Goal: Transaction & Acquisition: Purchase product/service

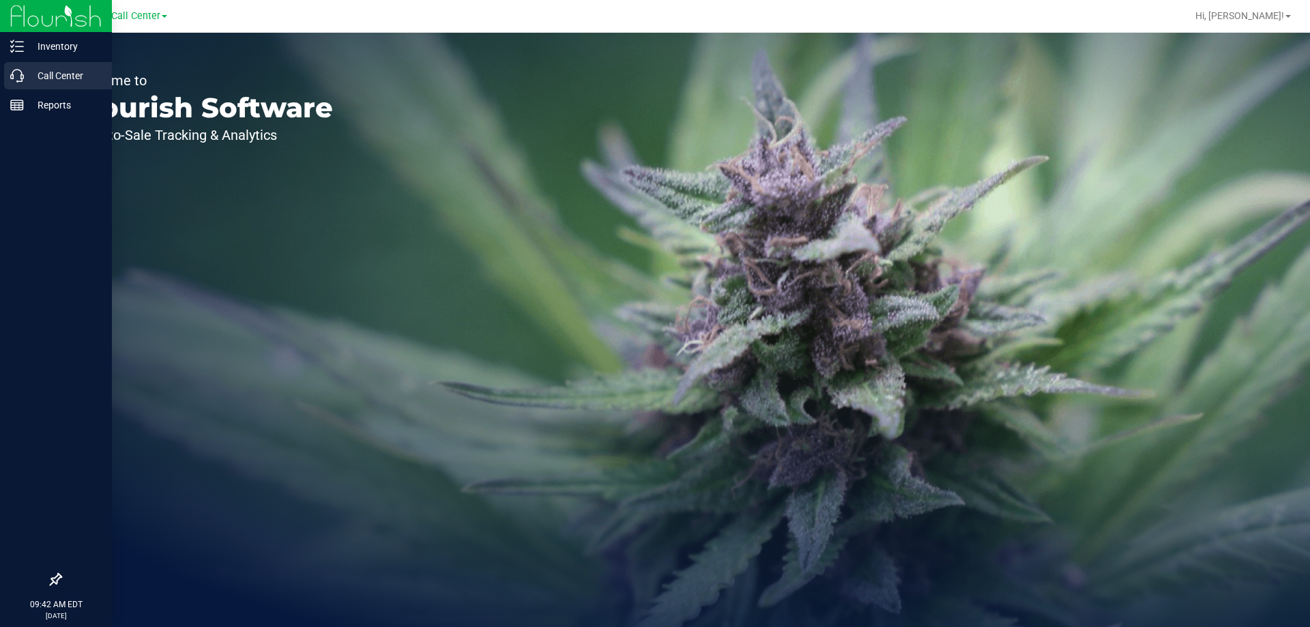
click at [18, 72] on icon at bounding box center [17, 76] width 14 height 14
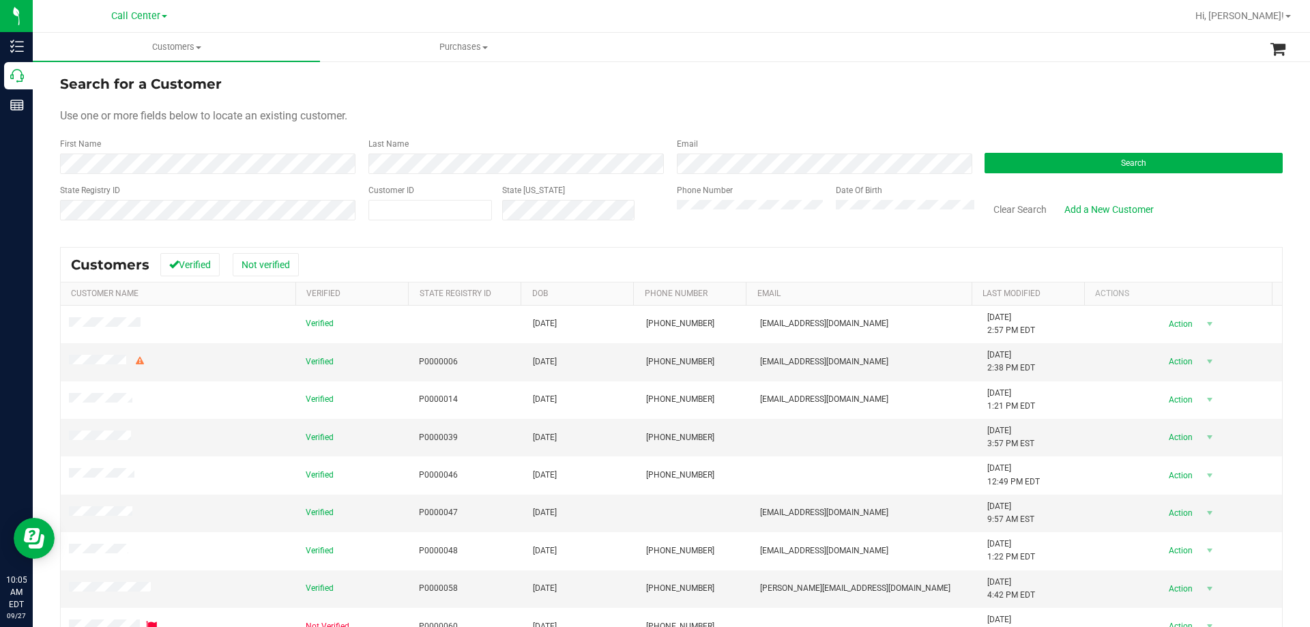
click at [712, 220] on div "Phone Number" at bounding box center [751, 208] width 149 height 48
click at [1013, 160] on button "Search" at bounding box center [1134, 163] width 298 height 20
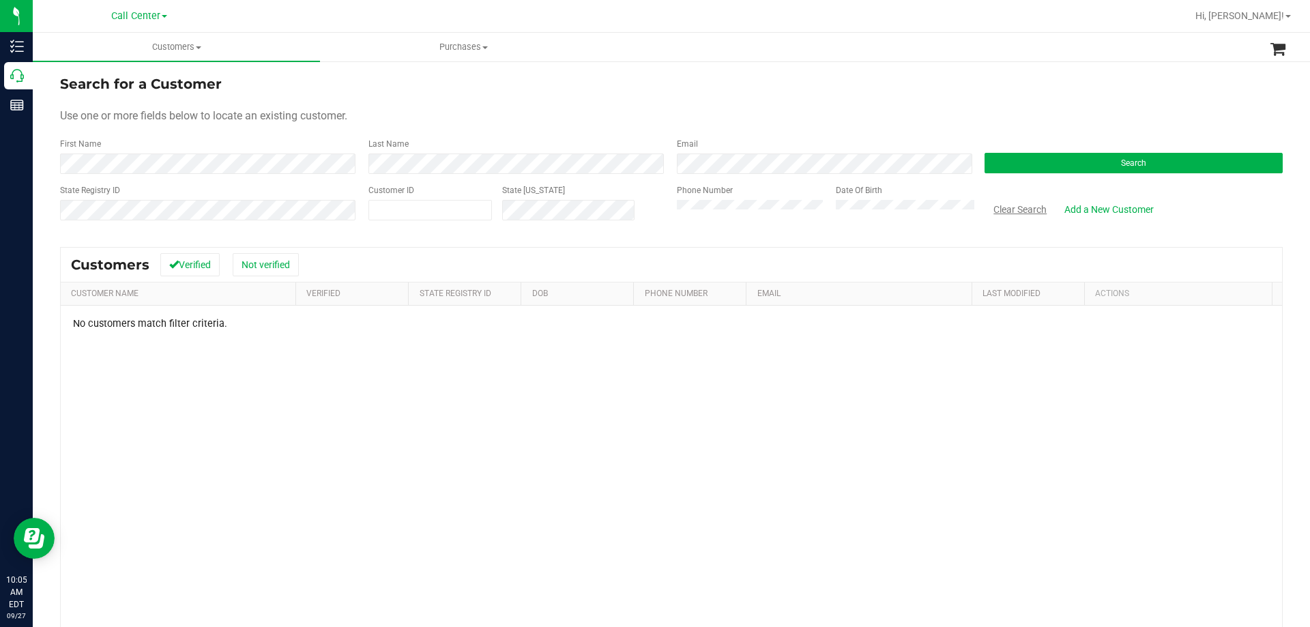
click at [988, 218] on button "Clear Search" at bounding box center [1020, 209] width 71 height 23
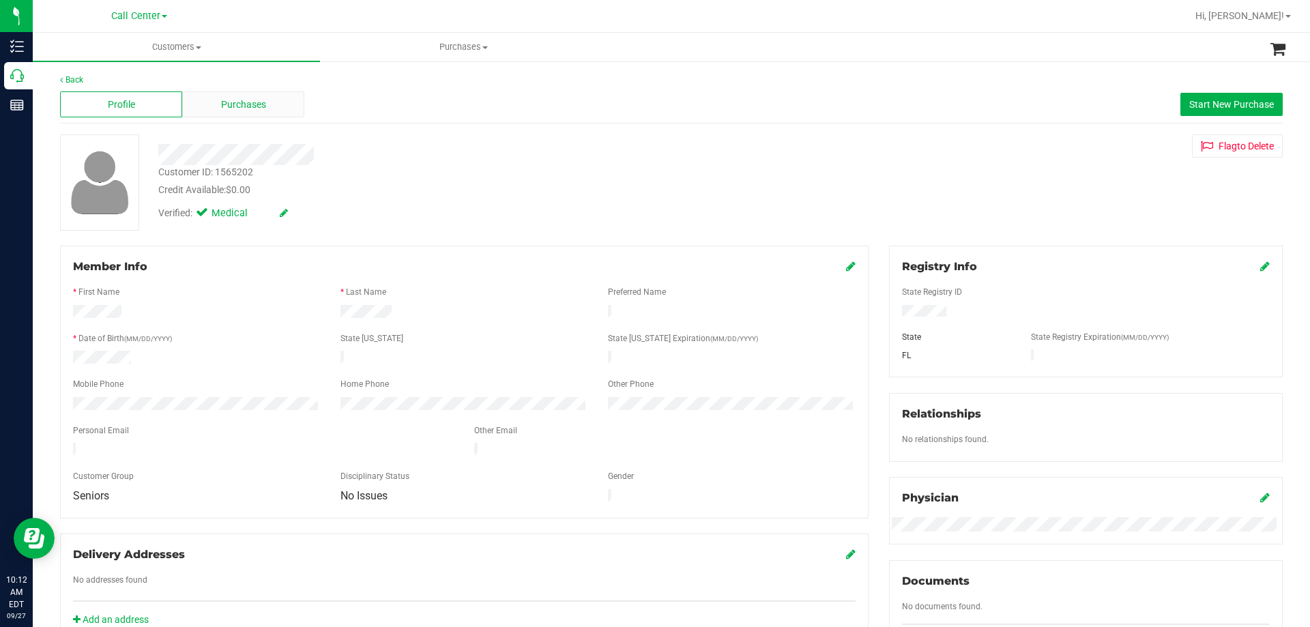
click at [242, 109] on span "Purchases" at bounding box center [243, 105] width 45 height 14
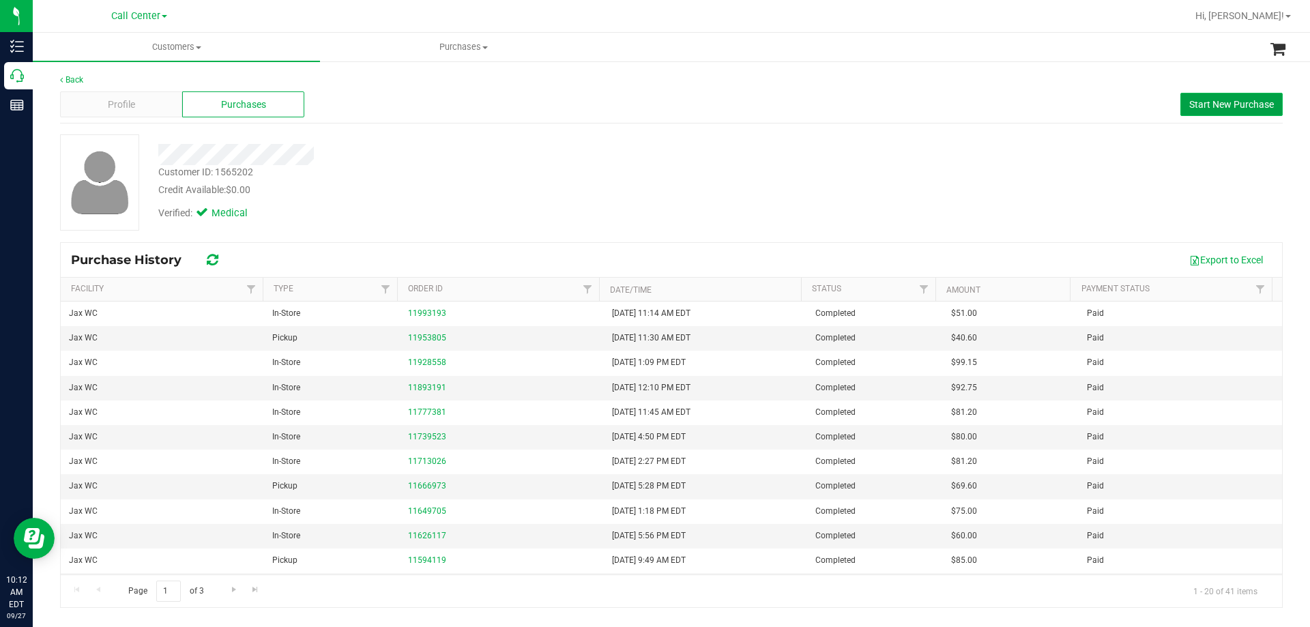
click at [1188, 115] on button "Start New Purchase" at bounding box center [1232, 104] width 102 height 23
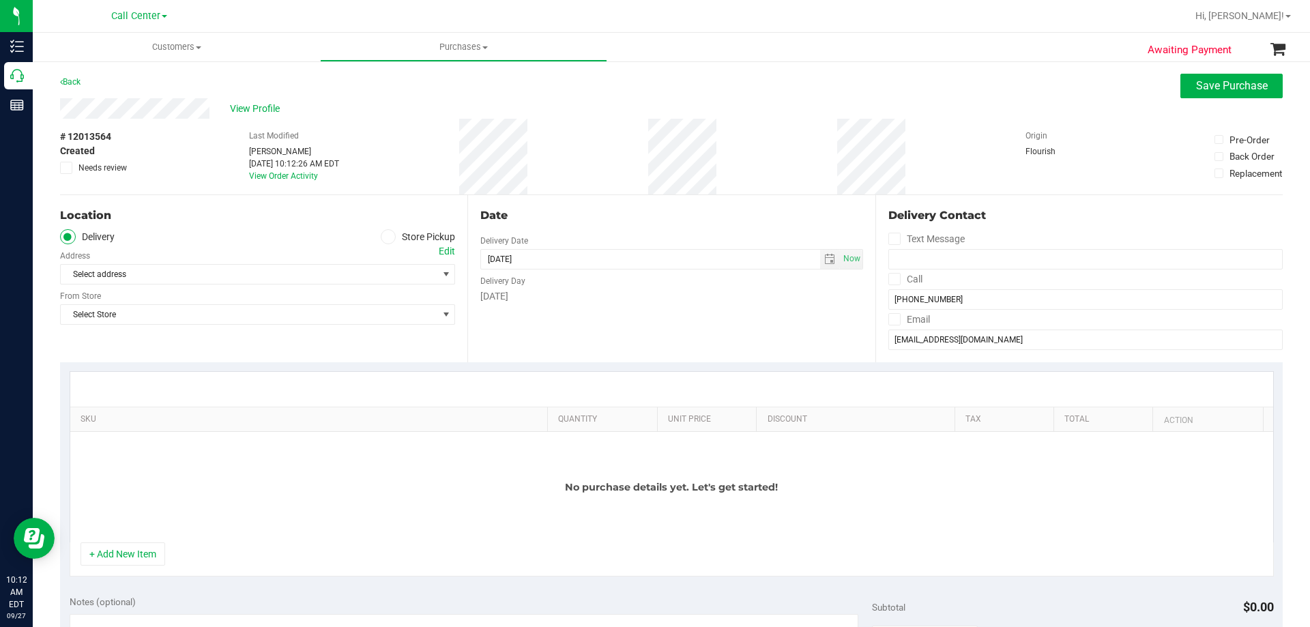
click at [381, 237] on span at bounding box center [389, 237] width 16 height 16
click at [0, 0] on input "Store Pickup" at bounding box center [0, 0] width 0 height 0
click at [363, 272] on span "Select Store" at bounding box center [249, 274] width 377 height 19
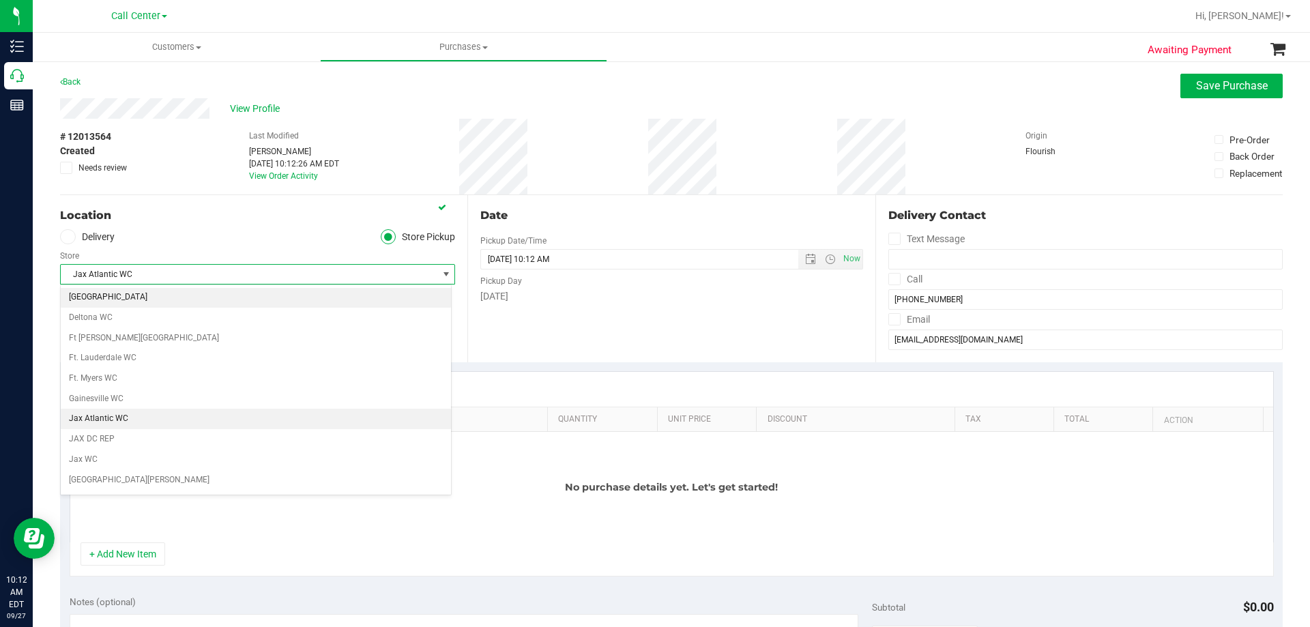
scroll to position [257, 0]
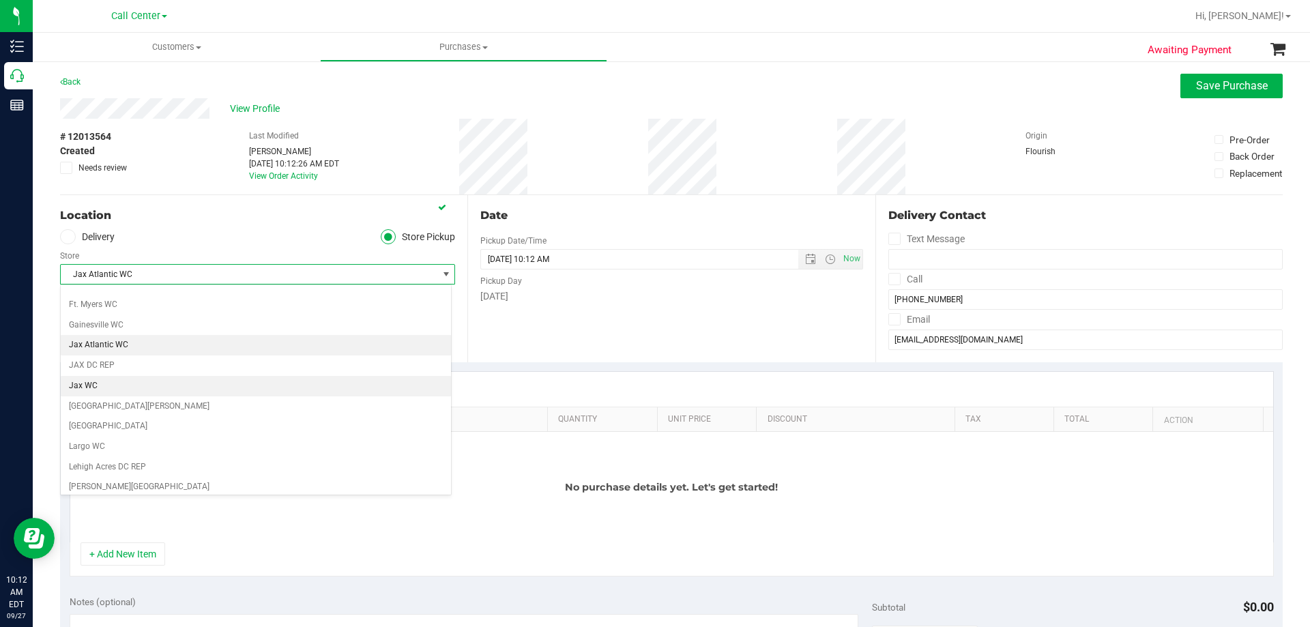
click at [158, 381] on li "Jax WC" at bounding box center [256, 386] width 390 height 20
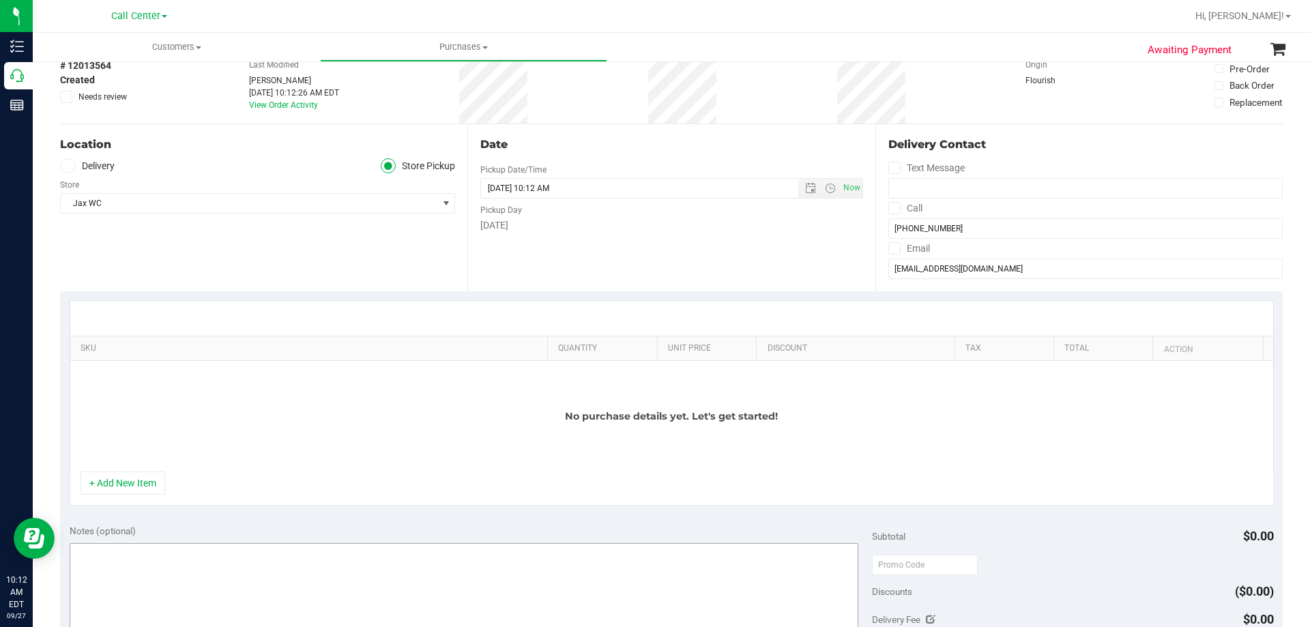
scroll to position [137, 0]
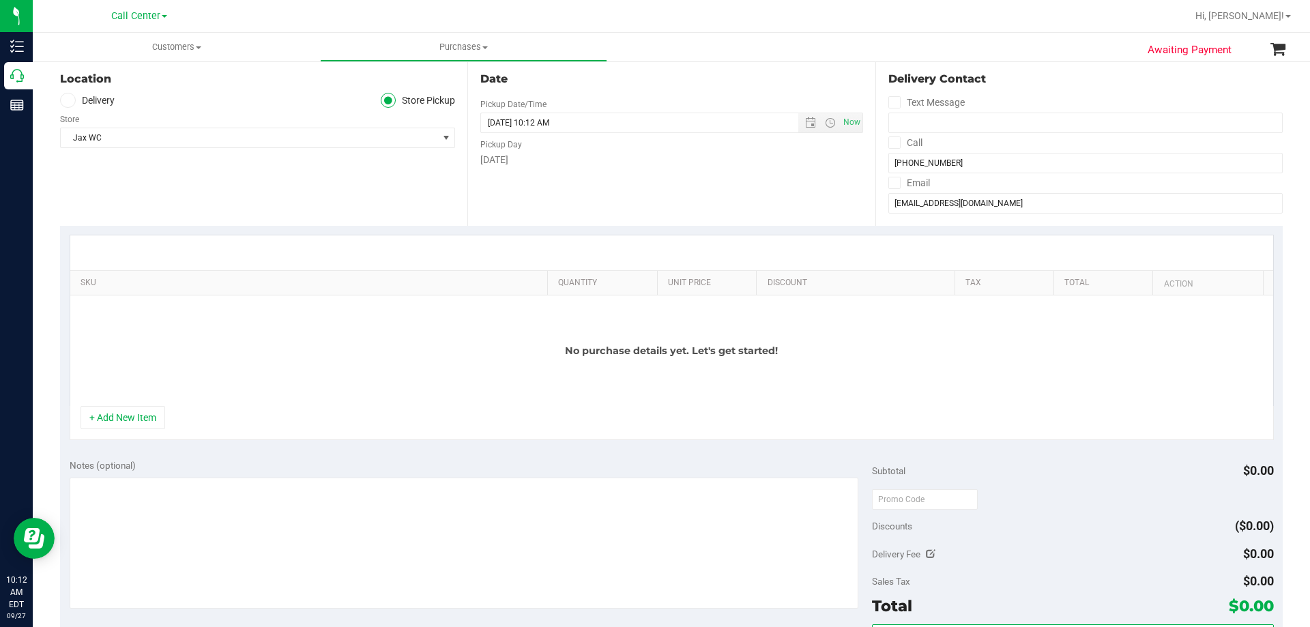
click at [214, 467] on div "Notes (optional)" at bounding box center [471, 466] width 803 height 14
click at [224, 511] on textarea at bounding box center [465, 543] width 790 height 131
paste textarea "Order Submitted by Customer Care - CC TNE 09/27/2025"
type textarea "Order Submitted by Customer Care - CC TNE 09/27/2025"
click at [261, 348] on div "No purchase details yet. Let's get started!" at bounding box center [671, 351] width 1203 height 111
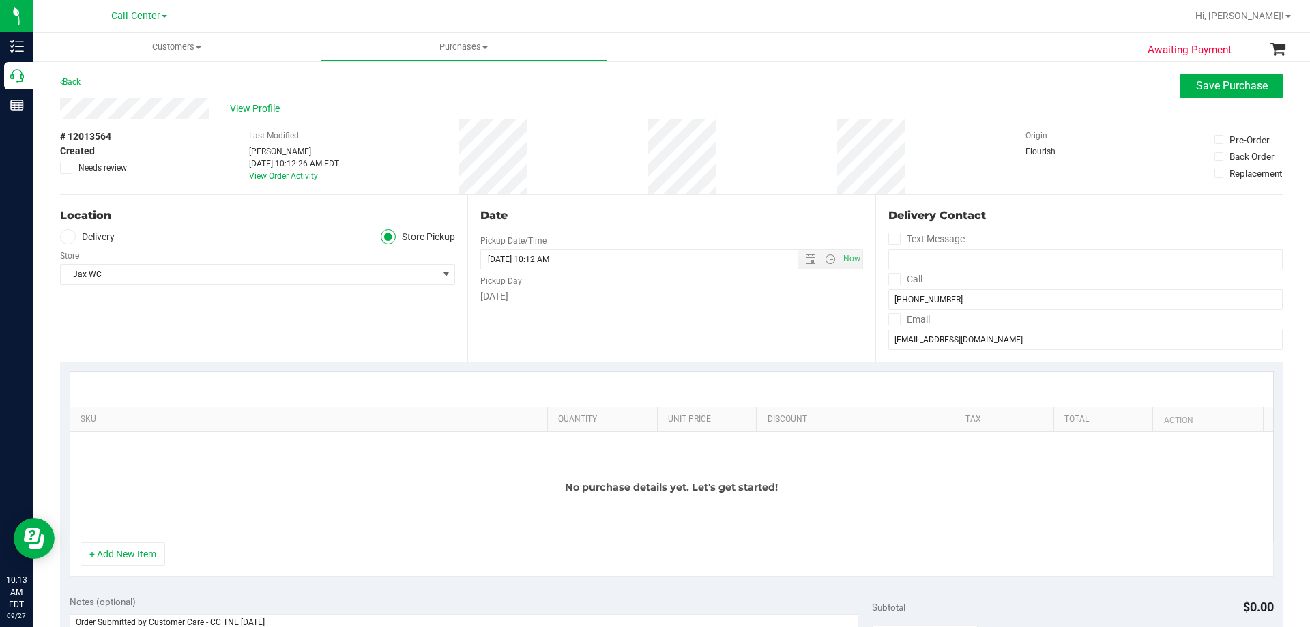
scroll to position [68, 0]
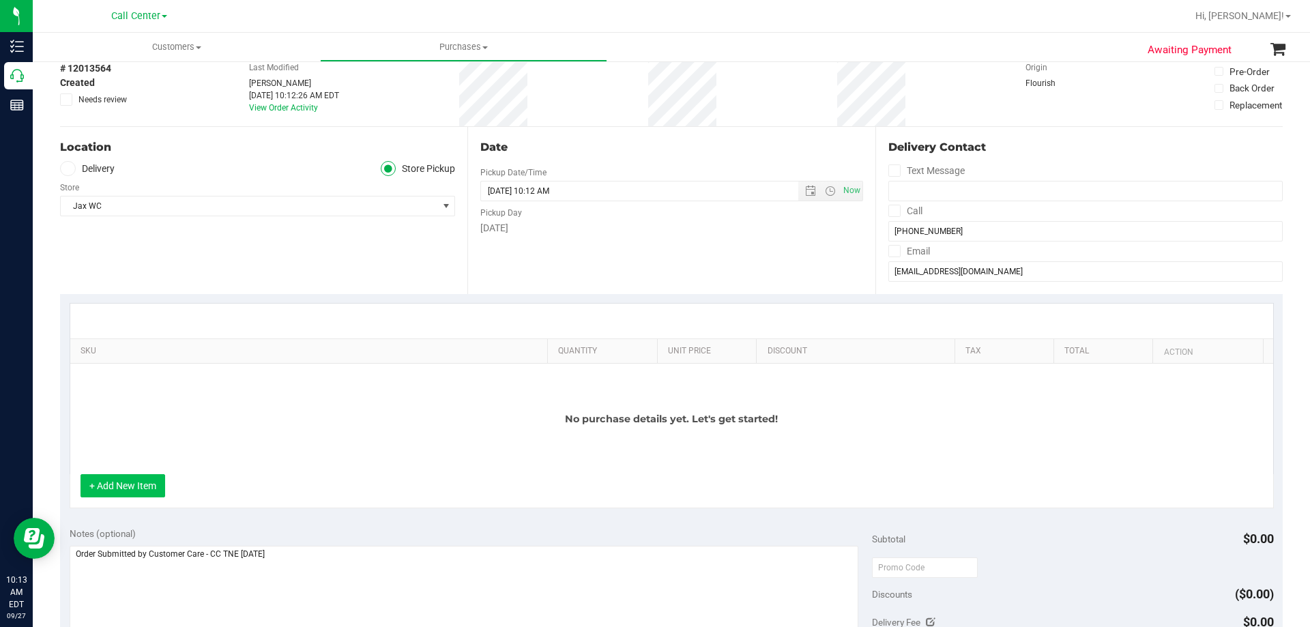
click at [129, 477] on button "+ Add New Item" at bounding box center [123, 485] width 85 height 23
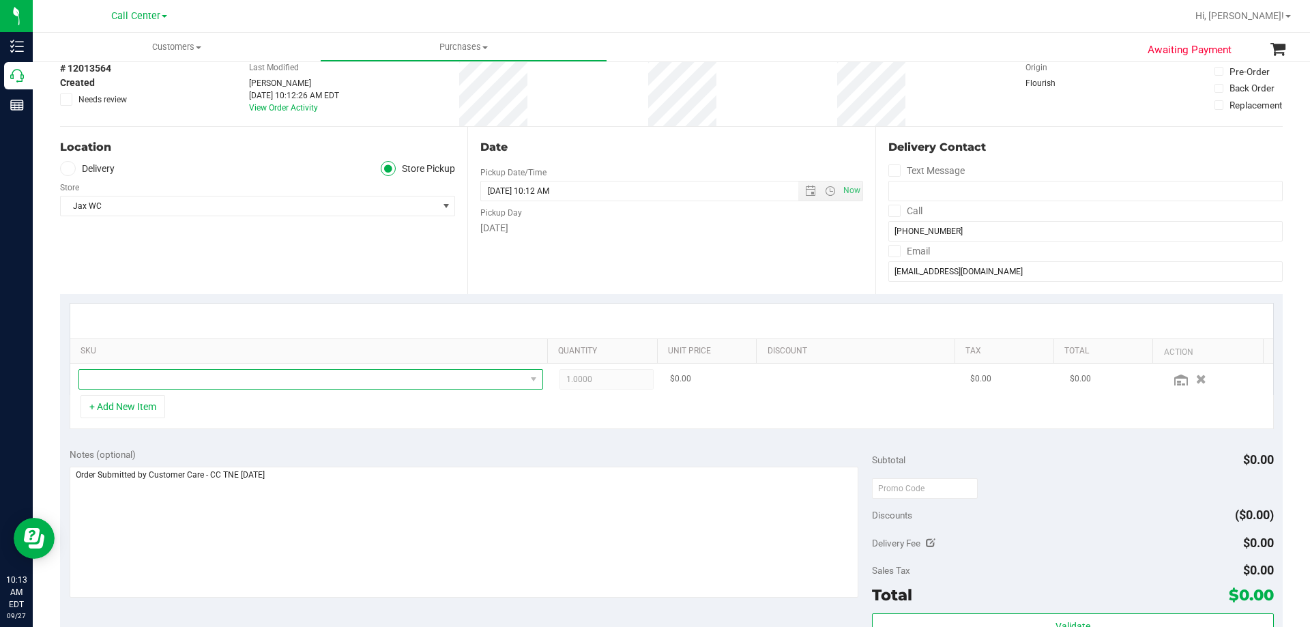
click at [296, 386] on span "NO DATA FOUND" at bounding box center [302, 379] width 446 height 19
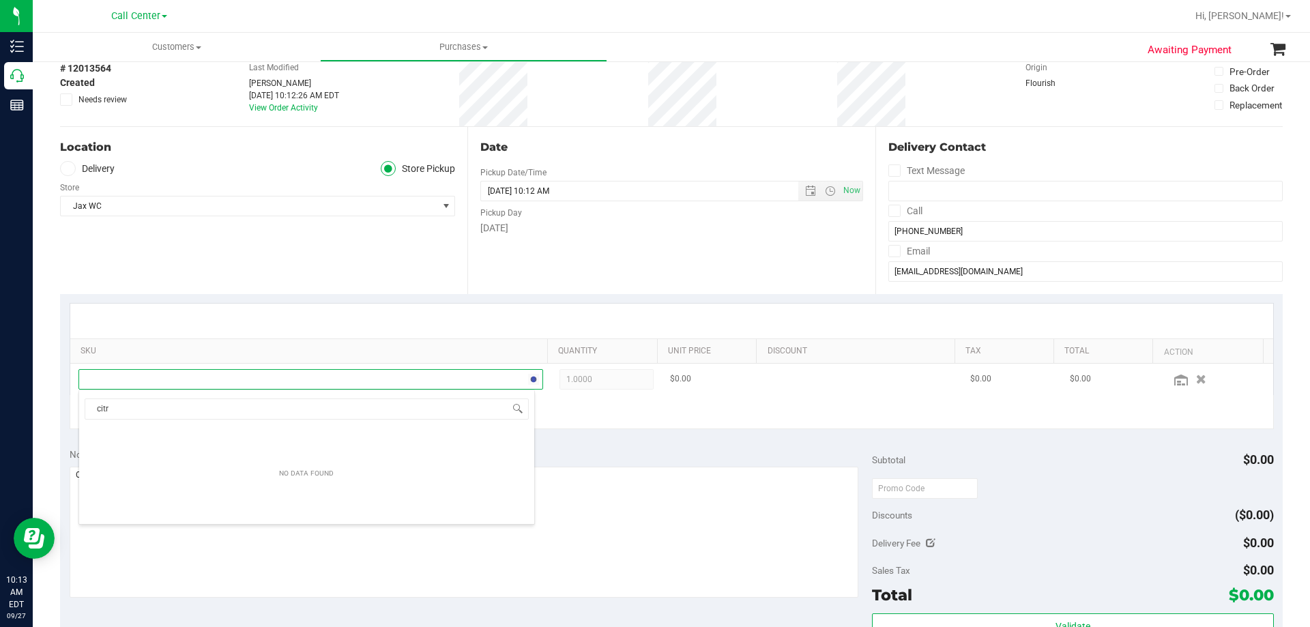
scroll to position [20, 453]
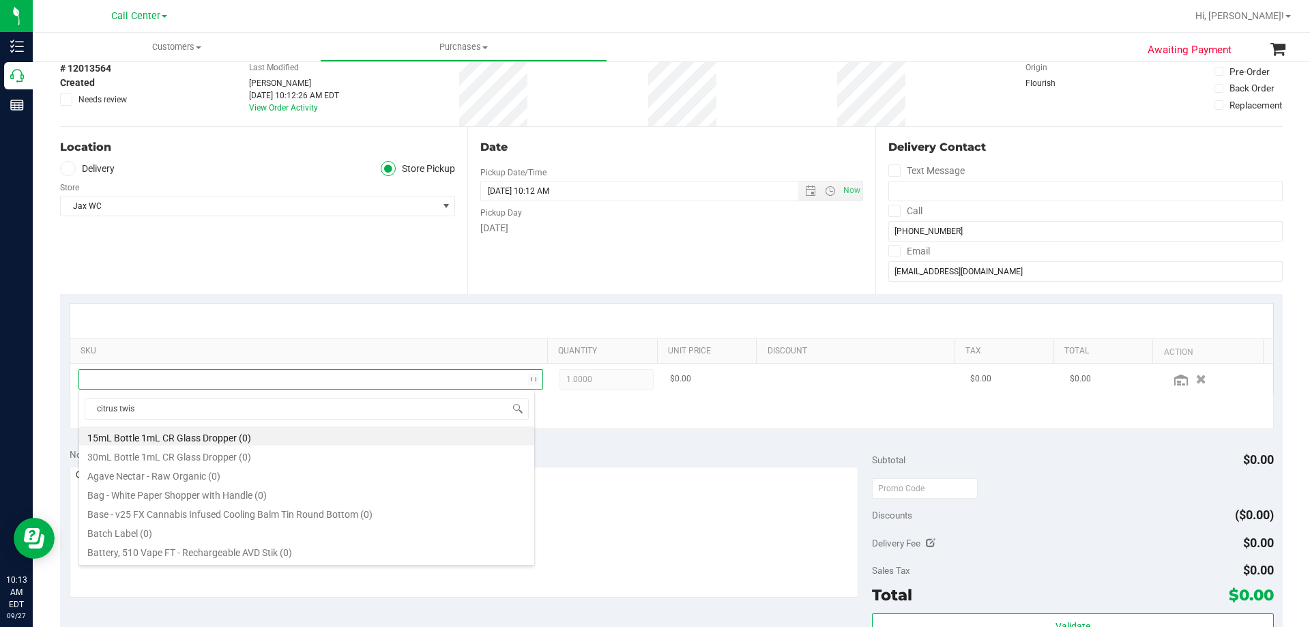
type input "citrus twist"
click at [295, 435] on li "FT 0.5g Pre-Roll Citrus Twist (Sativa) 1ct (5)" at bounding box center [306, 436] width 455 height 19
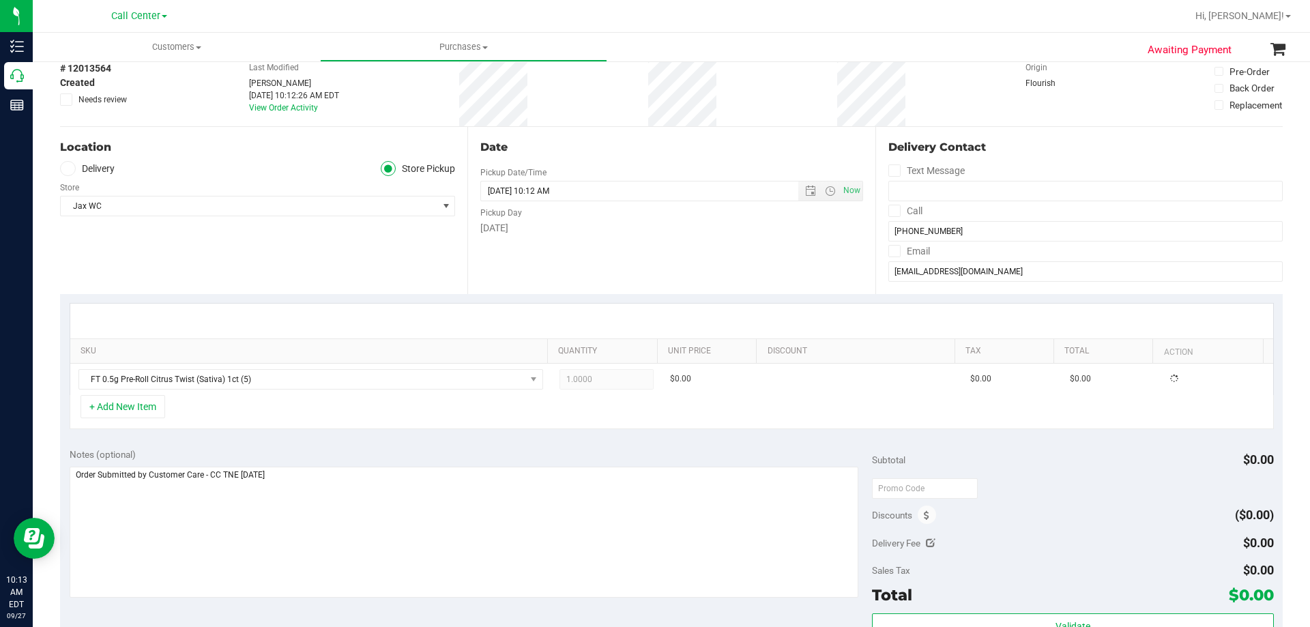
click at [295, 401] on div "+ Add New Item" at bounding box center [672, 412] width 1205 height 34
click at [142, 403] on button "+ Add New Item" at bounding box center [123, 406] width 85 height 23
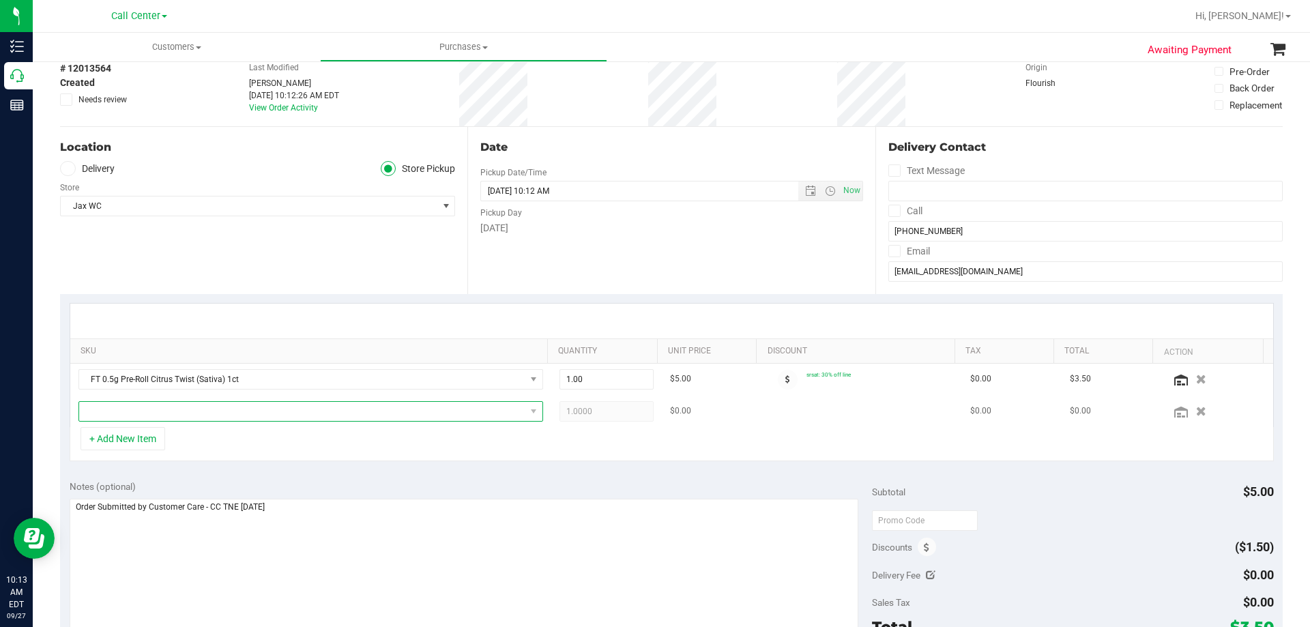
click at [254, 410] on span "NO DATA FOUND" at bounding box center [302, 411] width 446 height 19
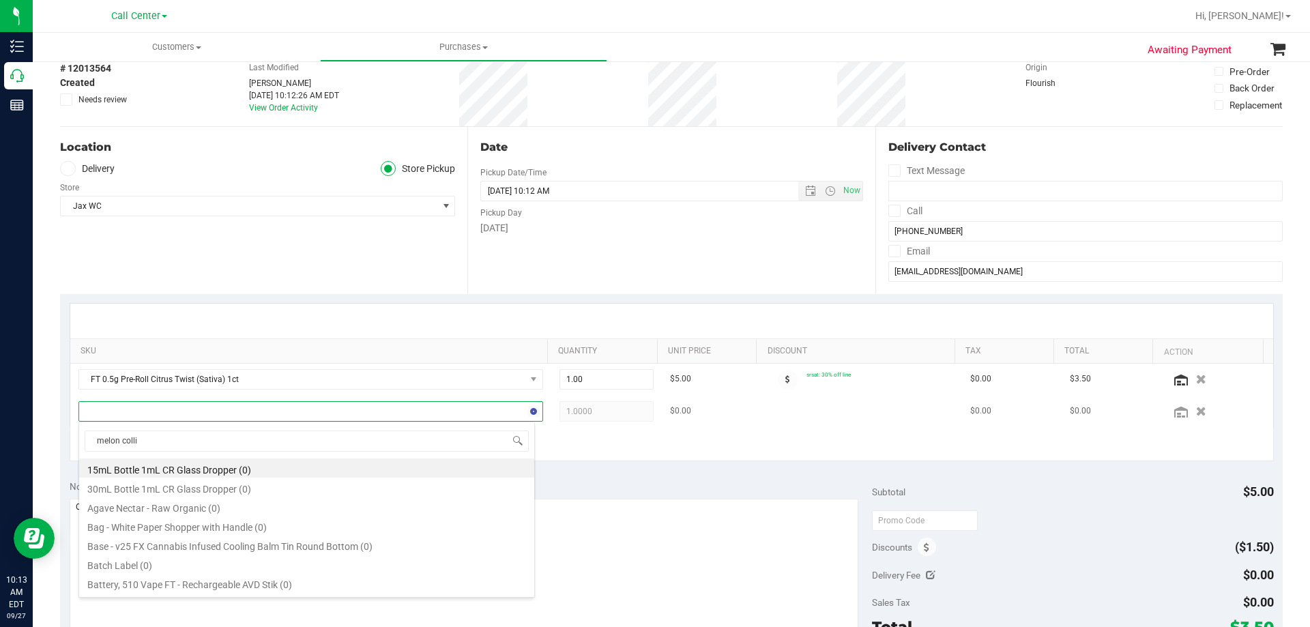
type input "melon collie"
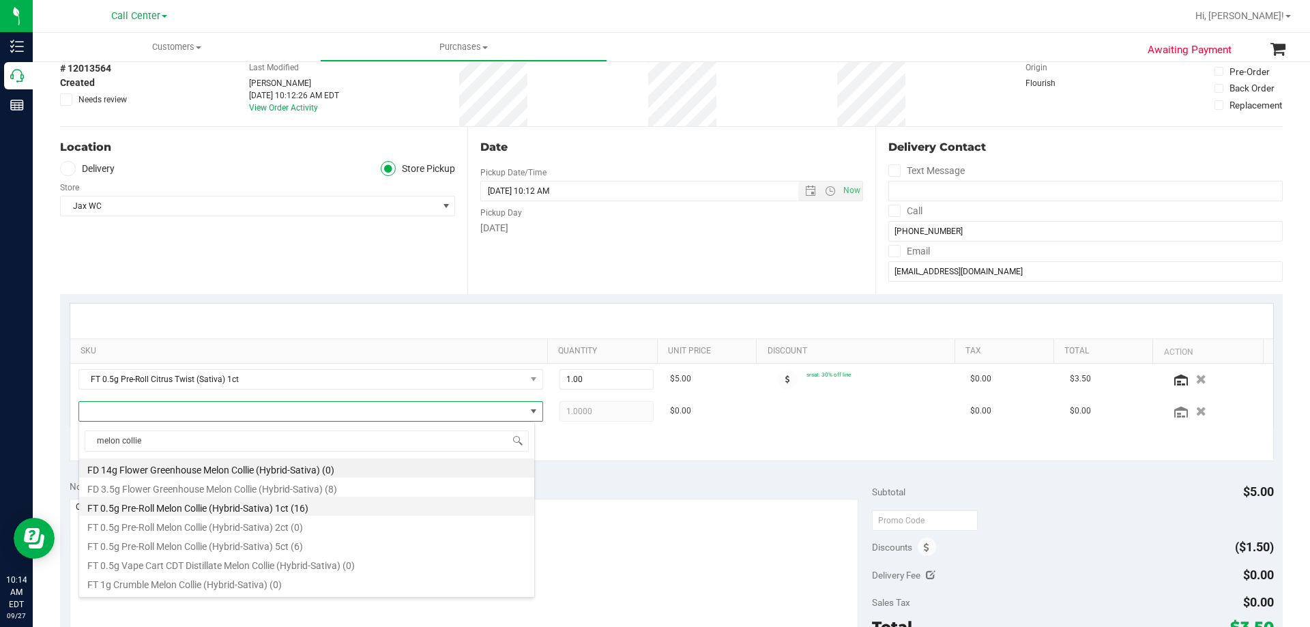
click at [319, 505] on li "FT 0.5g Pre-Roll Melon Collie (Hybrid-Sativa) 1ct (16)" at bounding box center [306, 506] width 455 height 19
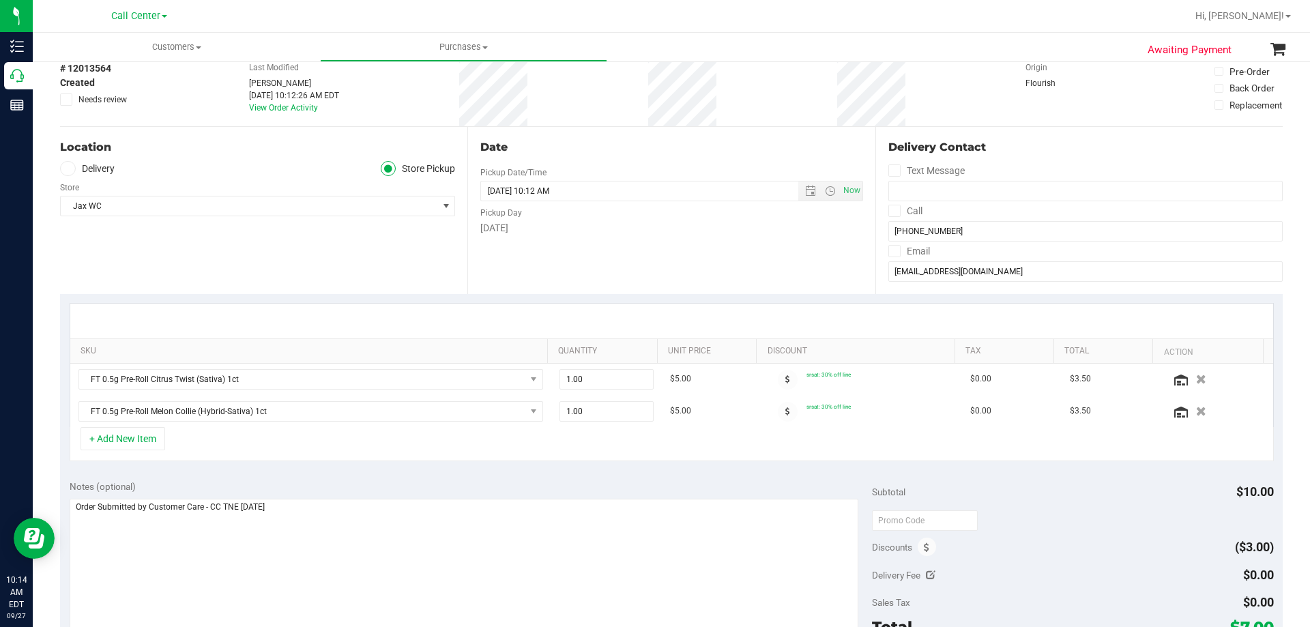
click at [622, 439] on div "+ Add New Item" at bounding box center [672, 444] width 1205 height 34
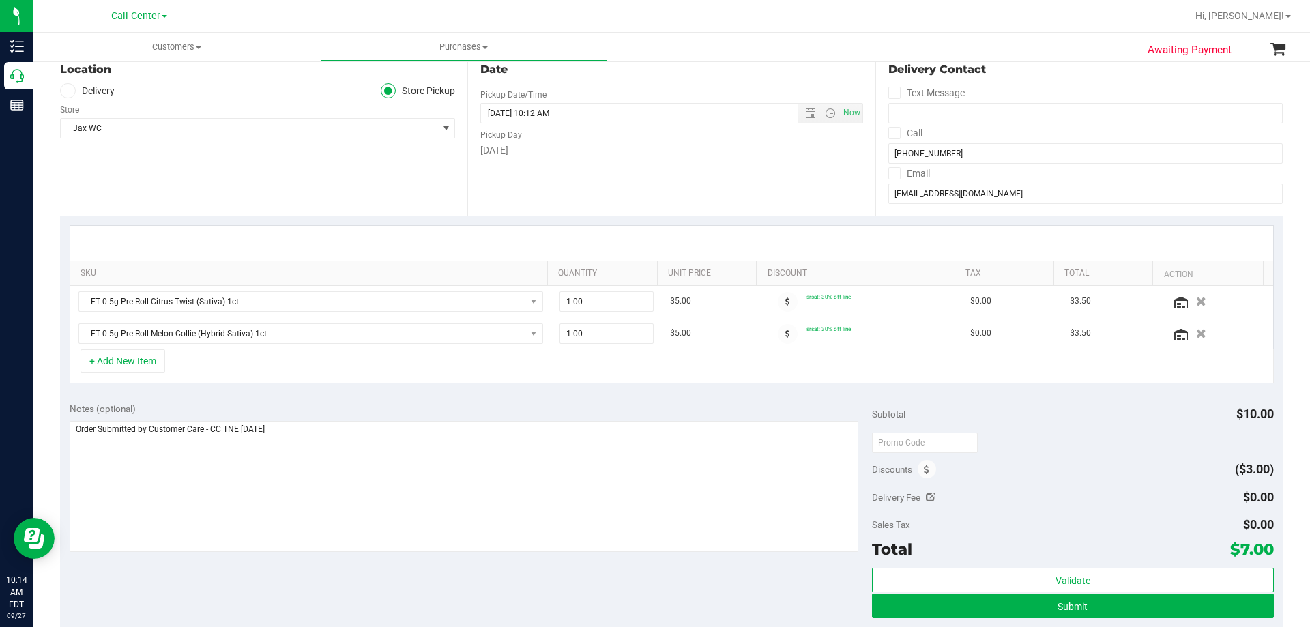
scroll to position [205, 0]
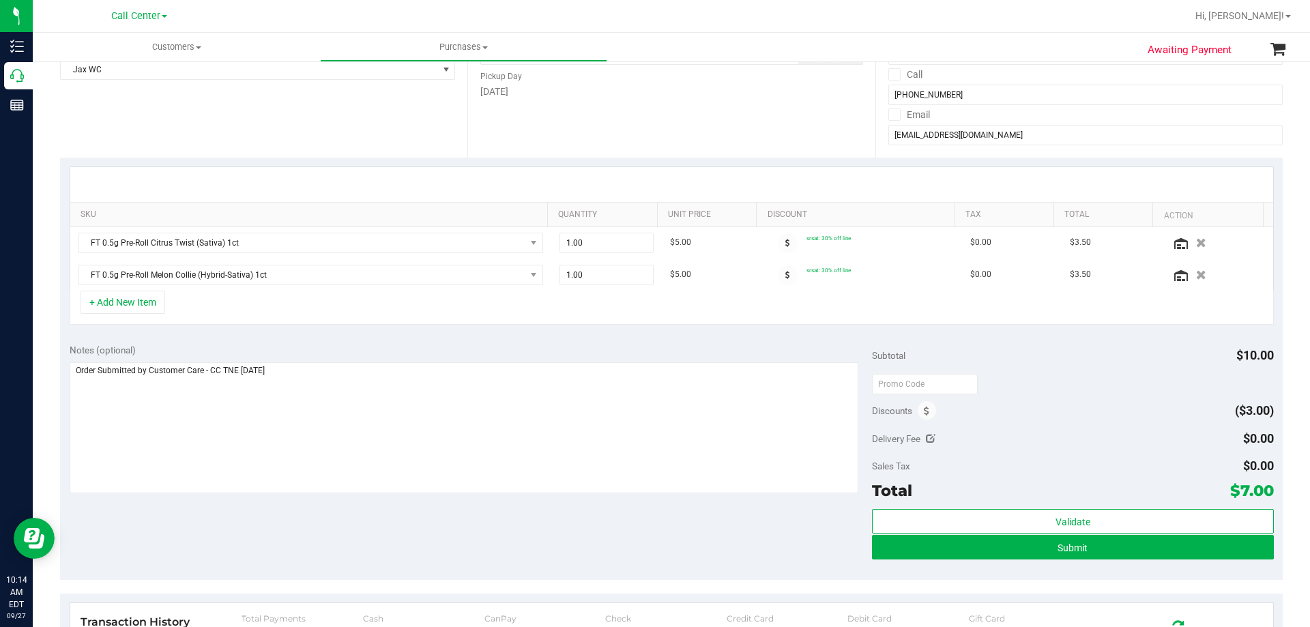
click at [611, 532] on div "Notes (optional) Subtotal $10.00 Discounts ($3.00) Delivery Fee $0.00 Sales Tax…" at bounding box center [671, 457] width 1223 height 246
click at [388, 306] on div "+ Add New Item" at bounding box center [672, 308] width 1205 height 34
click at [388, 307] on div "+ Add New Item" at bounding box center [672, 308] width 1205 height 34
click at [383, 346] on div "Notes (optional)" at bounding box center [471, 350] width 803 height 14
drag, startPoint x: 594, startPoint y: 240, endPoint x: 479, endPoint y: 250, distance: 115.9
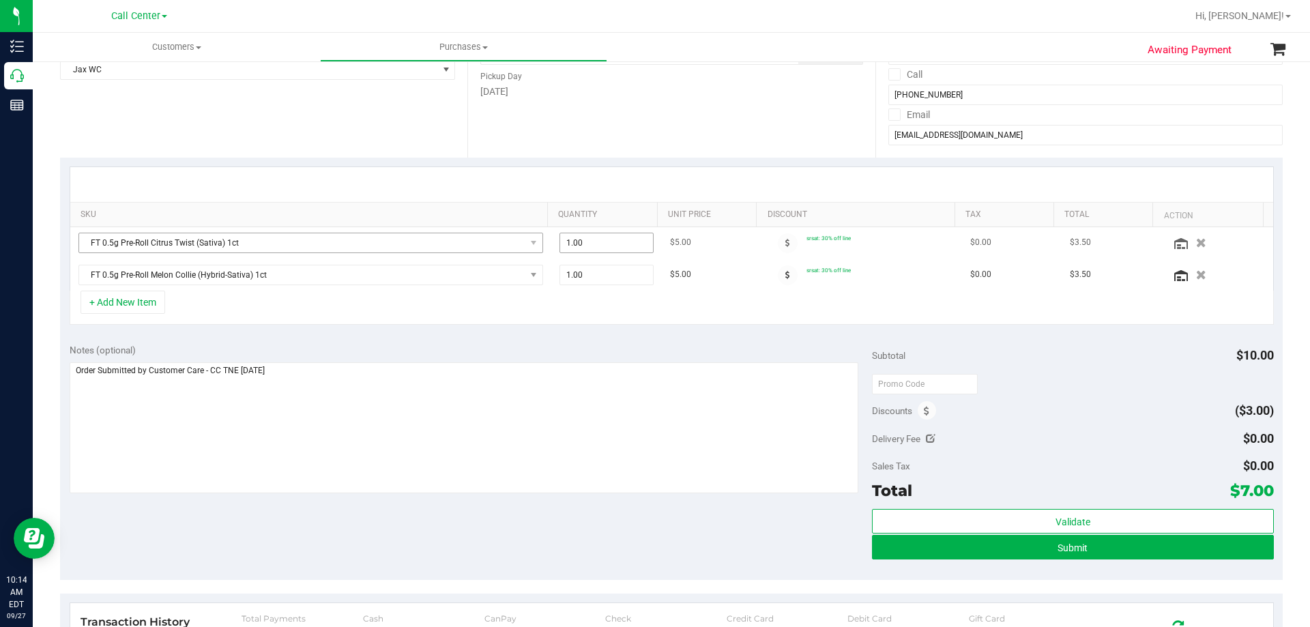
click at [479, 250] on tr "FT 0.5g Pre-Roll Citrus Twist (Sativa) 1ct 1.00 1 $5.00 srsat: 30% off line $0.…" at bounding box center [671, 243] width 1203 height 32
type input "5"
type input "5.00"
click at [601, 322] on div "+ Add New Item" at bounding box center [672, 308] width 1205 height 34
drag, startPoint x: 536, startPoint y: 277, endPoint x: 447, endPoint y: 307, distance: 93.7
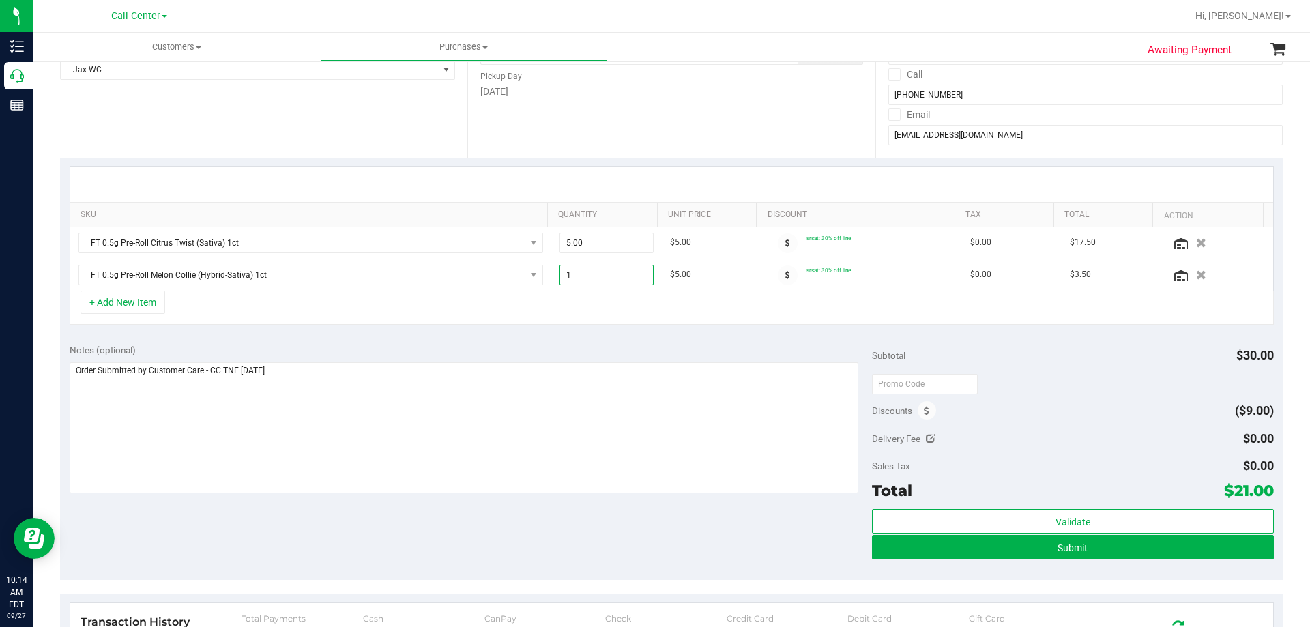
click at [425, 282] on tr "FT 0.5g Pre-Roll Melon Collie (Hybrid-Sativa) 1ct 1.00 1 $5.00 srsat: 30% off l…" at bounding box center [671, 274] width 1203 height 31
type input "5"
type input "5.00"
click at [569, 310] on div "+ Add New Item" at bounding box center [672, 308] width 1205 height 34
click at [928, 416] on span at bounding box center [927, 410] width 18 height 18
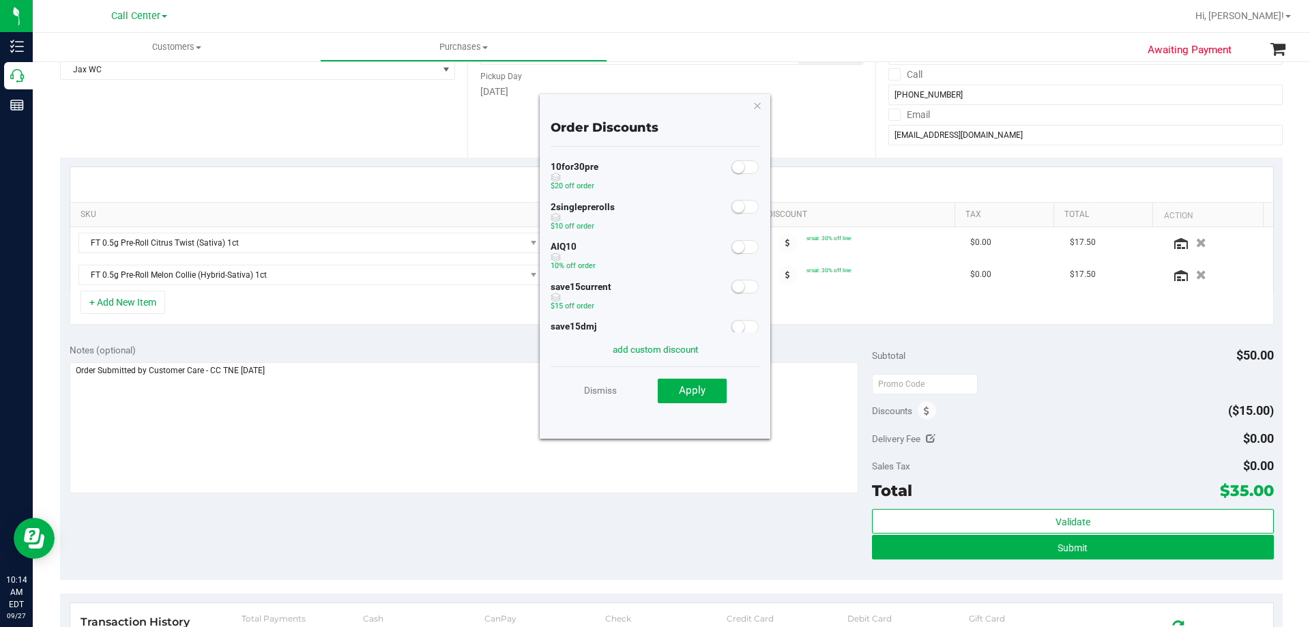
click at [748, 167] on span at bounding box center [745, 167] width 27 height 14
click at [702, 392] on span "Apply" at bounding box center [692, 390] width 27 height 12
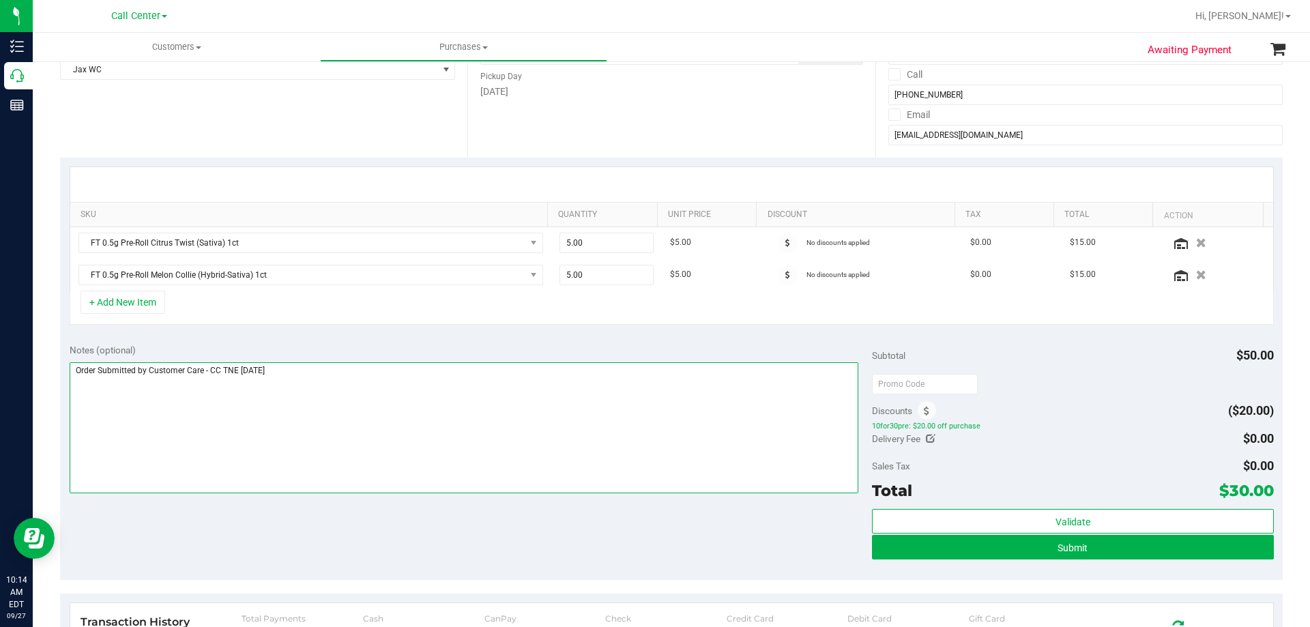
click at [540, 410] on textarea at bounding box center [465, 427] width 790 height 131
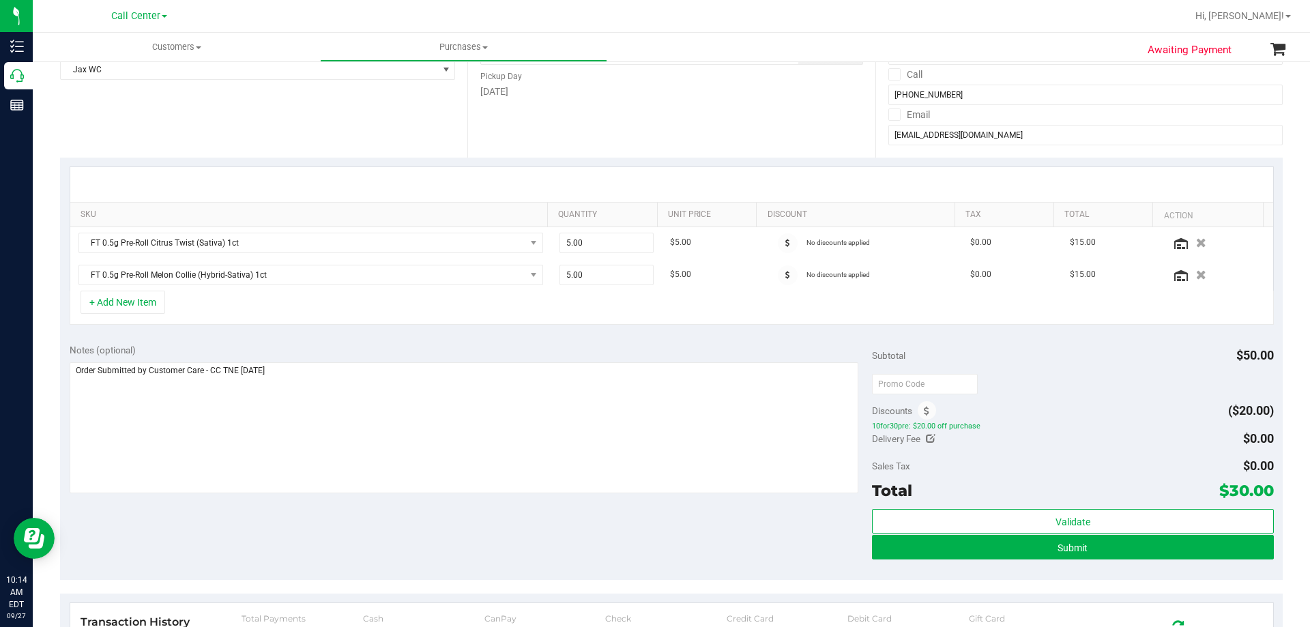
drag, startPoint x: 1220, startPoint y: 491, endPoint x: 1261, endPoint y: 494, distance: 41.7
click at [1261, 494] on span "$30.00" at bounding box center [1247, 490] width 55 height 19
copy span "30.00"
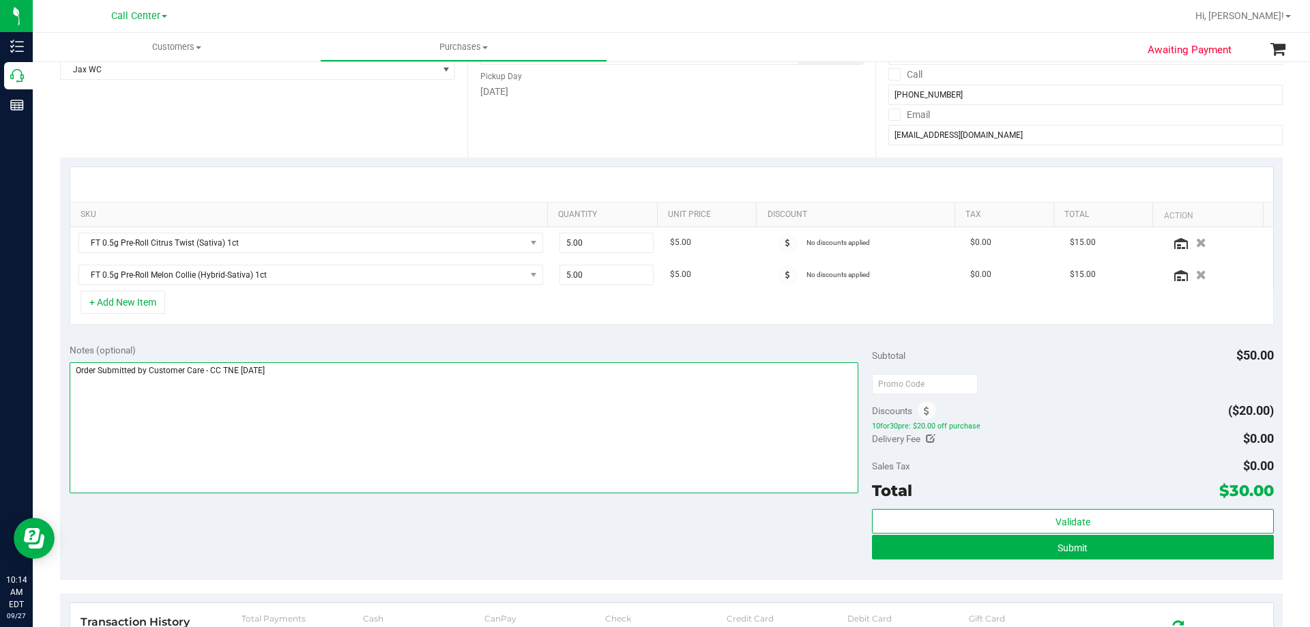
click at [535, 457] on textarea at bounding box center [465, 427] width 790 height 131
drag, startPoint x: 555, startPoint y: 532, endPoint x: 556, endPoint y: 489, distance: 43.0
click at [555, 532] on div "Notes (optional) Subtotal $50.00 Discounts ($20.00) 10for30pre: $20.00 off purc…" at bounding box center [671, 457] width 1223 height 246
click at [540, 435] on textarea at bounding box center [465, 427] width 790 height 131
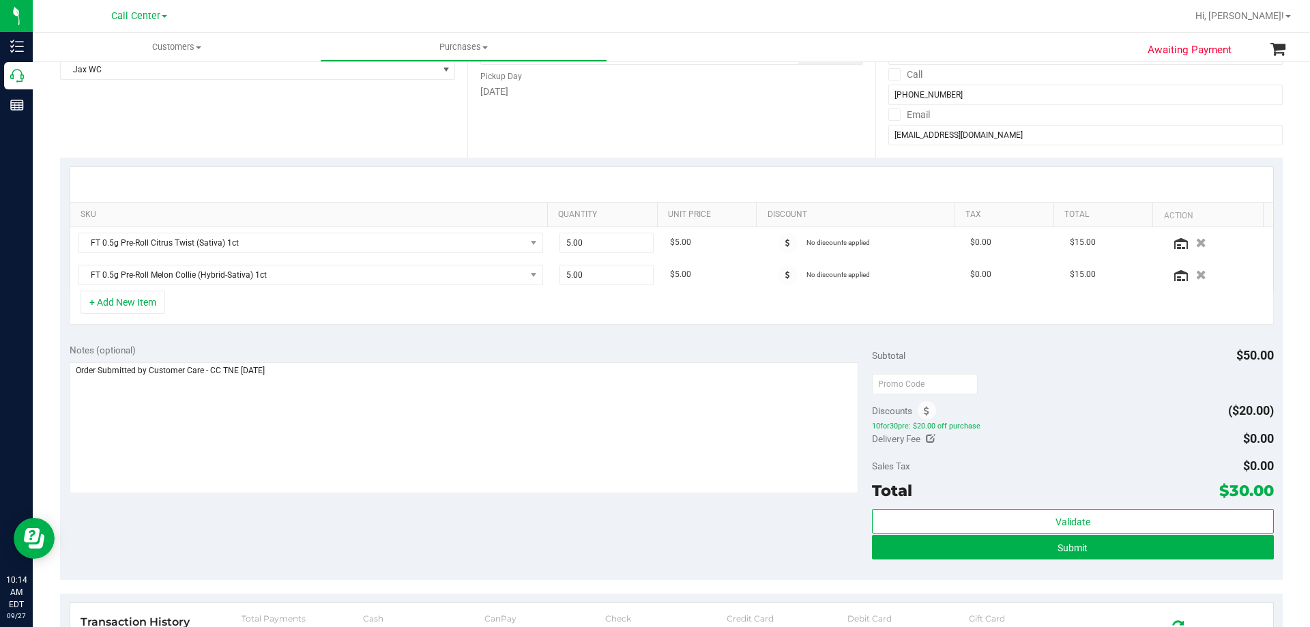
click at [500, 530] on div "Notes (optional) Subtotal $50.00 Discounts ($20.00) 10for30pre: $20.00 off purc…" at bounding box center [671, 457] width 1223 height 246
click at [526, 532] on div "Notes (optional) Subtotal $50.00 Discounts ($20.00) 10for30pre: $20.00 off purc…" at bounding box center [671, 457] width 1223 height 246
click at [1104, 550] on button "Submit" at bounding box center [1072, 547] width 401 height 25
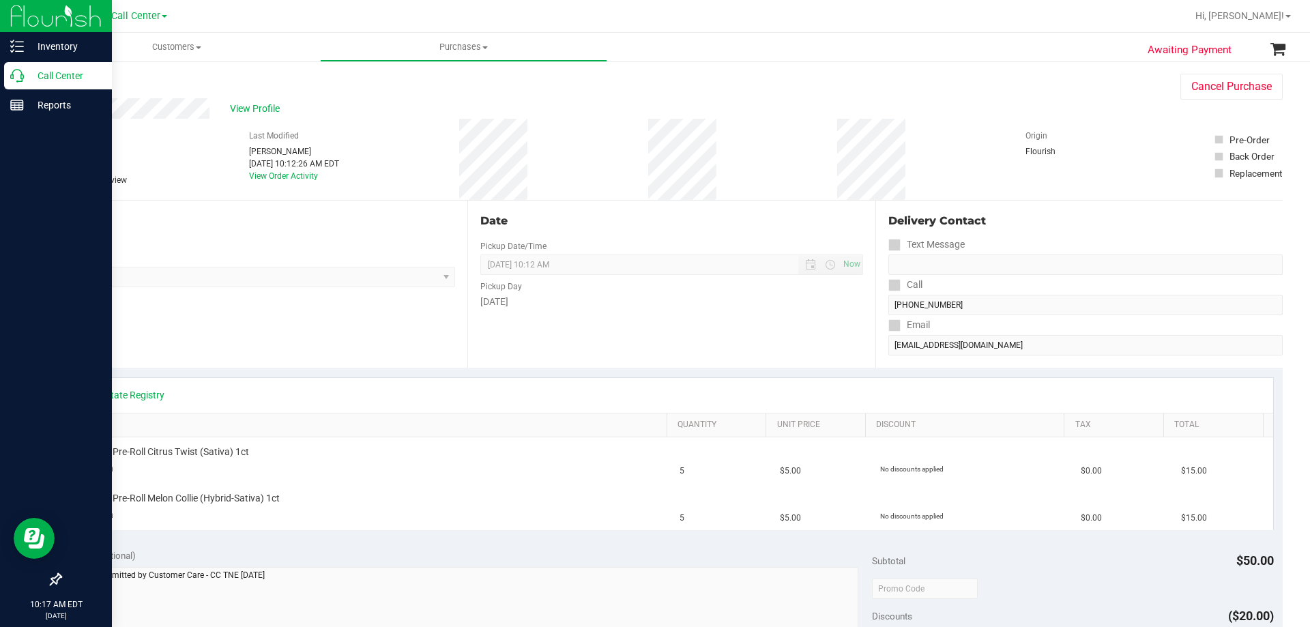
click at [59, 71] on p "Call Center" at bounding box center [65, 76] width 82 height 16
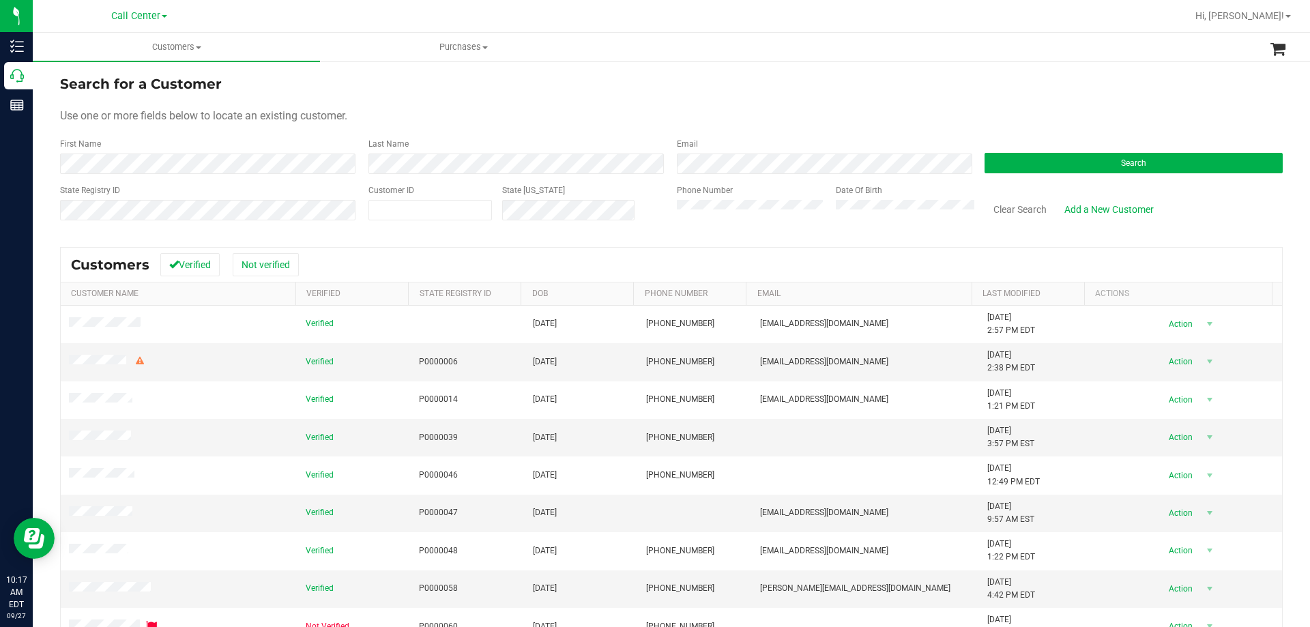
click at [1080, 152] on div "Search" at bounding box center [1129, 156] width 308 height 36
click at [1072, 160] on button "Search" at bounding box center [1134, 163] width 298 height 20
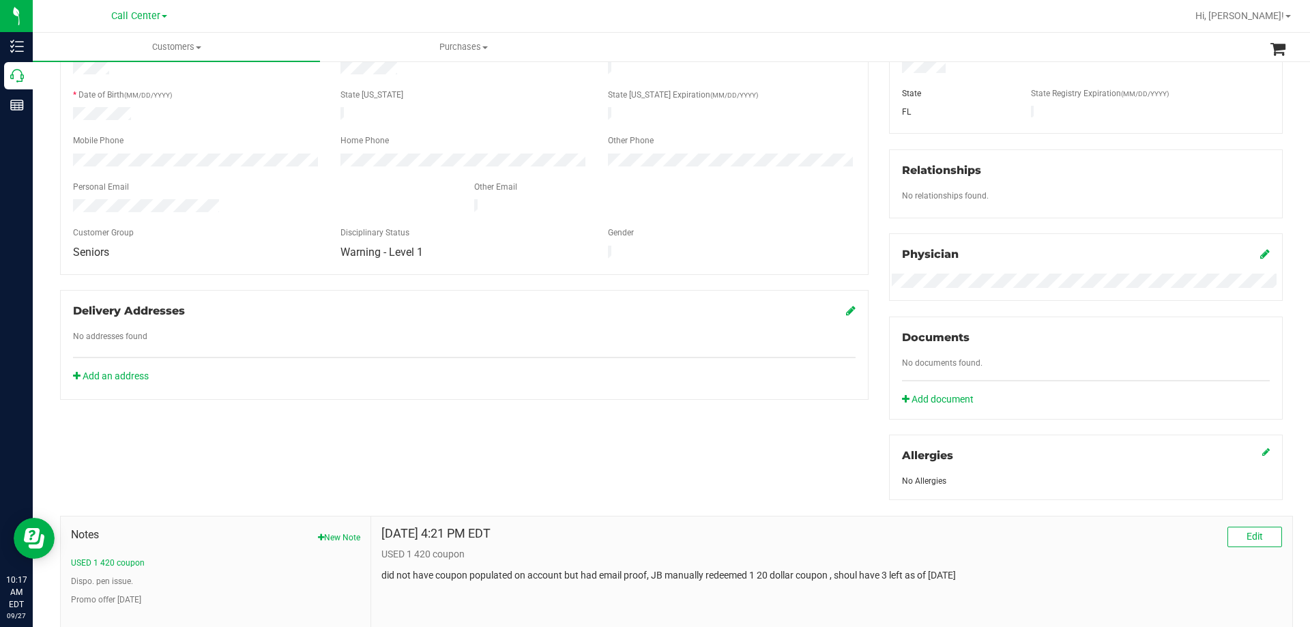
scroll to position [360, 0]
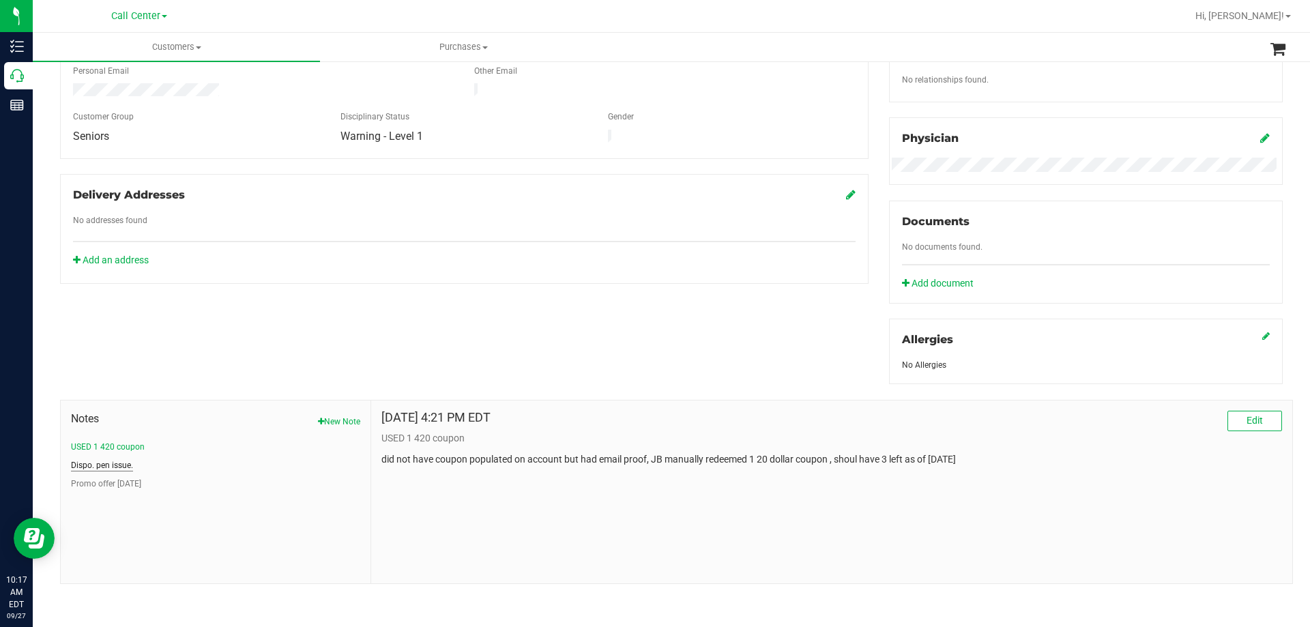
click at [118, 465] on button "Dispo. pen issue." at bounding box center [102, 465] width 62 height 12
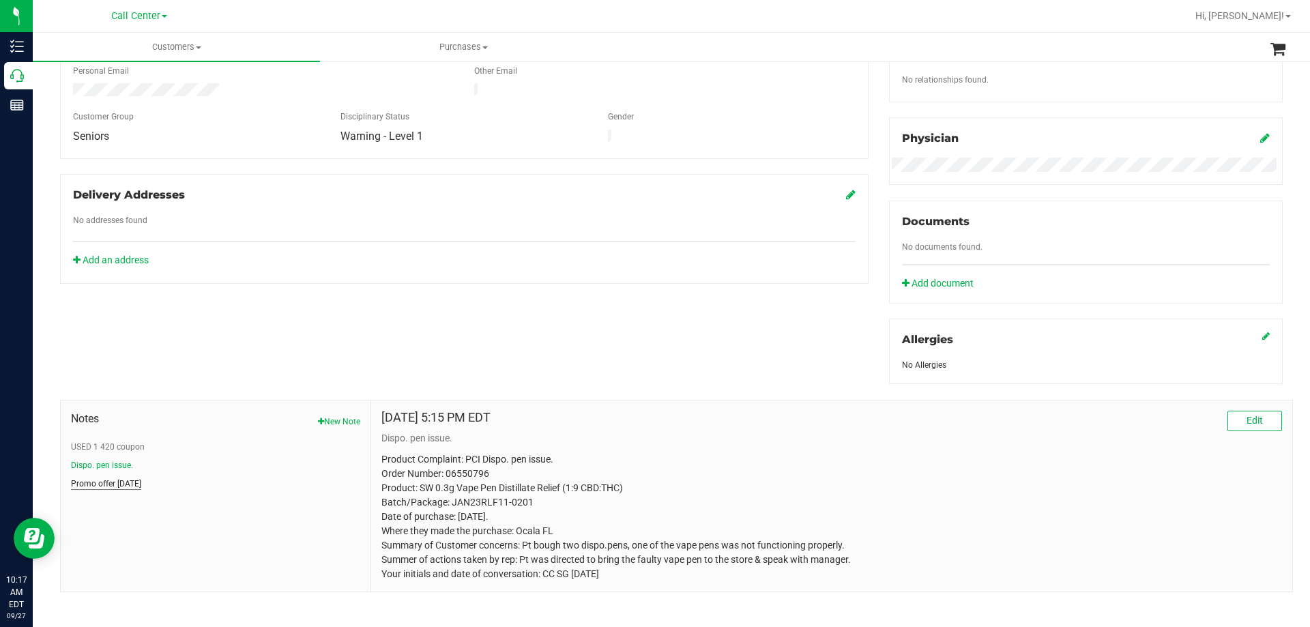
click at [115, 478] on button "Promo offer 8/25/21" at bounding box center [106, 484] width 70 height 12
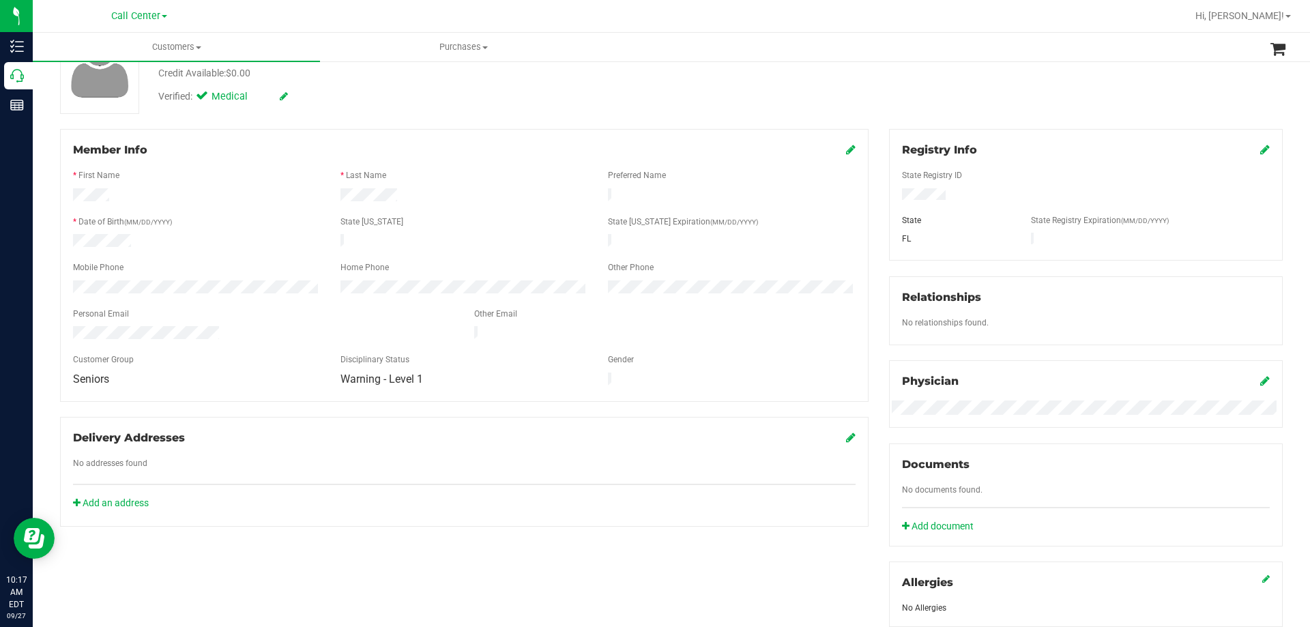
scroll to position [0, 0]
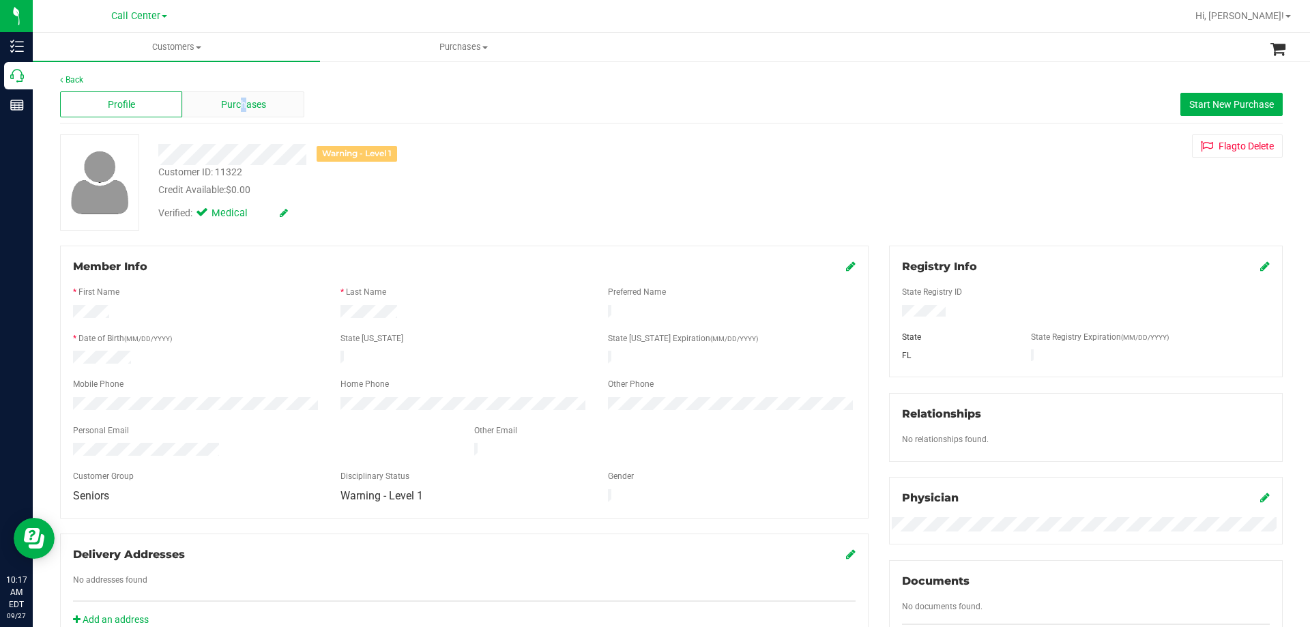
click at [242, 96] on div "Purchases" at bounding box center [243, 104] width 122 height 26
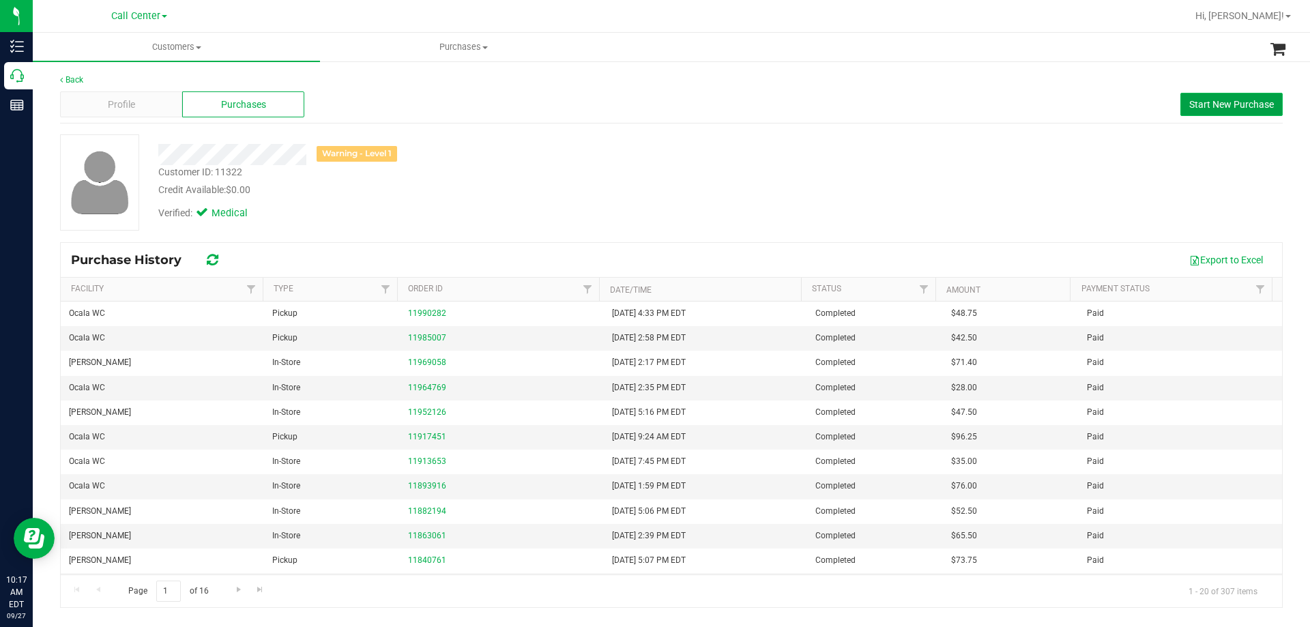
click at [1216, 106] on span "Start New Purchase" at bounding box center [1232, 104] width 85 height 11
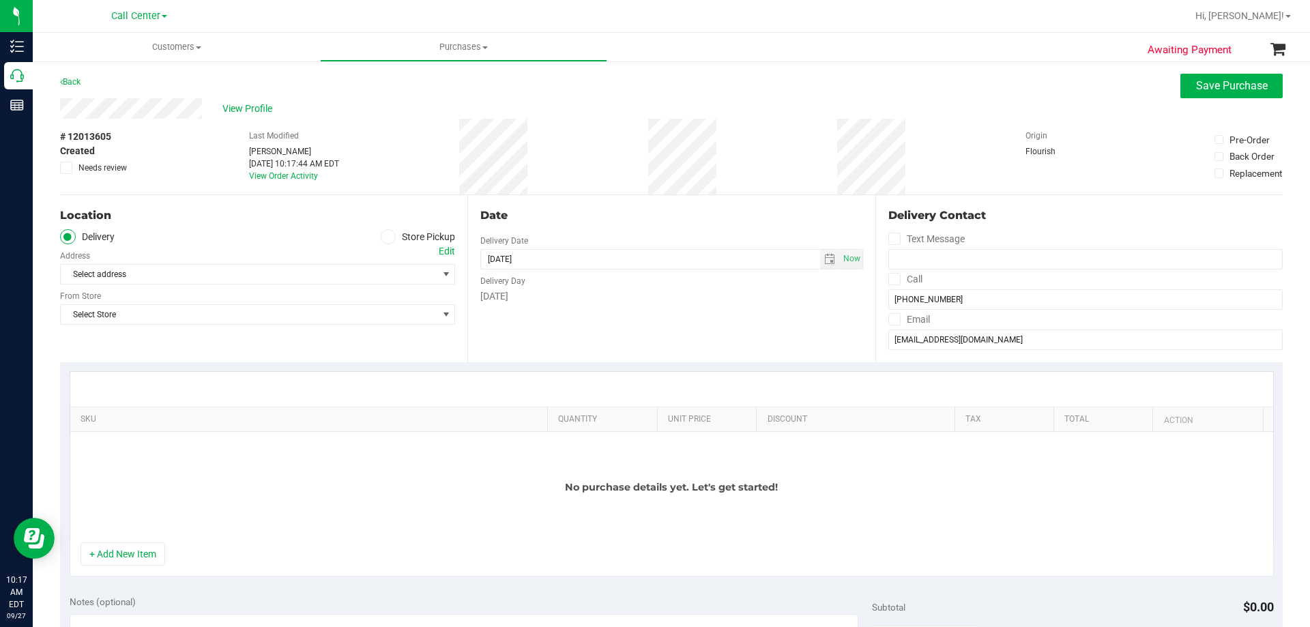
click at [386, 237] on icon at bounding box center [388, 237] width 8 height 0
click at [0, 0] on input "Store Pickup" at bounding box center [0, 0] width 0 height 0
click at [210, 272] on span "Select Store" at bounding box center [249, 274] width 377 height 19
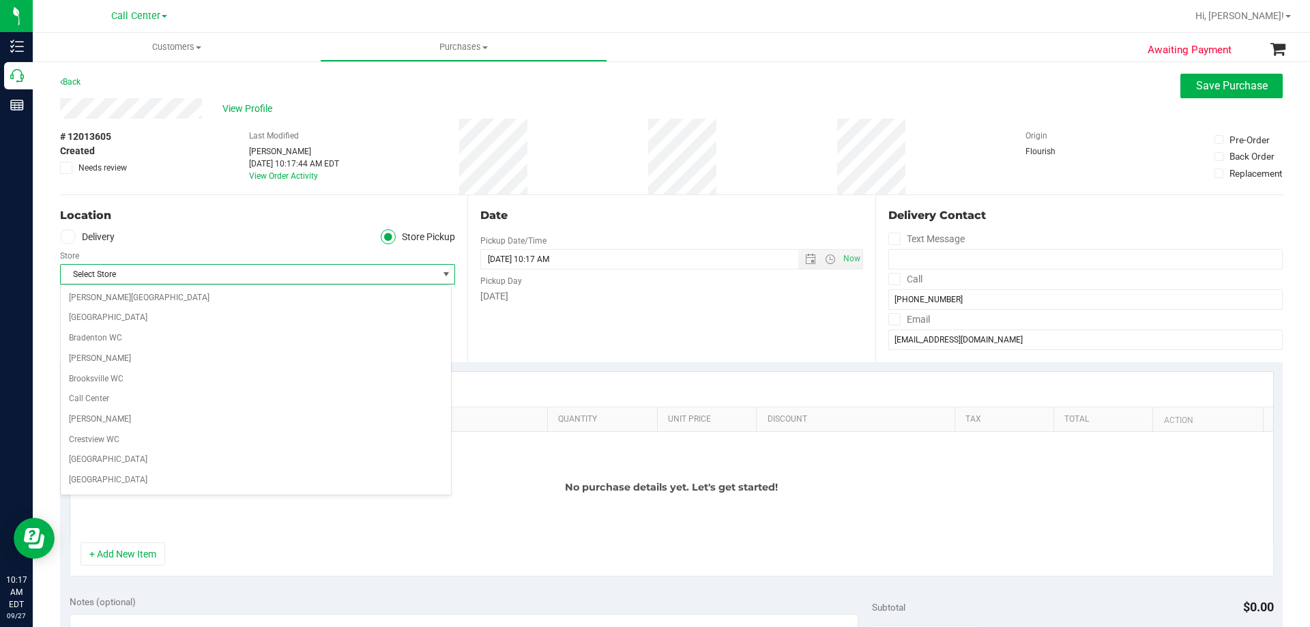
scroll to position [425, 0]
click at [186, 480] on li "Ocala WC" at bounding box center [256, 482] width 390 height 20
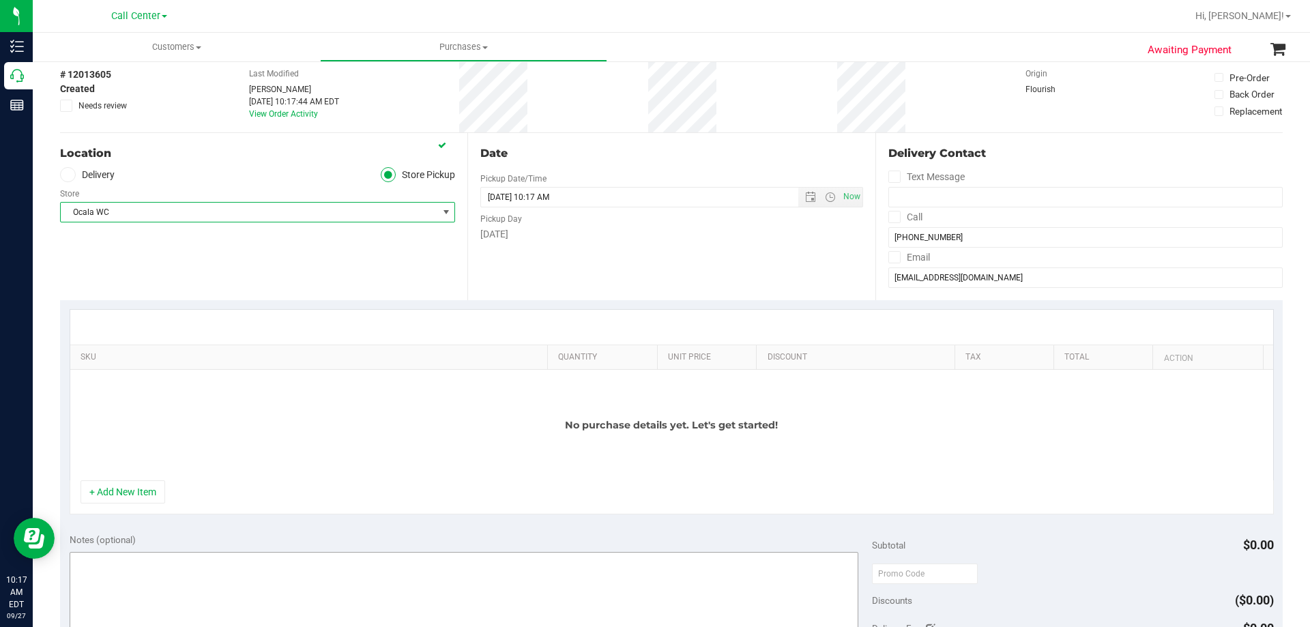
scroll to position [137, 0]
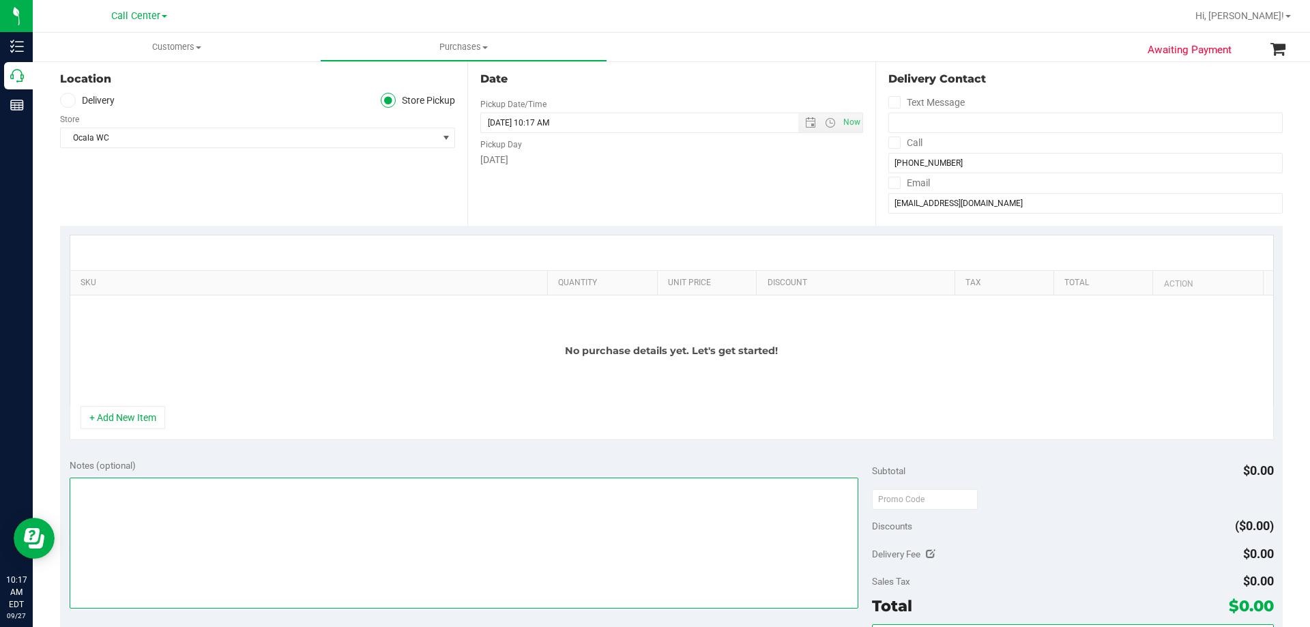
click at [351, 584] on textarea at bounding box center [465, 543] width 790 height 131
paste textarea "Order Submitted by Customer Care - CC TNE 09/27/2025"
type textarea "Order Submitted by Customer Care - CC TNE 09/27/2025"
click at [316, 361] on div "No purchase details yet. Let's get started!" at bounding box center [671, 351] width 1203 height 111
click at [131, 416] on button "+ Add New Item" at bounding box center [123, 417] width 85 height 23
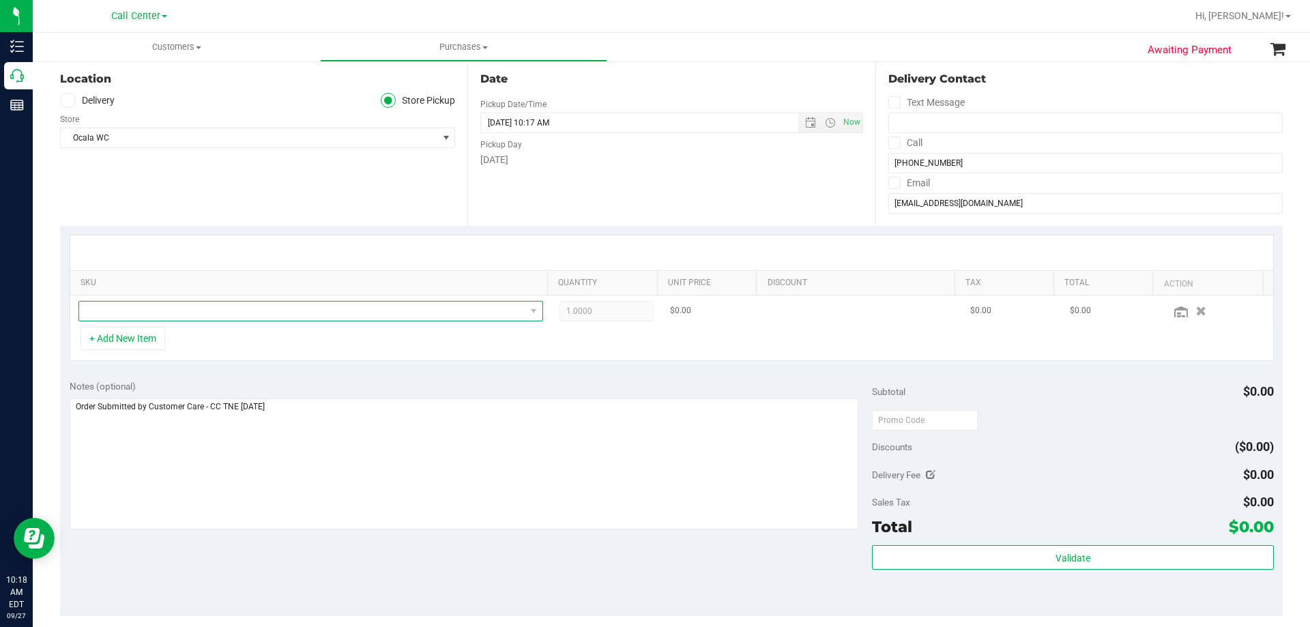
click at [259, 306] on span "NO DATA FOUND" at bounding box center [302, 311] width 446 height 19
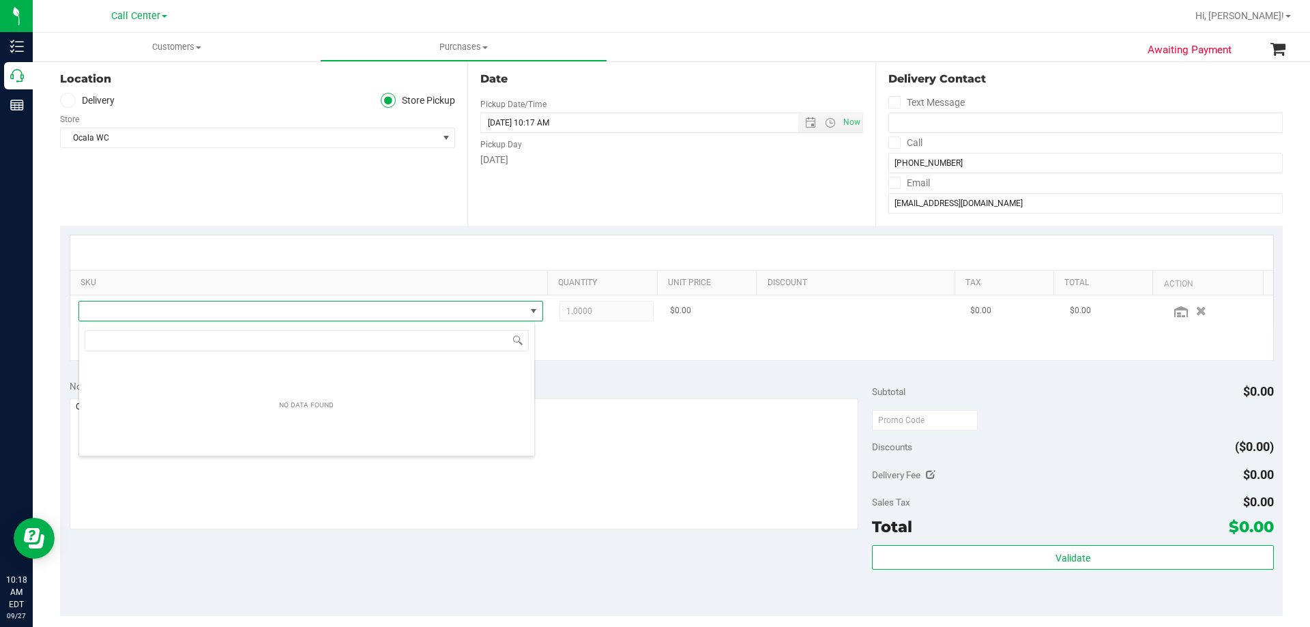
scroll to position [20, 457]
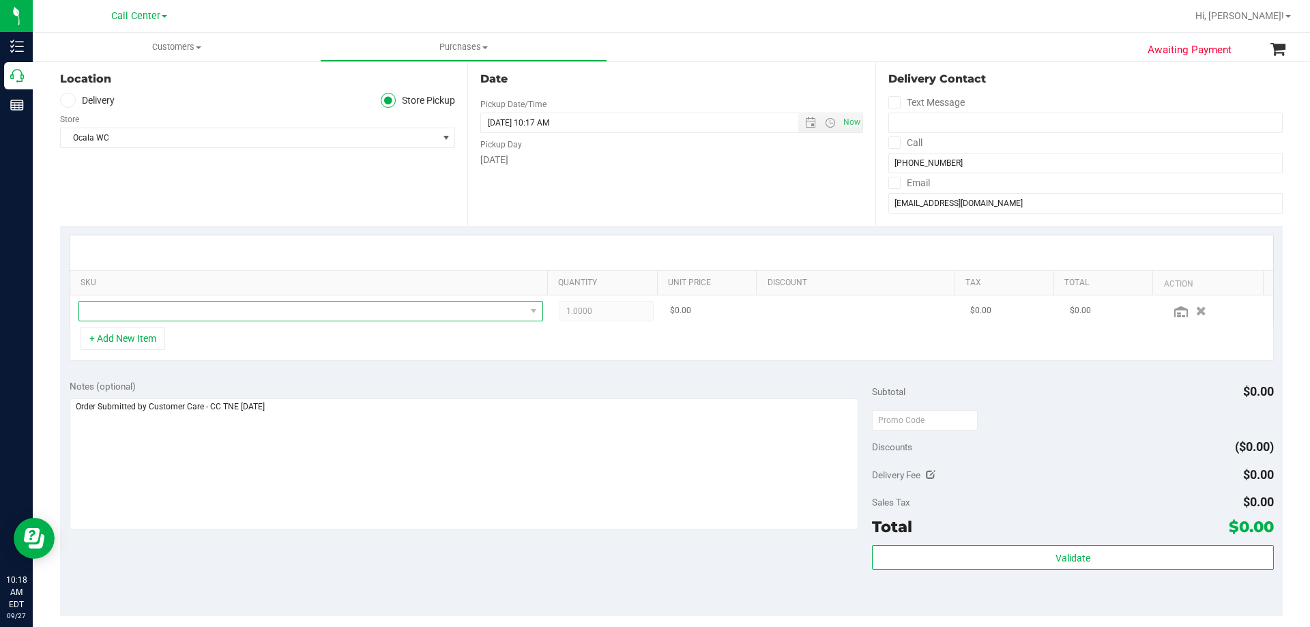
click at [201, 308] on span "NO DATA FOUND" at bounding box center [302, 311] width 446 height 19
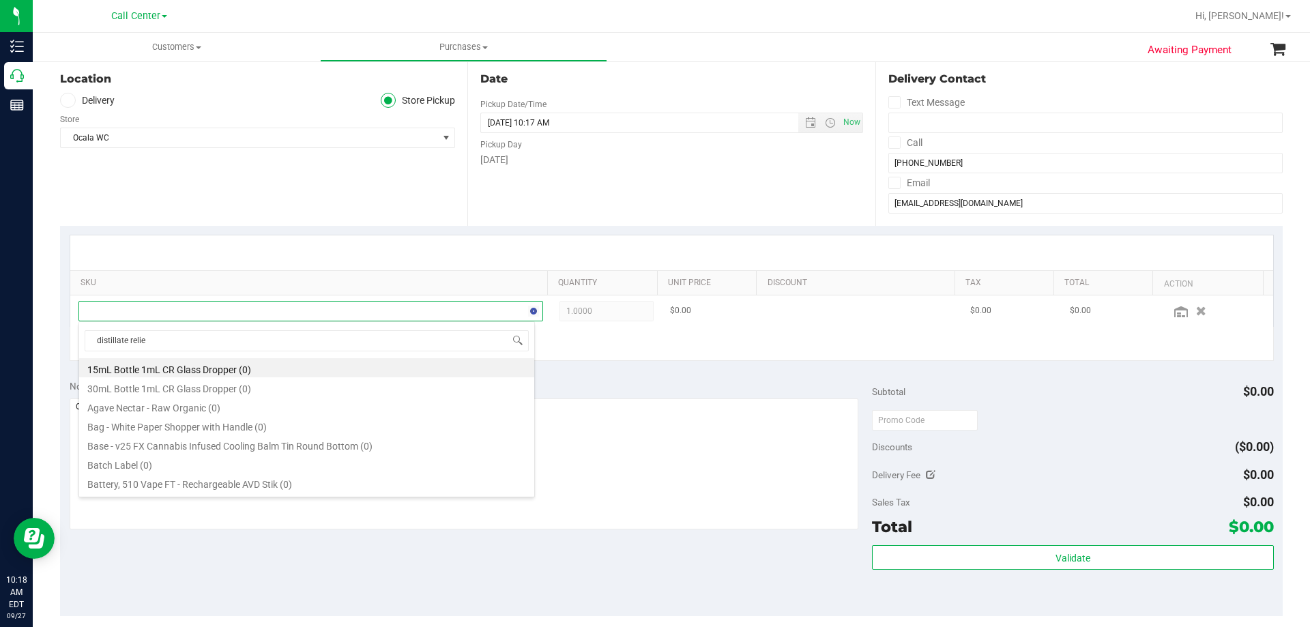
type input "distillate relief"
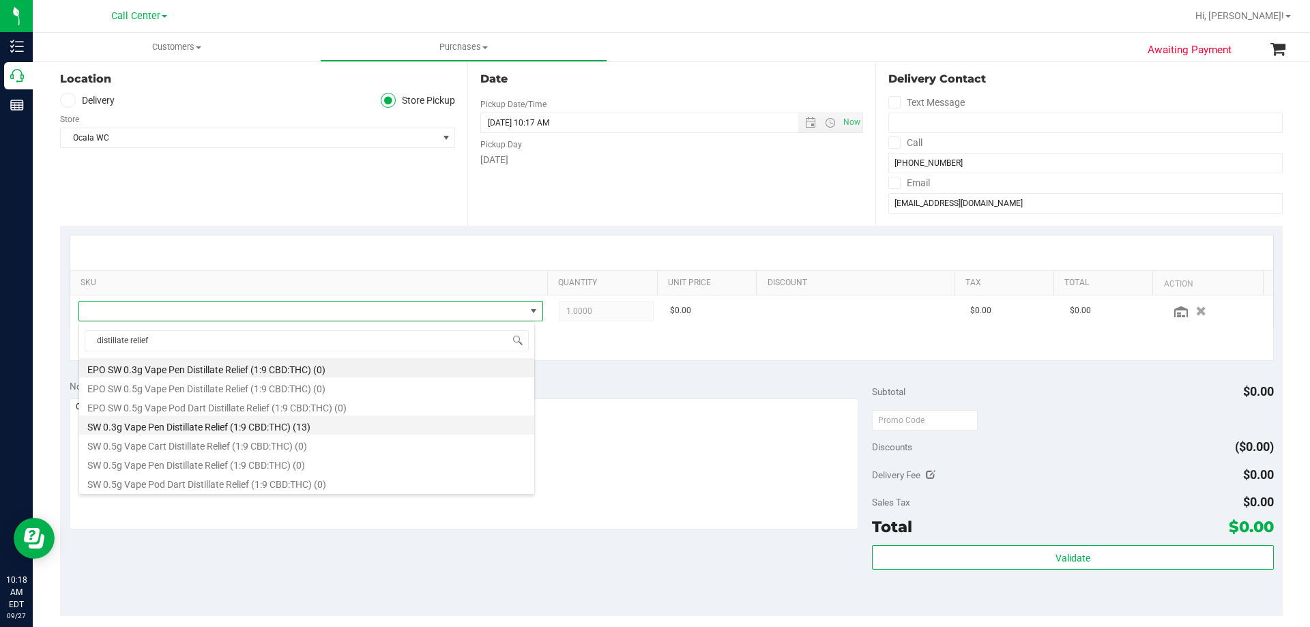
click at [220, 418] on li "SW 0.3g Vape Pen Distillate Relief (1:9 CBD:THC) (13)" at bounding box center [306, 425] width 455 height 19
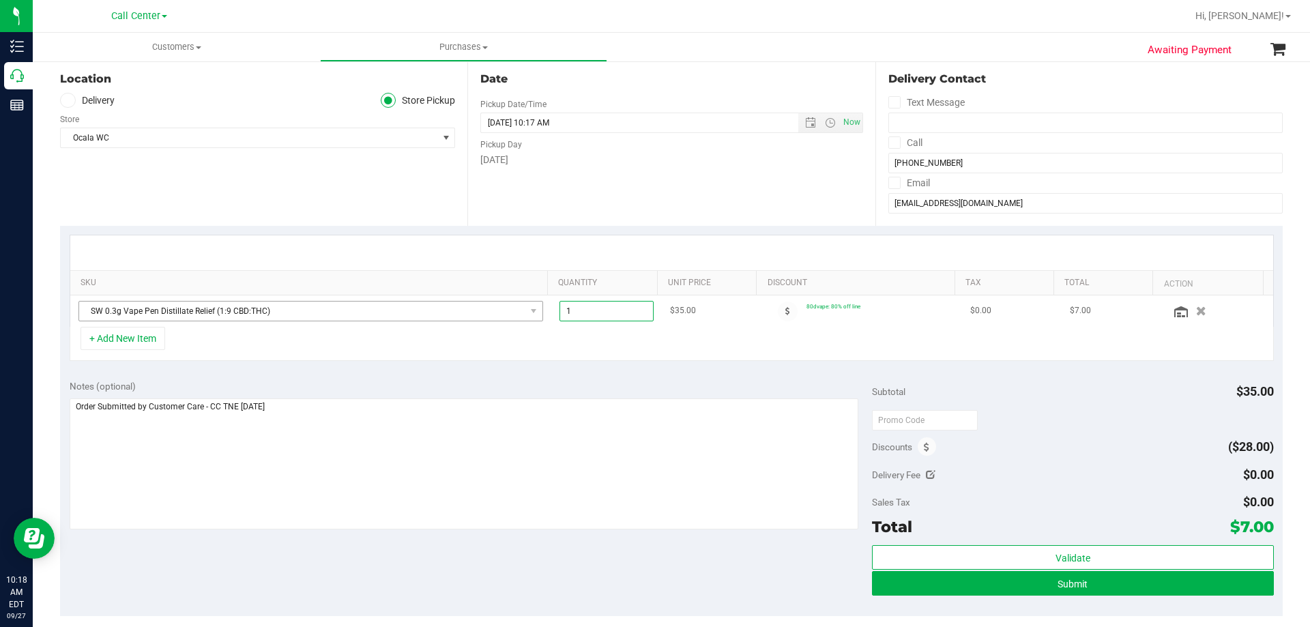
drag, startPoint x: 602, startPoint y: 308, endPoint x: 513, endPoint y: 317, distance: 89.8
click at [513, 317] on tr "SW 0.3g Vape Pen Distillate Relief (1:9 CBD:THC) 1.00 1 $35.00 80dvape: 80% off…" at bounding box center [671, 311] width 1203 height 31
type input "5"
type input "5.00"
click at [586, 357] on div "+ Add New Item" at bounding box center [672, 344] width 1205 height 34
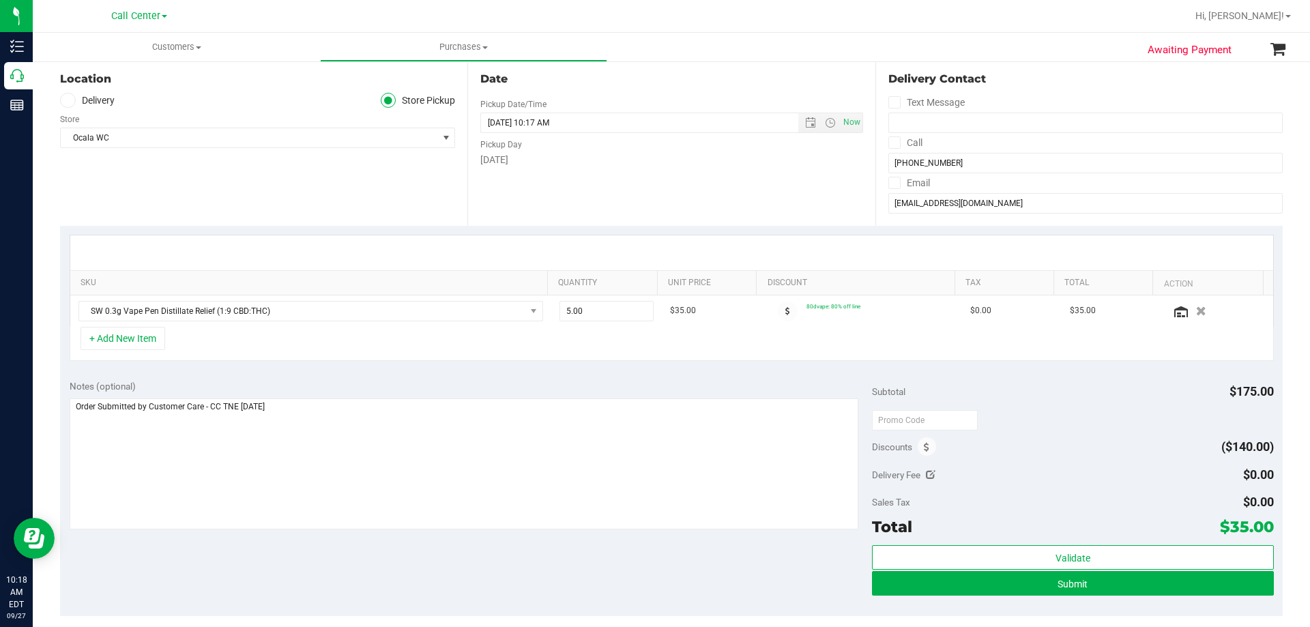
click at [403, 345] on div "+ Add New Item" at bounding box center [672, 344] width 1205 height 34
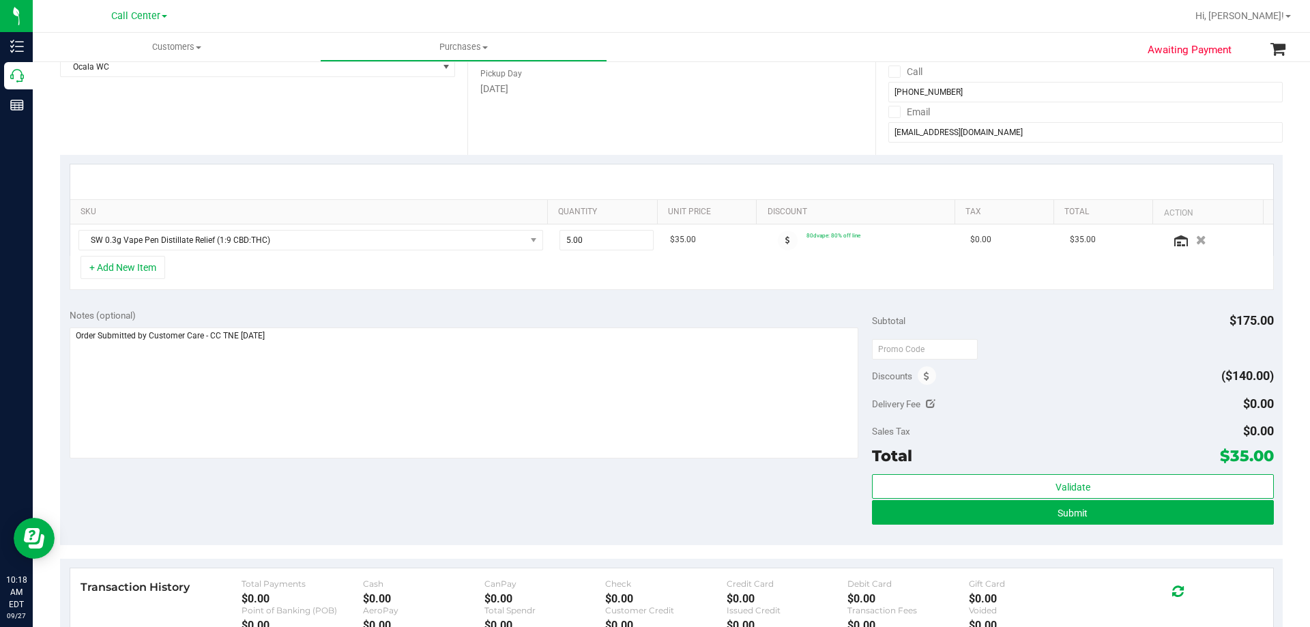
scroll to position [273, 0]
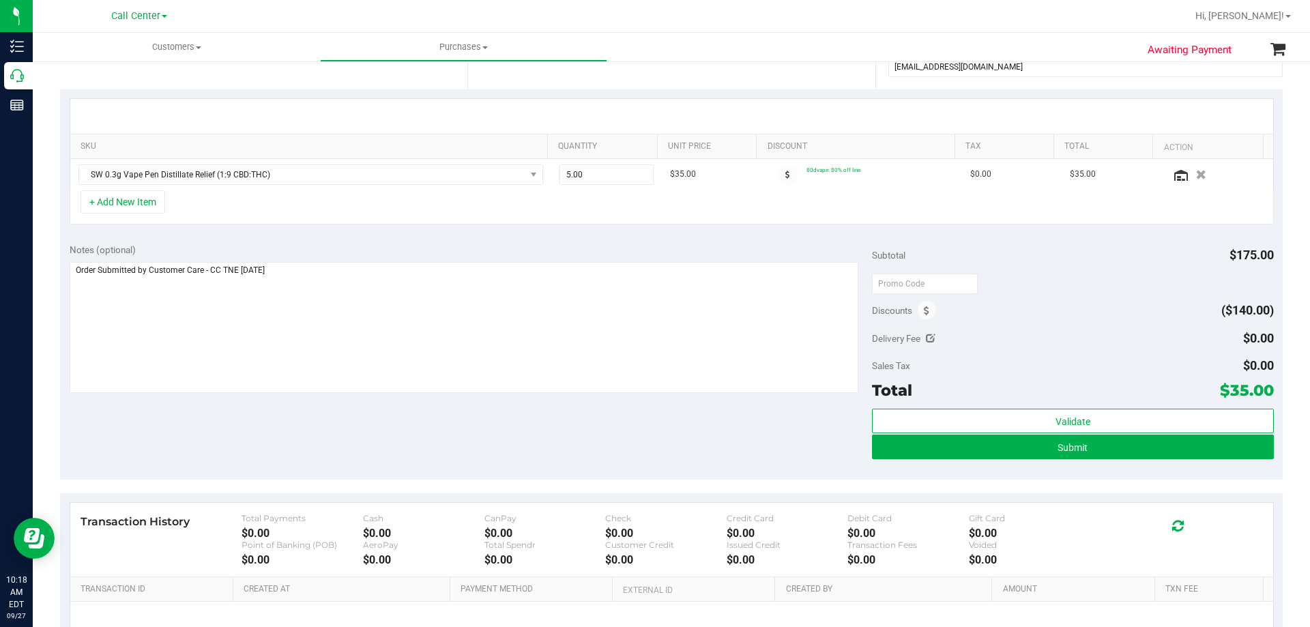
click at [560, 439] on div "Notes (optional) Subtotal $175.00 Discounts ($140.00) Delivery Fee $0.00 Sales …" at bounding box center [671, 357] width 1223 height 246
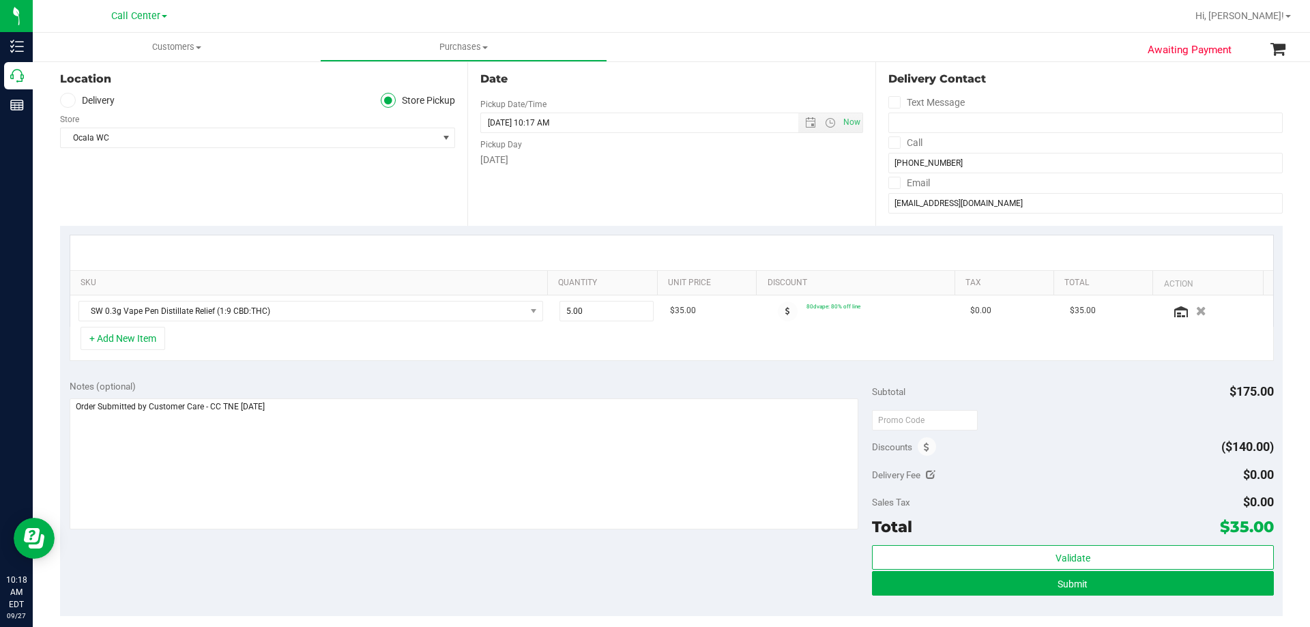
click at [553, 365] on div "SKU Quantity Unit Price Discount Tax Total Action SW 0.3g Vape Pen Distillate R…" at bounding box center [671, 298] width 1223 height 145
drag, startPoint x: 1222, startPoint y: 527, endPoint x: 1263, endPoint y: 531, distance: 40.5
click at [1263, 531] on span "$35.00" at bounding box center [1247, 526] width 54 height 19
click at [1151, 499] on div "Sales Tax $0.00" at bounding box center [1072, 502] width 401 height 25
drag, startPoint x: 1220, startPoint y: 526, endPoint x: 1263, endPoint y: 520, distance: 43.3
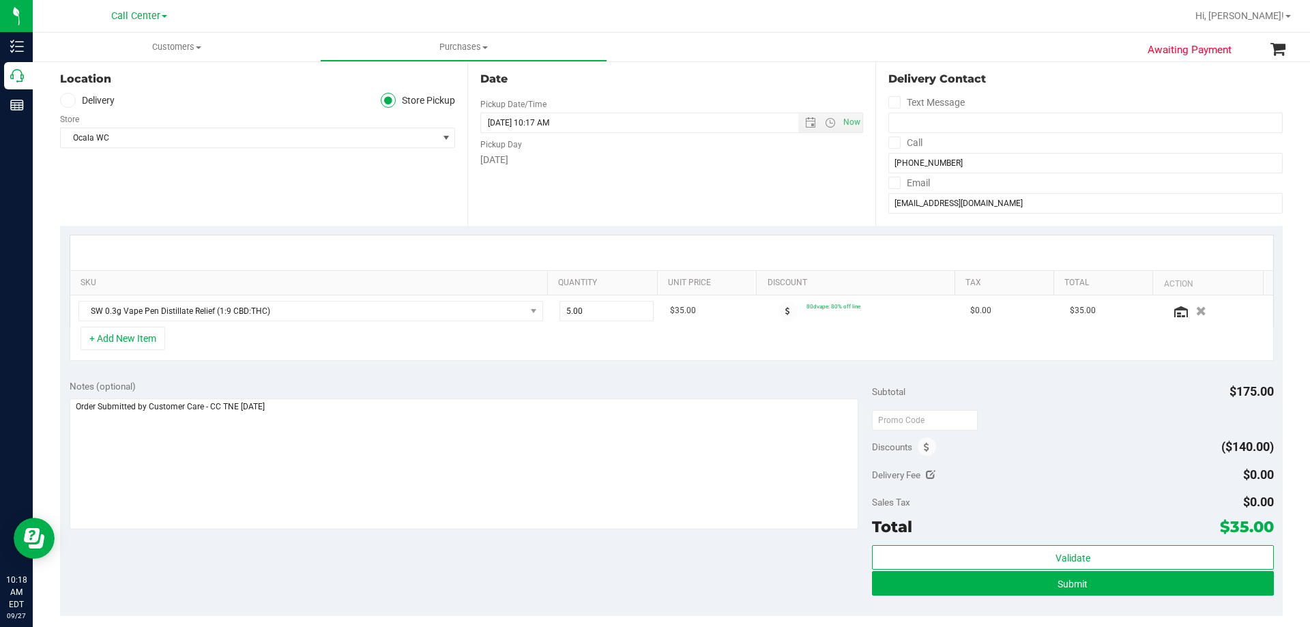
click at [1263, 520] on span "$35.00" at bounding box center [1247, 526] width 54 height 19
copy span "35.00"
click at [652, 540] on div "Notes (optional) Subtotal $175.00 Discounts ($140.00) Delivery Fee $0.00 Sales …" at bounding box center [671, 494] width 1223 height 246
click at [533, 437] on textarea at bounding box center [465, 464] width 790 height 131
click at [503, 570] on div "Notes (optional) Subtotal $175.00 Discounts ($140.00) Delivery Fee $0.00 Sales …" at bounding box center [671, 494] width 1223 height 246
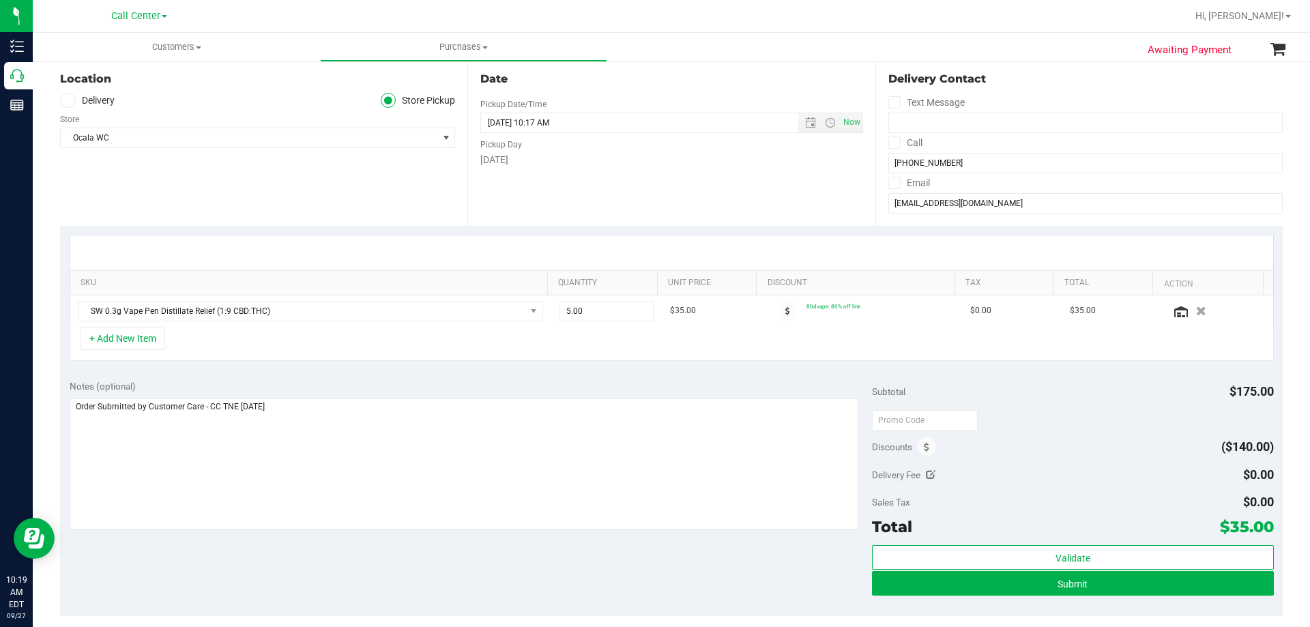
drag, startPoint x: 346, startPoint y: 334, endPoint x: 354, endPoint y: 333, distance: 8.2
click at [346, 333] on div "+ Add New Item" at bounding box center [672, 344] width 1205 height 34
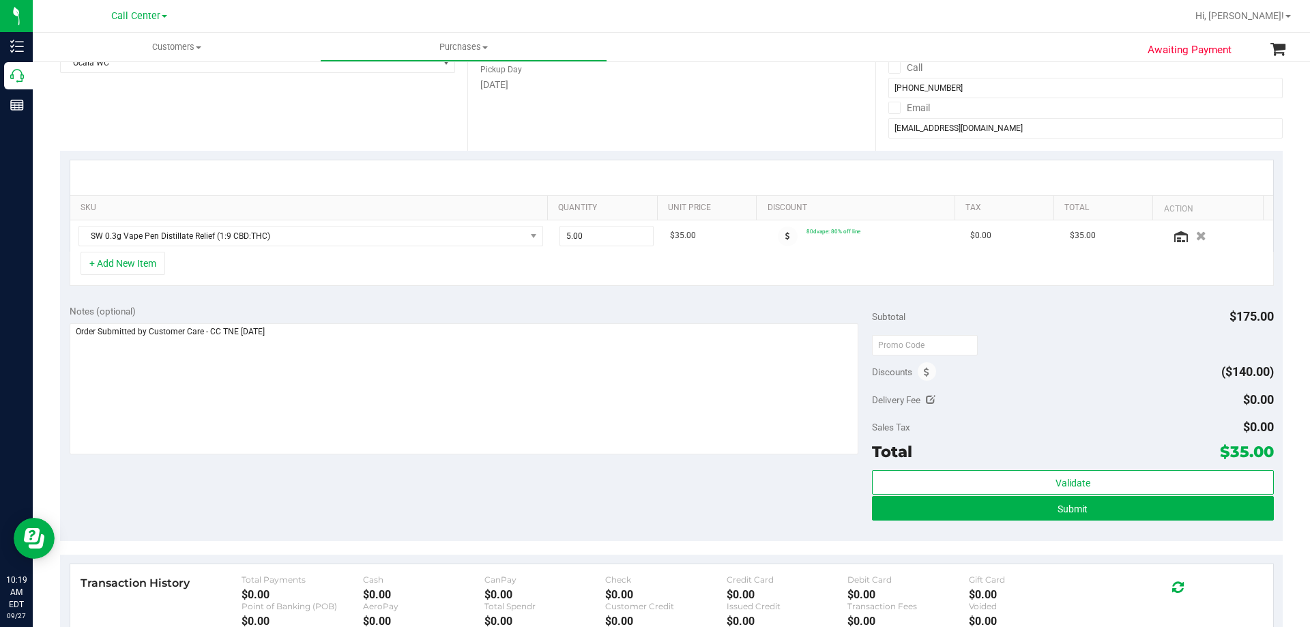
scroll to position [273, 0]
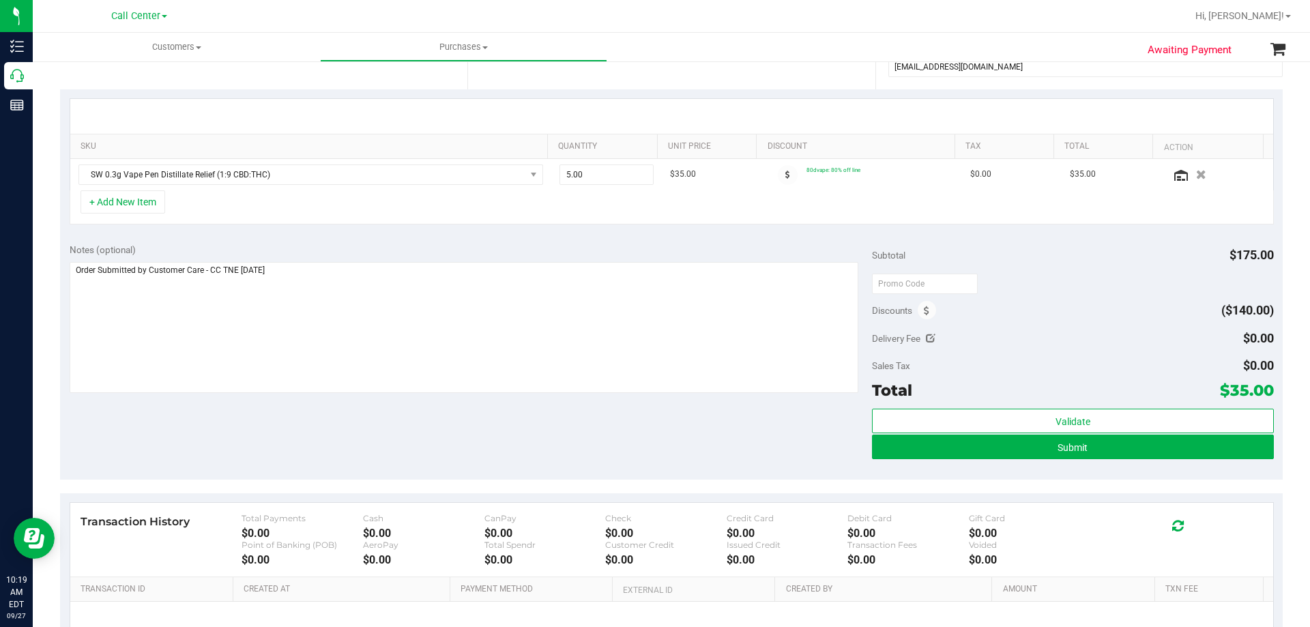
click at [502, 414] on div "Notes (optional) Subtotal $175.00 Discounts ($140.00) Delivery Fee $0.00 Sales …" at bounding box center [671, 357] width 1223 height 246
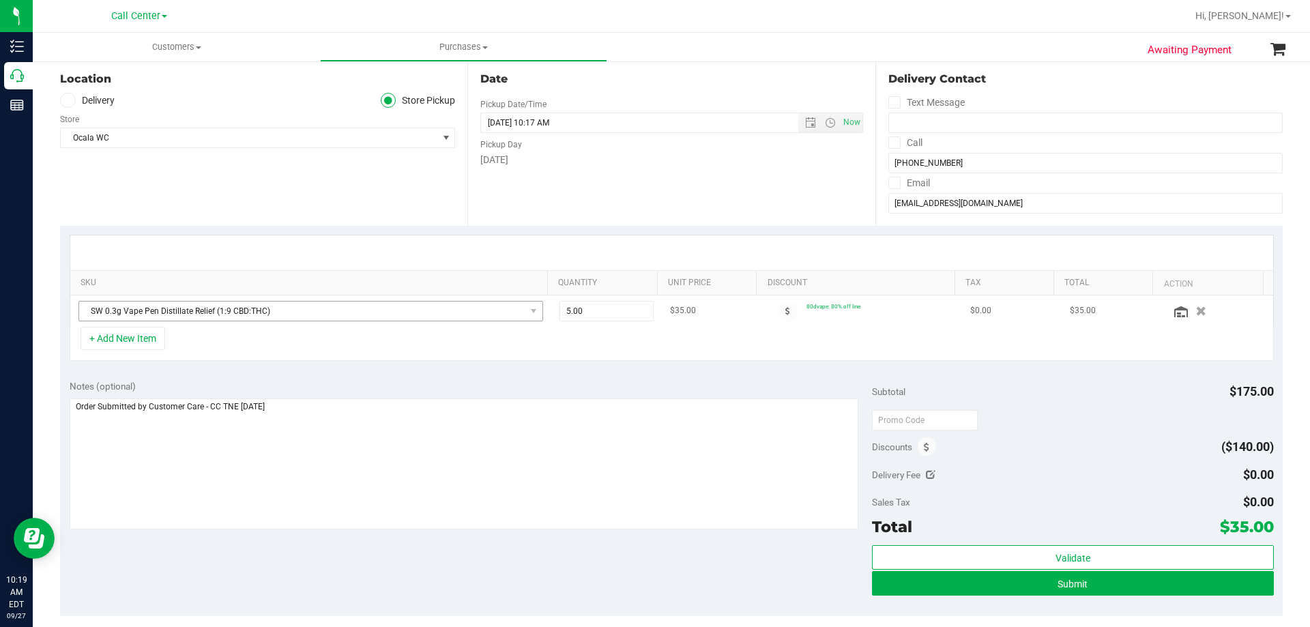
scroll to position [341, 0]
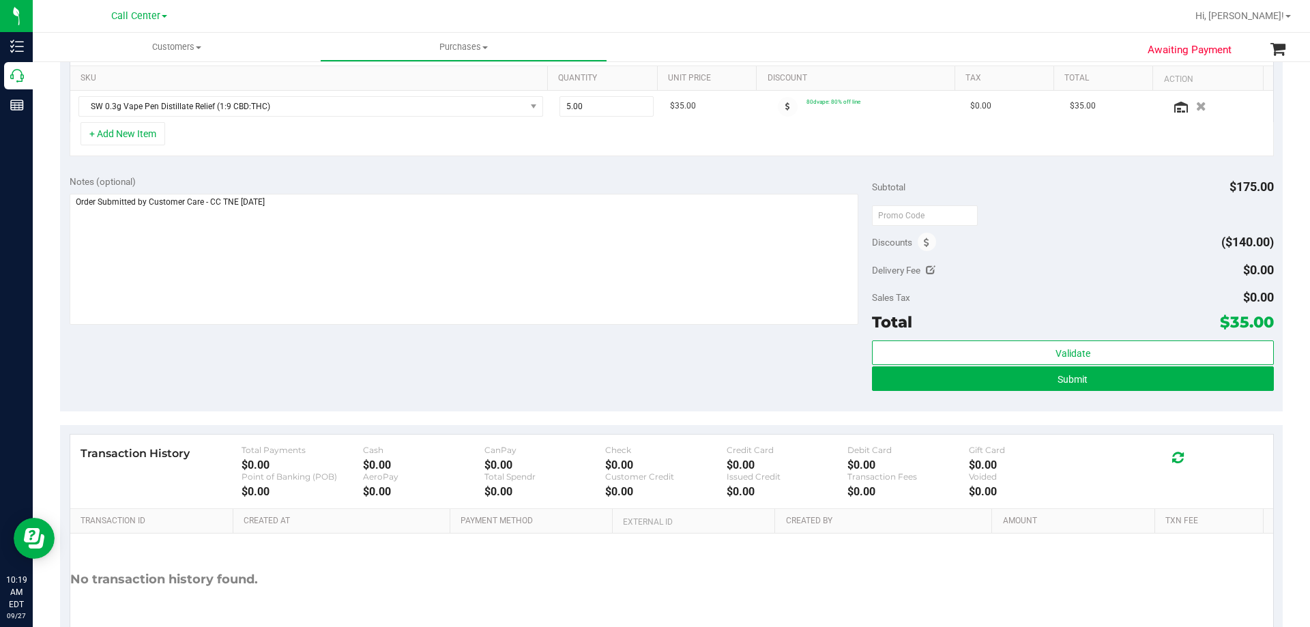
click at [669, 355] on div "Notes (optional) Subtotal $175.00 Discounts ($140.00) Delivery Fee $0.00 Sales …" at bounding box center [671, 289] width 1223 height 246
click at [1061, 380] on span "Submit" at bounding box center [1073, 379] width 30 height 11
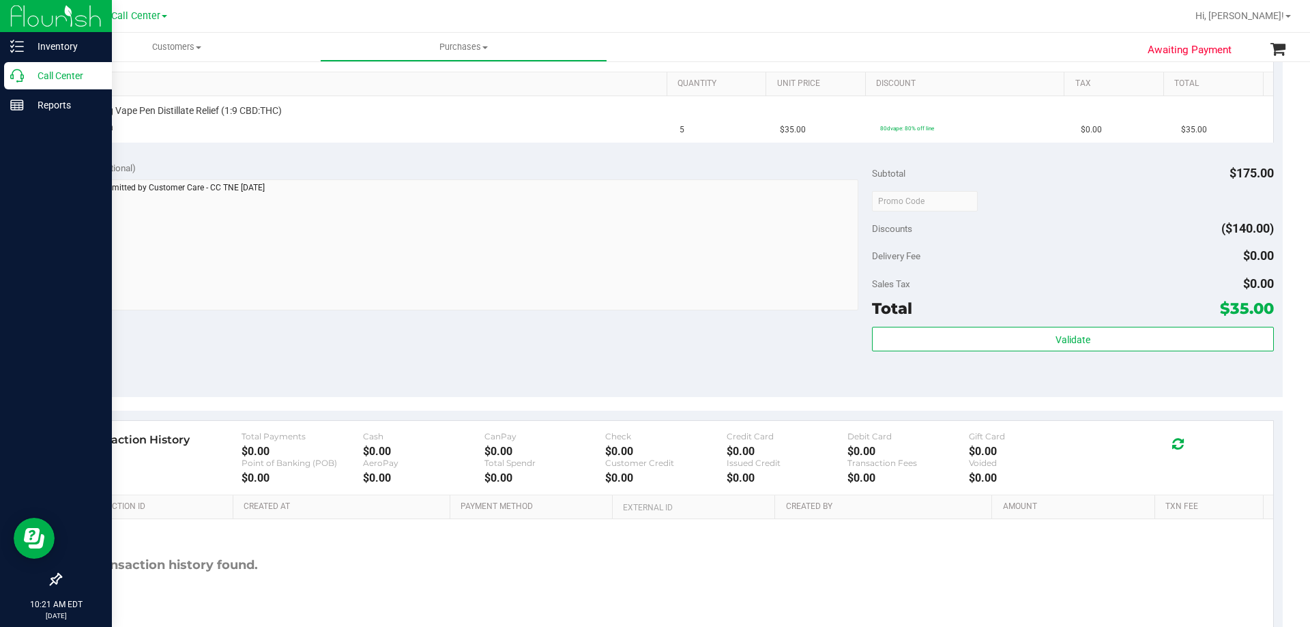
click at [81, 72] on p "Call Center" at bounding box center [65, 76] width 82 height 16
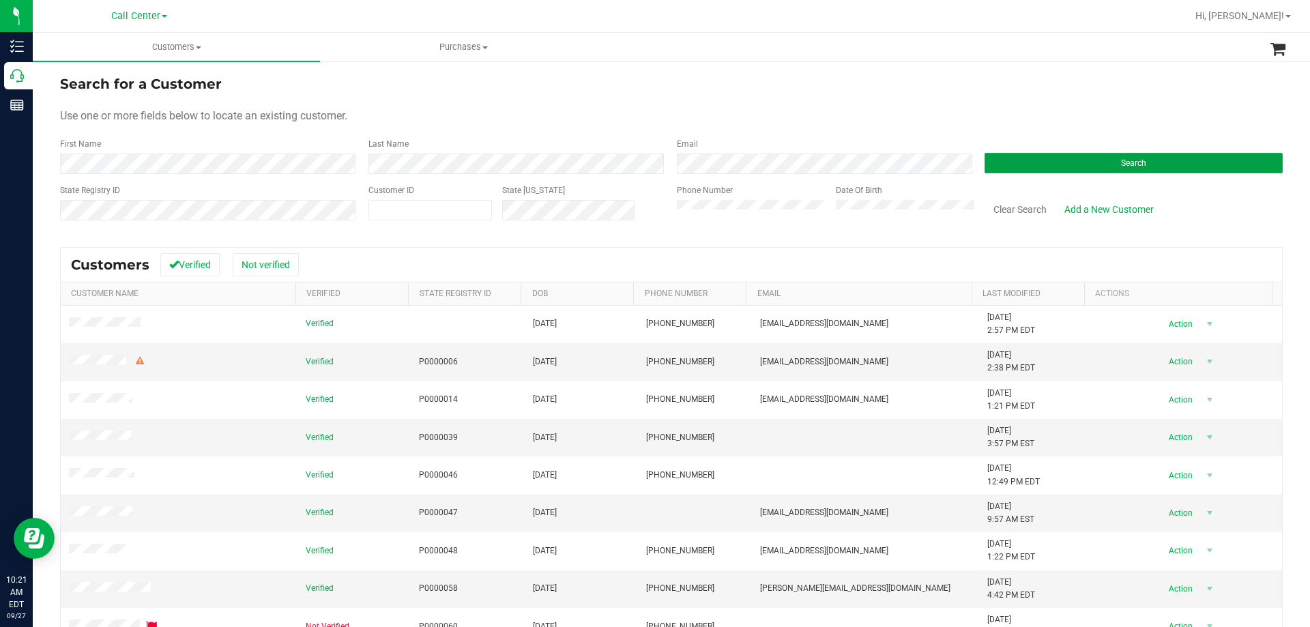
click at [1024, 161] on button "Search" at bounding box center [1134, 163] width 298 height 20
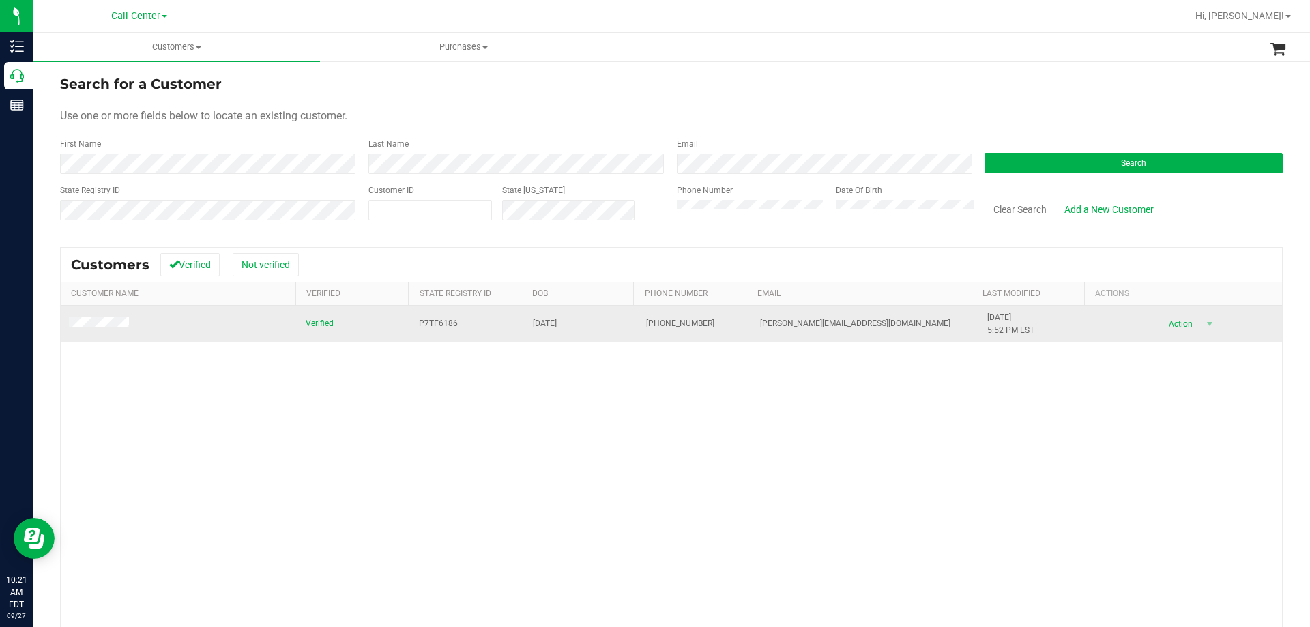
click at [419, 318] on span "P7TF6186" at bounding box center [438, 323] width 39 height 13
copy span "P7TF6186"
click at [554, 317] on span "02/24/1972" at bounding box center [545, 323] width 24 height 13
click at [549, 325] on span "02/24/1972" at bounding box center [545, 323] width 24 height 13
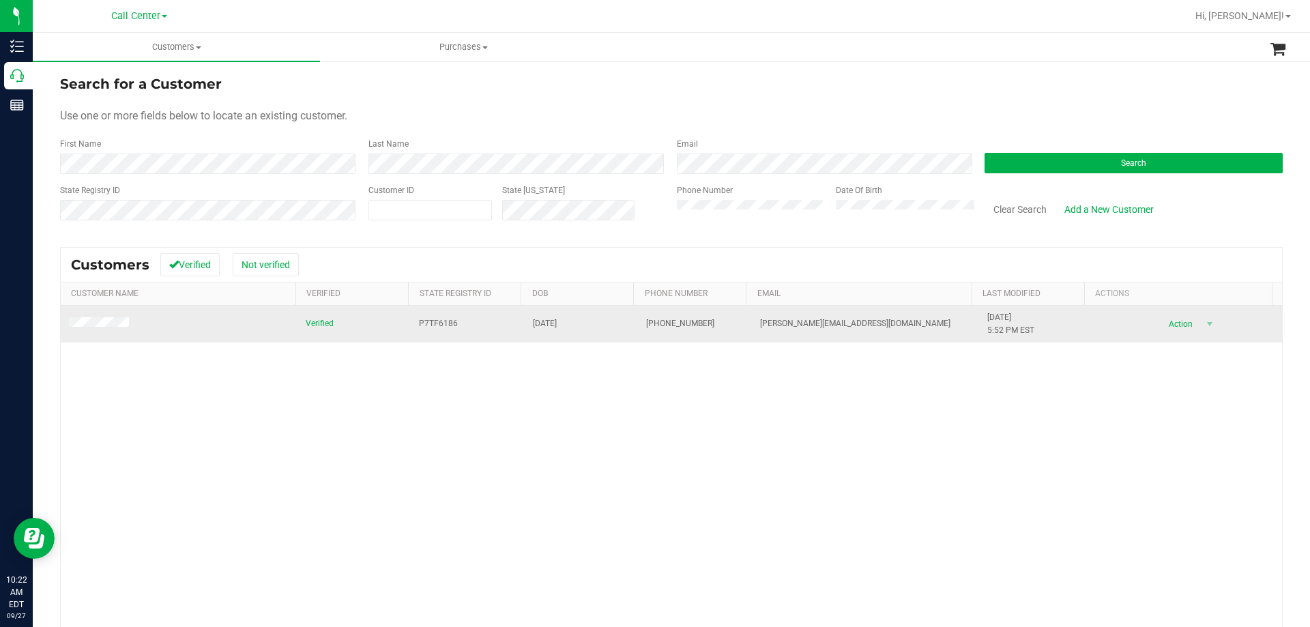
click at [549, 325] on span "02/24/1972" at bounding box center [545, 323] width 24 height 13
copy span "02/24/1972"
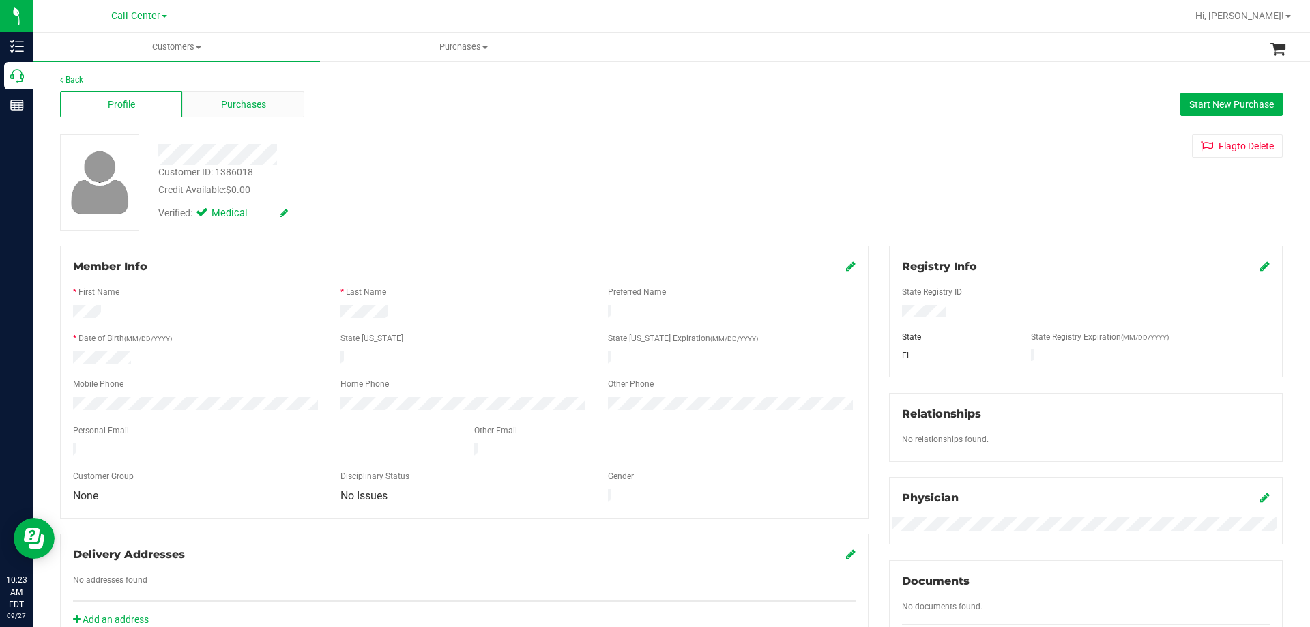
click at [234, 104] on span "Purchases" at bounding box center [243, 105] width 45 height 14
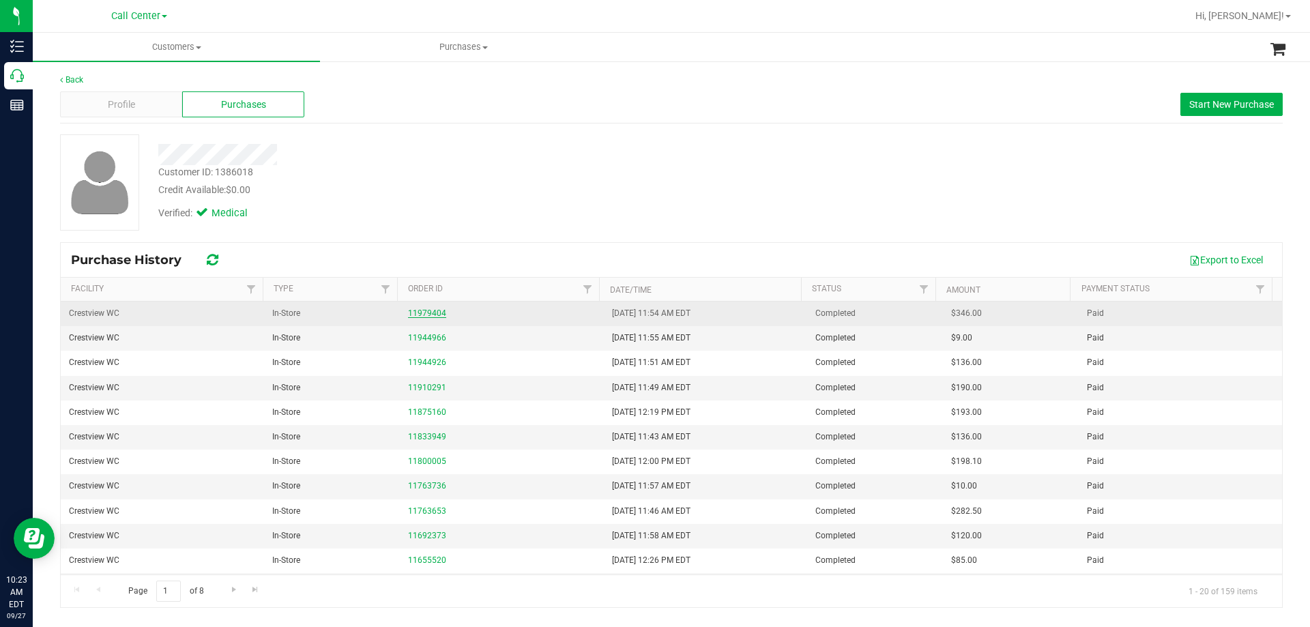
click at [408, 317] on link "11979404" at bounding box center [427, 313] width 38 height 10
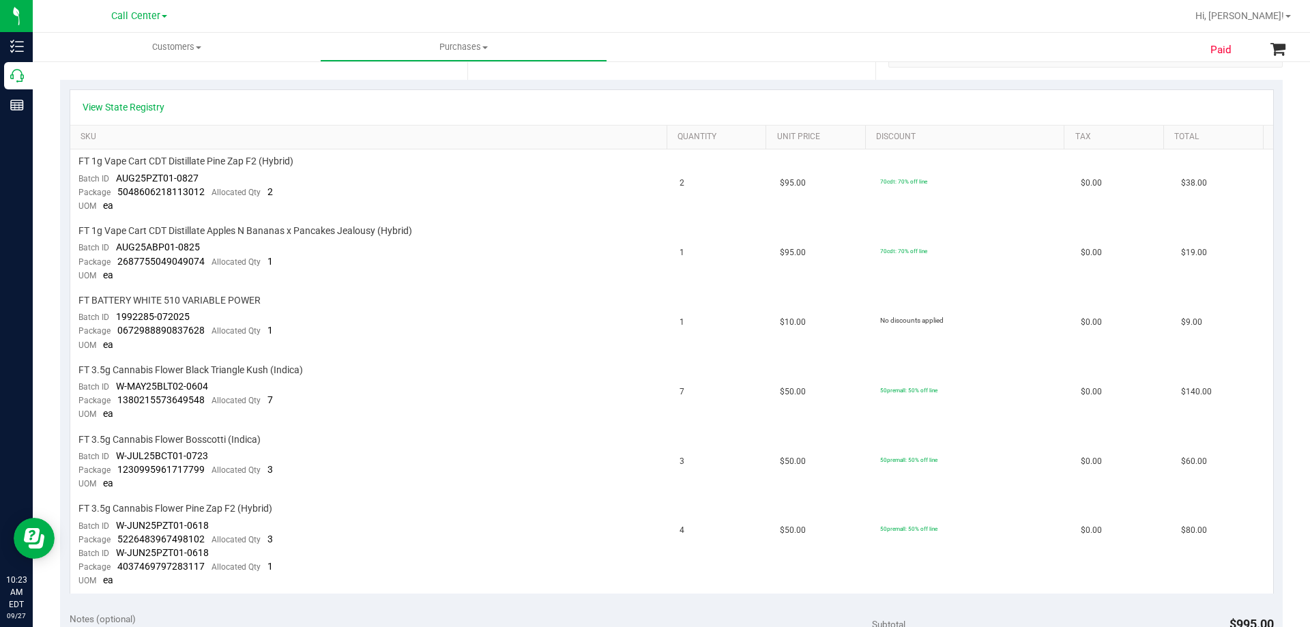
scroll to position [410, 0]
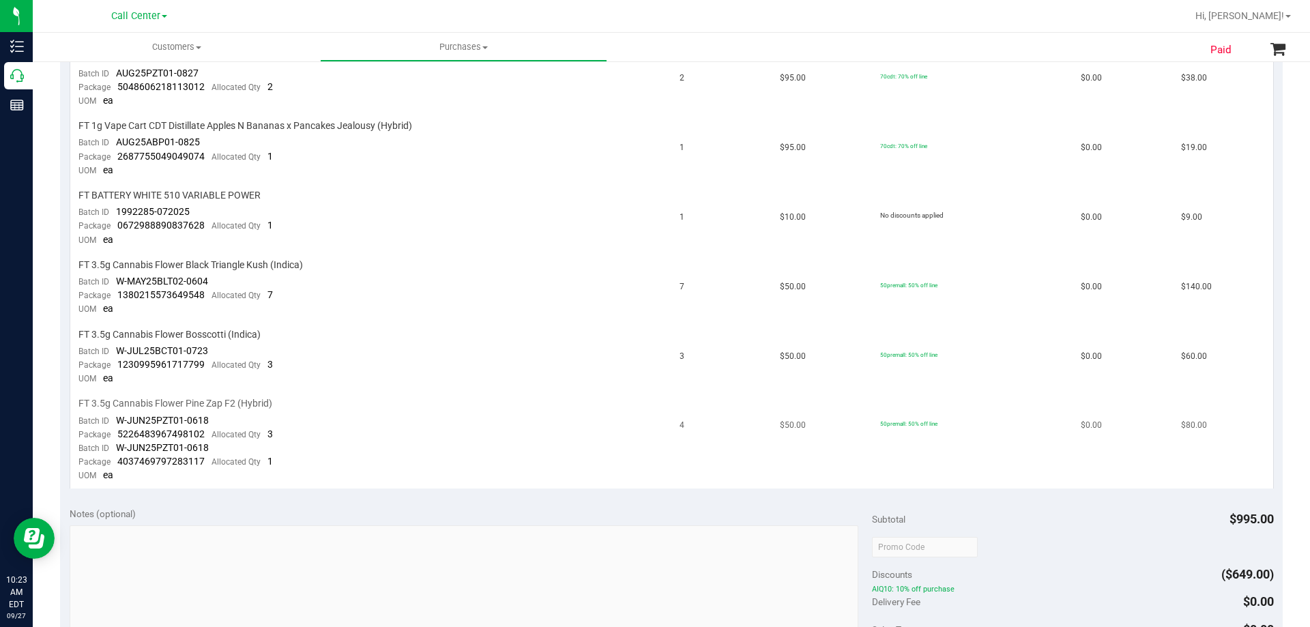
click at [101, 403] on span "FT 3.5g Cannabis Flower Pine Zap F2 (Hybrid)" at bounding box center [175, 403] width 194 height 13
click at [437, 397] on td "FT 3.5g Cannabis Flower Pine Zap F2 (Hybrid) Batch ID W-JUN25PZT01-0618 Package…" at bounding box center [371, 440] width 602 height 96
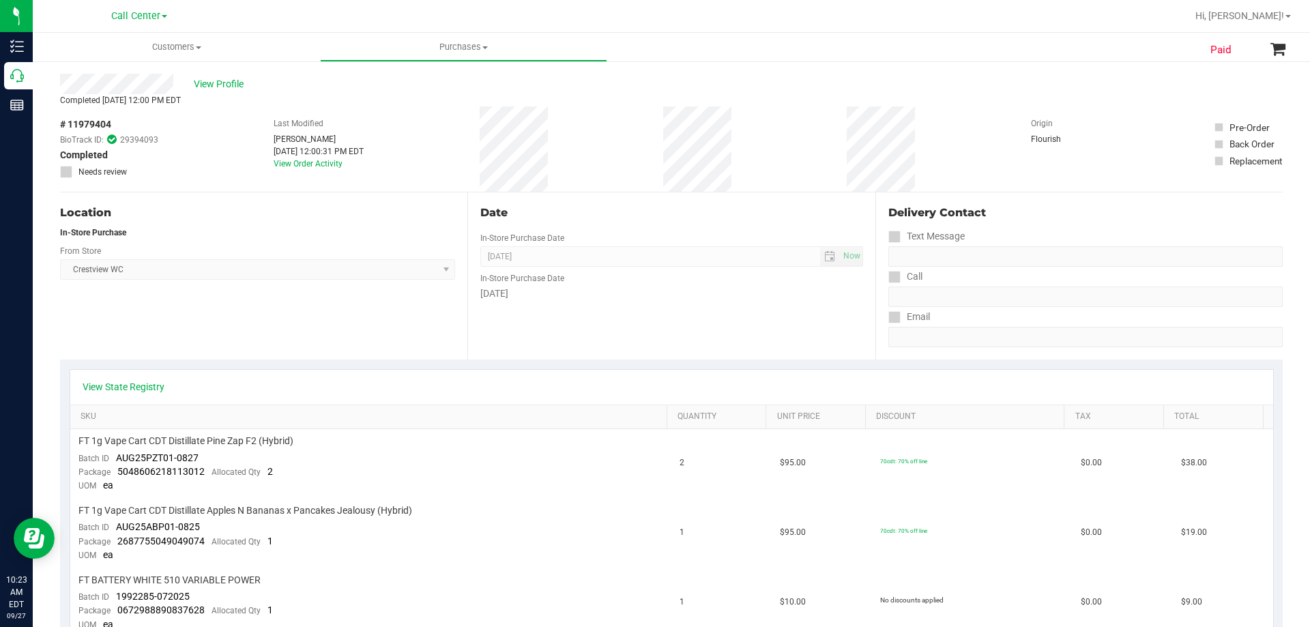
scroll to position [0, 0]
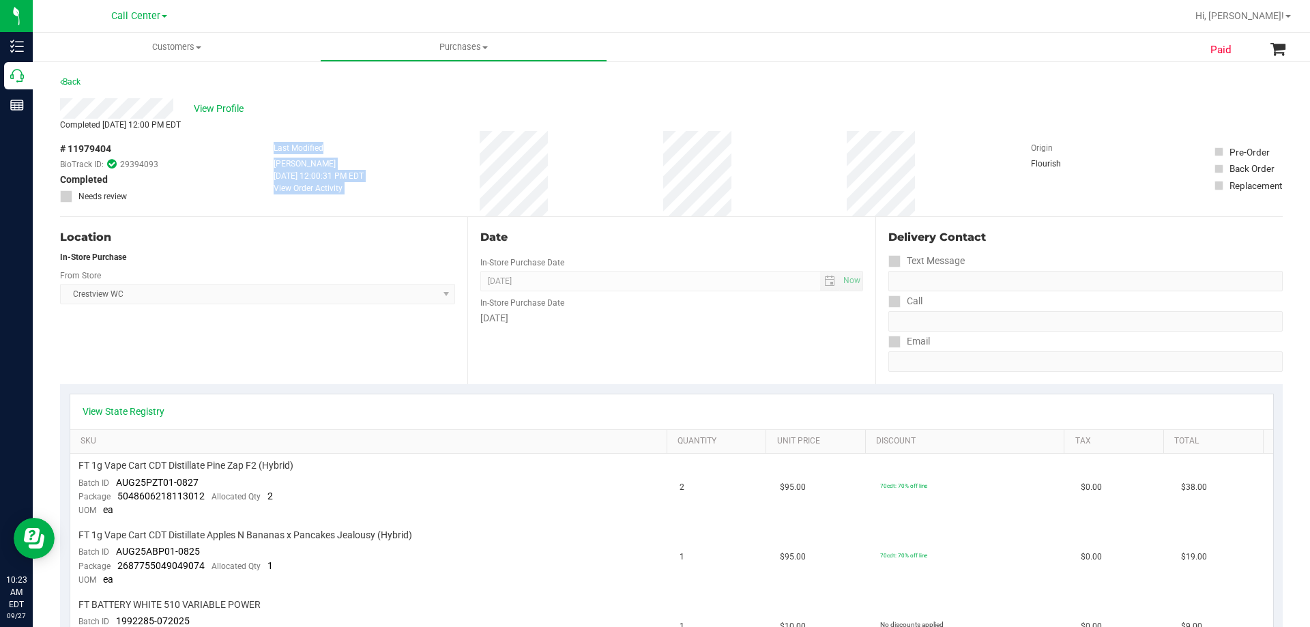
drag, startPoint x: 233, startPoint y: 151, endPoint x: 601, endPoint y: 181, distance: 369.1
click at [601, 181] on div "# 11979404 BioTrack ID: 29394093 Completed Needs review Last Modified Lewis Sch…" at bounding box center [671, 173] width 1223 height 85
click at [564, 164] on div "# 11979404 BioTrack ID: 29394093 Completed Needs review Last Modified Lewis Sch…" at bounding box center [671, 173] width 1223 height 85
click at [553, 179] on div "# 11979404 BioTrack ID: 29394093 Completed Needs review Last Modified Lewis Sch…" at bounding box center [671, 173] width 1223 height 85
drag, startPoint x: 255, startPoint y: 147, endPoint x: 630, endPoint y: 174, distance: 376.3
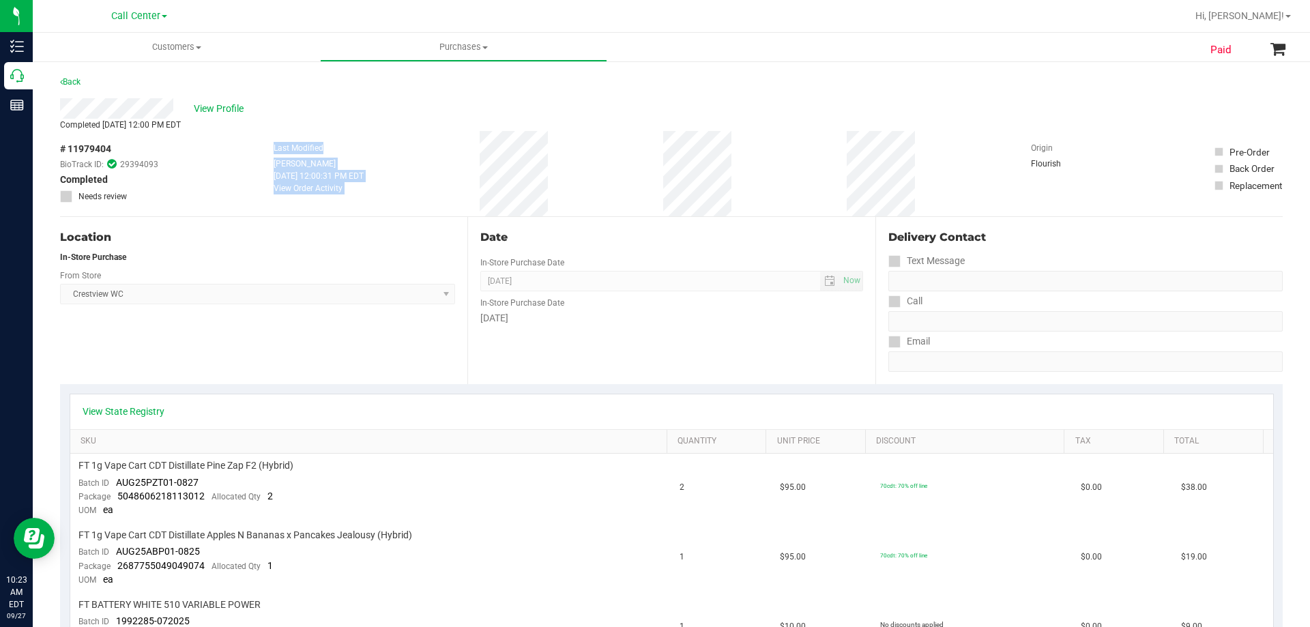
click at [630, 174] on div "# 11979404 BioTrack ID: 29394093 Completed Needs review Last Modified Lewis Sch…" at bounding box center [671, 173] width 1223 height 85
click at [582, 164] on div "# 11979404 BioTrack ID: 29394093 Completed Needs review Last Modified Lewis Sch…" at bounding box center [671, 173] width 1223 height 85
drag, startPoint x: 260, startPoint y: 152, endPoint x: 774, endPoint y: 179, distance: 514.7
click at [774, 179] on div "# 11979404 BioTrack ID: 29394093 Completed Needs review Last Modified Lewis Sch…" at bounding box center [671, 173] width 1223 height 85
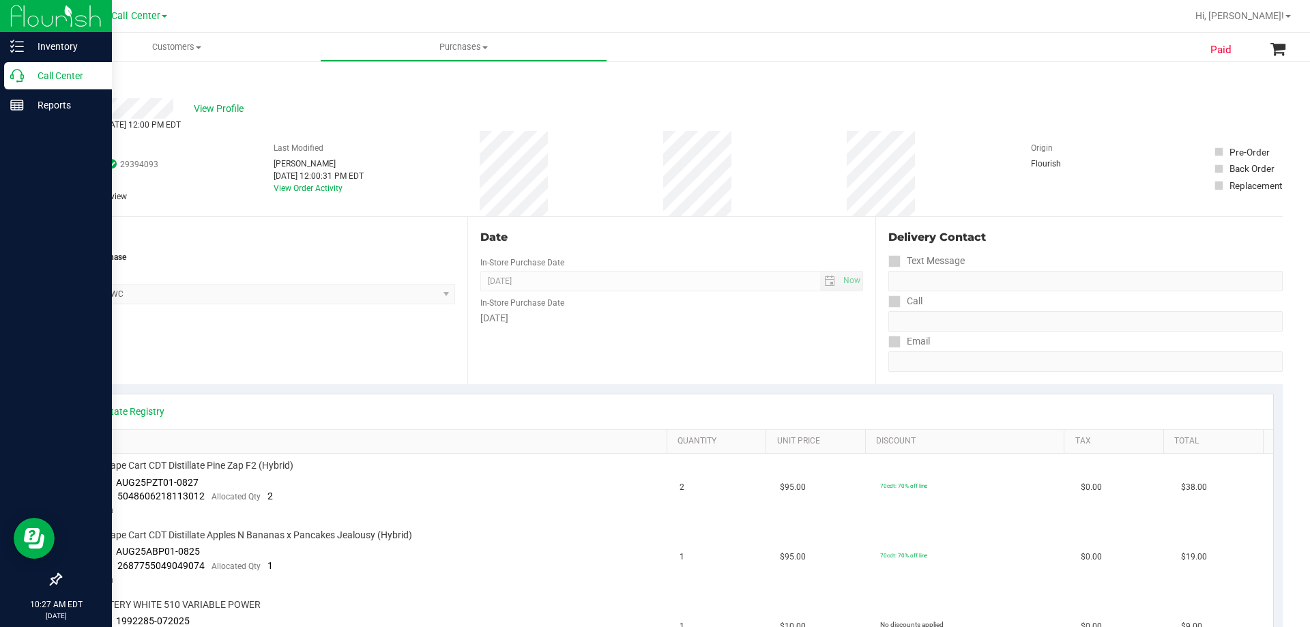
click at [34, 66] on div "Call Center" at bounding box center [58, 75] width 108 height 27
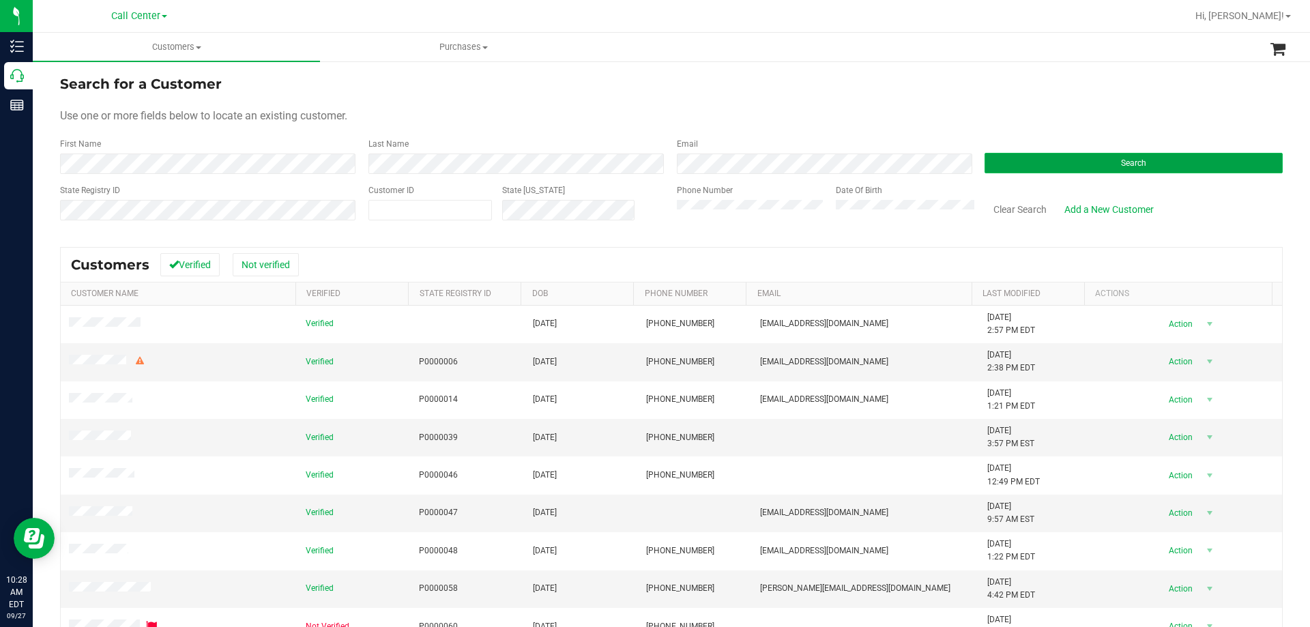
click at [1026, 158] on button "Search" at bounding box center [1134, 163] width 298 height 20
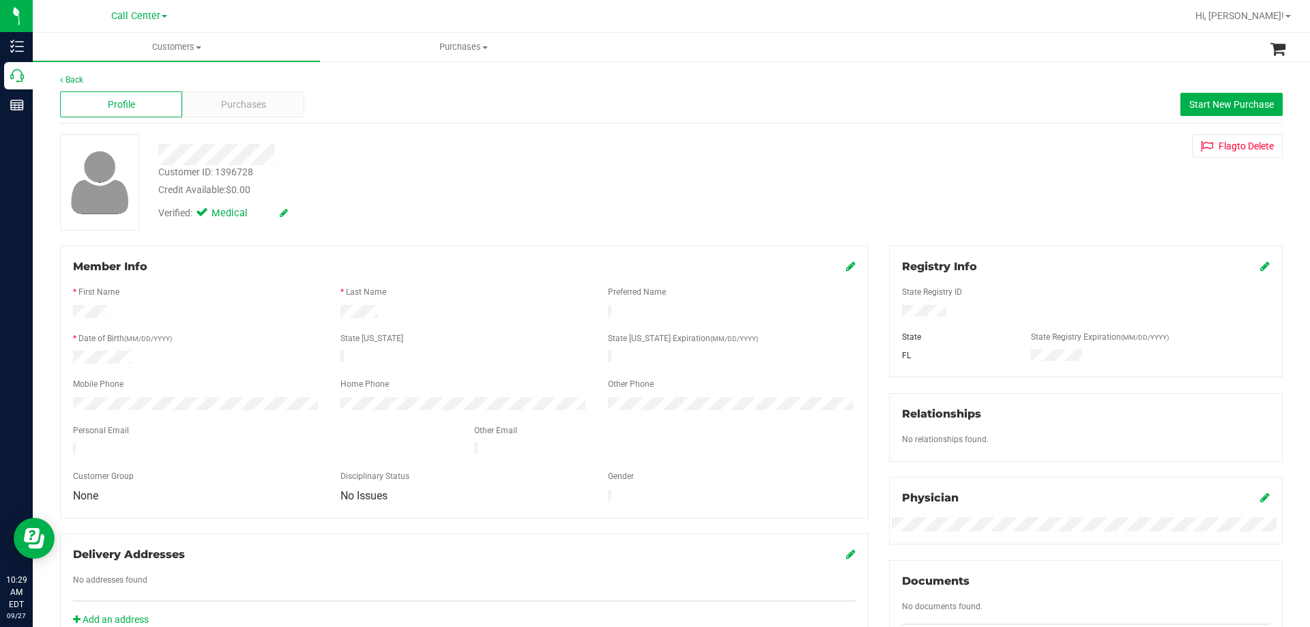
click at [135, 440] on div at bounding box center [464, 441] width 783 height 3
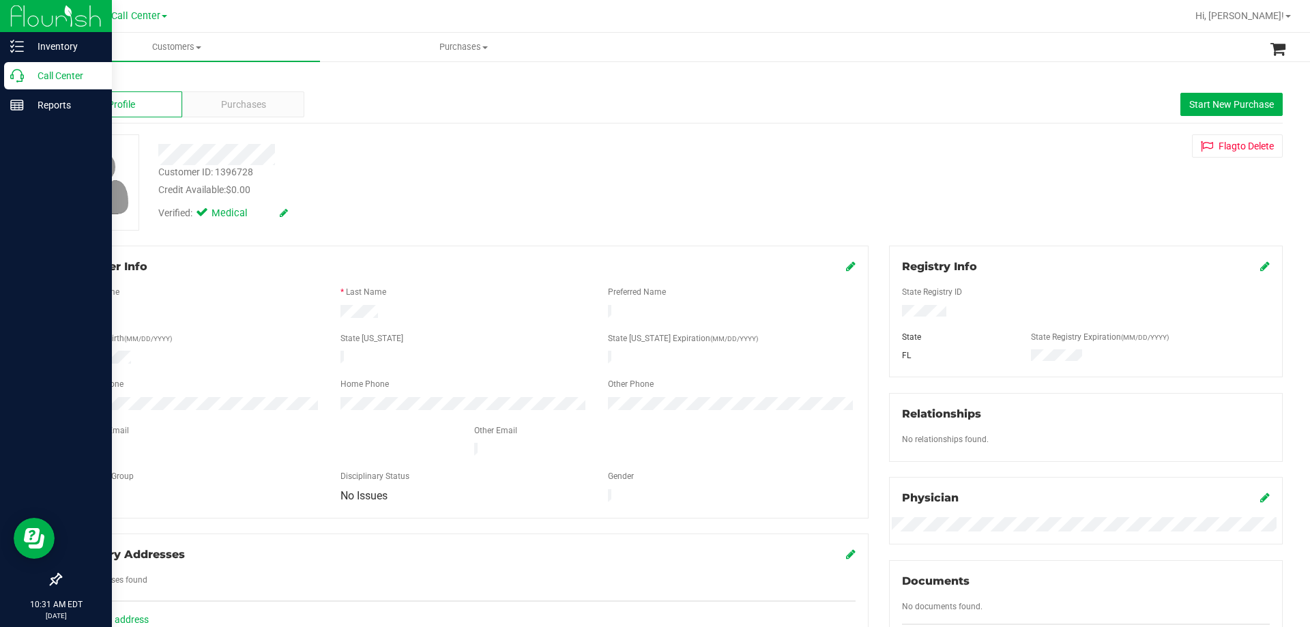
click at [27, 76] on p "Call Center" at bounding box center [65, 76] width 82 height 16
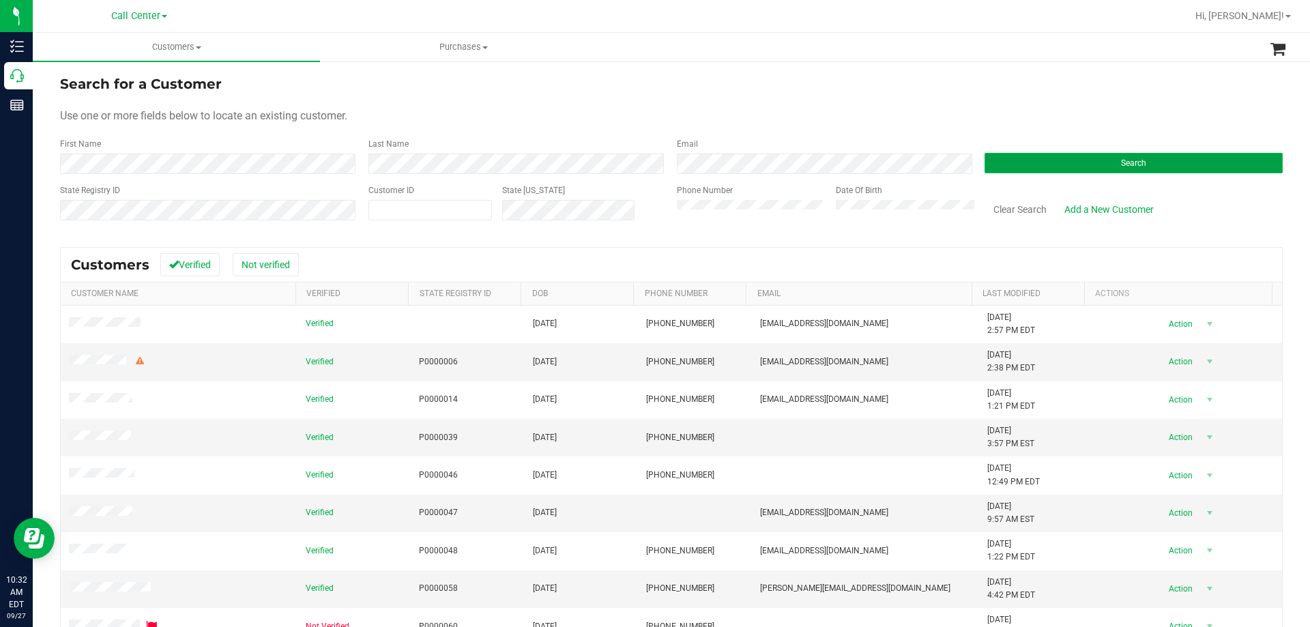
click at [1056, 167] on button "Search" at bounding box center [1134, 163] width 298 height 20
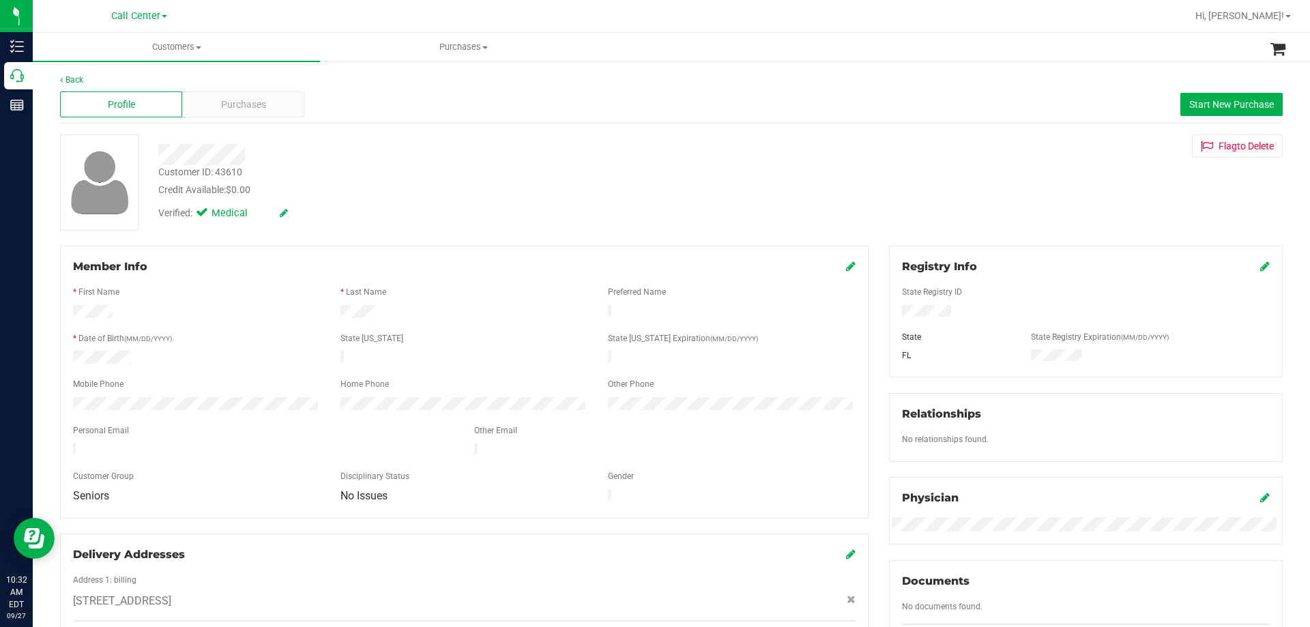
click at [233, 169] on div "Customer ID: 43610" at bounding box center [200, 172] width 84 height 14
copy div "43610"
click at [272, 108] on div "Purchases" at bounding box center [243, 104] width 122 height 26
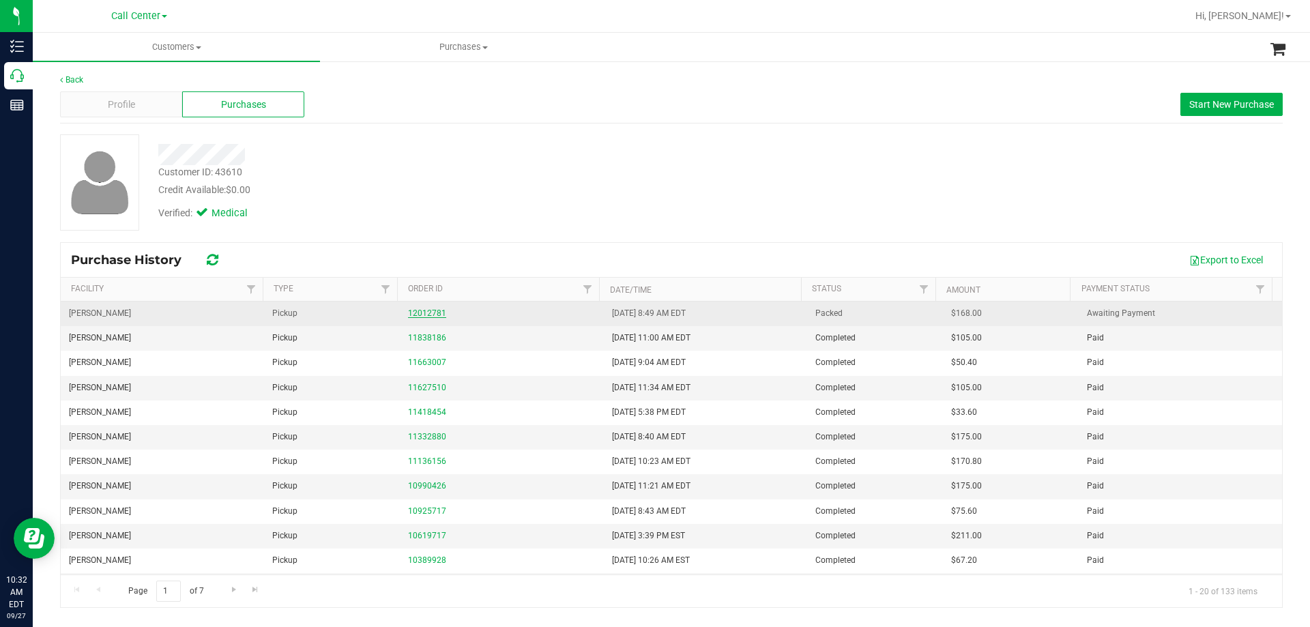
click at [430, 315] on link "12012781" at bounding box center [427, 313] width 38 height 10
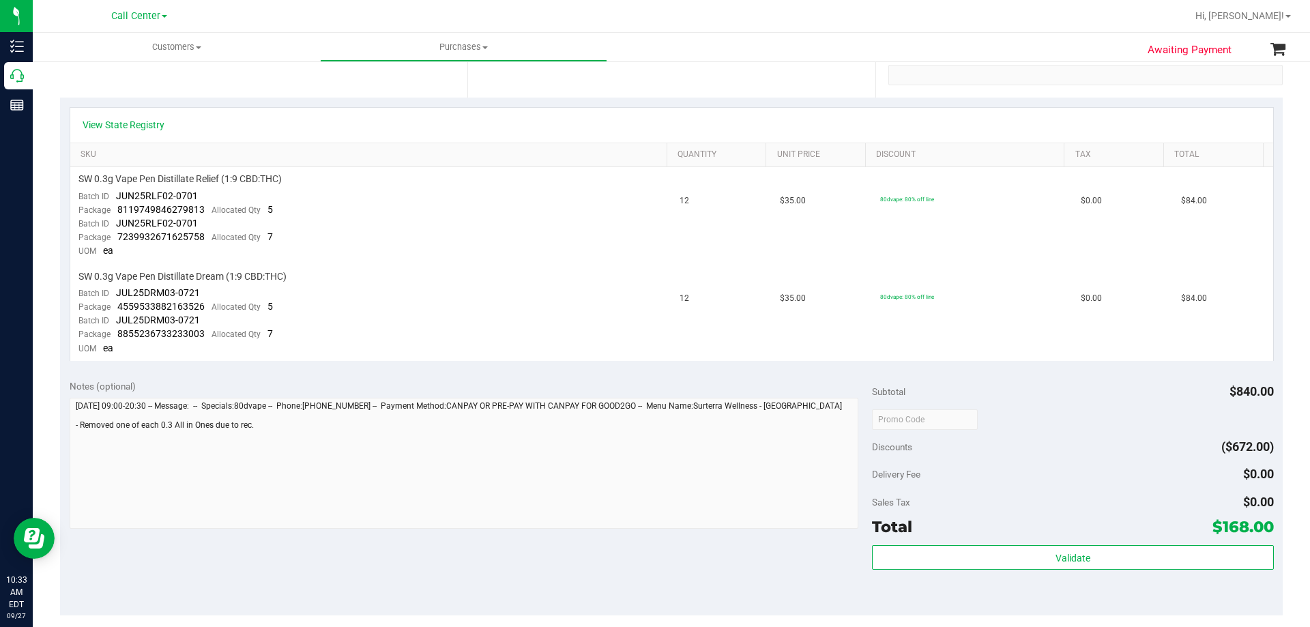
scroll to position [341, 0]
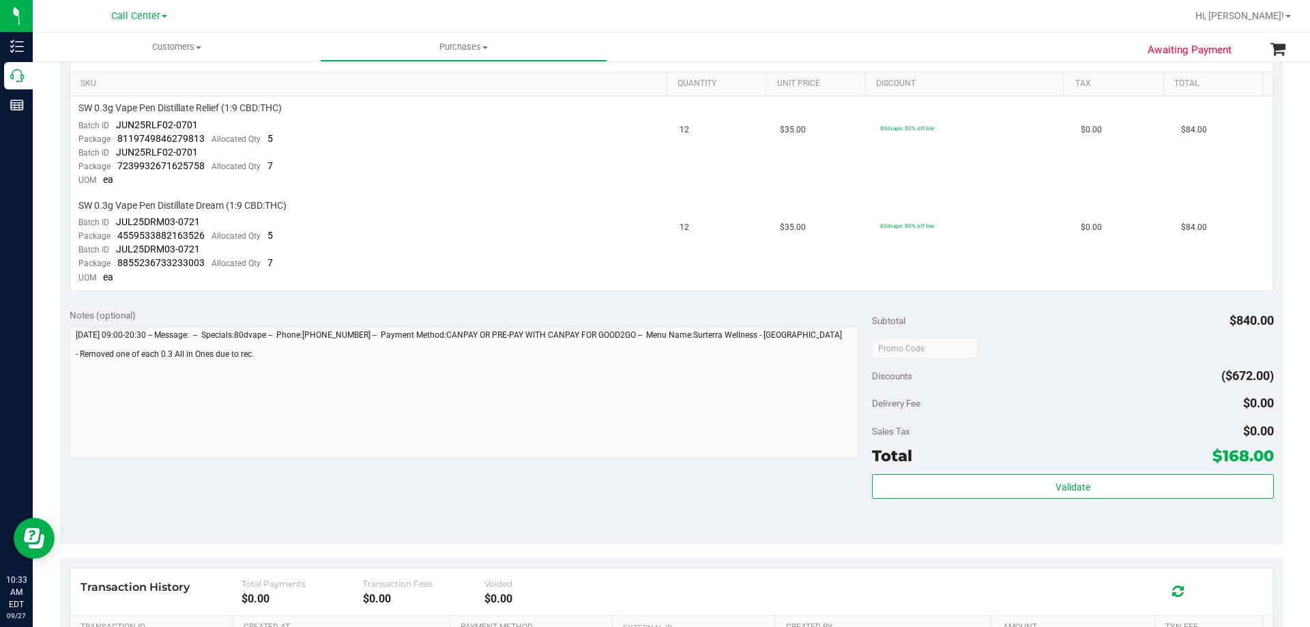
drag, startPoint x: 1210, startPoint y: 454, endPoint x: 1263, endPoint y: 455, distance: 52.6
click at [1263, 455] on span "$168.00" at bounding box center [1243, 455] width 61 height 19
copy span "168.00"
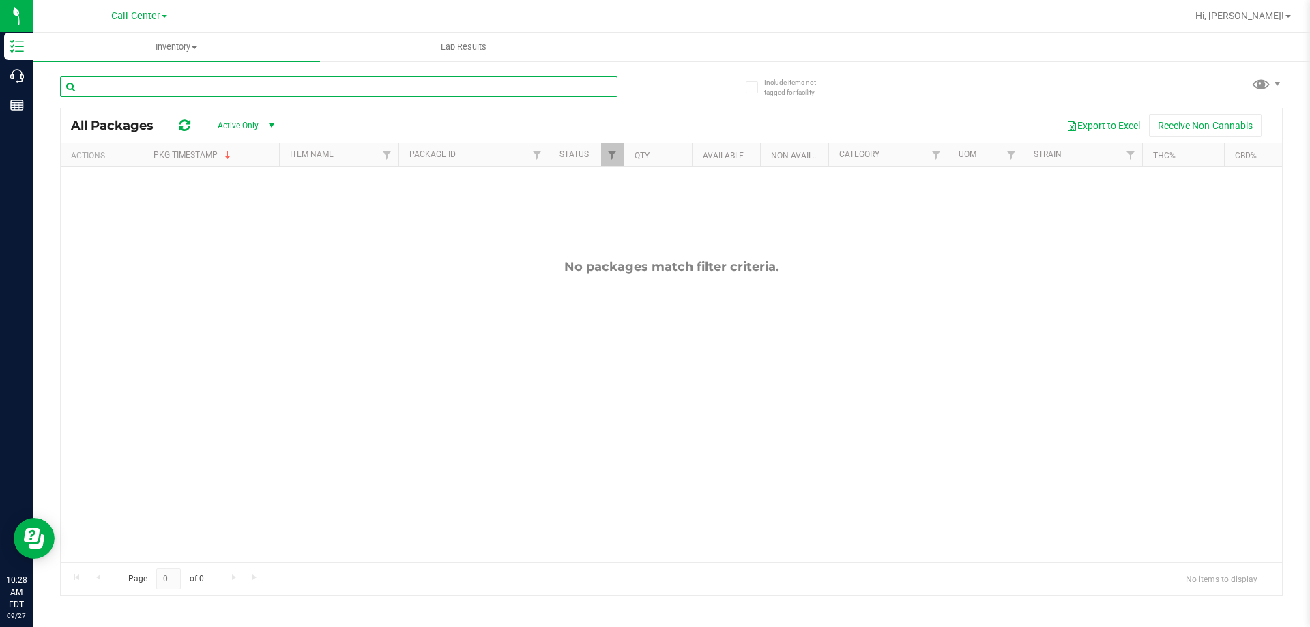
click at [223, 89] on input "text" at bounding box center [339, 86] width 558 height 20
click at [158, 21] on span "Call Center" at bounding box center [135, 16] width 49 height 12
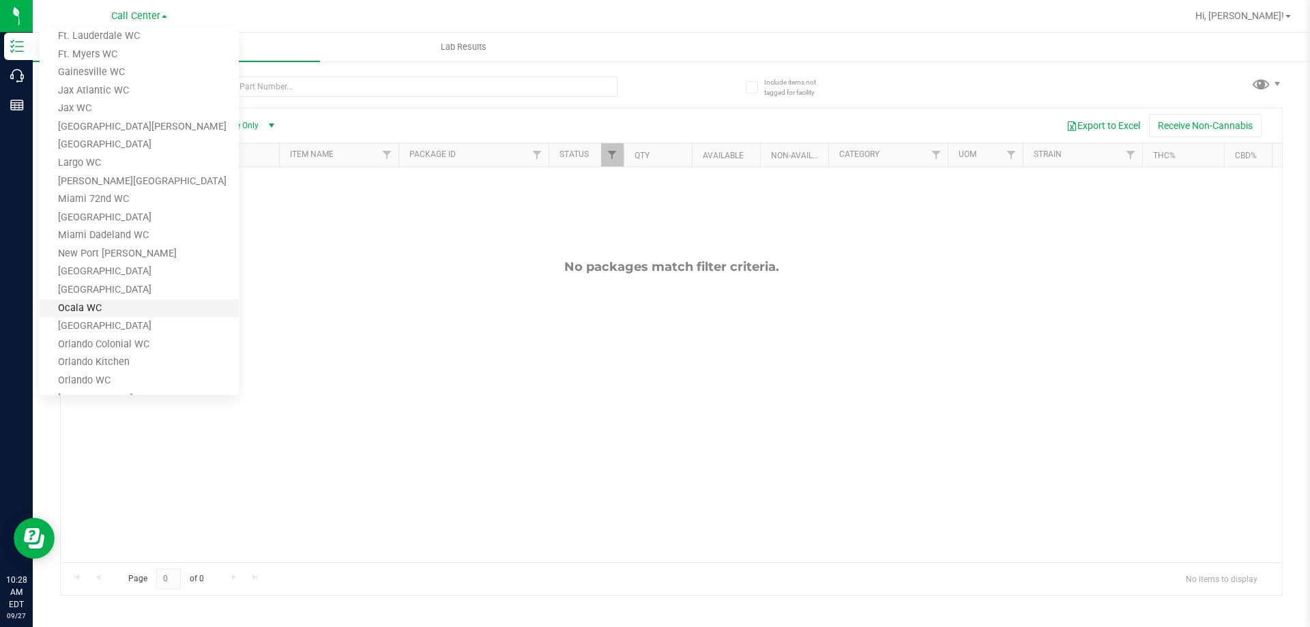
scroll to position [273, 0]
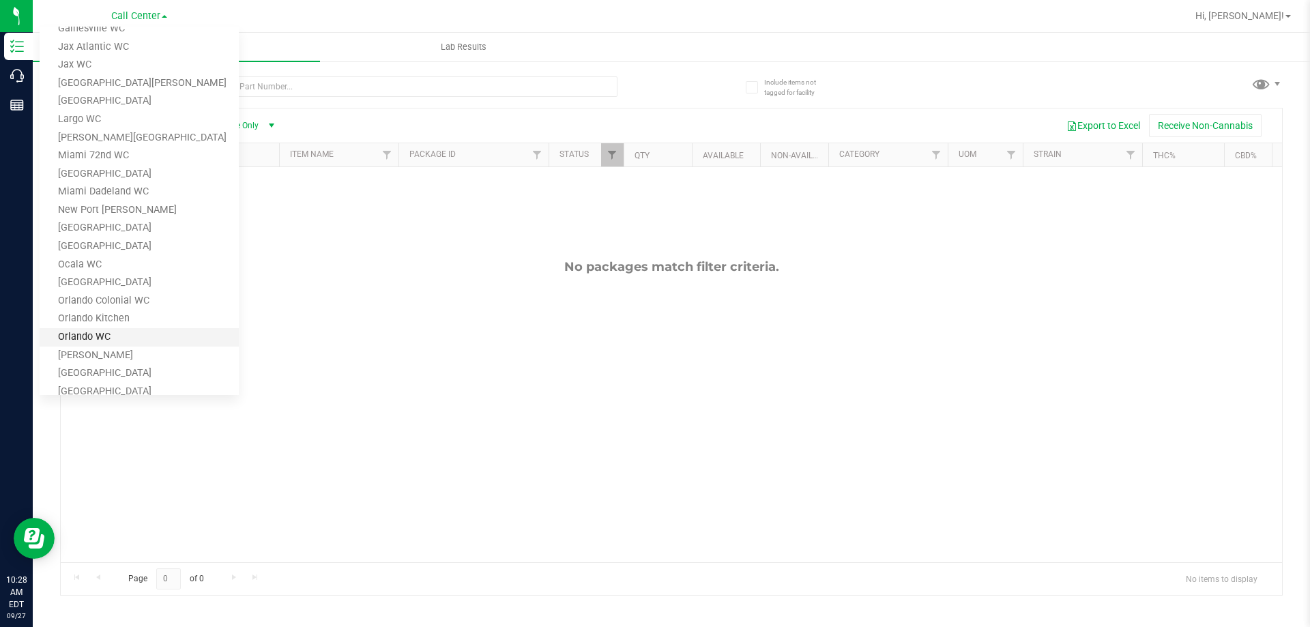
click at [124, 339] on link "Orlando WC" at bounding box center [139, 337] width 199 height 18
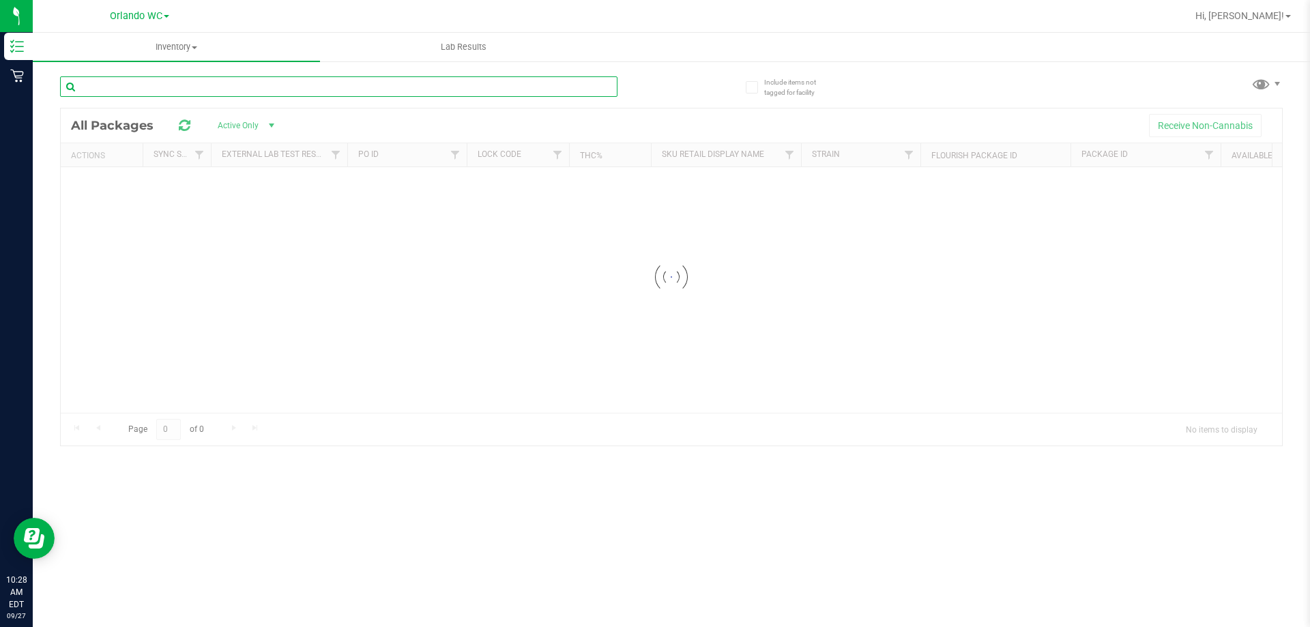
click at [217, 84] on input "text" at bounding box center [339, 86] width 558 height 20
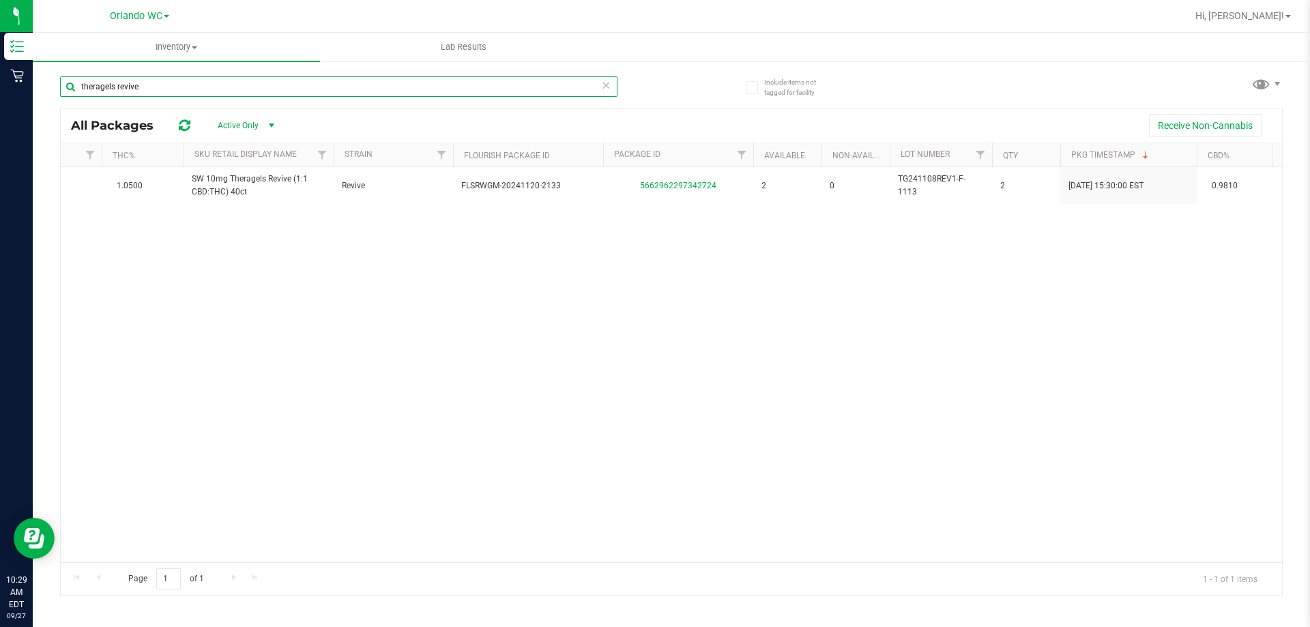
scroll to position [0, 486]
type input "theragels revive"
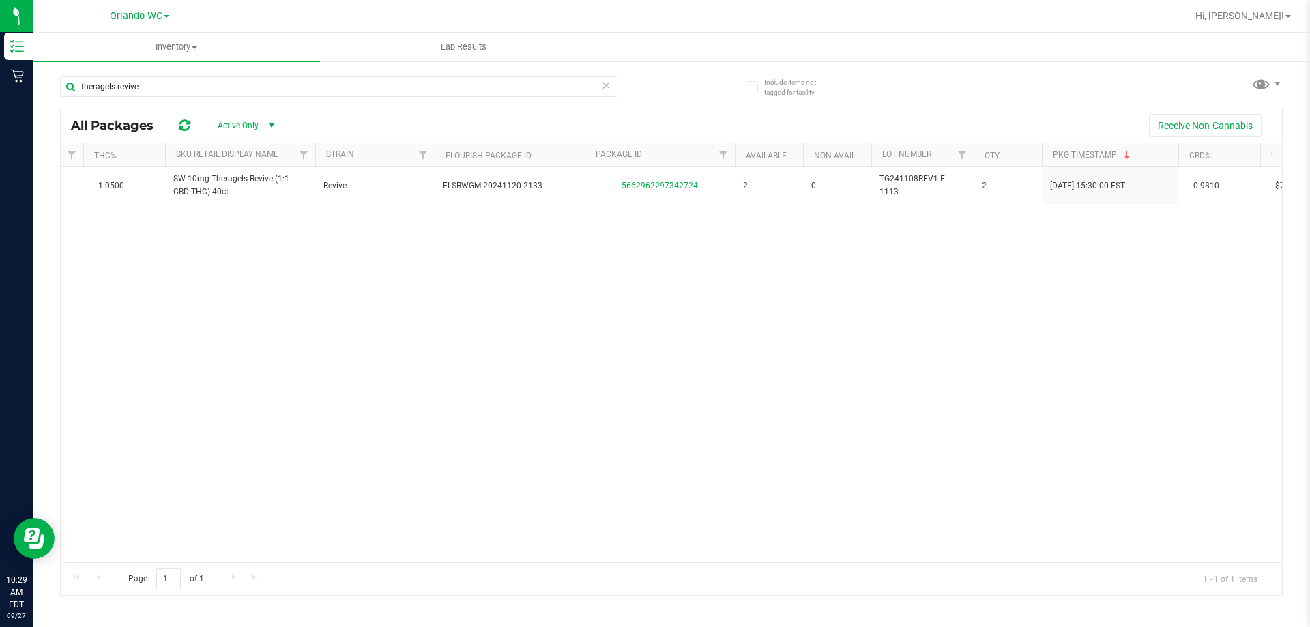
click at [677, 370] on div "Action Action Global inventory Package audit log Print package label Print prod…" at bounding box center [672, 364] width 1222 height 395
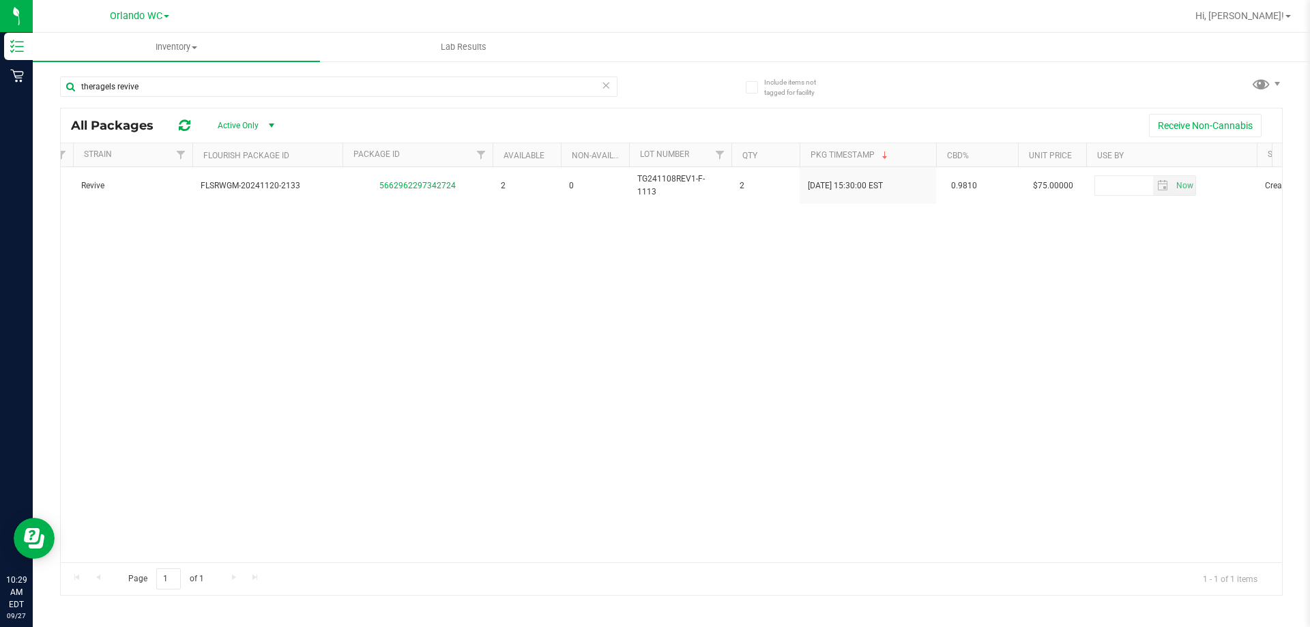
scroll to position [0, 0]
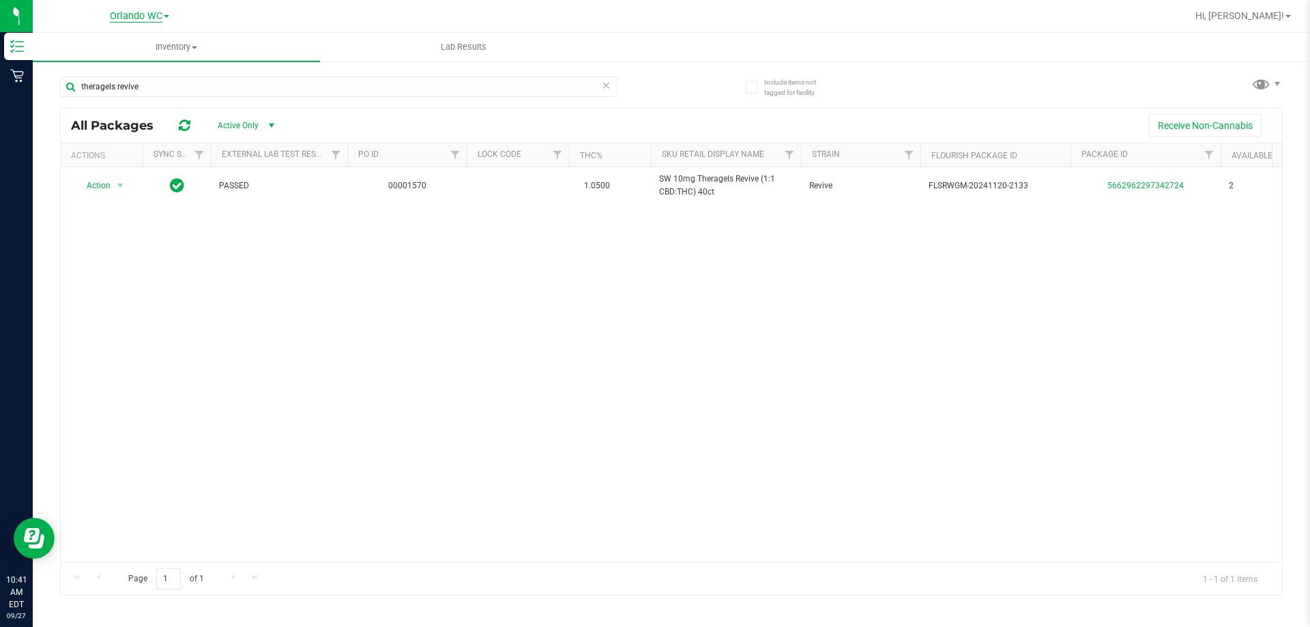
click at [133, 17] on span "Orlando WC" at bounding box center [136, 16] width 53 height 12
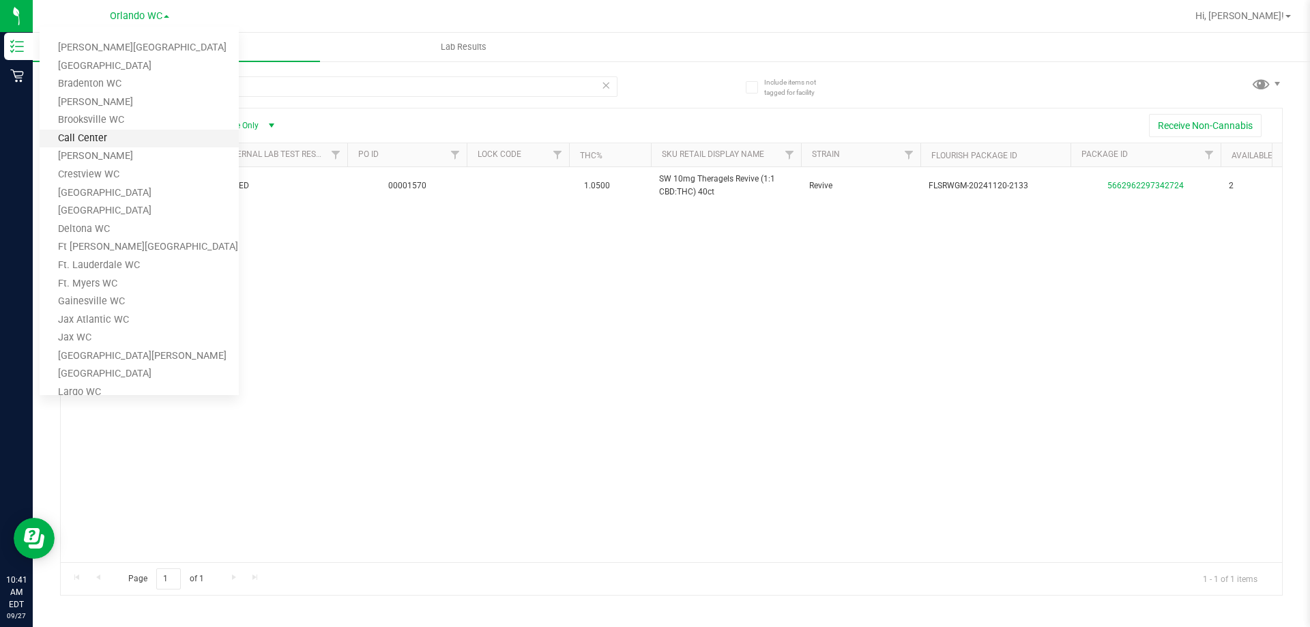
click at [137, 138] on link "Call Center" at bounding box center [139, 139] width 199 height 18
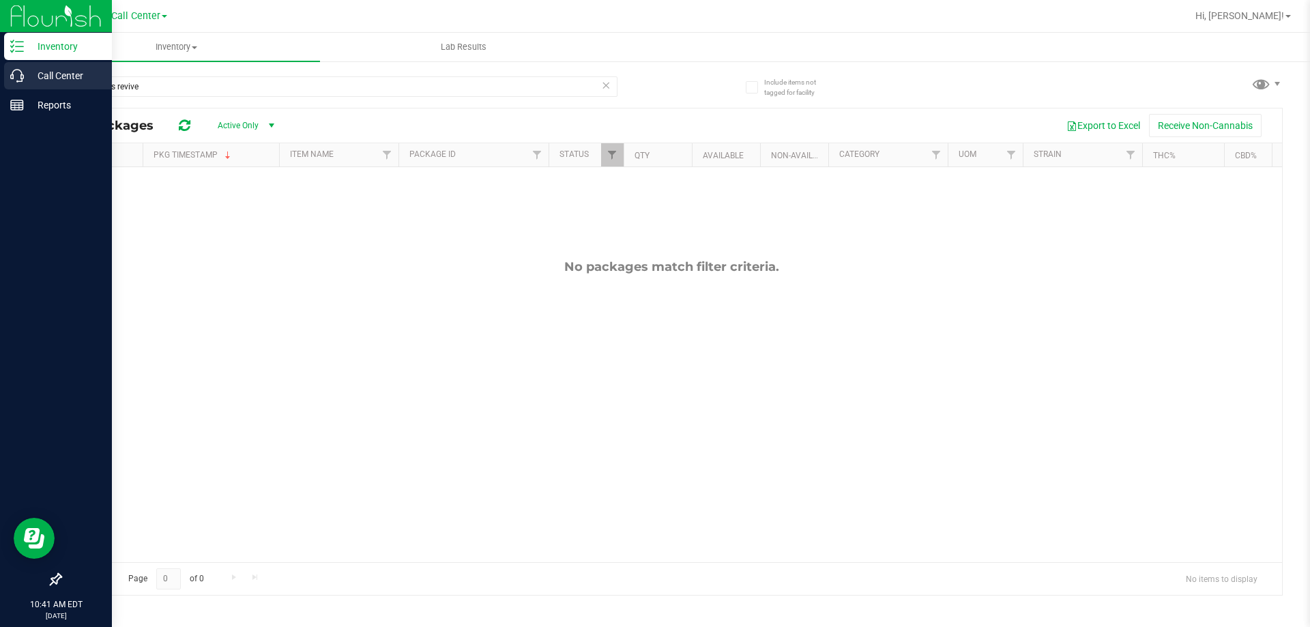
click at [22, 76] on icon at bounding box center [17, 76] width 14 height 14
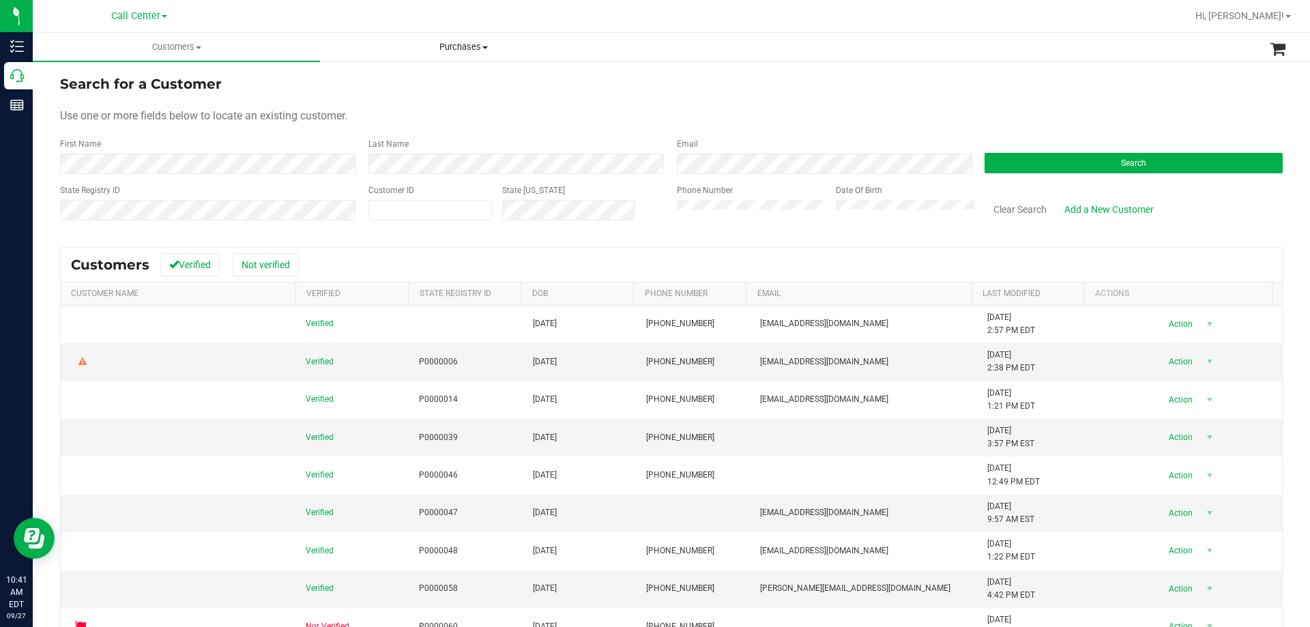
click at [452, 53] on span "Purchases" at bounding box center [464, 47] width 286 height 12
click at [723, 101] on form "Search for a Customer Use one or more fields below to locate an existing custom…" at bounding box center [671, 153] width 1223 height 159
click at [1026, 162] on button "Search" at bounding box center [1134, 163] width 298 height 20
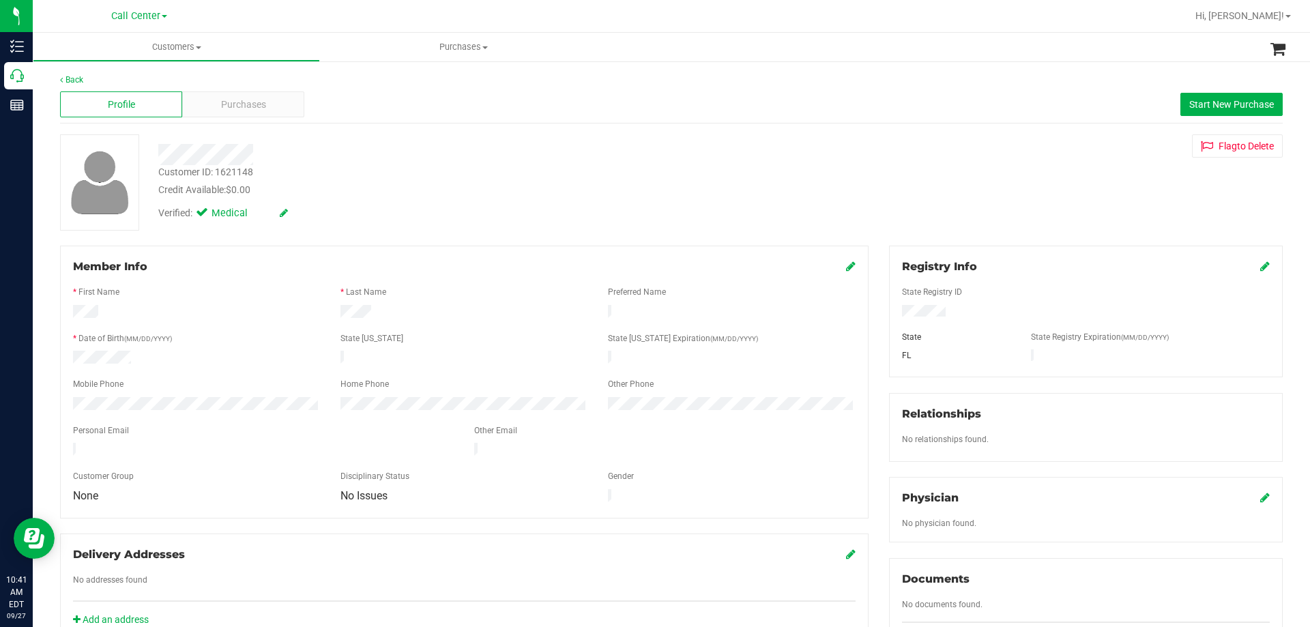
click at [232, 174] on div "Customer ID: 1621148" at bounding box center [205, 172] width 95 height 14
copy div "1621148"
click at [259, 98] on span "Purchases" at bounding box center [243, 105] width 45 height 14
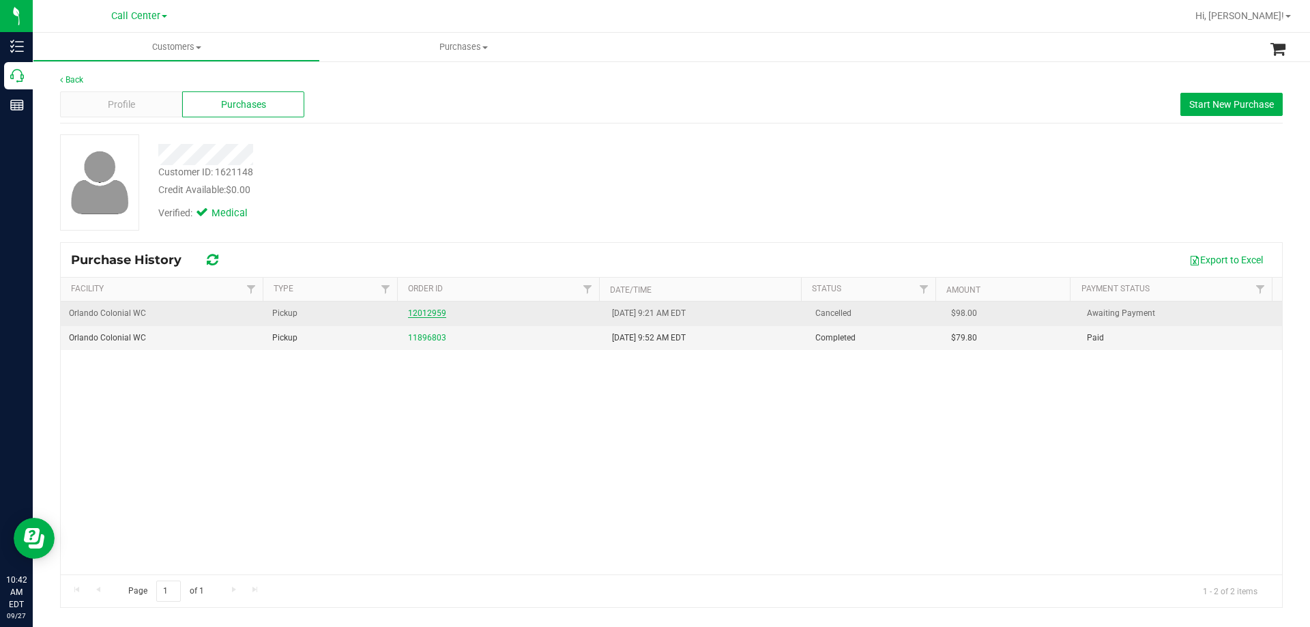
click at [425, 313] on link "12012959" at bounding box center [427, 313] width 38 height 10
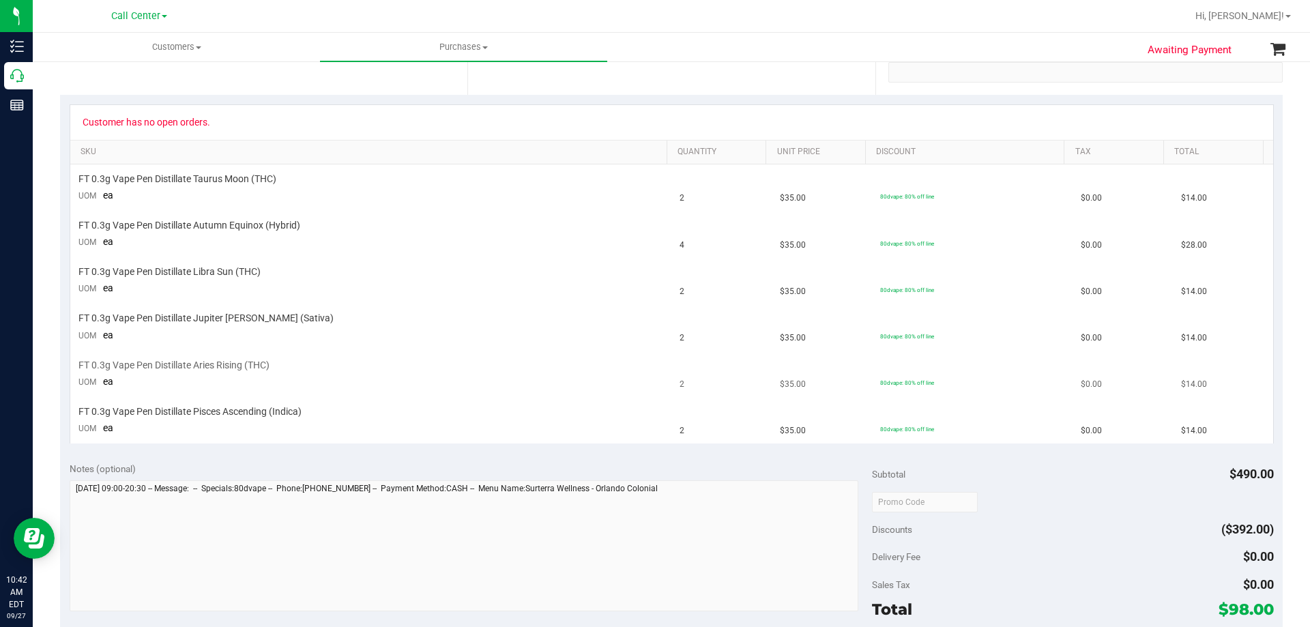
scroll to position [68, 0]
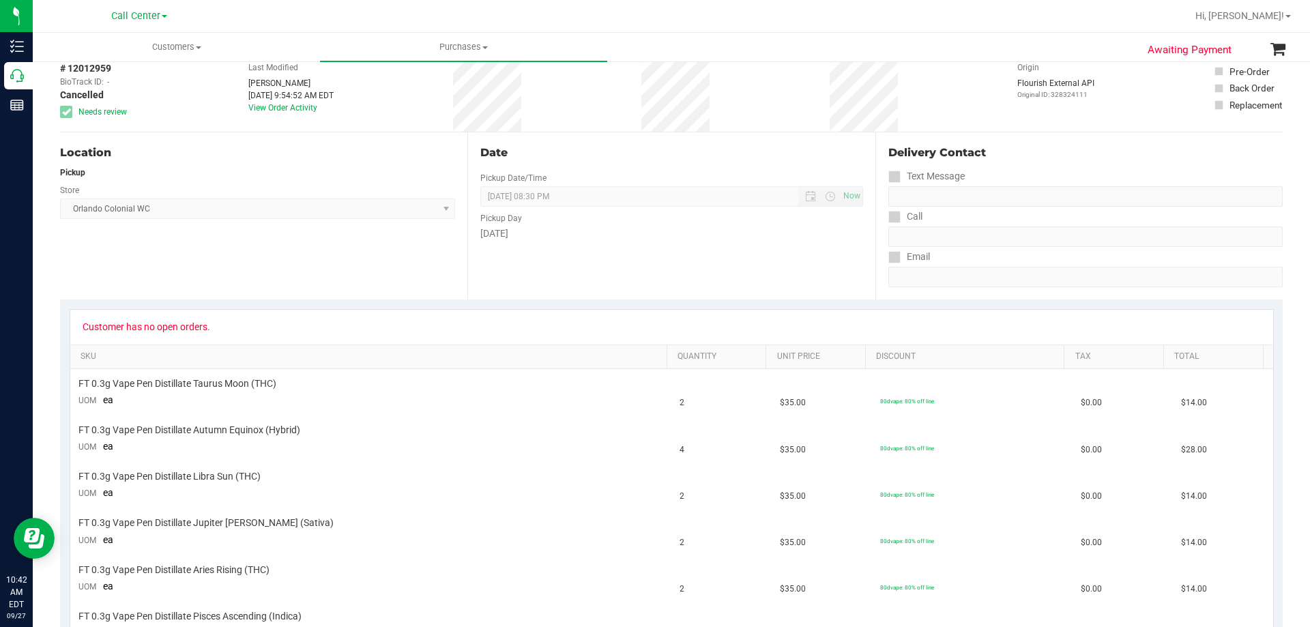
drag, startPoint x: 85, startPoint y: 326, endPoint x: 328, endPoint y: 330, distance: 243.0
click at [328, 330] on div "Customer has no open orders." at bounding box center [672, 326] width 1179 height 11
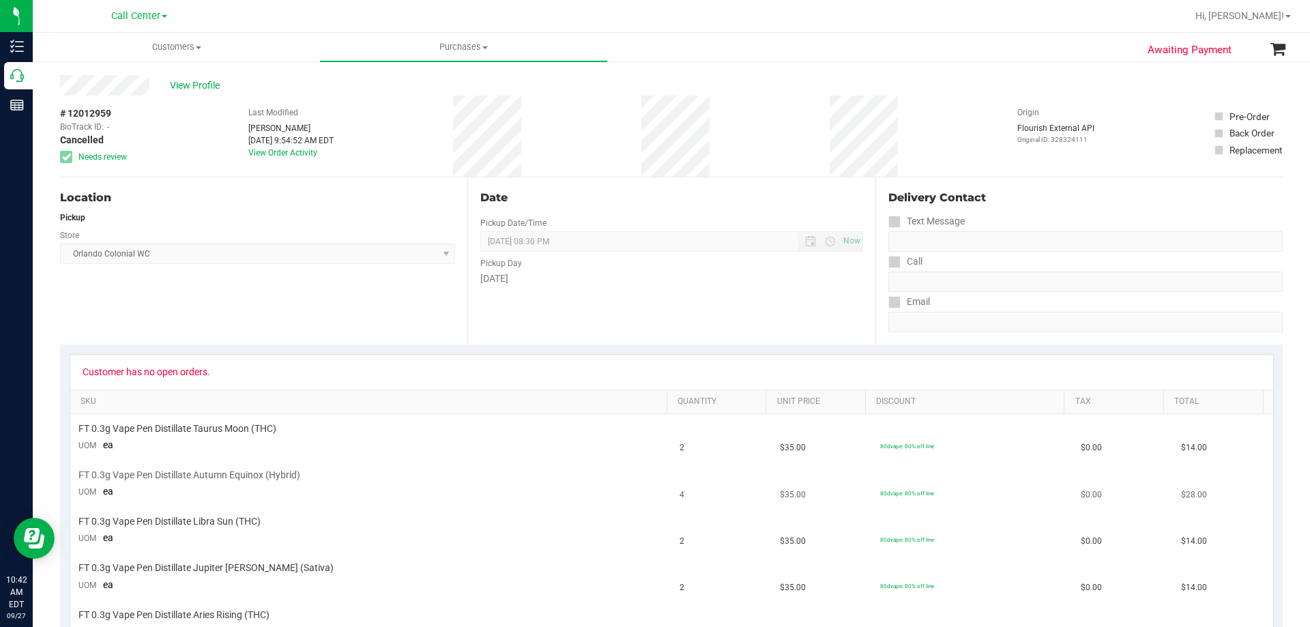
scroll to position [0, 0]
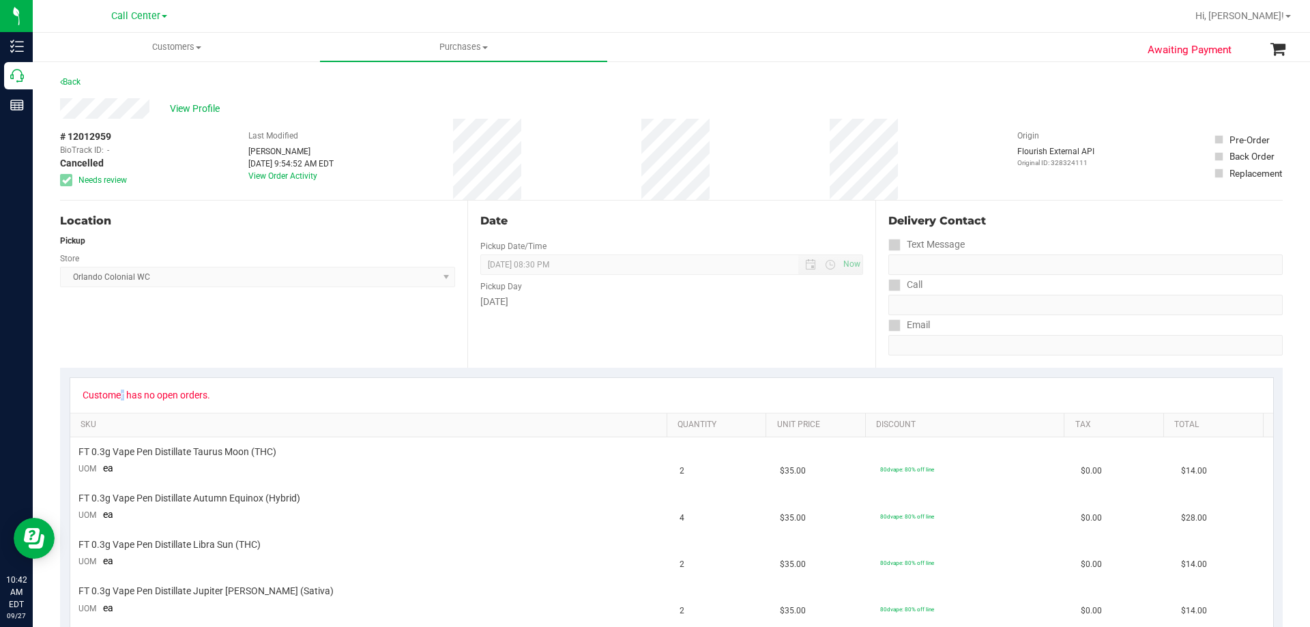
drag, startPoint x: 86, startPoint y: 393, endPoint x: 300, endPoint y: 394, distance: 214.3
click at [300, 394] on div "Customer has no open orders." at bounding box center [672, 395] width 1179 height 11
drag, startPoint x: 441, startPoint y: 151, endPoint x: 622, endPoint y: 152, distance: 180.9
click at [622, 152] on div "# 12012959 BioTrack ID: - Cancelled Needs review Last Modified Reynaldo Lewis J…" at bounding box center [671, 159] width 1223 height 81
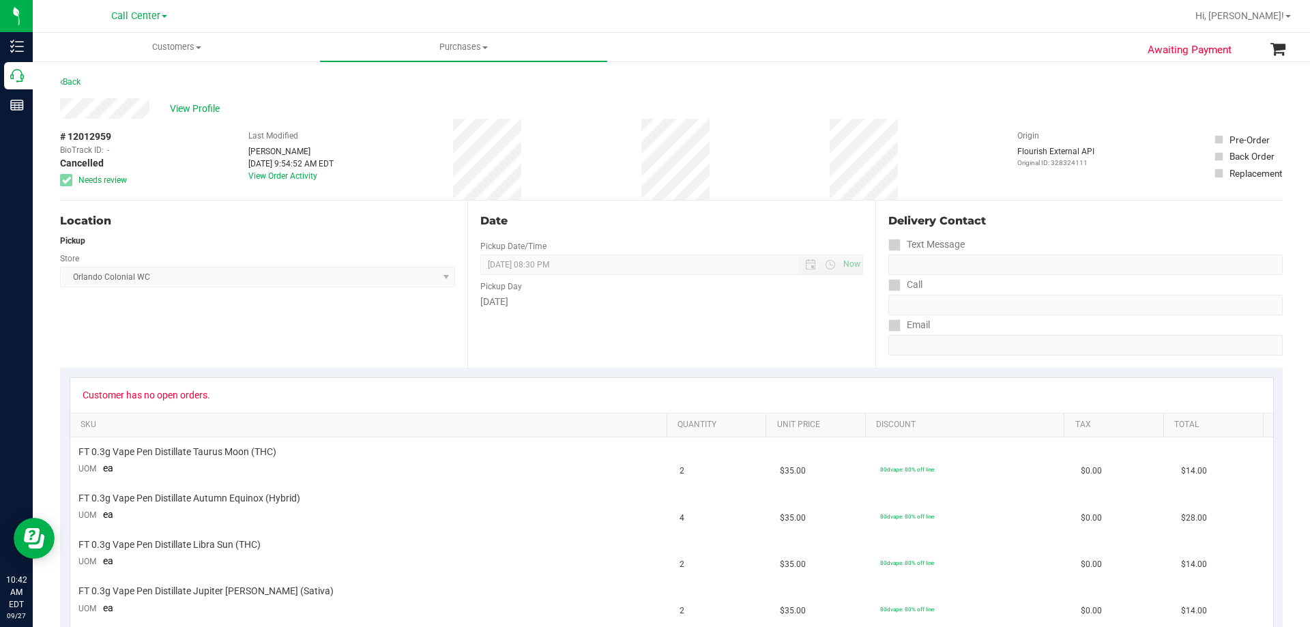
click at [601, 147] on div "# 12012959 BioTrack ID: - Cancelled Needs review Last Modified Reynaldo Lewis J…" at bounding box center [671, 159] width 1223 height 81
drag, startPoint x: 455, startPoint y: 143, endPoint x: 563, endPoint y: 145, distance: 108.5
click at [563, 145] on div "# 12012959 BioTrack ID: - Cancelled Needs review Last Modified Reynaldo Lewis J…" at bounding box center [671, 159] width 1223 height 81
click at [510, 149] on div "# 12012959 BioTrack ID: - Cancelled Needs review Last Modified Reynaldo Lewis J…" at bounding box center [671, 159] width 1223 height 81
click at [181, 109] on span "View Profile" at bounding box center [197, 109] width 55 height 14
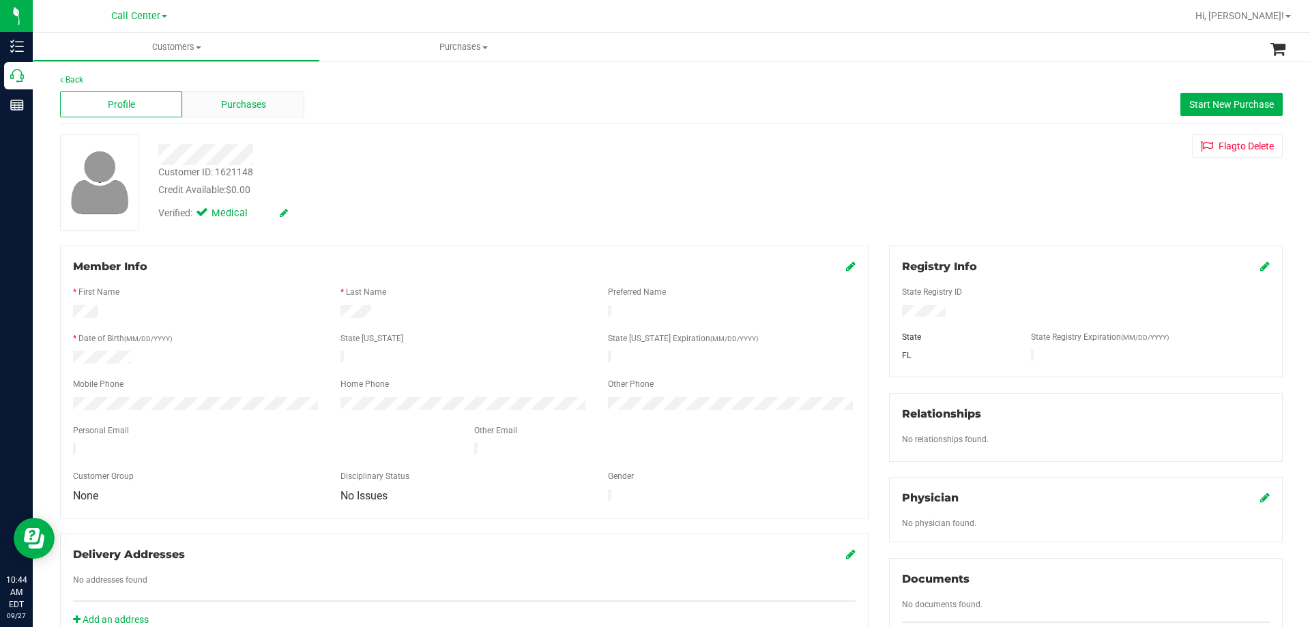
click at [281, 114] on div "Purchases" at bounding box center [243, 104] width 122 height 26
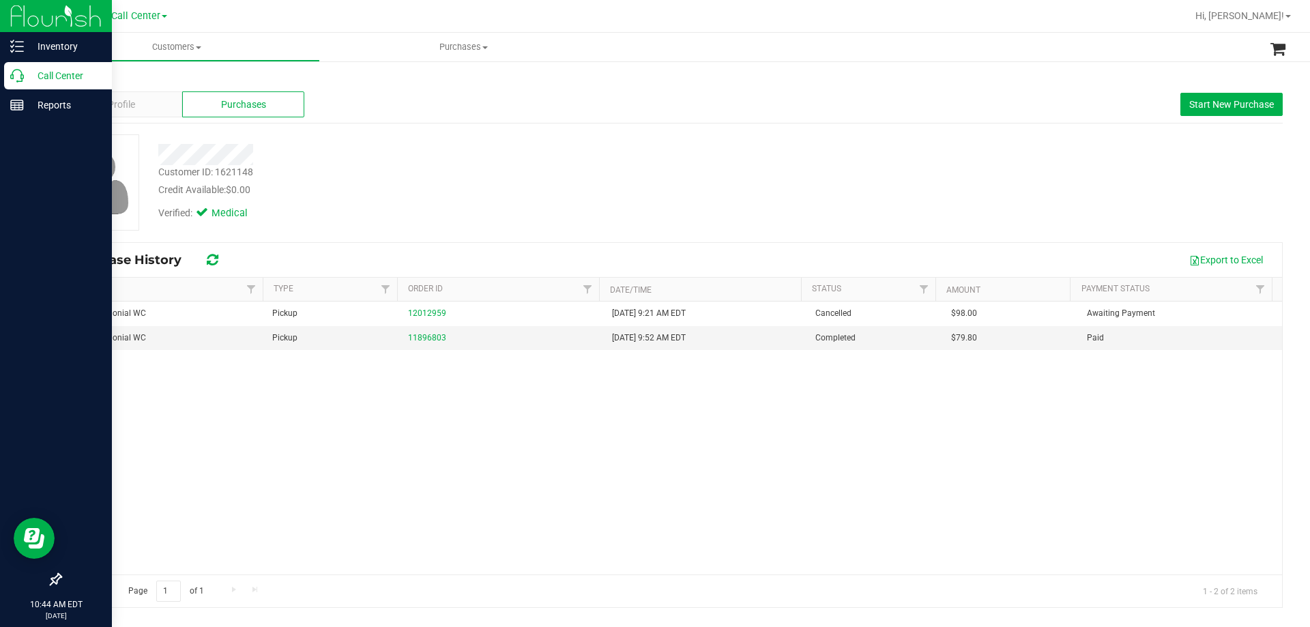
click at [45, 70] on p "Call Center" at bounding box center [65, 76] width 82 height 16
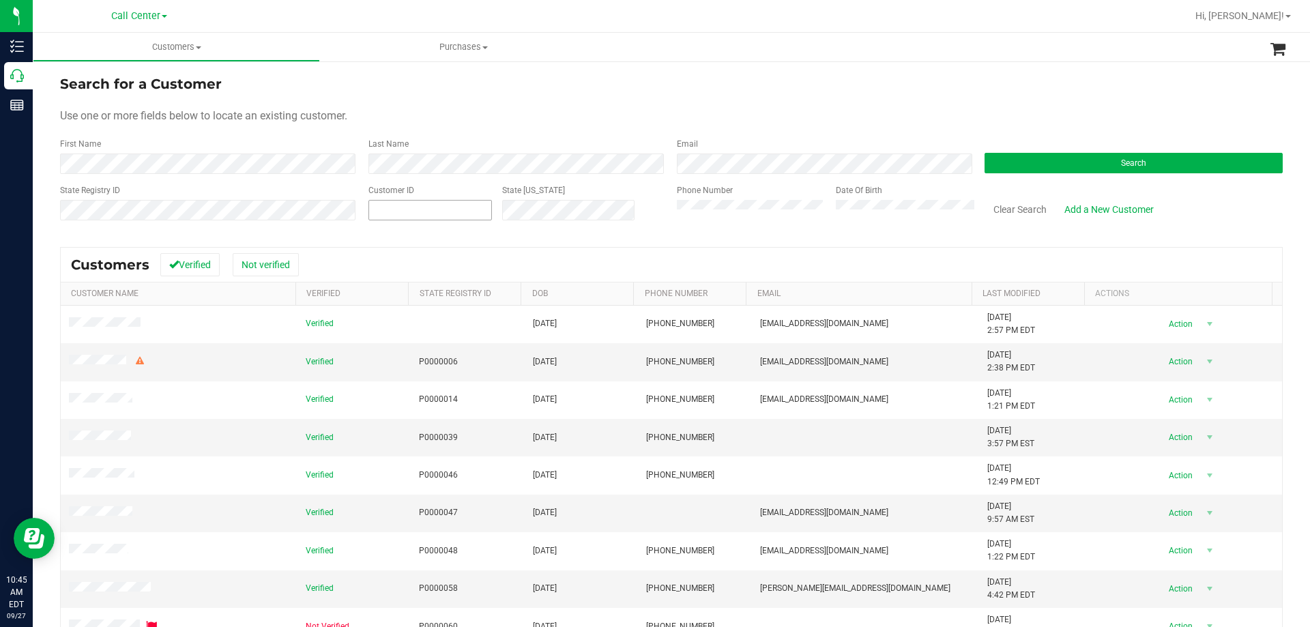
click at [381, 205] on span at bounding box center [431, 210] width 124 height 20
paste input "1565202"
type input "1565202"
click at [1069, 160] on button "Search" at bounding box center [1134, 163] width 298 height 20
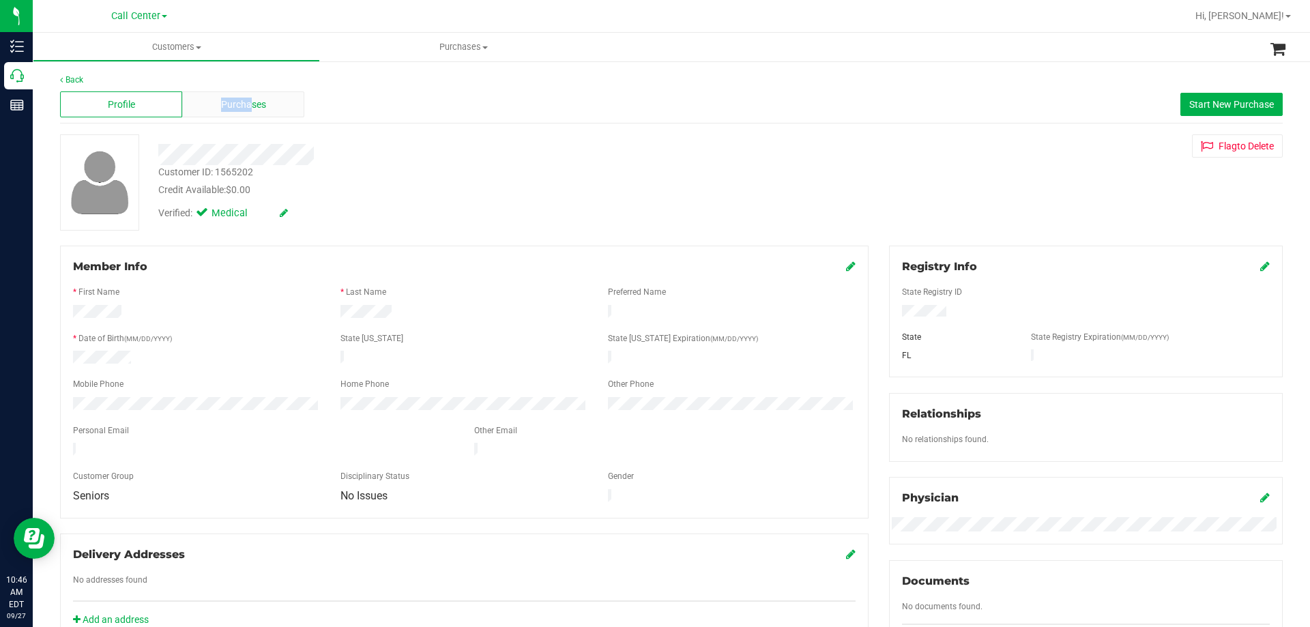
drag, startPoint x: 214, startPoint y: 88, endPoint x: 250, endPoint y: 109, distance: 42.2
click at [250, 109] on div "Profile Purchases Start New Purchase" at bounding box center [671, 105] width 1223 height 38
click at [250, 109] on span "Purchases" at bounding box center [243, 105] width 45 height 14
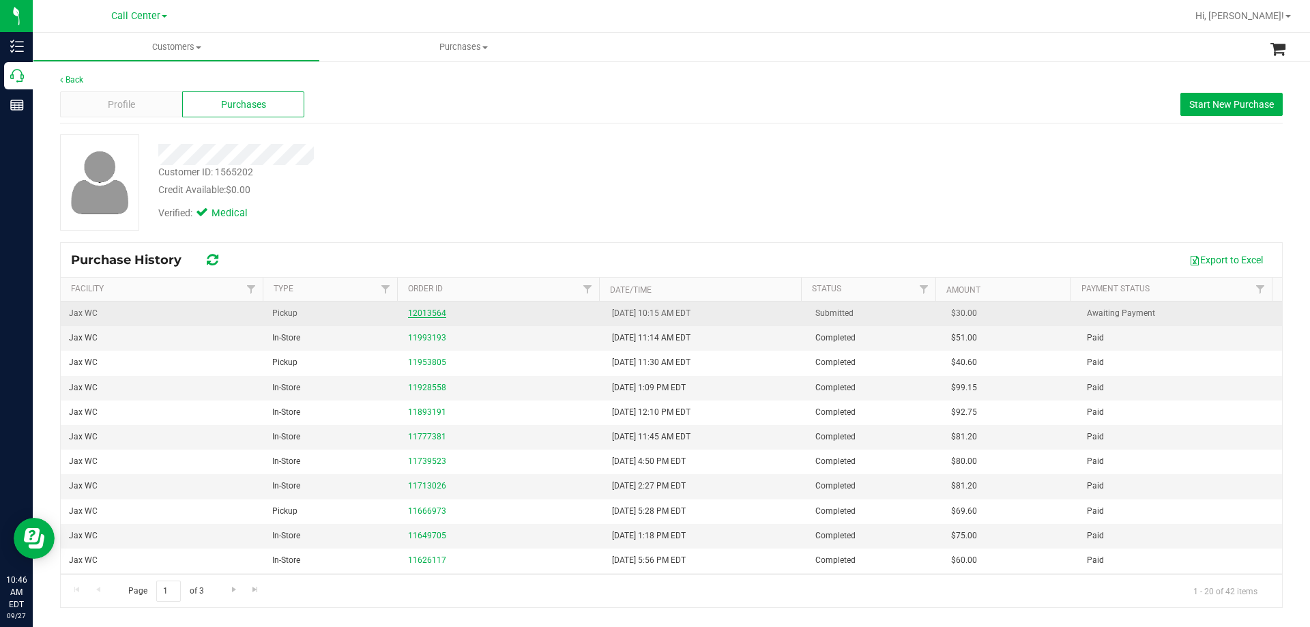
click at [418, 314] on link "12013564" at bounding box center [427, 313] width 38 height 10
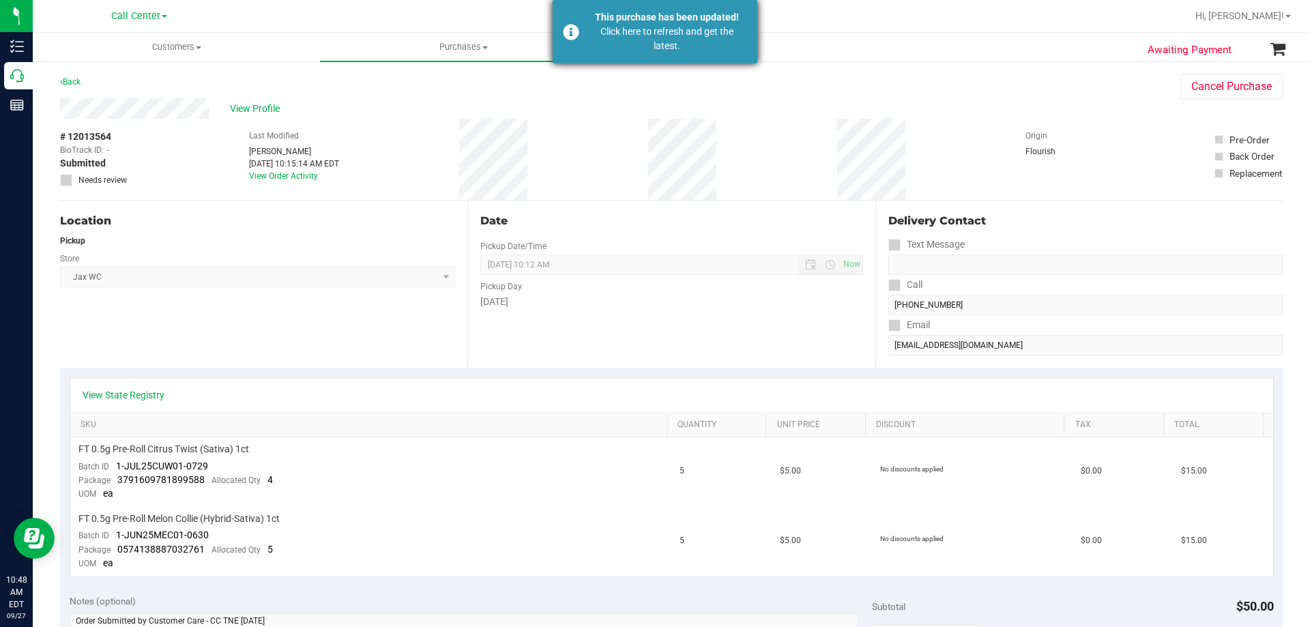
click at [640, 27] on div "Click here to refresh and get the latest." at bounding box center [667, 39] width 160 height 29
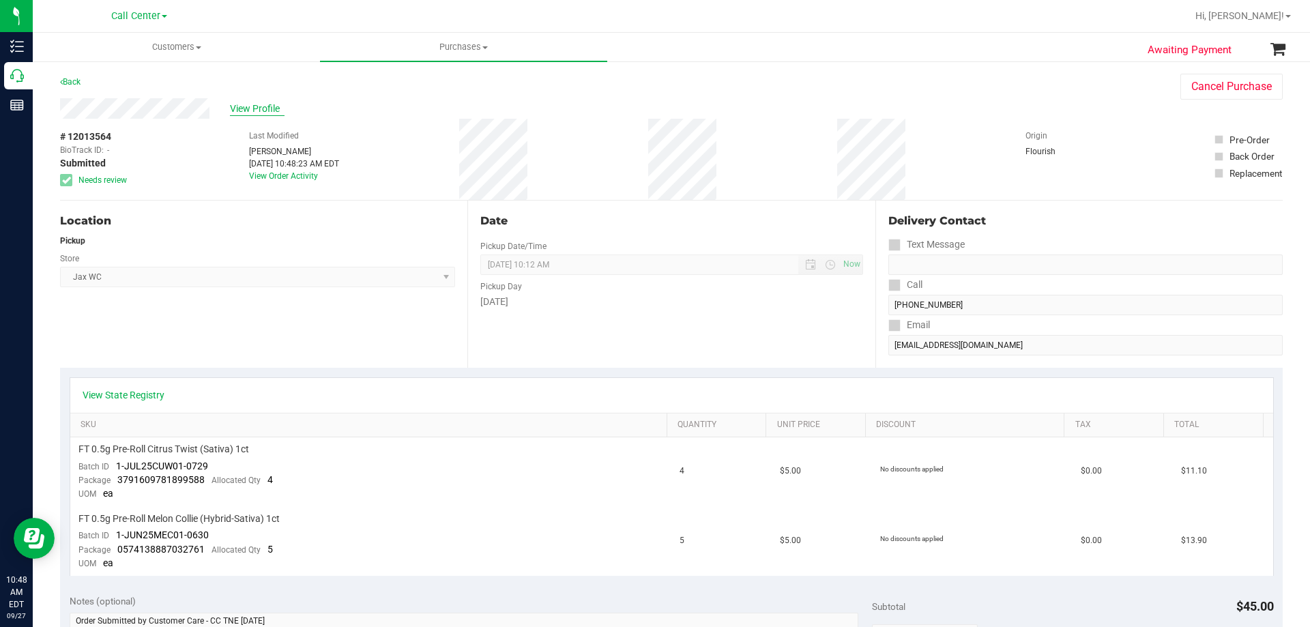
click at [259, 106] on span "View Profile" at bounding box center [257, 109] width 55 height 14
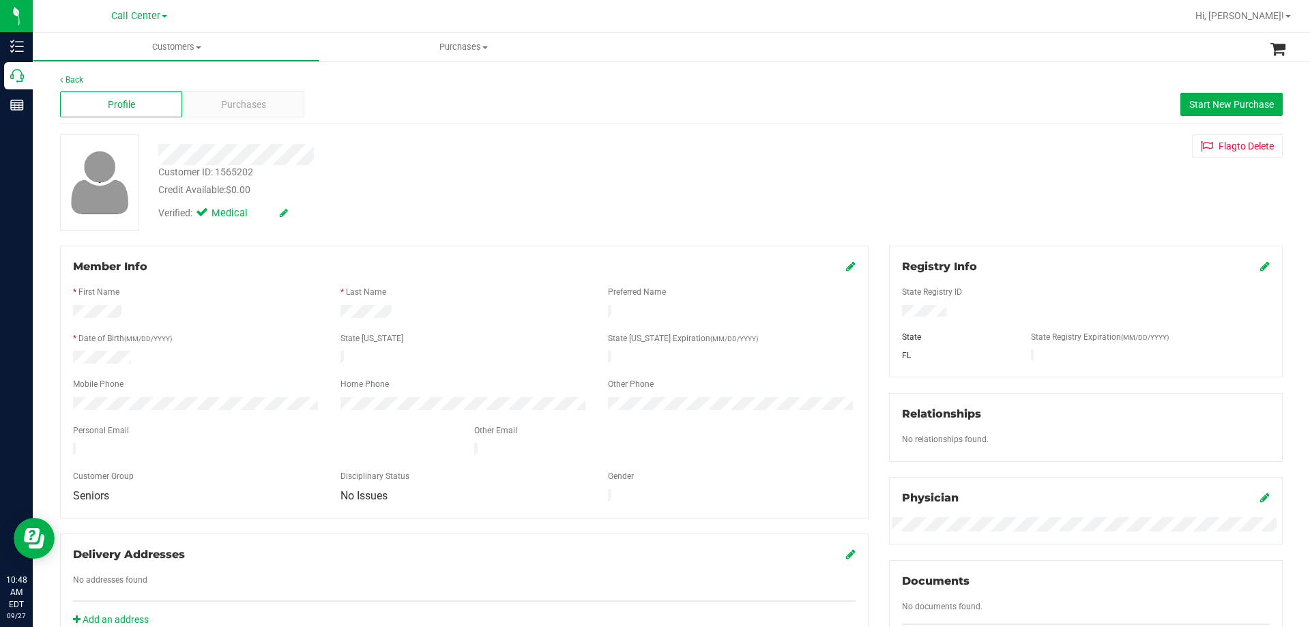
click at [242, 171] on div "Customer ID: 1565202" at bounding box center [205, 172] width 95 height 14
copy div "1565202"
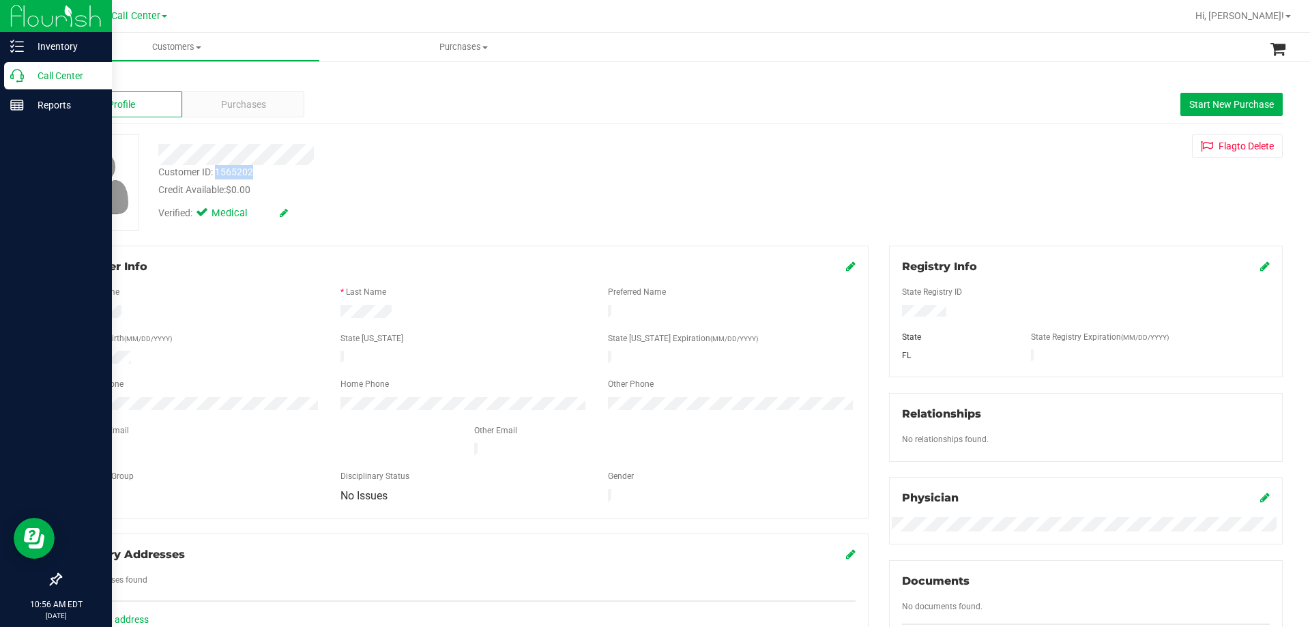
click at [29, 71] on p "Call Center" at bounding box center [65, 76] width 82 height 16
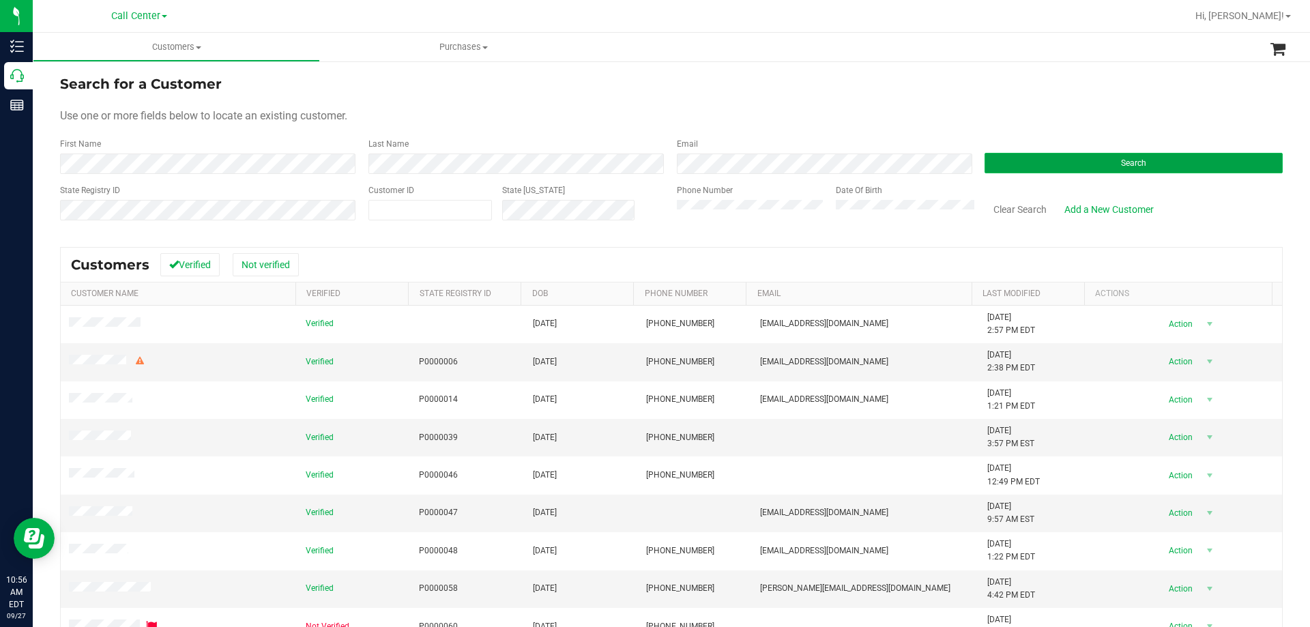
click at [1088, 158] on button "Search" at bounding box center [1134, 163] width 298 height 20
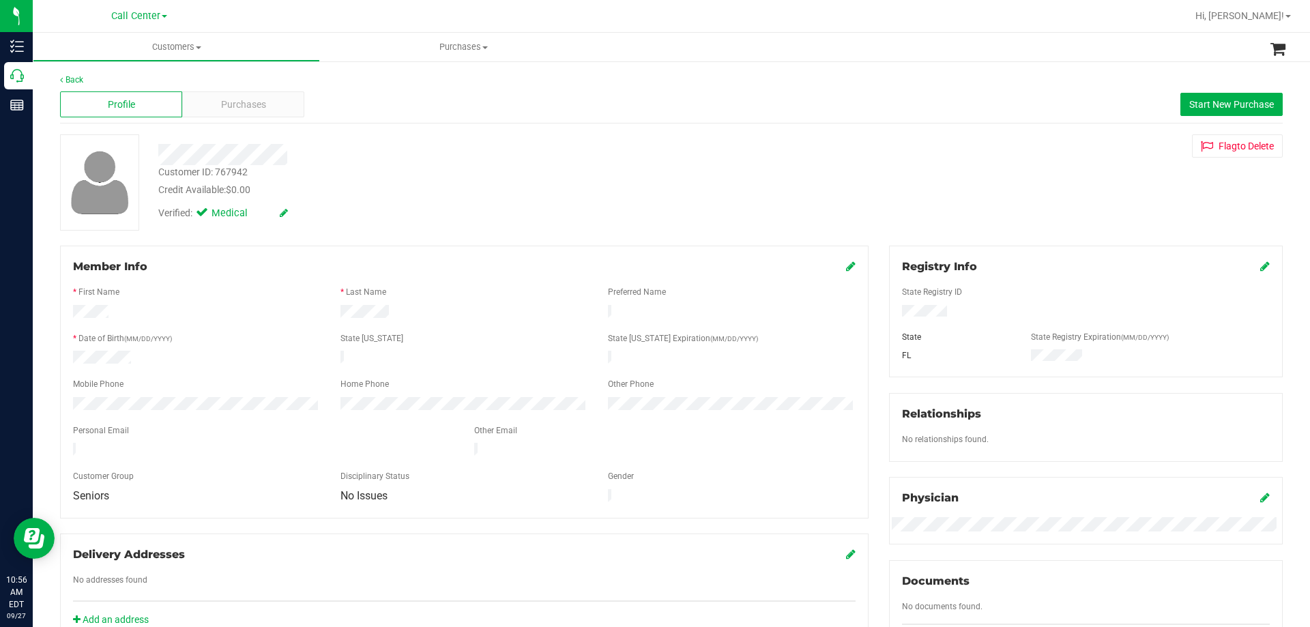
click at [827, 195] on div "Customer ID: 767942 Credit Available: $0.00 Verified: Medical Flag to Delete" at bounding box center [672, 182] width 1244 height 96
click at [242, 381] on div "Mobile Phone" at bounding box center [197, 386] width 268 height 16
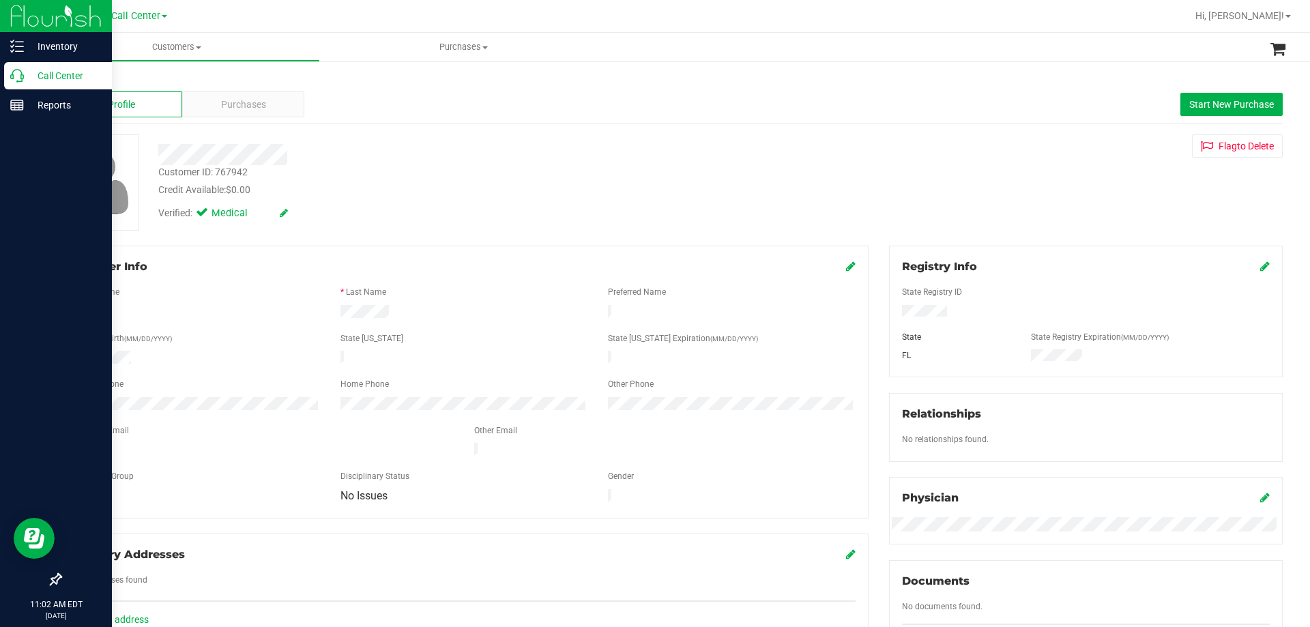
click at [60, 71] on p "Call Center" at bounding box center [65, 76] width 82 height 16
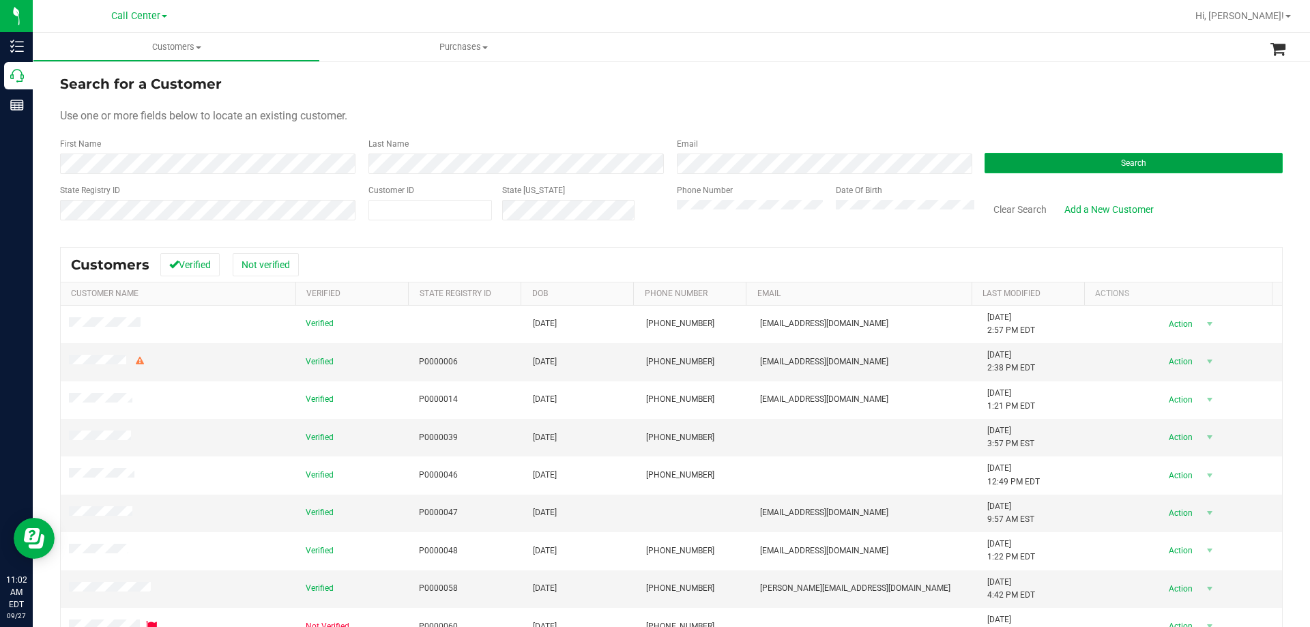
click at [1071, 156] on button "Search" at bounding box center [1134, 163] width 298 height 20
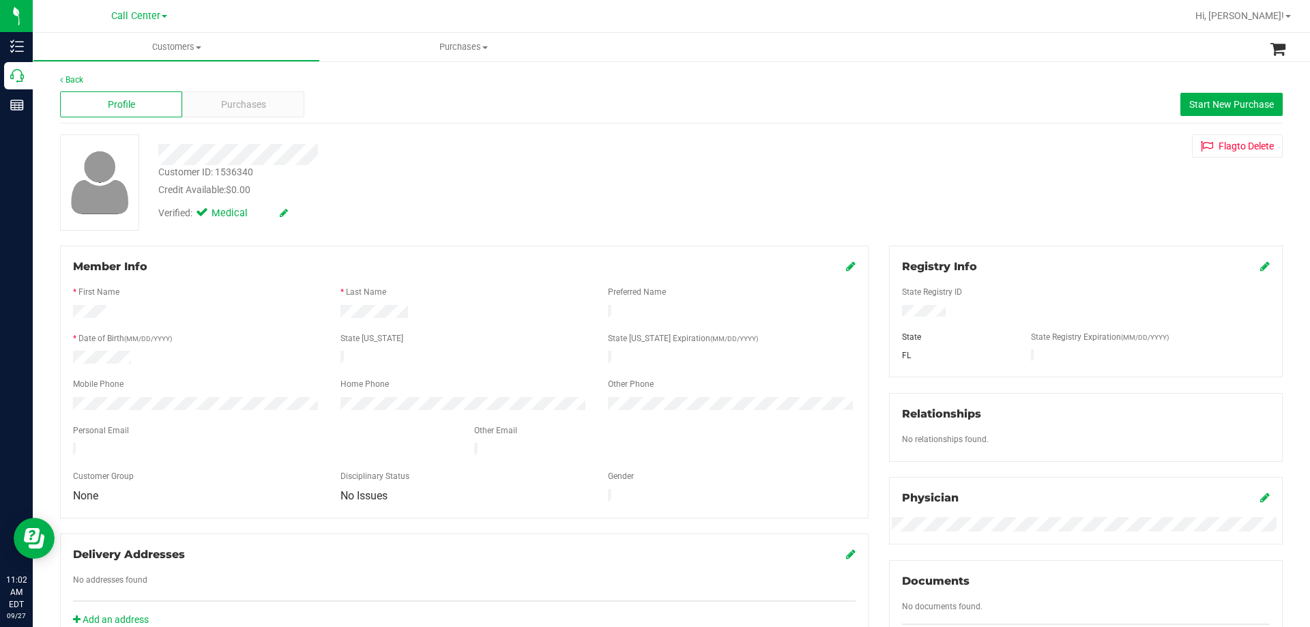
click at [428, 245] on div "Back Profile Purchases Start New Purchase Customer ID: 1536340 Credit Available…" at bounding box center [671, 509] width 1223 height 870
drag, startPoint x: 60, startPoint y: 310, endPoint x: 558, endPoint y: 311, distance: 498.2
click at [558, 311] on div "Member Info * First Name * Last Name Preferred Name * Date of Birth (MM/DD/YYYY…" at bounding box center [464, 382] width 809 height 273
click at [483, 173] on div "Customer ID: 1536340 Credit Available: $0.00" at bounding box center [459, 181] width 622 height 32
click at [420, 311] on div at bounding box center [464, 313] width 803 height 16
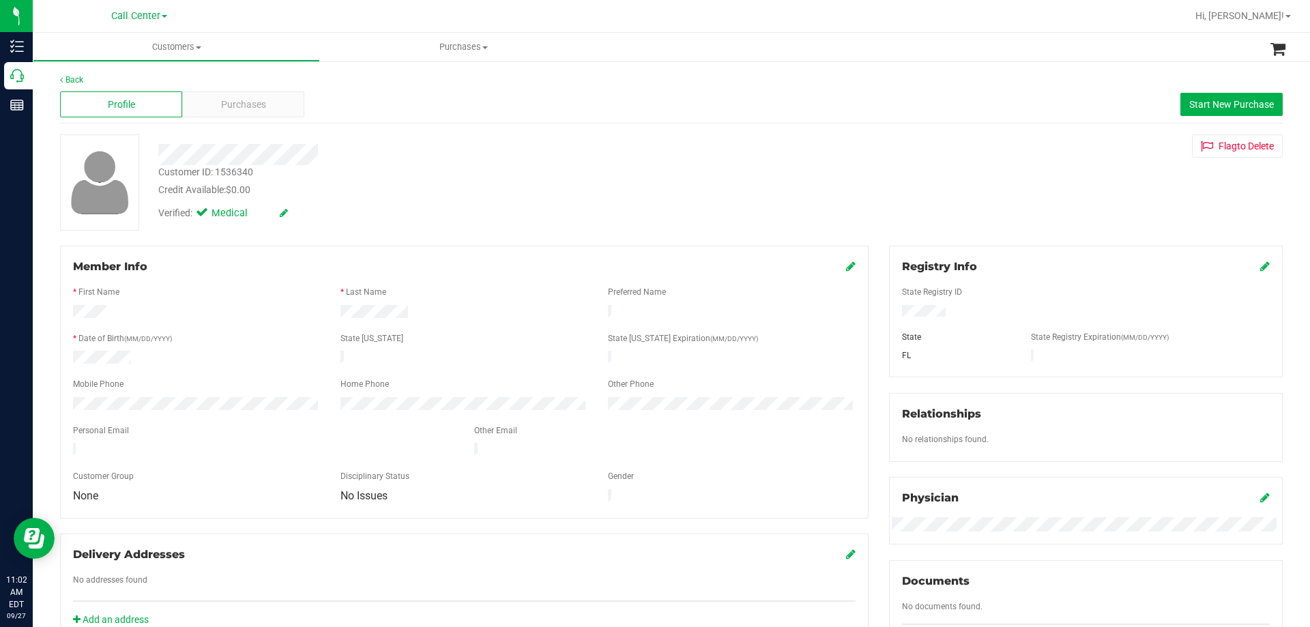
click at [457, 241] on div "Back Profile Purchases Start New Purchase Customer ID: 1536340 Credit Available…" at bounding box center [671, 509] width 1223 height 870
click at [420, 173] on div "Customer ID: 1536340 Credit Available: $0.00" at bounding box center [459, 181] width 622 height 32
click at [268, 85] on div "Back" at bounding box center [671, 80] width 1223 height 12
click at [260, 108] on span "Purchases" at bounding box center [243, 105] width 45 height 14
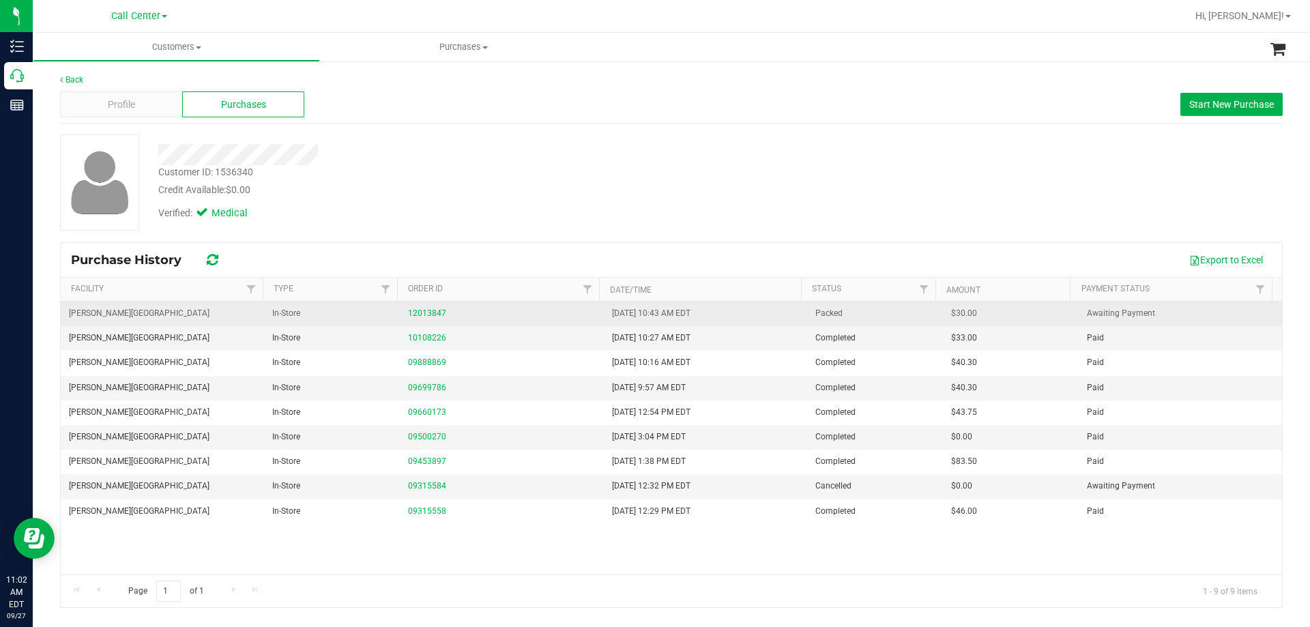
click at [405, 311] on td "12013847" at bounding box center [501, 314] width 203 height 25
click at [429, 313] on link "12013847" at bounding box center [427, 313] width 38 height 10
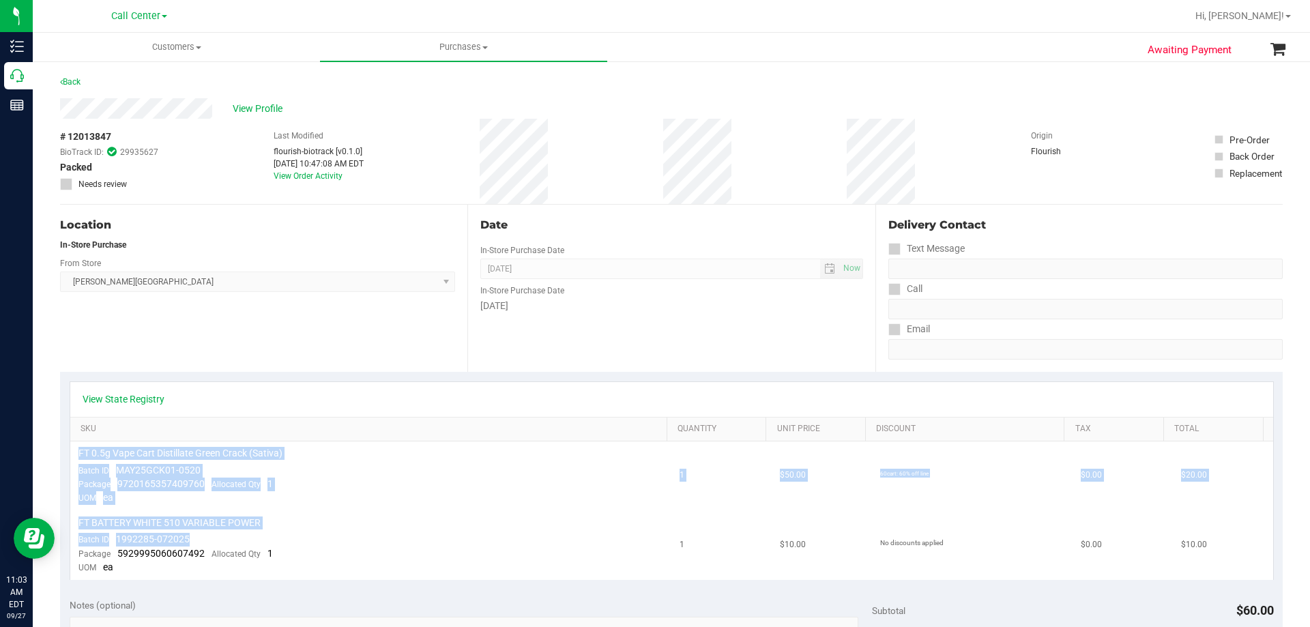
drag, startPoint x: 80, startPoint y: 455, endPoint x: 462, endPoint y: 536, distance: 390.7
click at [462, 536] on tbody "FT 0.5g Vape Cart Distillate Green Crack (Sativa) Batch ID MAY25GCK01-0520 Pack…" at bounding box center [671, 511] width 1203 height 139
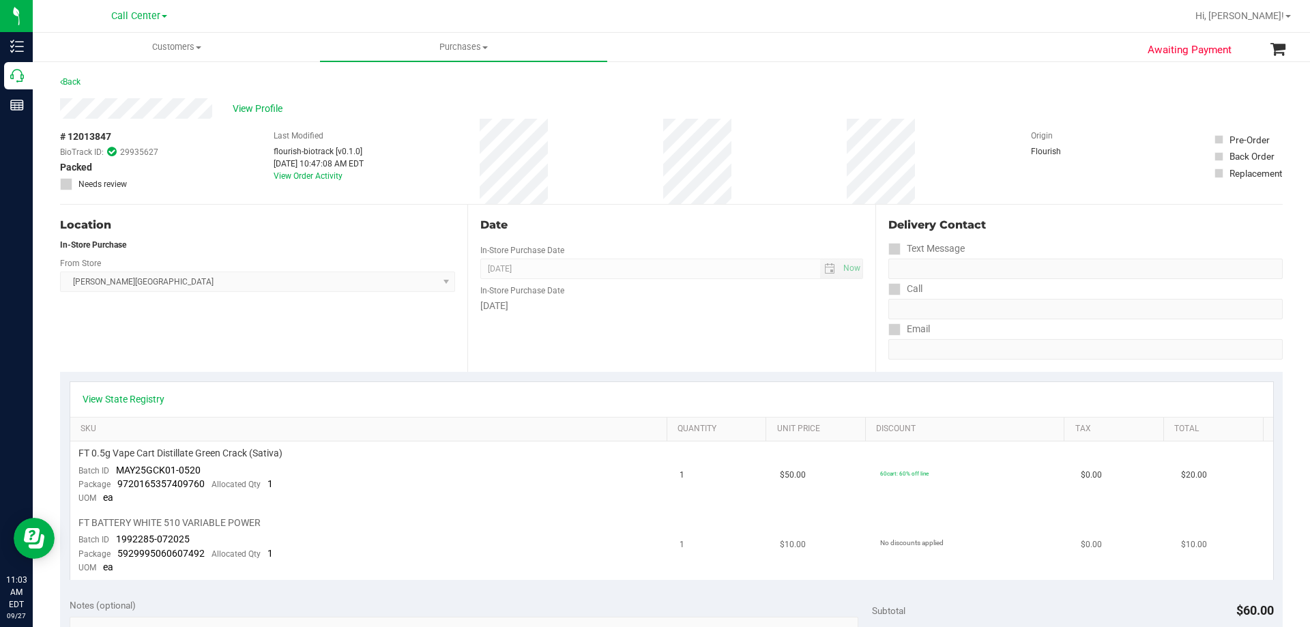
click at [462, 536] on td "FT BATTERY WHITE 510 VARIABLE POWER Batch ID 1992285-072025 Package 59299950606…" at bounding box center [371, 545] width 602 height 69
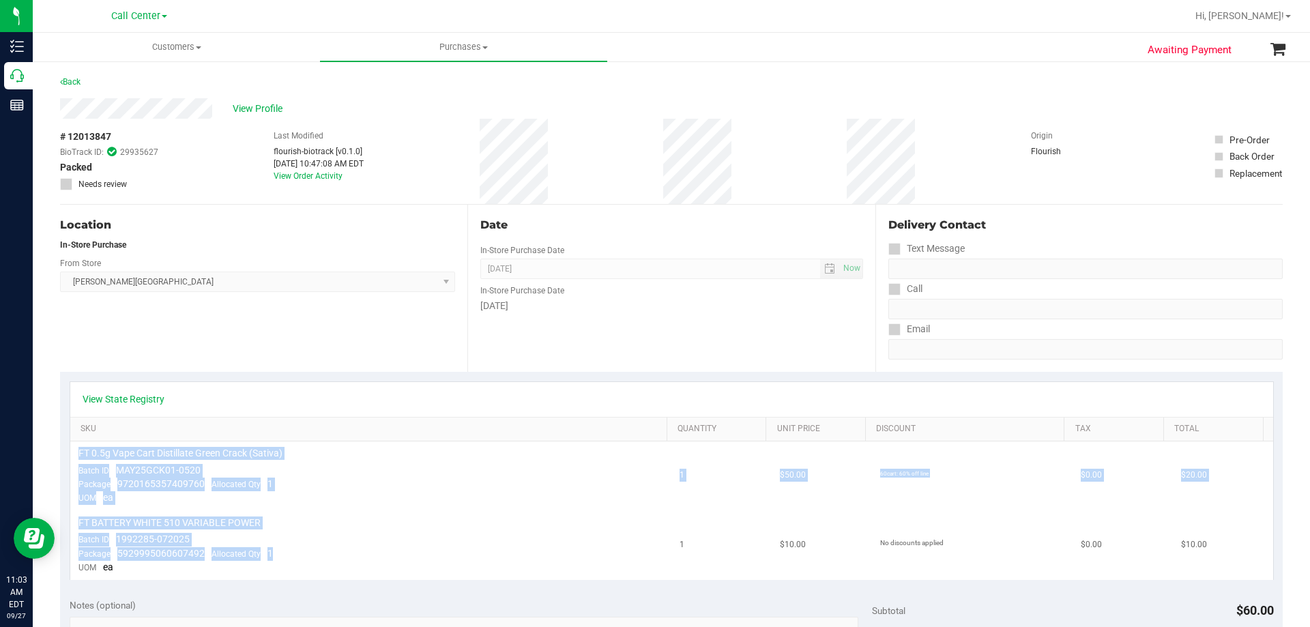
drag, startPoint x: 78, startPoint y: 448, endPoint x: 446, endPoint y: 557, distance: 383.7
click at [446, 557] on tbody "FT 0.5g Vape Cart Distillate Green Crack (Sativa) Batch ID MAY25GCK01-0520 Pack…" at bounding box center [671, 511] width 1203 height 139
click at [447, 545] on td "FT BATTERY WHITE 510 VARIABLE POWER Batch ID 1992285-072025 Package 59299950606…" at bounding box center [371, 545] width 602 height 69
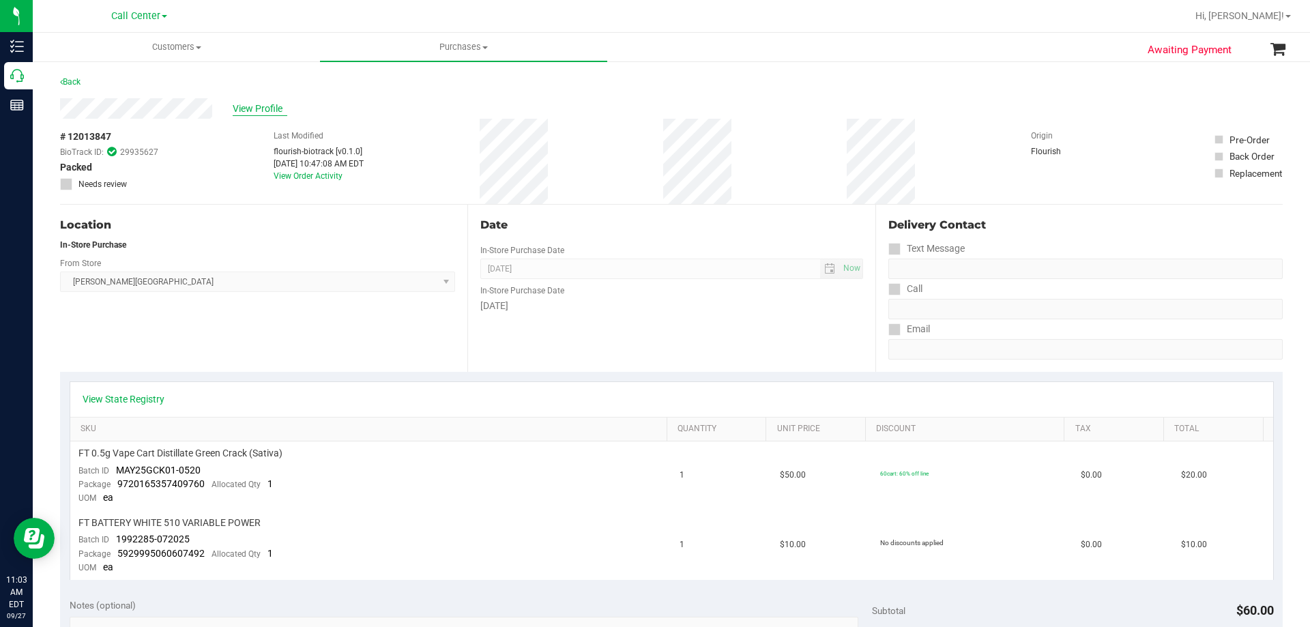
click at [274, 103] on span "View Profile" at bounding box center [260, 109] width 55 height 14
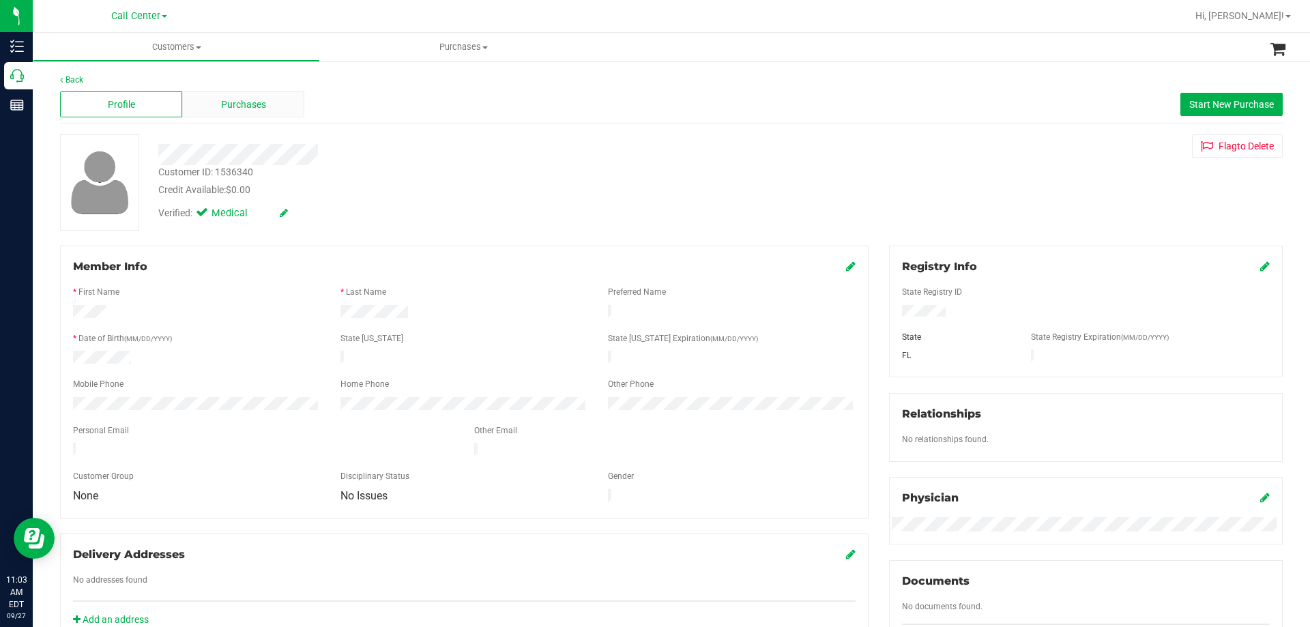
click at [298, 110] on div "Purchases" at bounding box center [243, 104] width 122 height 26
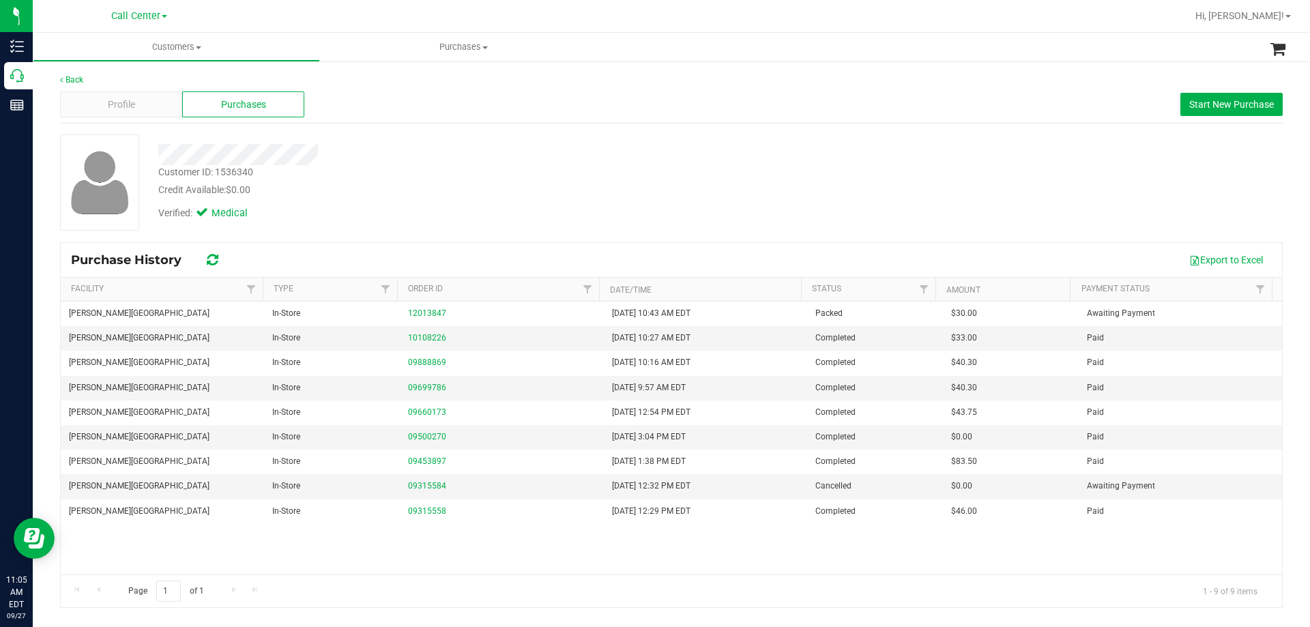
click at [121, 118] on div "Profile Purchases Start New Purchase" at bounding box center [671, 105] width 1223 height 38
click at [129, 107] on span "Profile" at bounding box center [121, 105] width 27 height 14
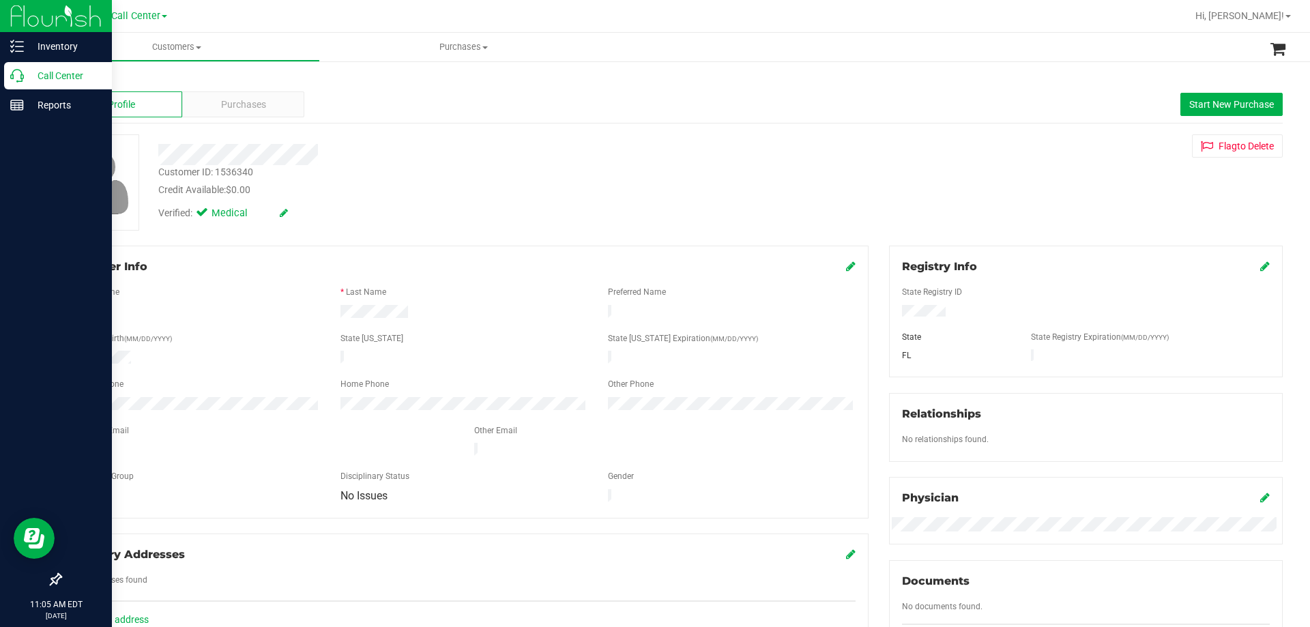
click at [57, 72] on p "Call Center" at bounding box center [65, 76] width 82 height 16
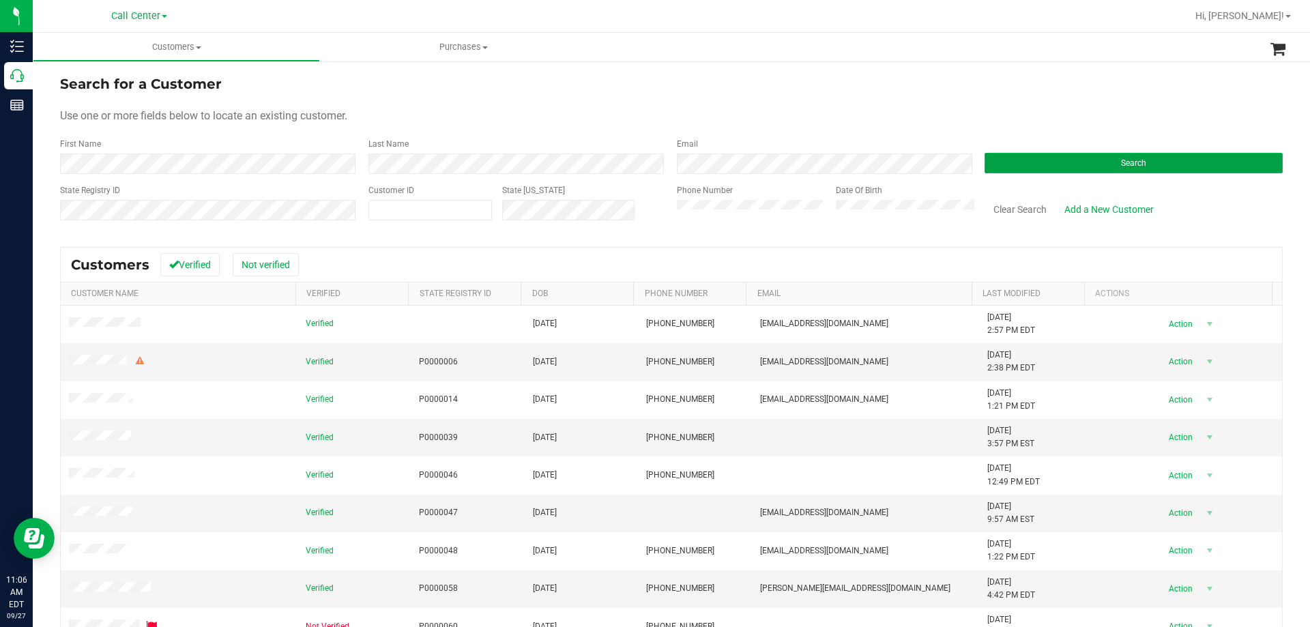
click at [1007, 167] on button "Search" at bounding box center [1134, 163] width 298 height 20
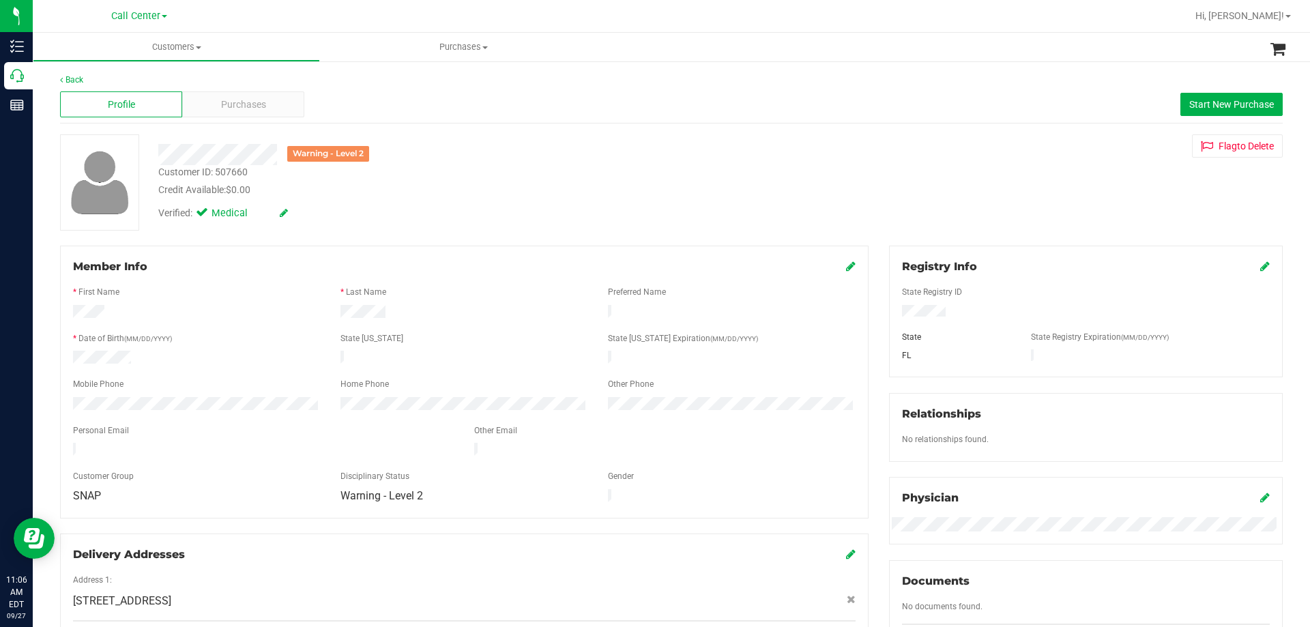
scroll to position [393, 0]
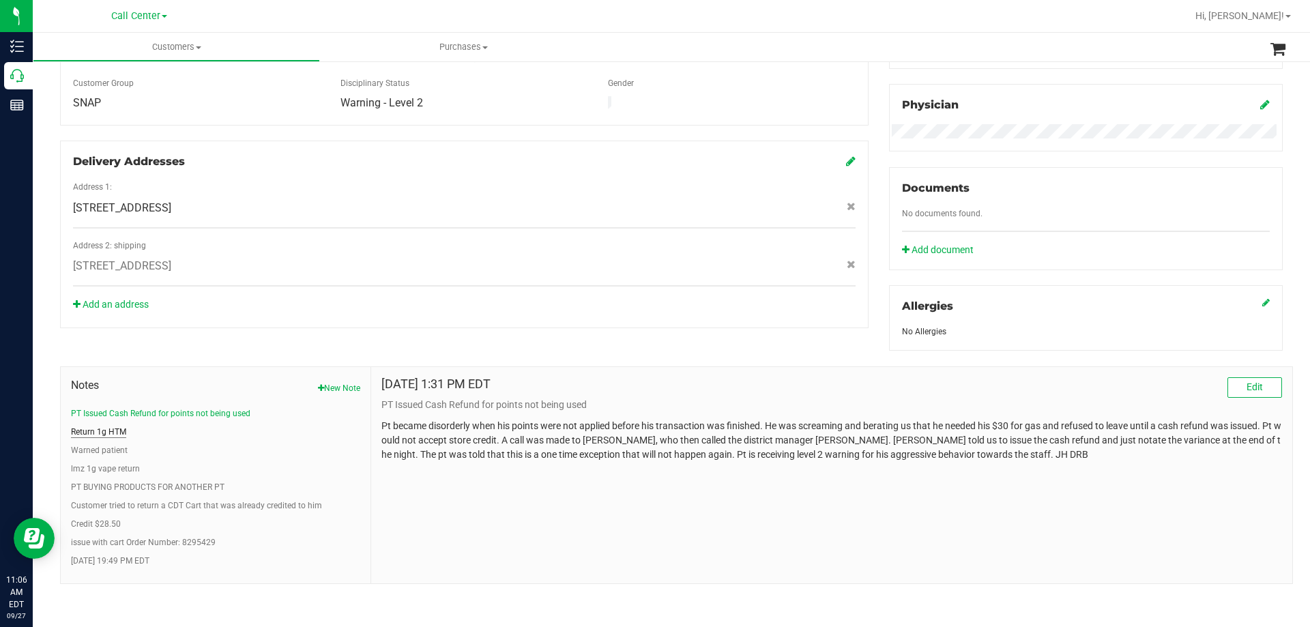
click at [100, 426] on button "Return 1g HTM" at bounding box center [98, 432] width 55 height 12
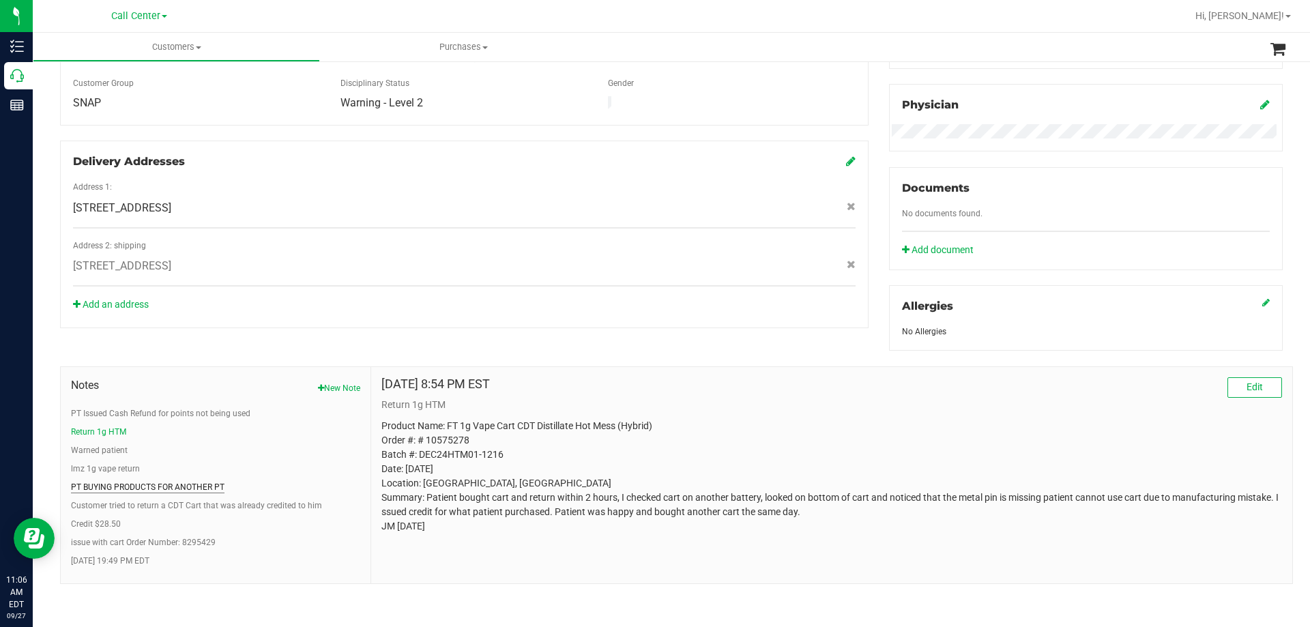
click at [145, 487] on button "PT BUYING PRODUCTS FOR ANOTHER PT" at bounding box center [148, 487] width 154 height 12
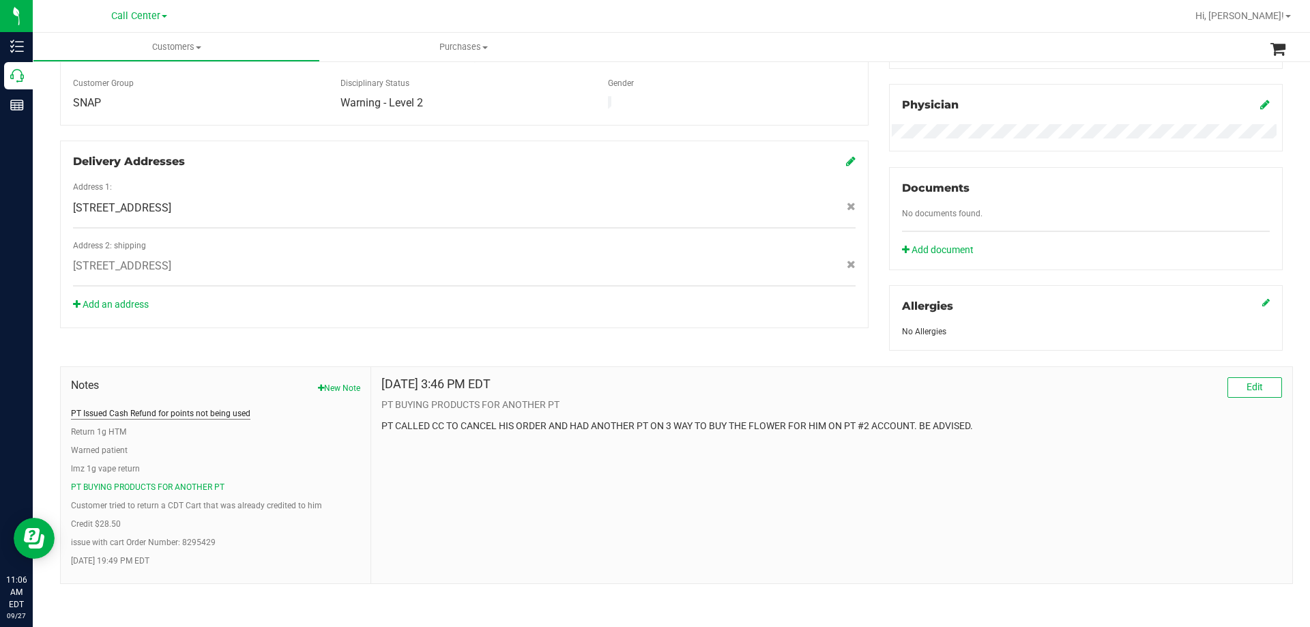
click at [159, 414] on button "PT Issued Cash Refund for points not being used" at bounding box center [161, 413] width 180 height 12
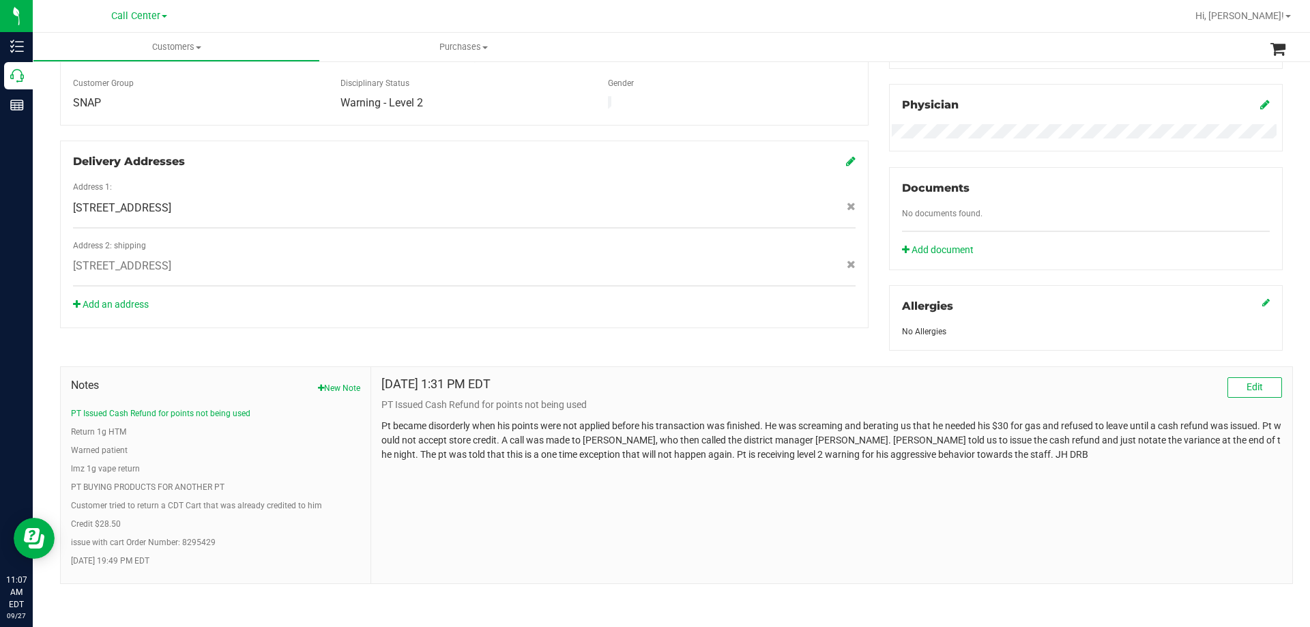
click at [461, 434] on p "Pt became disorderly when his points were not applied before his transaction wa…" at bounding box center [832, 440] width 901 height 43
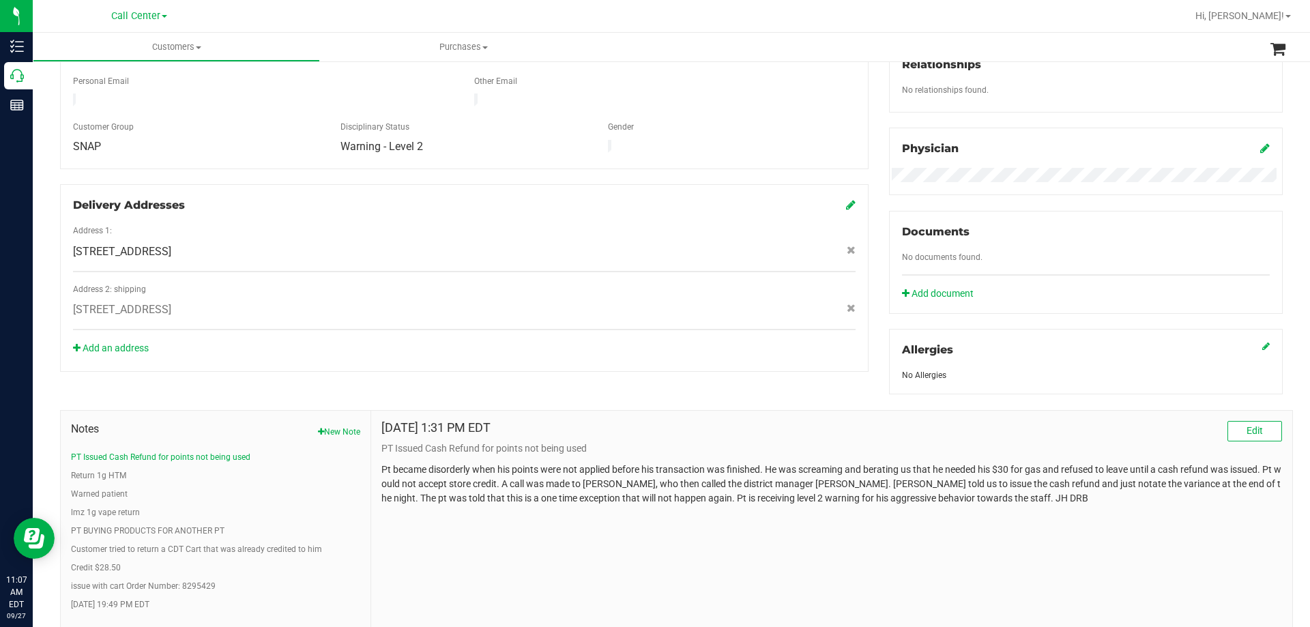
scroll to position [325, 0]
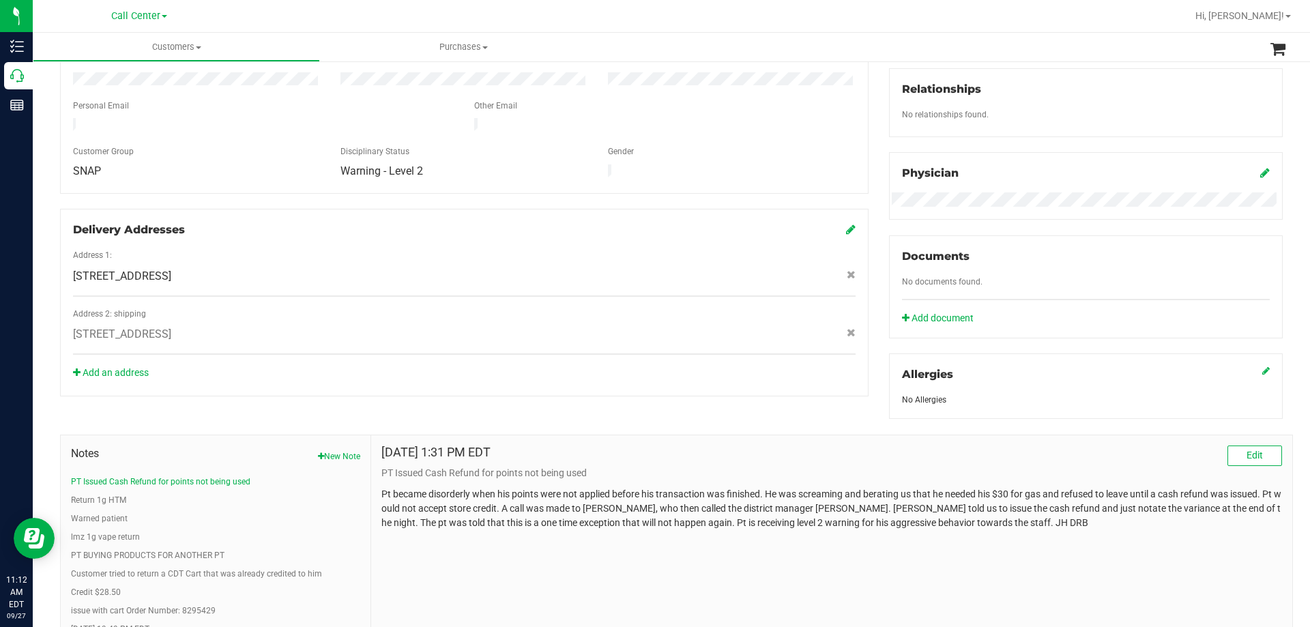
click at [521, 520] on p "Pt became disorderly when his points were not applied before his transaction wa…" at bounding box center [832, 508] width 901 height 43
click at [84, 519] on button "Warned patient" at bounding box center [99, 519] width 57 height 12
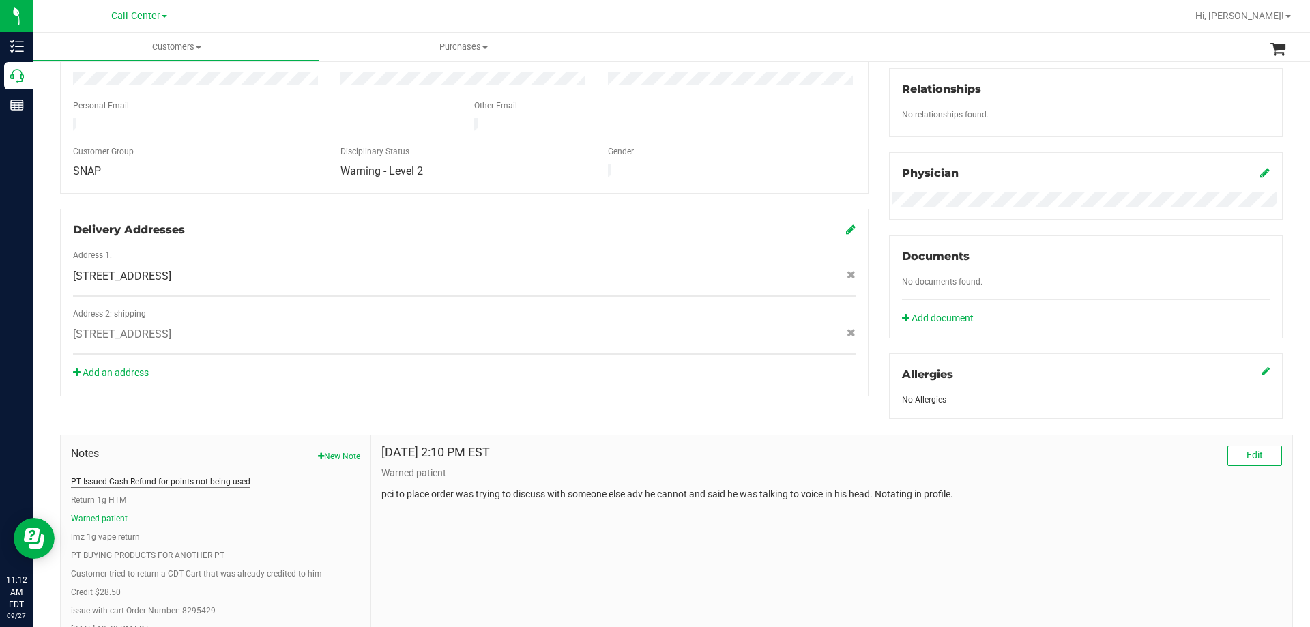
click at [124, 478] on button "PT Issued Cash Refund for points not being used" at bounding box center [161, 482] width 180 height 12
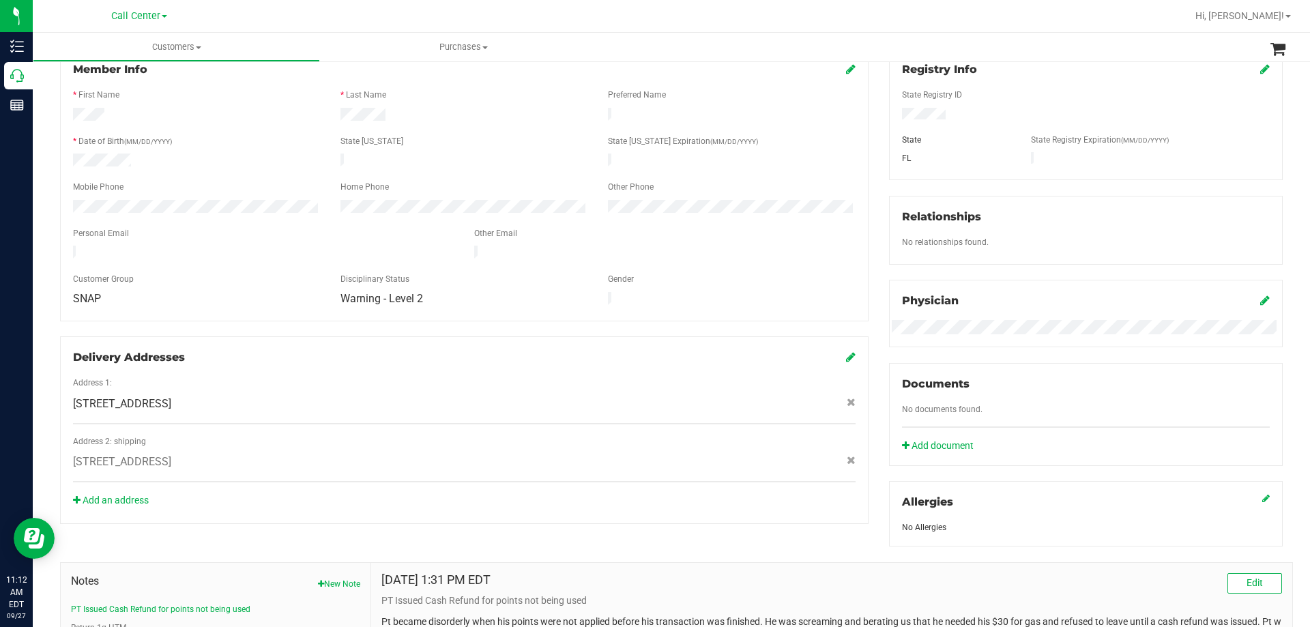
scroll to position [393, 0]
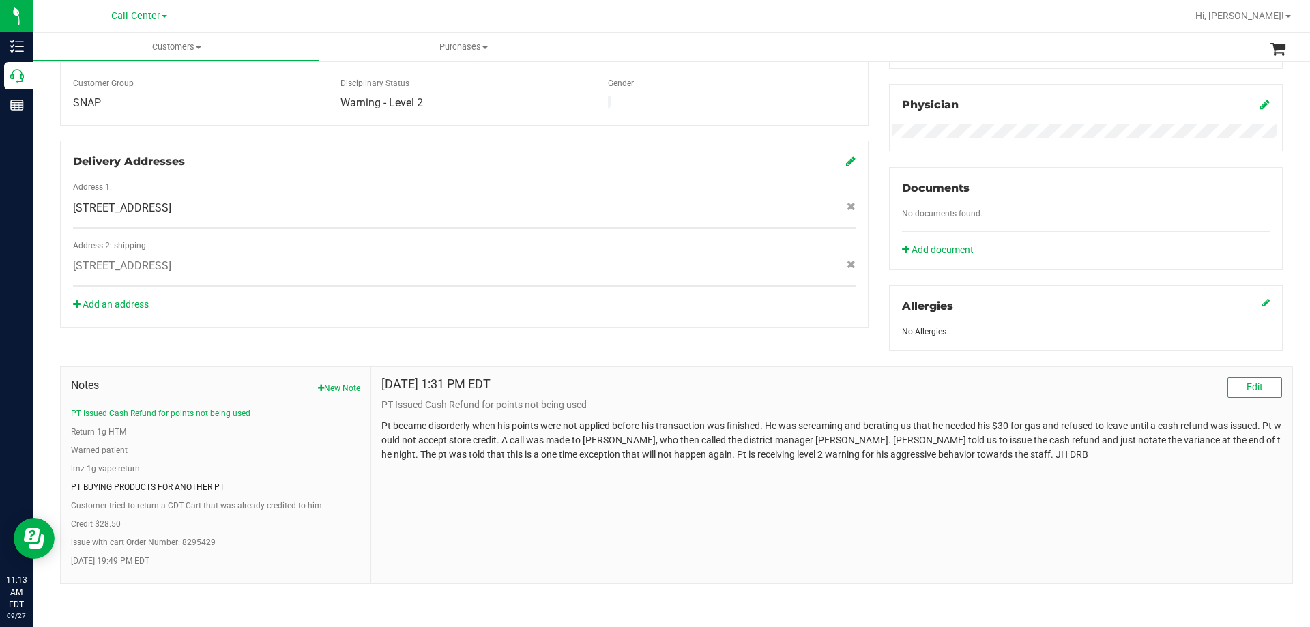
click at [156, 484] on button "PT BUYING PRODUCTS FOR ANOTHER PT" at bounding box center [148, 487] width 154 height 12
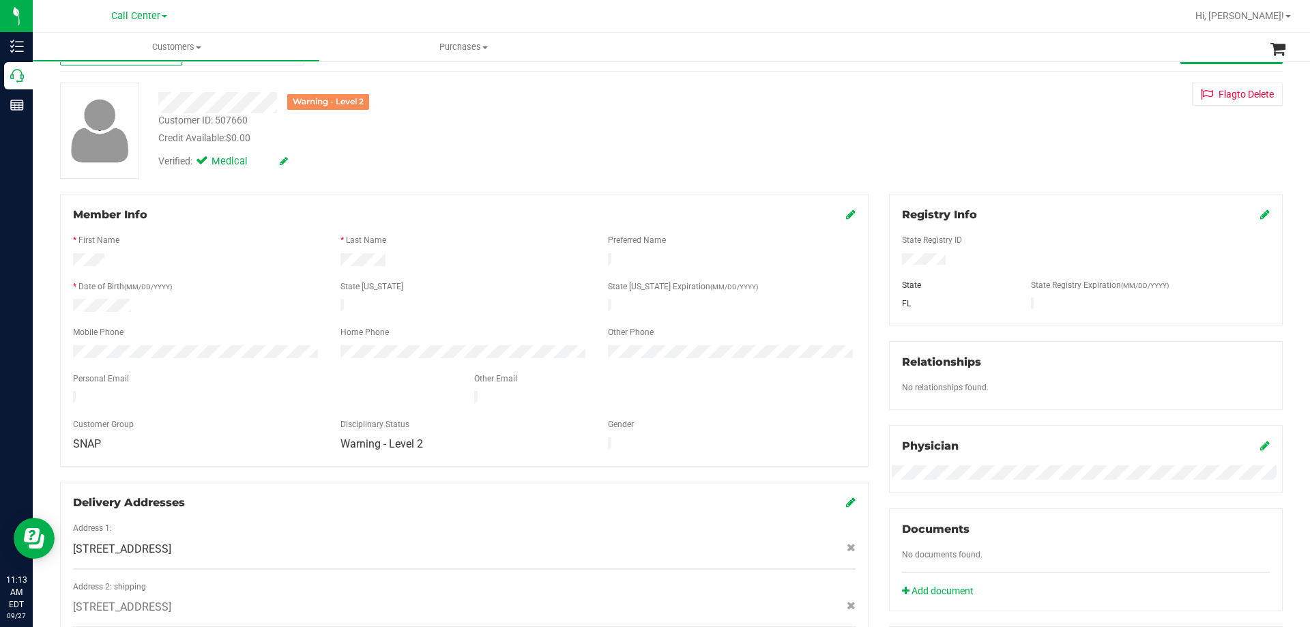
scroll to position [0, 0]
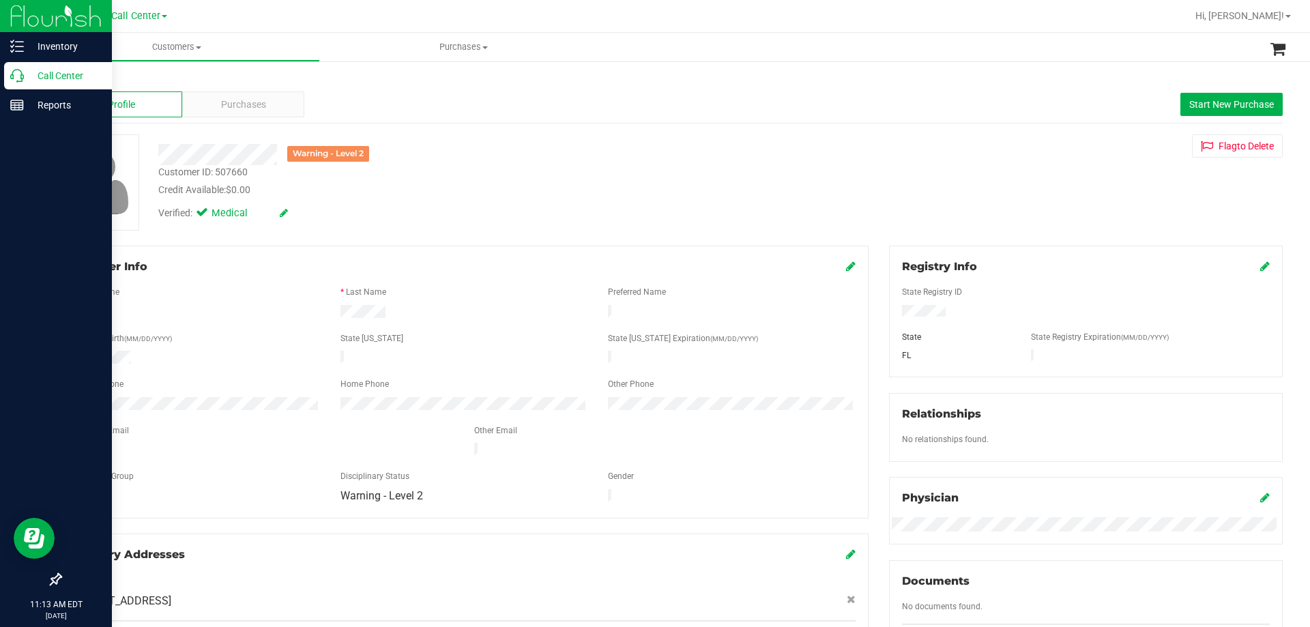
click at [29, 79] on p "Call Center" at bounding box center [65, 76] width 82 height 16
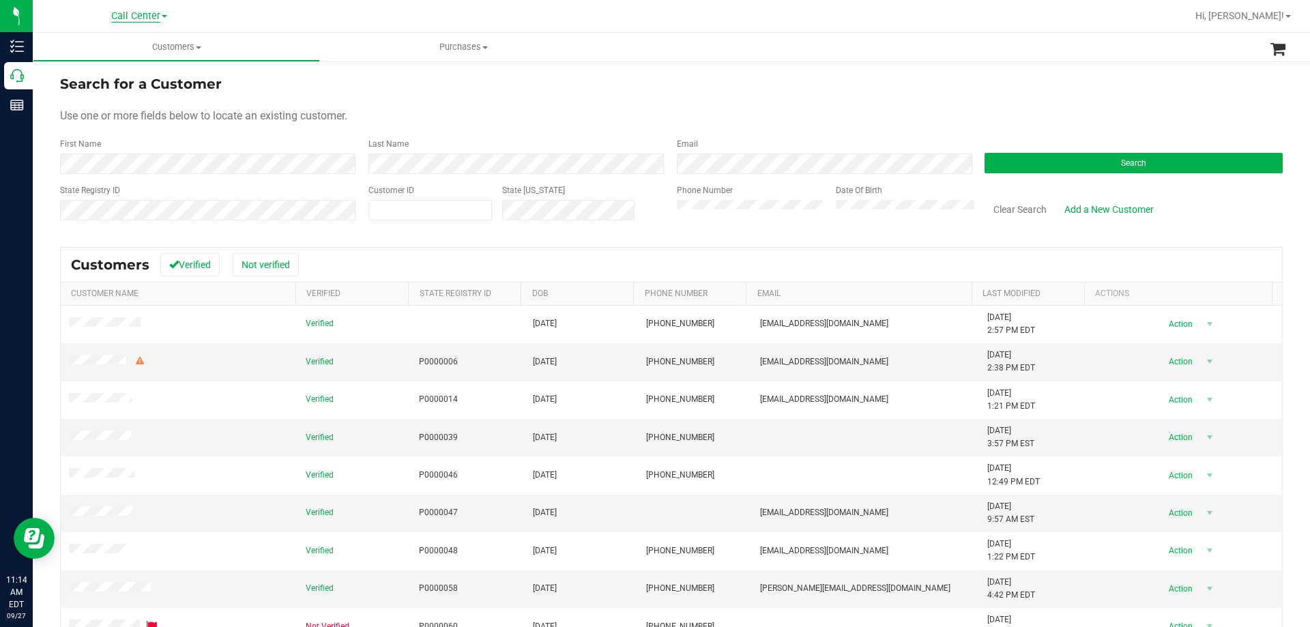
click at [139, 16] on span "Call Center" at bounding box center [135, 16] width 49 height 12
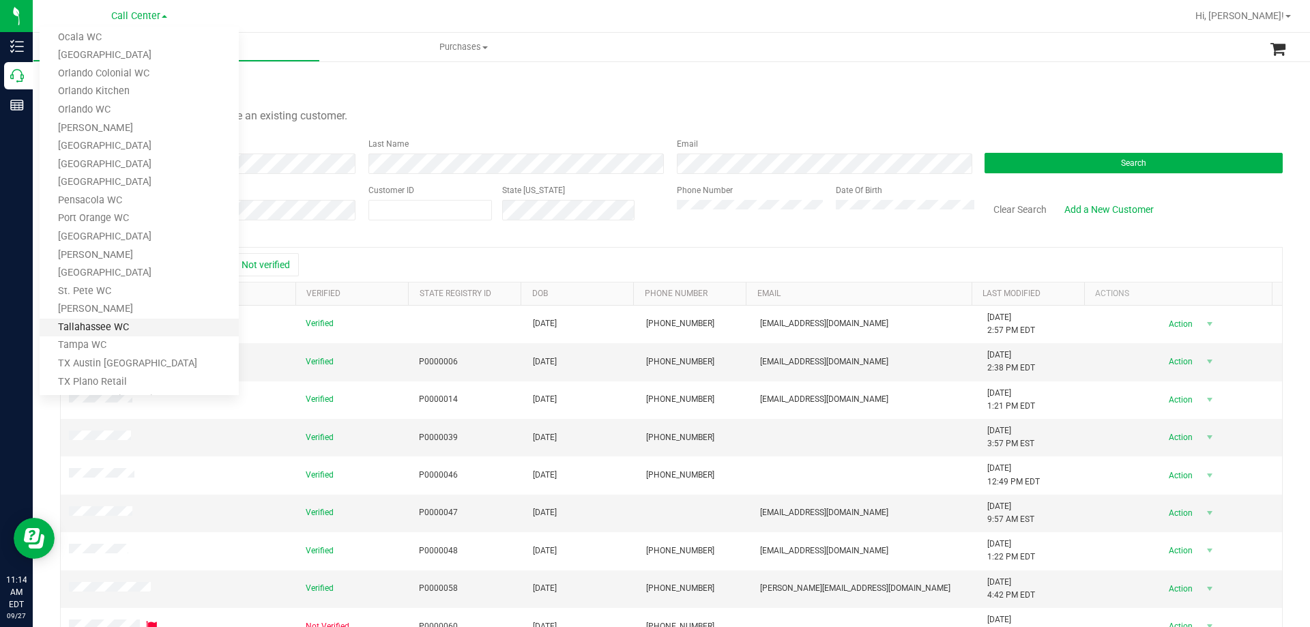
scroll to position [599, 0]
click at [109, 257] on link "TX Austin [GEOGRAPHIC_DATA]" at bounding box center [139, 265] width 199 height 18
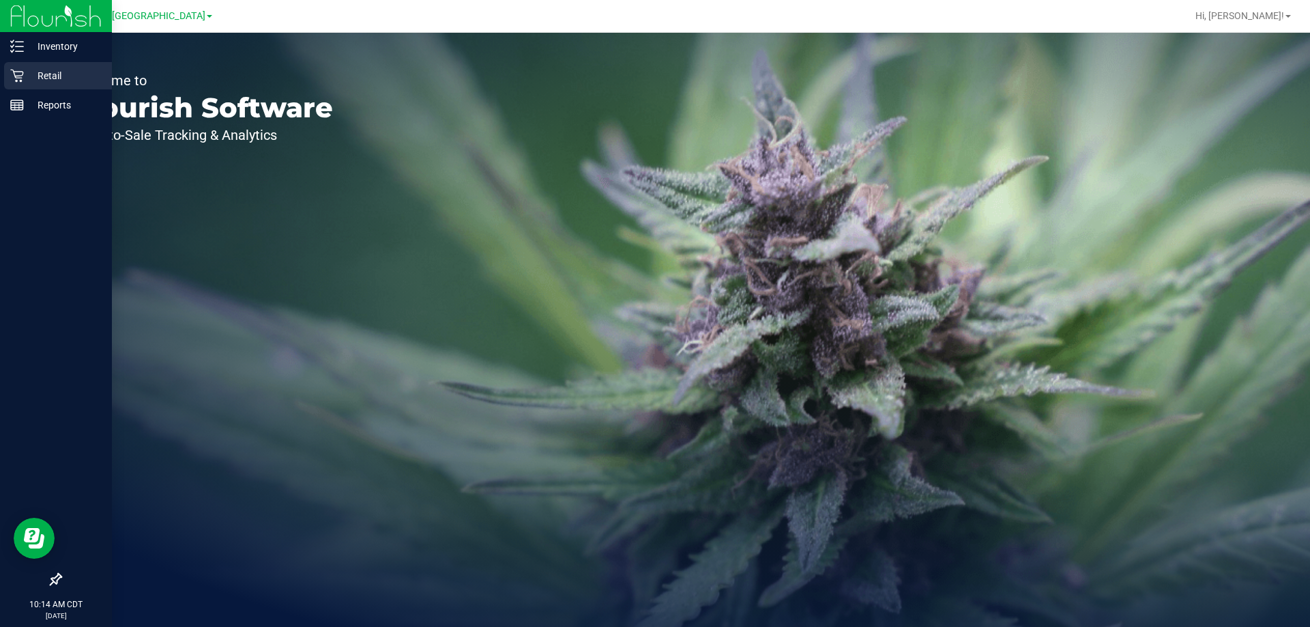
click at [48, 68] on p "Retail" at bounding box center [65, 76] width 82 height 16
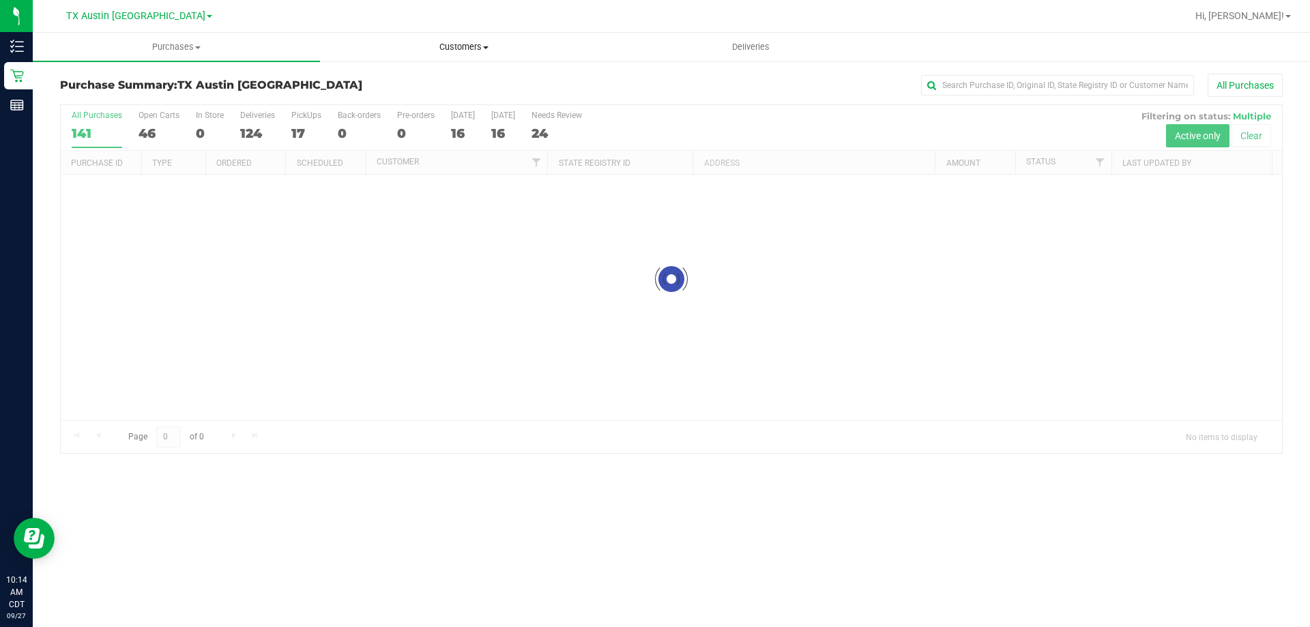
click at [461, 47] on span "Customers" at bounding box center [464, 47] width 286 height 12
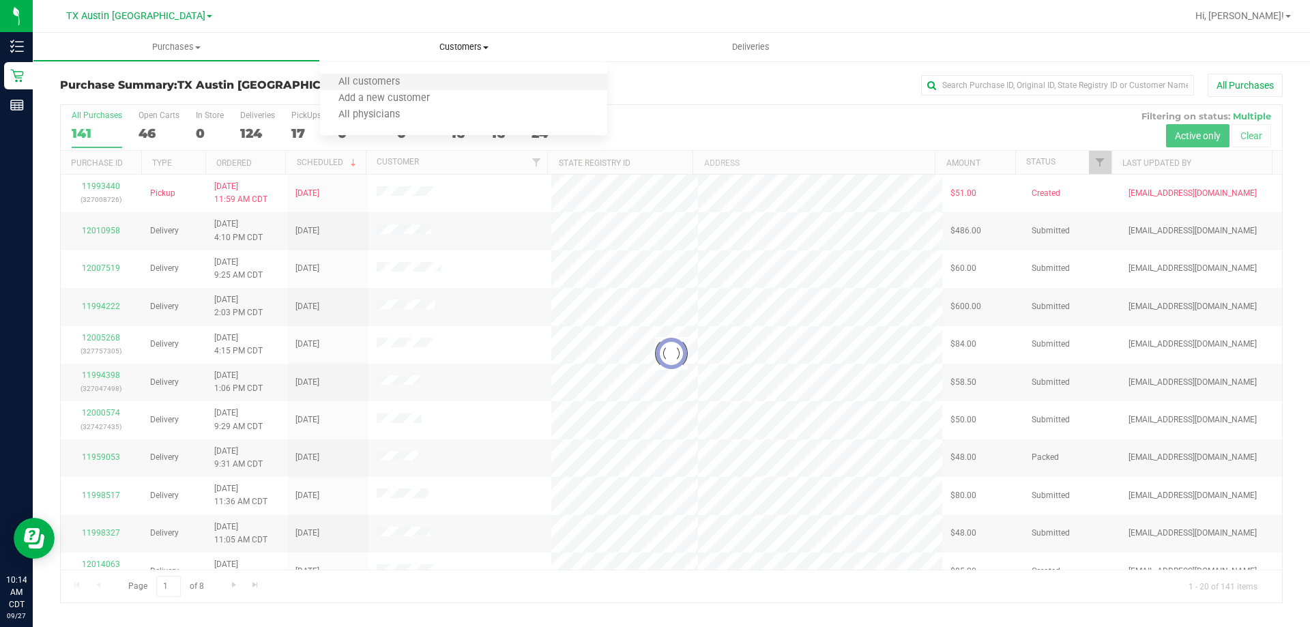
click at [425, 79] on li "All customers" at bounding box center [463, 82] width 287 height 16
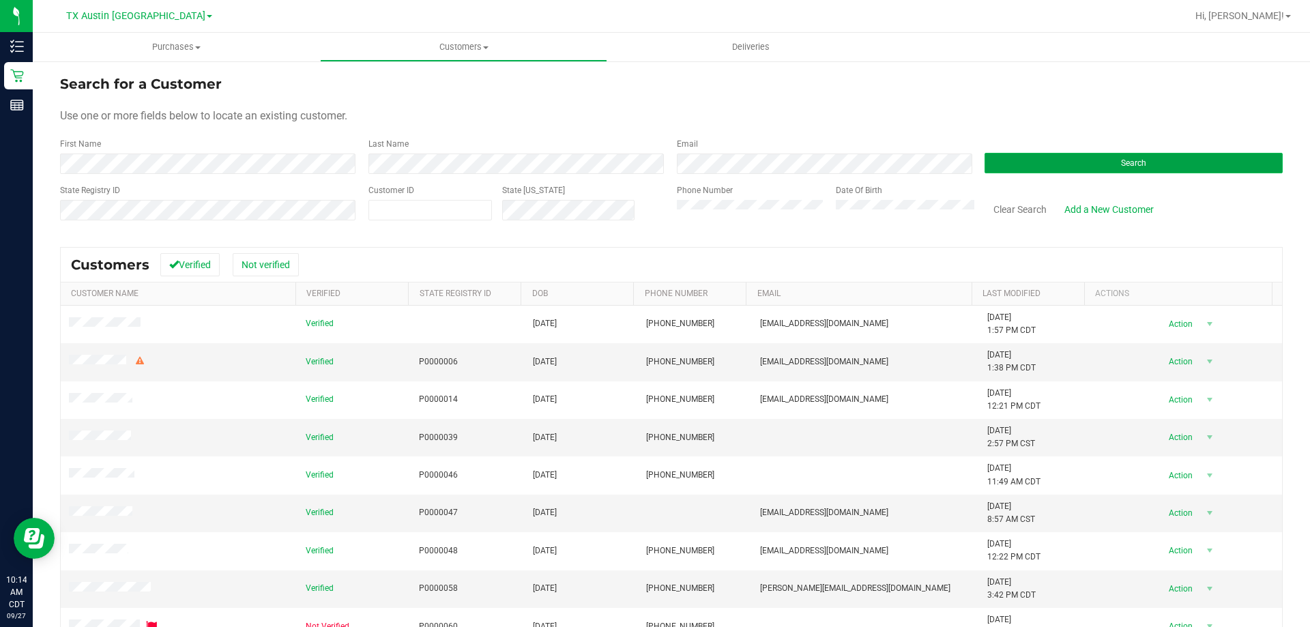
click at [1051, 162] on button "Search" at bounding box center [1134, 163] width 298 height 20
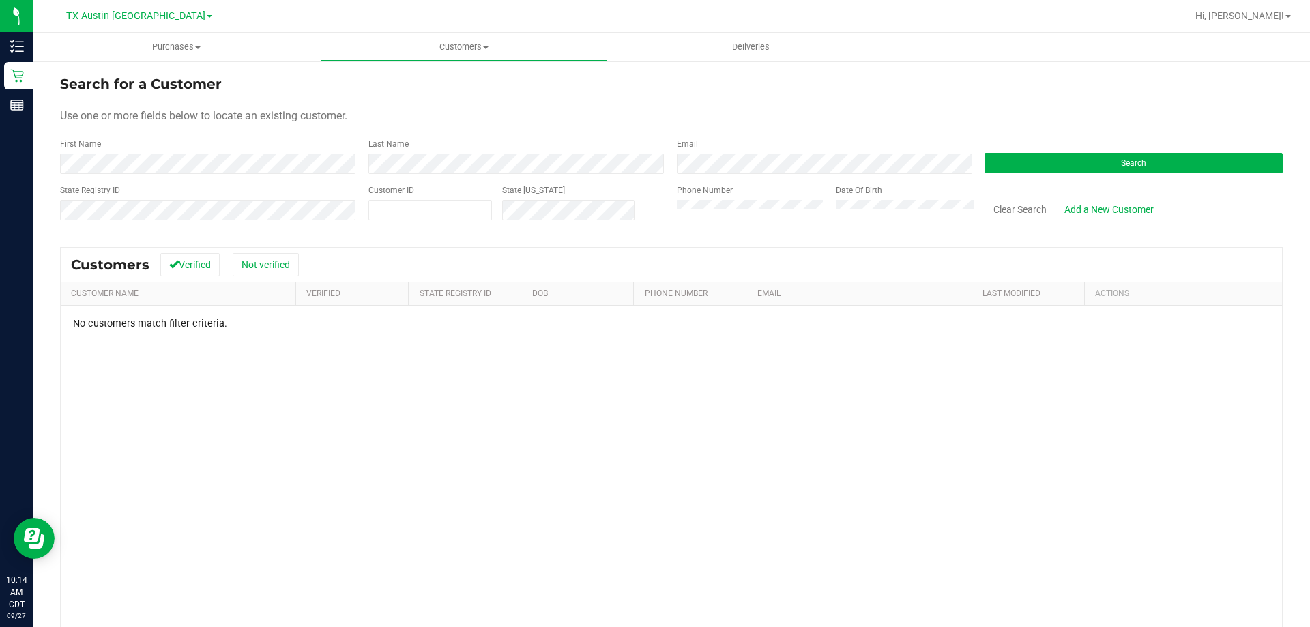
click at [1009, 205] on button "Clear Search" at bounding box center [1020, 209] width 71 height 23
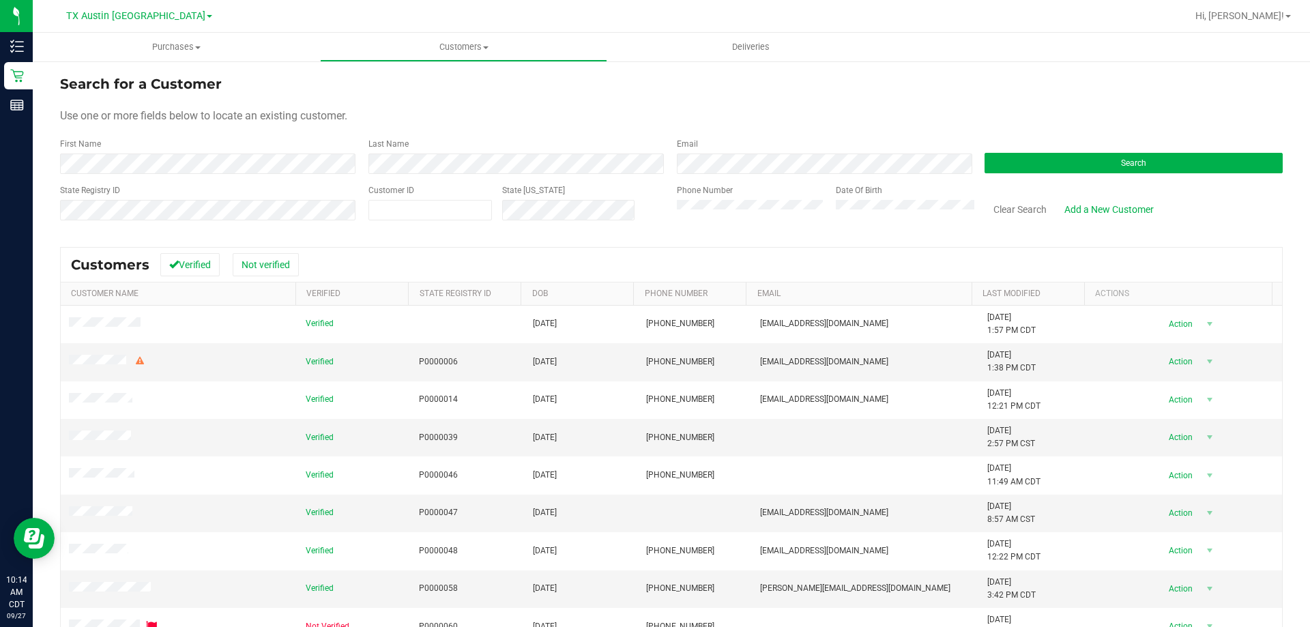
click at [677, 110] on div "Use one or more fields below to locate an existing customer." at bounding box center [671, 116] width 1223 height 16
drag, startPoint x: 62, startPoint y: 118, endPoint x: 495, endPoint y: 119, distance: 432.7
click at [495, 119] on div "Use one or more fields below to locate an existing customer." at bounding box center [671, 116] width 1223 height 16
click at [156, 113] on span "Use one or more fields below to locate an existing customer." at bounding box center [203, 115] width 287 height 13
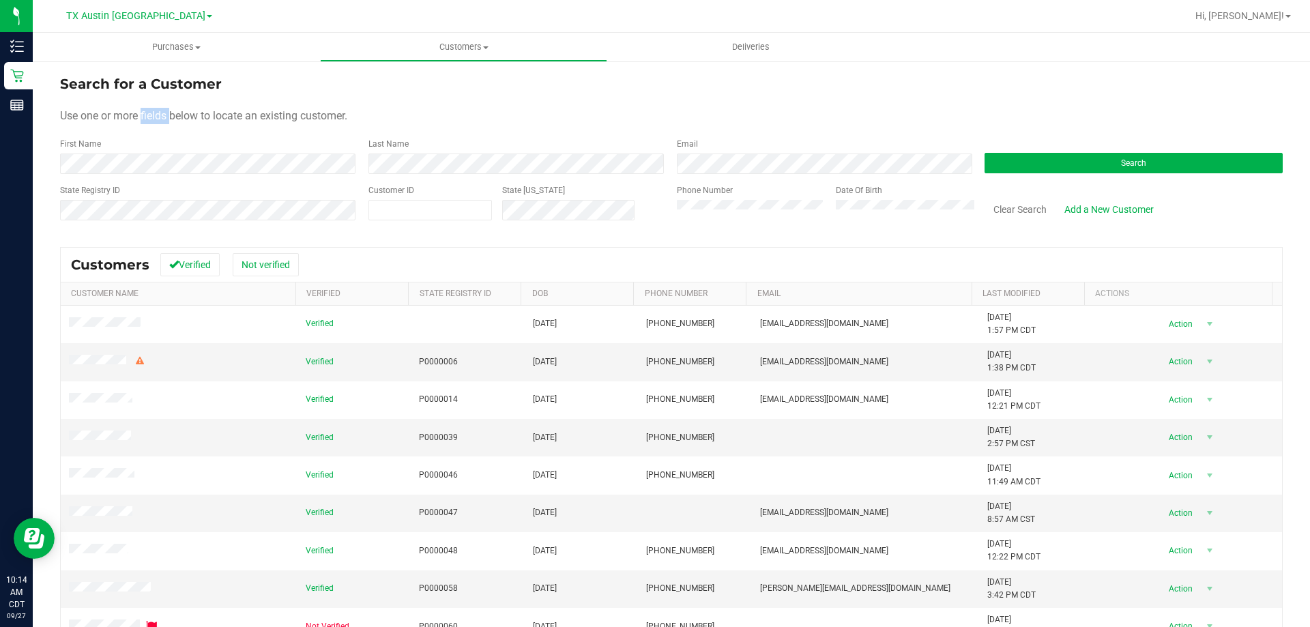
click at [157, 113] on span "Use one or more fields below to locate an existing customer." at bounding box center [203, 115] width 287 height 13
click at [513, 102] on form "Search for a Customer Use one or more fields below to locate an existing custom…" at bounding box center [671, 153] width 1223 height 159
click at [94, 117] on span "Use one or more fields below to locate an existing customer." at bounding box center [203, 115] width 287 height 13
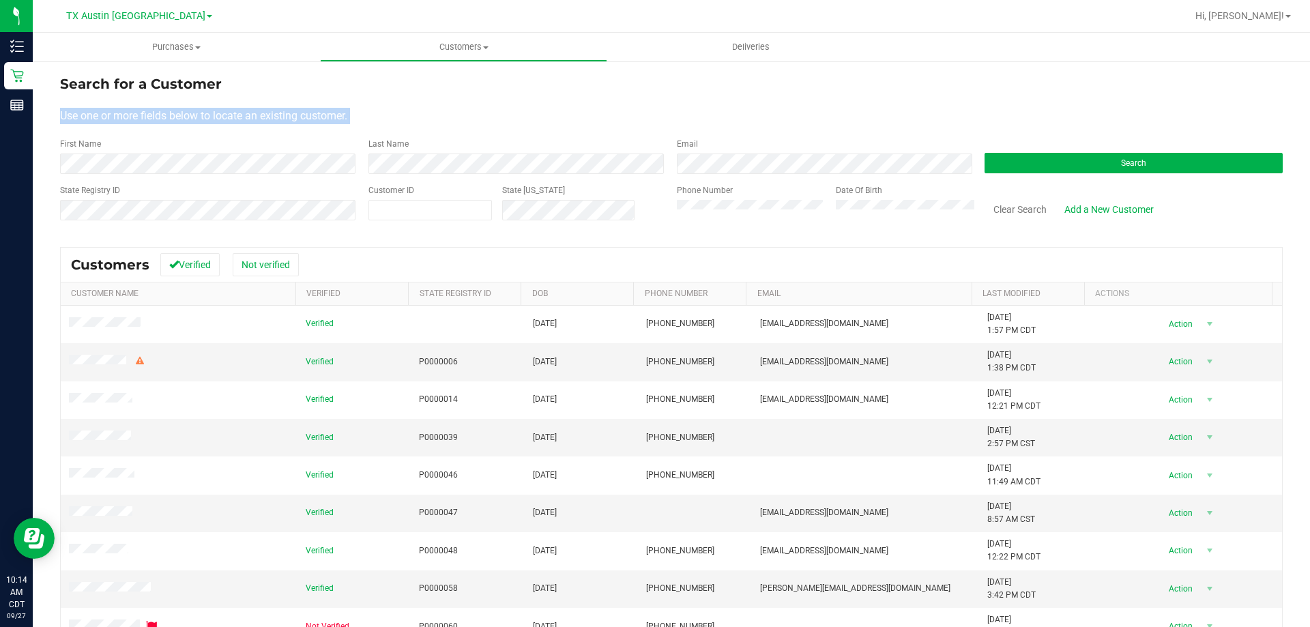
click at [94, 117] on span "Use one or more fields below to locate an existing customer." at bounding box center [203, 115] width 287 height 13
click at [485, 113] on div "Use one or more fields below to locate an existing customer." at bounding box center [671, 116] width 1223 height 16
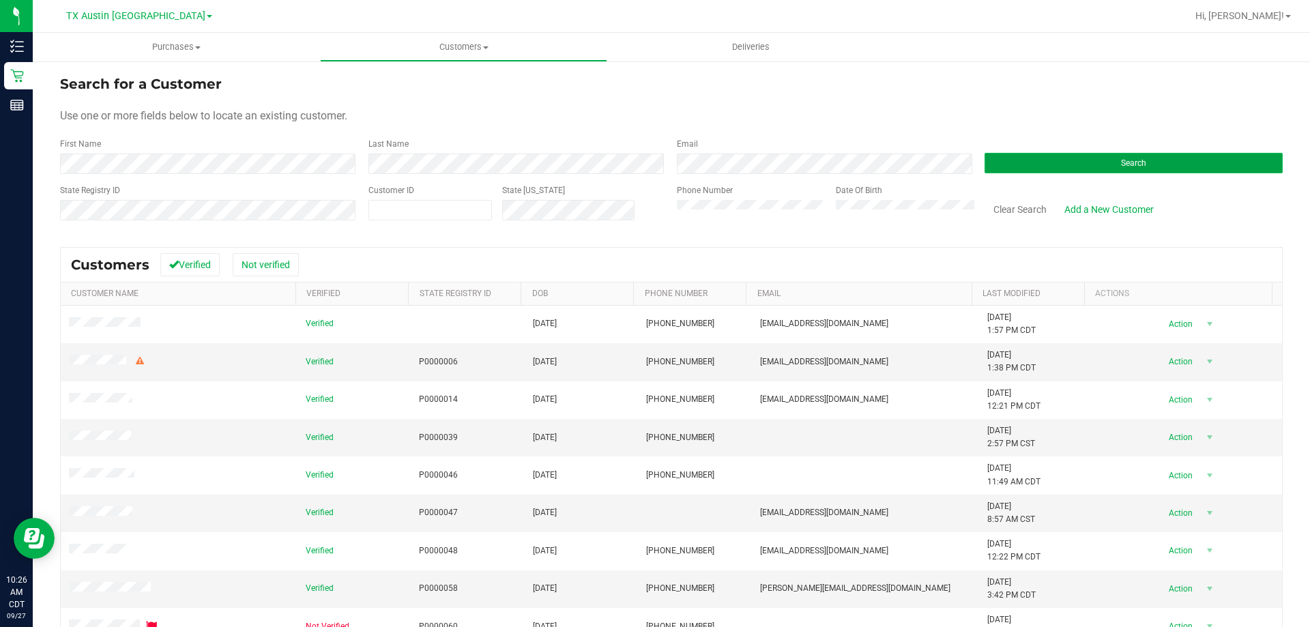
click at [1042, 162] on button "Search" at bounding box center [1134, 163] width 298 height 20
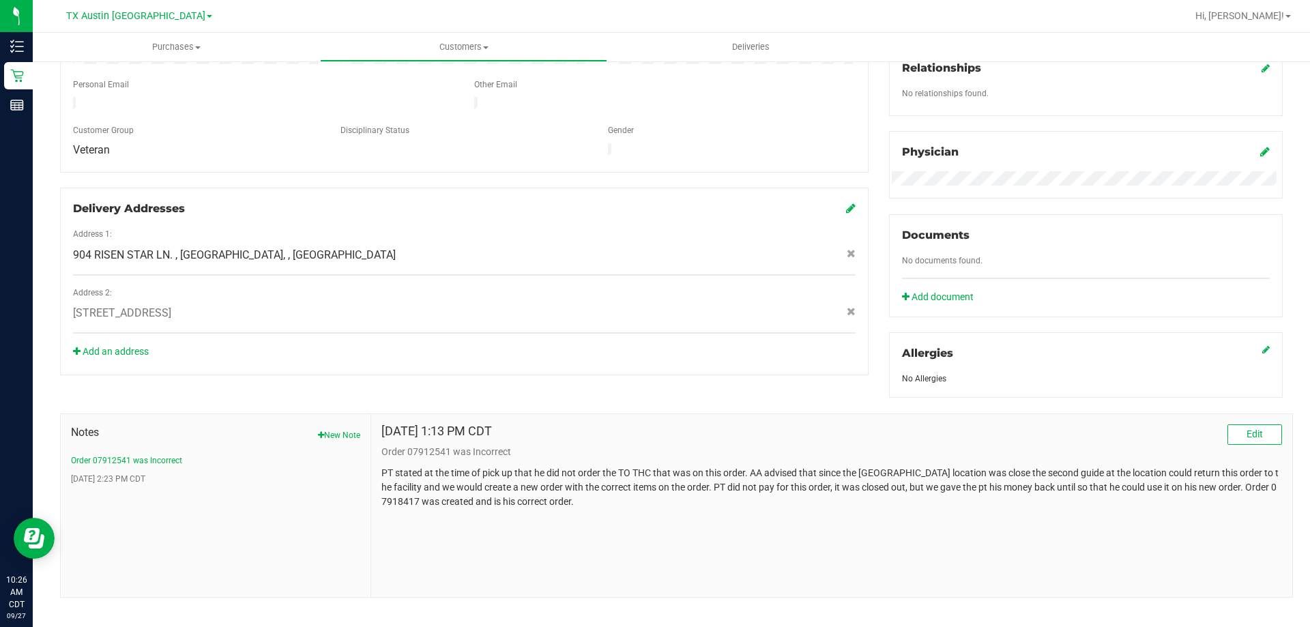
scroll to position [360, 0]
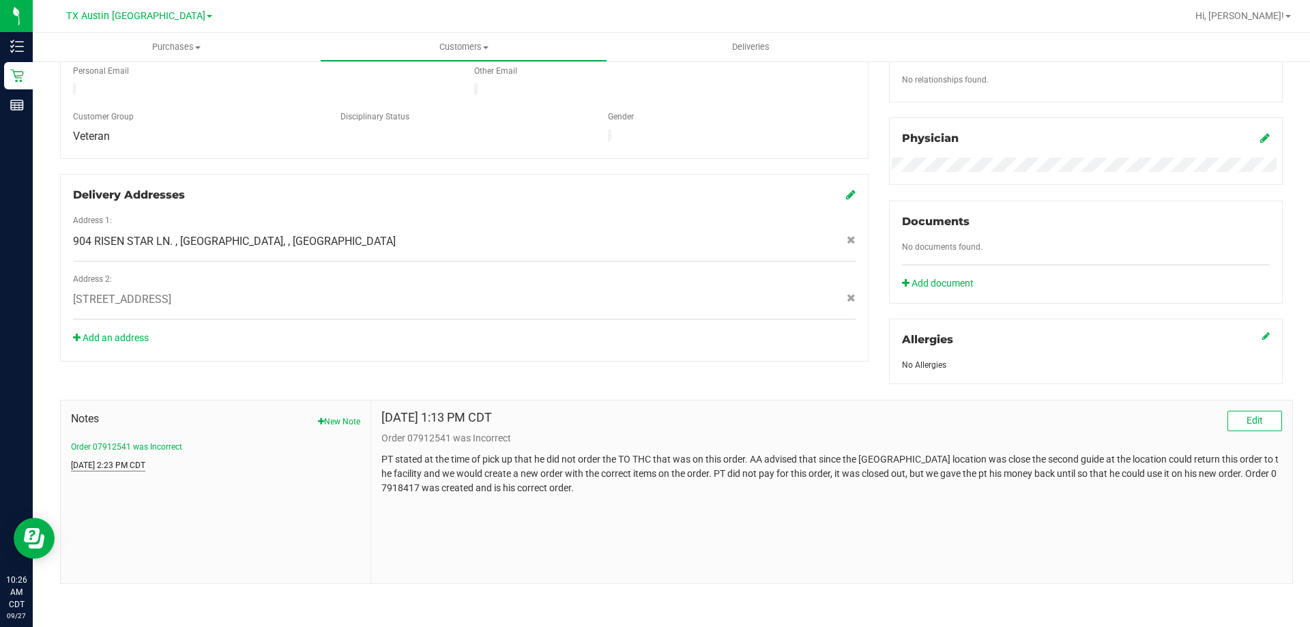
click at [114, 466] on button "Jun 9, 2022 2:23 PM CDT" at bounding box center [108, 465] width 74 height 12
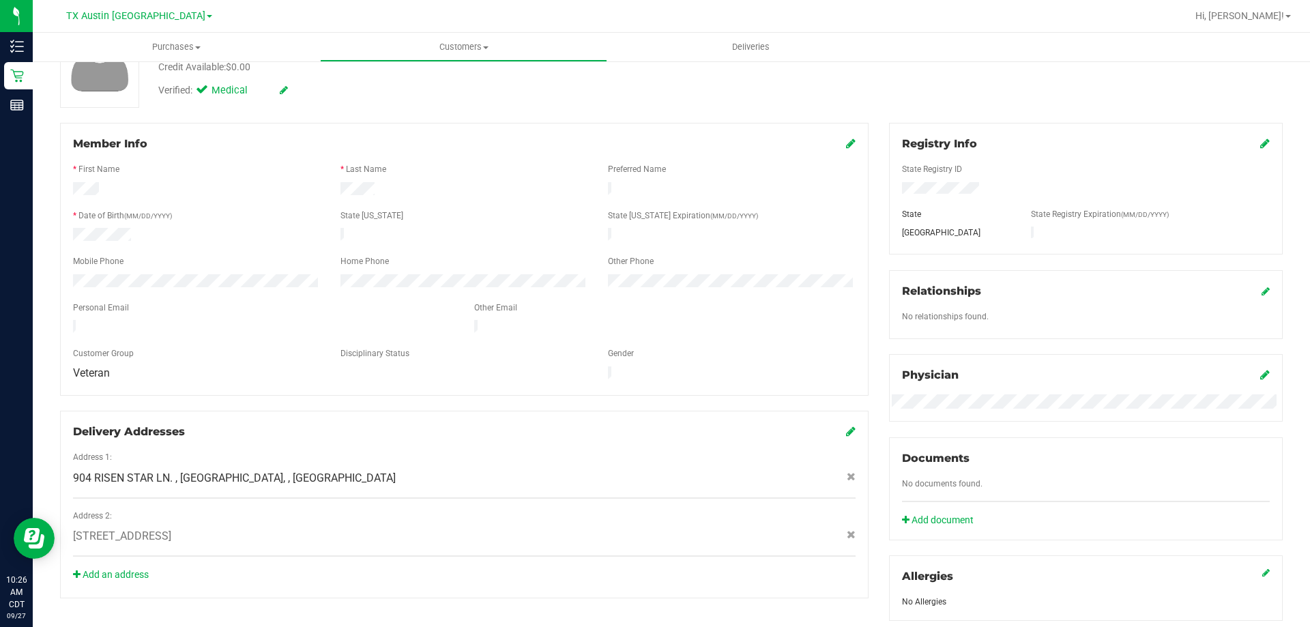
scroll to position [0, 0]
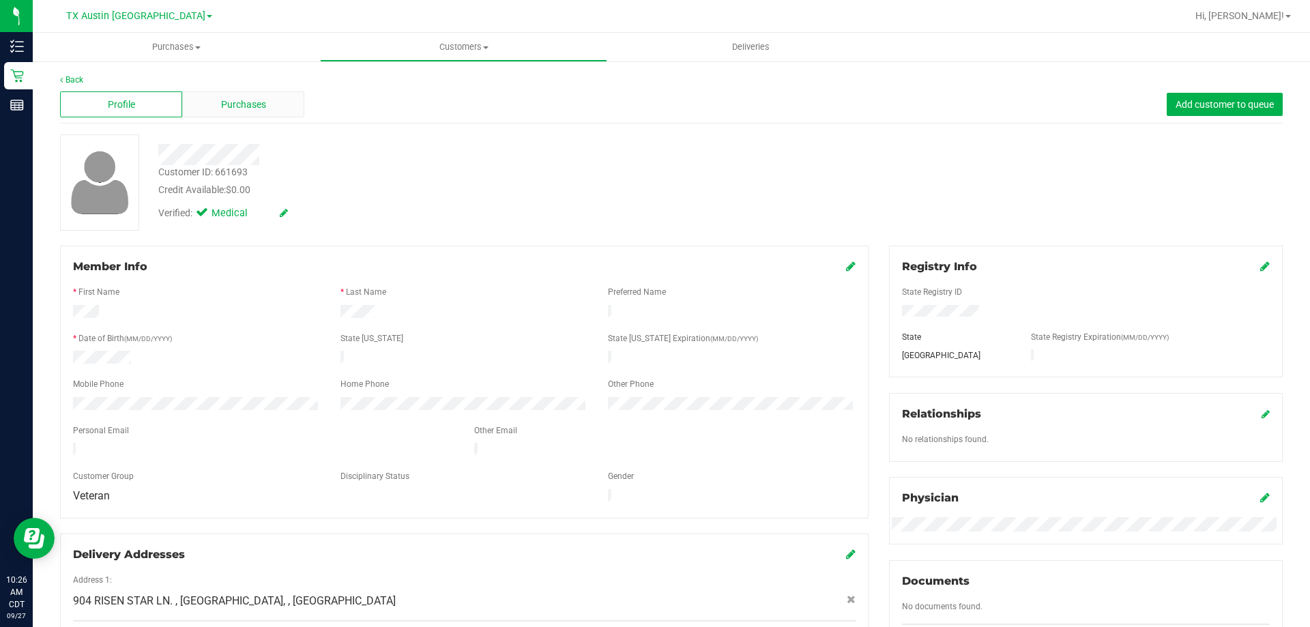
click at [257, 105] on span "Purchases" at bounding box center [243, 105] width 45 height 14
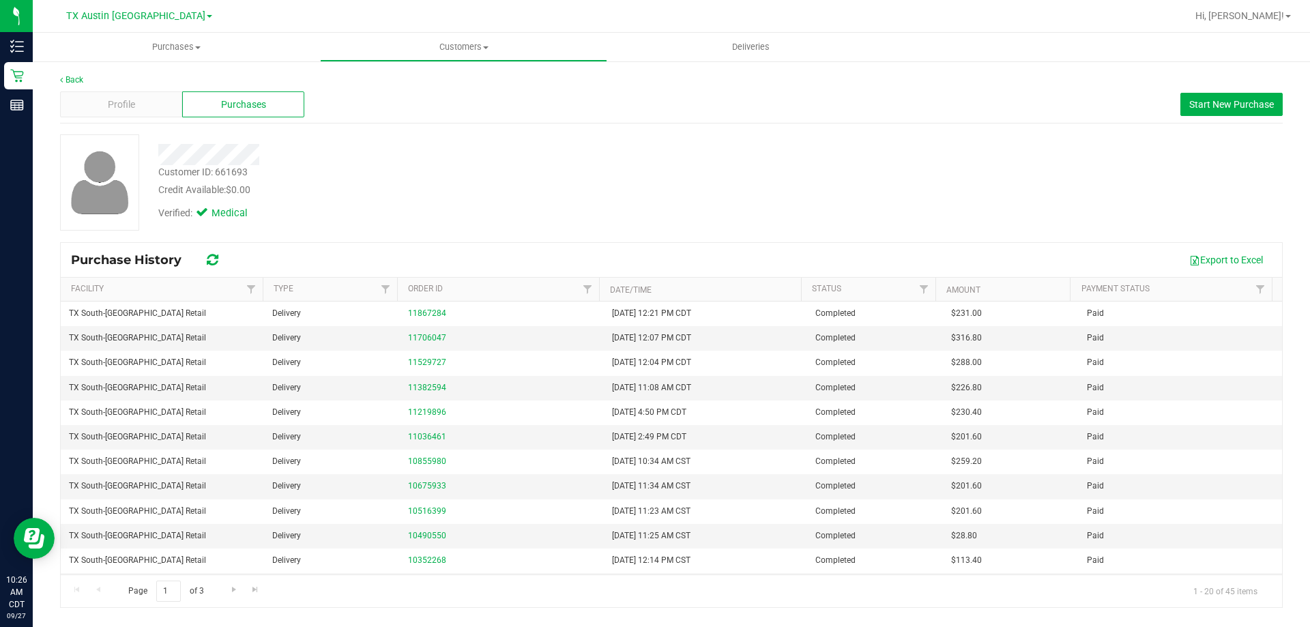
click at [481, 89] on div "Profile Purchases Start New Purchase" at bounding box center [671, 105] width 1223 height 38
click at [468, 199] on div "Verified: Medical" at bounding box center [459, 212] width 622 height 30
click at [1212, 114] on button "Start New Purchase" at bounding box center [1232, 104] width 102 height 23
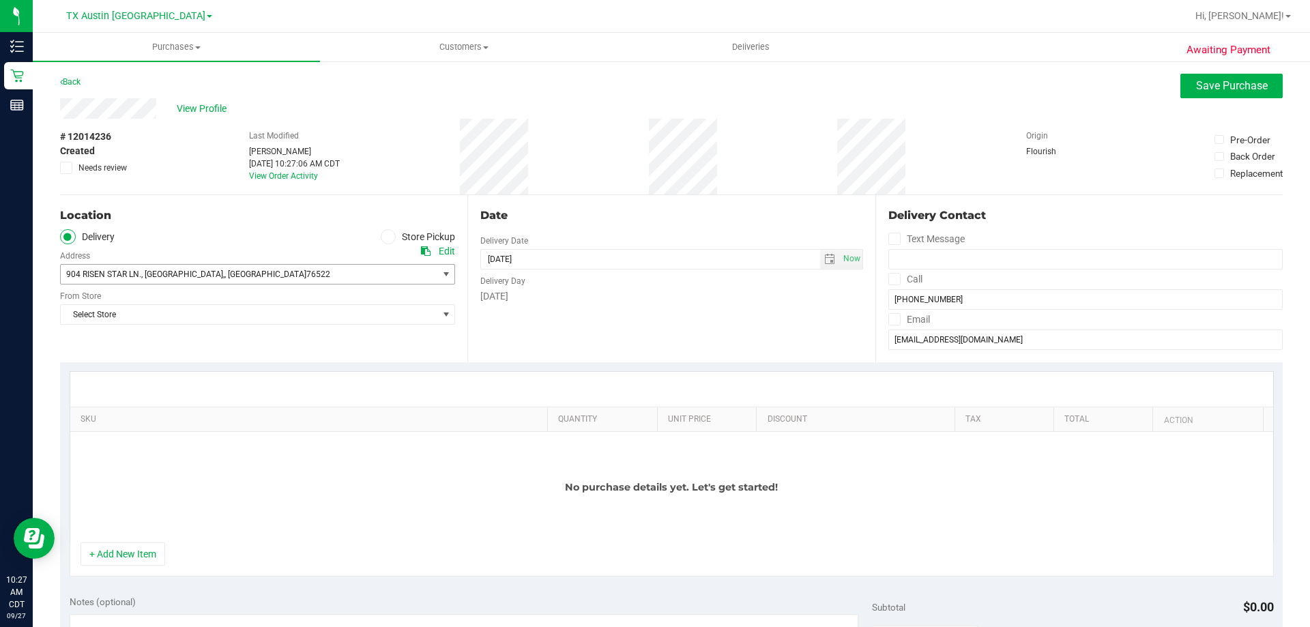
click at [156, 275] on span ", COPPERAS COVE," at bounding box center [182, 275] width 83 height 10
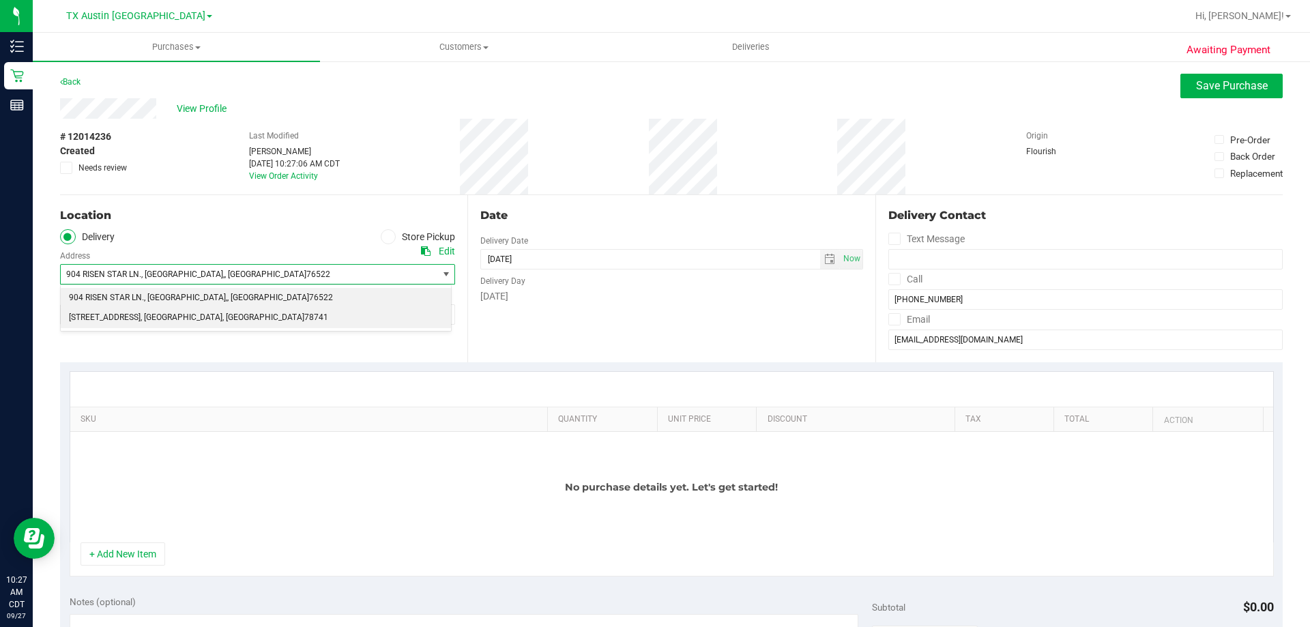
click at [304, 317] on span "78741" at bounding box center [316, 318] width 24 height 18
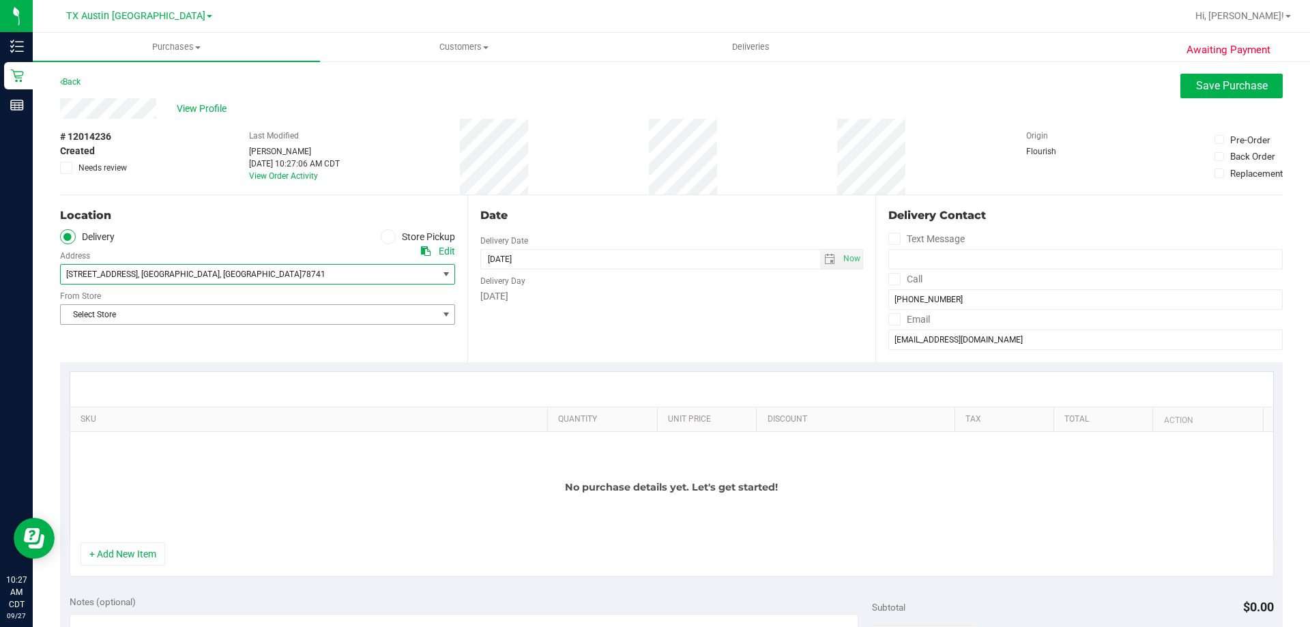
click at [141, 315] on span "Select Store" at bounding box center [249, 314] width 377 height 19
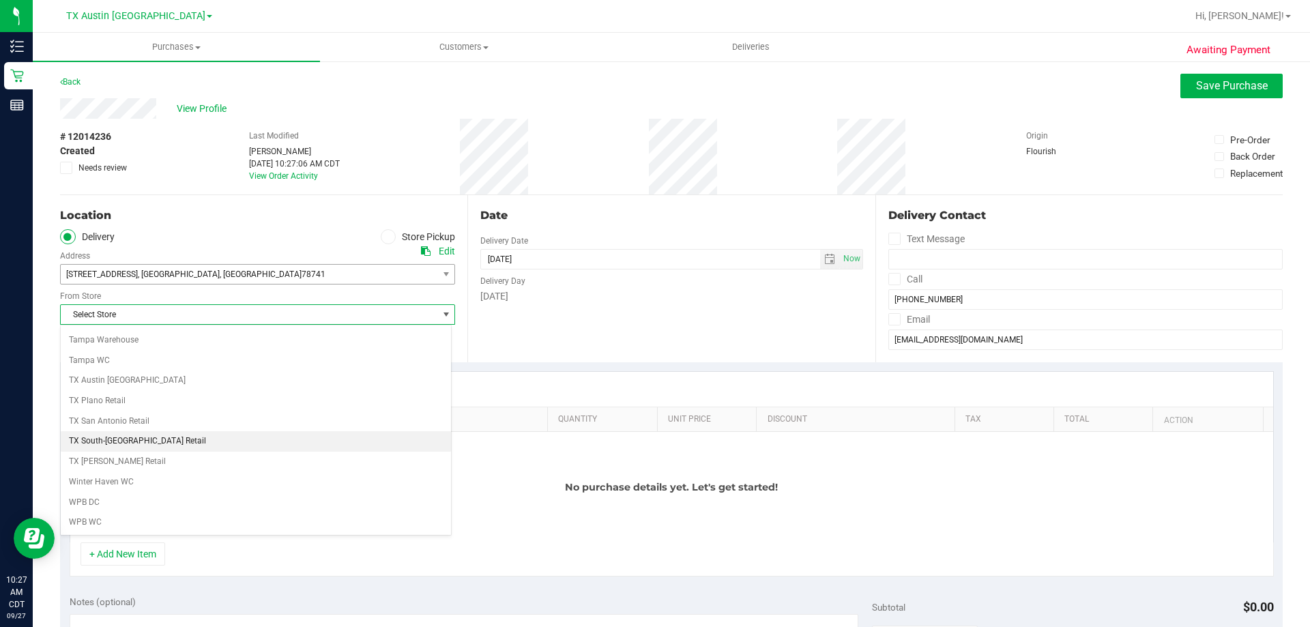
click at [128, 442] on li "TX South-[GEOGRAPHIC_DATA] Retail" at bounding box center [256, 441] width 390 height 20
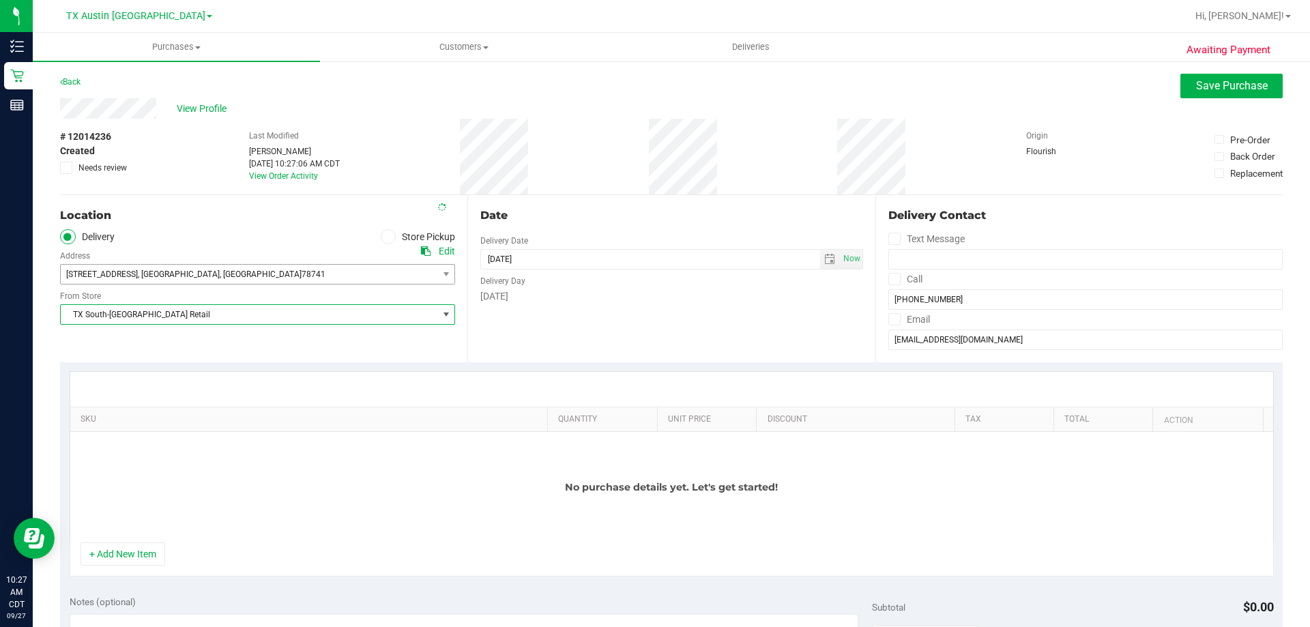
click at [179, 343] on div "Location Delivery Store Pickup Address Edit 7105 E Riverside Drive , Austin , T…" at bounding box center [263, 278] width 407 height 167
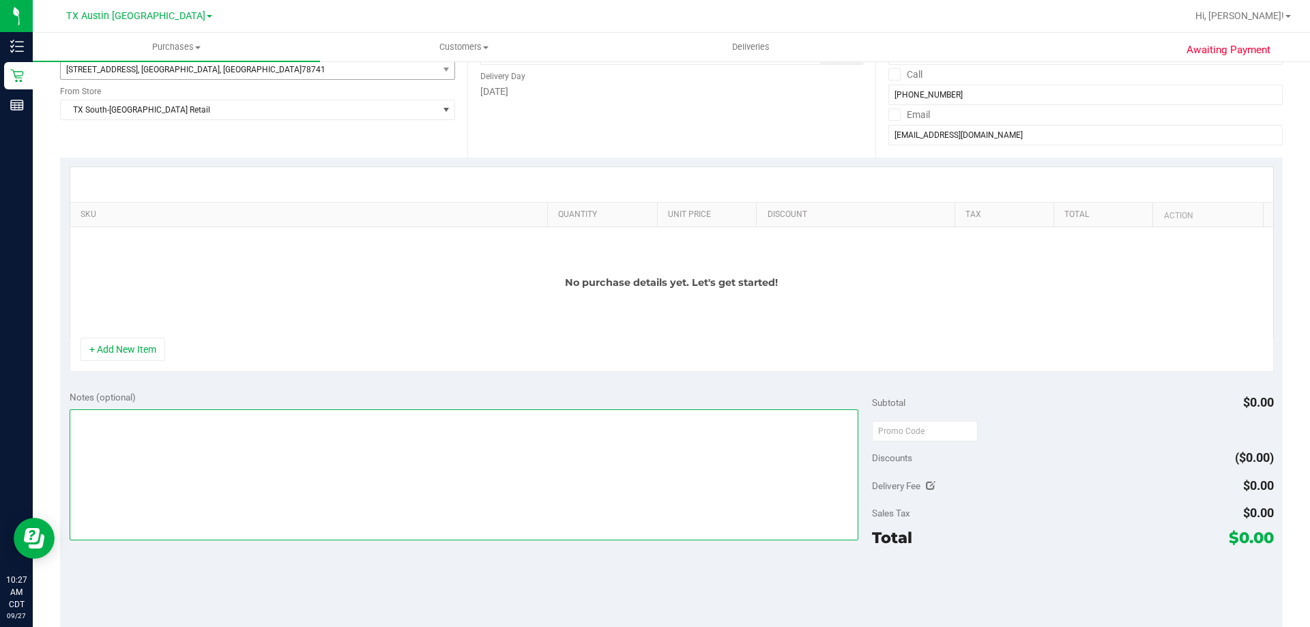
click at [221, 487] on textarea at bounding box center [465, 475] width 790 height 131
type textarea "S. AUSTIN SAME-DAY PICKUP CONFIRMED 9/27/2025 - CC TNE 09/27/2025"
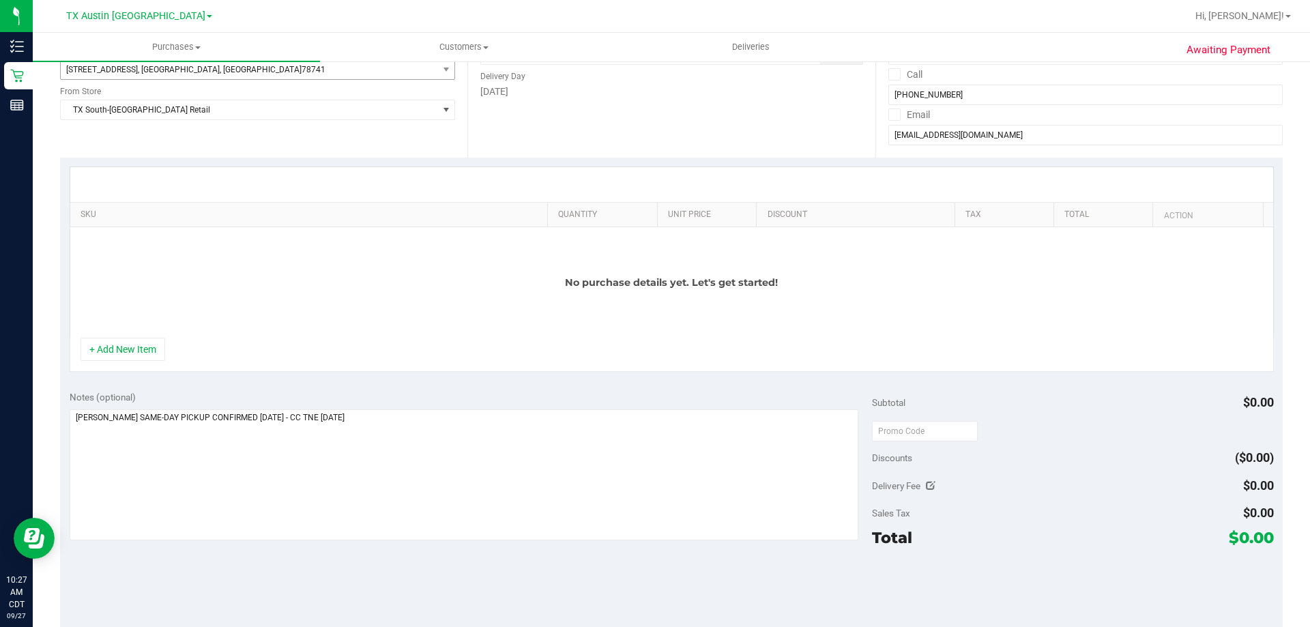
click at [326, 276] on div "No purchase details yet. Let's get started!" at bounding box center [671, 282] width 1203 height 111
click at [154, 347] on button "+ Add New Item" at bounding box center [123, 349] width 85 height 23
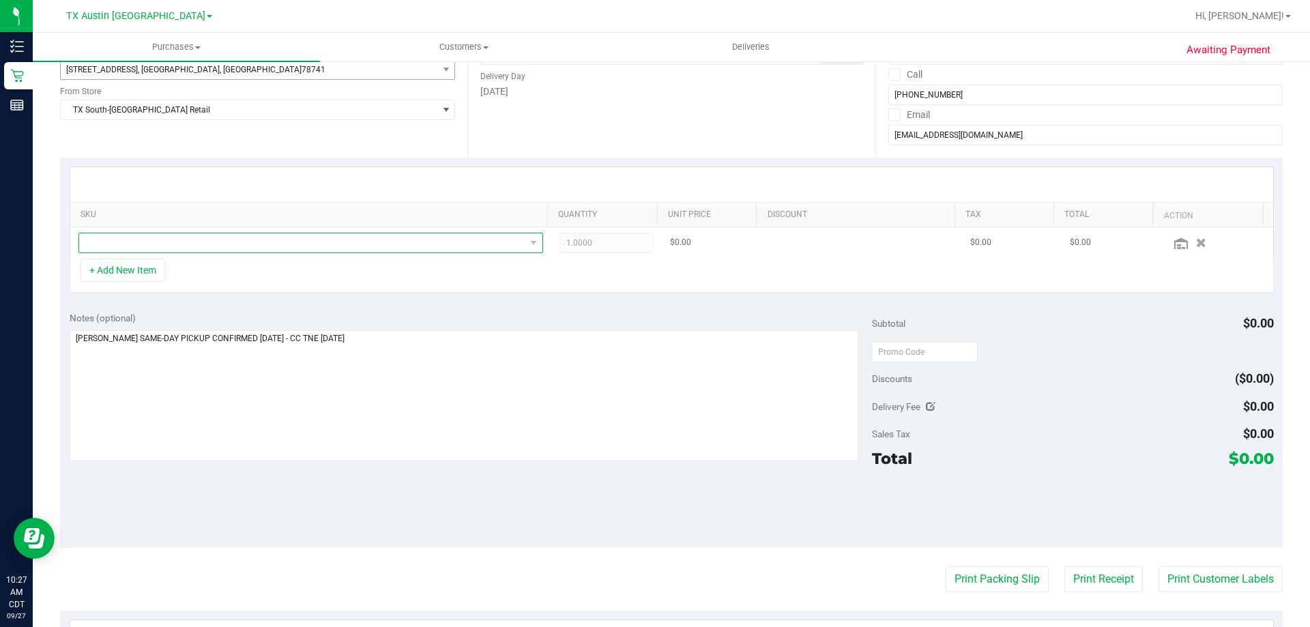
click at [210, 246] on span "NO DATA FOUND" at bounding box center [302, 242] width 446 height 19
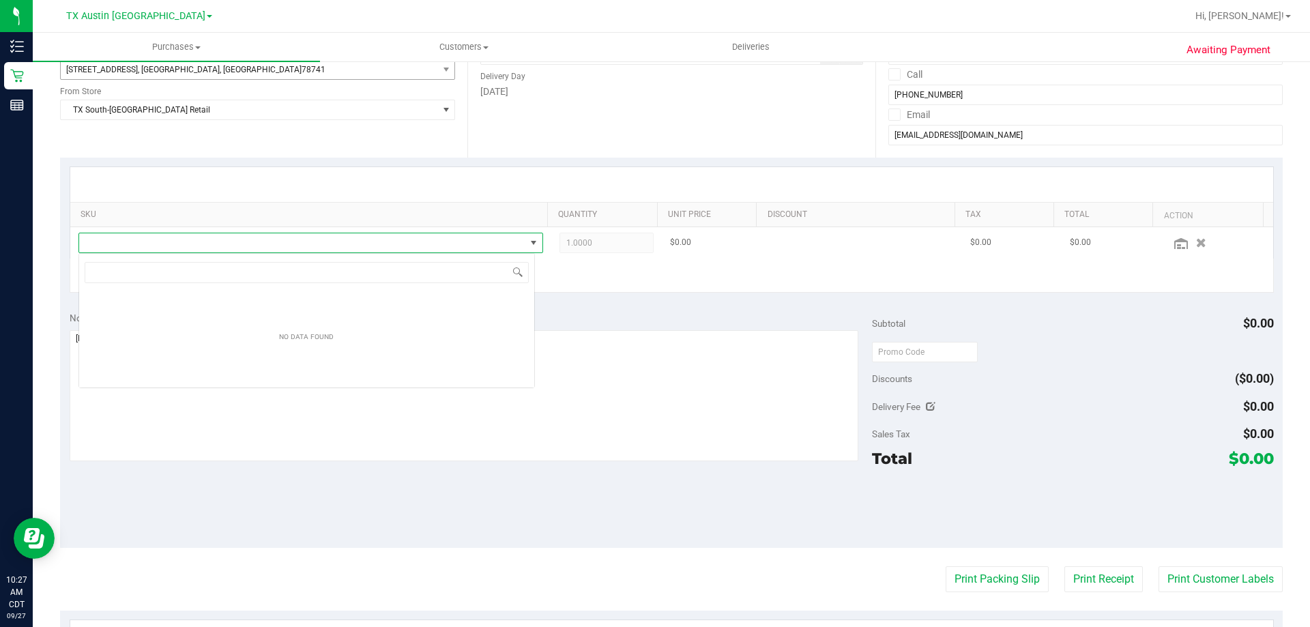
scroll to position [20, 457]
type input "TX HT 5mg Texas Orange Gummies (1:1 CBD:THC) 40ct"
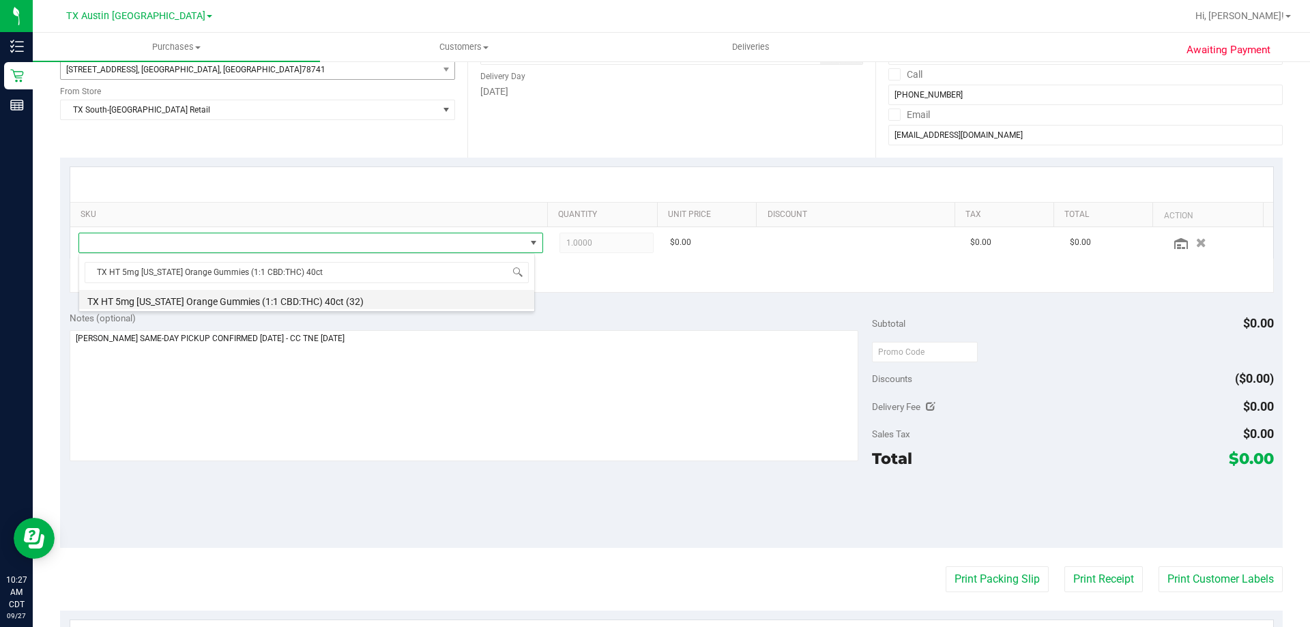
click at [343, 299] on li "TX HT 5mg Texas Orange Gummies (1:1 CBD:THC) 40ct (32)" at bounding box center [306, 299] width 455 height 19
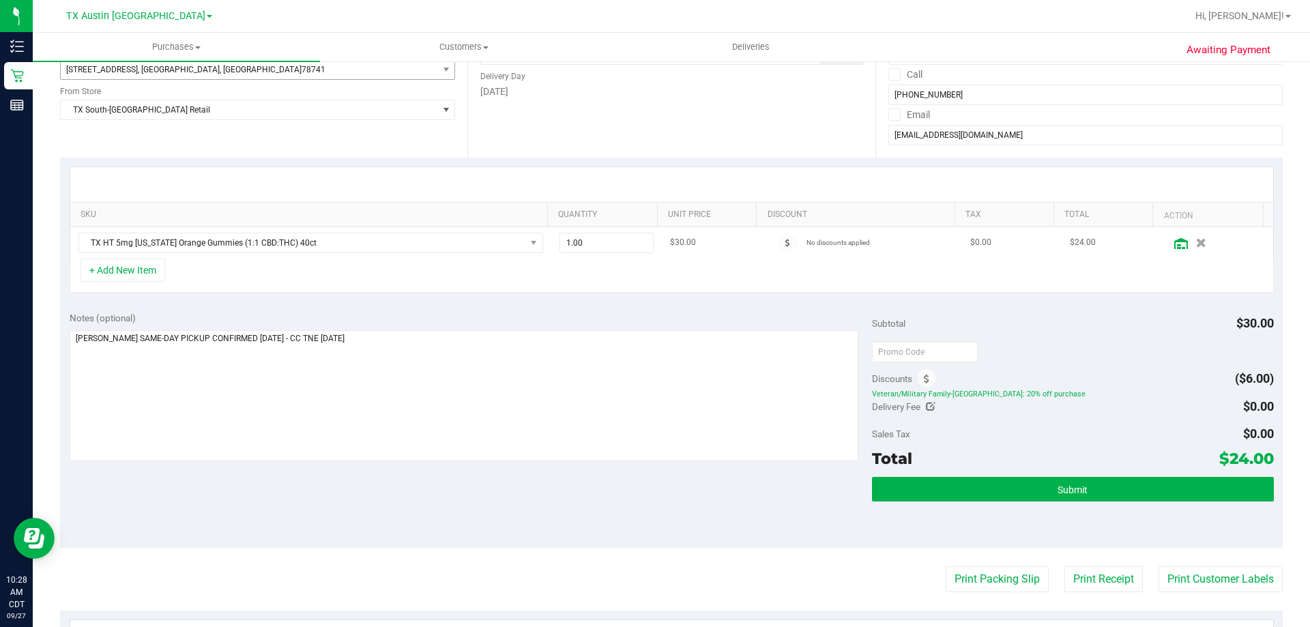
click at [1175, 243] on icon at bounding box center [1182, 243] width 14 height 11
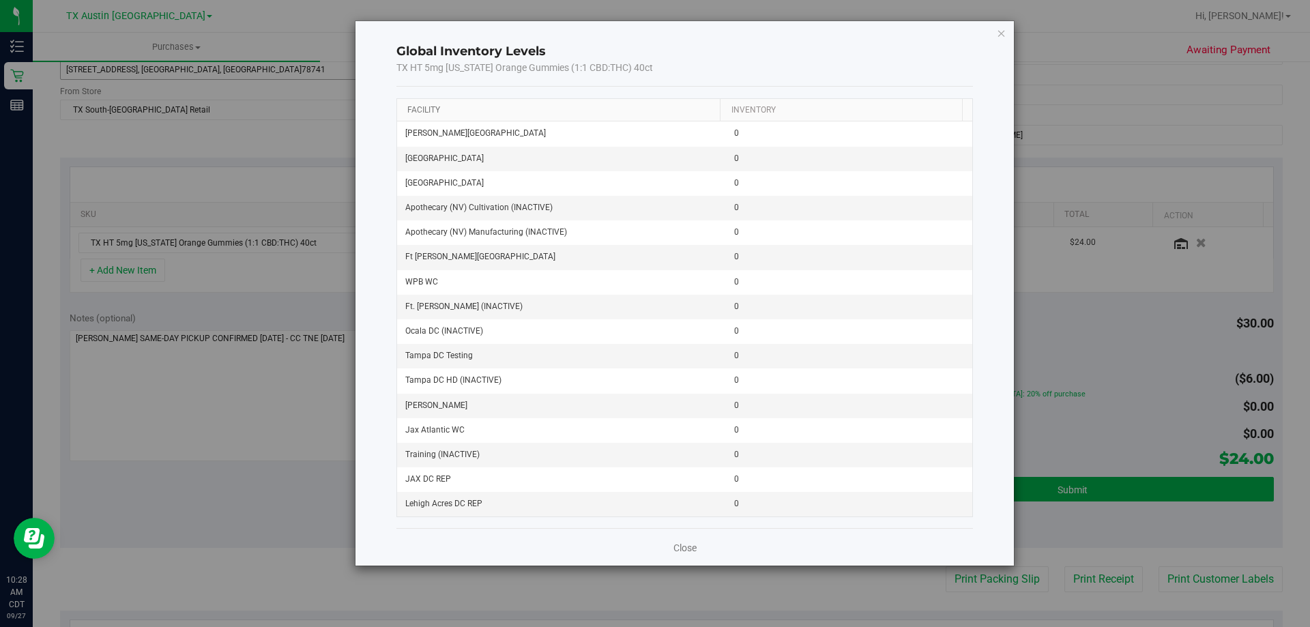
click at [425, 109] on link "Facility" at bounding box center [423, 110] width 33 height 10
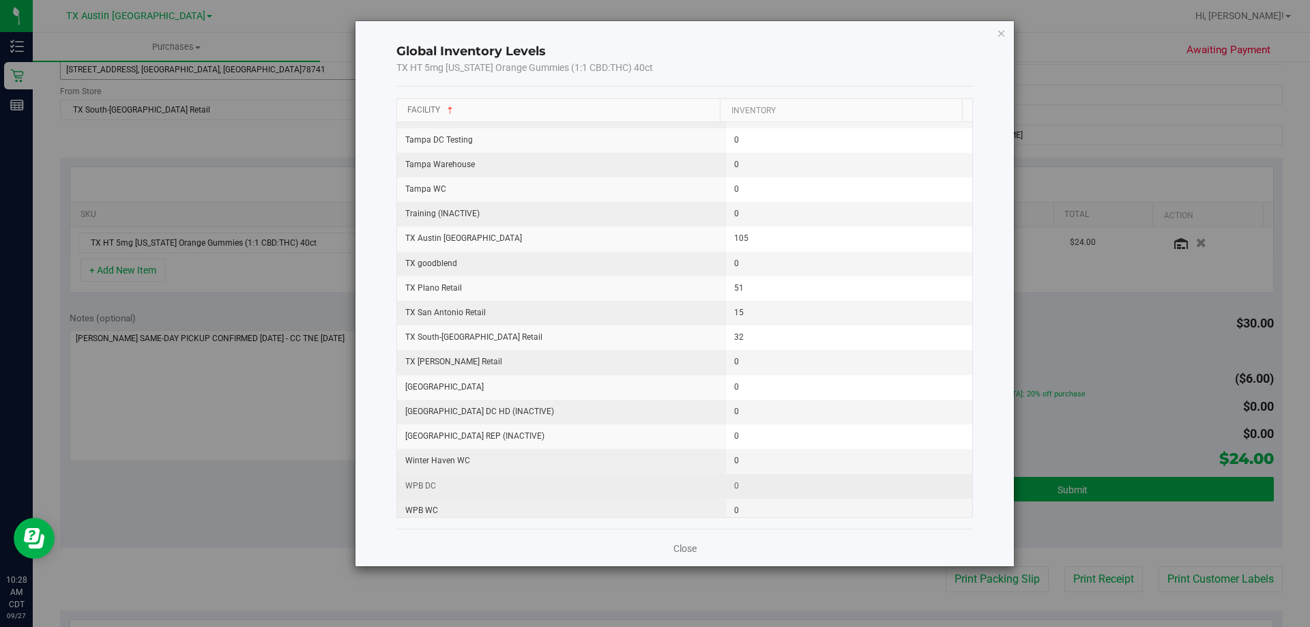
scroll to position [1729, 0]
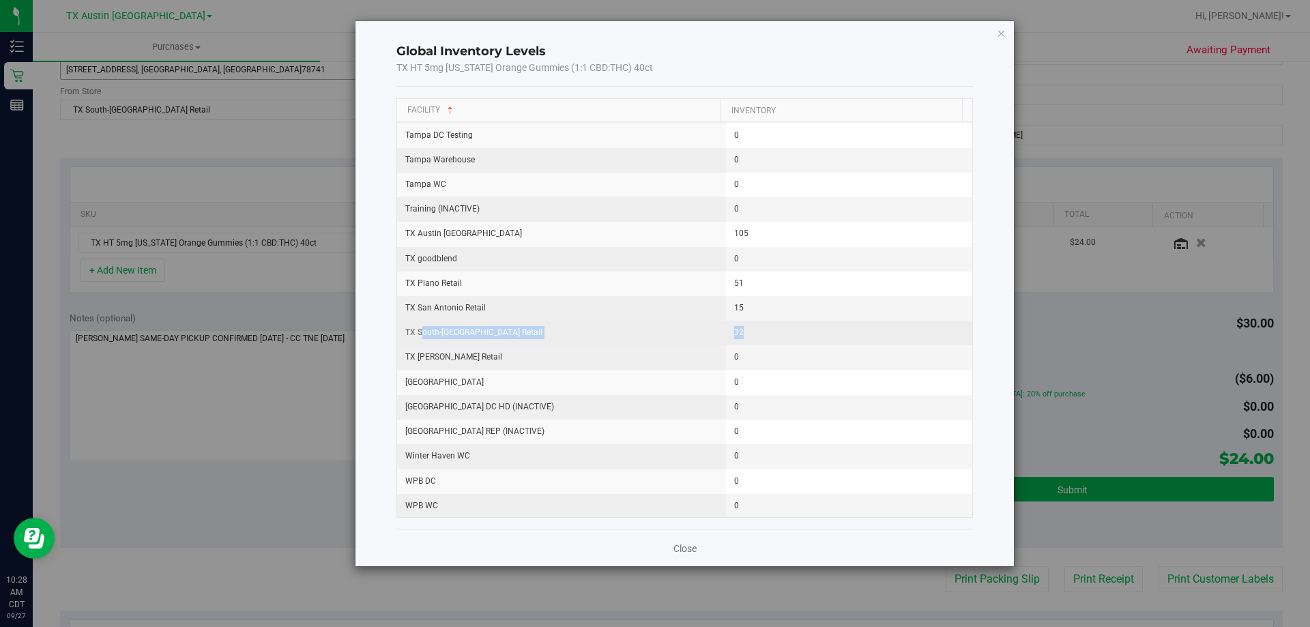
drag, startPoint x: 422, startPoint y: 334, endPoint x: 772, endPoint y: 337, distance: 349.5
click at [772, 337] on tr "TX South-Austin Retail 32" at bounding box center [685, 333] width 576 height 25
click at [772, 336] on td "32" at bounding box center [849, 333] width 247 height 25
drag, startPoint x: 425, startPoint y: 328, endPoint x: 599, endPoint y: 331, distance: 174.8
click at [599, 331] on td "TX South-[GEOGRAPHIC_DATA] Retail" at bounding box center [561, 333] width 329 height 25
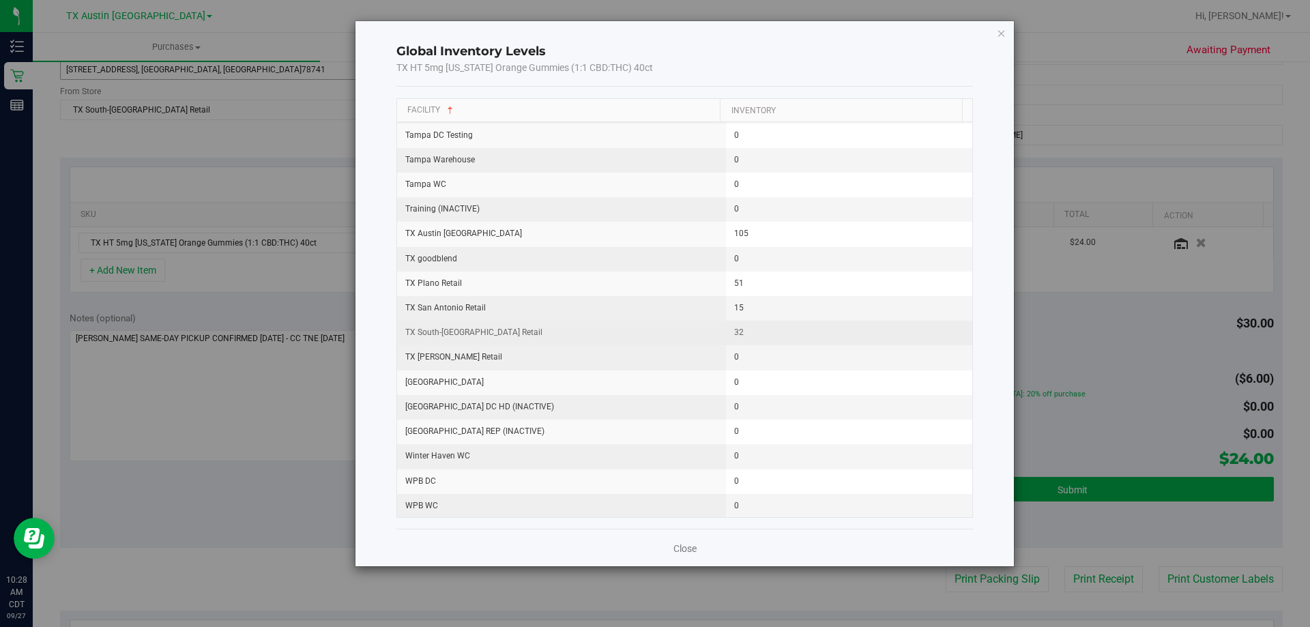
click at [599, 331] on td "TX South-[GEOGRAPHIC_DATA] Retail" at bounding box center [561, 333] width 329 height 25
click at [1003, 29] on icon "button" at bounding box center [1002, 33] width 10 height 16
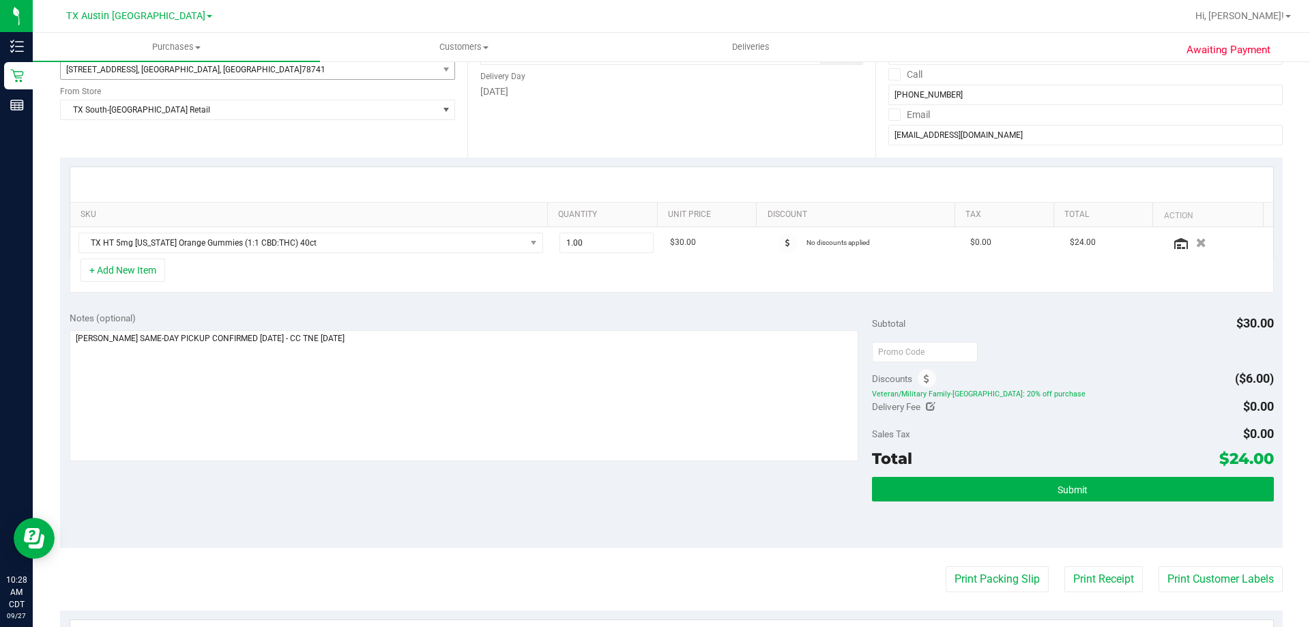
click at [482, 263] on div "+ Add New Item" at bounding box center [672, 276] width 1205 height 34
click at [489, 331] on textarea at bounding box center [465, 395] width 790 height 131
click at [410, 480] on div "Notes (optional) Subtotal $30.00 Discounts ($6.00) Veteran/Military Family-TX: …" at bounding box center [671, 425] width 1223 height 246
click at [432, 361] on textarea at bounding box center [465, 395] width 790 height 131
click at [614, 235] on span "1.00 1" at bounding box center [607, 243] width 95 height 20
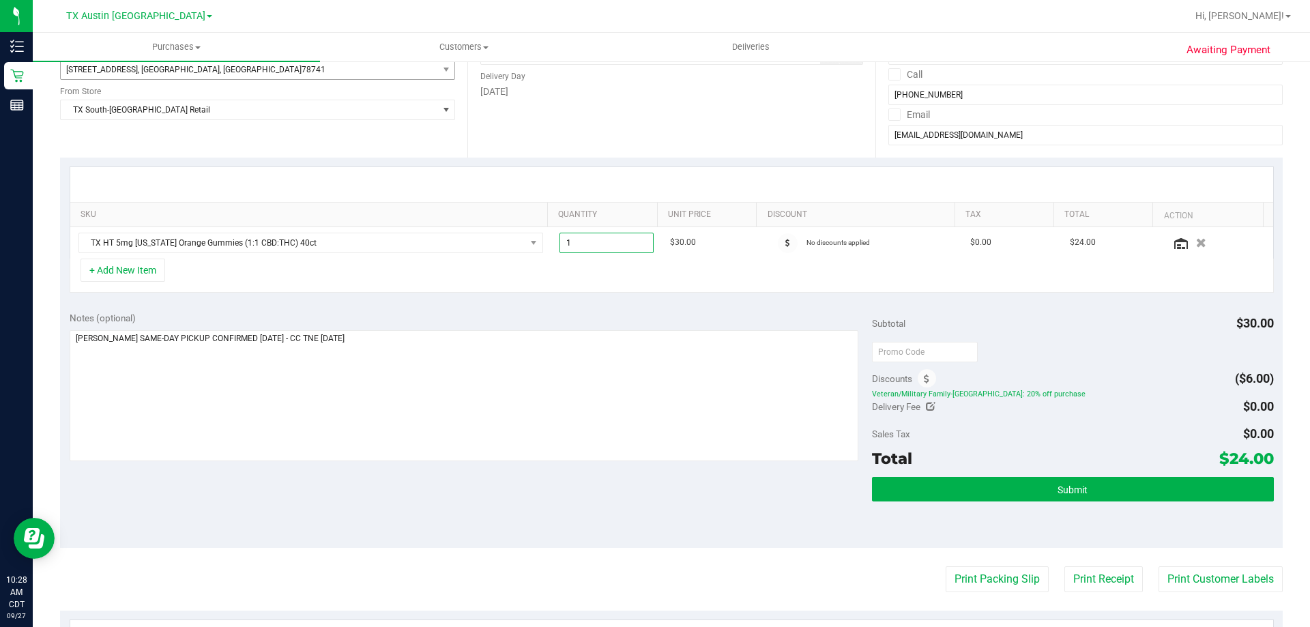
click at [597, 277] on div "+ Add New Item" at bounding box center [672, 276] width 1205 height 34
drag, startPoint x: 541, startPoint y: 249, endPoint x: 433, endPoint y: 261, distance: 109.1
click at [433, 261] on div "SKU Quantity Unit Price Discount Tax Total Action TX HT 5mg Texas Orange Gummie…" at bounding box center [672, 230] width 1205 height 126
type input "5"
type input "5.00"
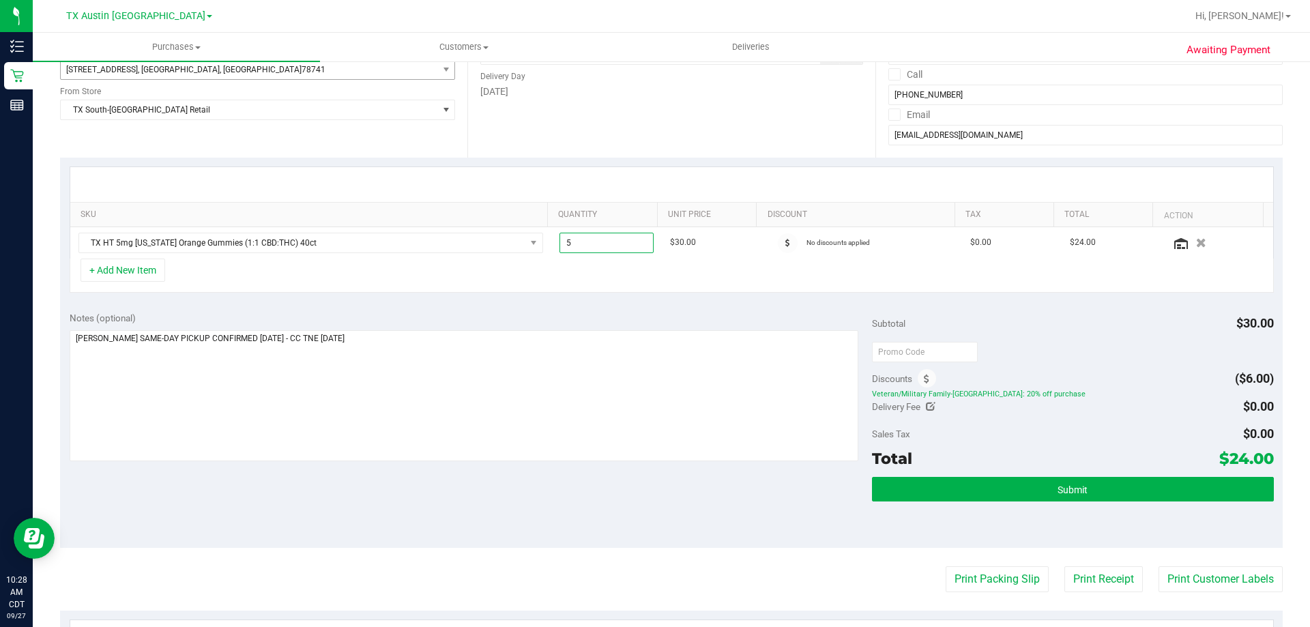
click at [538, 286] on div "+ Add New Item" at bounding box center [672, 276] width 1205 height 34
click at [143, 270] on button "+ Add New Item" at bounding box center [123, 270] width 85 height 23
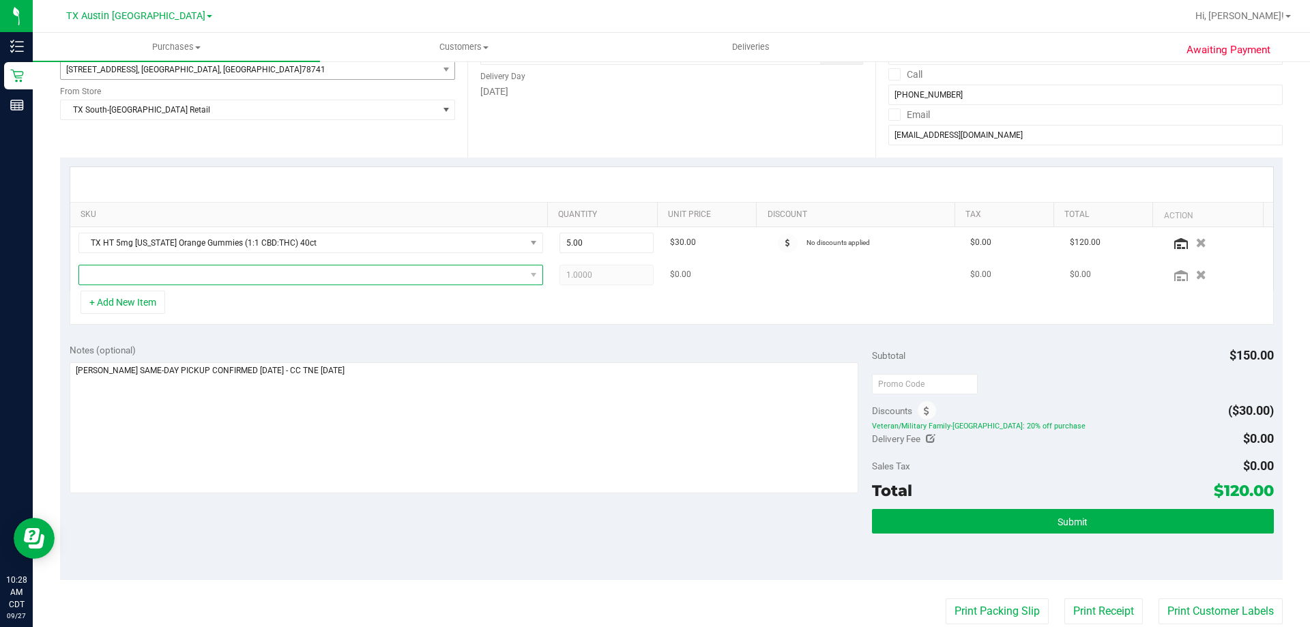
click at [343, 278] on span "NO DATA FOUND" at bounding box center [302, 274] width 446 height 19
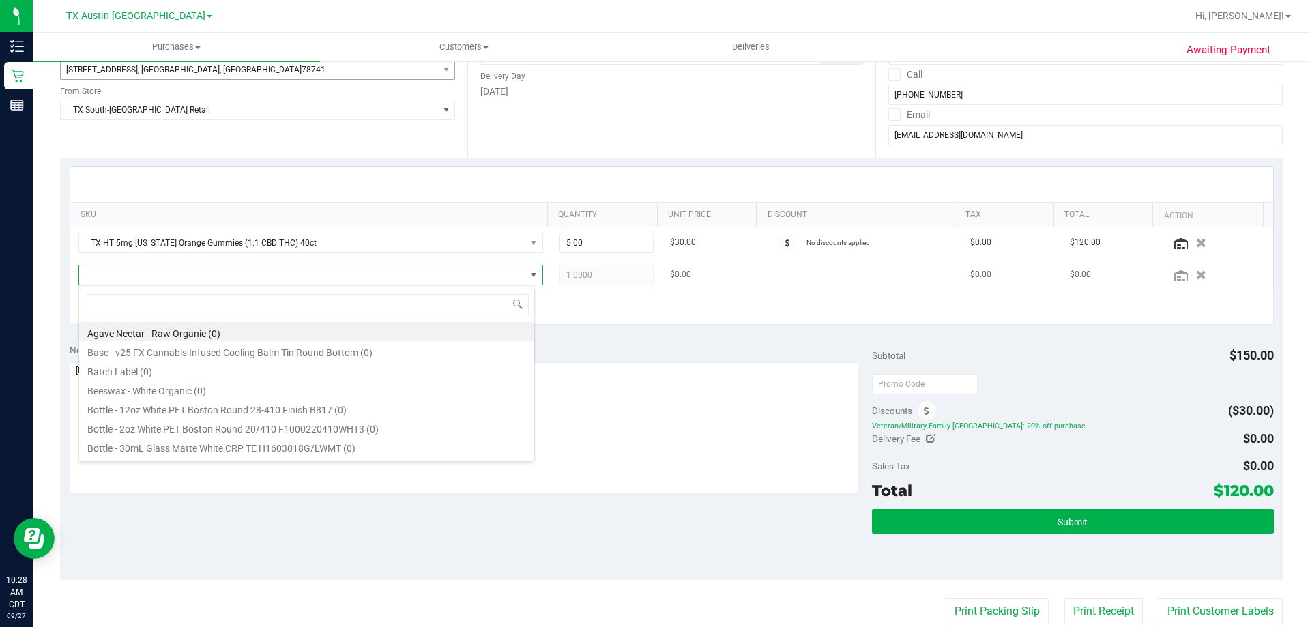
scroll to position [20, 457]
type input "ORANGE DREAMSI"
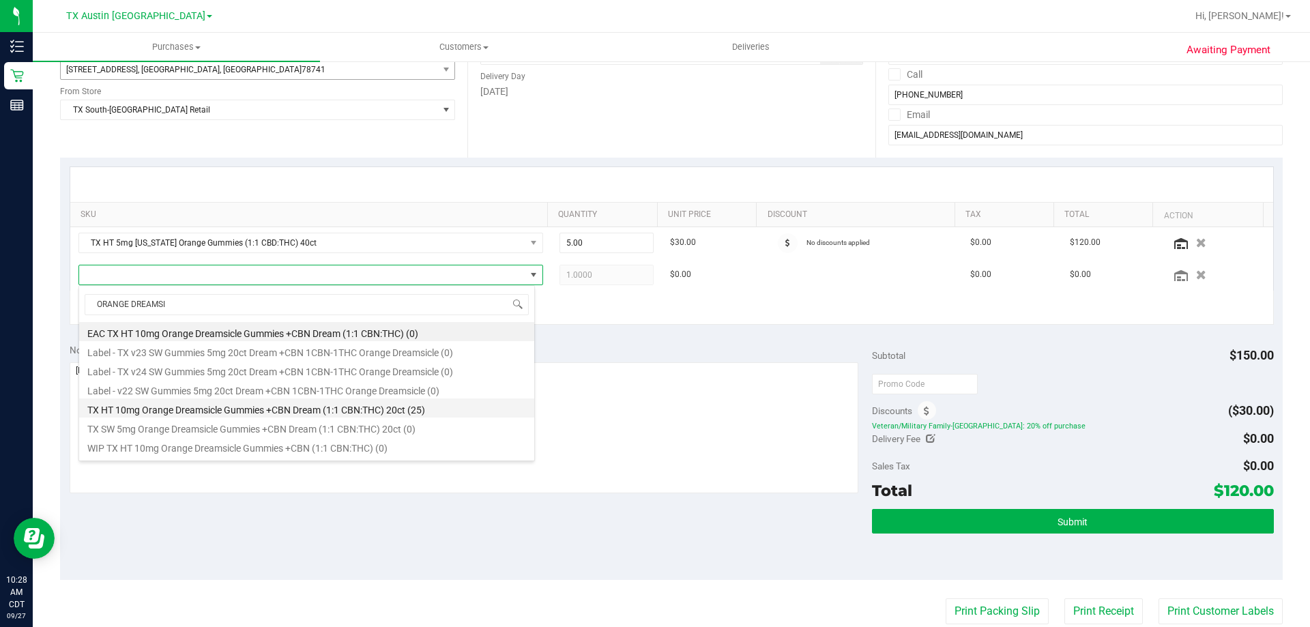
click at [219, 413] on li "TX HT 10mg Orange Dreamsicle Gummies +CBN Dream (1:1 CBN:THC) 20ct (25)" at bounding box center [306, 408] width 455 height 19
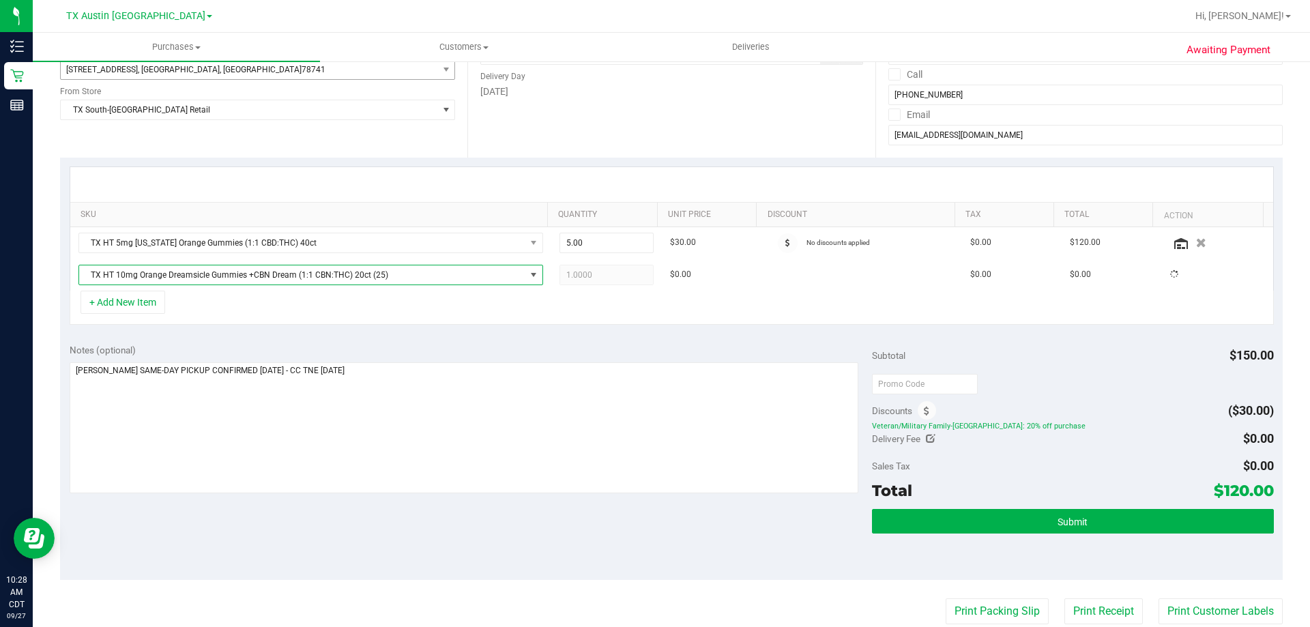
click at [210, 306] on div "+ Add New Item" at bounding box center [672, 308] width 1205 height 34
click at [601, 269] on span "1.00 1" at bounding box center [607, 275] width 95 height 20
drag, startPoint x: 628, startPoint y: 278, endPoint x: 464, endPoint y: 290, distance: 164.3
click at [464, 289] on tr "TX HT 10mg Orange Dreamsicle Gummies +CBN Dream (1:1 CBN:THC) 20ct 1.00 1 $30.0…" at bounding box center [671, 274] width 1203 height 31
type input "5"
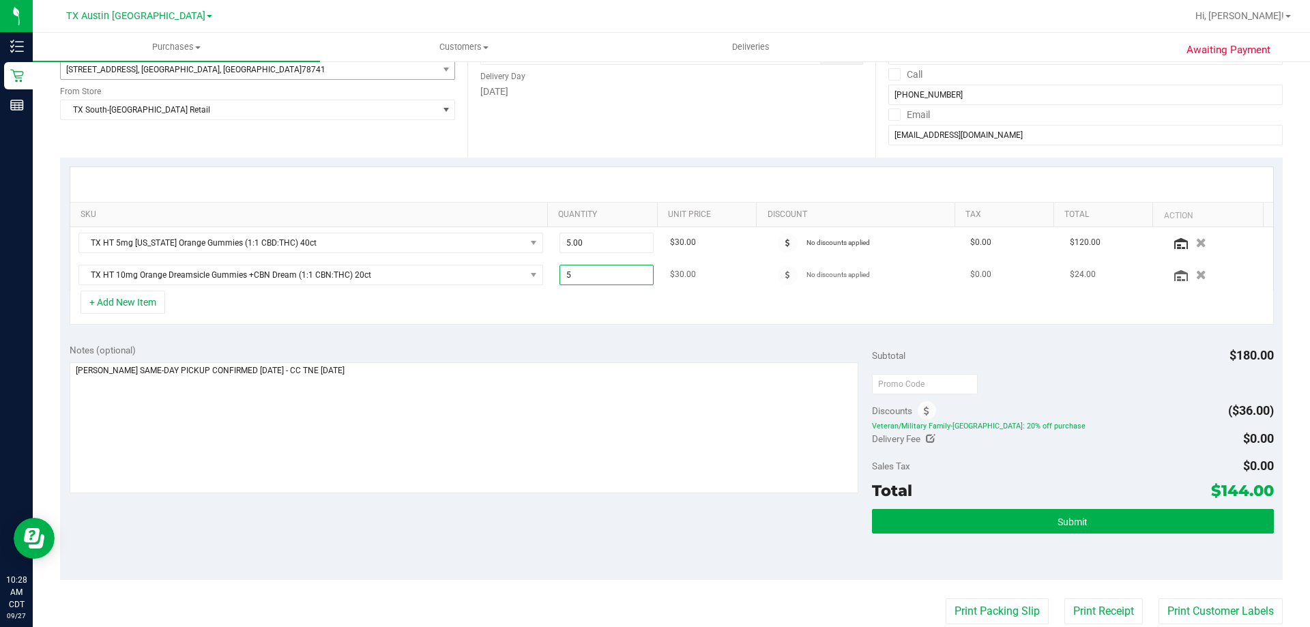
type input "5.00"
click at [609, 290] on td "5.00 5" at bounding box center [606, 274] width 111 height 31
click at [389, 311] on div "+ Add New Item" at bounding box center [672, 308] width 1205 height 34
click at [362, 311] on div "+ Add New Item" at bounding box center [672, 308] width 1205 height 34
drag, startPoint x: 1212, startPoint y: 489, endPoint x: 1259, endPoint y: 489, distance: 47.1
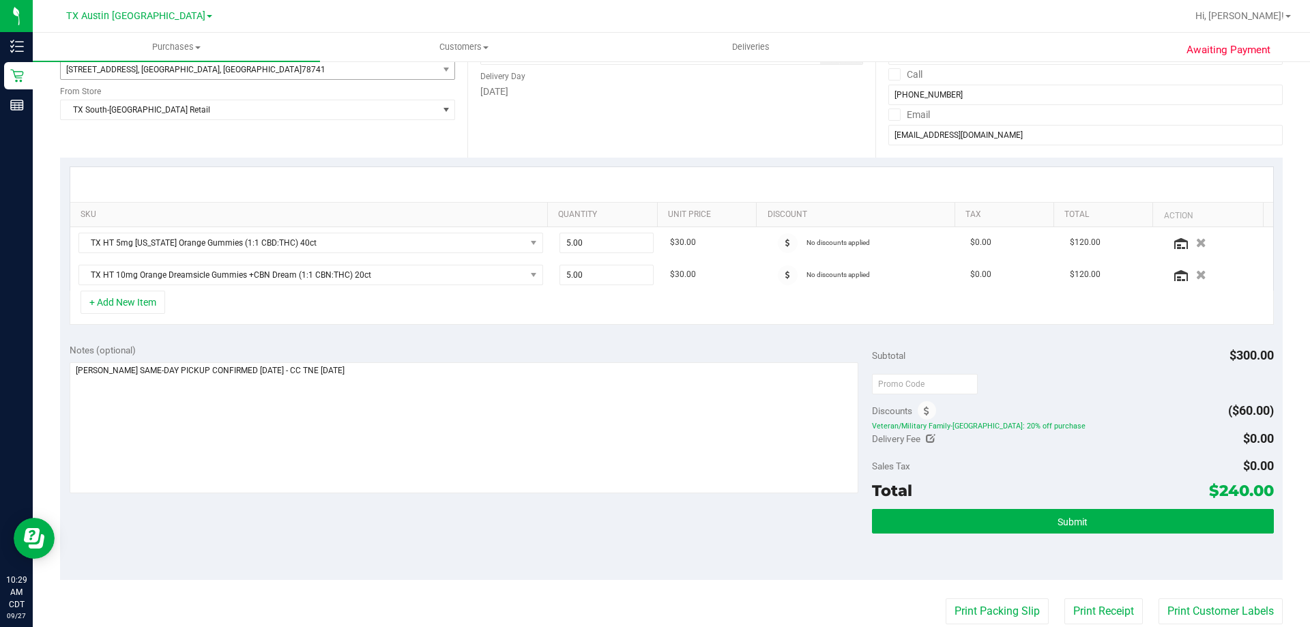
click at [1259, 489] on span "$240.00" at bounding box center [1241, 490] width 65 height 19
copy span "240.00"
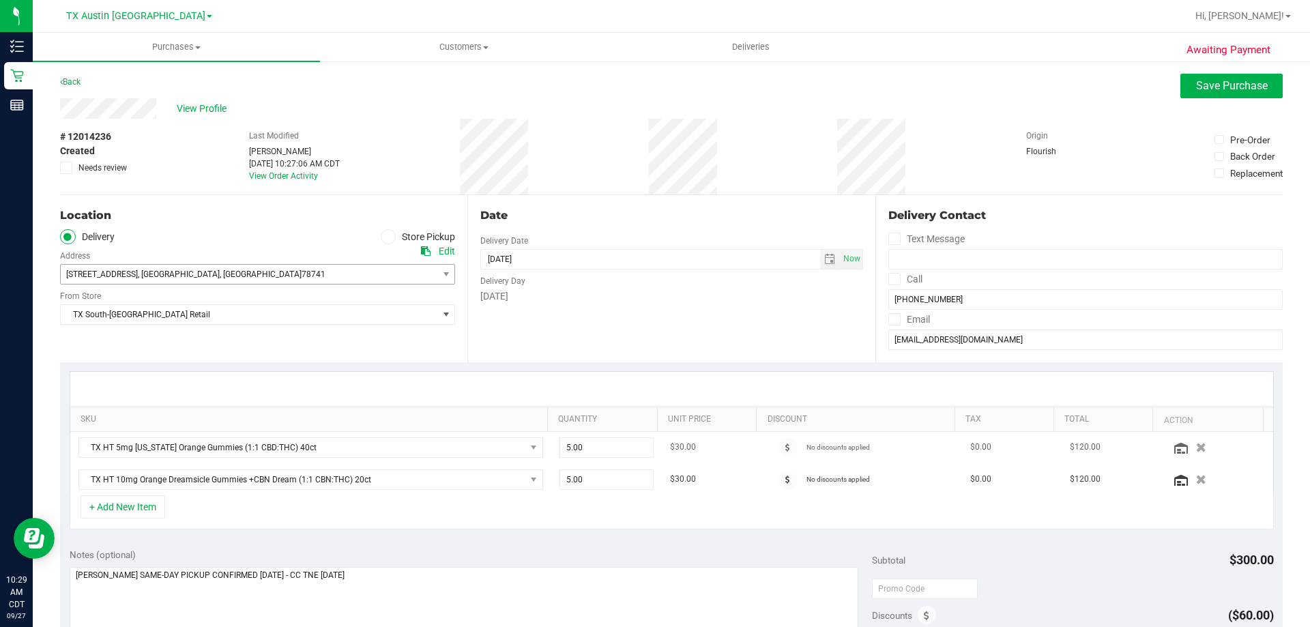
scroll to position [205, 0]
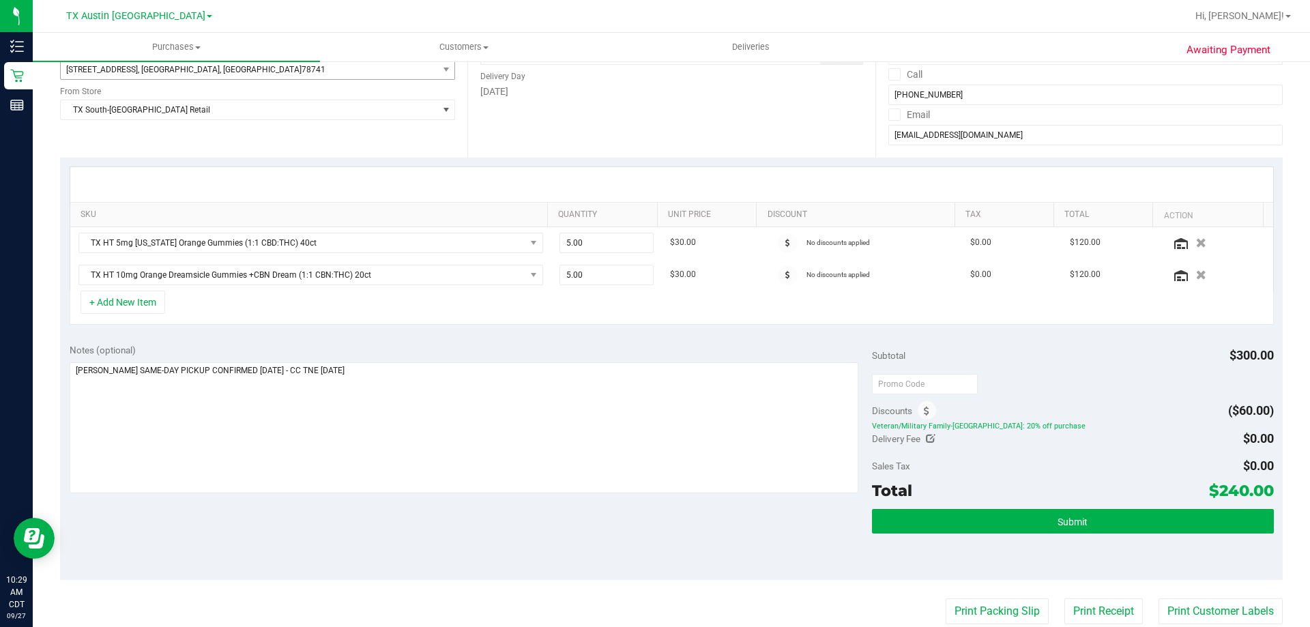
copy span "240.00"
click at [1080, 373] on div at bounding box center [1072, 383] width 401 height 25
click at [621, 534] on div "Notes (optional) Subtotal $300.00 Discounts ($60.00) Veteran/Military Family-TX…" at bounding box center [671, 457] width 1223 height 246
click at [557, 511] on div "Notes (optional) Subtotal $300.00 Discounts ($60.00) Veteran/Military Family-TX…" at bounding box center [671, 457] width 1223 height 246
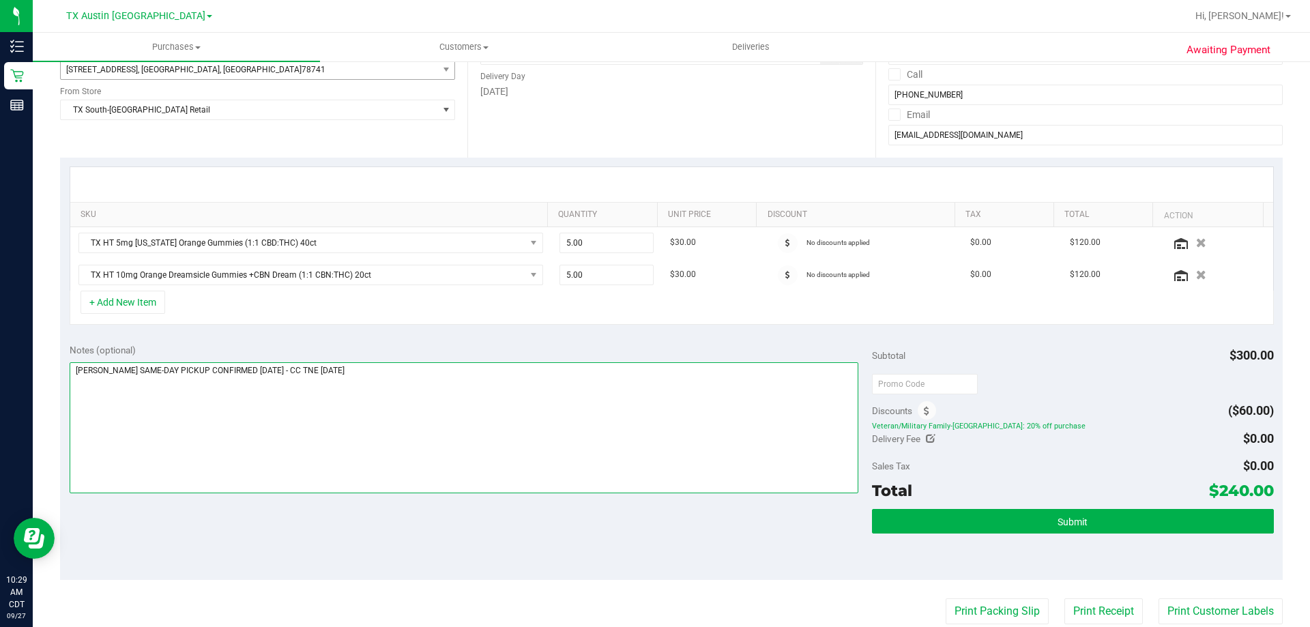
click at [564, 437] on textarea at bounding box center [465, 427] width 790 height 131
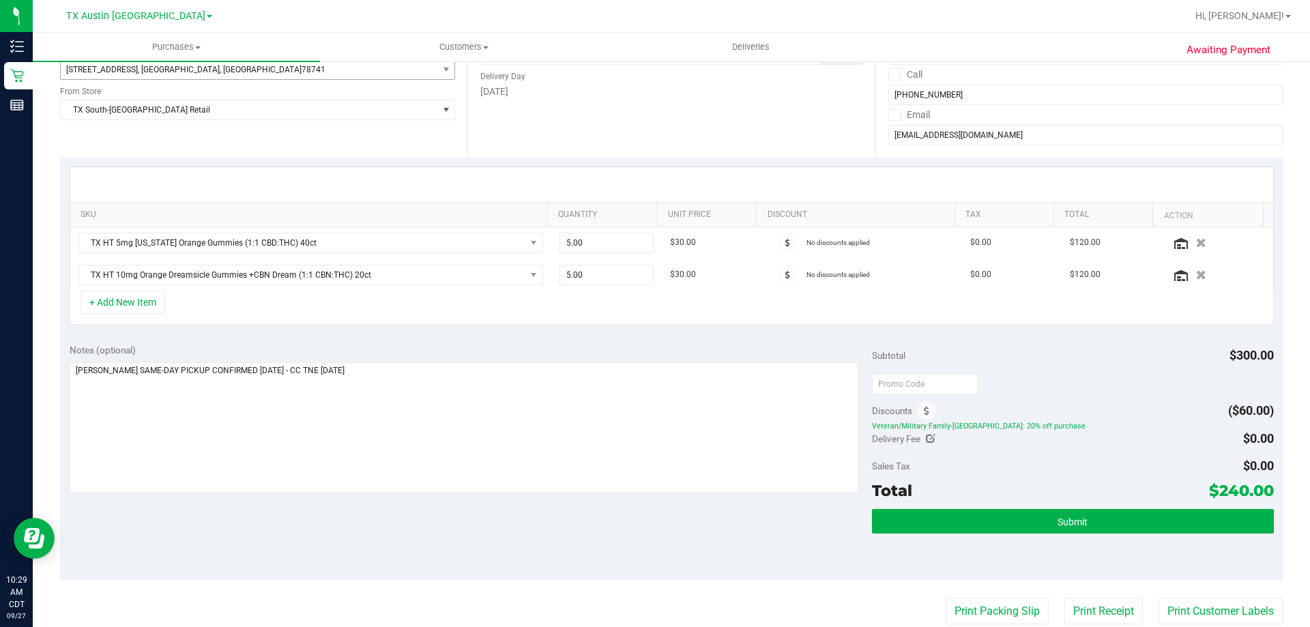
click at [571, 532] on div "Notes (optional) Subtotal $300.00 Discounts ($60.00) Veteran/Military Family-TX…" at bounding box center [671, 457] width 1223 height 246
click at [1067, 525] on span "Submit" at bounding box center [1073, 522] width 30 height 11
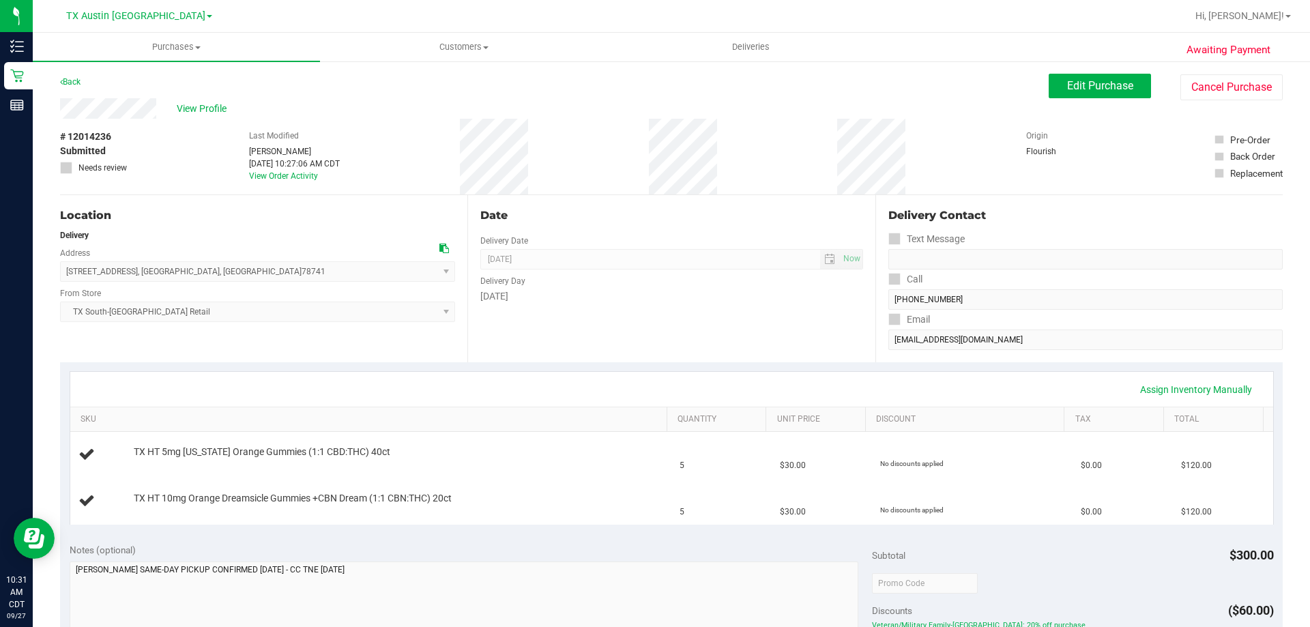
click at [142, 8] on div "TX Austin DC Bonita Springs WC Boynton Beach WC Bradenton WC Brandon WC Brooksv…" at bounding box center [139, 16] width 146 height 16
click at [141, 19] on span "TX Austin [GEOGRAPHIC_DATA]" at bounding box center [135, 16] width 139 height 12
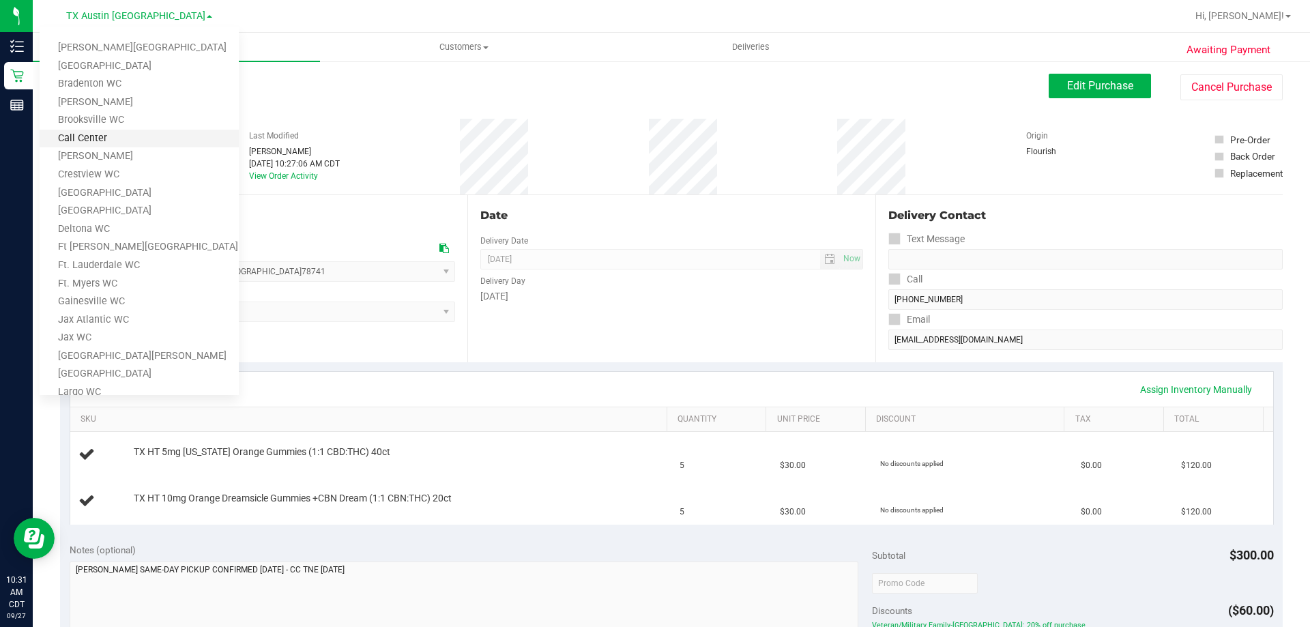
click at [116, 137] on link "Call Center" at bounding box center [139, 139] width 199 height 18
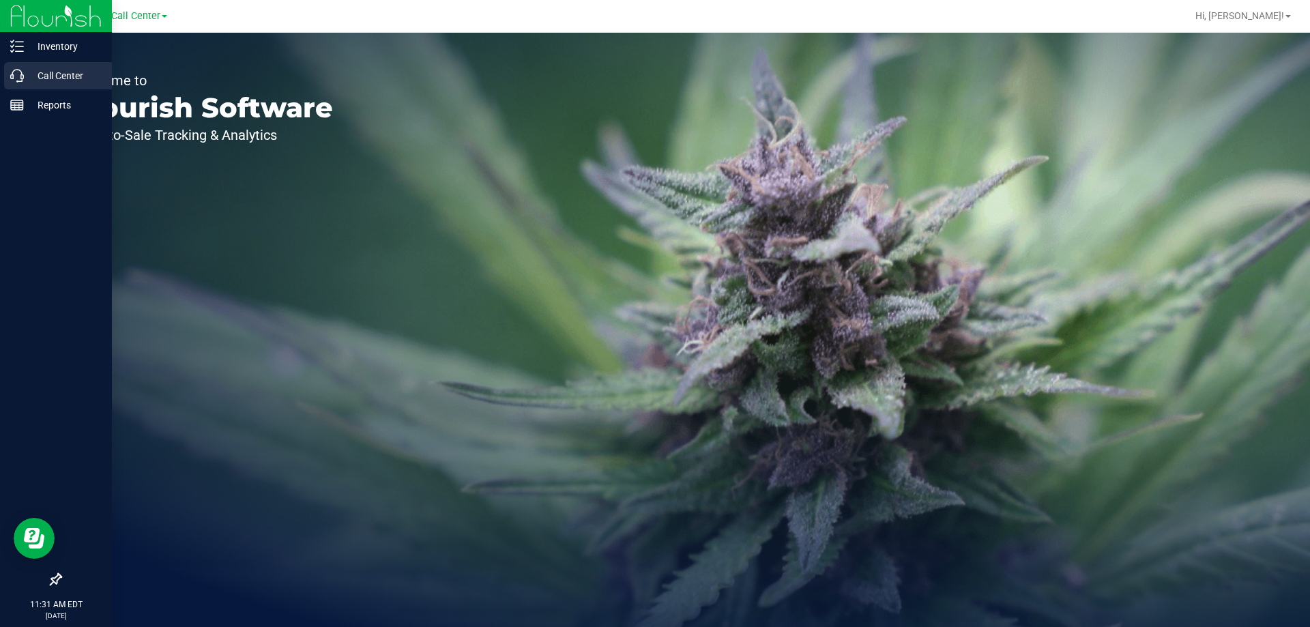
click at [35, 80] on p "Call Center" at bounding box center [65, 76] width 82 height 16
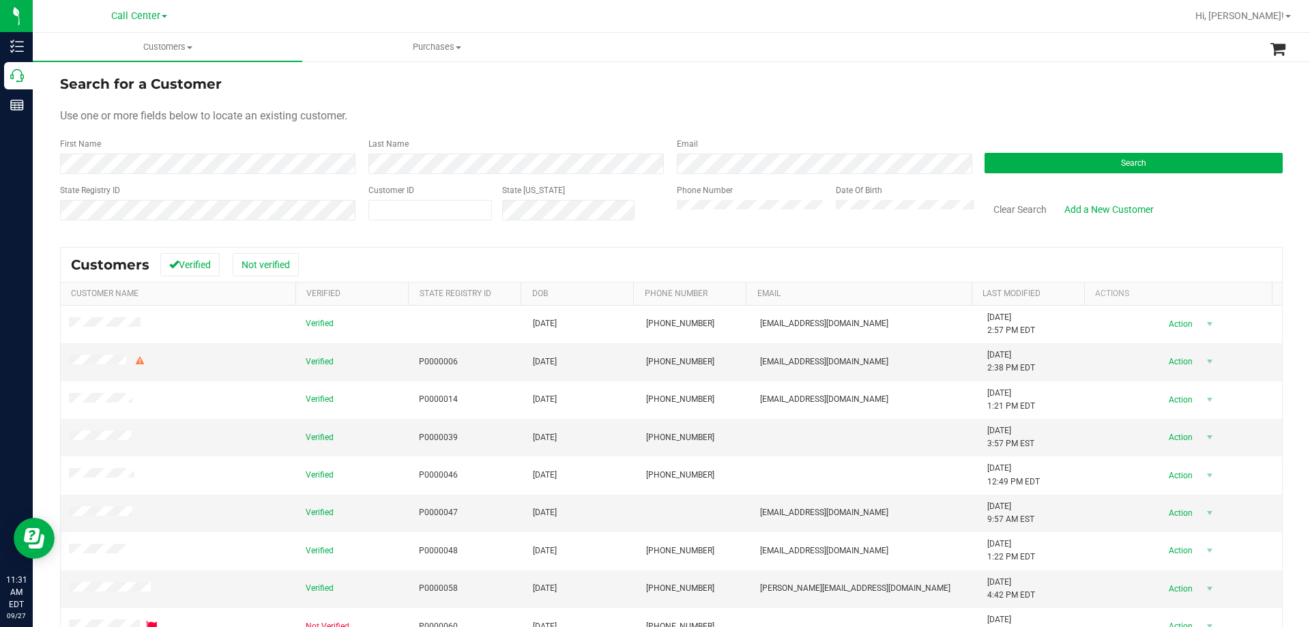
click at [1050, 178] on form "Search for a Customer Use one or more fields below to locate an existing custom…" at bounding box center [671, 153] width 1223 height 159
click at [1046, 164] on button "Search" at bounding box center [1134, 163] width 298 height 20
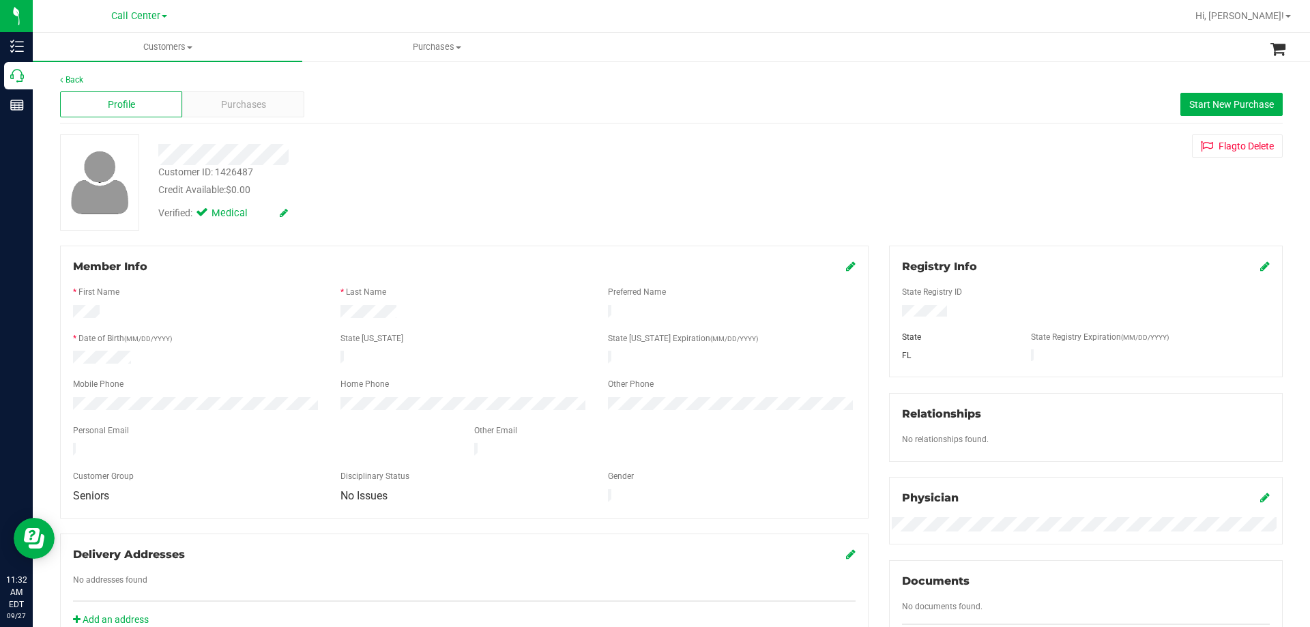
click at [212, 394] on div at bounding box center [464, 395] width 783 height 3
drag, startPoint x: 328, startPoint y: 309, endPoint x: 511, endPoint y: 313, distance: 183.6
click at [511, 313] on div at bounding box center [464, 313] width 268 height 16
click at [485, 315] on div at bounding box center [464, 313] width 803 height 16
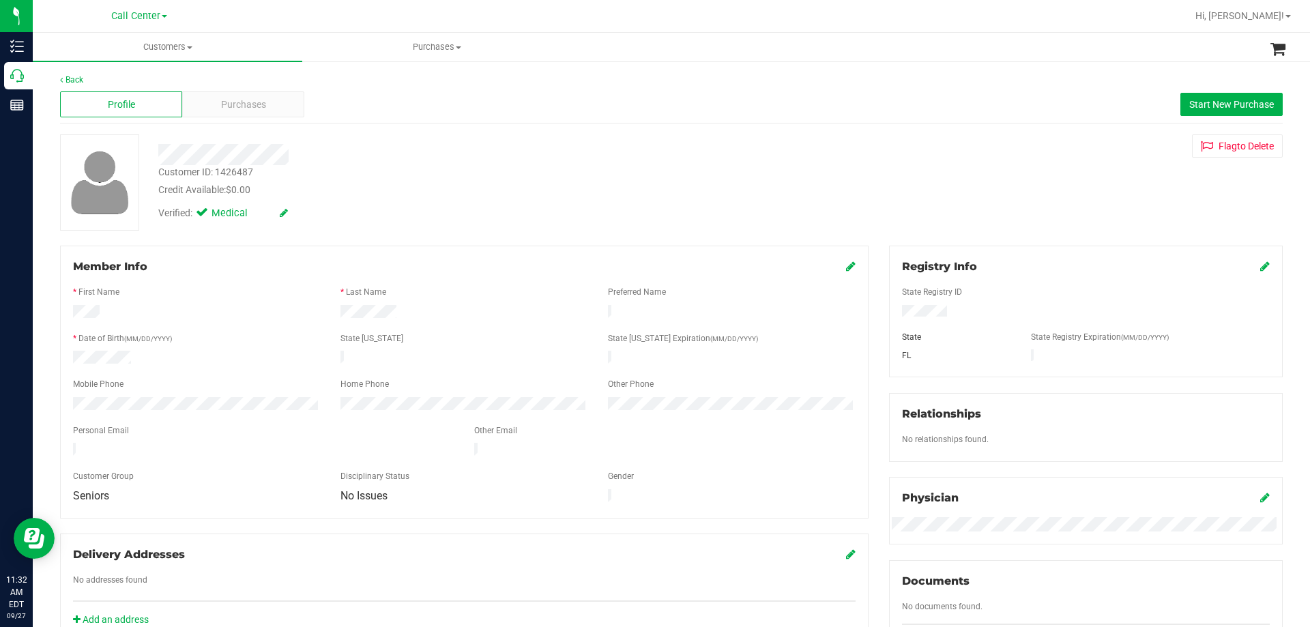
click at [485, 315] on div at bounding box center [464, 313] width 268 height 16
click at [584, 189] on div "Credit Available: $0.00" at bounding box center [458, 190] width 601 height 14
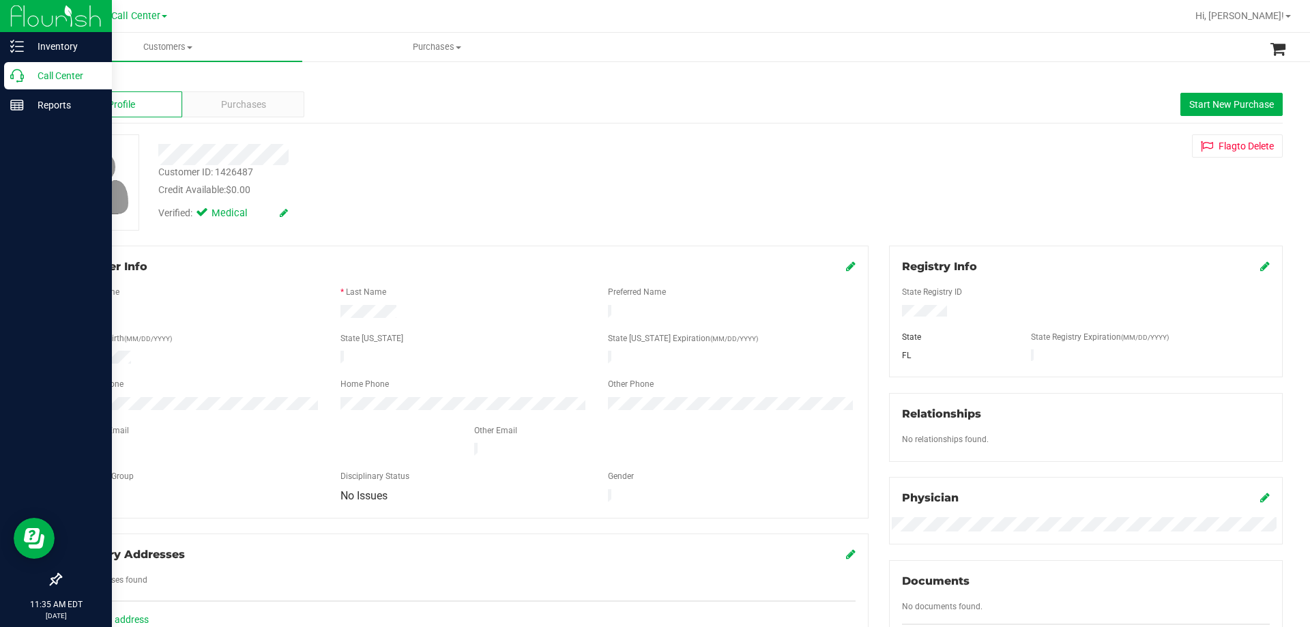
click at [61, 78] on p "Call Center" at bounding box center [65, 76] width 82 height 16
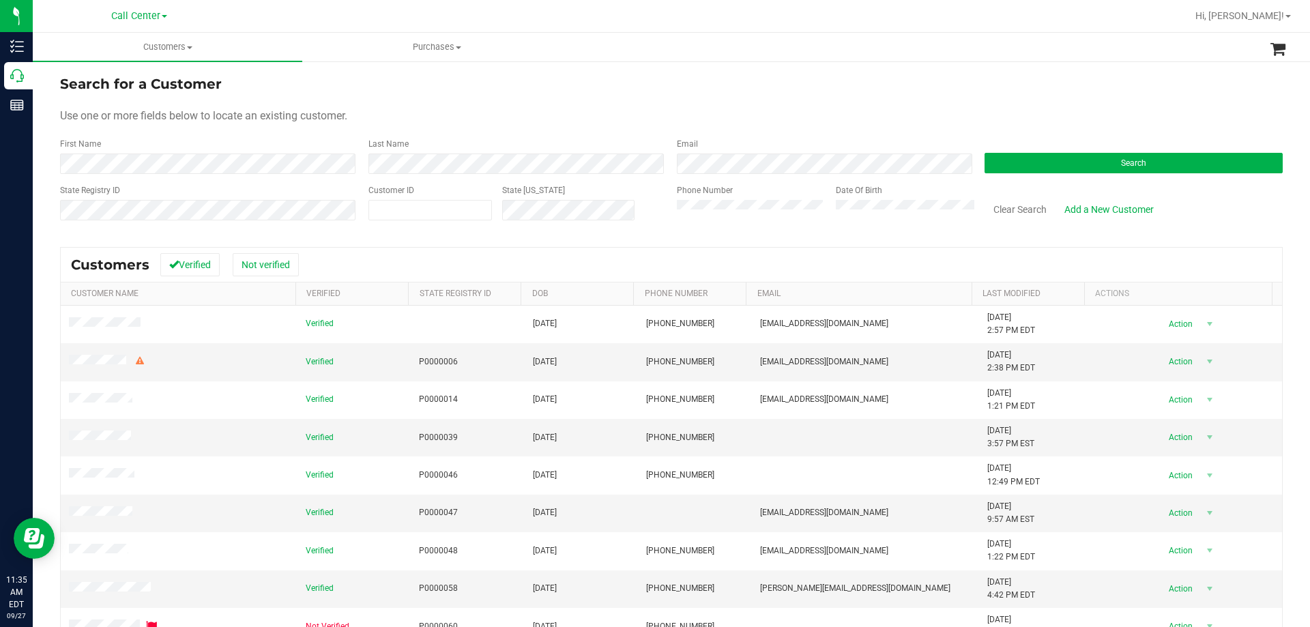
click at [711, 199] on div "Phone Number" at bounding box center [751, 208] width 149 height 48
click at [999, 164] on button "Search" at bounding box center [1134, 163] width 298 height 20
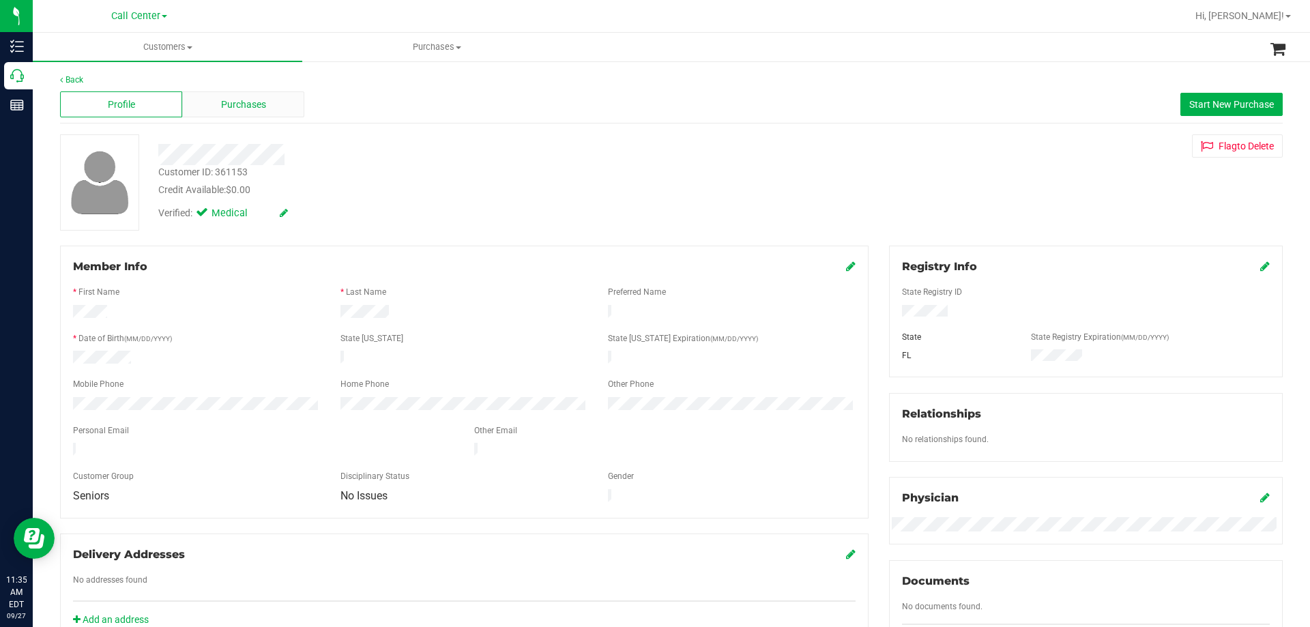
click at [234, 96] on div "Purchases" at bounding box center [243, 104] width 122 height 26
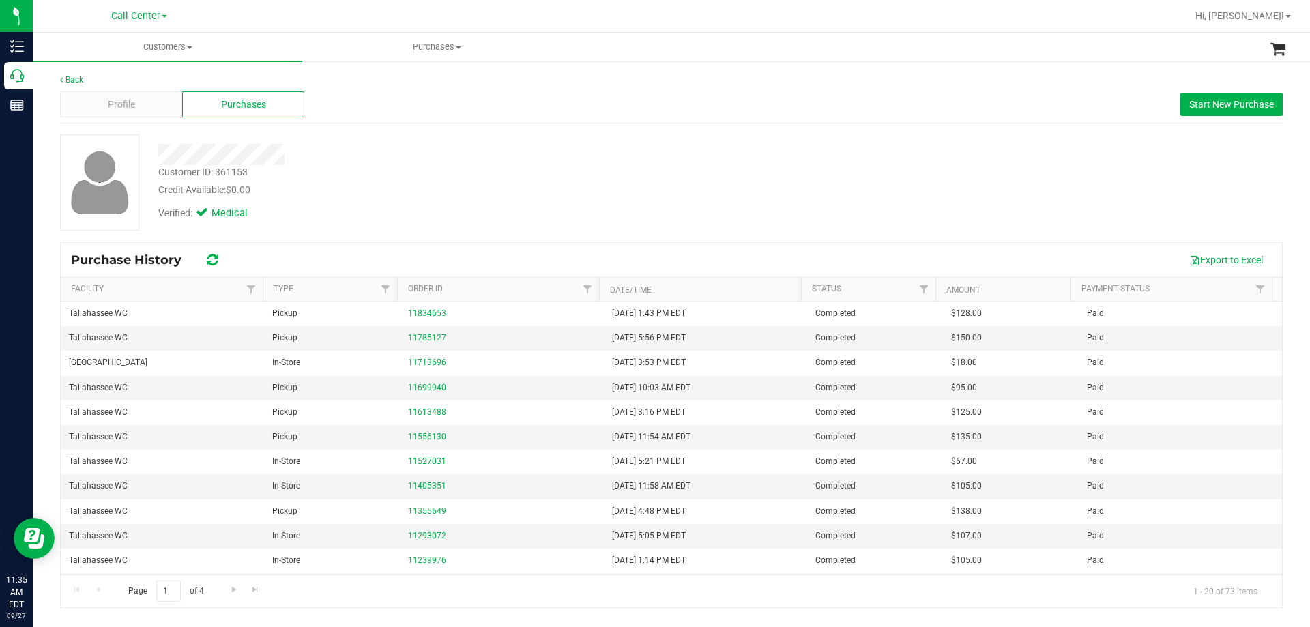
click at [420, 194] on div "Credit Available: $0.00" at bounding box center [458, 190] width 601 height 14
click at [420, 180] on div "Customer ID: 361153 Credit Available: $0.00" at bounding box center [459, 181] width 622 height 32
click at [1238, 106] on span "Start New Purchase" at bounding box center [1232, 104] width 85 height 11
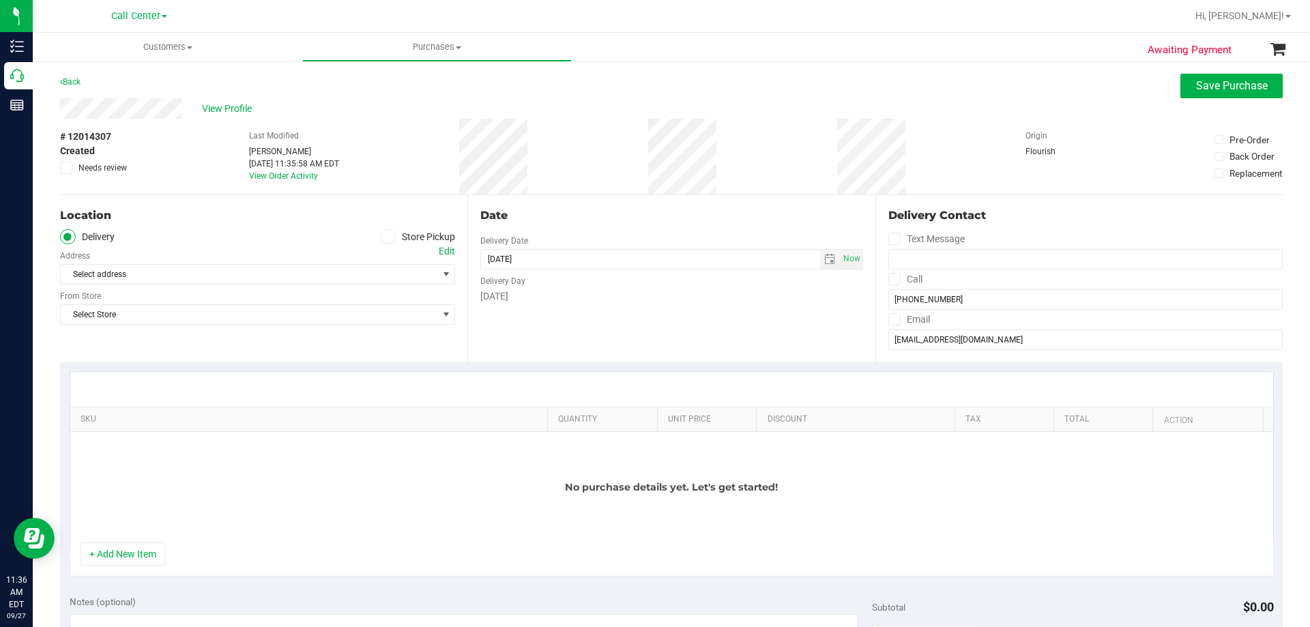
click at [384, 237] on icon at bounding box center [388, 237] width 8 height 0
click at [0, 0] on input "Store Pickup" at bounding box center [0, 0] width 0 height 0
click at [210, 275] on span "Select Store" at bounding box center [249, 274] width 377 height 19
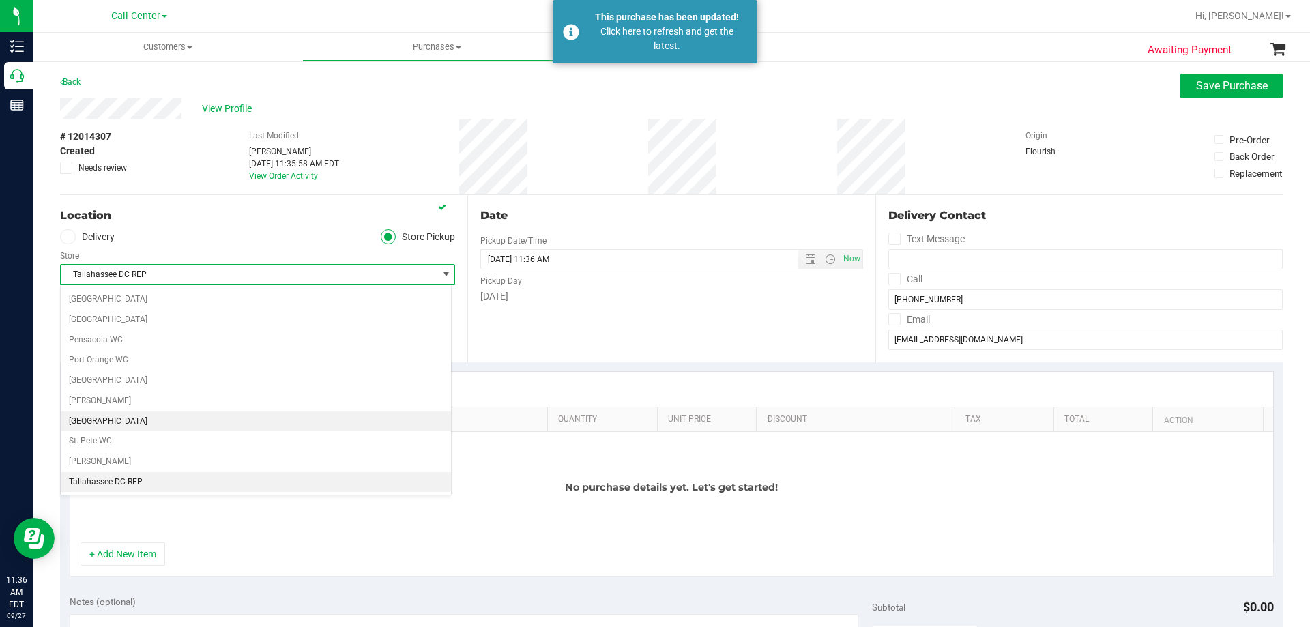
scroll to position [817, 0]
click at [151, 436] on li "Tallahassee WC" at bounding box center [256, 434] width 390 height 20
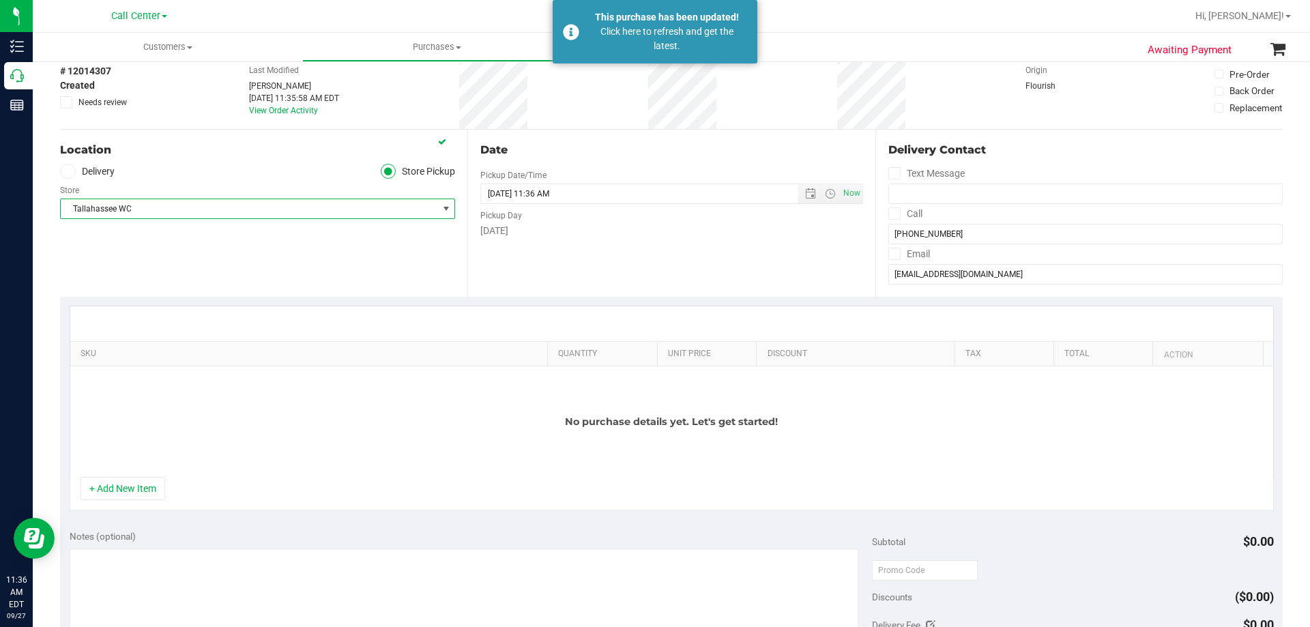
scroll to position [137, 0]
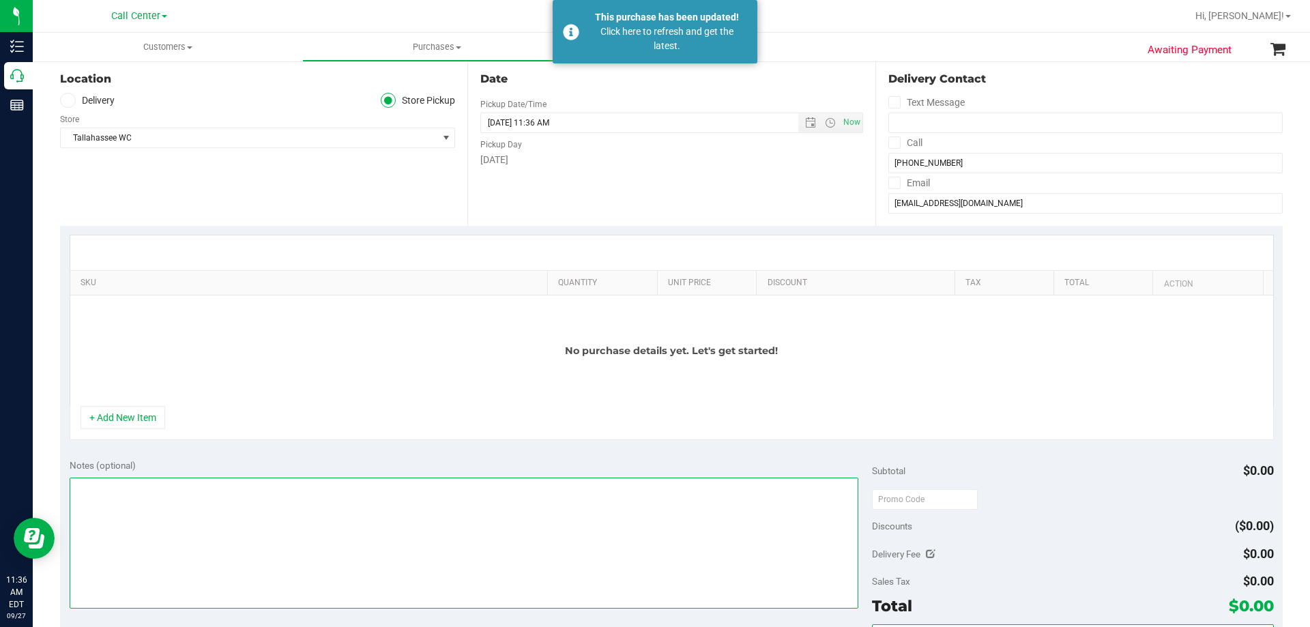
click at [405, 511] on textarea at bounding box center [465, 543] width 790 height 131
paste textarea "Order Submitted by Customer Care - CC TNE 09/27/2025"
type textarea "Order Submitted by Customer Care - CC TNE 09/27/2025"
click at [323, 385] on div "No purchase details yet. Let's get started!" at bounding box center [671, 351] width 1203 height 111
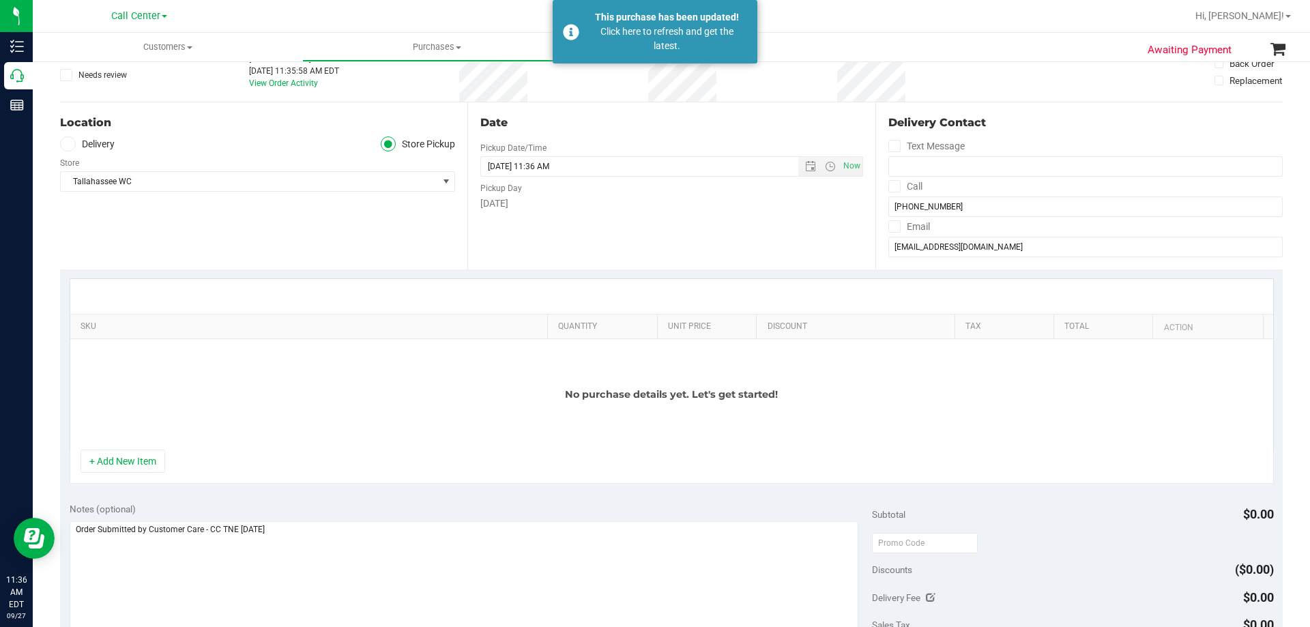
scroll to position [68, 0]
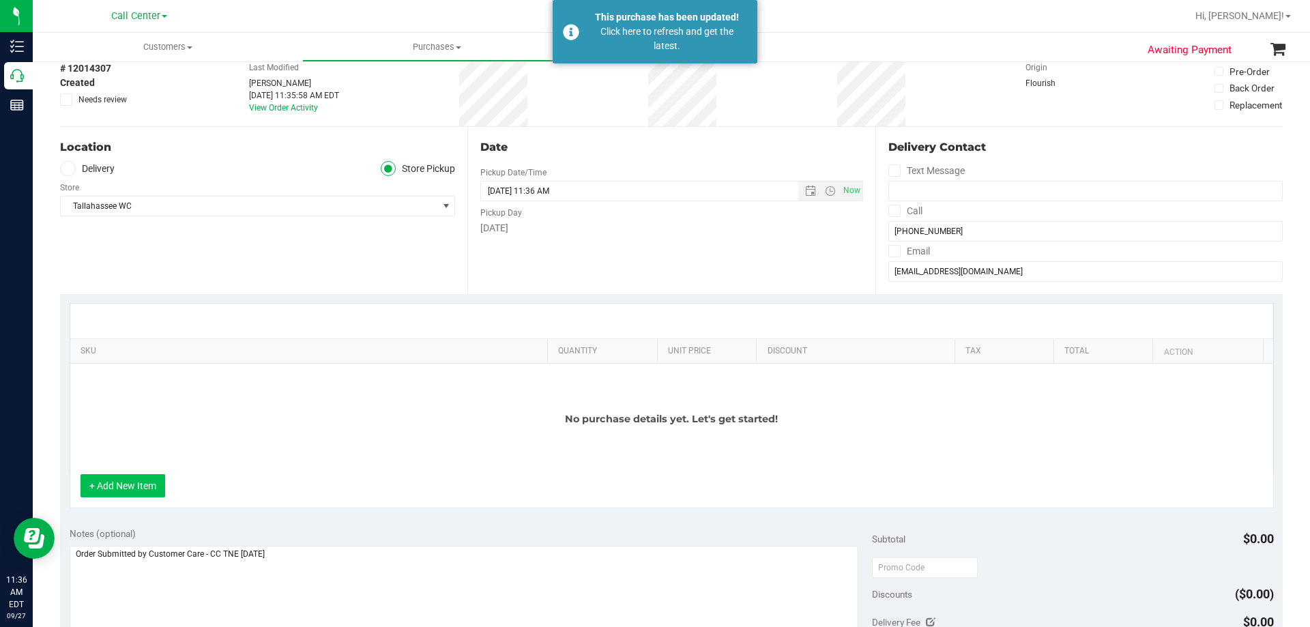
click at [141, 493] on button "+ Add New Item" at bounding box center [123, 485] width 85 height 23
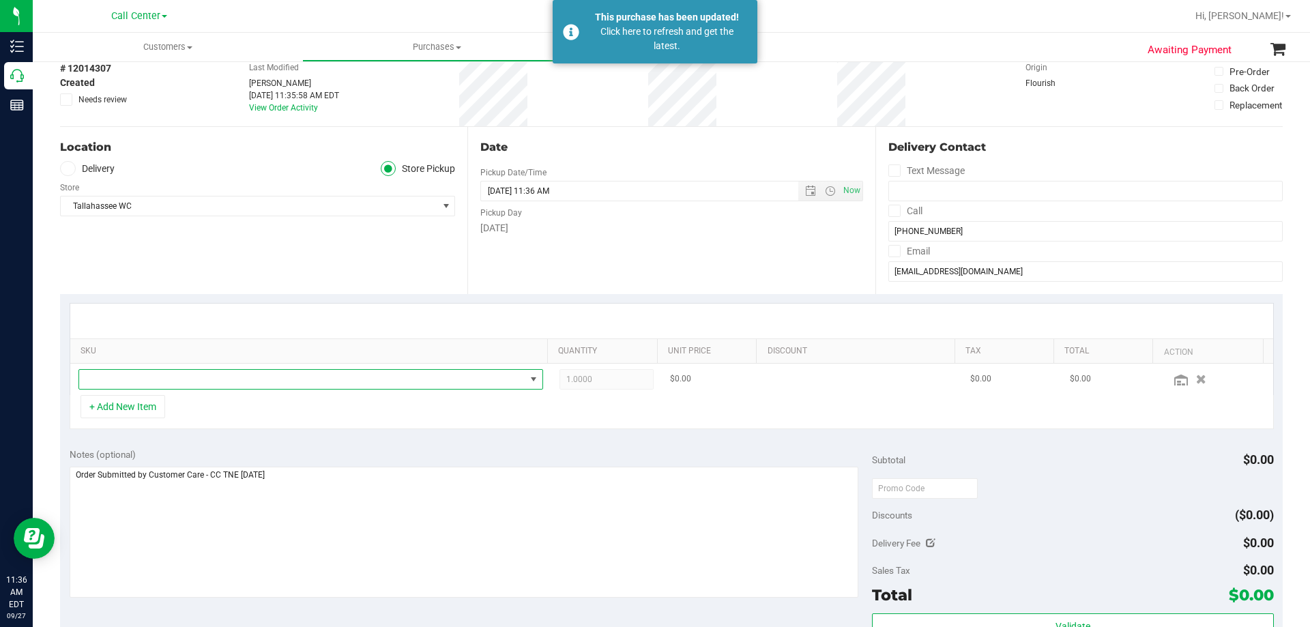
click at [231, 374] on span "NO DATA FOUND" at bounding box center [302, 379] width 446 height 19
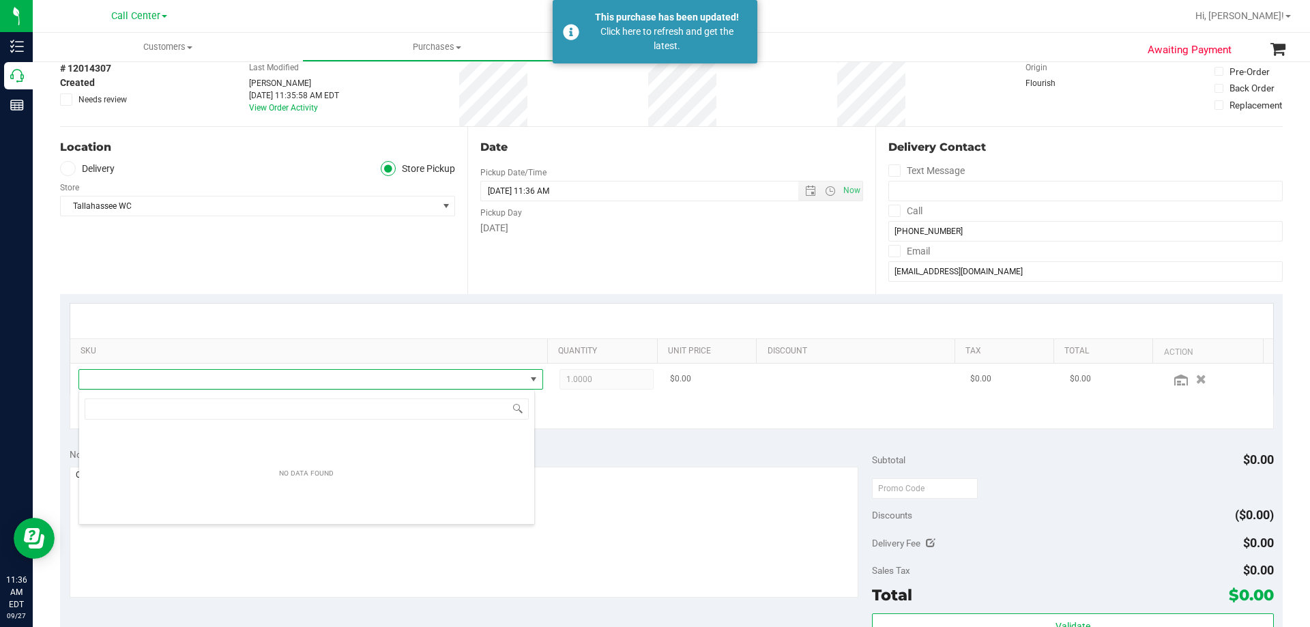
scroll to position [20, 453]
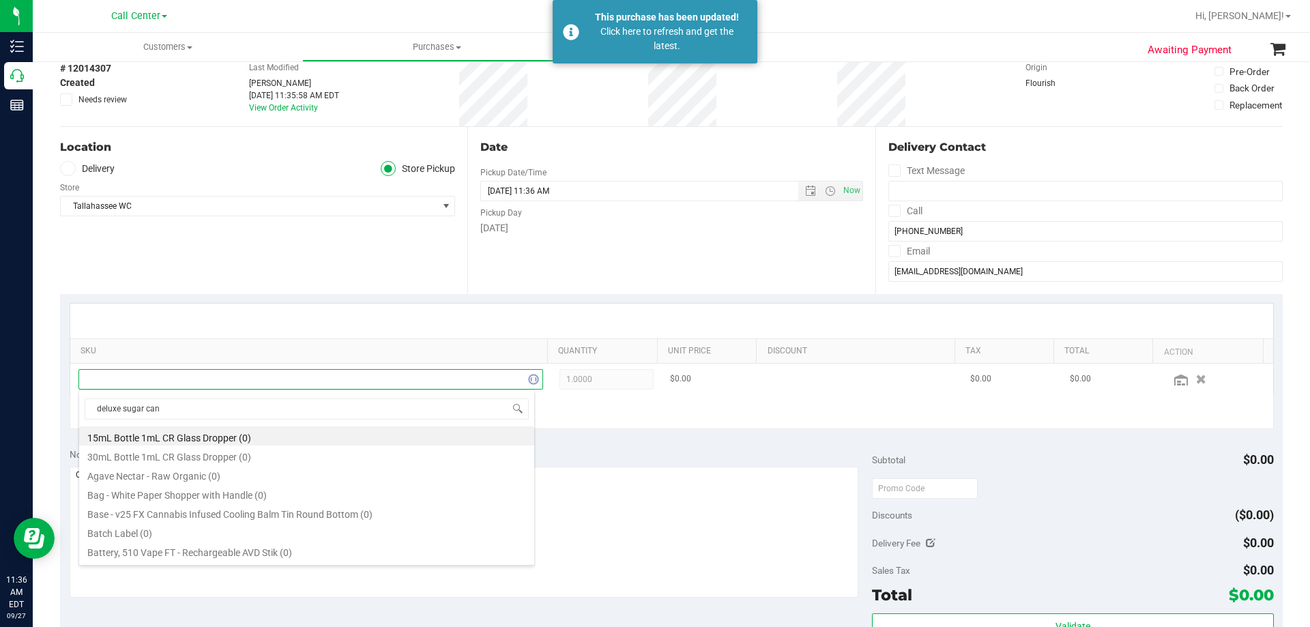
type input "deluxe sugar cane"
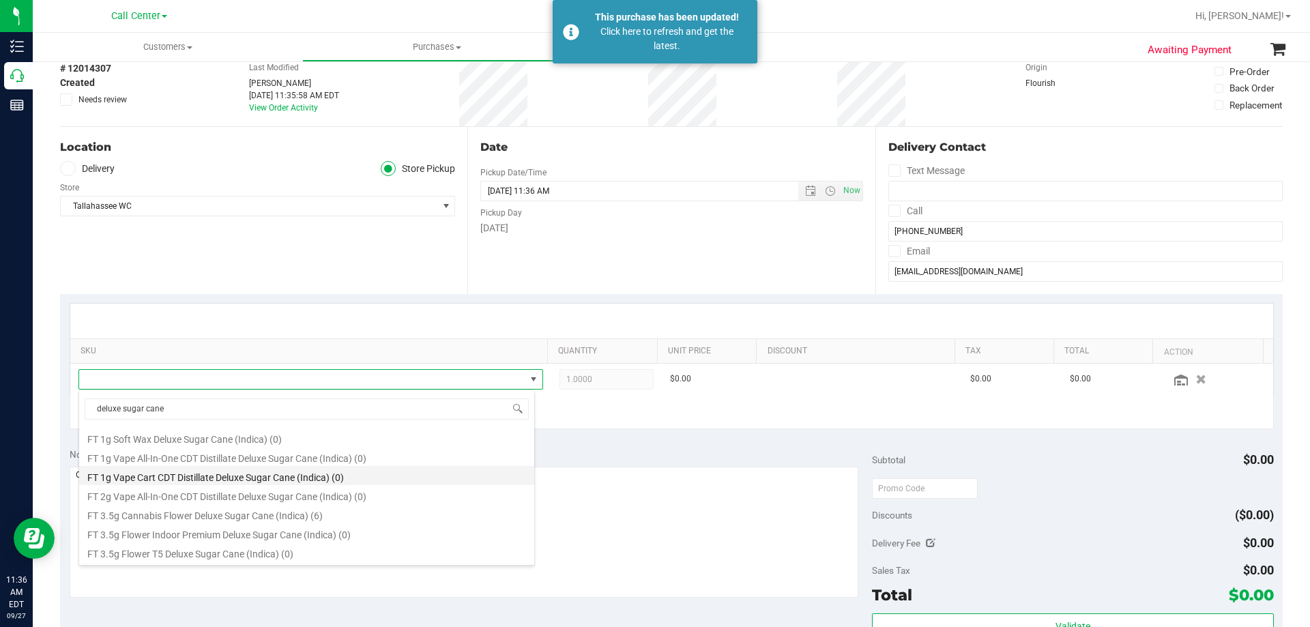
scroll to position [205, 0]
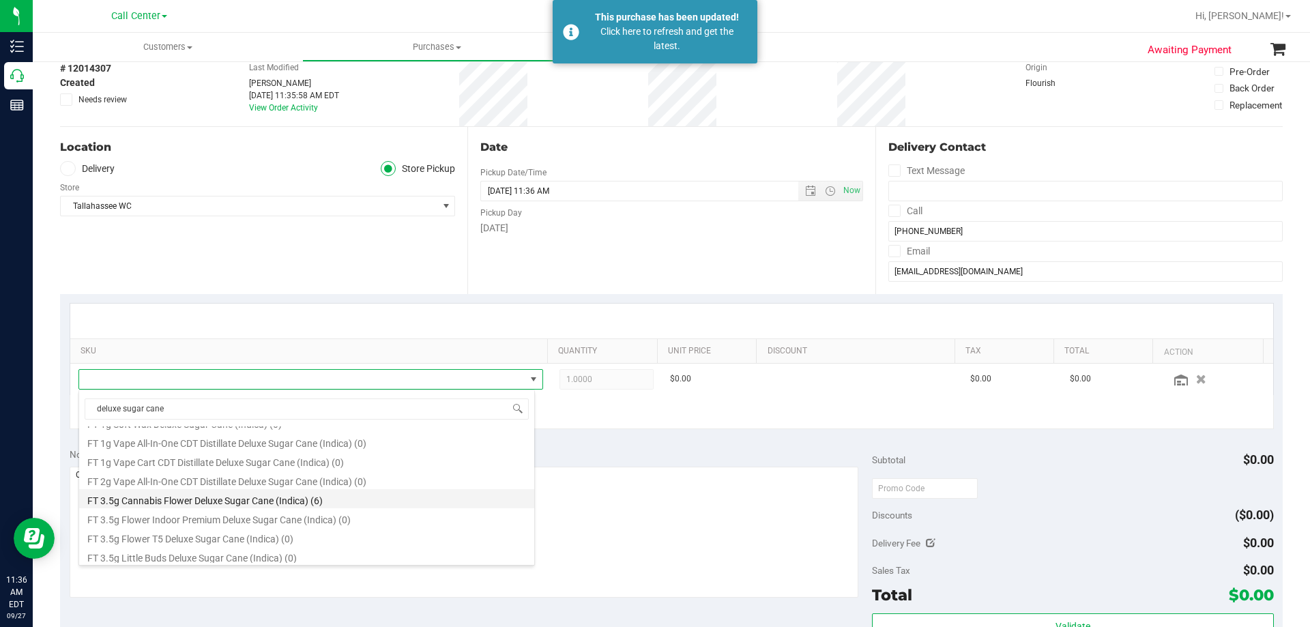
click at [231, 500] on li "FT 3.5g Cannabis Flower Deluxe Sugar Cane (Indica) (6)" at bounding box center [306, 498] width 455 height 19
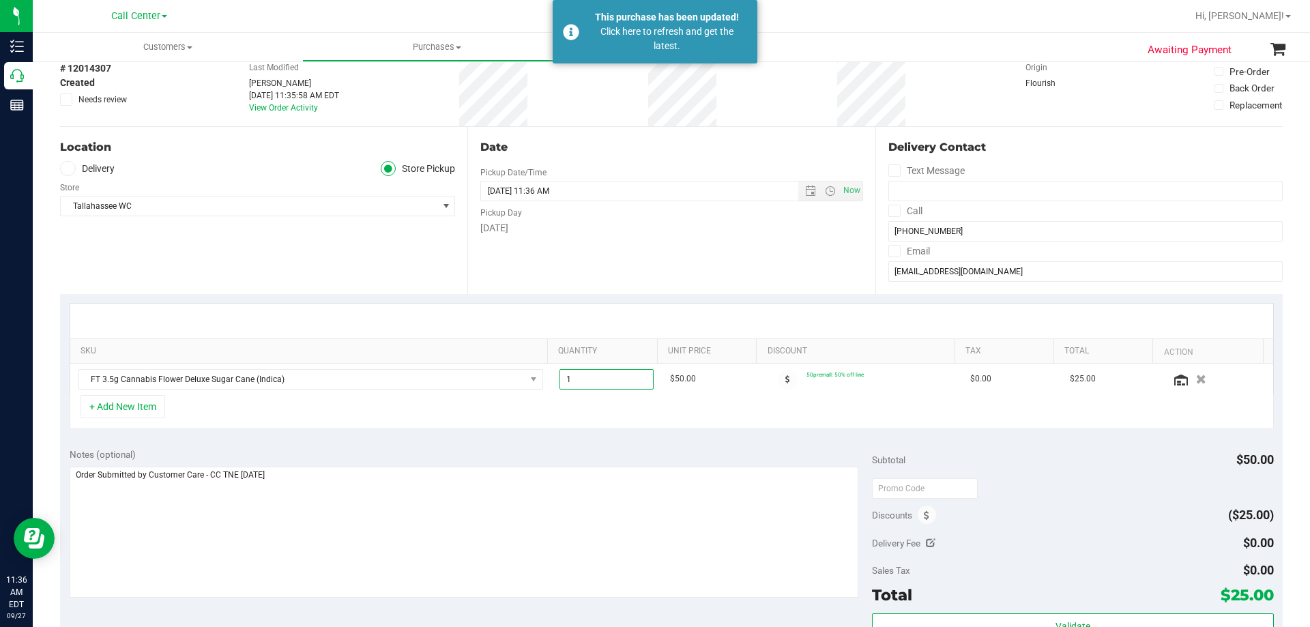
drag, startPoint x: 614, startPoint y: 379, endPoint x: 416, endPoint y: 419, distance: 202.5
click at [420, 412] on div "SKU Quantity Unit Price Discount Tax Total Action FT 3.5g Cannabis Flower Delux…" at bounding box center [672, 366] width 1205 height 126
type input "4"
type input "4.00"
click at [618, 399] on div "+ Add New Item" at bounding box center [672, 412] width 1205 height 34
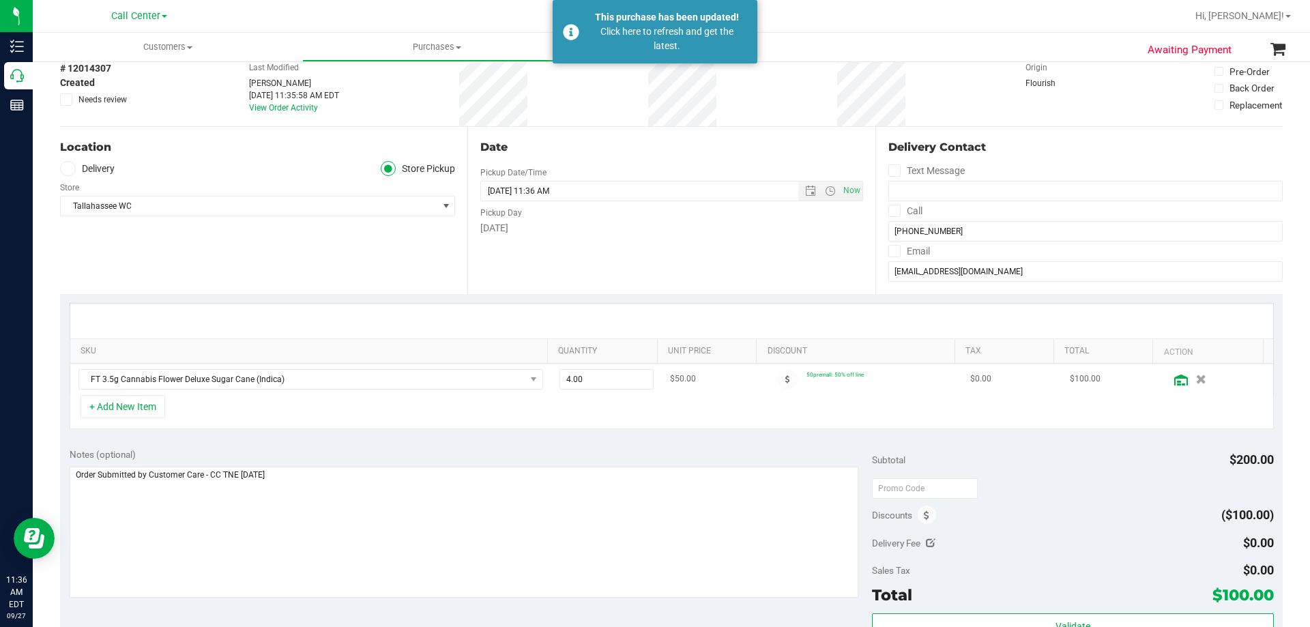
click at [1175, 382] on icon at bounding box center [1182, 380] width 14 height 11
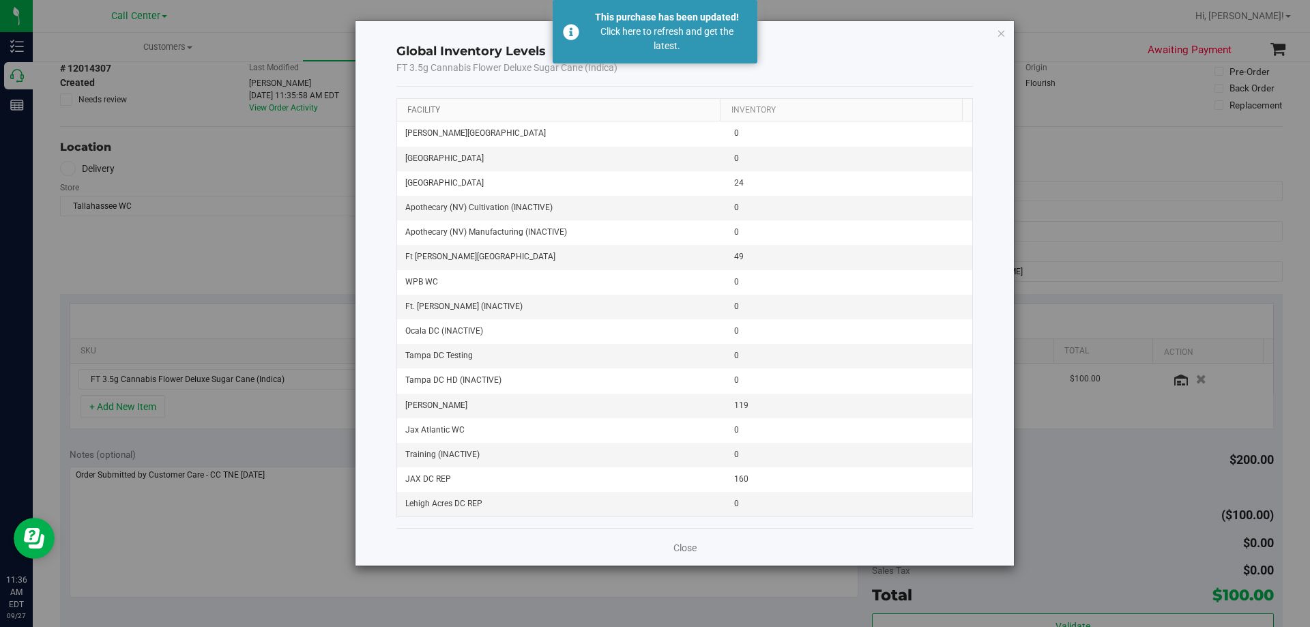
click at [434, 109] on link "Facility" at bounding box center [423, 110] width 33 height 10
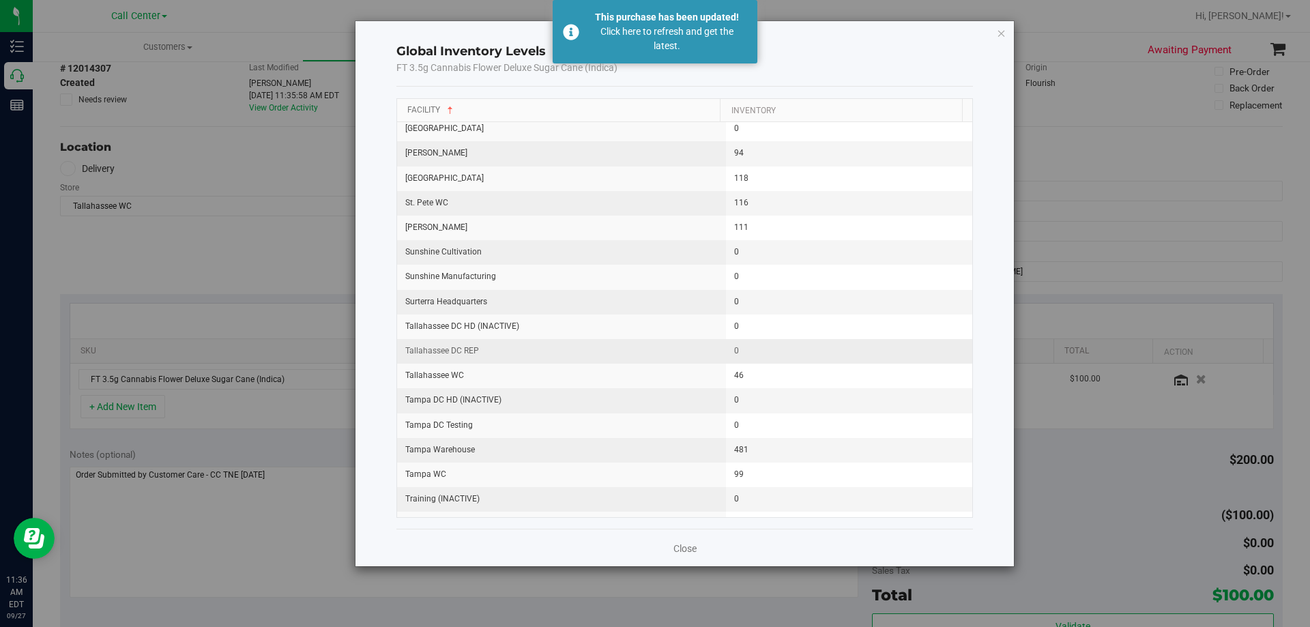
scroll to position [1570, 0]
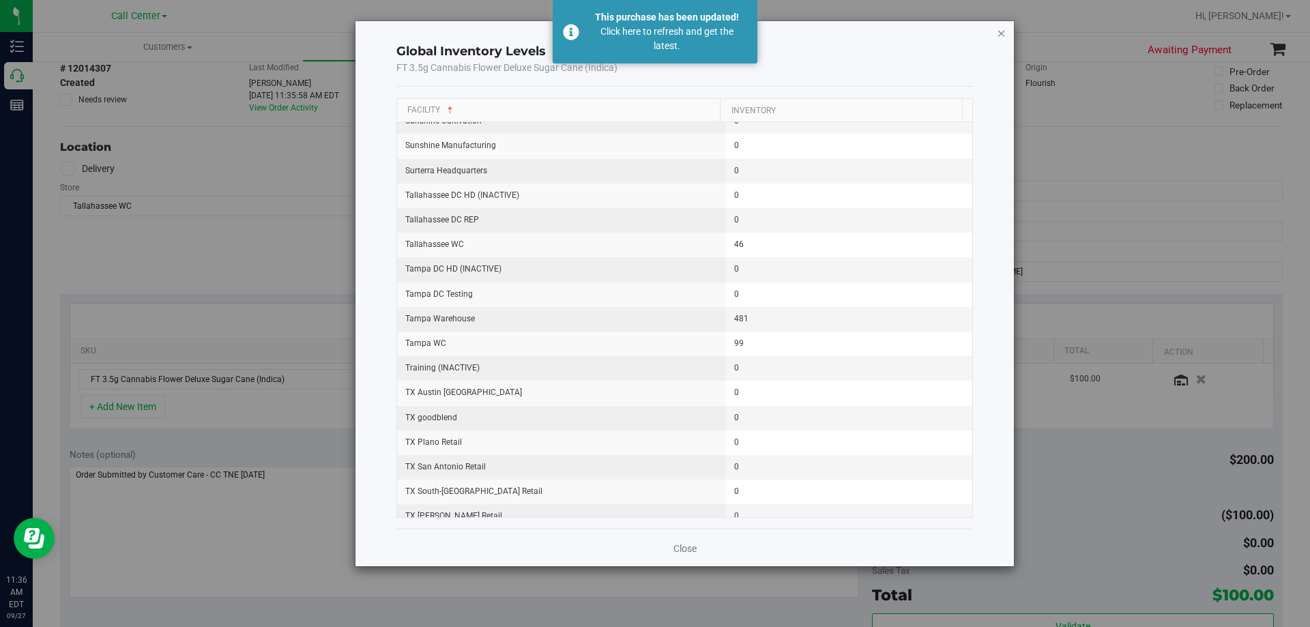
click at [1001, 28] on icon "button" at bounding box center [1002, 33] width 10 height 16
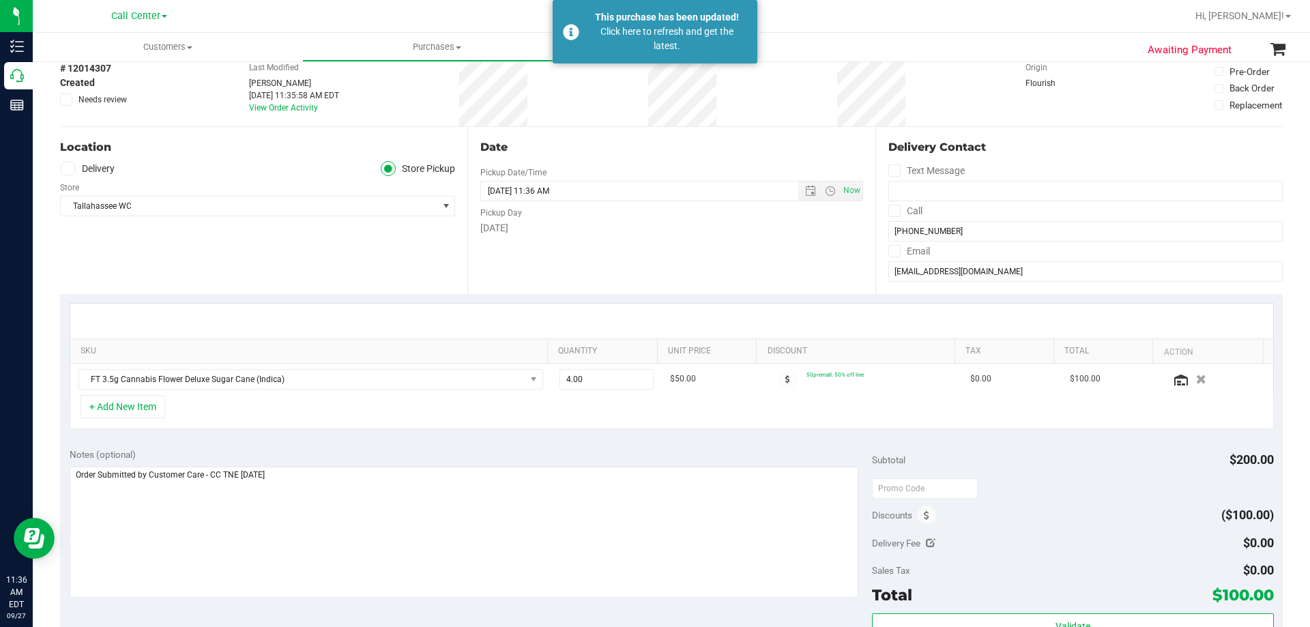
click at [272, 411] on div "+ Add New Item" at bounding box center [672, 412] width 1205 height 34
click at [307, 403] on div "+ Add New Item" at bounding box center [672, 412] width 1205 height 34
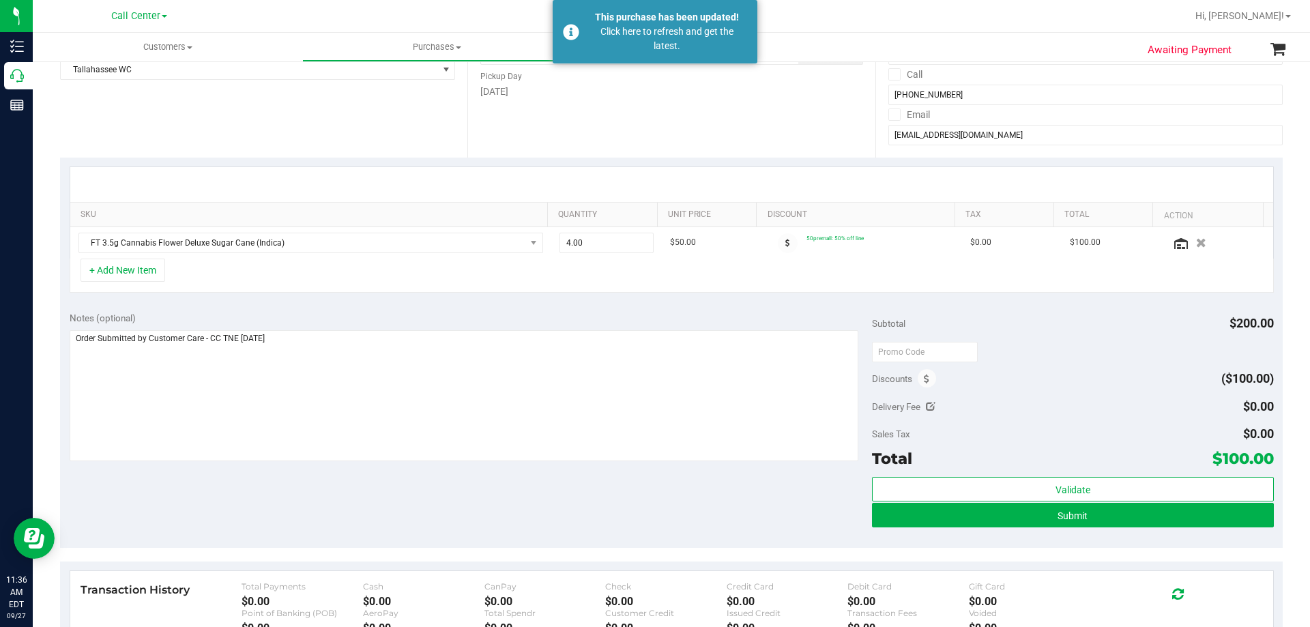
click at [338, 513] on div "Notes (optional) Subtotal $200.00 Discounts ($100.00) Delivery Fee $0.00 Sales …" at bounding box center [671, 425] width 1223 height 246
click at [148, 272] on button "+ Add New Item" at bounding box center [123, 270] width 85 height 23
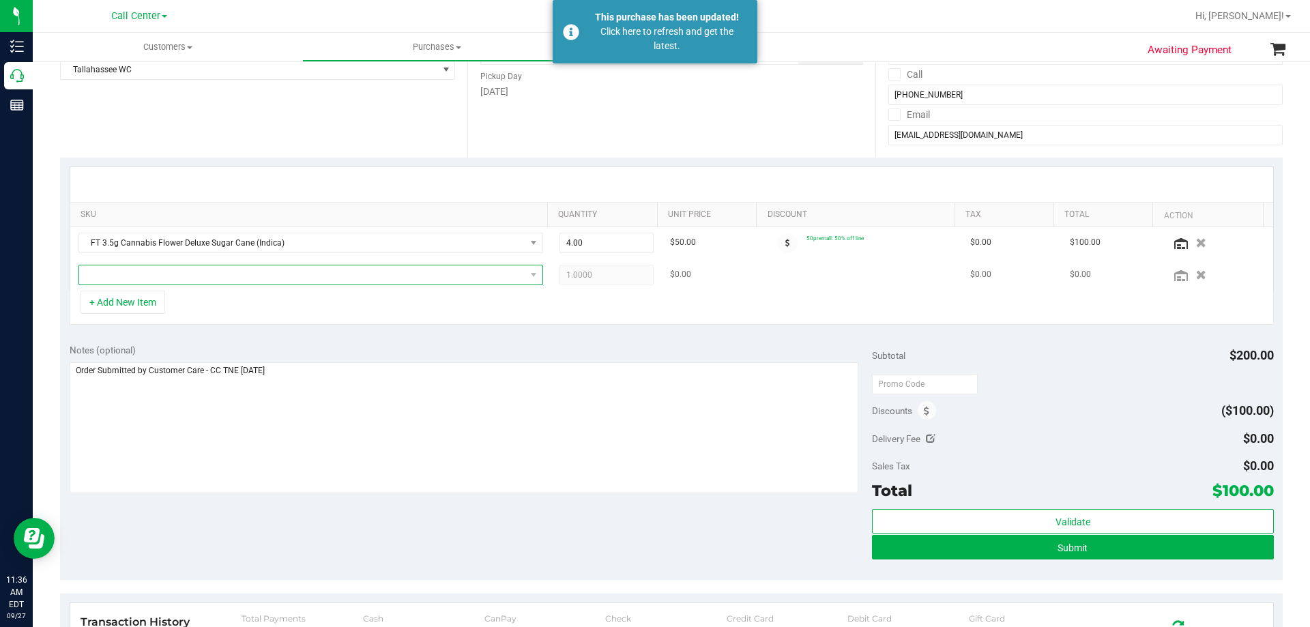
click at [261, 276] on span "NO DATA FOUND" at bounding box center [302, 274] width 446 height 19
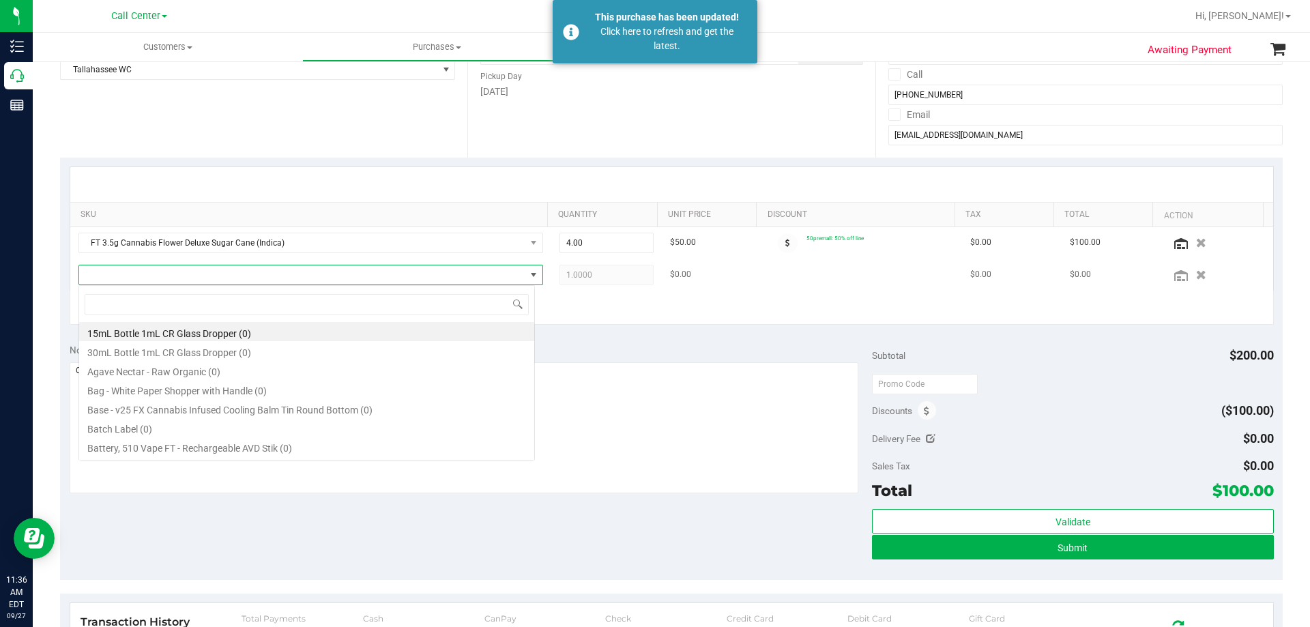
scroll to position [20, 457]
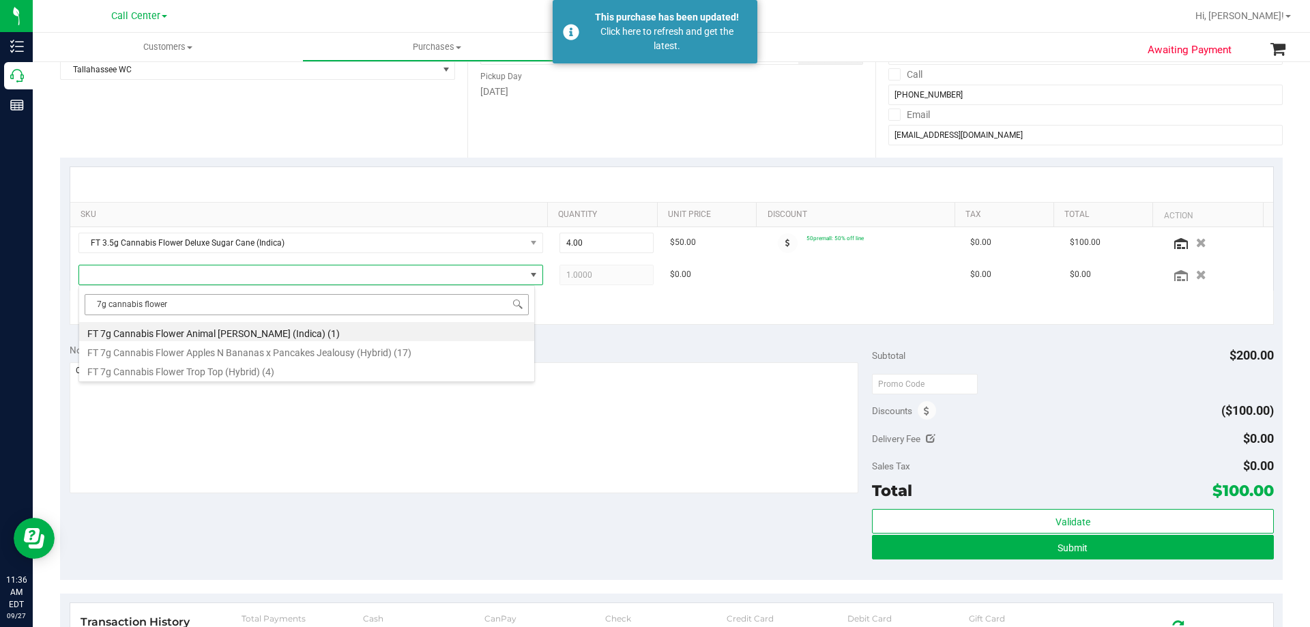
drag, startPoint x: 107, startPoint y: 306, endPoint x: 257, endPoint y: 308, distance: 150.2
click at [257, 308] on input "7g cannabis flower" at bounding box center [307, 304] width 444 height 21
type input "7g"
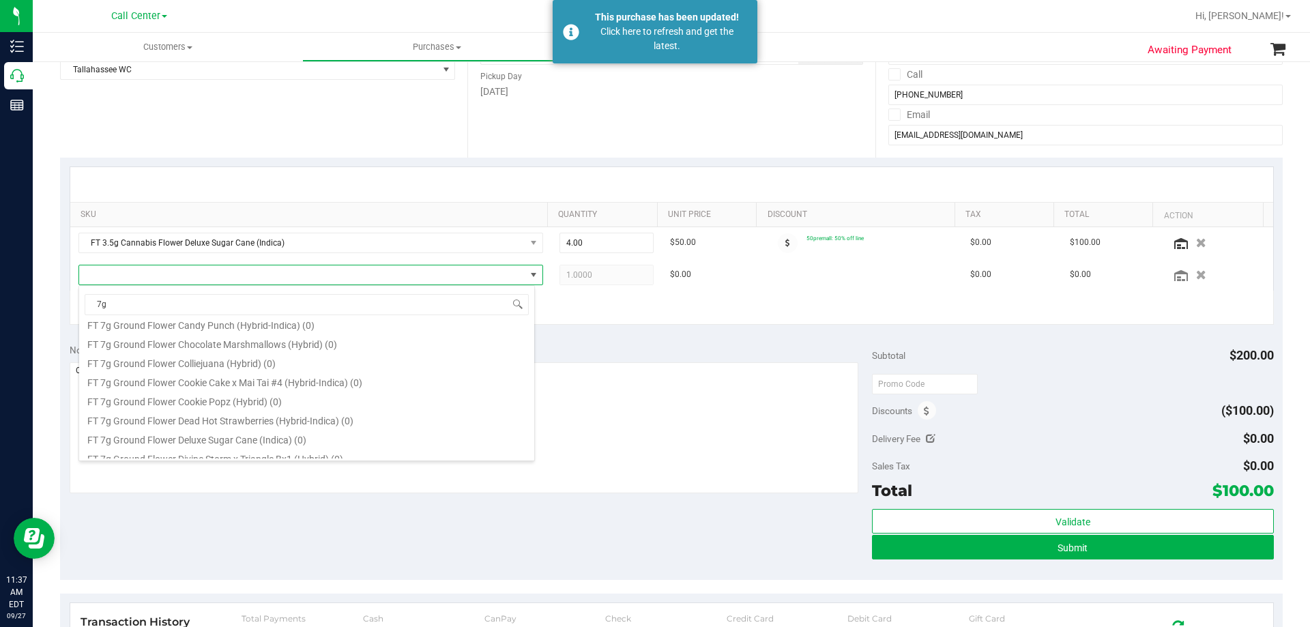
scroll to position [478, 0]
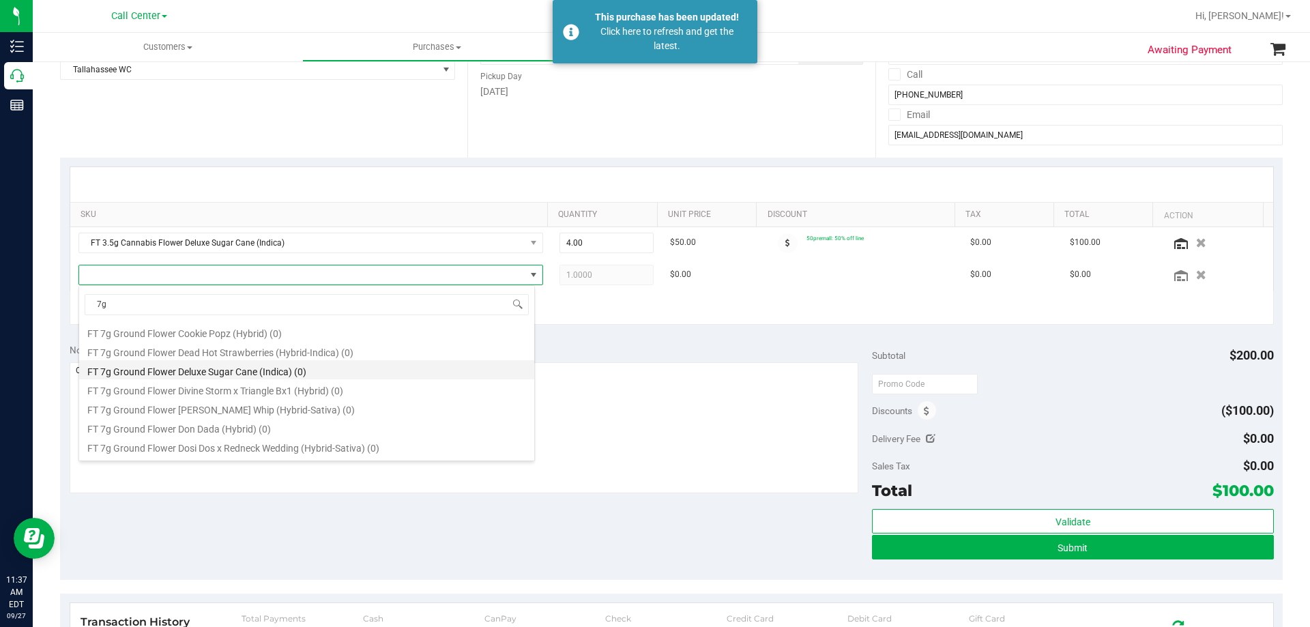
click at [329, 368] on li "FT 7g Ground Flower Deluxe Sugar Cane (Indica) (0)" at bounding box center [306, 369] width 455 height 19
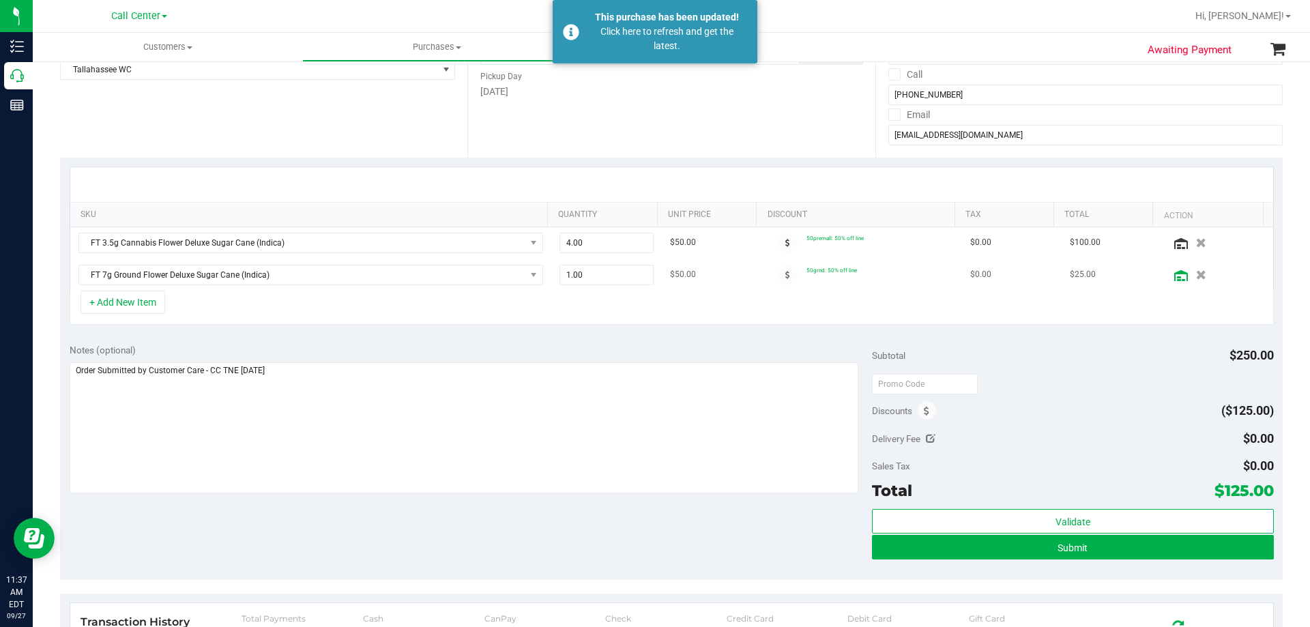
click at [1175, 276] on icon at bounding box center [1182, 275] width 14 height 11
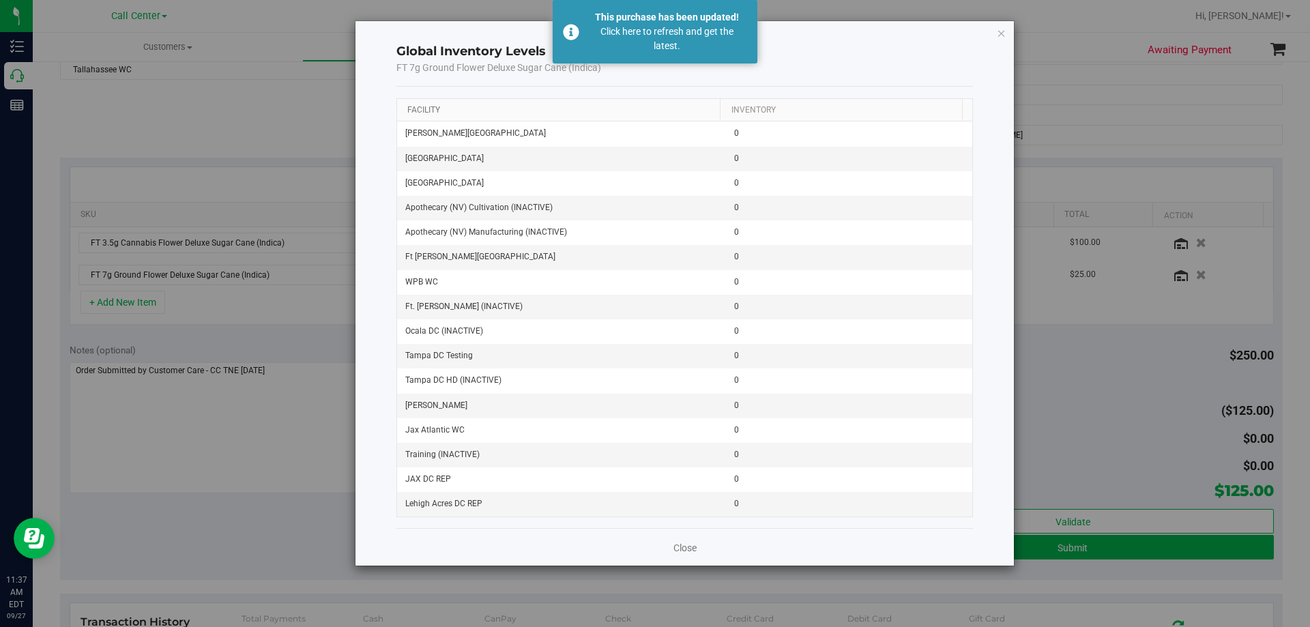
click at [425, 109] on link "Facility" at bounding box center [423, 110] width 33 height 10
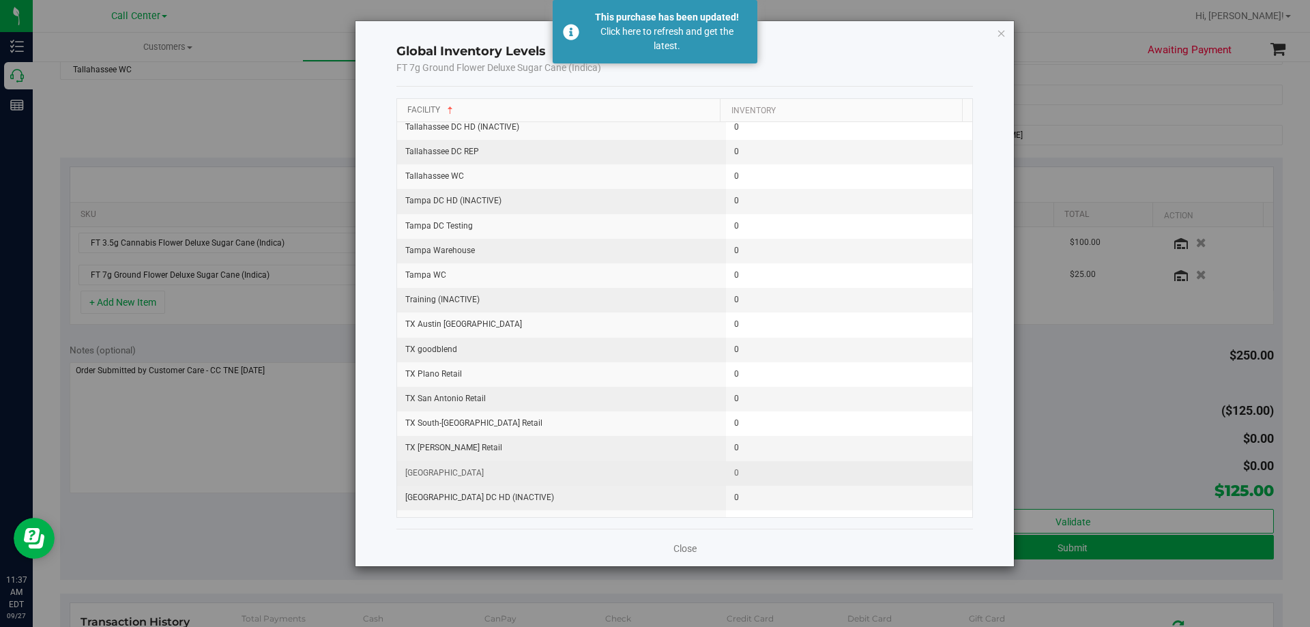
scroll to position [1502, 0]
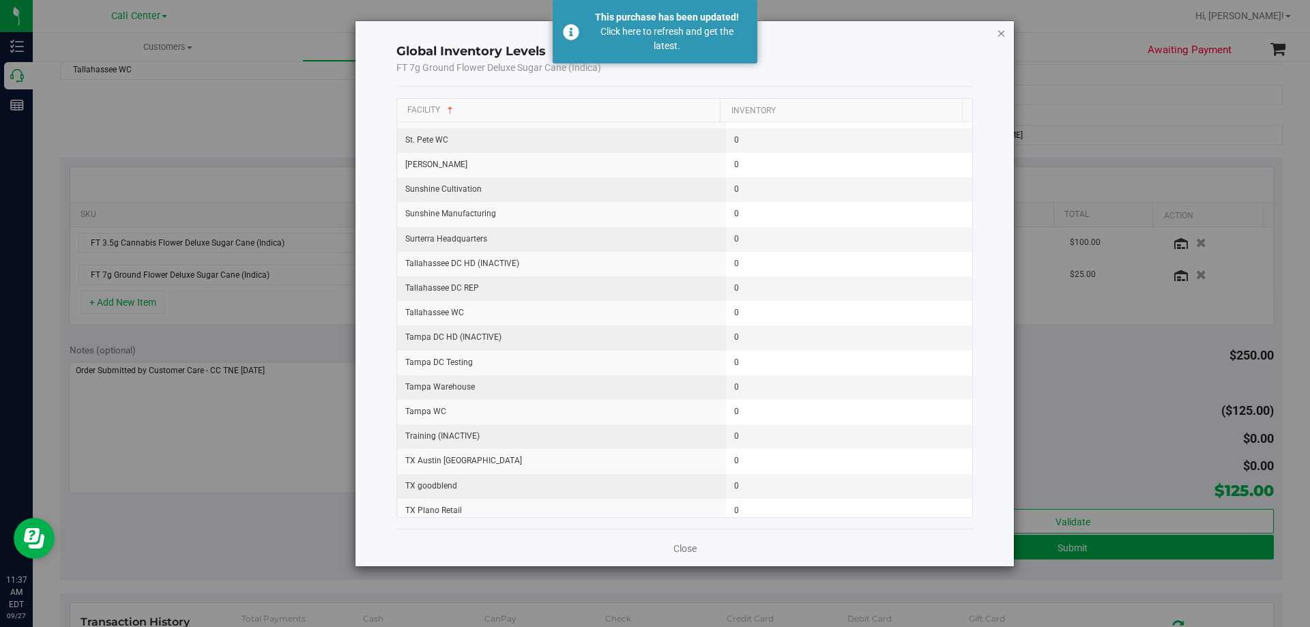
click at [999, 29] on icon "button" at bounding box center [1002, 33] width 10 height 16
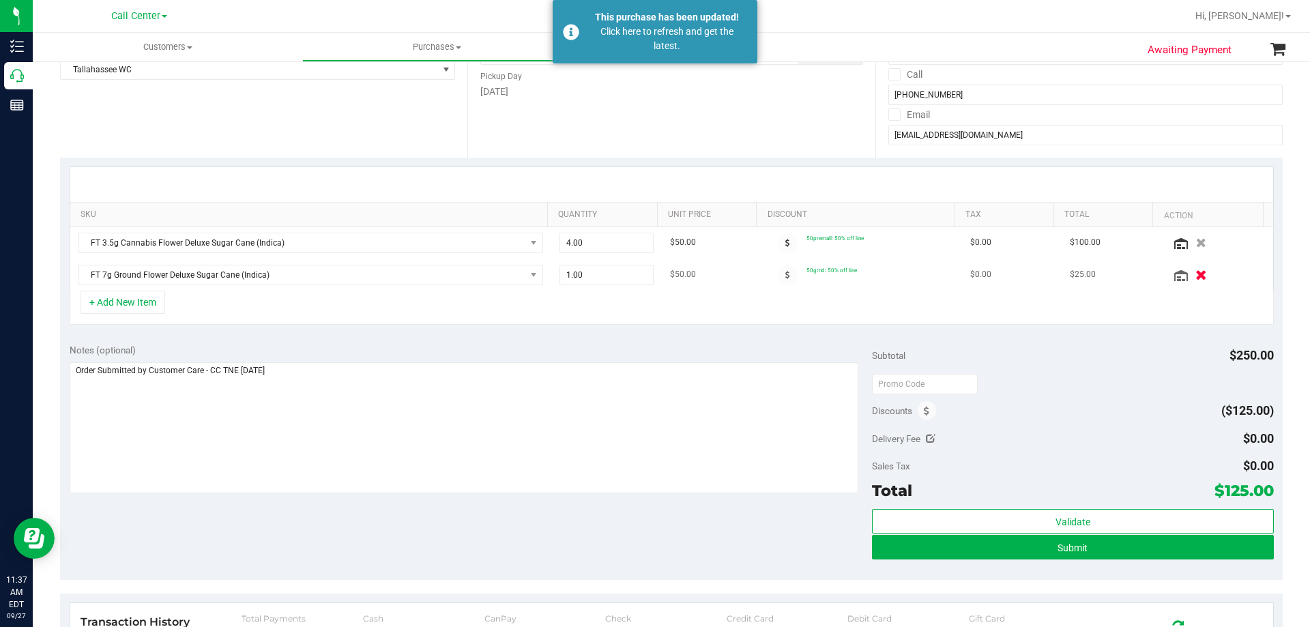
click at [1196, 277] on icon "button" at bounding box center [1202, 275] width 12 height 10
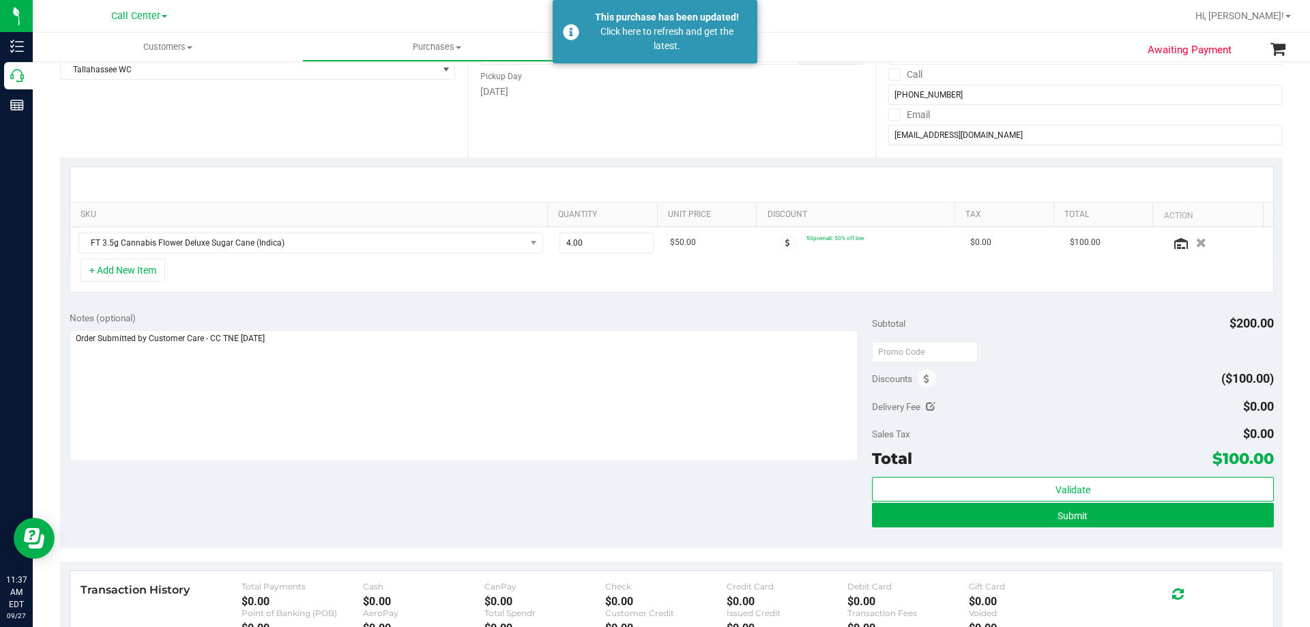
click at [278, 270] on div "+ Add New Item" at bounding box center [672, 276] width 1205 height 34
click at [356, 345] on textarea at bounding box center [465, 395] width 790 height 131
click at [334, 290] on div "+ Add New Item" at bounding box center [672, 276] width 1205 height 34
click at [337, 276] on div "+ Add New Item" at bounding box center [672, 276] width 1205 height 34
click at [339, 315] on div "Notes (optional)" at bounding box center [471, 318] width 803 height 14
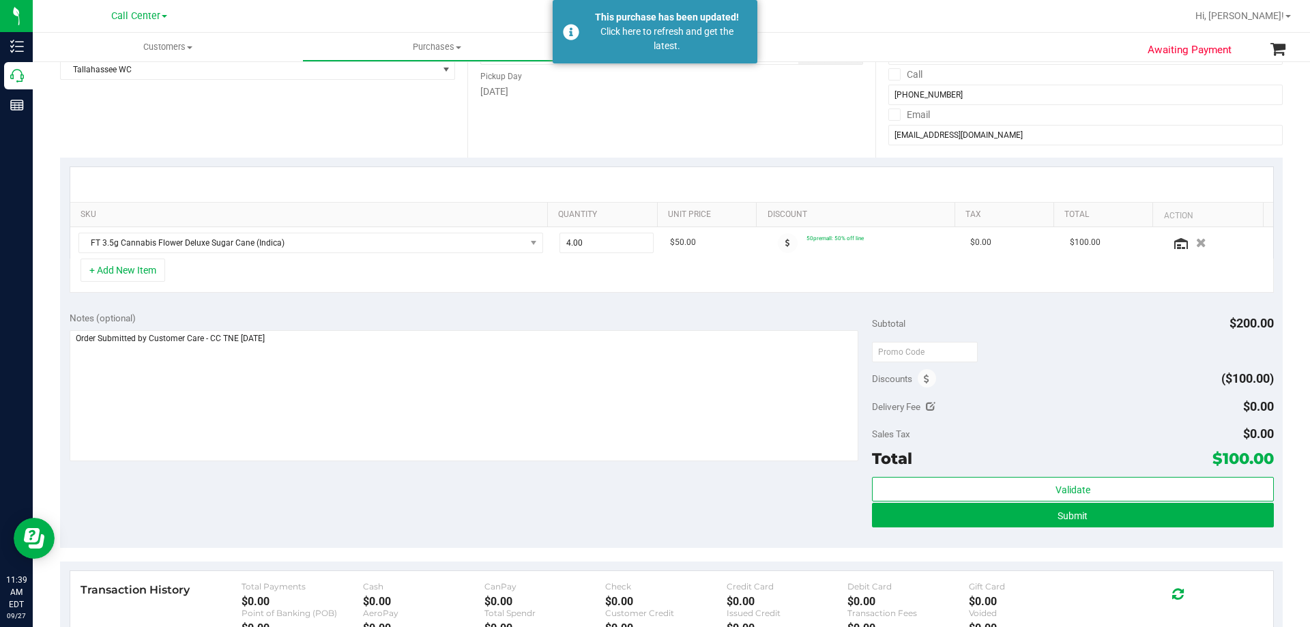
click at [256, 276] on div "+ Add New Item" at bounding box center [672, 276] width 1205 height 34
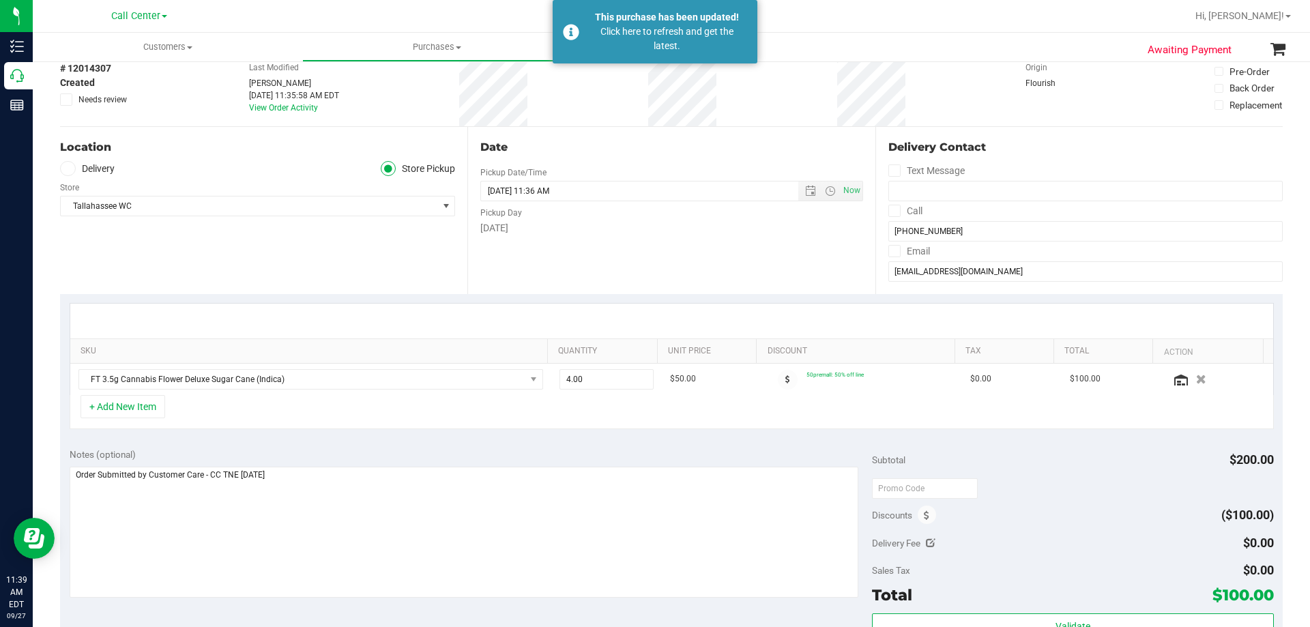
scroll to position [273, 0]
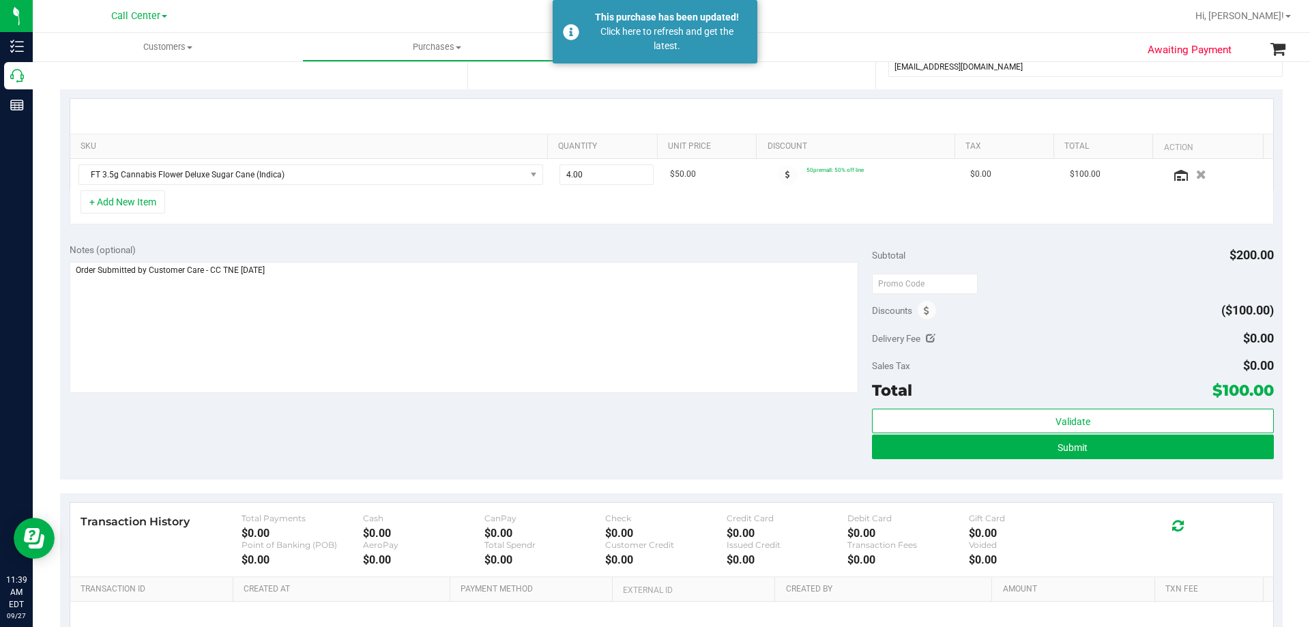
drag, startPoint x: 1213, startPoint y: 387, endPoint x: 1262, endPoint y: 388, distance: 49.1
click at [1262, 388] on span "$100.00" at bounding box center [1243, 390] width 61 height 19
copy span "100.00"
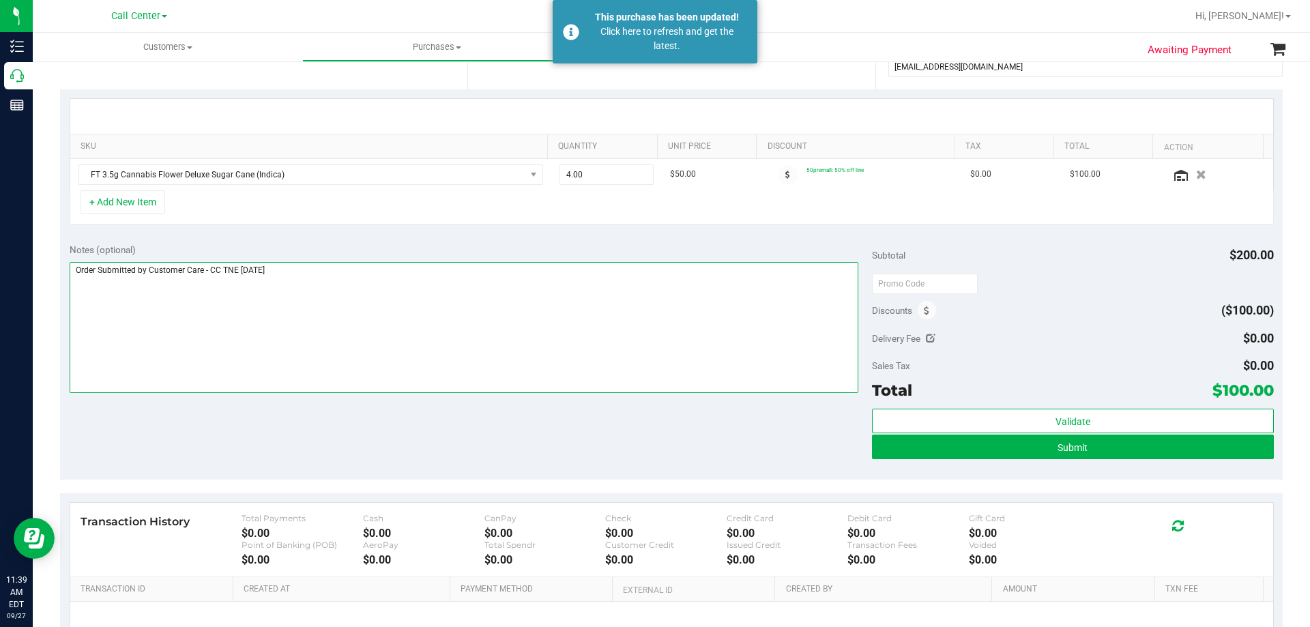
click at [472, 336] on textarea at bounding box center [465, 327] width 790 height 131
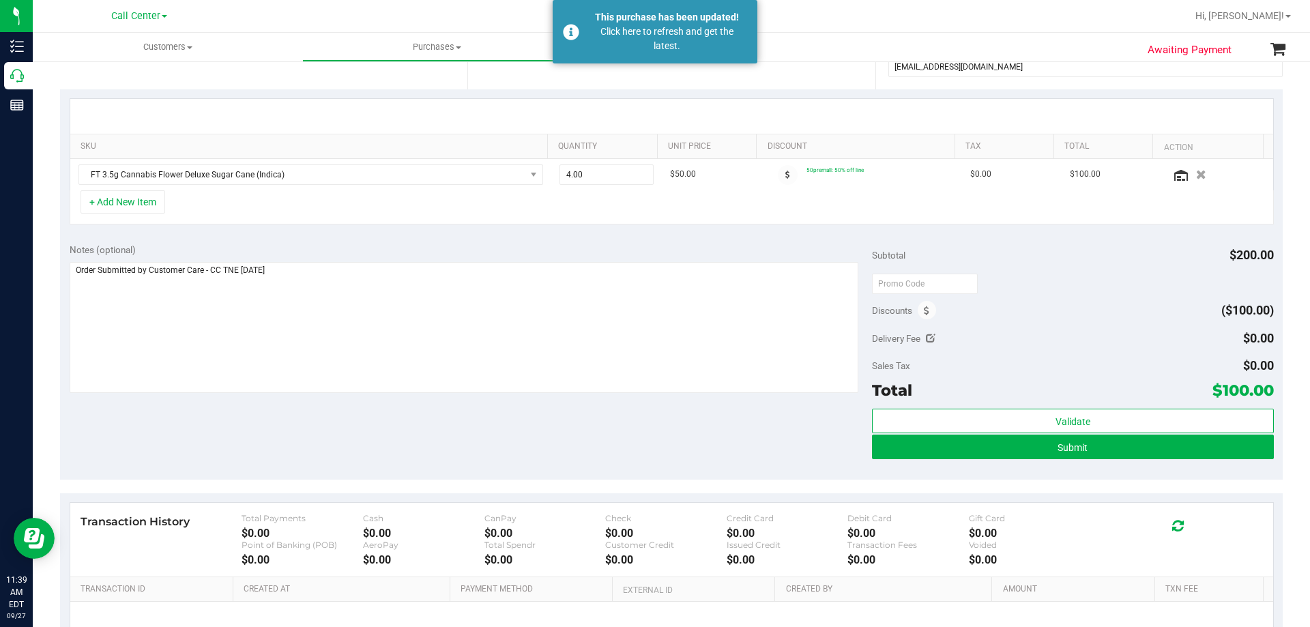
click at [507, 424] on div "Notes (optional) Subtotal $200.00 Discounts ($100.00) Delivery Fee $0.00 Sales …" at bounding box center [671, 357] width 1223 height 246
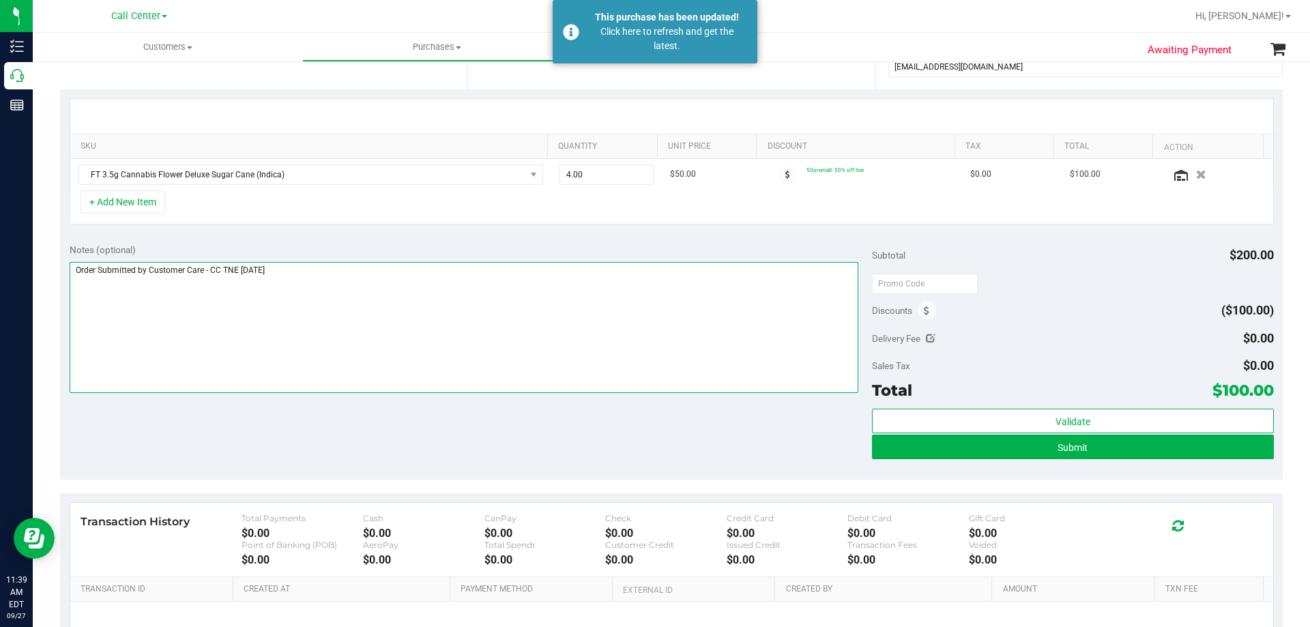
click at [438, 315] on textarea at bounding box center [465, 327] width 790 height 131
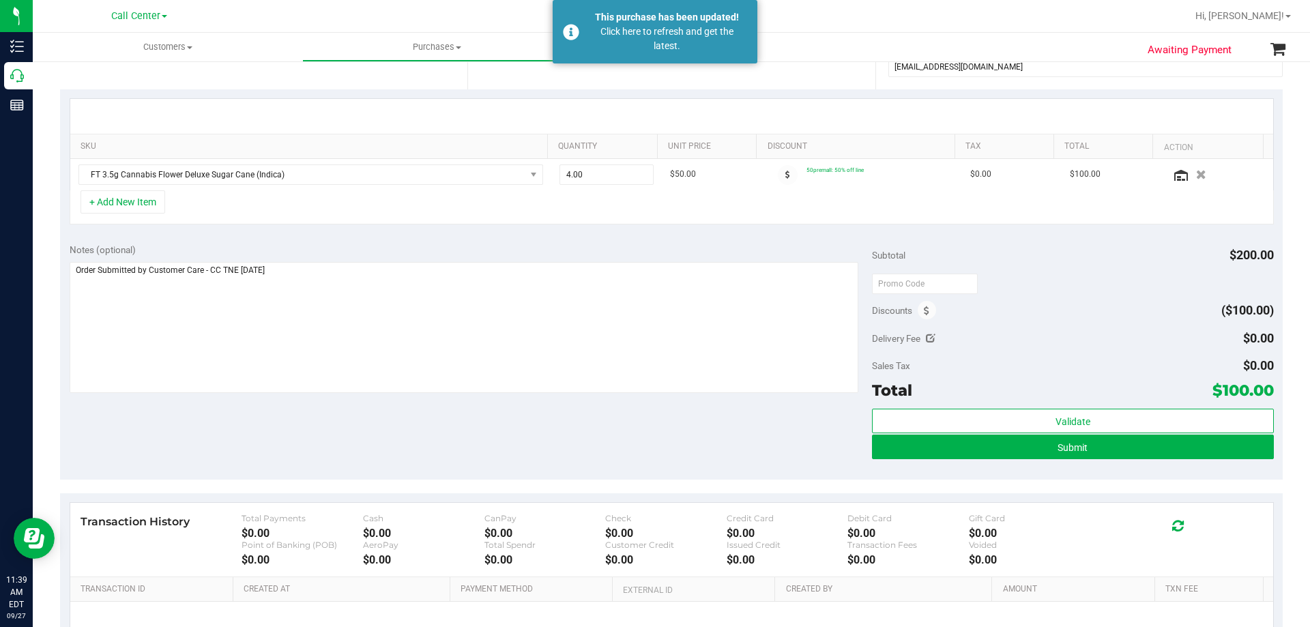
click at [540, 470] on div "Notes (optional) Subtotal $200.00 Discounts ($100.00) Delivery Fee $0.00 Sales …" at bounding box center [671, 357] width 1223 height 246
click at [1029, 448] on button "Submit" at bounding box center [1072, 447] width 401 height 25
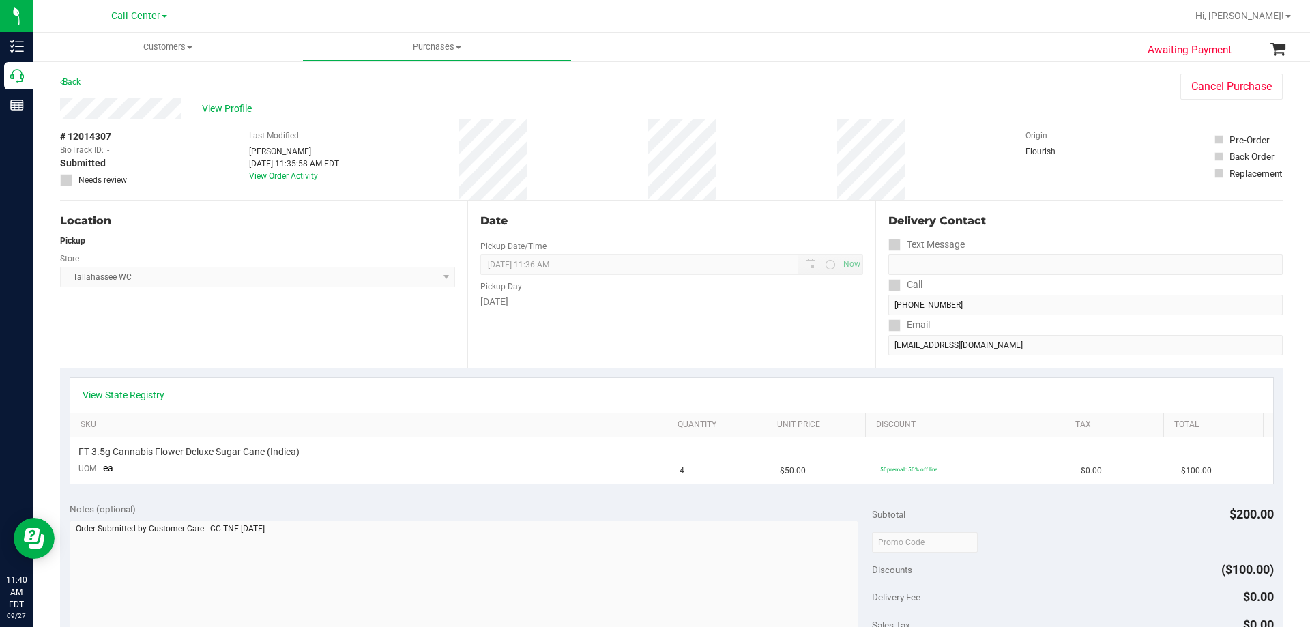
click at [859, 341] on div "Location Pickup Store Tallahassee WC Select Store Bonita Springs WC Boynton Bea…" at bounding box center [671, 284] width 1223 height 167
click at [250, 115] on span "View Profile" at bounding box center [229, 109] width 55 height 14
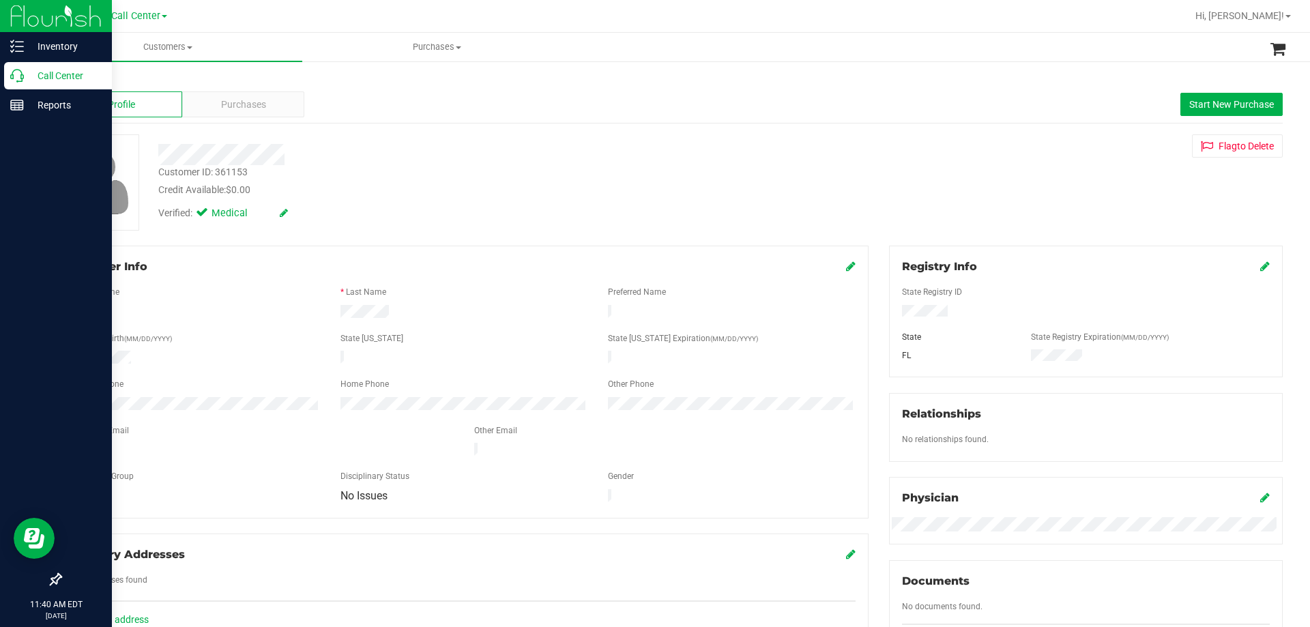
click at [51, 69] on p "Call Center" at bounding box center [65, 76] width 82 height 16
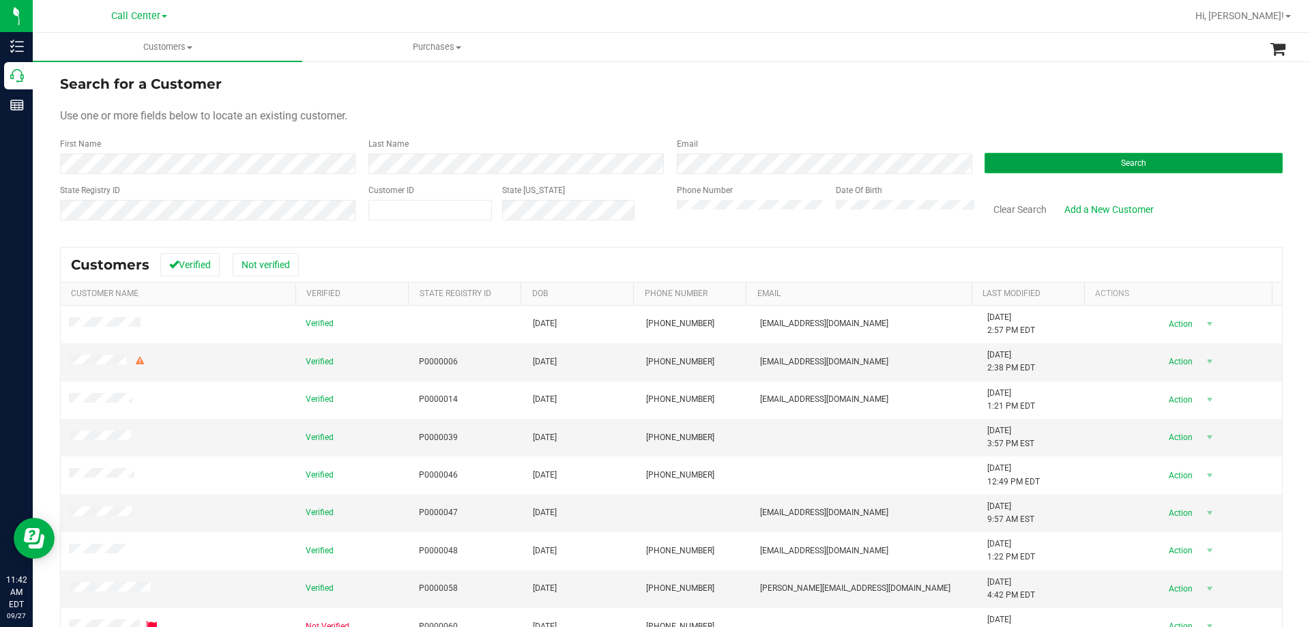
click at [985, 168] on button "Search" at bounding box center [1134, 163] width 298 height 20
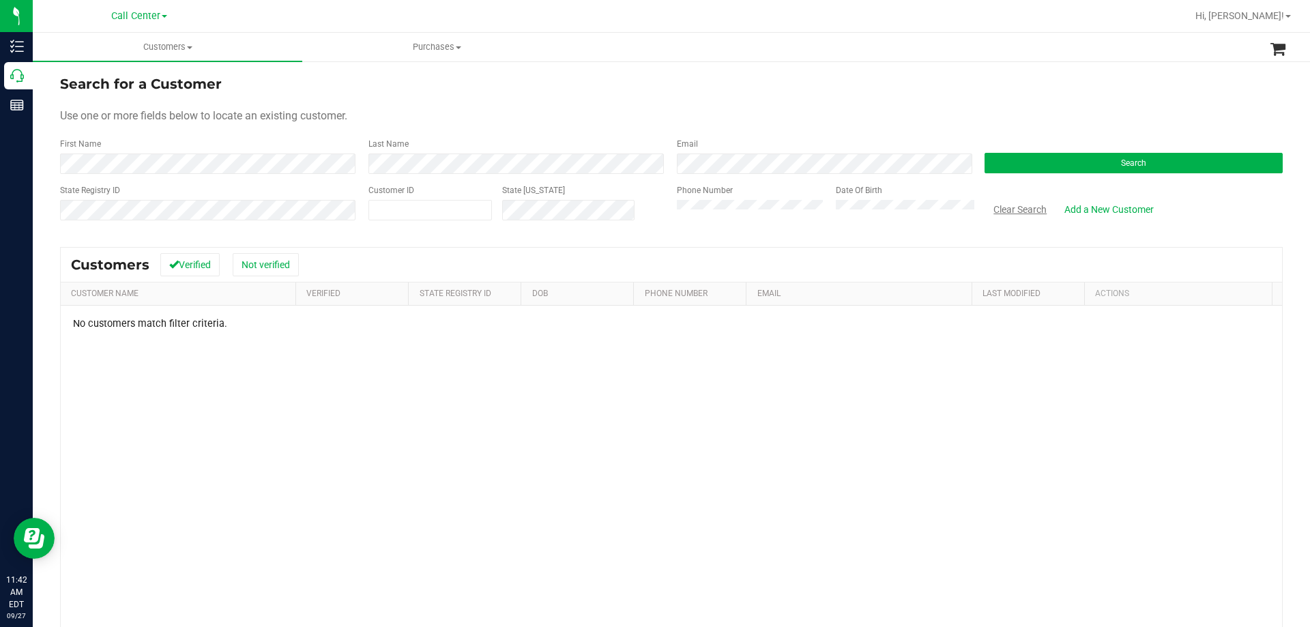
click at [994, 214] on button "Clear Search" at bounding box center [1020, 209] width 71 height 23
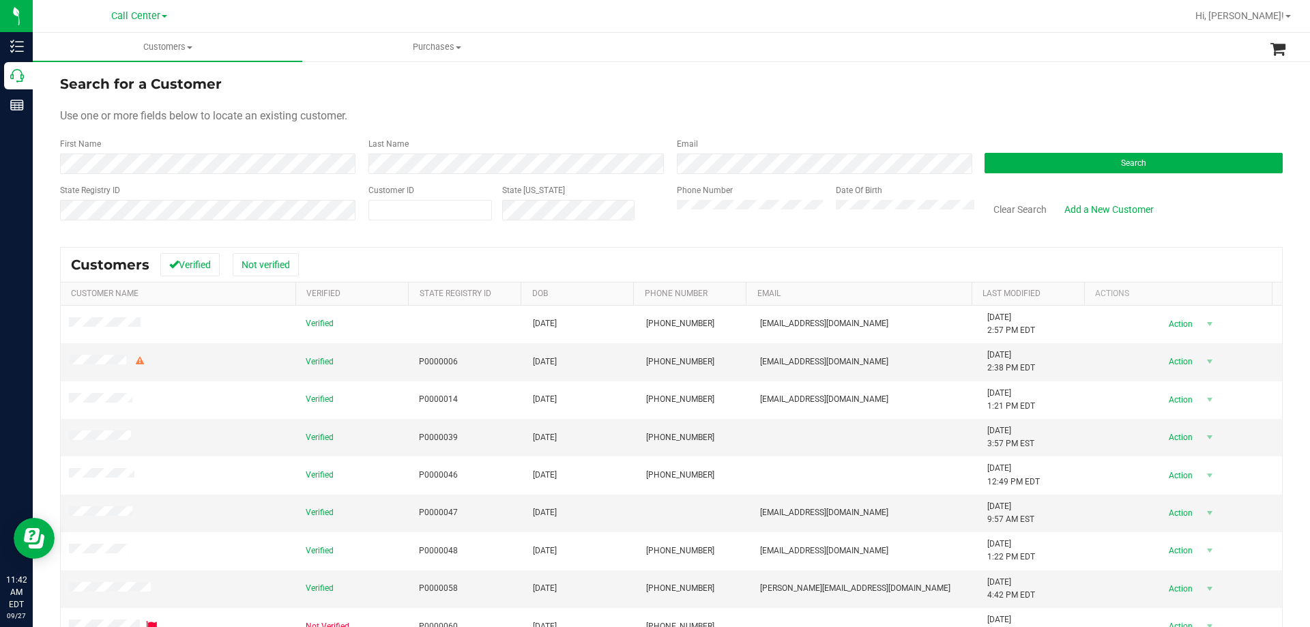
click at [610, 113] on div "Use one or more fields below to locate an existing customer." at bounding box center [671, 116] width 1223 height 16
click at [574, 109] on div "Use one or more fields below to locate an existing customer." at bounding box center [671, 116] width 1223 height 16
click at [475, 109] on div "Use one or more fields below to locate an existing customer." at bounding box center [671, 116] width 1223 height 16
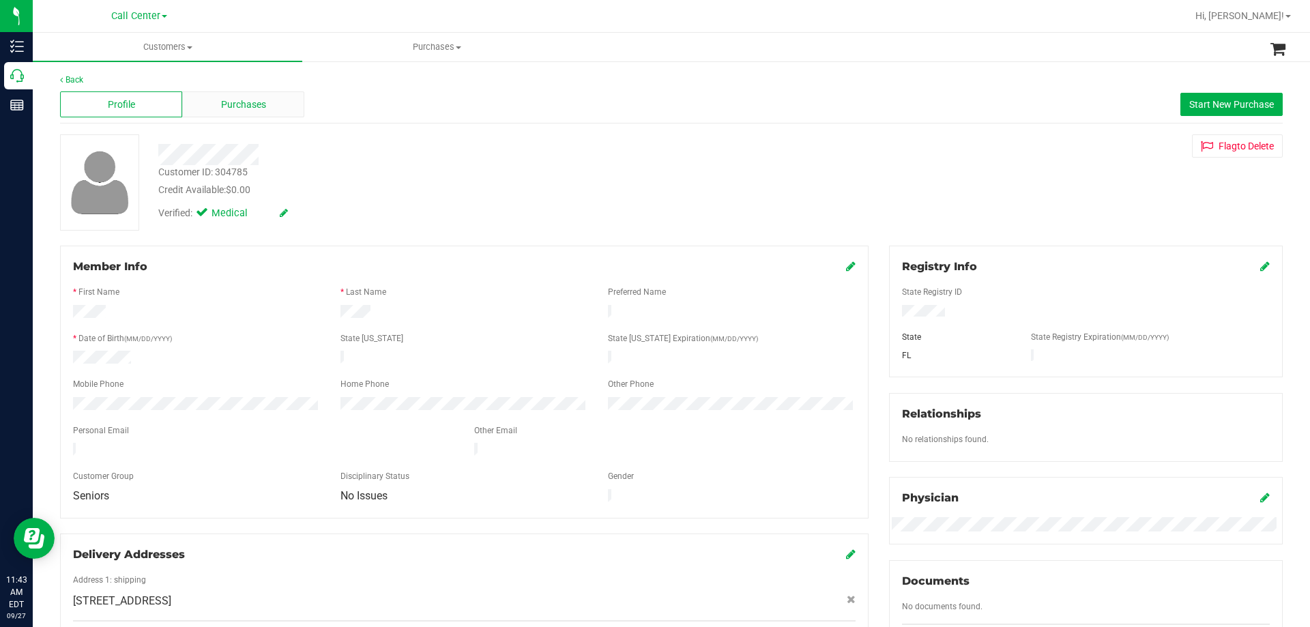
click at [256, 109] on span "Purchases" at bounding box center [243, 105] width 45 height 14
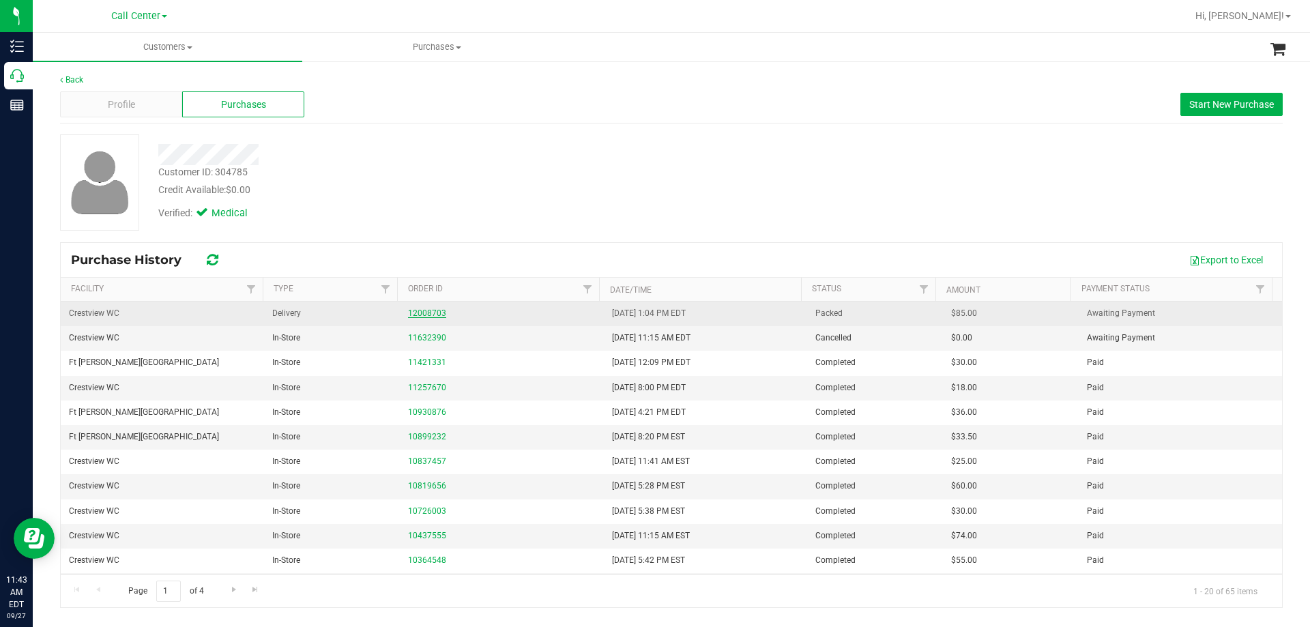
click at [422, 310] on link "12008703" at bounding box center [427, 313] width 38 height 10
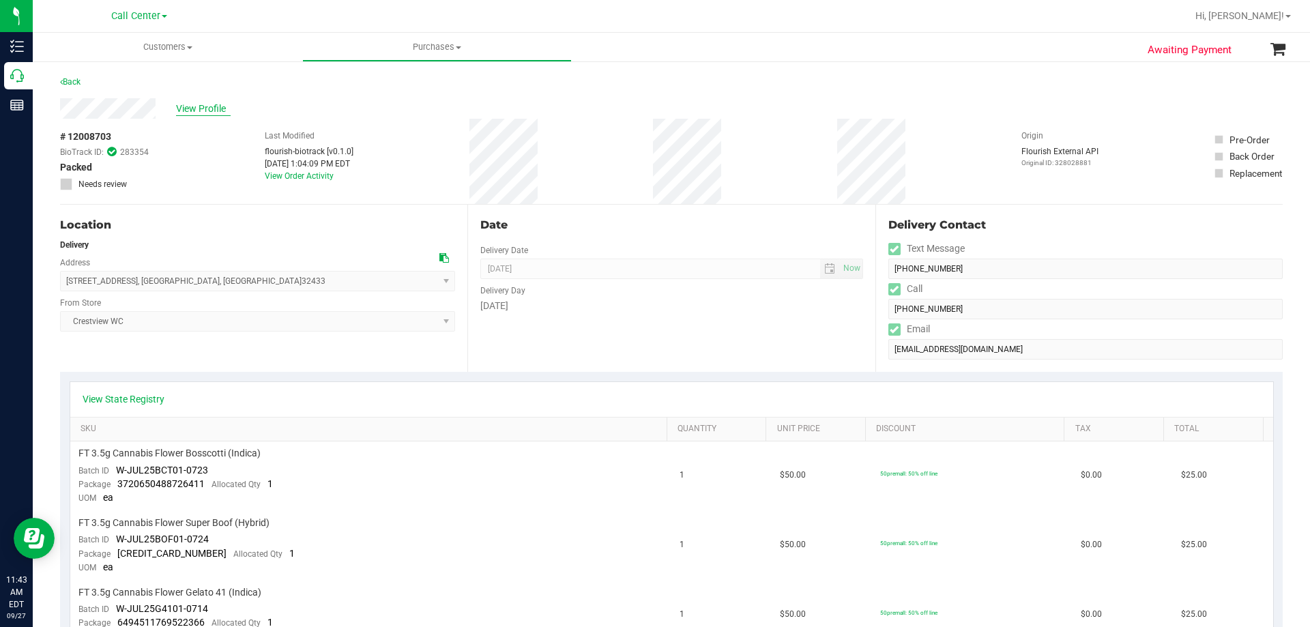
click at [200, 104] on span "View Profile" at bounding box center [203, 109] width 55 height 14
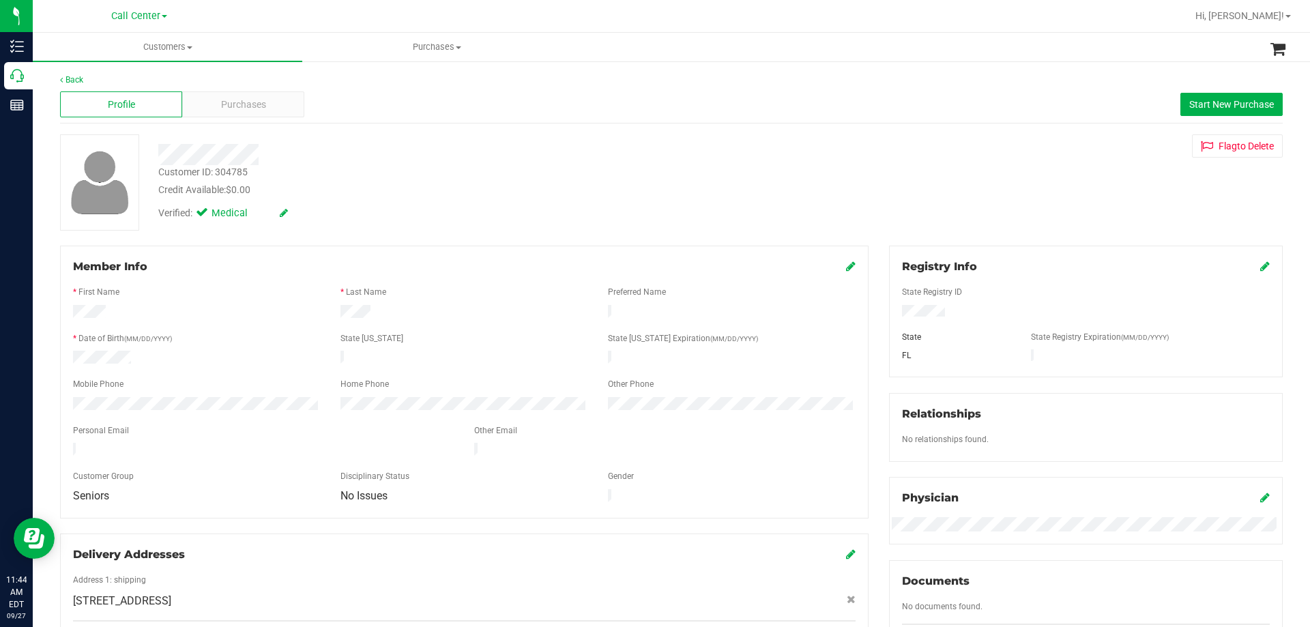
click at [846, 265] on icon at bounding box center [851, 266] width 10 height 11
click at [289, 417] on div at bounding box center [464, 411] width 803 height 13
click at [0, 414] on html "Inventory Call Center Reports 11:44 AM EDT 09/27/2025 09/27 Call Center Bonita …" at bounding box center [655, 313] width 1310 height 627
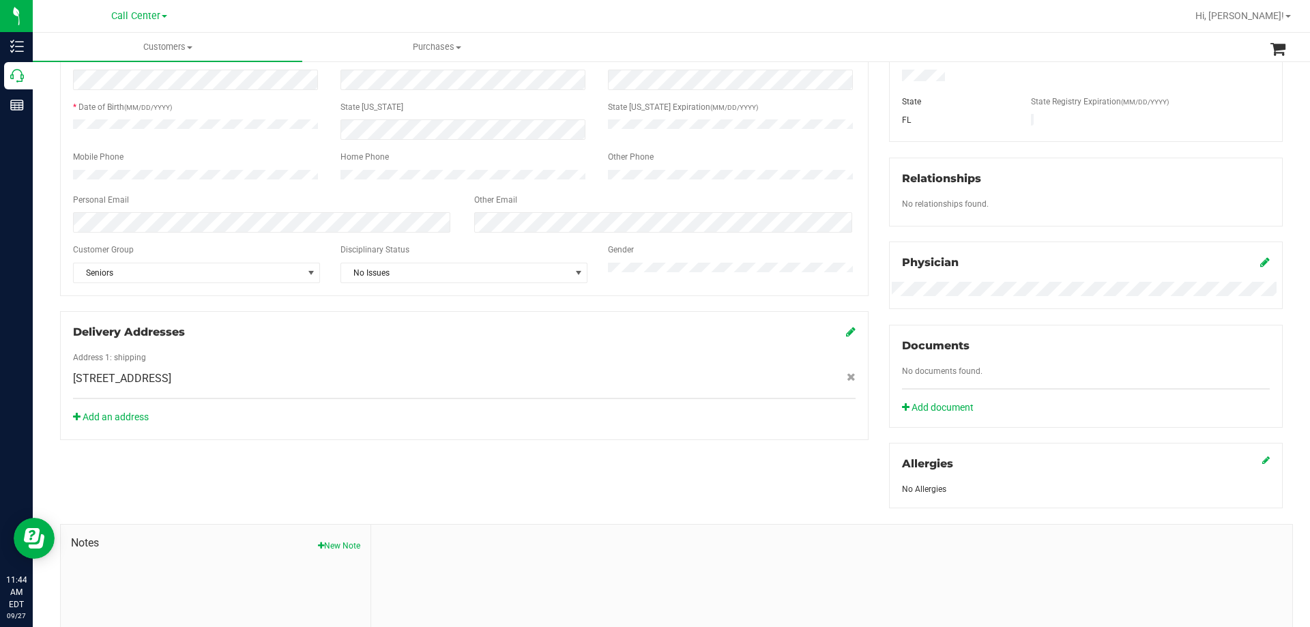
scroll to position [341, 0]
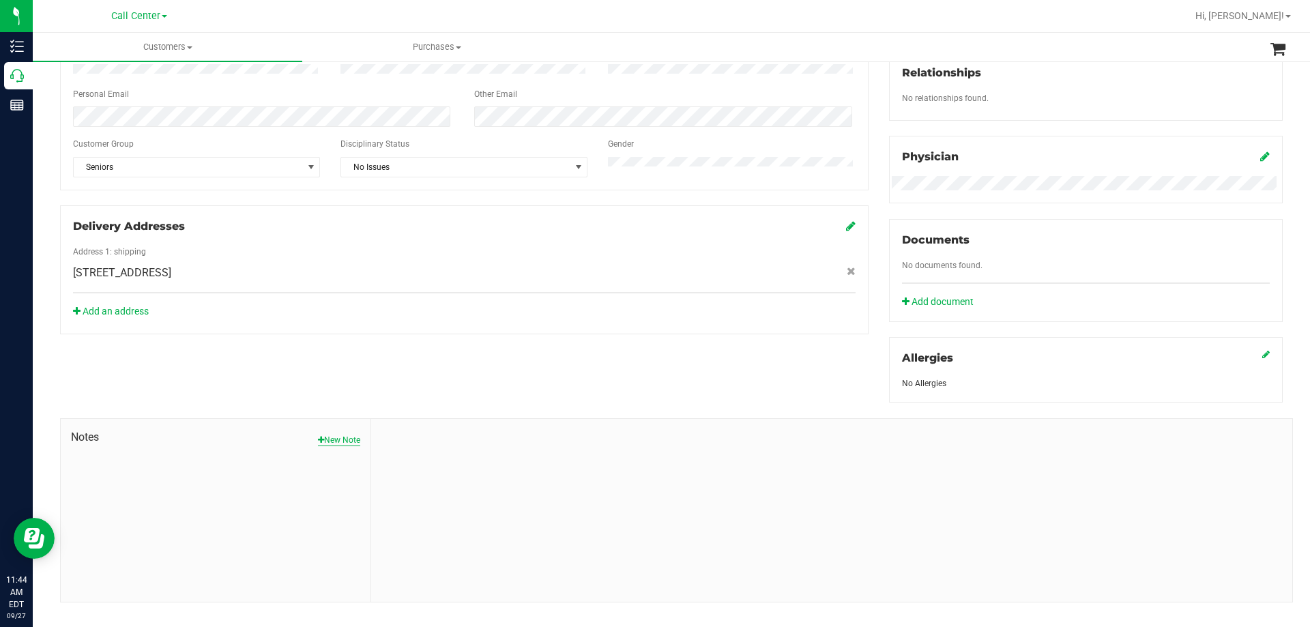
click at [338, 439] on button "New Note" at bounding box center [339, 440] width 42 height 12
click at [472, 468] on input "Note Title" at bounding box center [832, 475] width 901 height 20
paste input "(850) 892-0204"
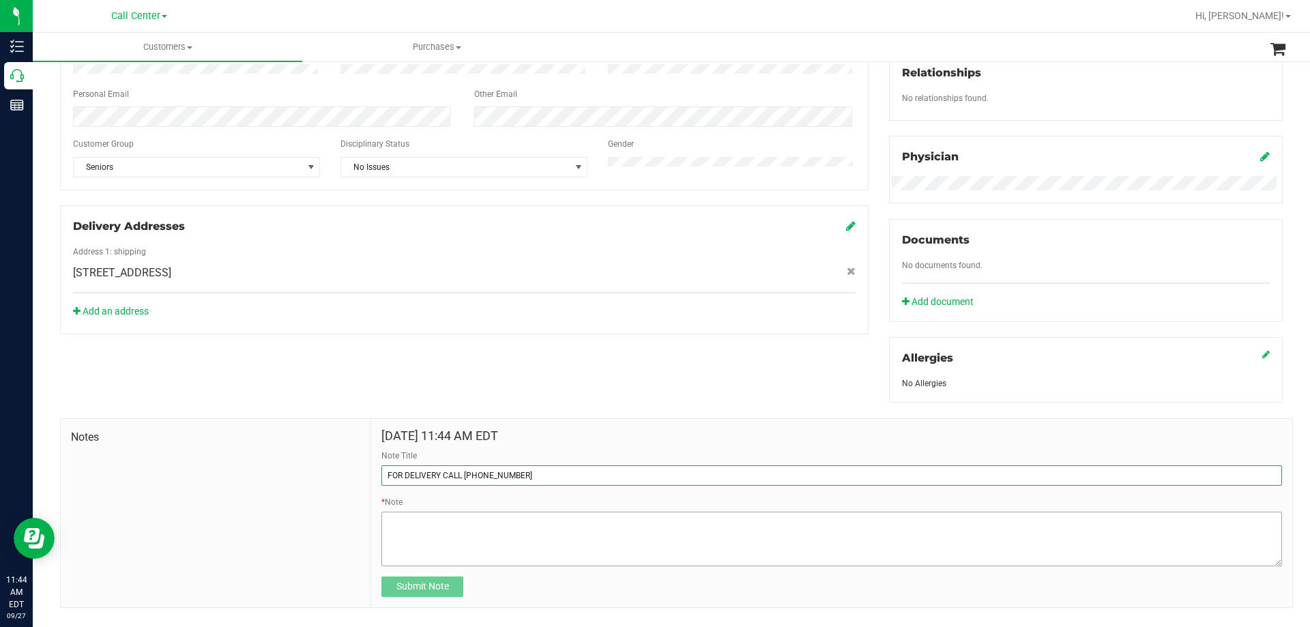
type input "FOR DELIVERY CALL (850) 892-0204"
click at [474, 536] on textarea "* Note" at bounding box center [832, 539] width 901 height 55
type textarea "p"
paste textarea "(850) 892-0204"
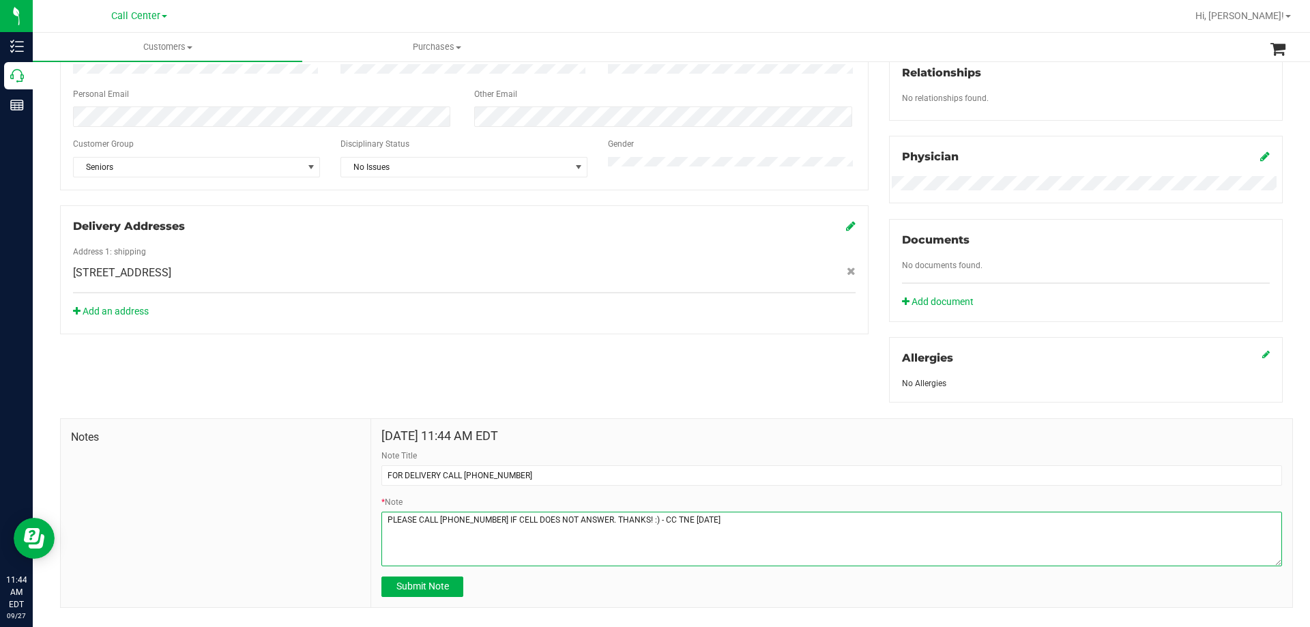
type textarea "PLEASE CALL (850) 892-0204 IF CELL DOES NOT ANSWER. THANKS! :) - CC TNE 09/27/2…"
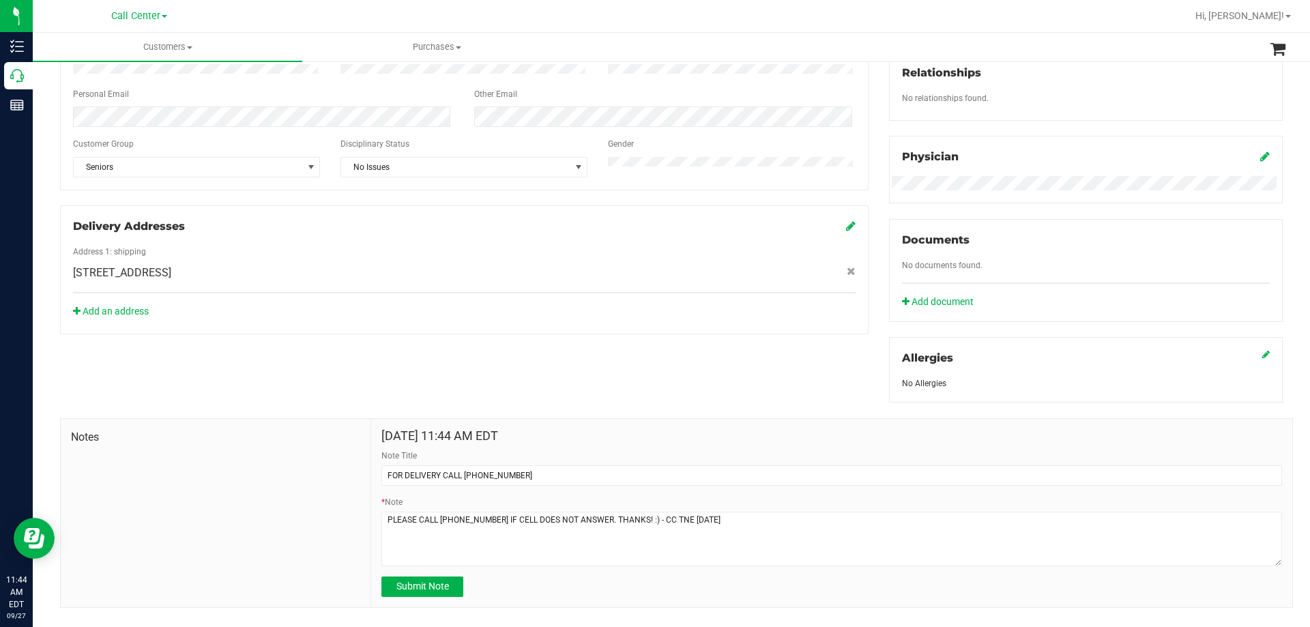
click at [409, 600] on div "Sep 27, 2025 11:44 AM EDT Note Title FOR DELIVERY CALL (850) 892-0204 * Note Su…" at bounding box center [831, 513] width 921 height 188
click at [413, 585] on span "Submit Note" at bounding box center [423, 586] width 53 height 11
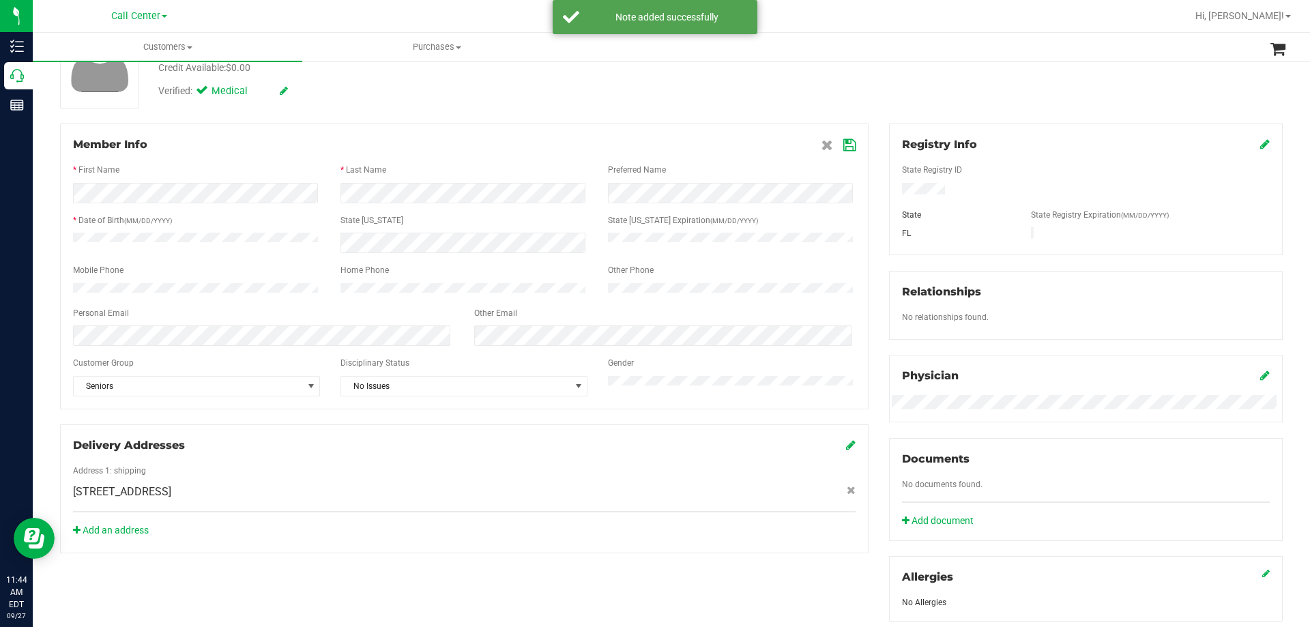
scroll to position [0, 0]
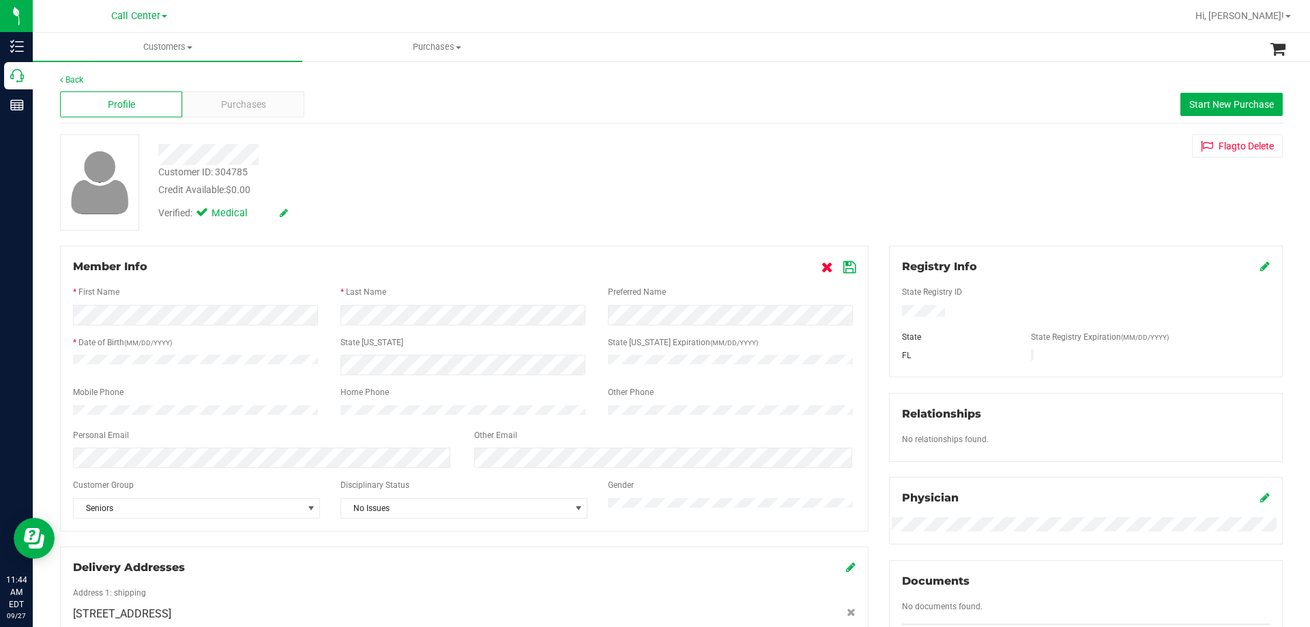
click at [822, 264] on icon at bounding box center [828, 267] width 12 height 11
click at [594, 216] on div "Verified: Medical" at bounding box center [459, 212] width 622 height 30
click at [239, 105] on span "Purchases" at bounding box center [243, 105] width 45 height 14
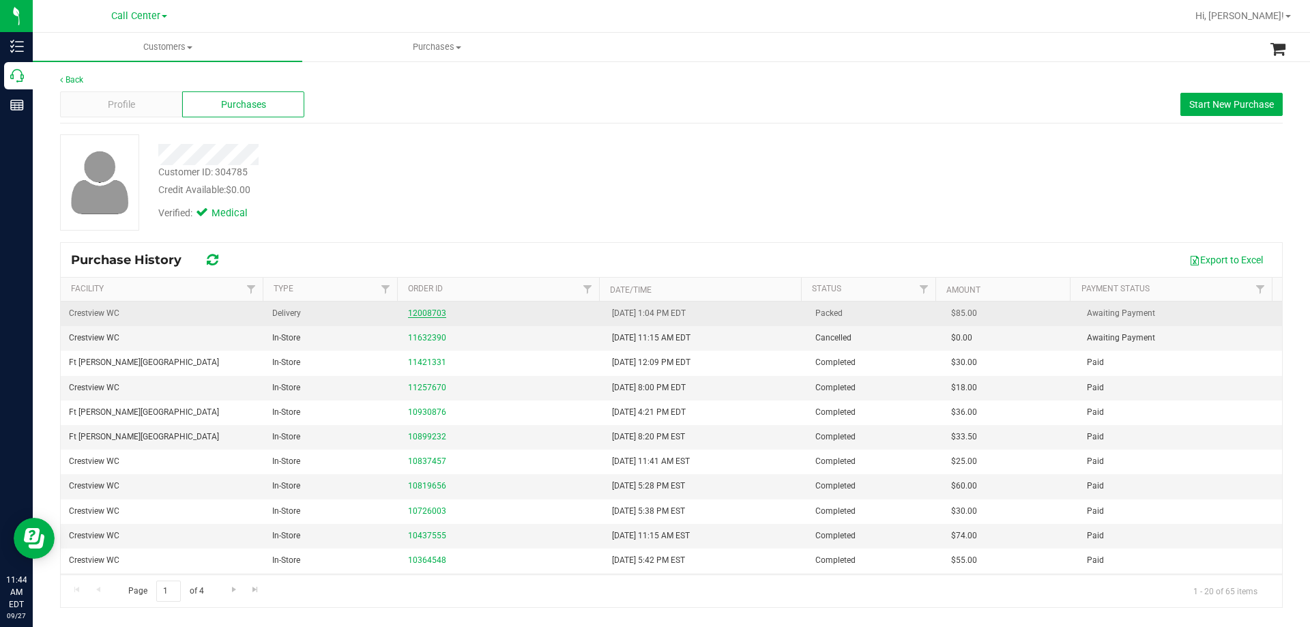
click at [425, 315] on link "12008703" at bounding box center [427, 313] width 38 height 10
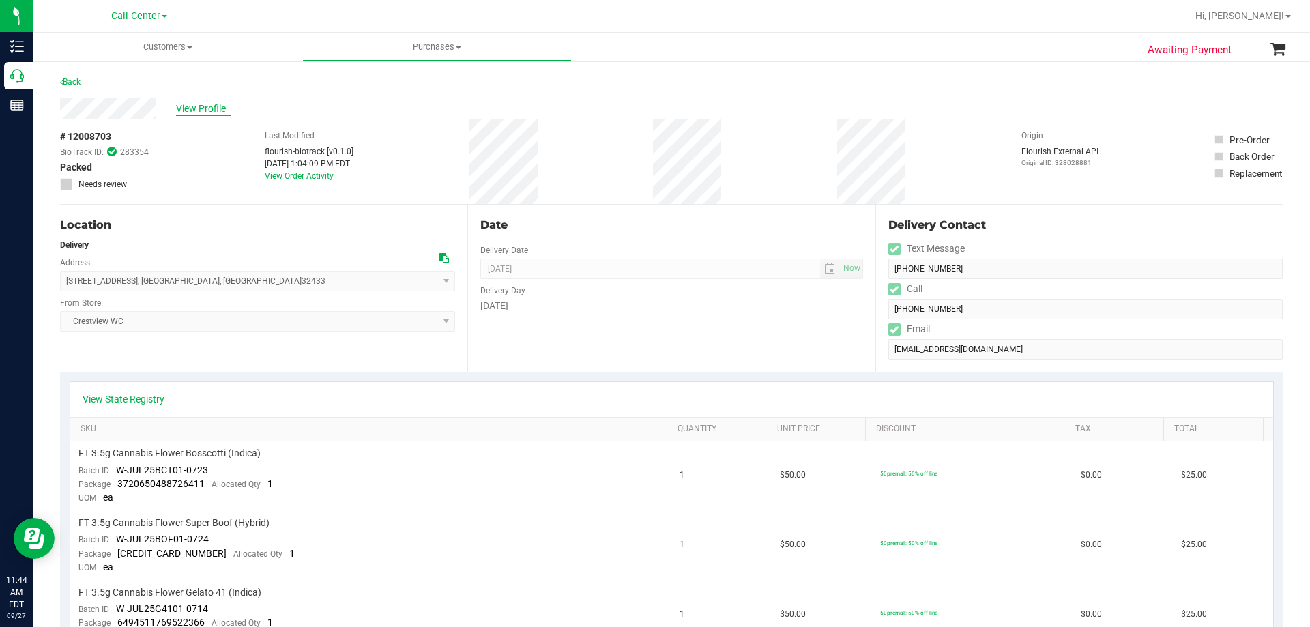
click at [203, 107] on span "View Profile" at bounding box center [203, 109] width 55 height 14
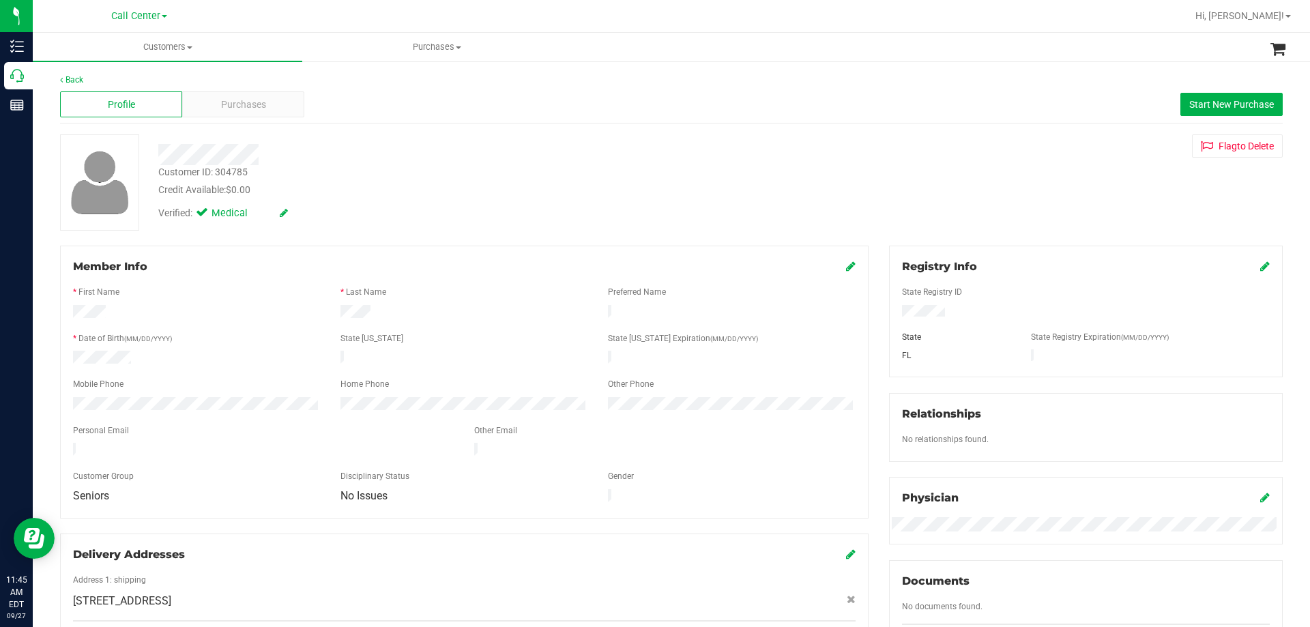
scroll to position [360, 0]
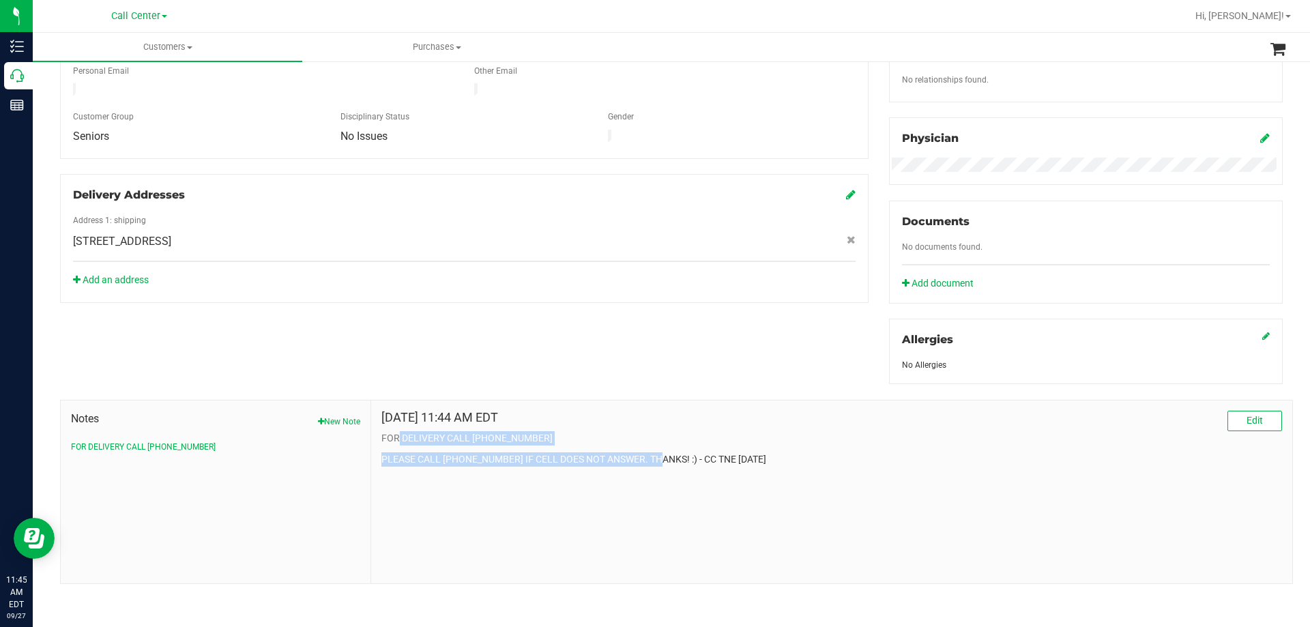
drag, startPoint x: 397, startPoint y: 437, endPoint x: 649, endPoint y: 472, distance: 254.1
click at [649, 472] on div "Sep 27, 2025 11:44 AM EDT Edit FOR DELIVERY CALL (850) 892-0204 PLEASE CALL (85…" at bounding box center [831, 492] width 921 height 183
click at [662, 468] on div "Sep 27, 2025 11:44 AM EDT Edit FOR DELIVERY CALL (850) 892-0204 PLEASE CALL (85…" at bounding box center [831, 492] width 921 height 183
drag, startPoint x: 797, startPoint y: 459, endPoint x: 465, endPoint y: 439, distance: 333.0
click at [465, 439] on div "Sep 27, 2025 11:44 AM EDT Edit FOR DELIVERY CALL (850) 892-0204 PLEASE CALL (85…" at bounding box center [832, 439] width 901 height 56
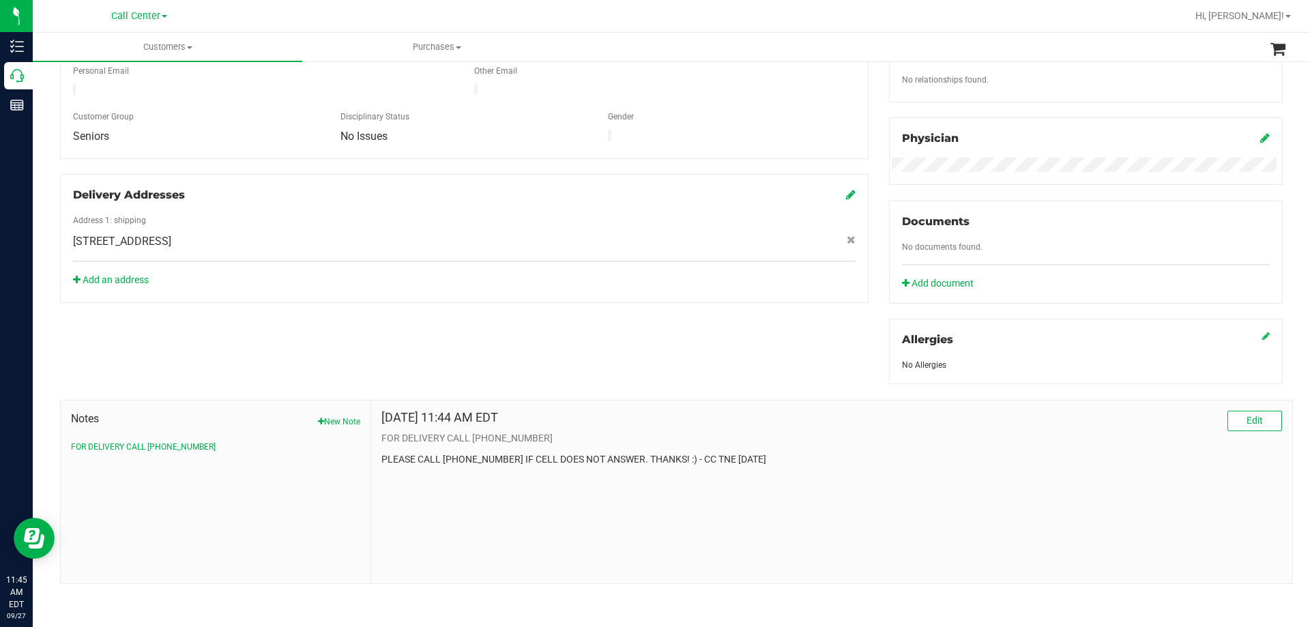
click at [465, 439] on p "FOR DELIVERY CALL (850) 892-0204" at bounding box center [832, 438] width 901 height 14
drag, startPoint x: 412, startPoint y: 428, endPoint x: 579, endPoint y: 455, distance: 169.4
click at [579, 455] on div "Sep 27, 2025 11:44 AM EDT Edit FOR DELIVERY CALL (850) 892-0204 PLEASE CALL (85…" at bounding box center [832, 439] width 901 height 56
click at [603, 450] on div "Sep 27, 2025 11:44 AM EDT Edit FOR DELIVERY CALL (850) 892-0204 PLEASE CALL (85…" at bounding box center [832, 439] width 901 height 56
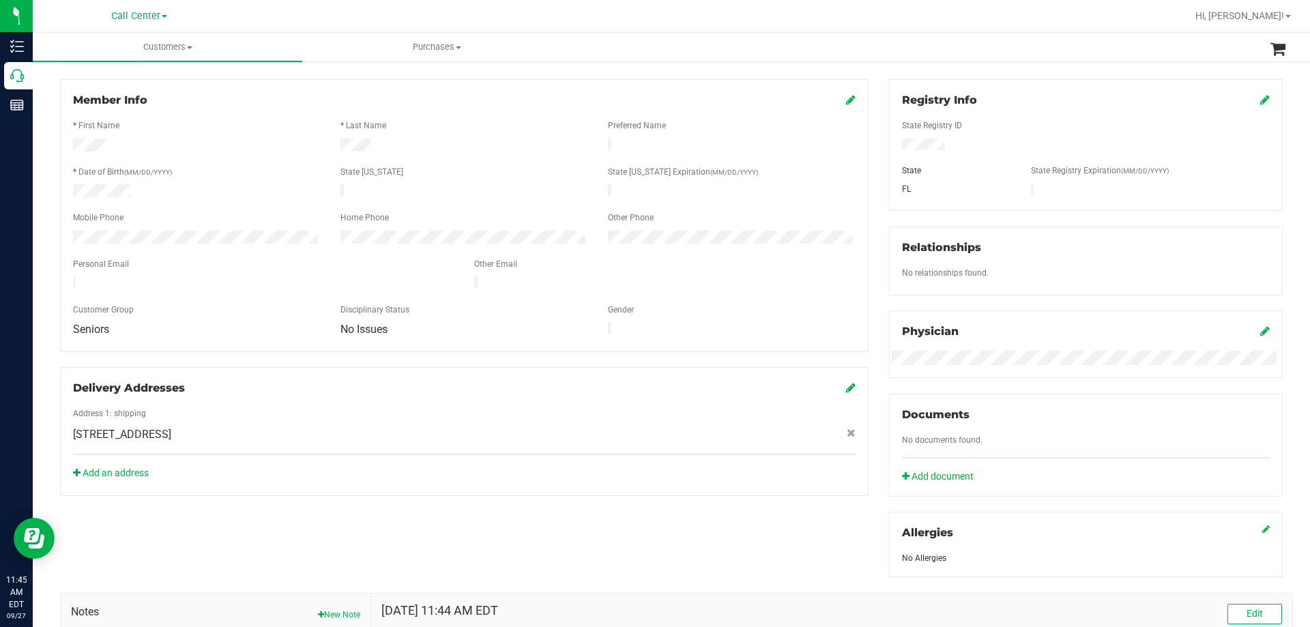
scroll to position [0, 0]
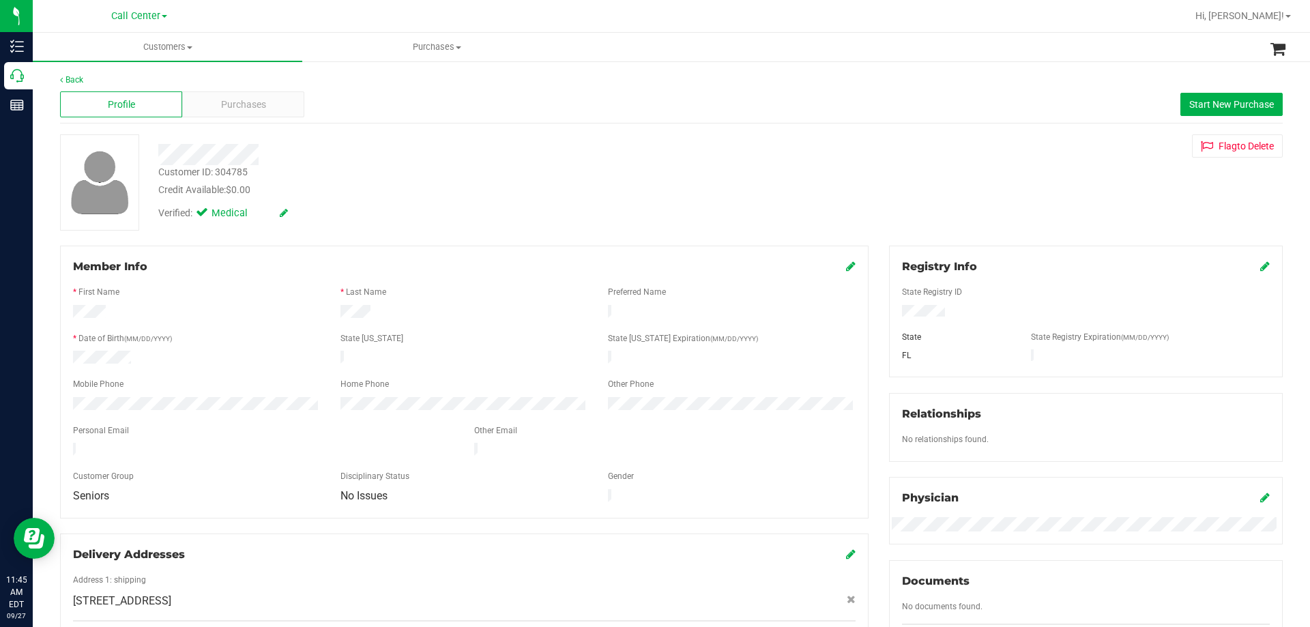
click at [437, 217] on div "Verified: Medical" at bounding box center [459, 212] width 622 height 30
click at [364, 180] on div "Customer ID: 304785 Credit Available: $0.00" at bounding box center [459, 181] width 622 height 32
click at [334, 152] on div at bounding box center [459, 154] width 622 height 21
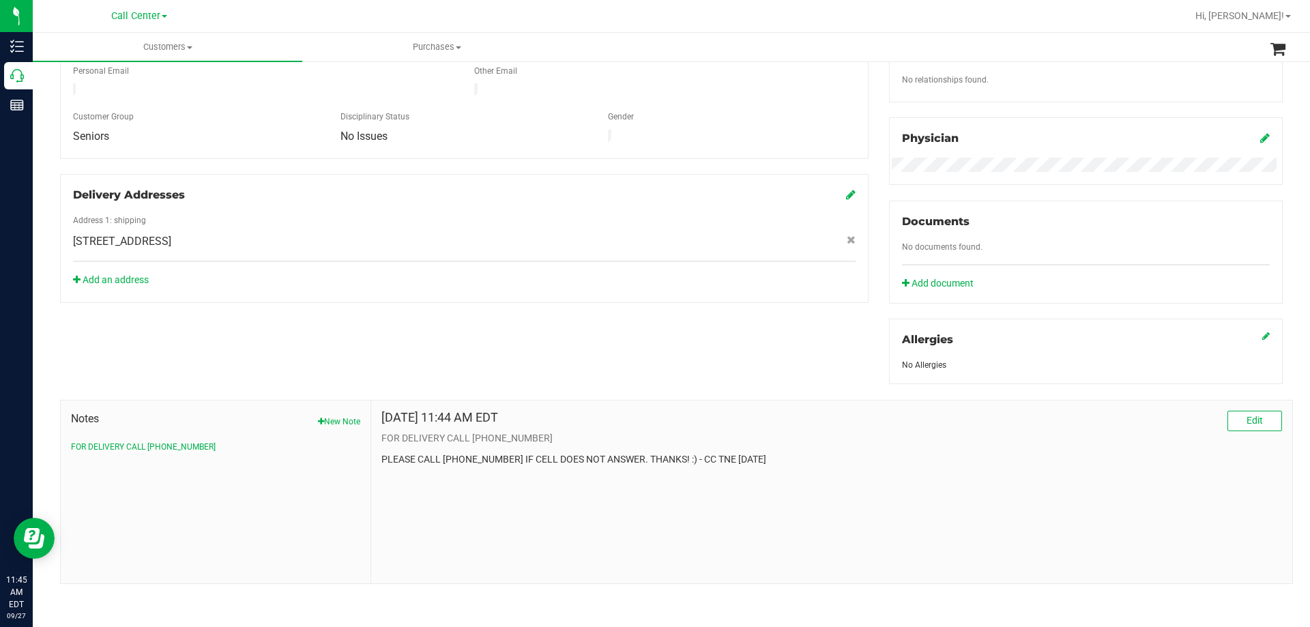
drag, startPoint x: 380, startPoint y: 418, endPoint x: 826, endPoint y: 480, distance: 450.1
click at [826, 480] on div "Sep 27, 2025 11:44 AM EDT Edit FOR DELIVERY CALL (850) 892-0204 PLEASE CALL (85…" at bounding box center [831, 492] width 921 height 183
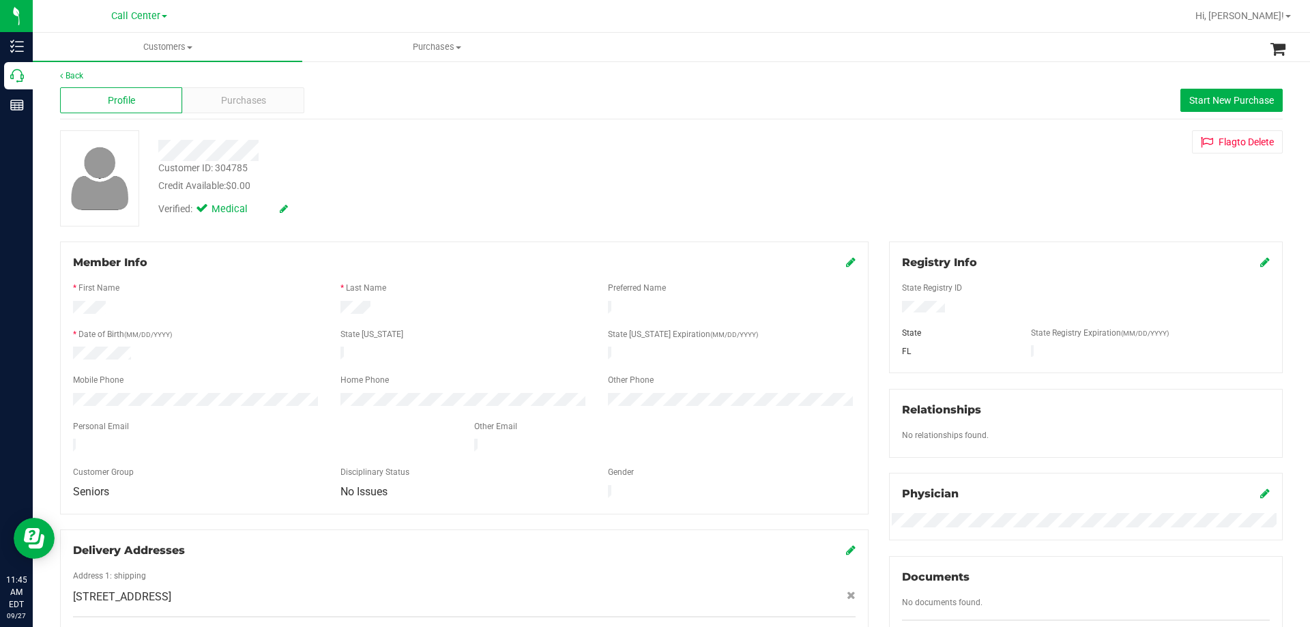
scroll to position [0, 0]
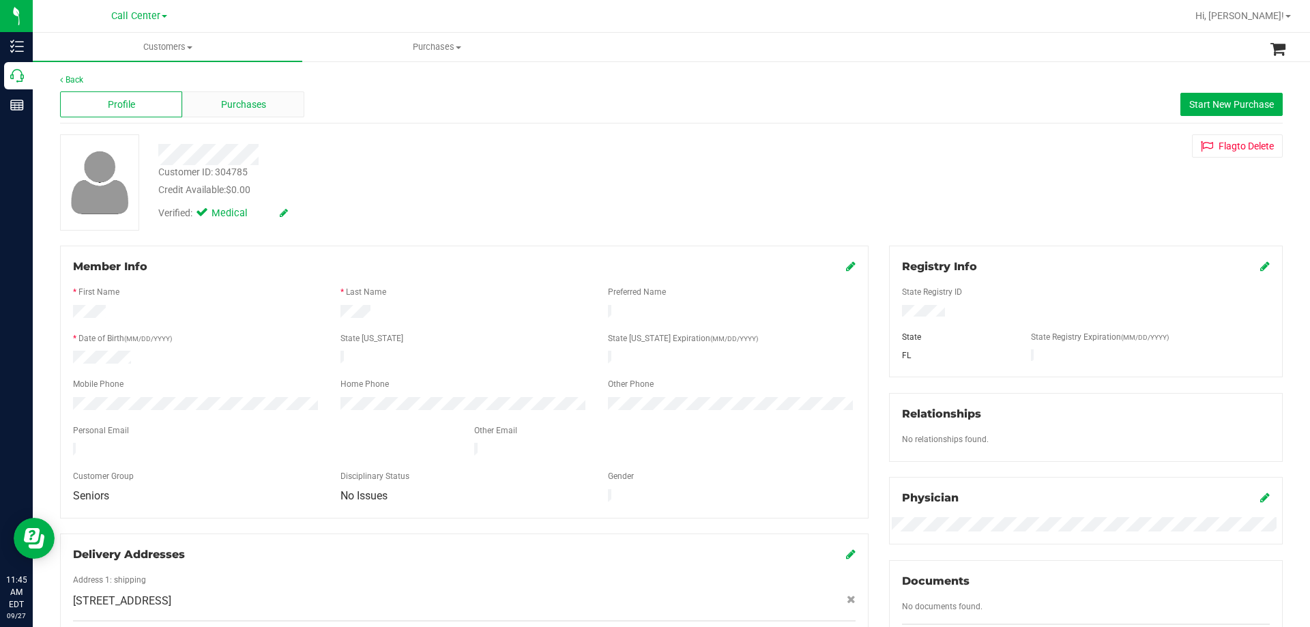
click at [259, 105] on span "Purchases" at bounding box center [243, 105] width 45 height 14
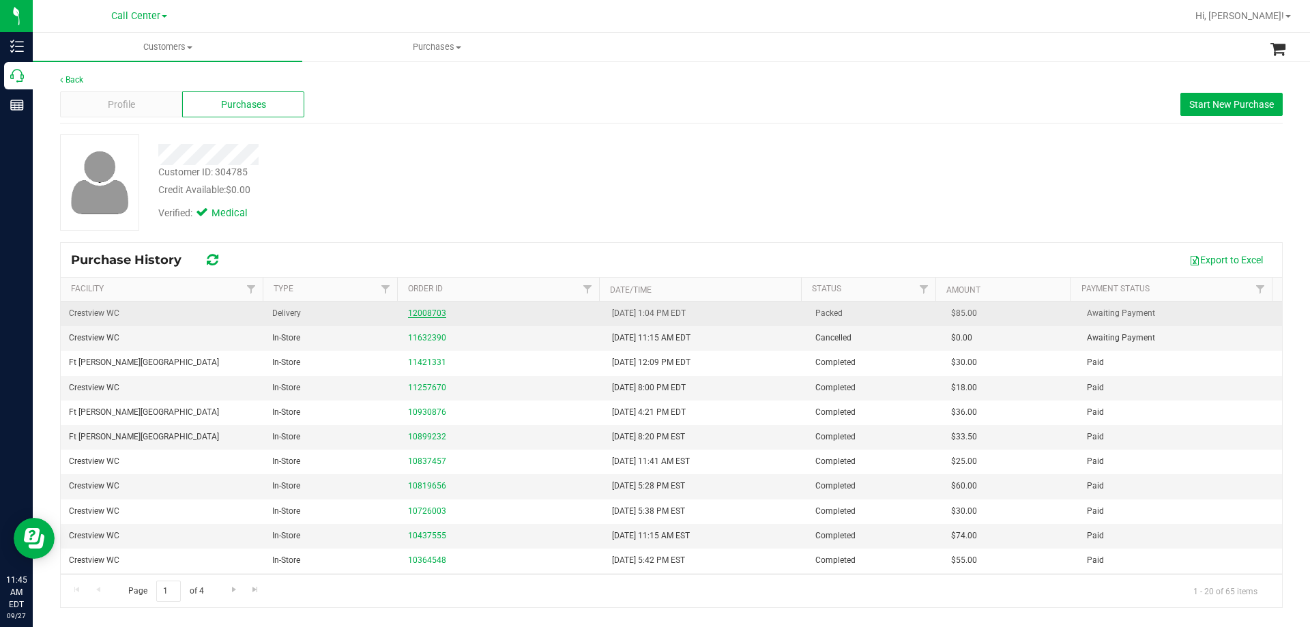
click at [434, 315] on link "12008703" at bounding box center [427, 313] width 38 height 10
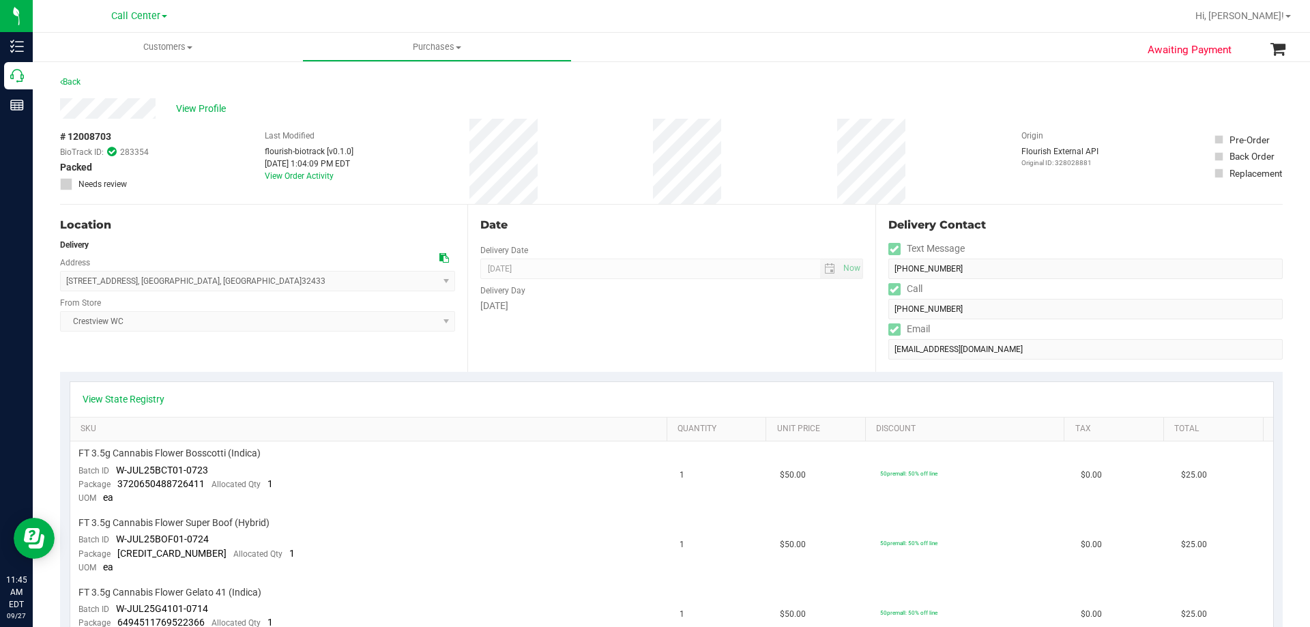
click at [786, 355] on div "Location Delivery Address 229 W Italian Ave , Defuniak Springs , FL 32433 Selec…" at bounding box center [671, 288] width 1223 height 167
click at [191, 105] on span "View Profile" at bounding box center [203, 109] width 55 height 14
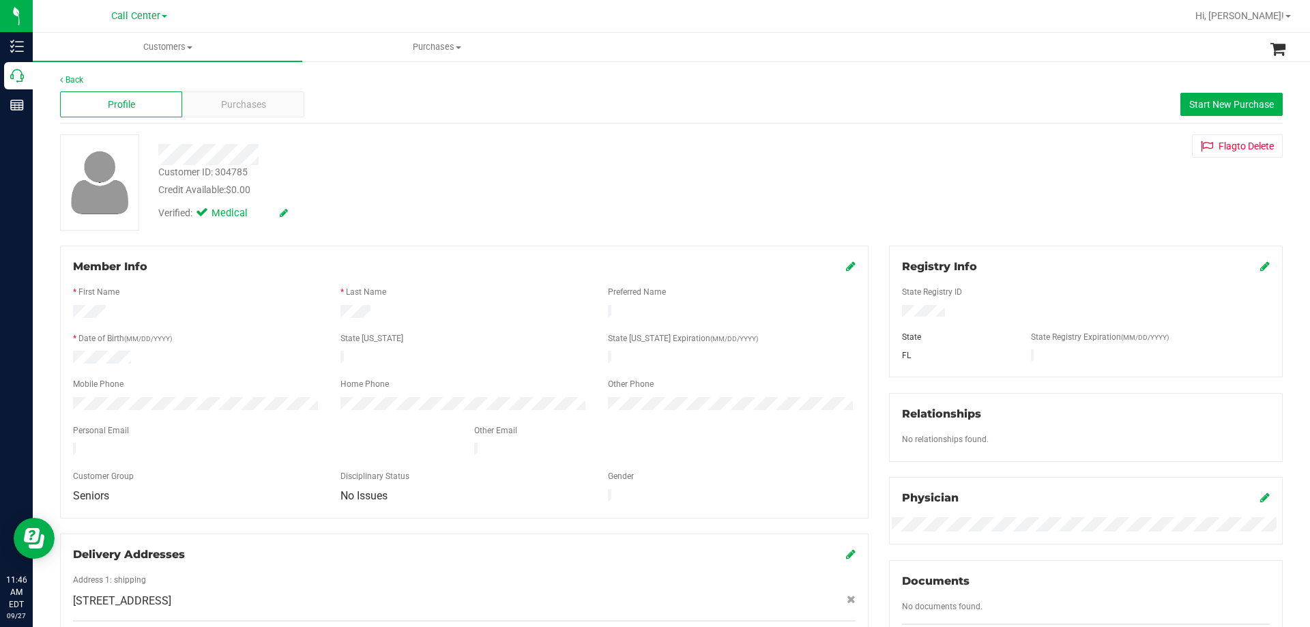
click at [220, 175] on div "Customer ID: 304785" at bounding box center [202, 172] width 89 height 14
copy div "Customer ID: 304785"
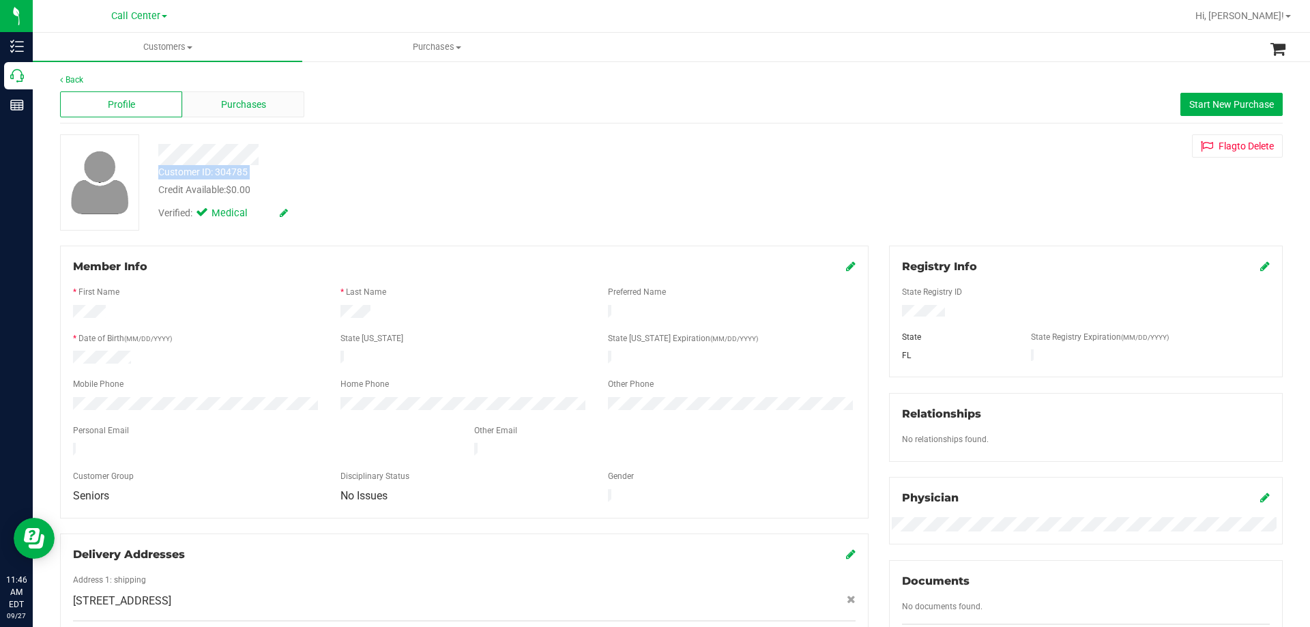
click at [246, 105] on span "Purchases" at bounding box center [243, 105] width 45 height 14
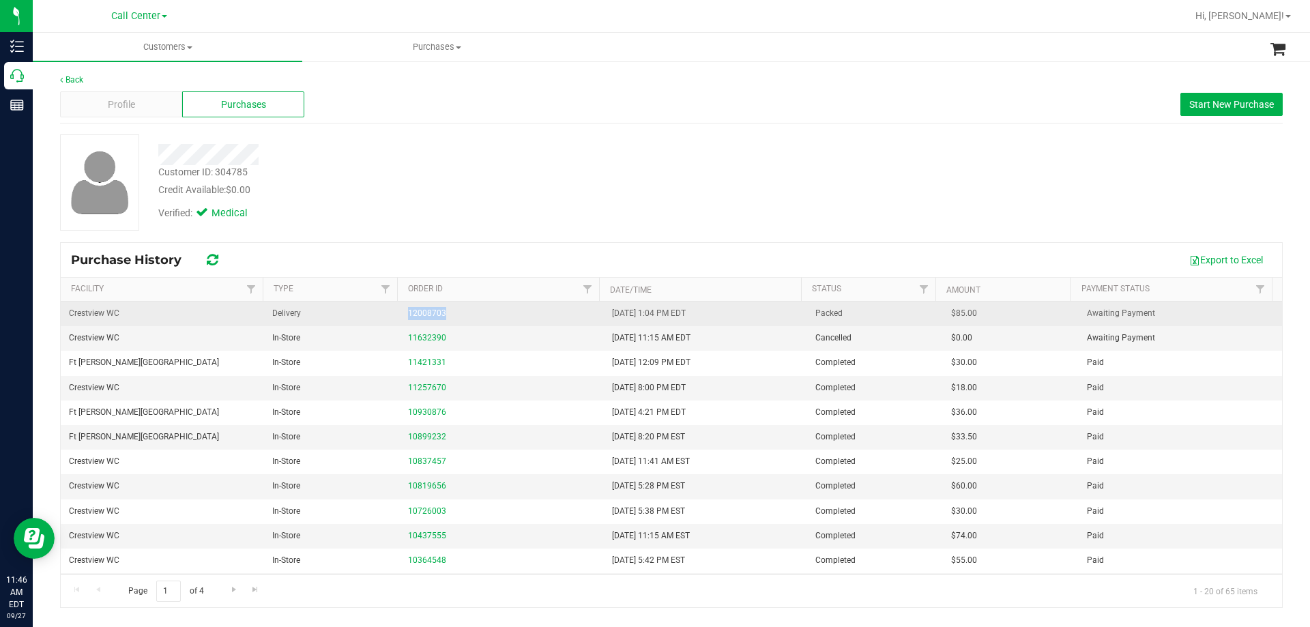
copy tr "12008703"
drag, startPoint x: 429, startPoint y: 315, endPoint x: 385, endPoint y: 315, distance: 43.7
click at [385, 315] on tr "Crestview WC Delivery 12008703 9/26/2025 1:04 PM EDT Packed $85.00 Awaiting Pay…" at bounding box center [672, 314] width 1222 height 25
click at [419, 319] on div "12008703" at bounding box center [501, 313] width 187 height 13
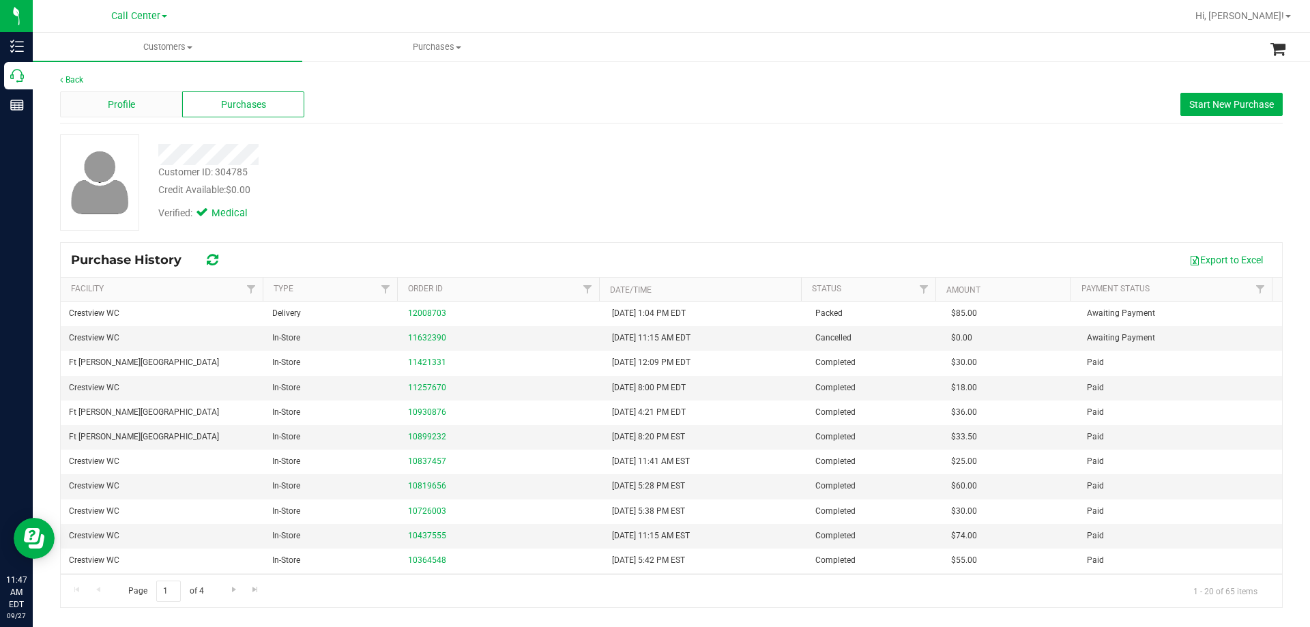
click at [141, 99] on div "Profile" at bounding box center [121, 104] width 122 height 26
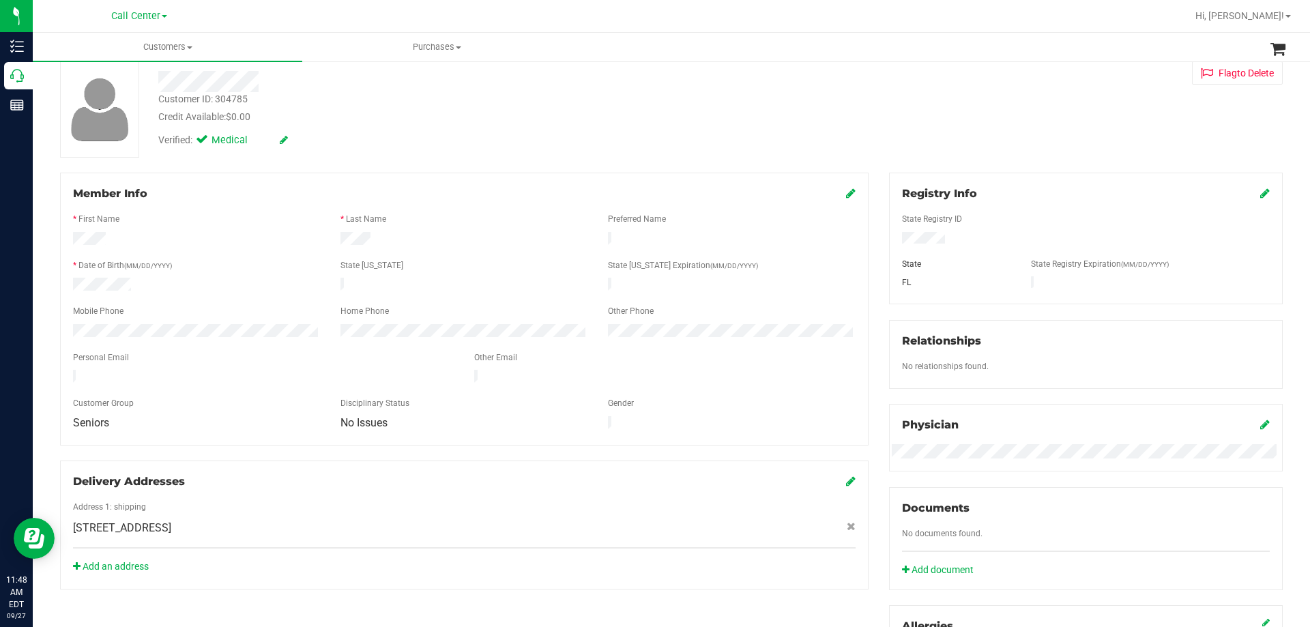
scroll to position [137, 0]
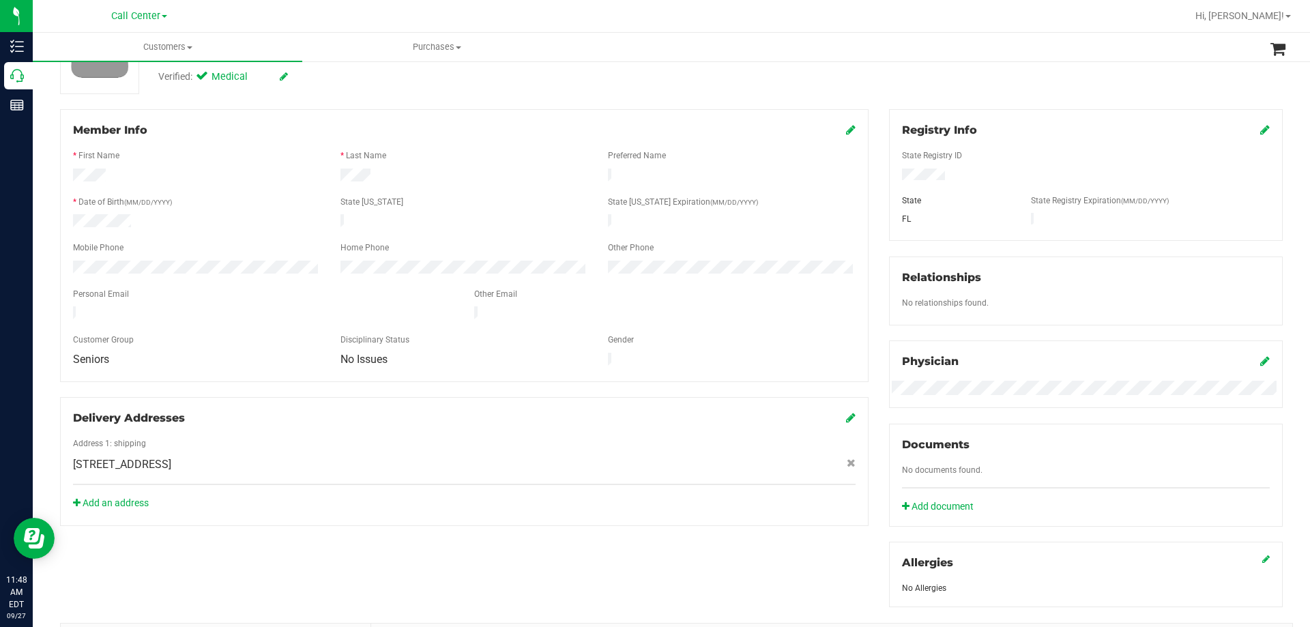
click at [212, 277] on div at bounding box center [464, 282] width 783 height 11
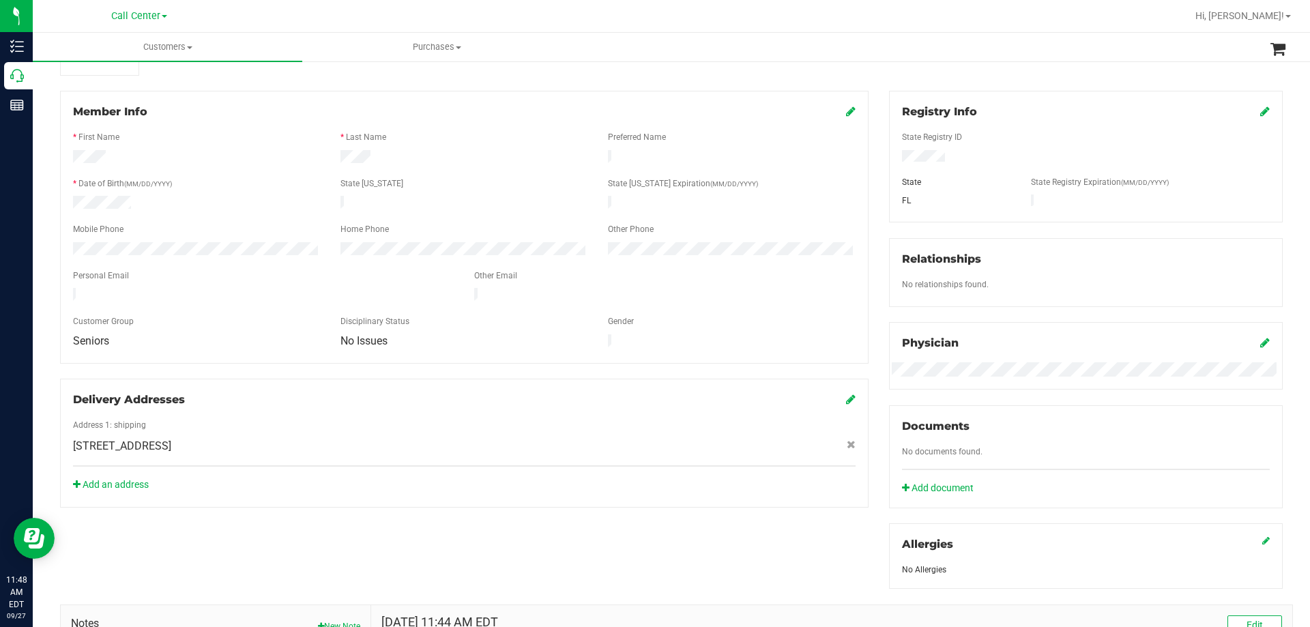
scroll to position [0, 0]
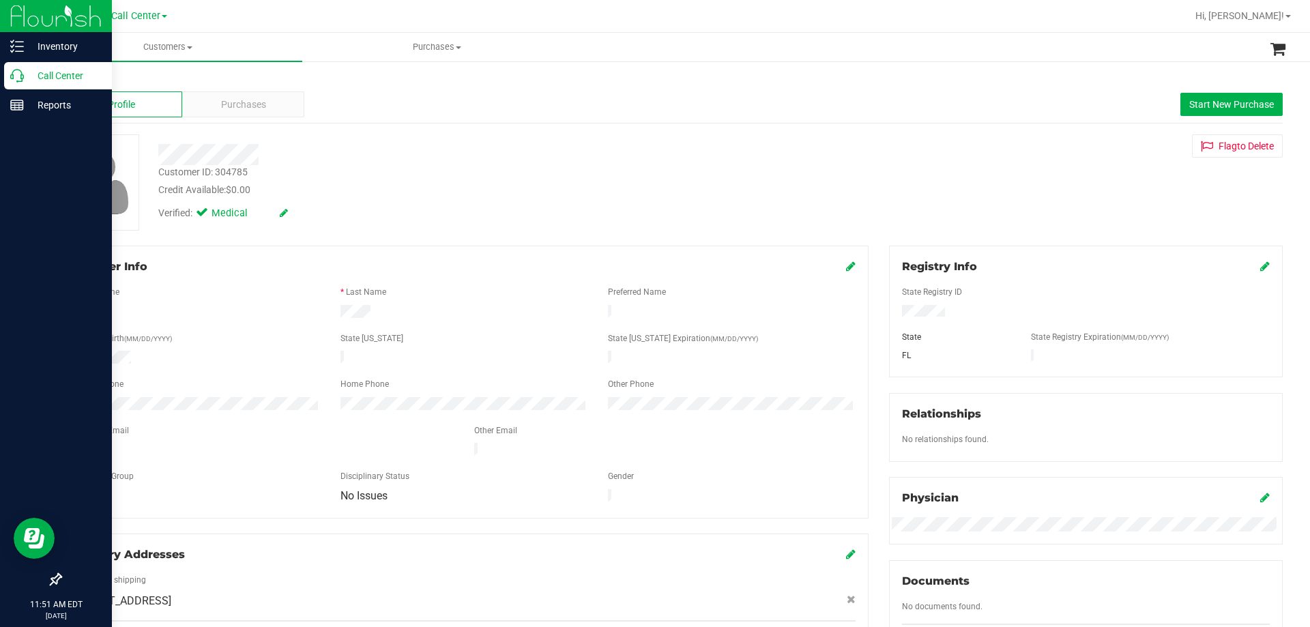
click at [59, 78] on p "Call Center" at bounding box center [65, 76] width 82 height 16
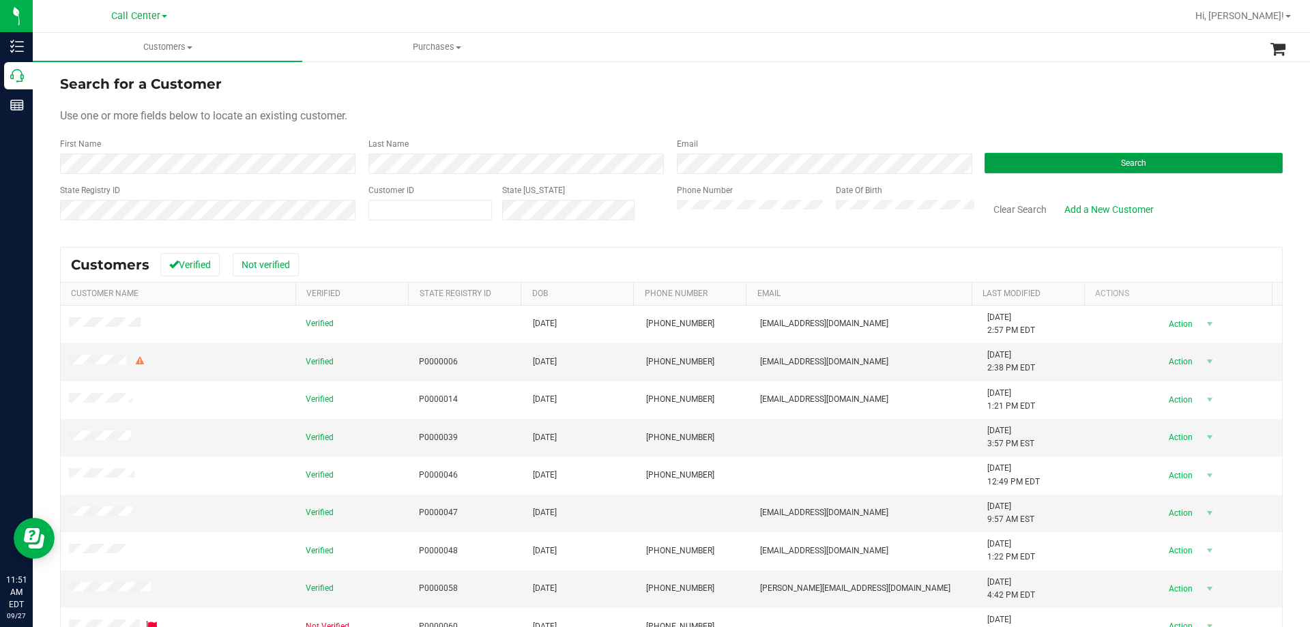
click at [1023, 166] on button "Search" at bounding box center [1134, 163] width 298 height 20
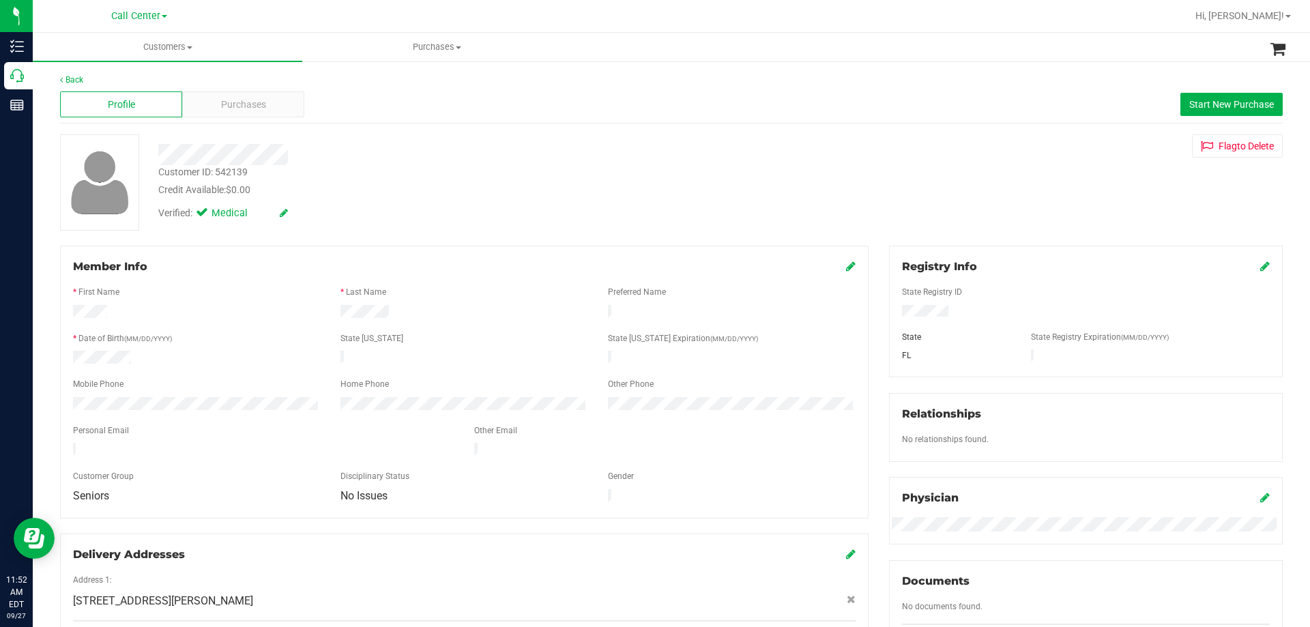
click at [401, 214] on div "Verified: Medical" at bounding box center [459, 212] width 622 height 30
click at [261, 120] on div "Profile Purchases Start New Purchase" at bounding box center [671, 105] width 1223 height 38
click at [259, 106] on span "Purchases" at bounding box center [243, 105] width 45 height 14
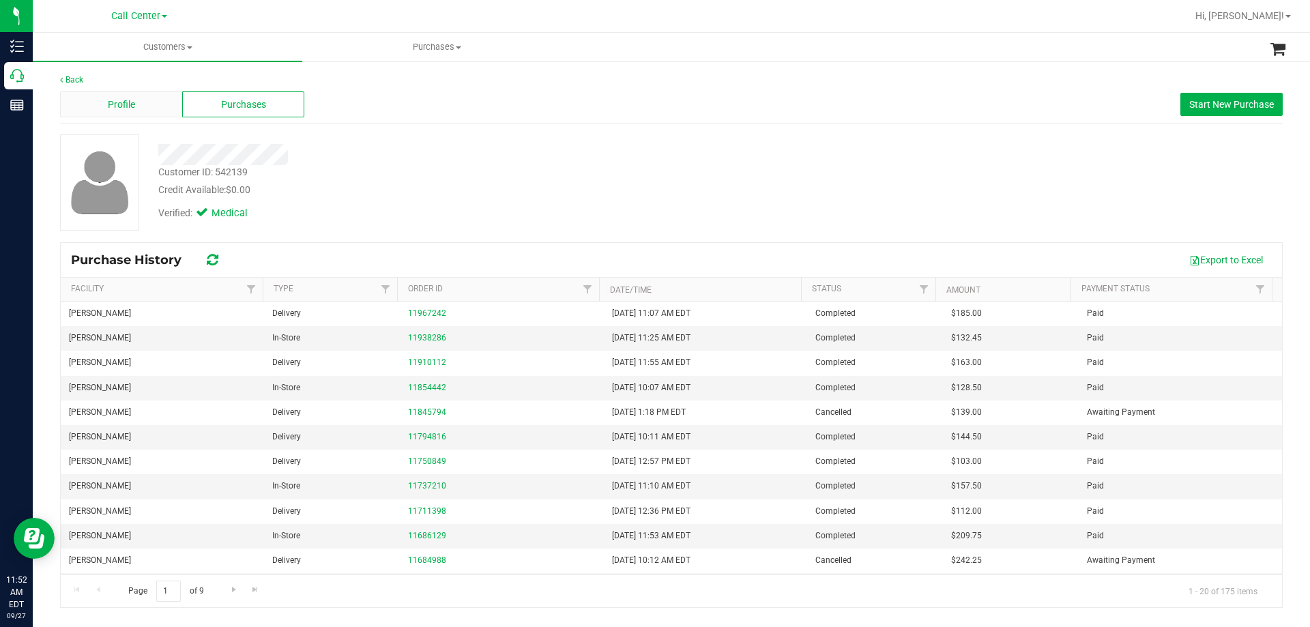
click at [132, 111] on span "Profile" at bounding box center [121, 105] width 27 height 14
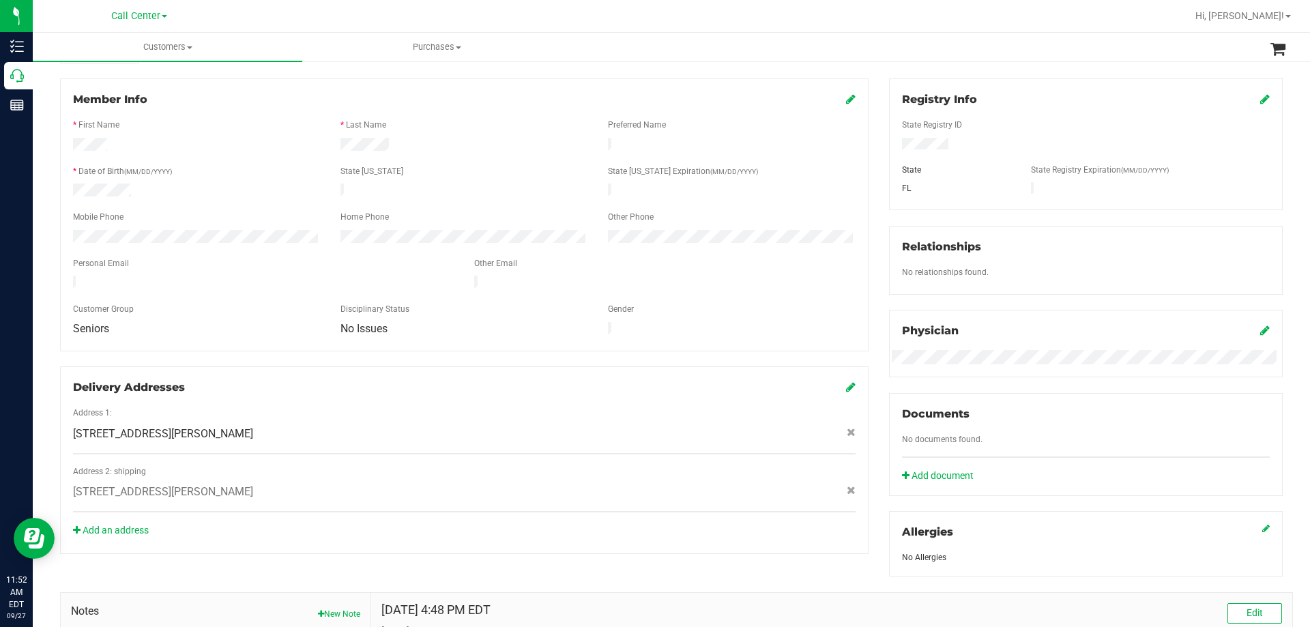
scroll to position [273, 0]
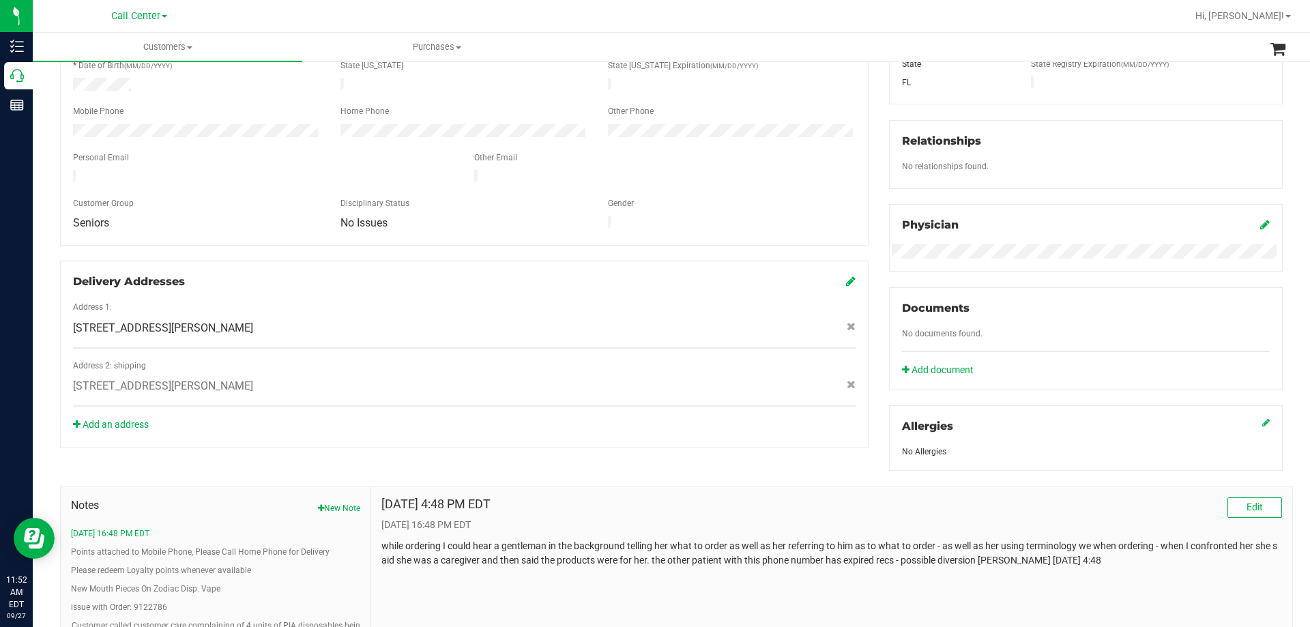
click at [147, 320] on span "1415 McDonald st , Plant City , FL 33563" at bounding box center [163, 328] width 180 height 16
copy div "1415 McDonald st , Plant City , FL 33563"
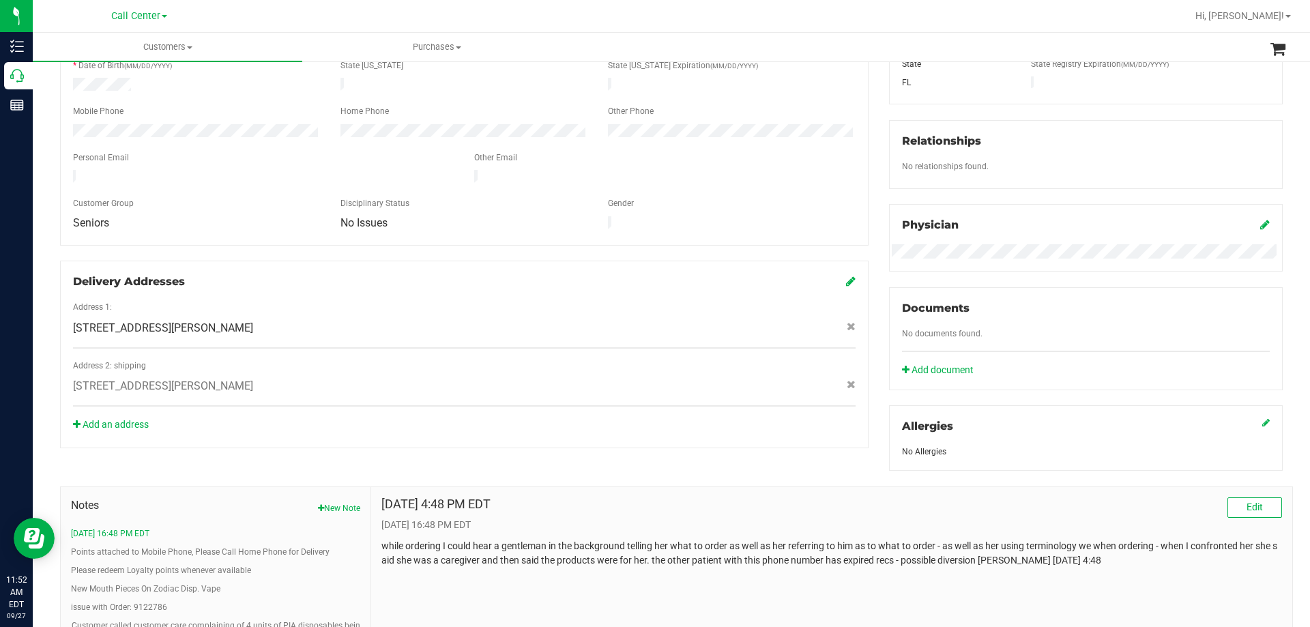
click at [624, 540] on p "while ordering I could hear a gentleman in the background telling her what to o…" at bounding box center [832, 553] width 901 height 29
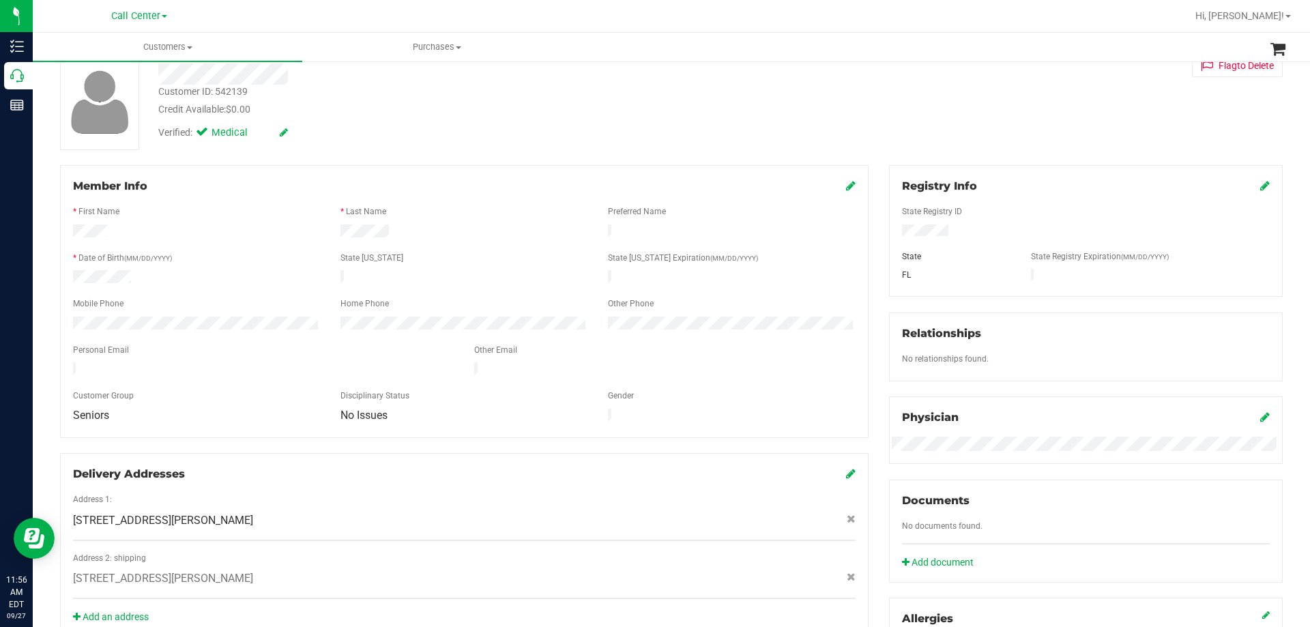
scroll to position [0, 0]
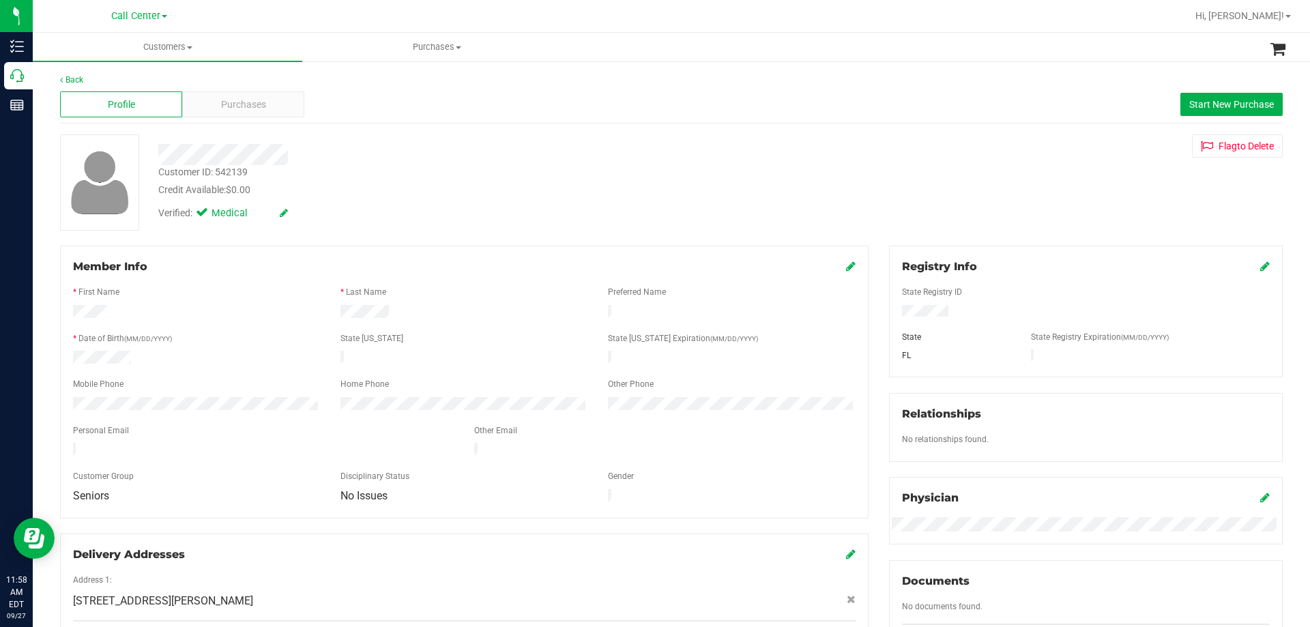
click at [917, 320] on div at bounding box center [1086, 325] width 368 height 11
click at [239, 100] on span "Purchases" at bounding box center [243, 105] width 45 height 14
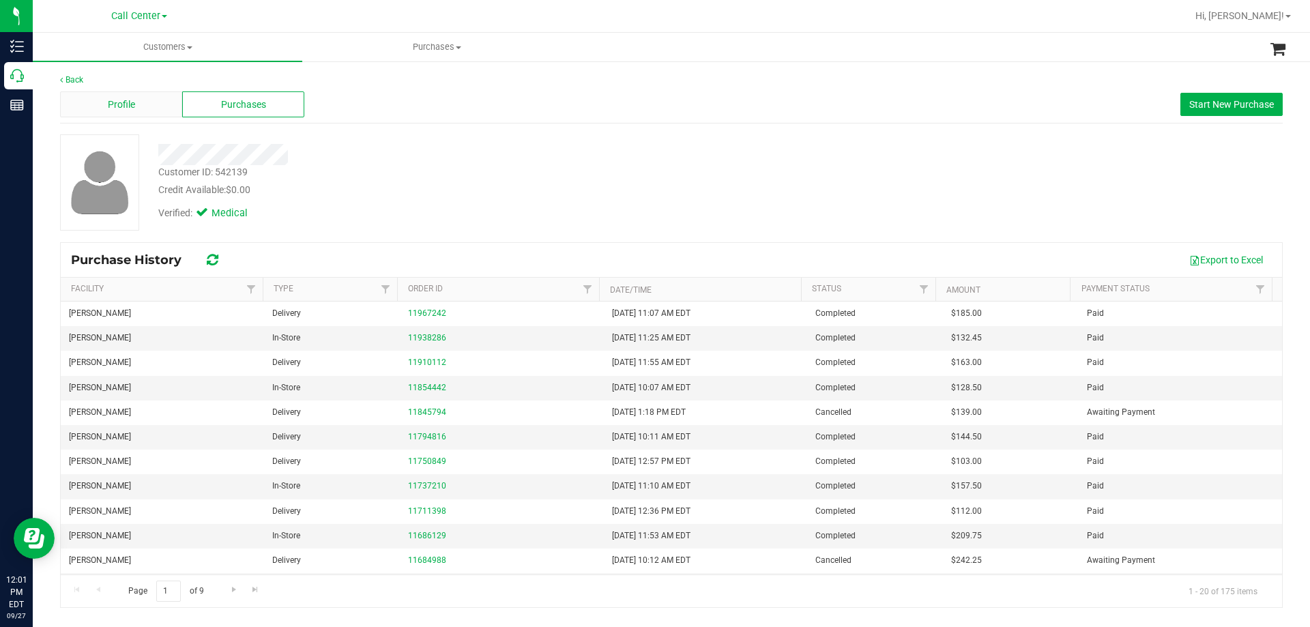
click at [158, 107] on div "Profile" at bounding box center [121, 104] width 122 height 26
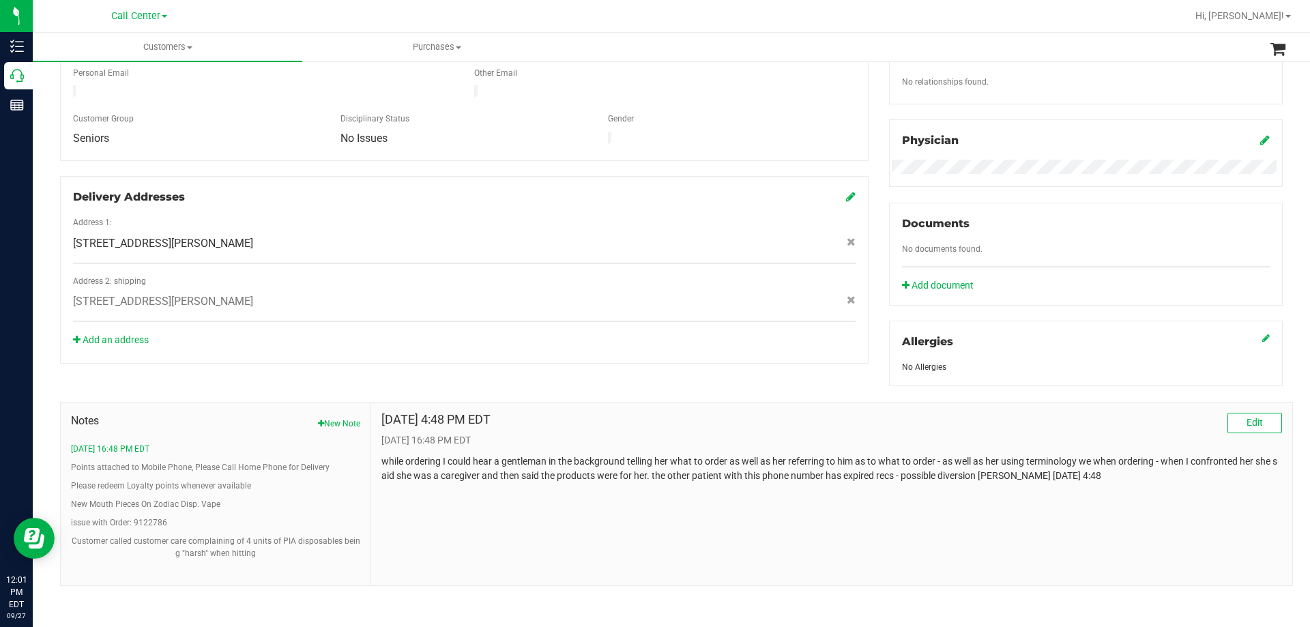
scroll to position [360, 0]
click at [134, 539] on button "Customer called customer care complaining of 4 units of PIA disposables being "…" at bounding box center [215, 545] width 289 height 25
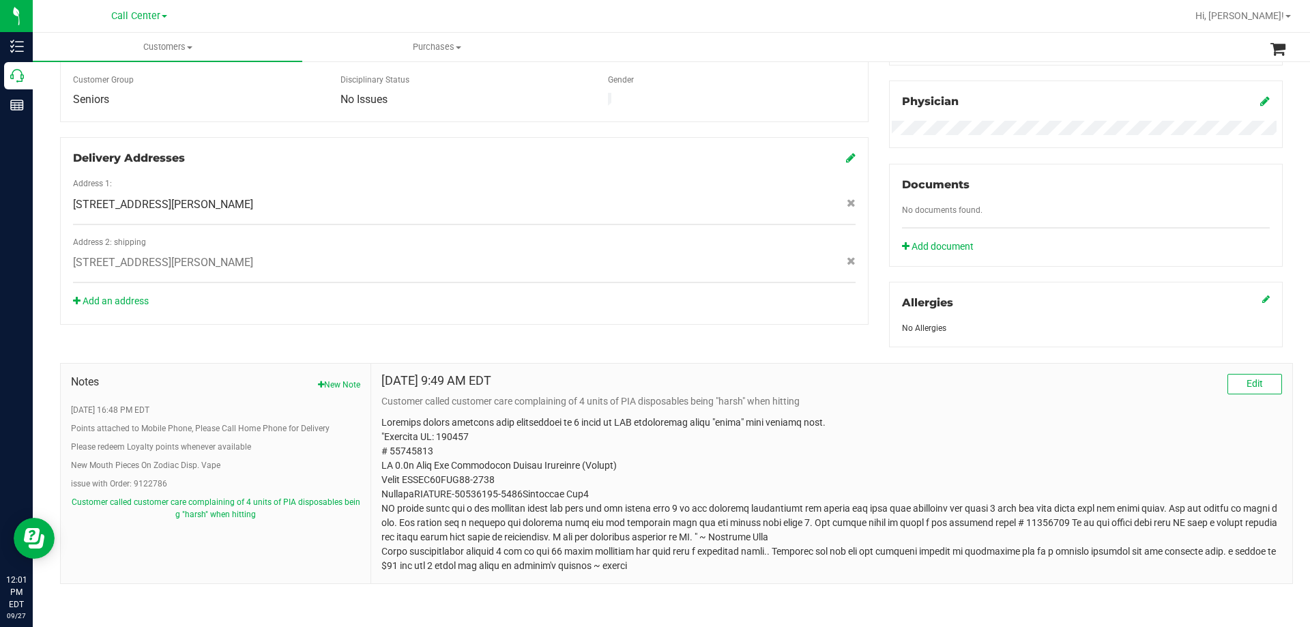
scroll to position [0, 0]
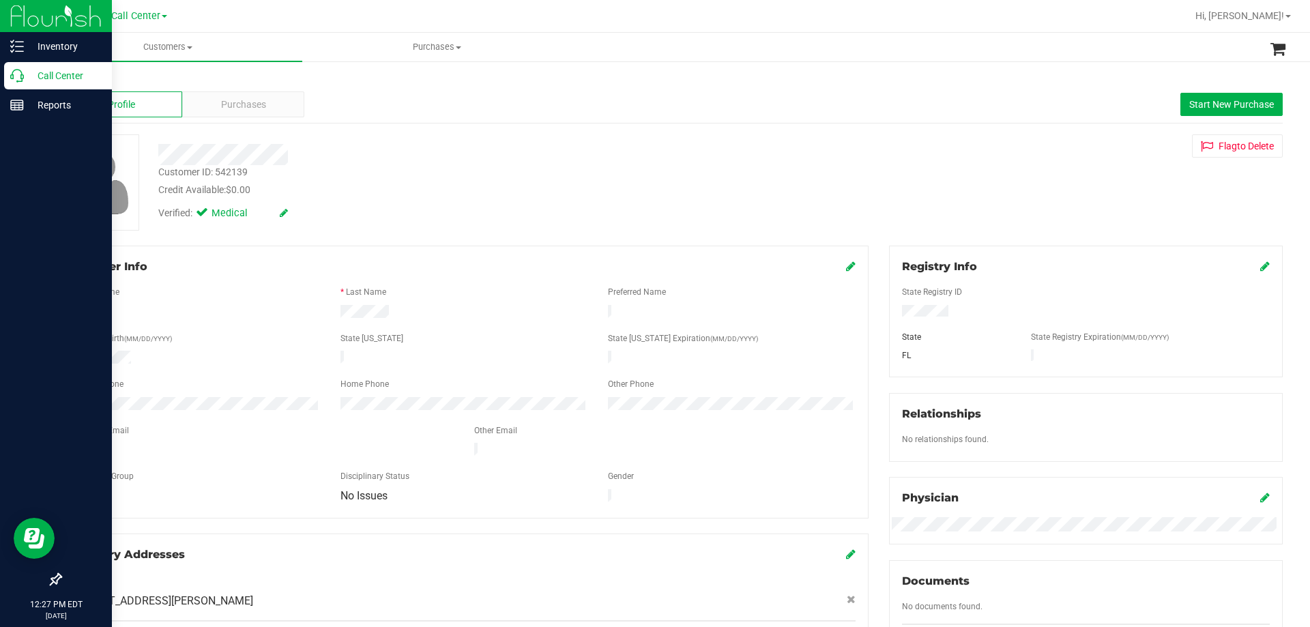
click at [59, 72] on p "Call Center" at bounding box center [65, 76] width 82 height 16
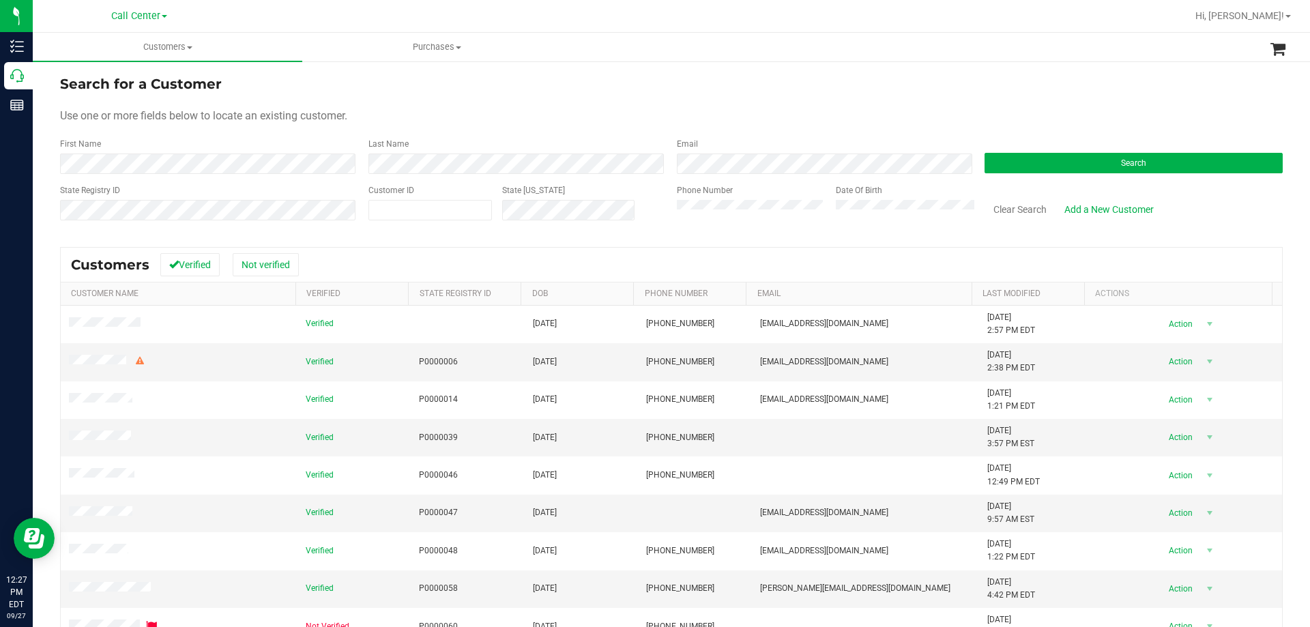
click at [728, 199] on div "Phone Number" at bounding box center [751, 208] width 149 height 48
click at [1076, 158] on button "Search" at bounding box center [1134, 163] width 298 height 20
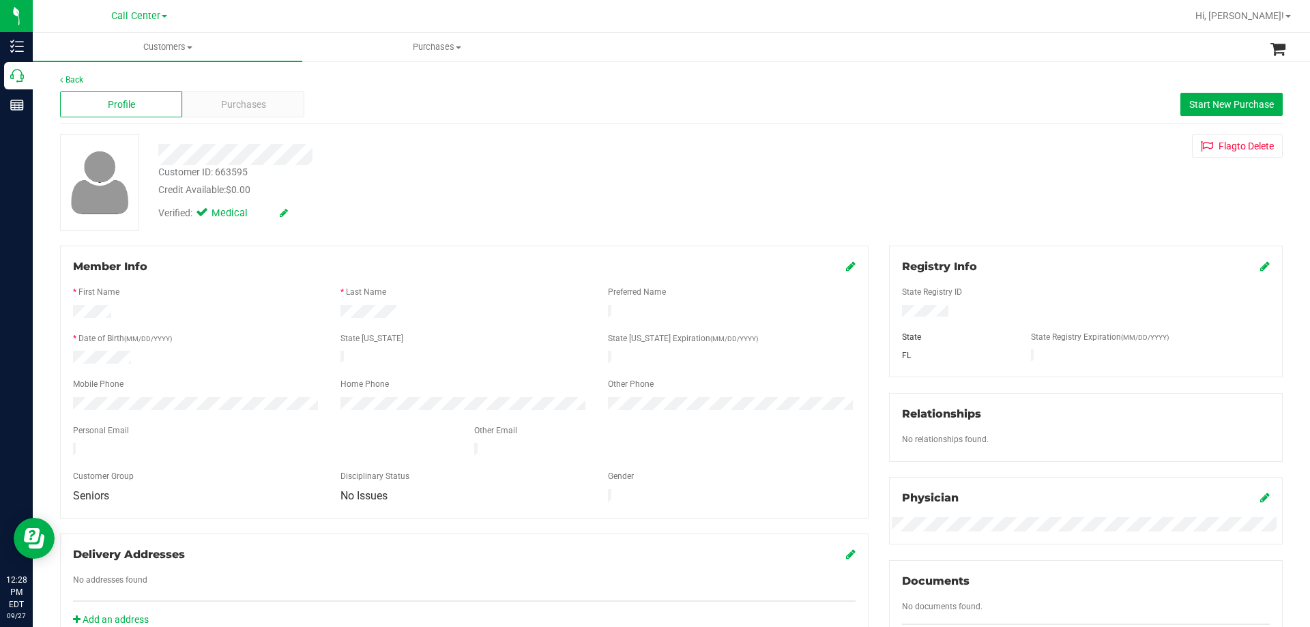
click at [120, 342] on div "* Date of Birth (MM/DD/YYYY)" at bounding box center [197, 340] width 268 height 16
click at [218, 109] on div "Purchases" at bounding box center [243, 104] width 122 height 26
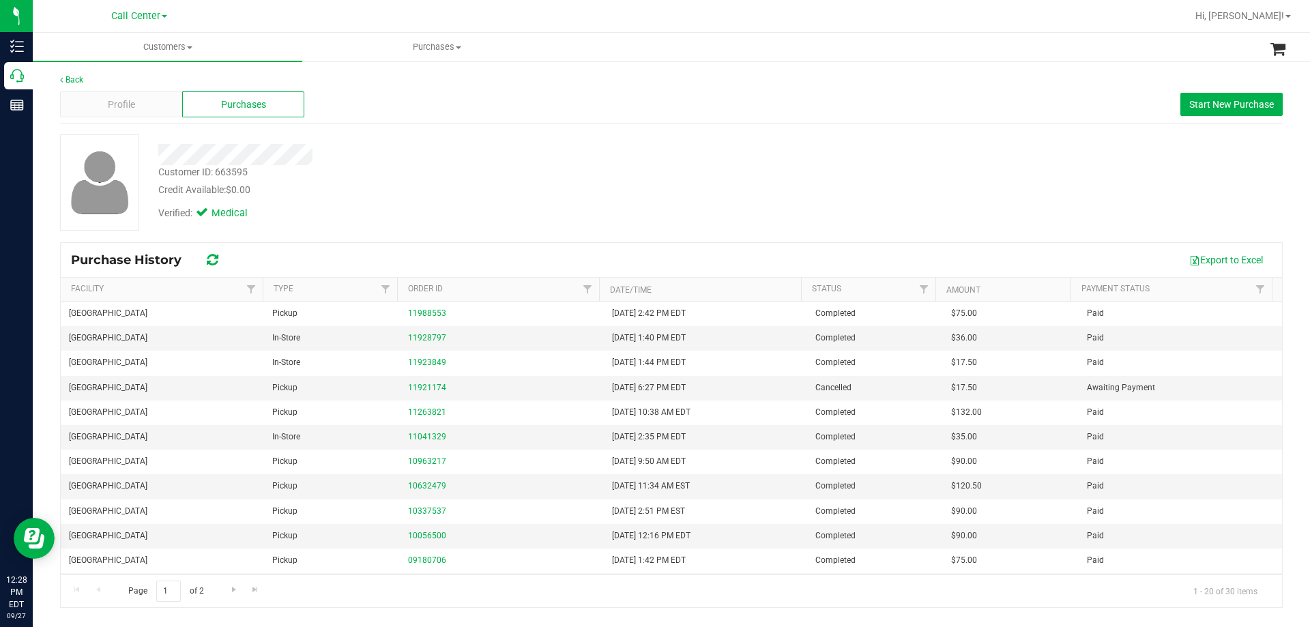
click at [467, 200] on div "Verified: Medical" at bounding box center [459, 212] width 622 height 30
click at [1211, 112] on button "Start New Purchase" at bounding box center [1232, 104] width 102 height 23
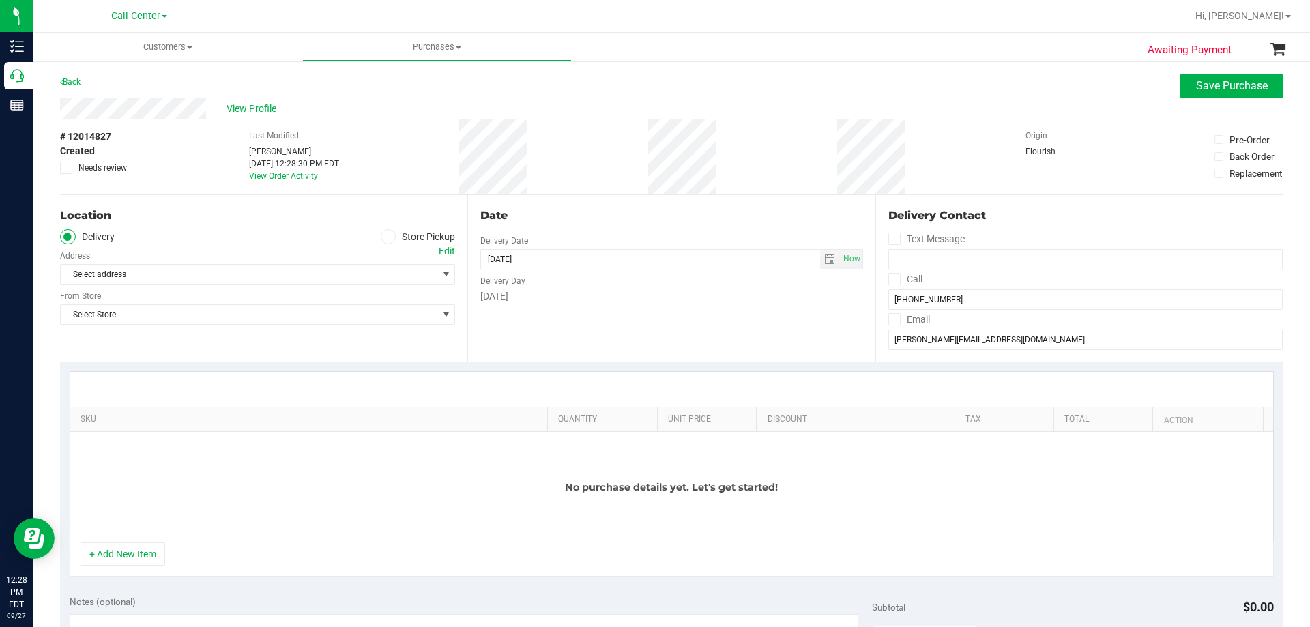
click at [384, 237] on icon at bounding box center [388, 237] width 8 height 0
click at [0, 0] on input "Store Pickup" at bounding box center [0, 0] width 0 height 0
click at [306, 274] on span "Select Store" at bounding box center [249, 274] width 377 height 19
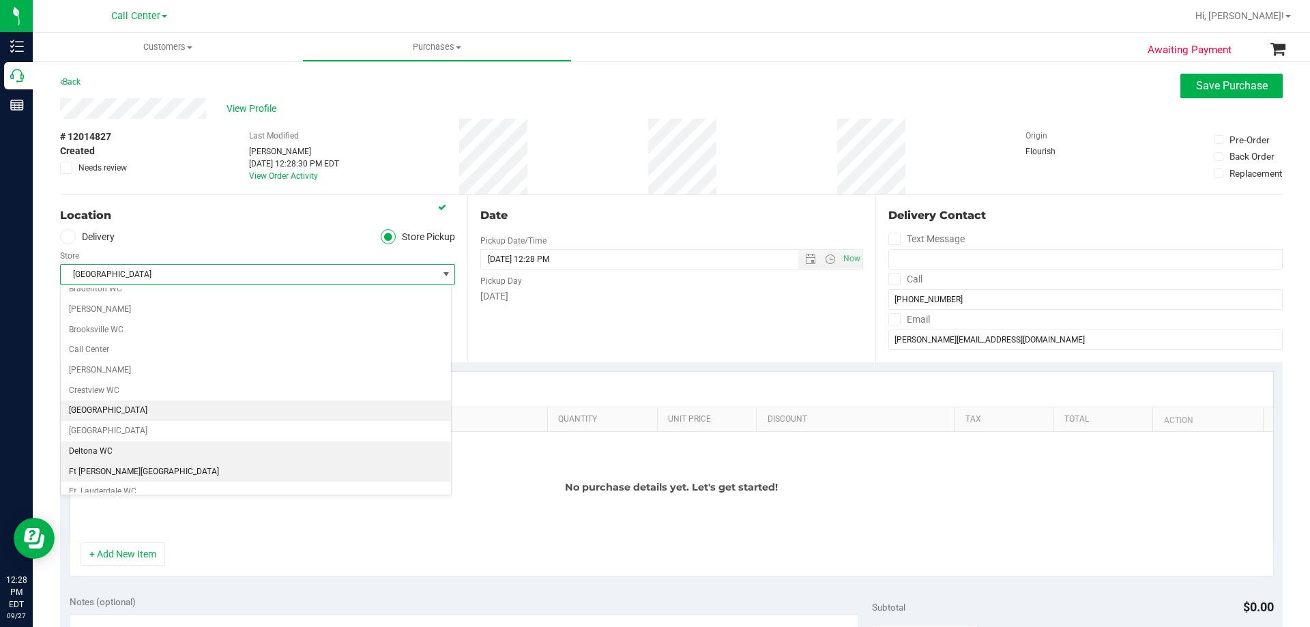
scroll to position [68, 0]
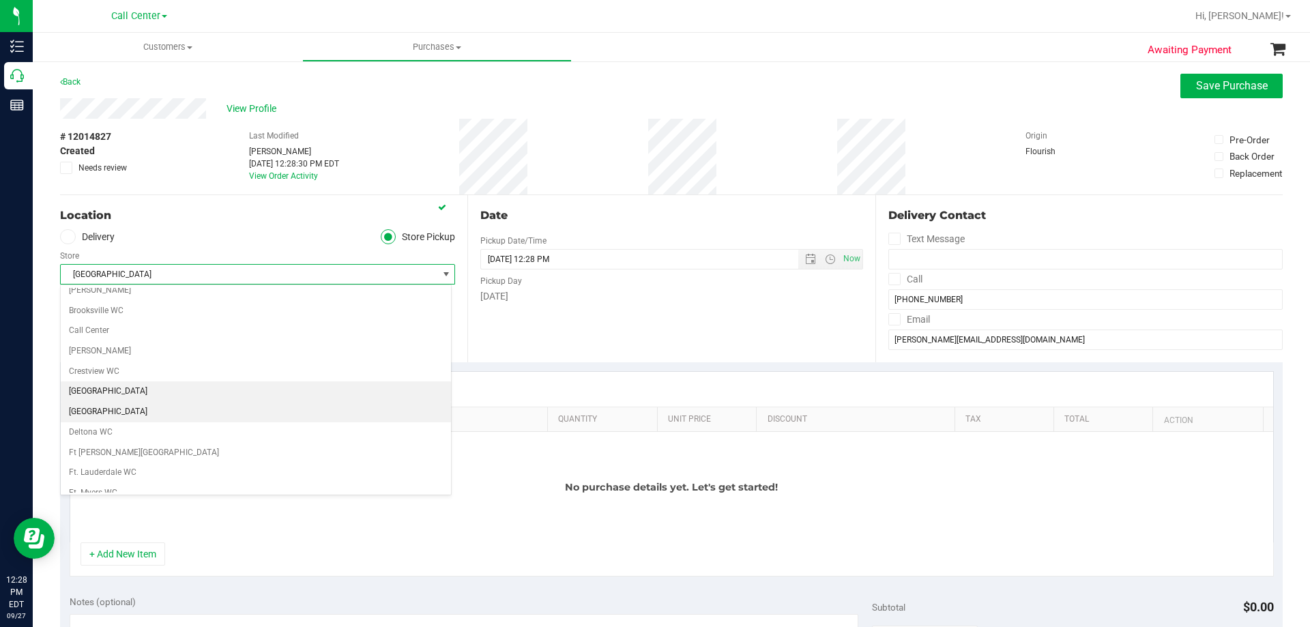
click at [153, 414] on li "[GEOGRAPHIC_DATA]" at bounding box center [256, 412] width 390 height 20
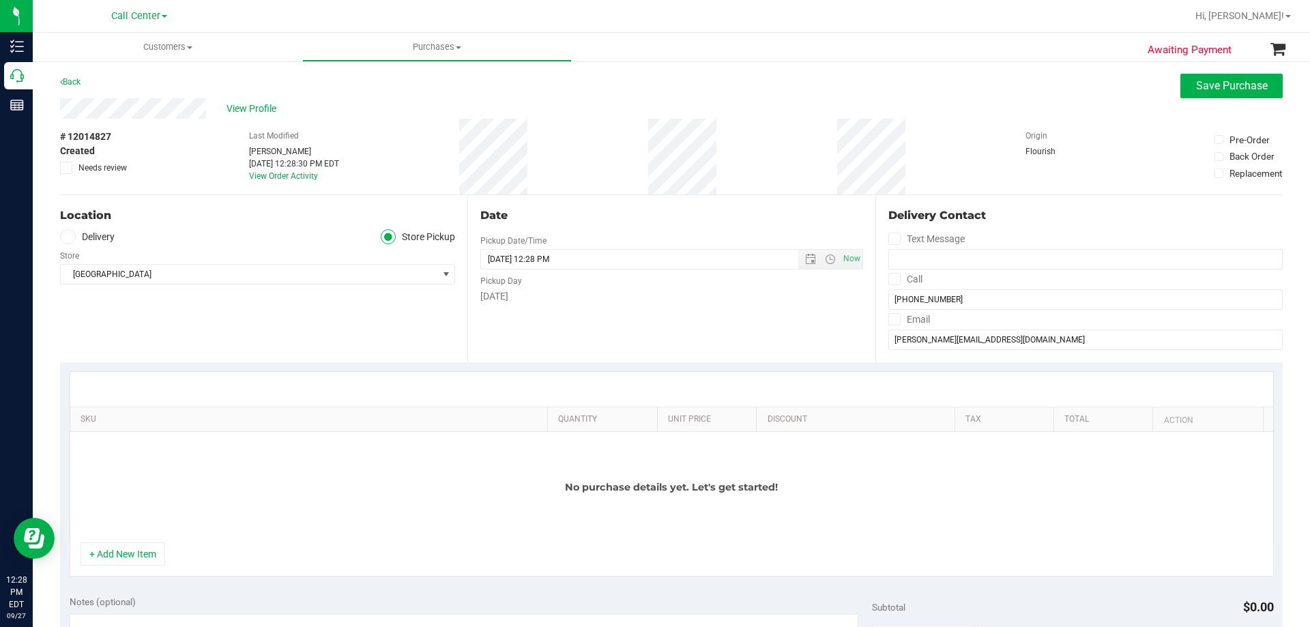
click at [295, 528] on div "No purchase details yet. Let's get started!" at bounding box center [671, 487] width 1203 height 111
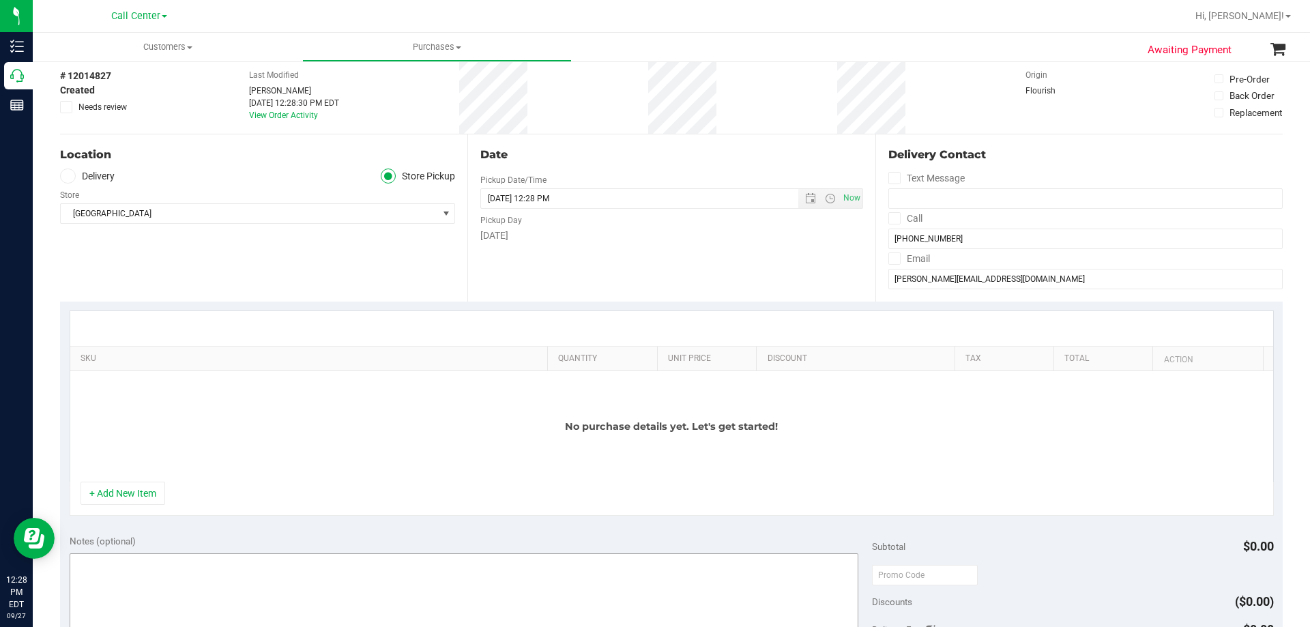
scroll to position [137, 0]
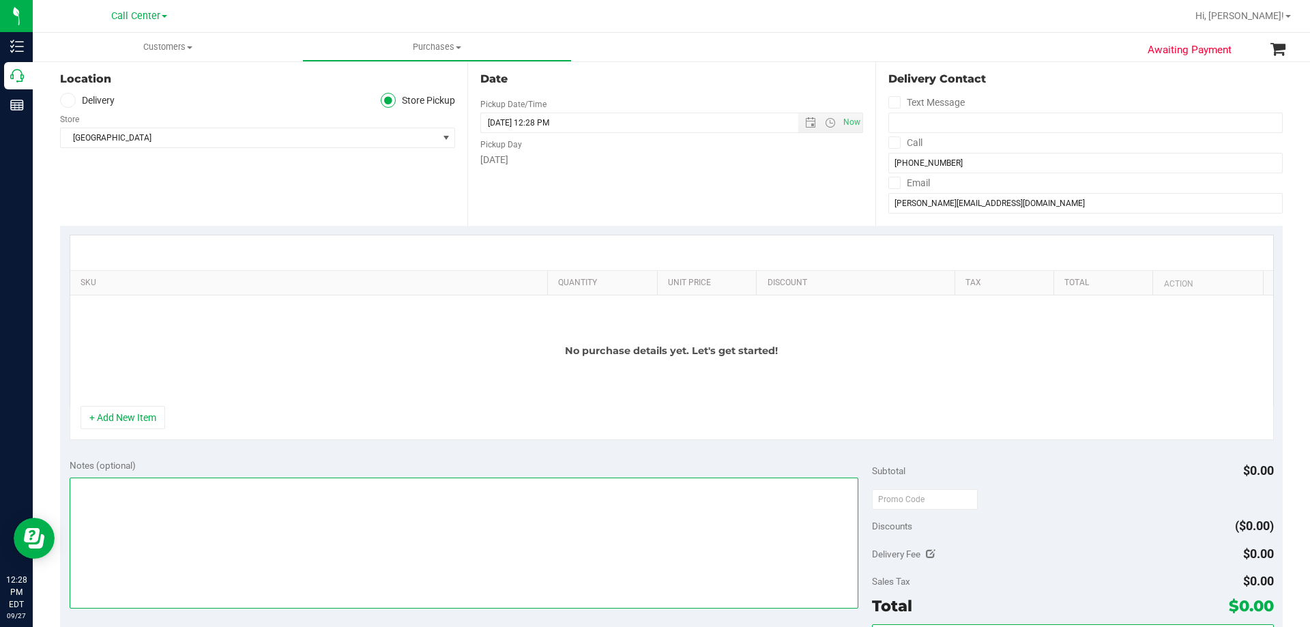
click at [253, 518] on textarea at bounding box center [465, 543] width 790 height 131
paste textarea "Order Submitted by Customer Care - CC TNE 09/27/2025"
type textarea "Order Submitted by Customer Care - CC TNE 09/27/2025"
click at [220, 387] on div "No purchase details yet. Let's get started!" at bounding box center [671, 351] width 1203 height 111
click at [131, 427] on button "+ Add New Item" at bounding box center [123, 417] width 85 height 23
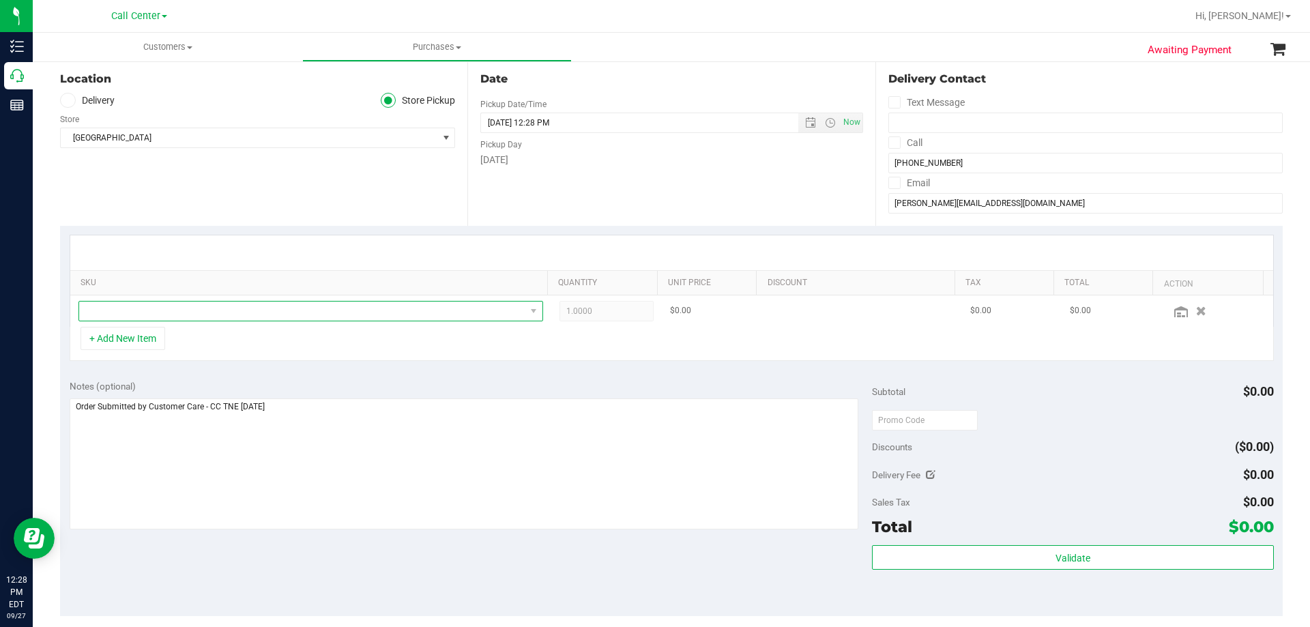
click at [255, 311] on span "NO DATA FOUND" at bounding box center [302, 311] width 446 height 19
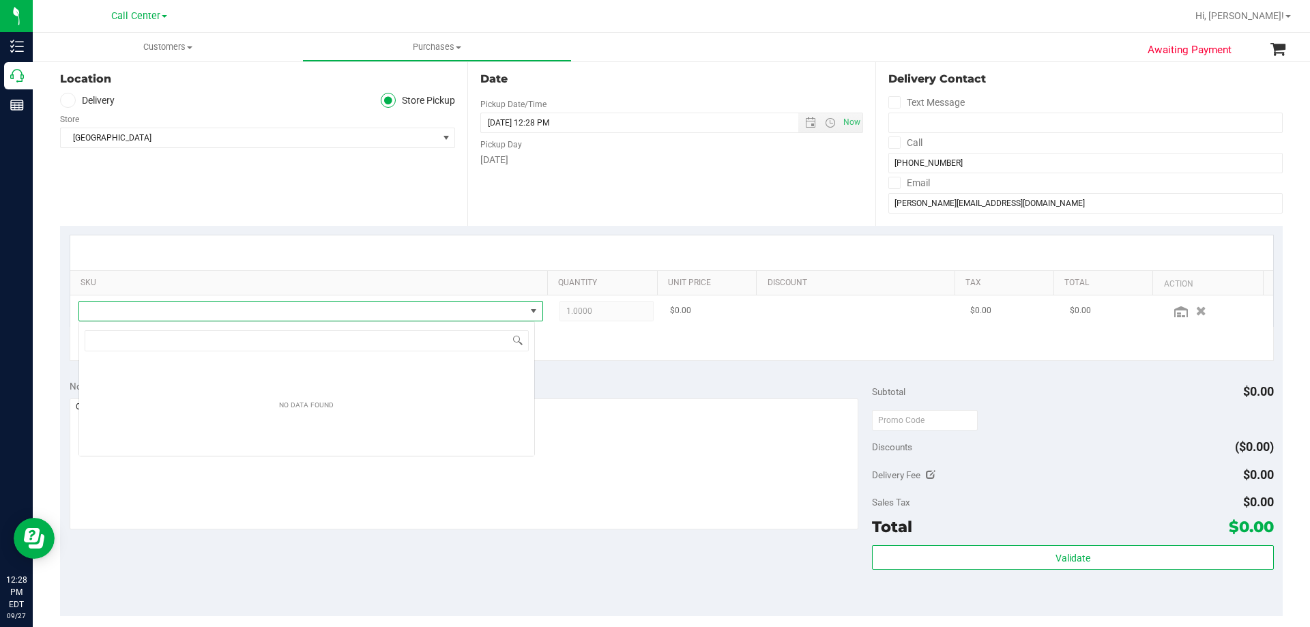
scroll to position [20, 457]
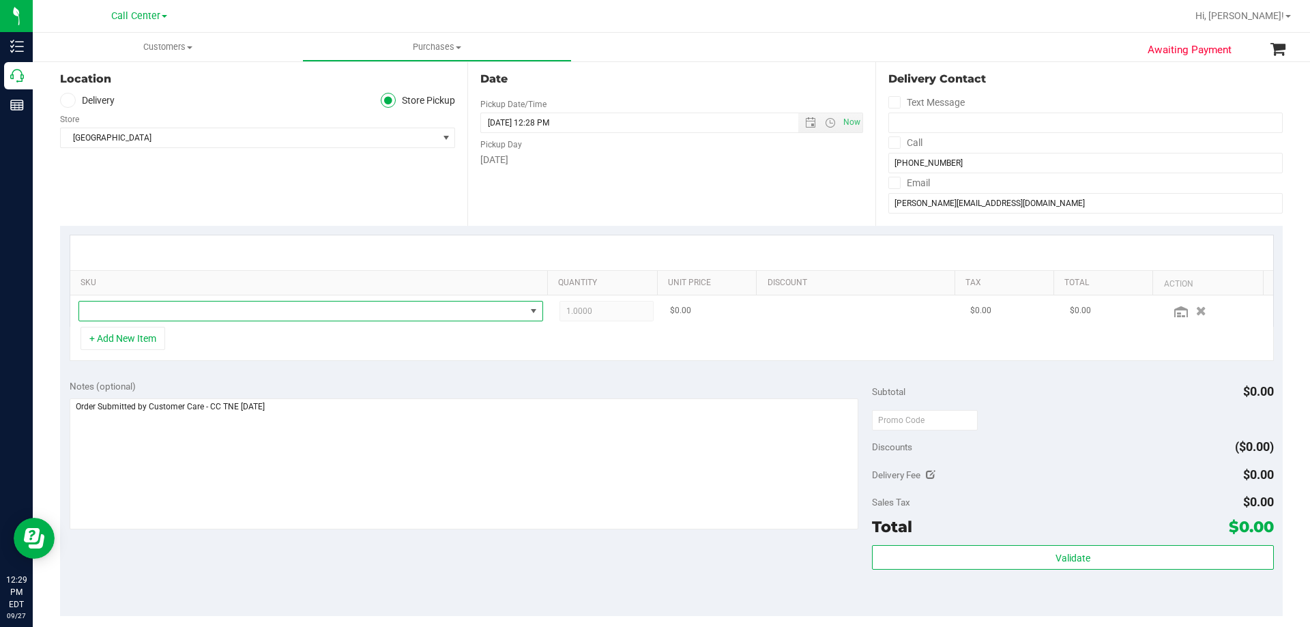
click at [220, 313] on span "NO DATA FOUND" at bounding box center [302, 311] width 446 height 19
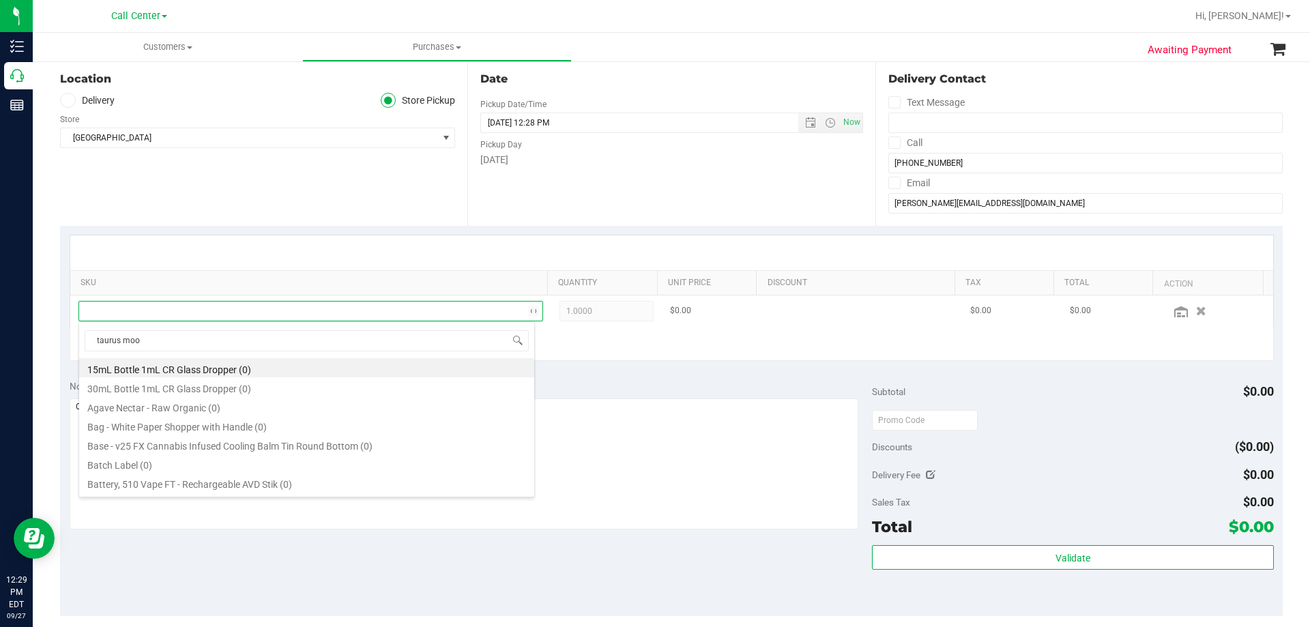
type input "taurus moon"
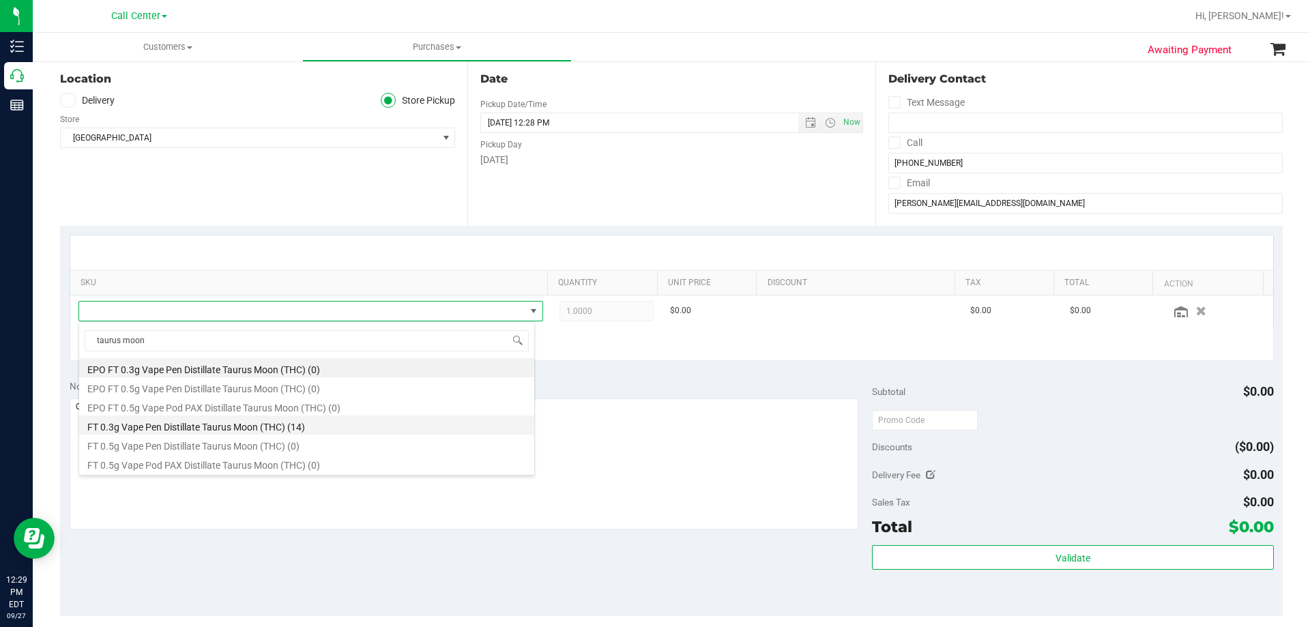
click at [293, 427] on li "FT 0.3g Vape Pen Distillate Taurus Moon (THC) (14)" at bounding box center [306, 425] width 455 height 19
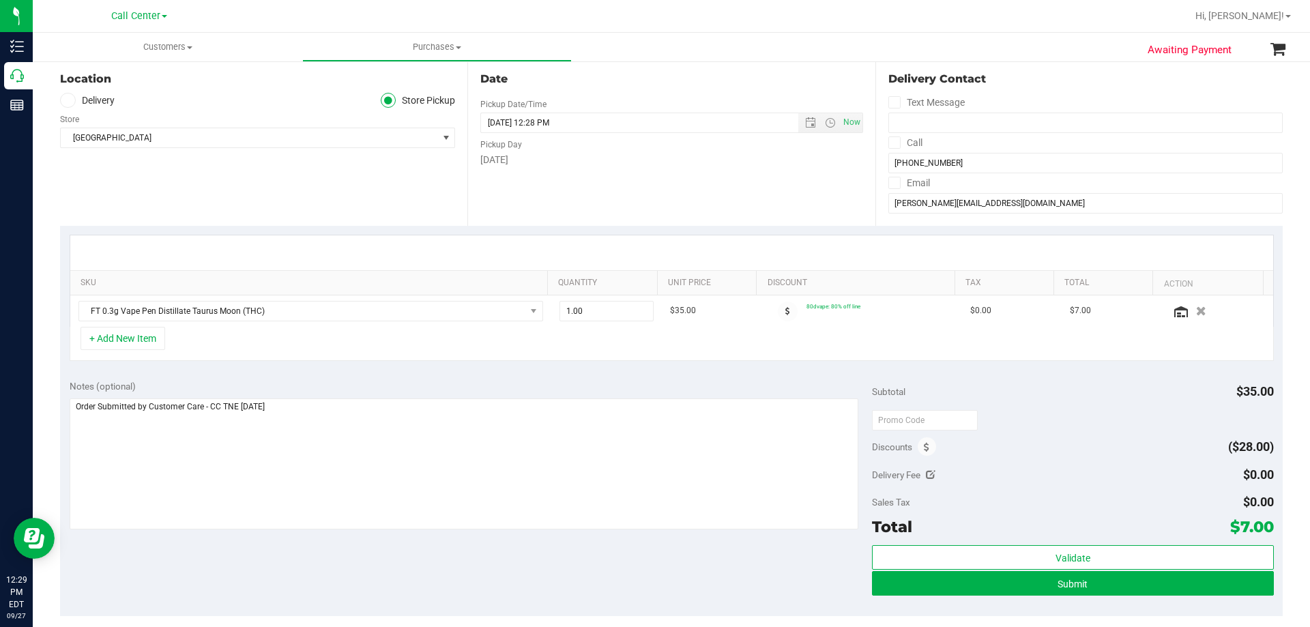
click at [286, 335] on div "+ Add New Item" at bounding box center [672, 344] width 1205 height 34
drag, startPoint x: 541, startPoint y: 318, endPoint x: 516, endPoint y: 321, distance: 24.8
click at [516, 321] on tr "FT 0.3g Vape Pen Distillate Taurus Moon (THC) 1.00 1 $35.00 80dvape: 80% off li…" at bounding box center [671, 311] width 1203 height 31
type input "3"
type input "3.00"
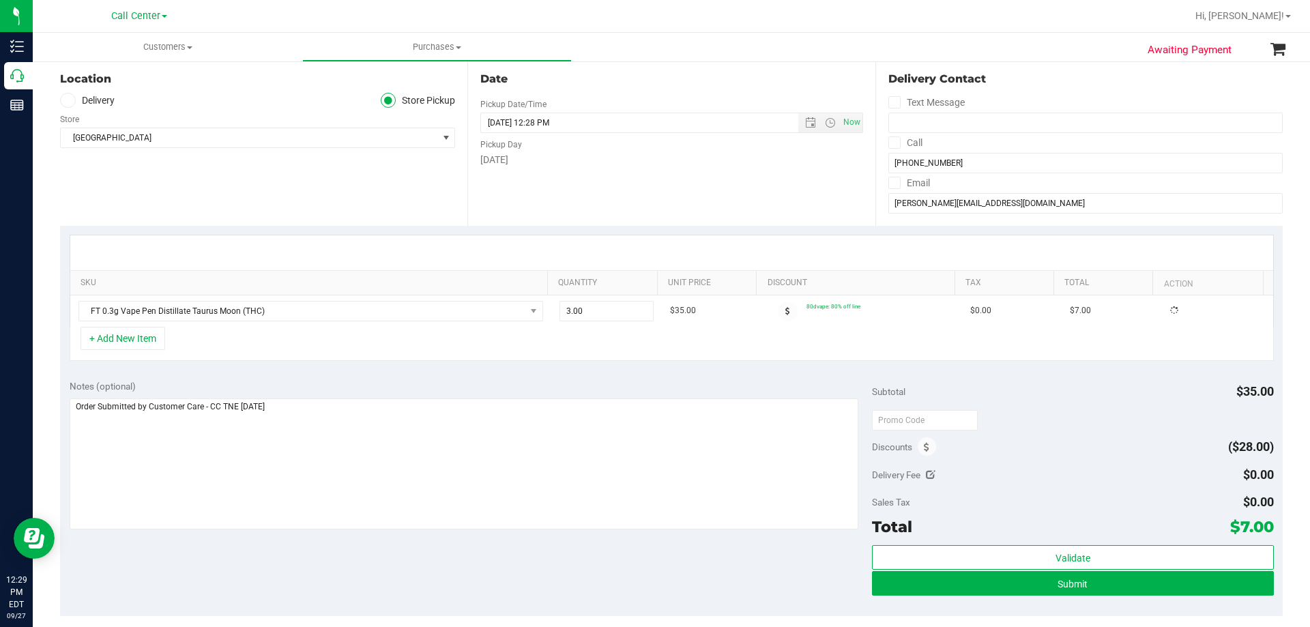
click at [568, 334] on div "+ Add New Item" at bounding box center [672, 344] width 1205 height 34
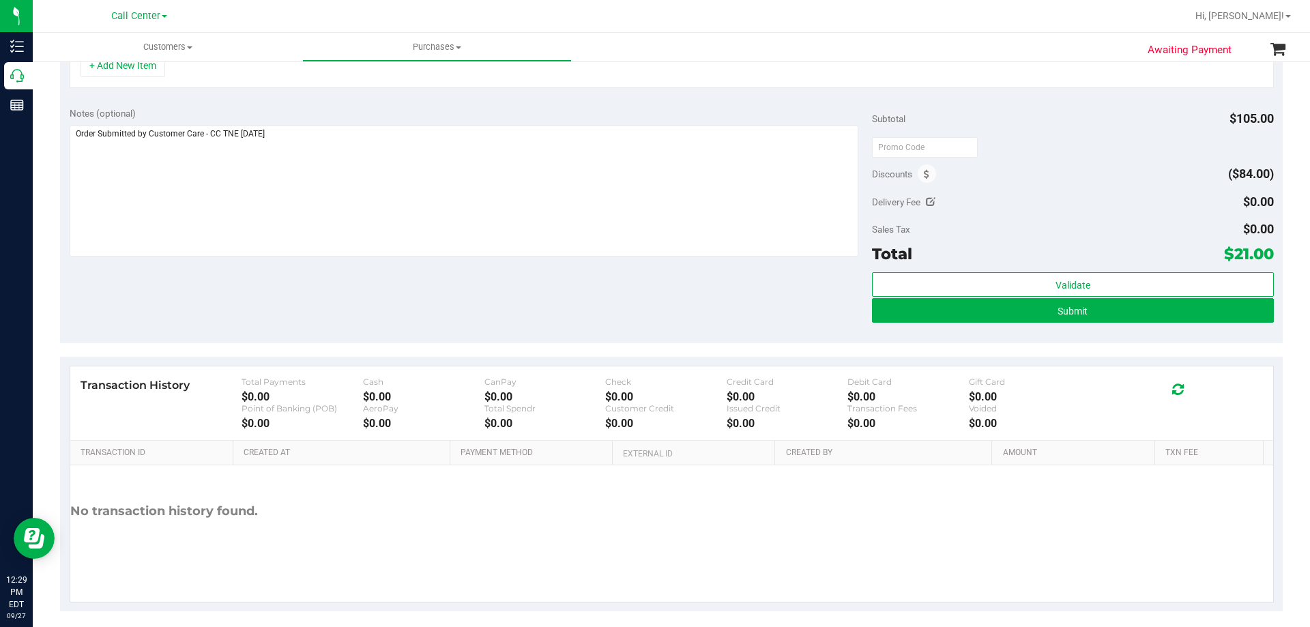
click at [313, 289] on div "Notes (optional) Subtotal $105.00 Discounts ($84.00) Delivery Fee $0.00 Sales T…" at bounding box center [671, 221] width 1223 height 246
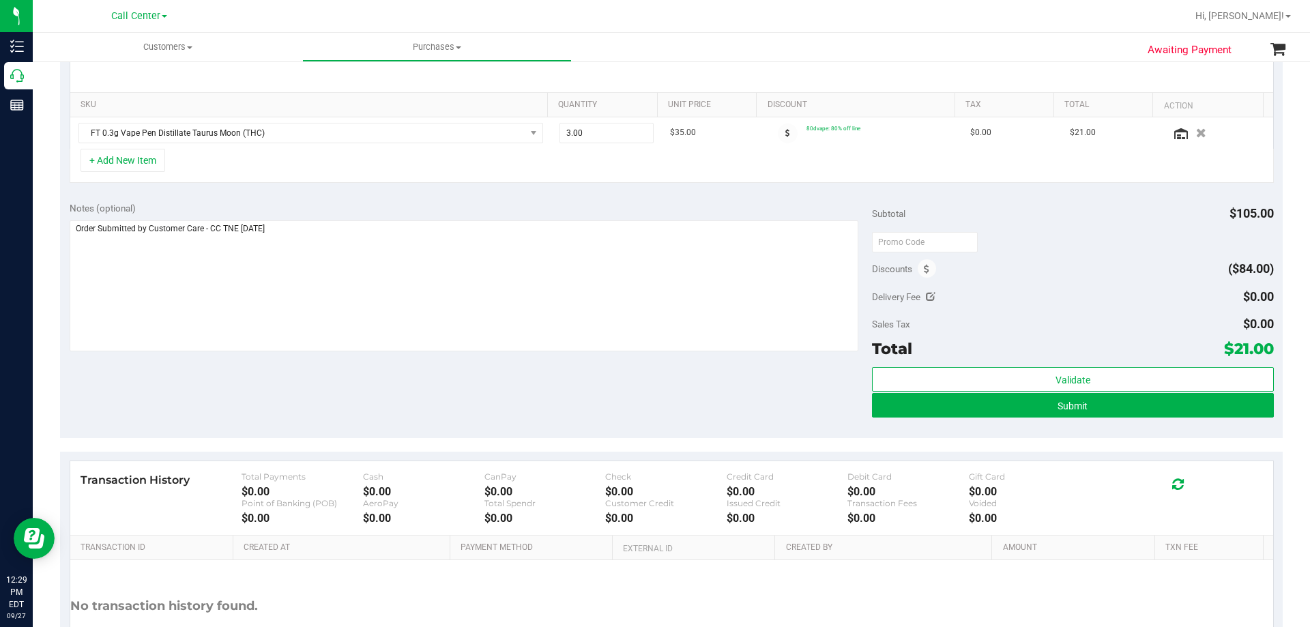
scroll to position [205, 0]
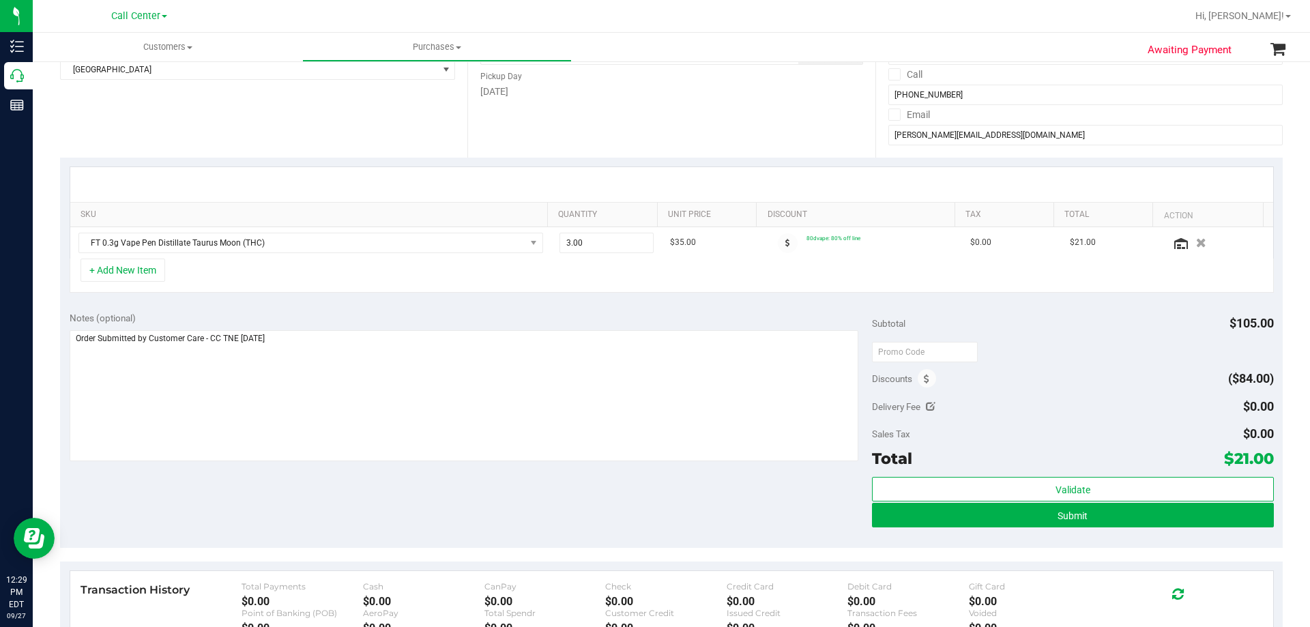
click at [384, 311] on div "Notes (optional) Subtotal $105.00 Discounts ($84.00) Delivery Fee $0.00 Sales T…" at bounding box center [671, 425] width 1223 height 246
click at [347, 303] on div "Notes (optional) Subtotal $105.00 Discounts ($84.00) Delivery Fee $0.00 Sales T…" at bounding box center [671, 425] width 1223 height 246
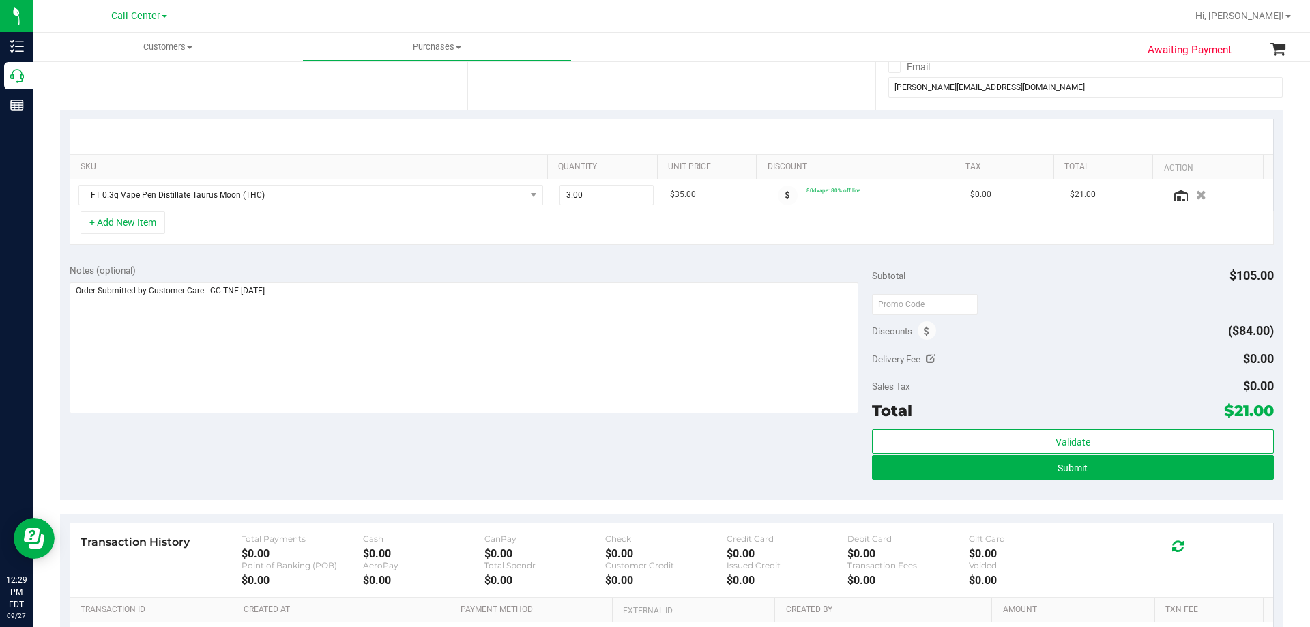
scroll to position [341, 0]
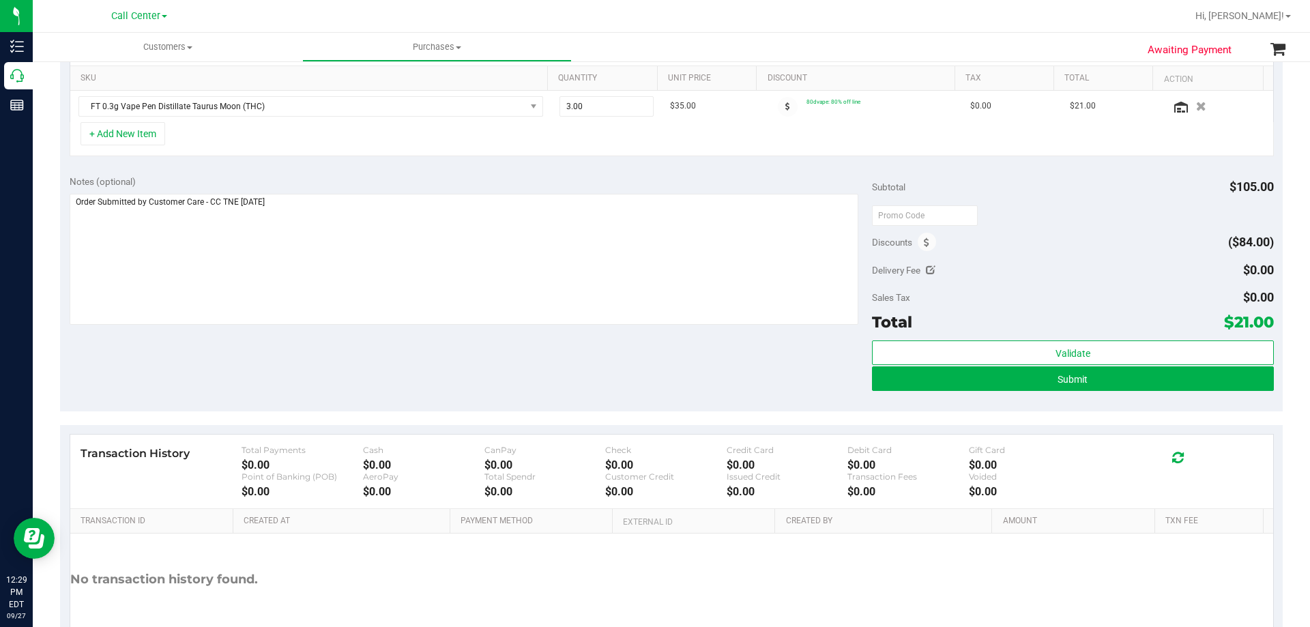
click at [440, 367] on div "Notes (optional) Subtotal $105.00 Discounts ($84.00) Delivery Fee $0.00 Sales T…" at bounding box center [671, 289] width 1223 height 246
drag, startPoint x: 1221, startPoint y: 319, endPoint x: 1261, endPoint y: 321, distance: 39.7
click at [1261, 321] on span "$21.00" at bounding box center [1249, 322] width 50 height 19
copy span "21.00"
click at [650, 367] on div "Notes (optional) Subtotal $105.00 Discounts ($84.00) Delivery Fee $0.00 Sales T…" at bounding box center [671, 289] width 1223 height 246
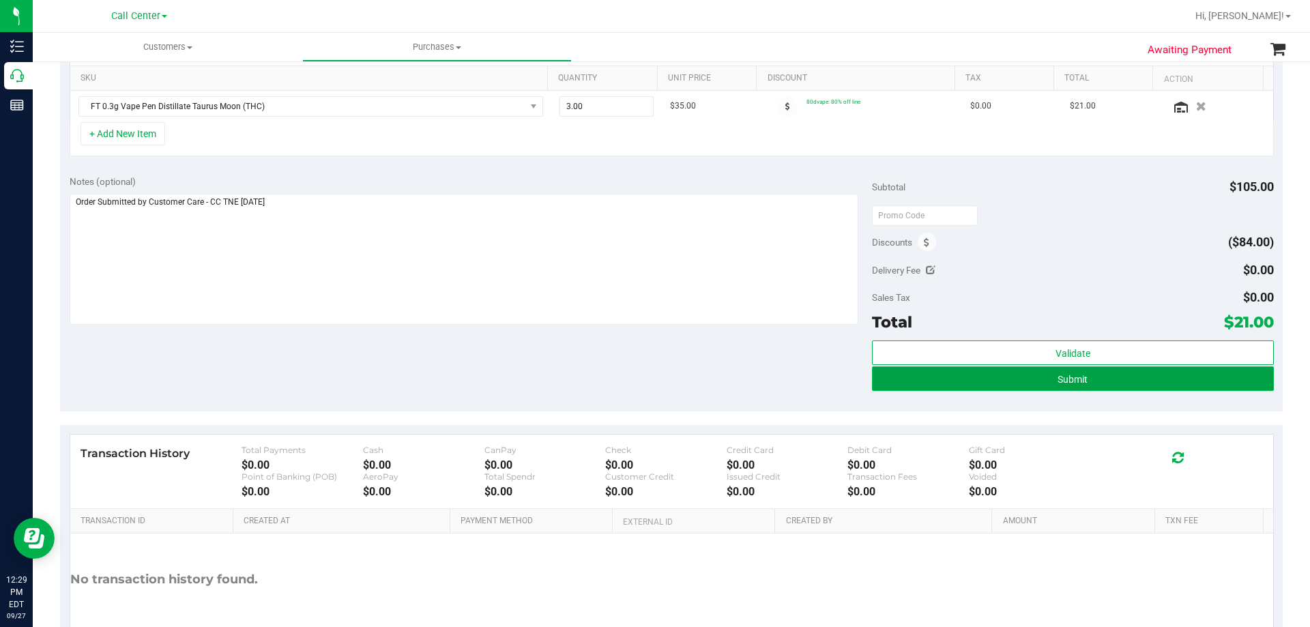
click at [1069, 371] on button "Submit" at bounding box center [1072, 379] width 401 height 25
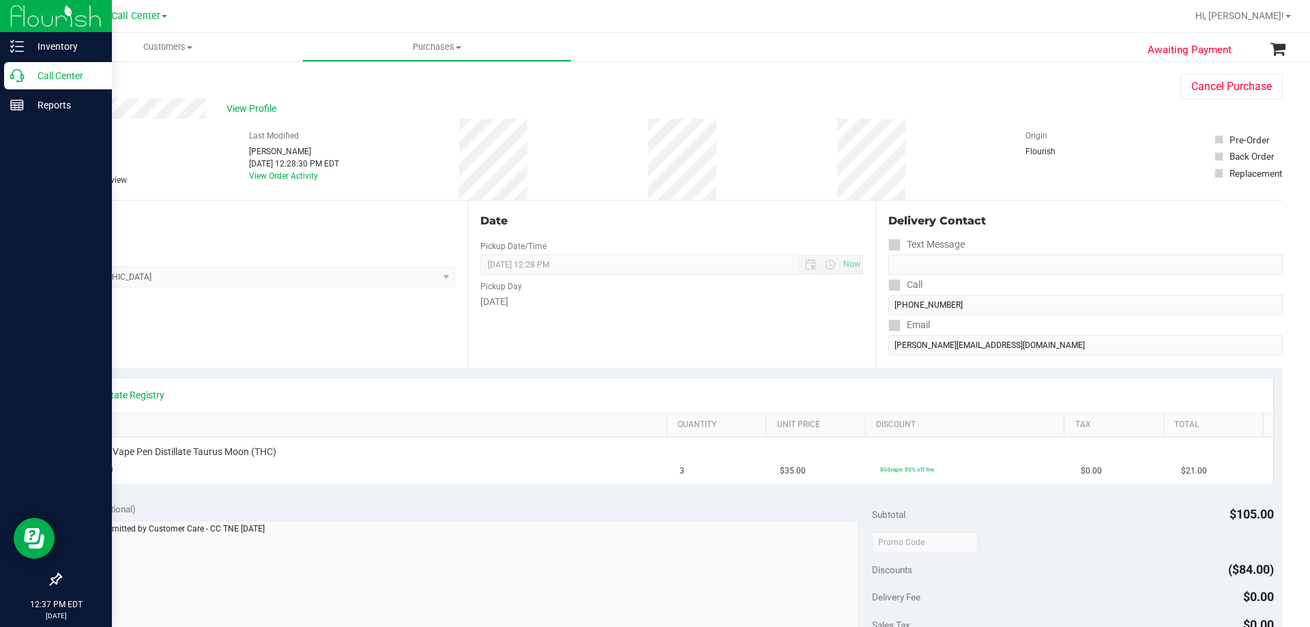
click at [59, 67] on div "Call Center" at bounding box center [58, 75] width 108 height 27
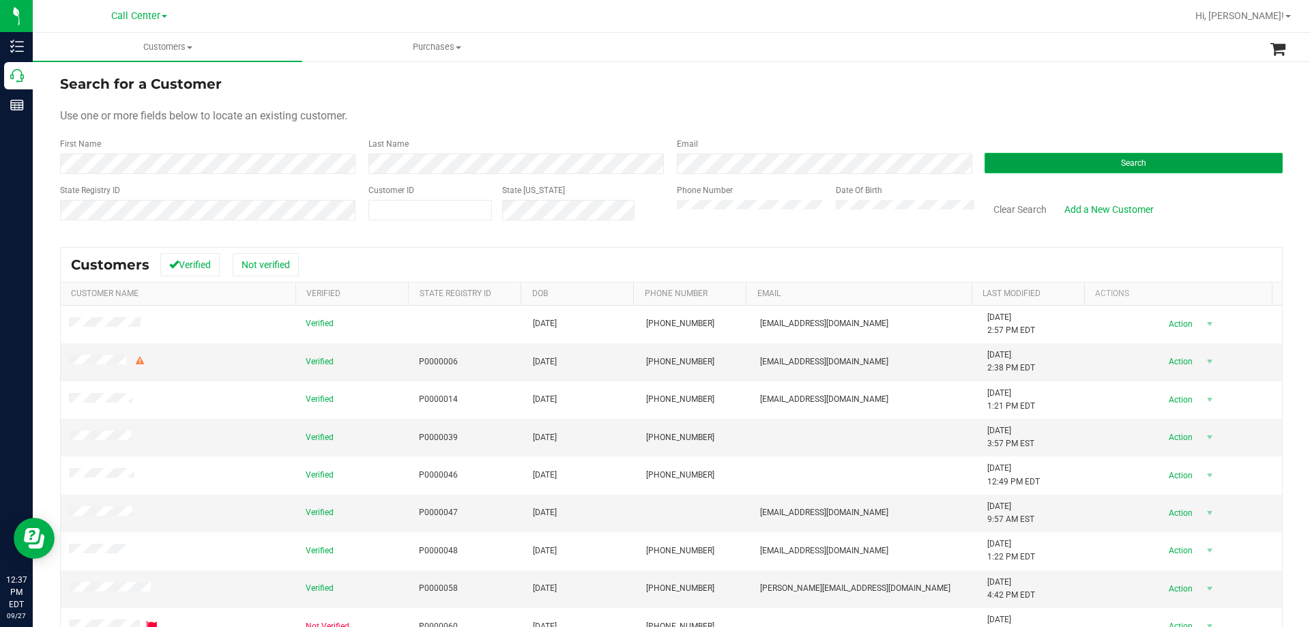
click at [1054, 156] on button "Search" at bounding box center [1134, 163] width 298 height 20
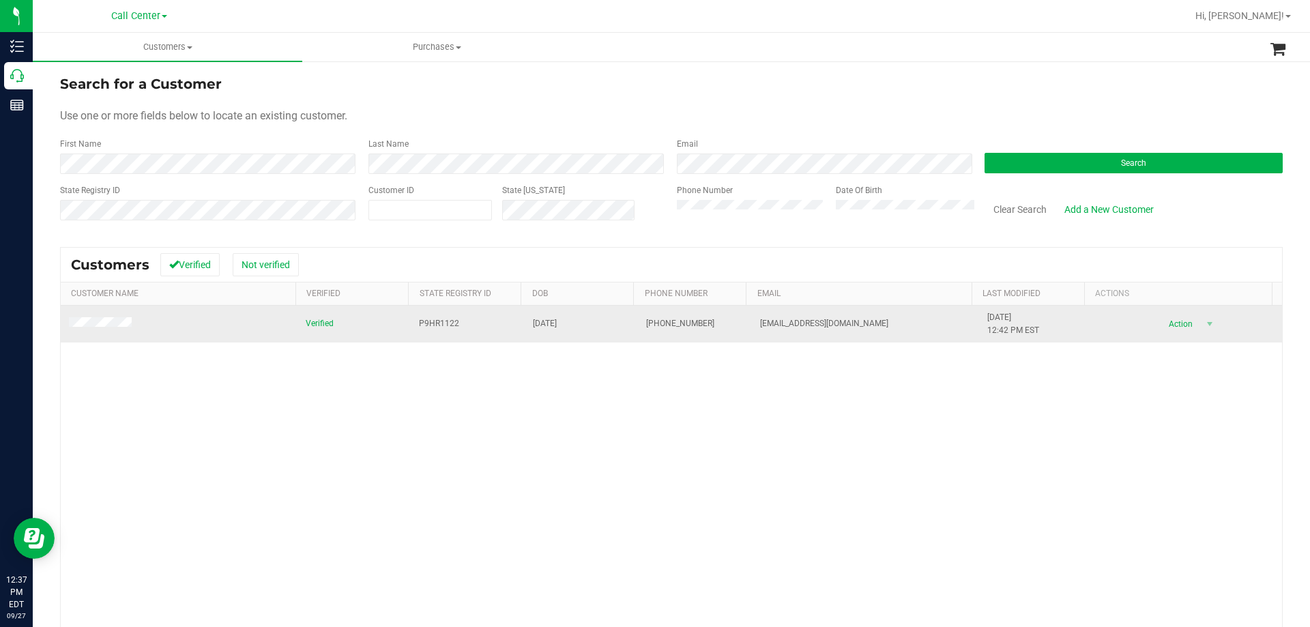
click at [431, 319] on span "P9HR1122" at bounding box center [439, 323] width 40 height 13
copy span "P9HR1122"
click at [543, 324] on span "06/02/1953" at bounding box center [545, 323] width 24 height 13
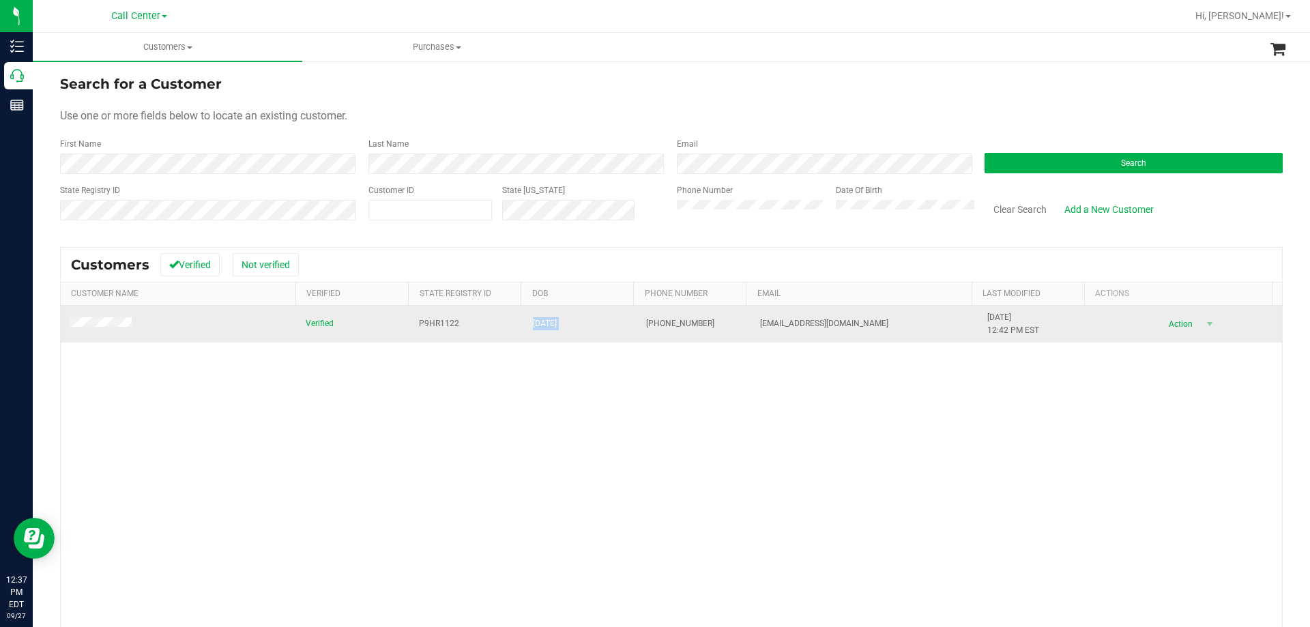
click at [543, 324] on span "06/02/1953" at bounding box center [545, 323] width 24 height 13
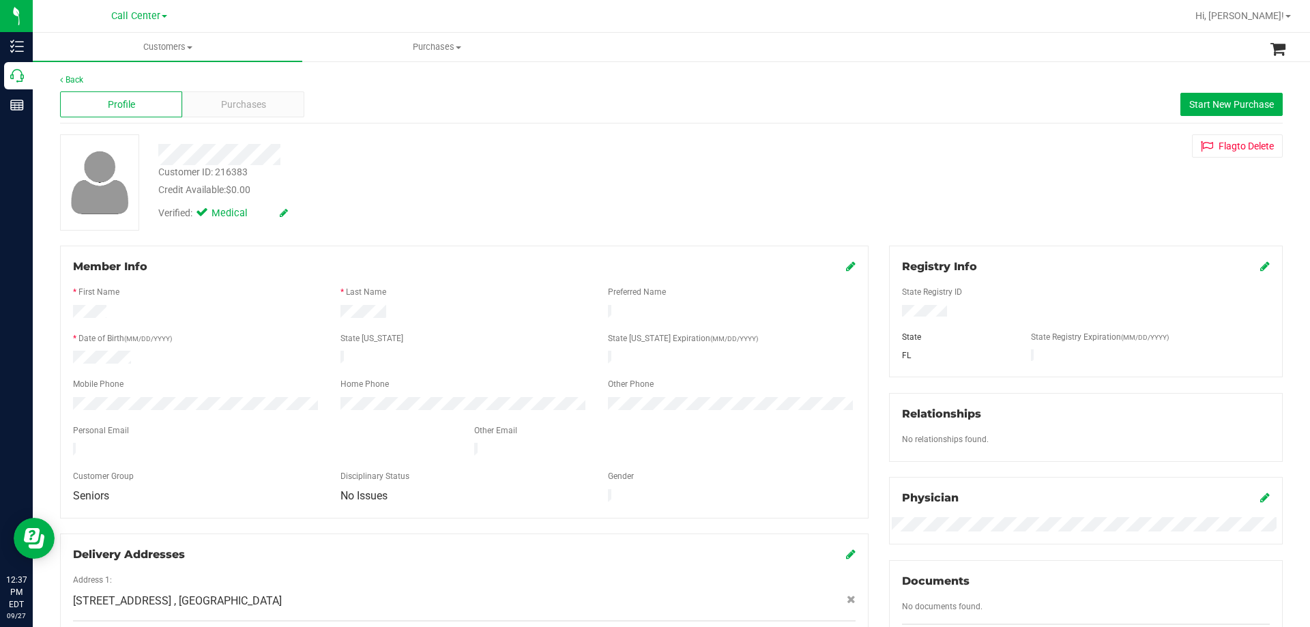
click at [471, 171] on div "Customer ID: 216383 Credit Available: $0.00" at bounding box center [459, 181] width 622 height 32
click at [601, 211] on div "Verified: Medical" at bounding box center [459, 212] width 622 height 30
click at [520, 301] on form "Member Info * First Name * Last Name Preferred Name * Date of Birth (MM/DD/YYYY…" at bounding box center [464, 382] width 783 height 247
click at [469, 184] on div "Credit Available: $0.00" at bounding box center [458, 190] width 601 height 14
click at [233, 95] on div "Purchases" at bounding box center [243, 104] width 122 height 26
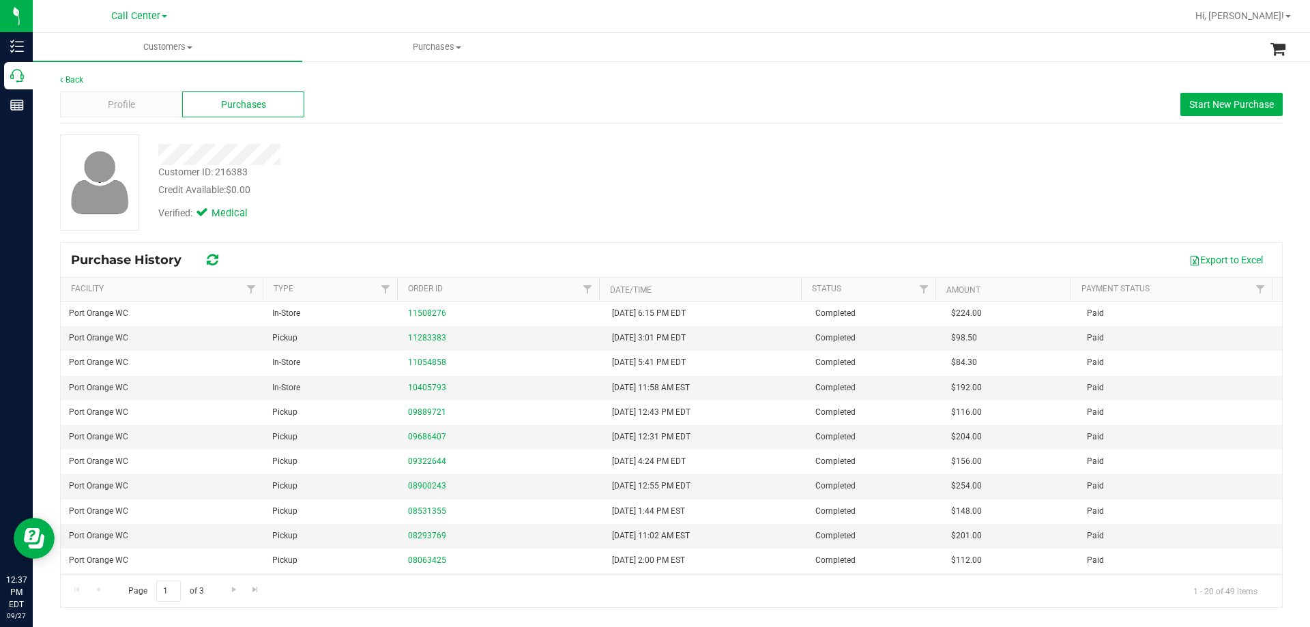
click at [521, 150] on div at bounding box center [459, 154] width 622 height 21
click at [469, 181] on div "Customer ID: 216383 Credit Available: $0.00" at bounding box center [459, 181] width 622 height 32
click at [645, 190] on div "Credit Available: $0.00" at bounding box center [458, 190] width 601 height 14
click at [1201, 100] on span "Start New Purchase" at bounding box center [1232, 104] width 85 height 11
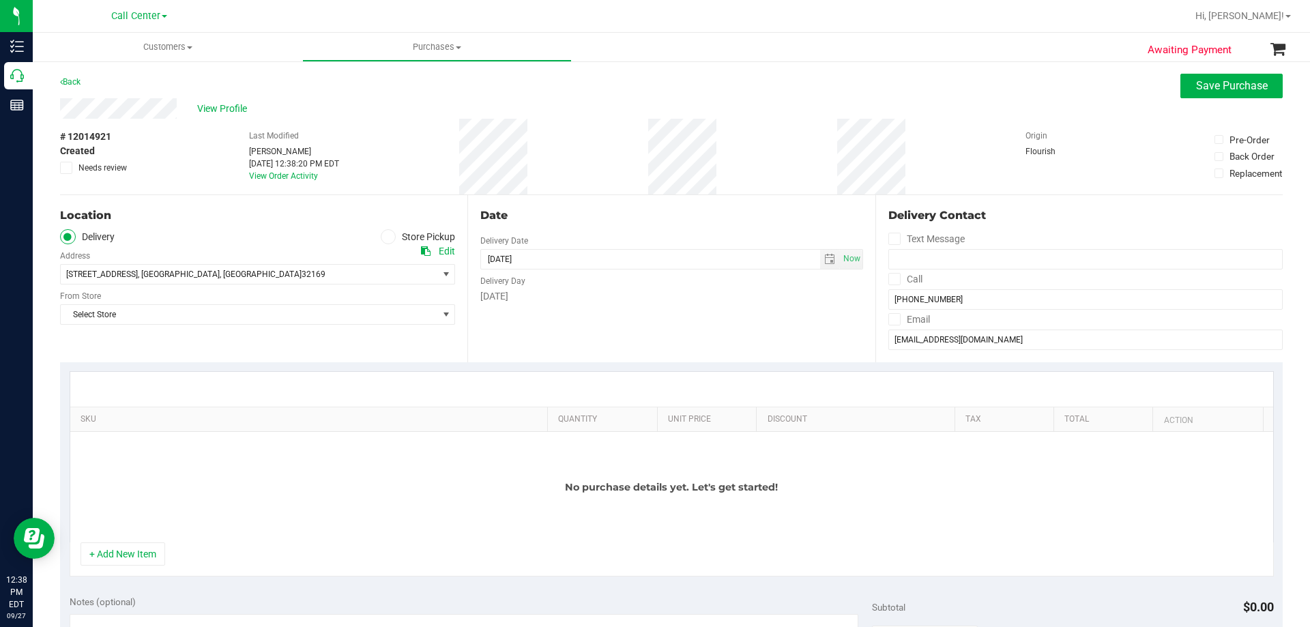
drag, startPoint x: 391, startPoint y: 238, endPoint x: 379, endPoint y: 243, distance: 12.8
click at [391, 237] on span at bounding box center [389, 237] width 16 height 16
click at [0, 0] on input "Store Pickup" at bounding box center [0, 0] width 0 height 0
click at [251, 273] on span "Select Store" at bounding box center [249, 274] width 377 height 19
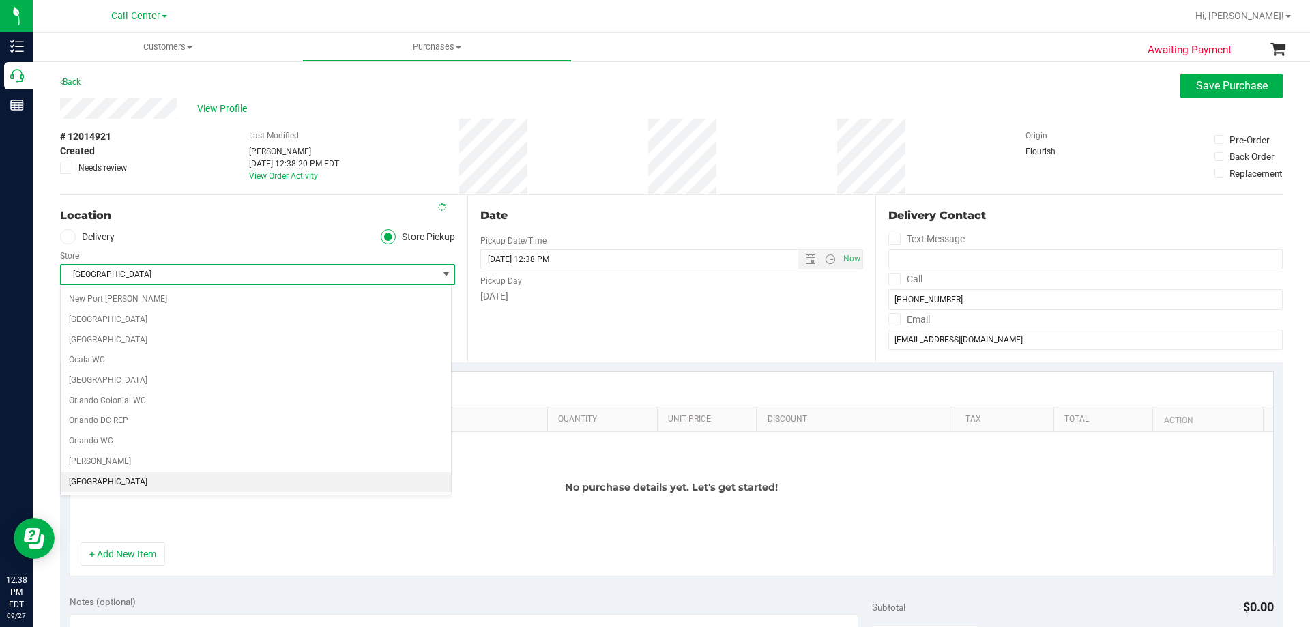
scroll to position [627, 0]
click at [218, 235] on ul "Delivery Store Pickup" at bounding box center [257, 237] width 395 height 16
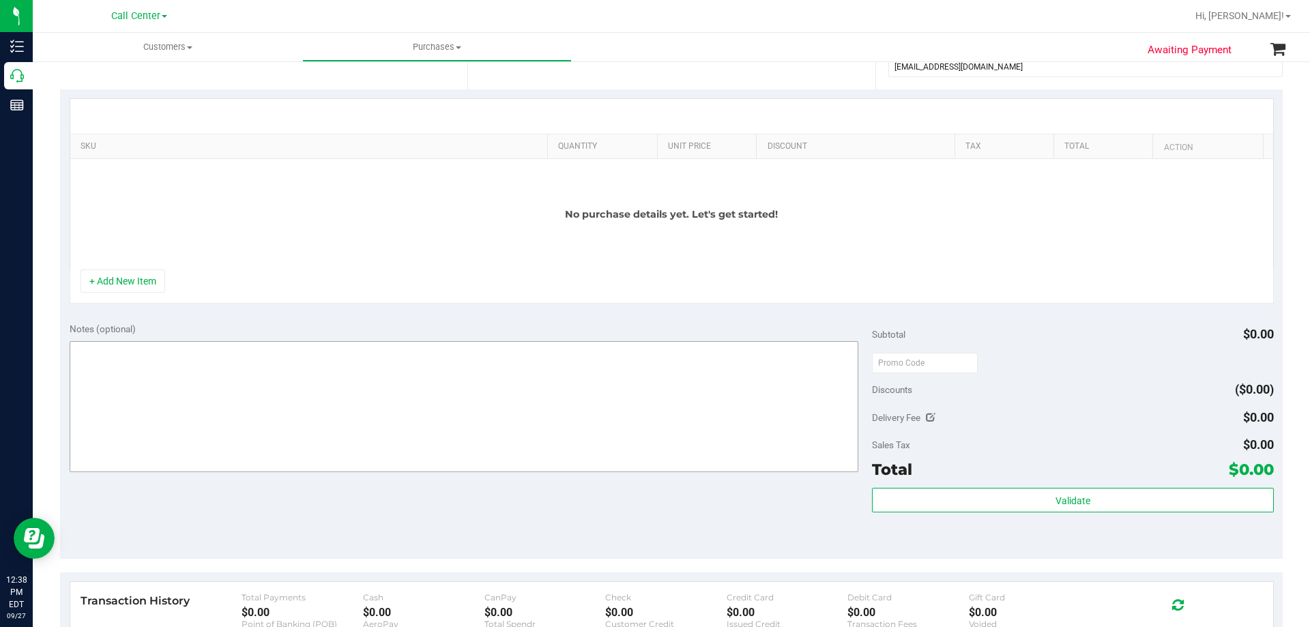
drag, startPoint x: 243, startPoint y: 493, endPoint x: 240, endPoint y: 428, distance: 64.9
click at [242, 489] on div "Notes (optional) Subtotal $0.00 Discounts ($0.00) Delivery Fee $0.00 Sales Tax …" at bounding box center [671, 436] width 1223 height 246
click at [240, 412] on textarea at bounding box center [465, 406] width 790 height 131
paste textarea "Order Submitted by Customer Care - CC TNE 09/27/2025"
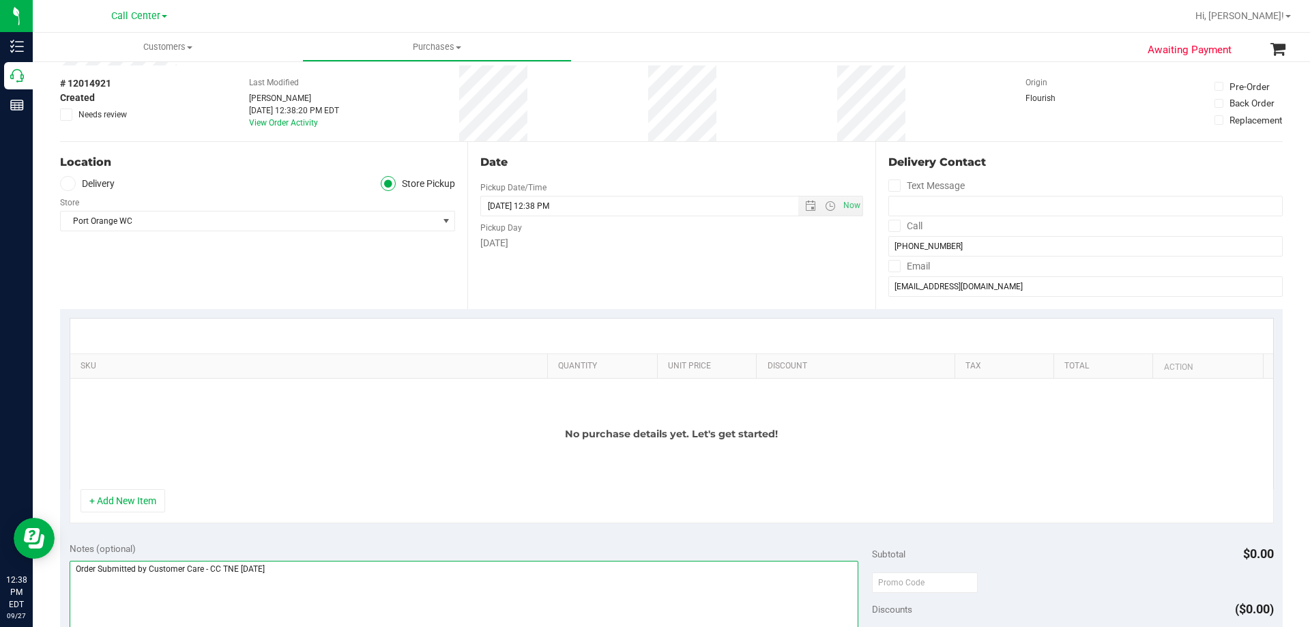
scroll to position [0, 0]
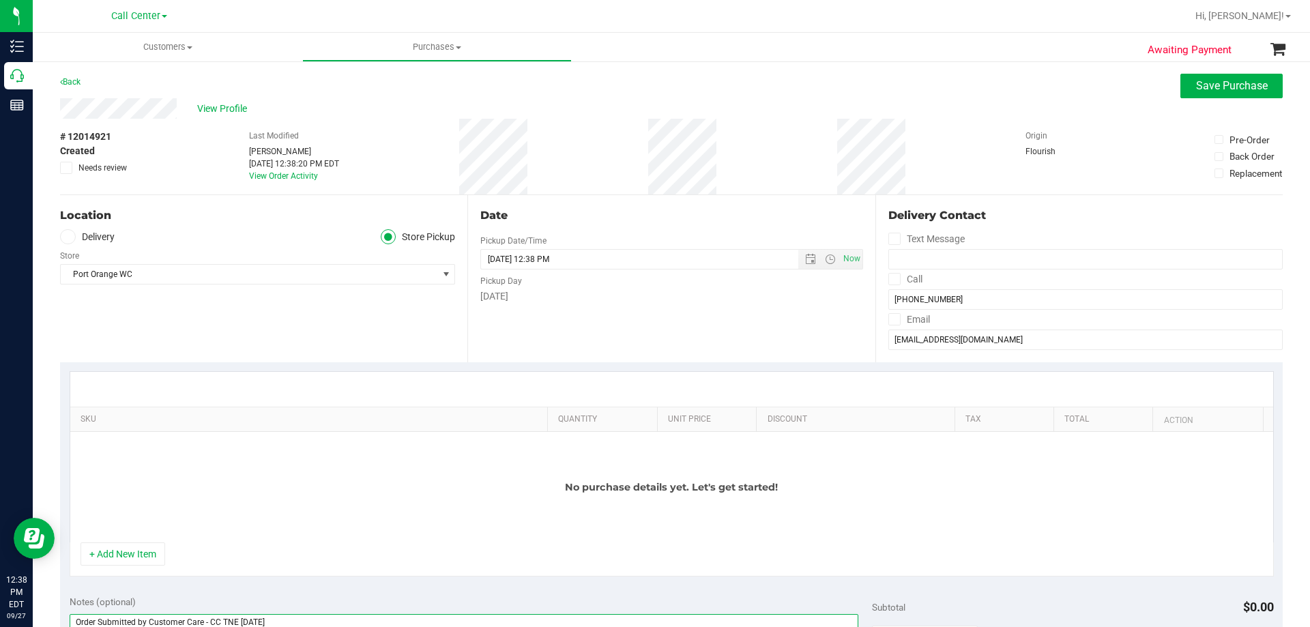
type textarea "Order Submitted by Customer Care - CC TNE 09/27/2025"
click at [250, 428] on th "SKU" at bounding box center [308, 419] width 477 height 25
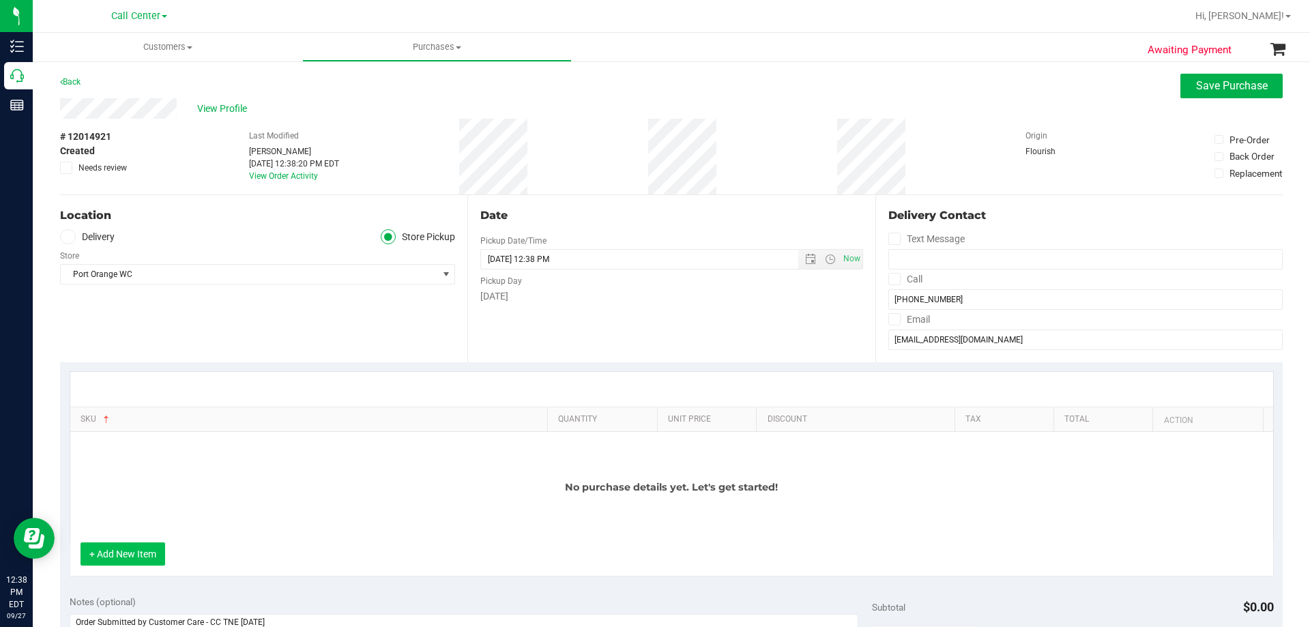
click at [136, 543] on button "+ Add New Item" at bounding box center [123, 554] width 85 height 23
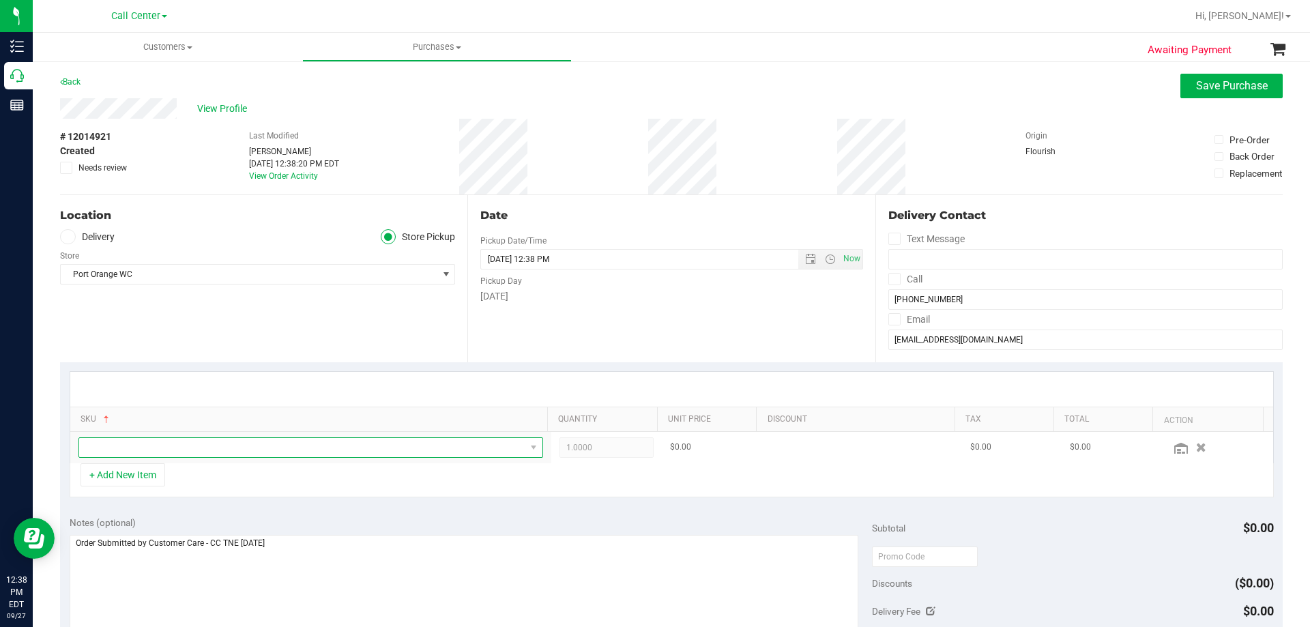
click at [270, 447] on span "NO DATA FOUND" at bounding box center [302, 447] width 446 height 19
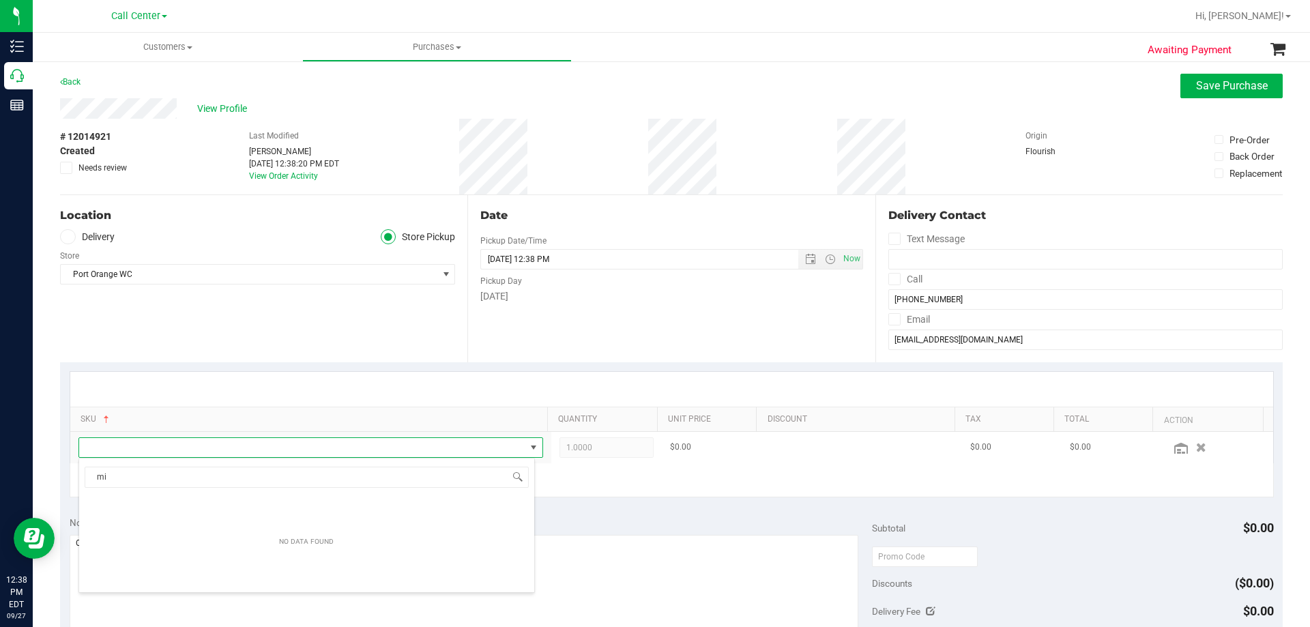
scroll to position [20, 453]
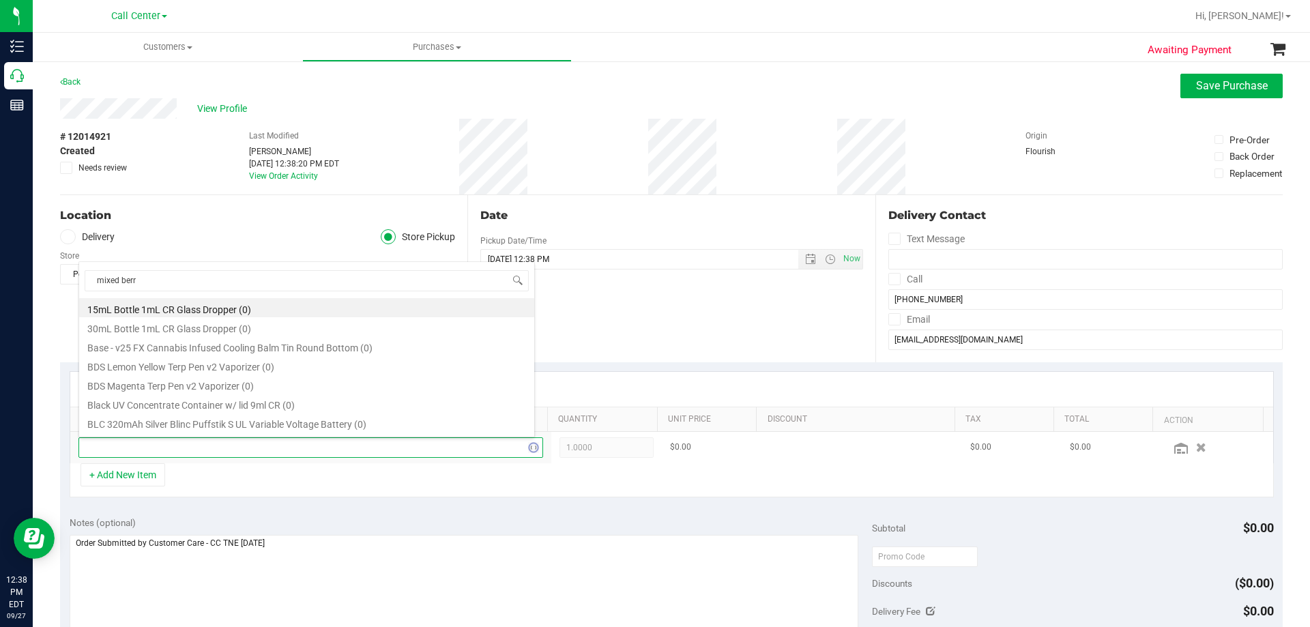
type input "mixed berry"
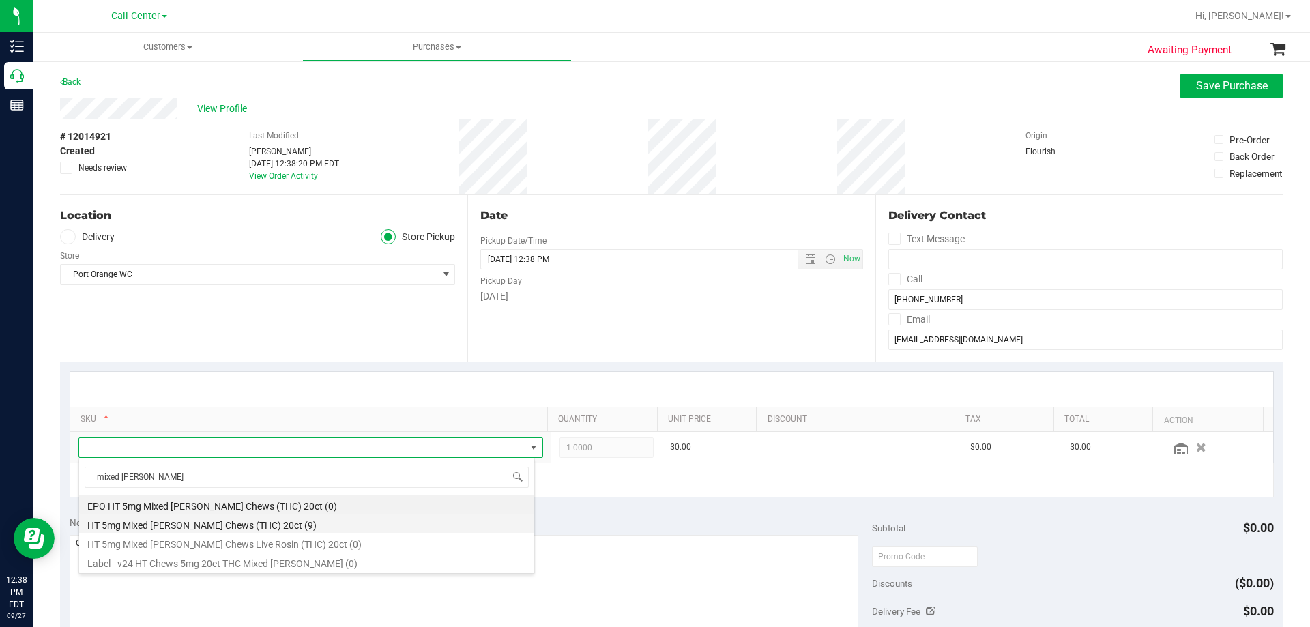
click at [287, 529] on li "HT 5mg Mixed Berry Chews (THC) 20ct (9)" at bounding box center [306, 523] width 455 height 19
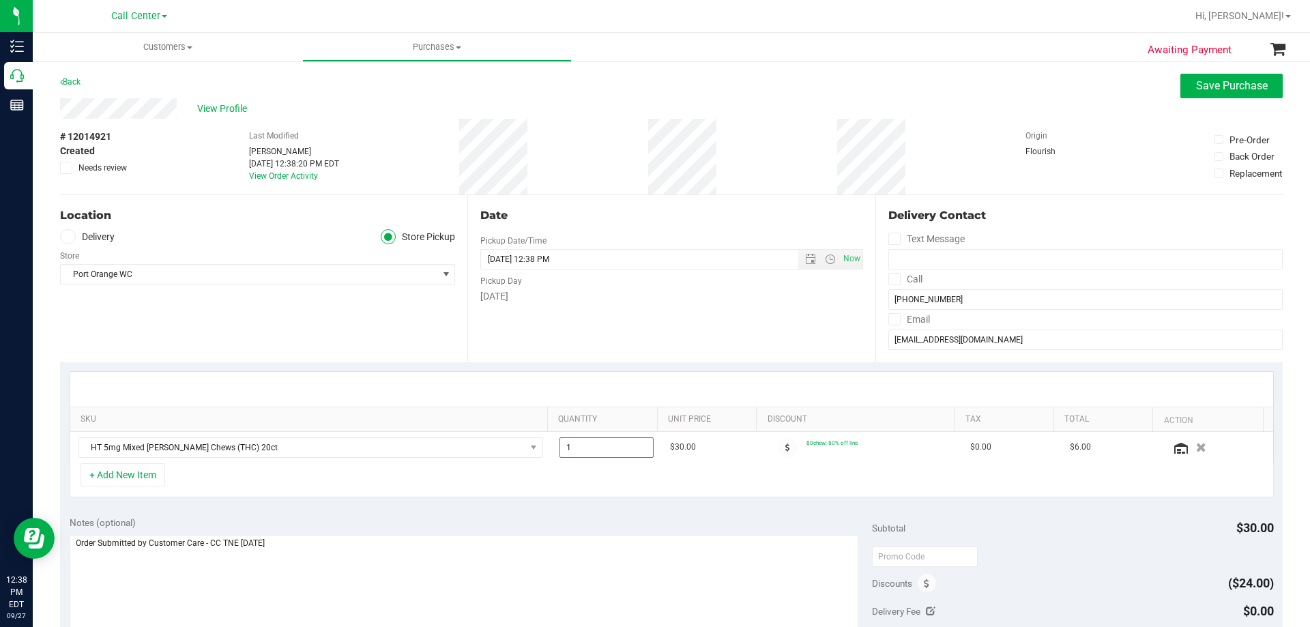
drag, startPoint x: 612, startPoint y: 446, endPoint x: 406, endPoint y: 496, distance: 212.1
click at [406, 487] on div "SKU Quantity Unit Price Discount Tax Total Action HT 5mg Mixed Berry Chews (THC…" at bounding box center [672, 434] width 1205 height 126
type input "3"
type input "3.00"
click at [563, 498] on div "SKU Quantity Unit Price Discount Tax Total Action HT 5mg Mixed Berry Chews (THC…" at bounding box center [671, 434] width 1223 height 145
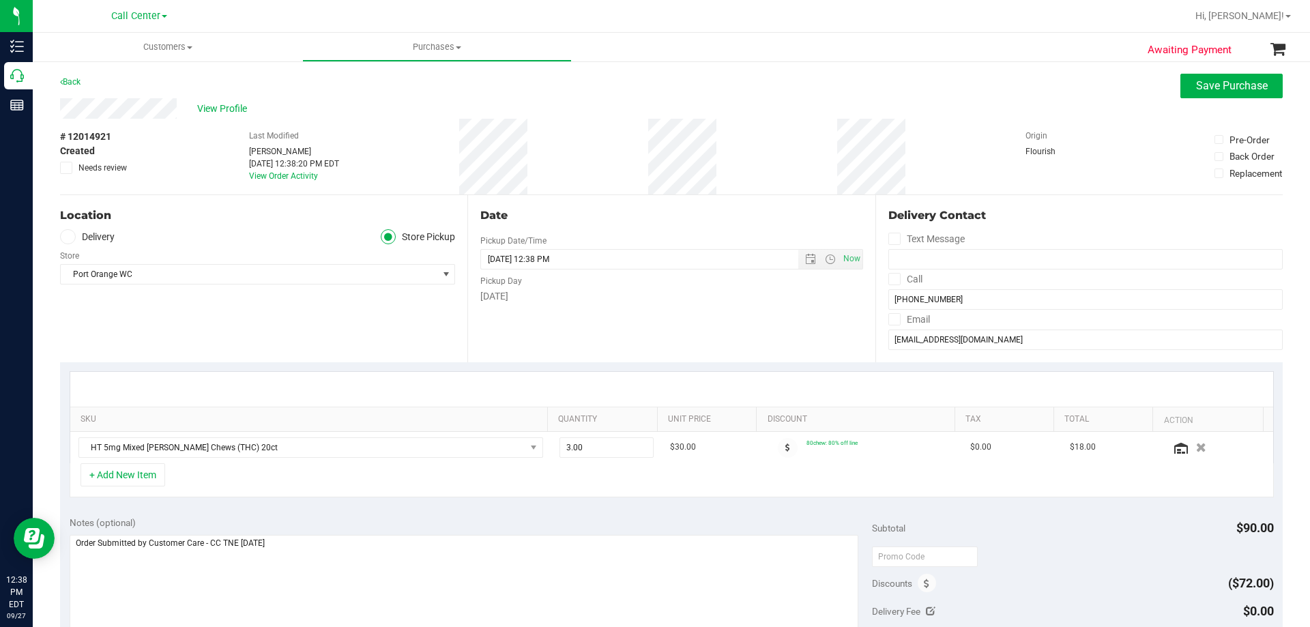
scroll to position [137, 0]
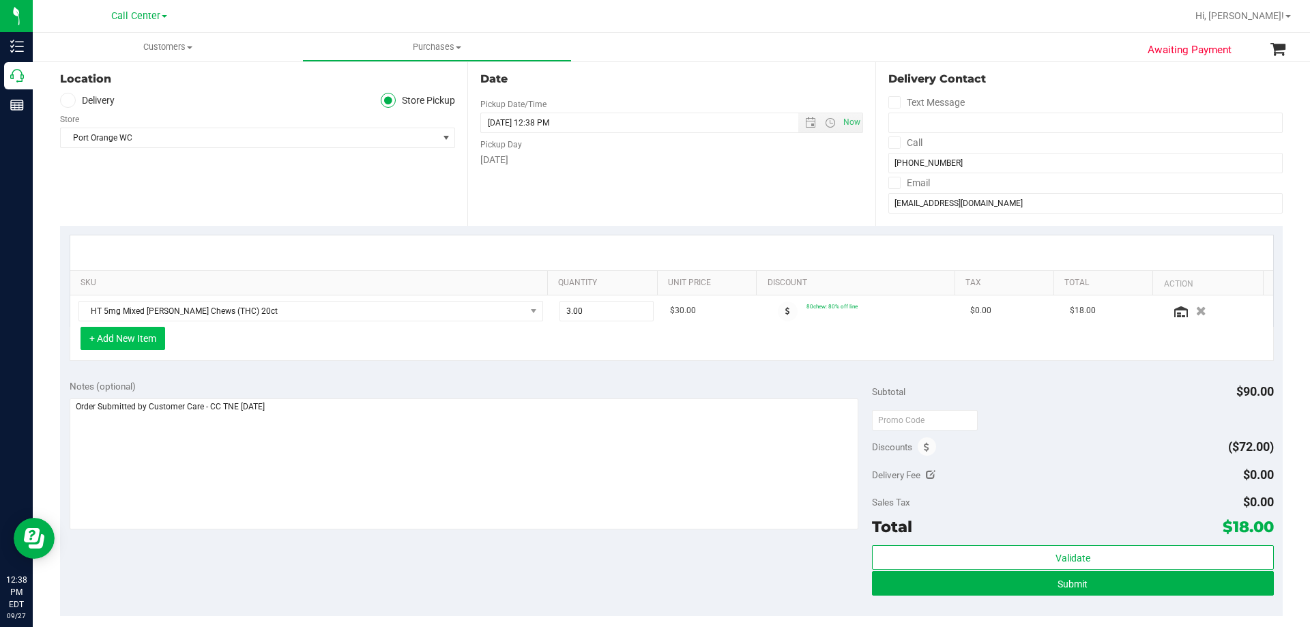
click at [132, 342] on button "+ Add New Item" at bounding box center [123, 338] width 85 height 23
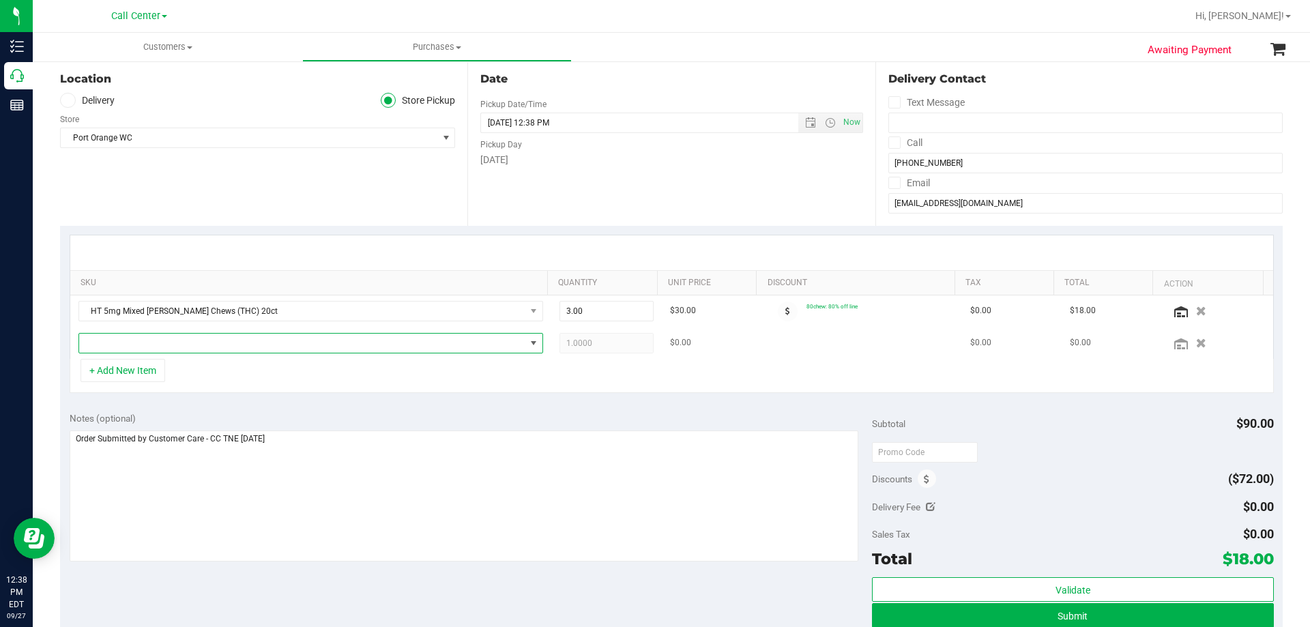
click at [372, 341] on span "NO DATA FOUND" at bounding box center [302, 343] width 446 height 19
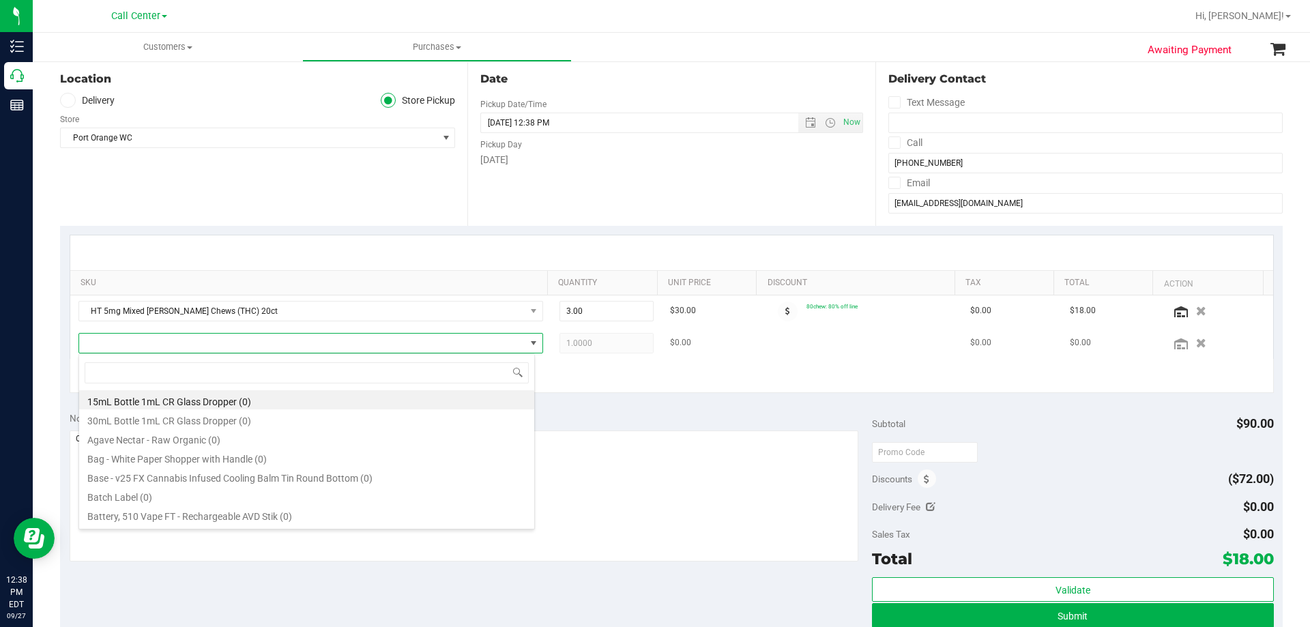
scroll to position [20, 457]
type input "tincture revive"
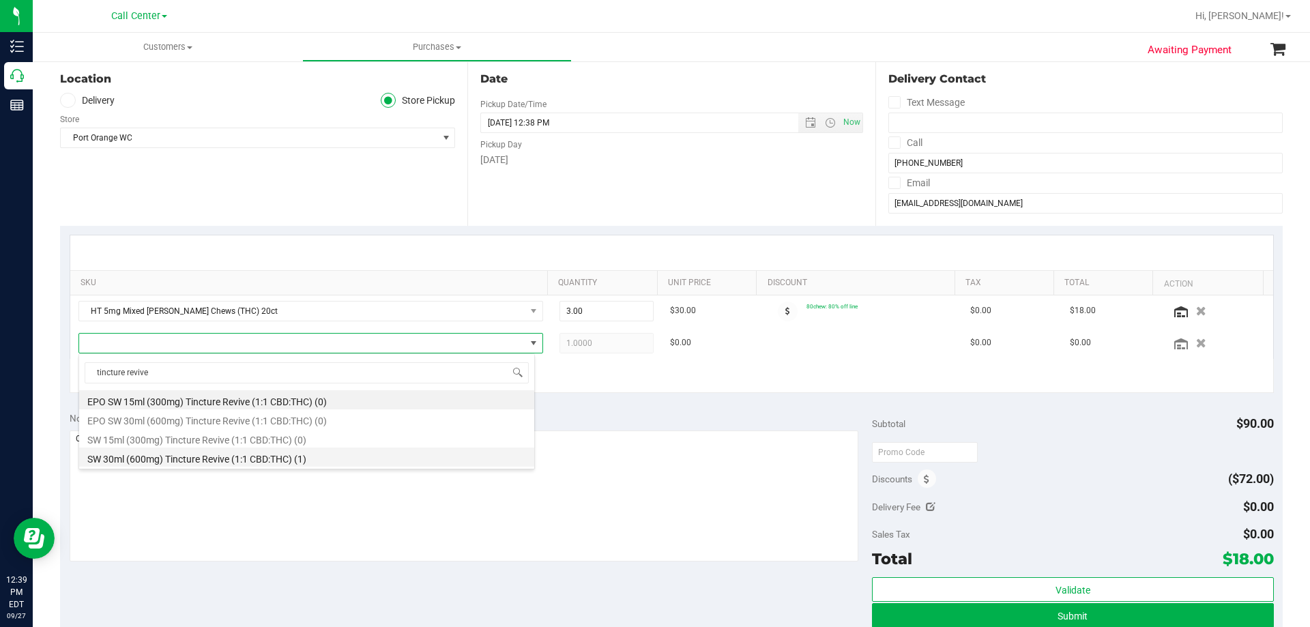
click at [190, 463] on li "SW 30ml (600mg) Tincture Revive (1:1 CBD:THC) (1)" at bounding box center [306, 457] width 455 height 19
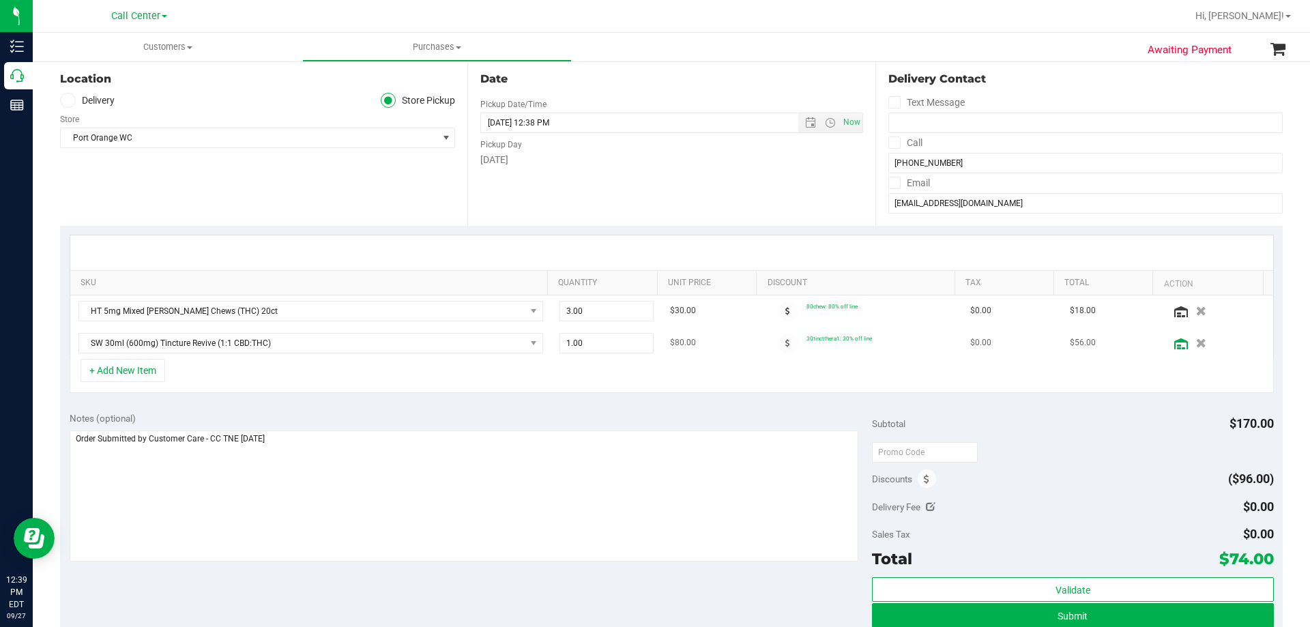
click at [1175, 341] on icon at bounding box center [1182, 344] width 14 height 11
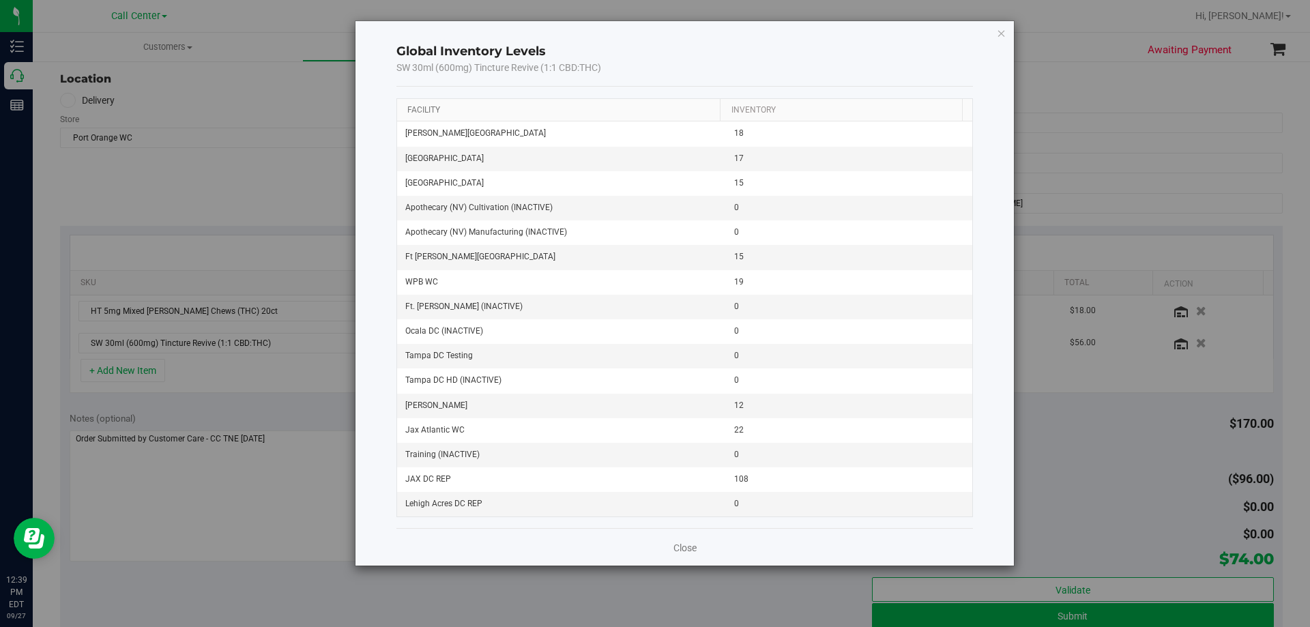
click at [425, 111] on link "Facility" at bounding box center [423, 110] width 33 height 10
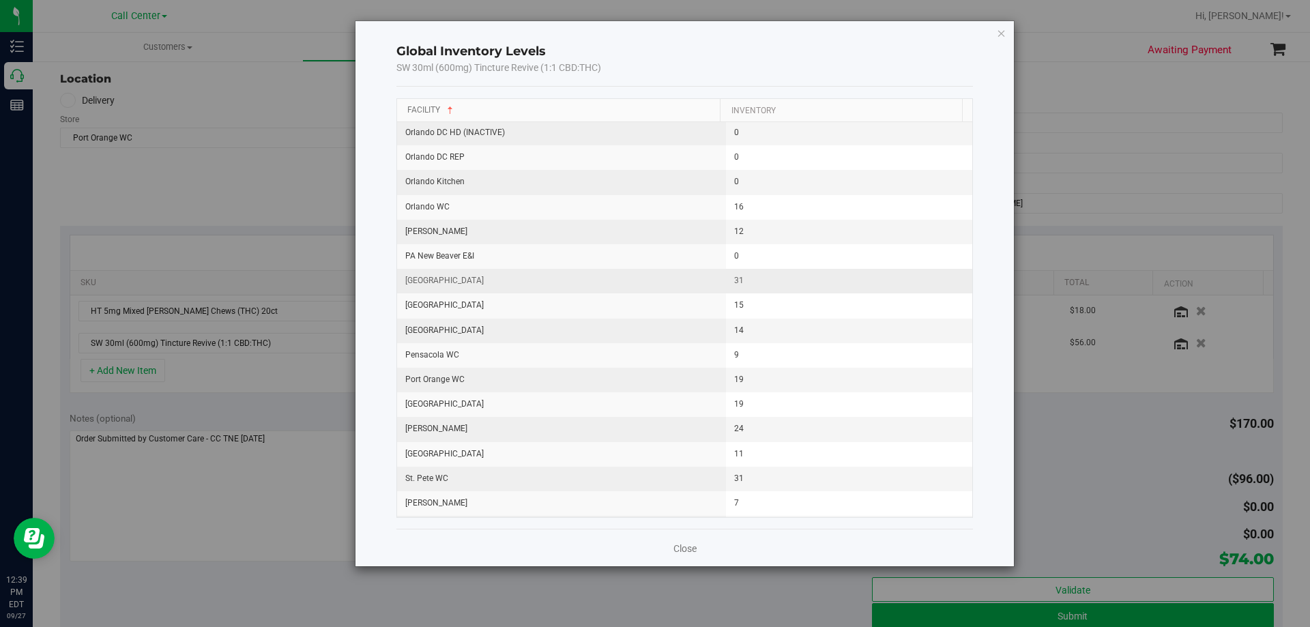
scroll to position [1229, 0]
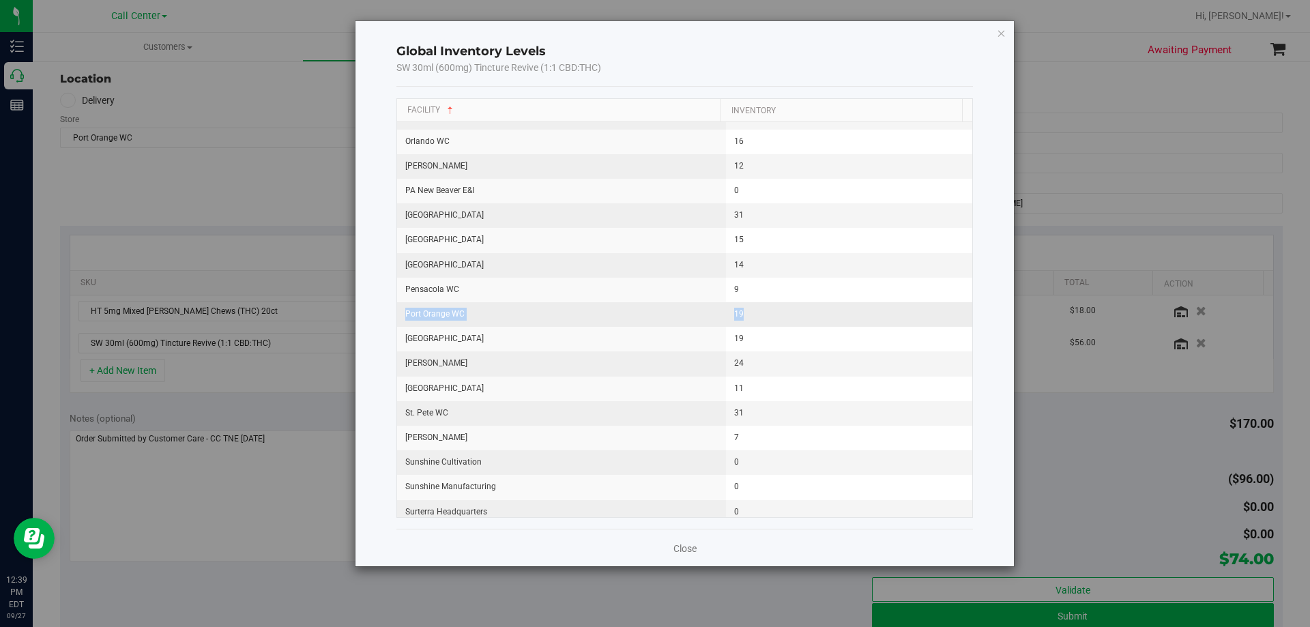
drag, startPoint x: 405, startPoint y: 311, endPoint x: 828, endPoint y: 312, distance: 423.2
click at [828, 312] on tr "Port Orange WC 19" at bounding box center [685, 314] width 576 height 25
click at [1007, 23] on div "Global Inventory Levels SW 30ml (600mg) Tincture Revive (1:1 CBD:THC) Facility …" at bounding box center [685, 293] width 659 height 545
click at [1001, 31] on icon "button" at bounding box center [1002, 33] width 10 height 16
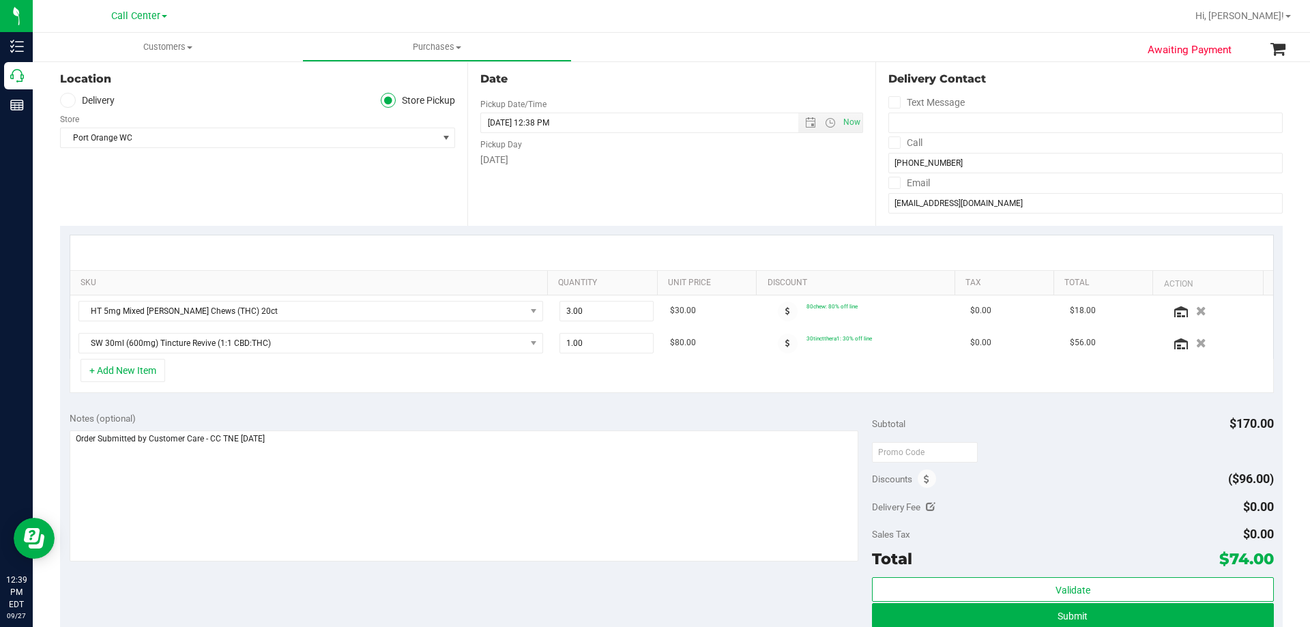
click at [804, 368] on div "+ Add New Item" at bounding box center [672, 376] width 1205 height 34
click at [380, 382] on div "+ Add New Item" at bounding box center [672, 376] width 1205 height 34
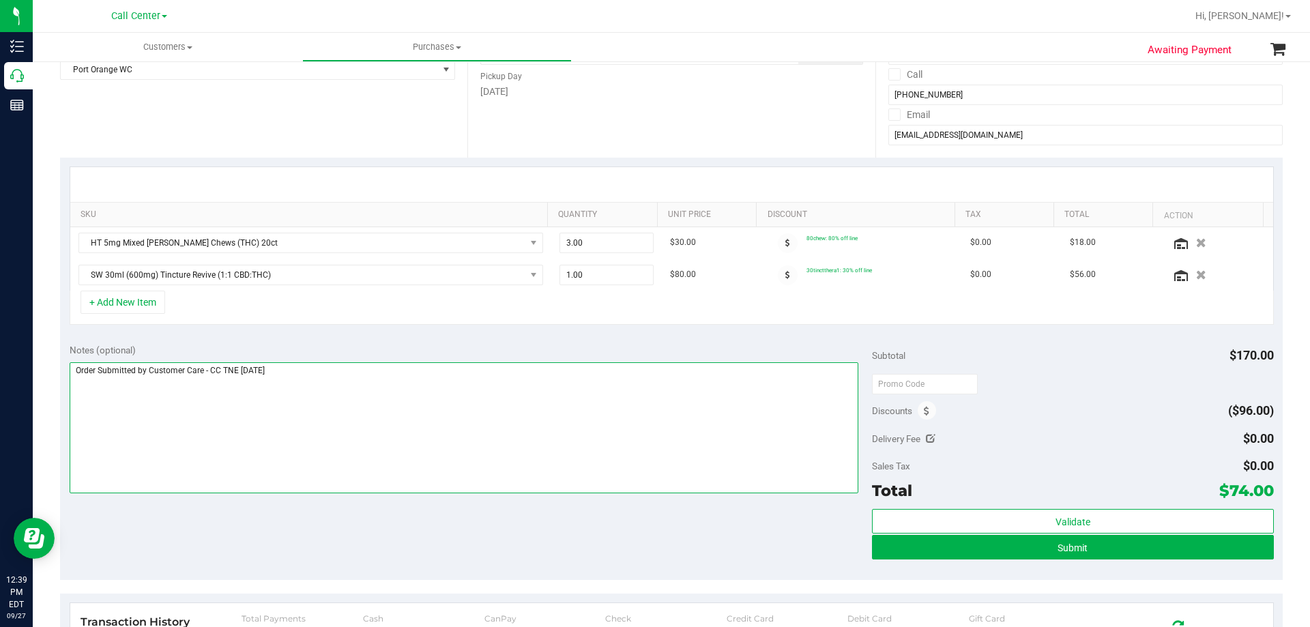
click at [334, 389] on textarea at bounding box center [465, 427] width 790 height 131
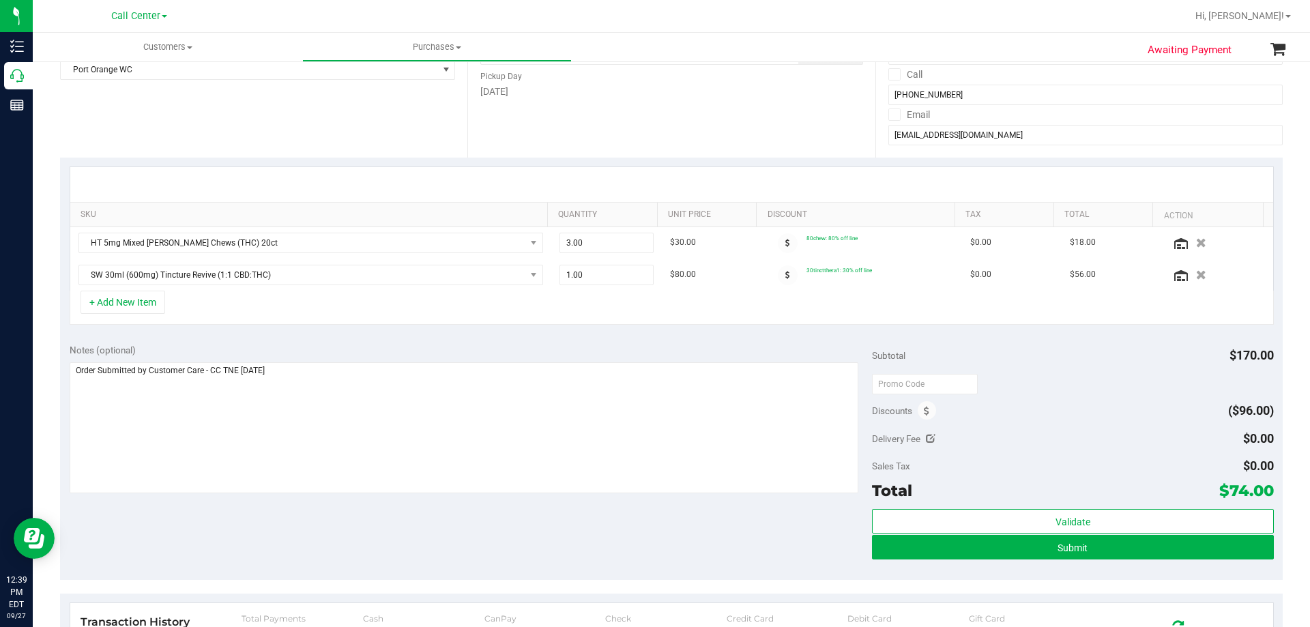
click at [349, 347] on div "Notes (optional)" at bounding box center [471, 350] width 803 height 14
click at [268, 315] on div "+ Add New Item" at bounding box center [672, 308] width 1205 height 34
click at [115, 297] on button "+ Add New Item" at bounding box center [123, 302] width 85 height 23
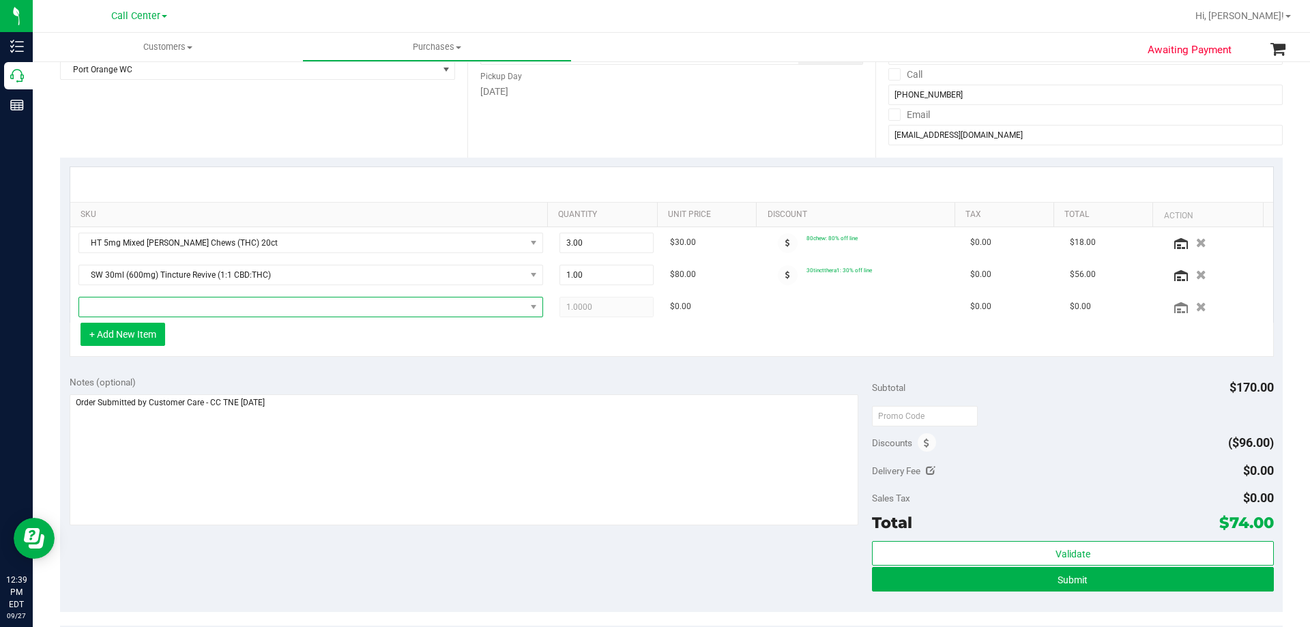
click at [199, 299] on span "NO DATA FOUND" at bounding box center [302, 307] width 446 height 19
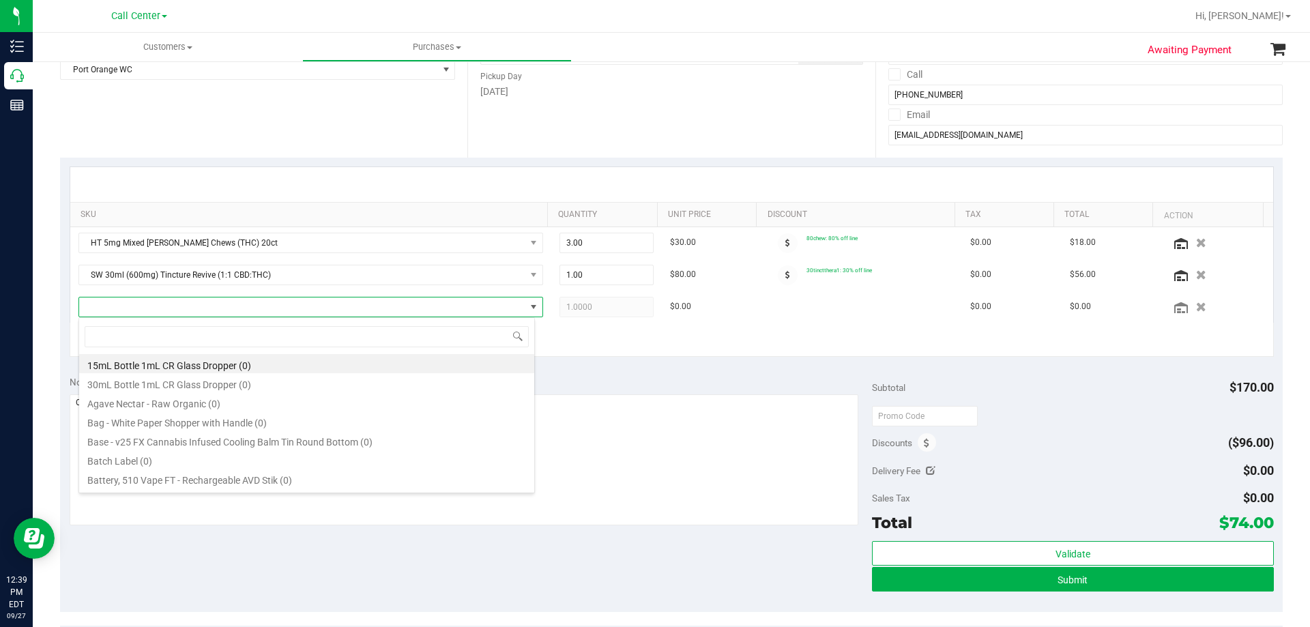
scroll to position [20, 457]
type input "tincture dream"
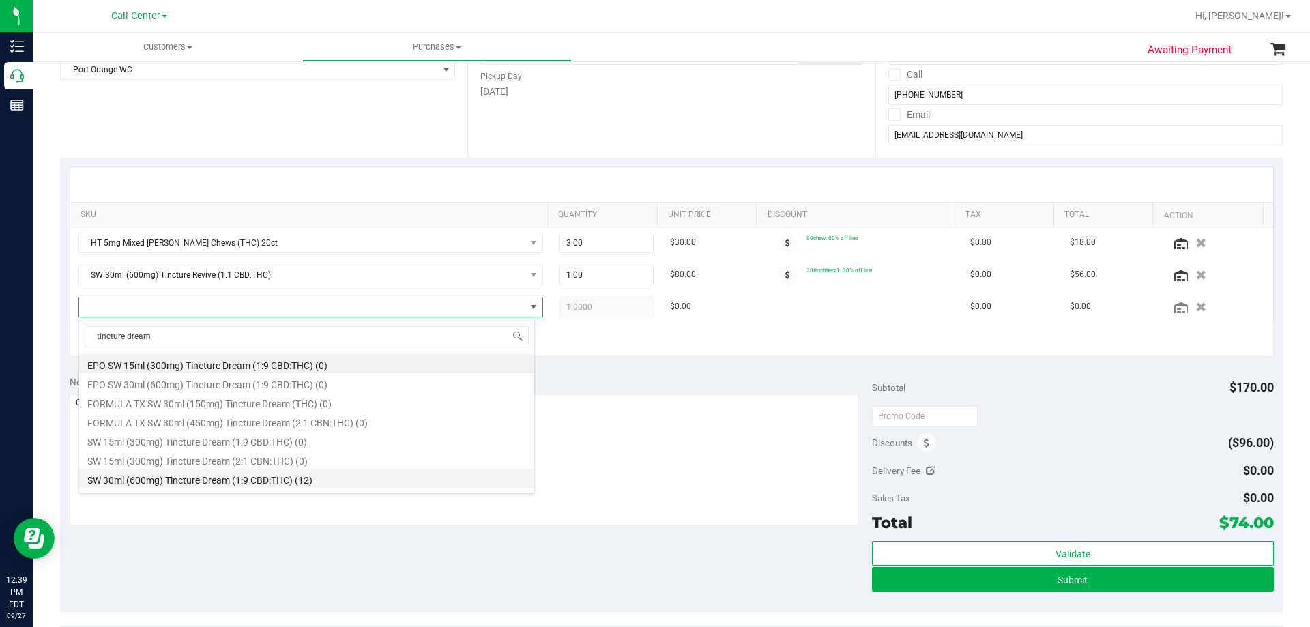
click at [154, 480] on li "SW 30ml (600mg) Tincture Dream (1:9 CBD:THC) (12)" at bounding box center [306, 478] width 455 height 19
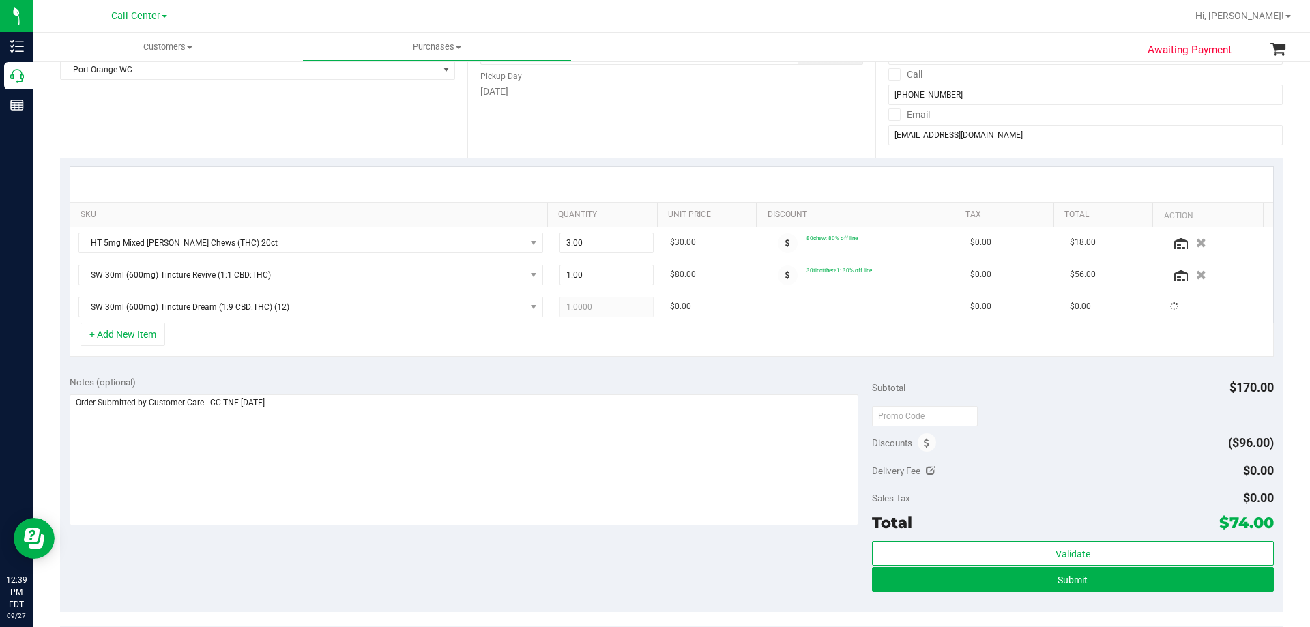
click at [450, 348] on div "+ Add New Item" at bounding box center [672, 340] width 1205 height 34
click at [511, 345] on div "+ Add New Item" at bounding box center [672, 340] width 1205 height 34
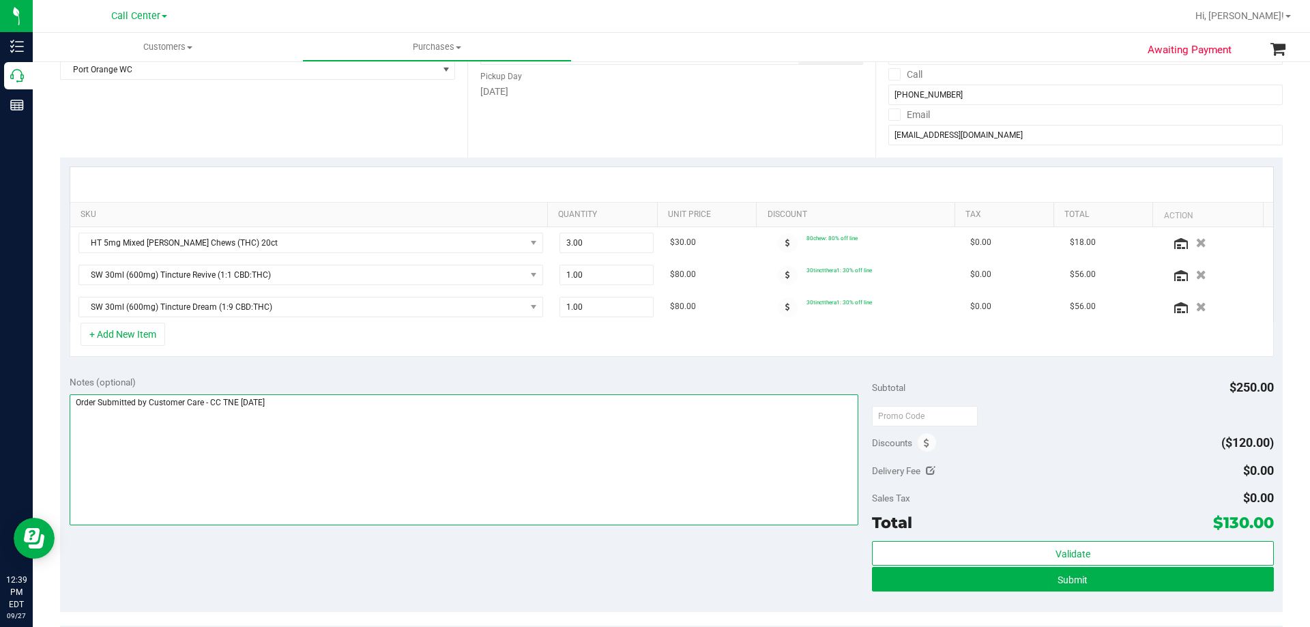
click at [390, 410] on textarea at bounding box center [465, 459] width 790 height 131
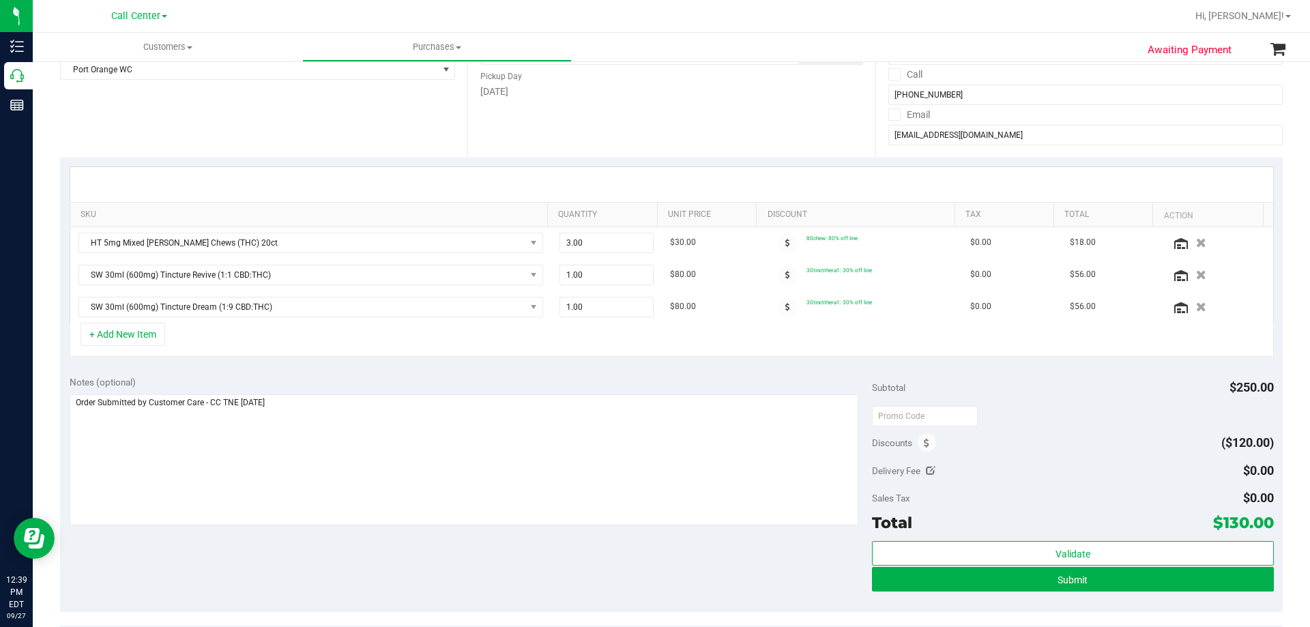
click at [332, 547] on div "Notes (optional) Subtotal $250.00 Discounts ($120.00) Delivery Fee $0.00 Sales …" at bounding box center [671, 490] width 1223 height 246
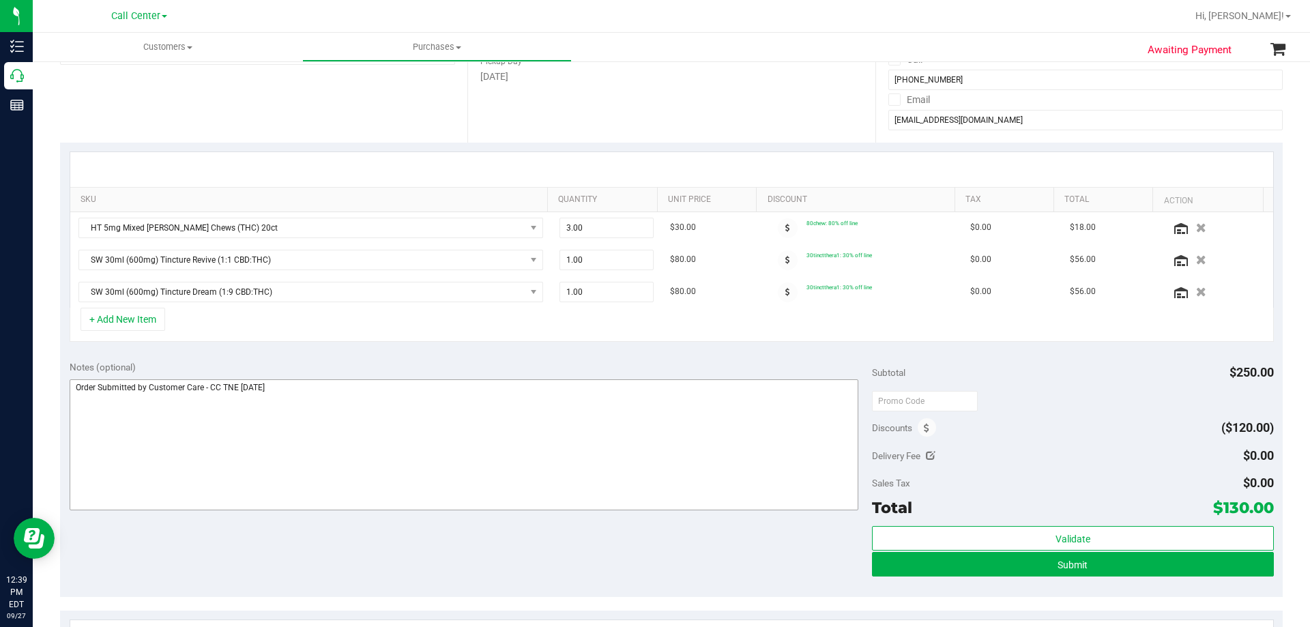
scroll to position [341, 0]
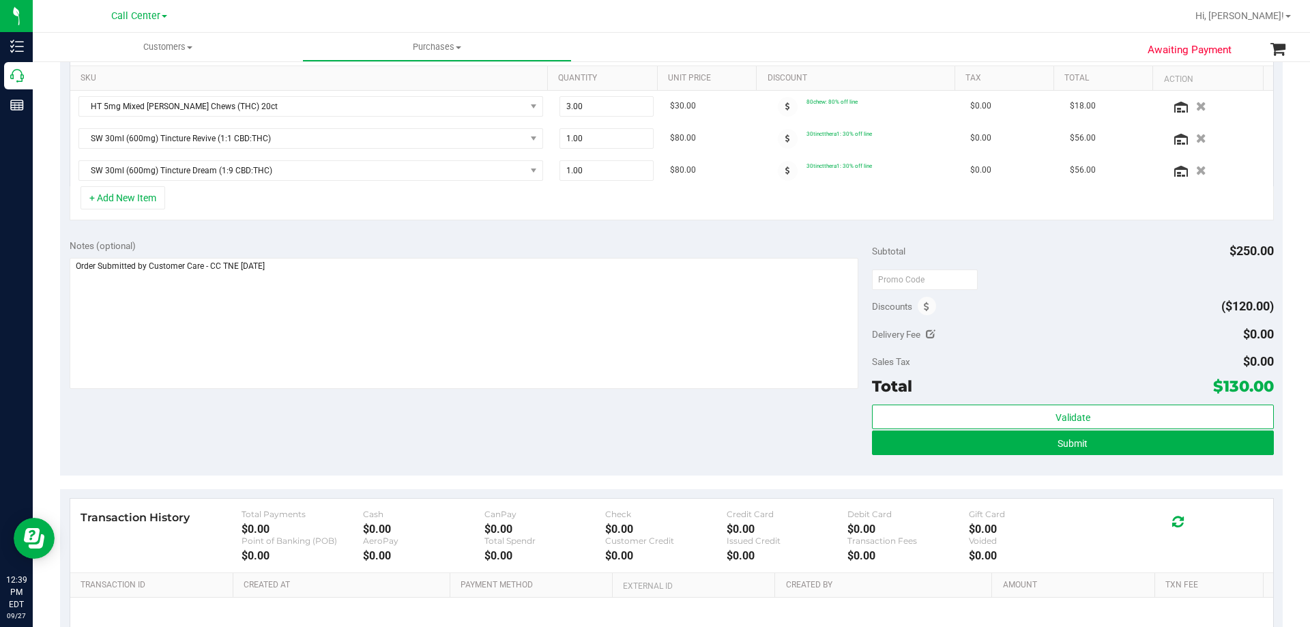
drag, startPoint x: 1211, startPoint y: 385, endPoint x: 1261, endPoint y: 386, distance: 49.2
click at [1261, 386] on span "$130.00" at bounding box center [1244, 386] width 61 height 19
click at [564, 403] on div "Notes (optional) Subtotal $250.00 Discounts ($120.00) Delivery Fee $0.00 Sales …" at bounding box center [671, 353] width 1223 height 246
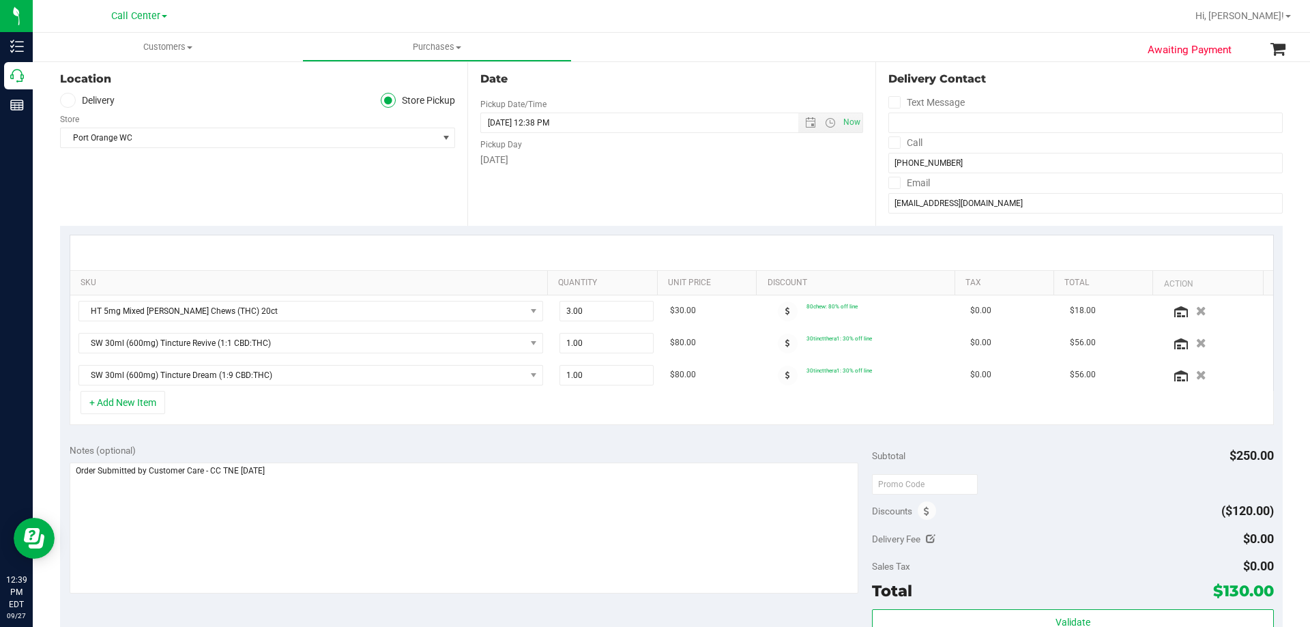
scroll to position [478, 0]
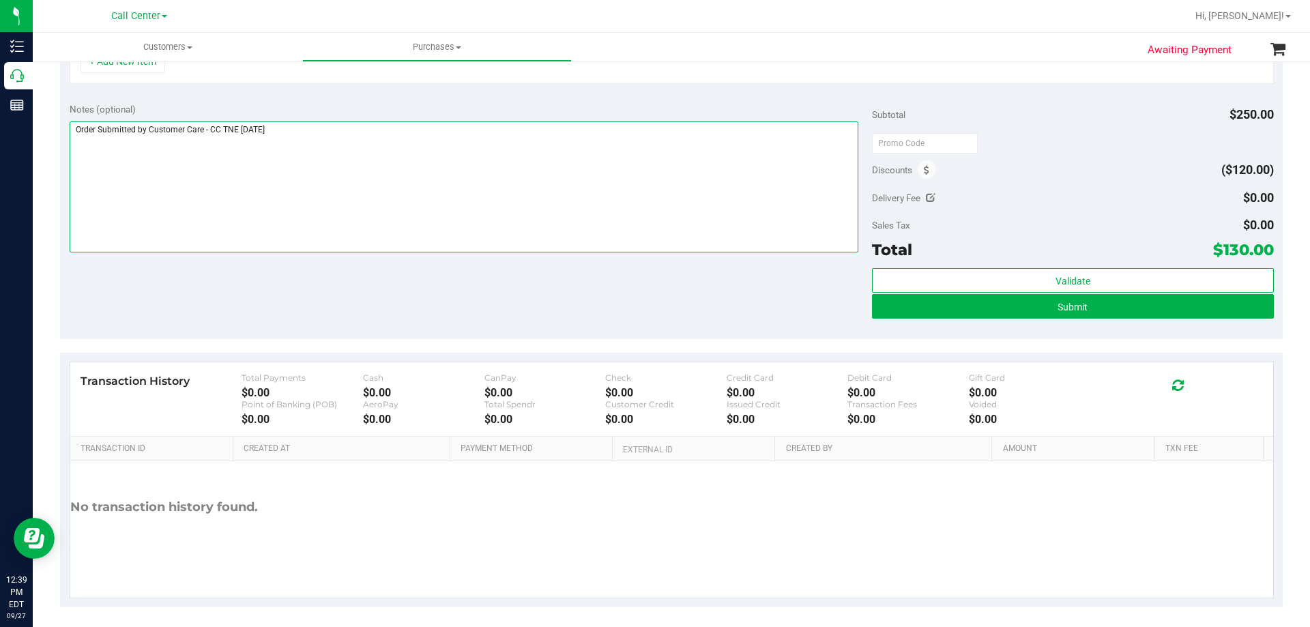
click at [478, 250] on textarea at bounding box center [465, 186] width 790 height 131
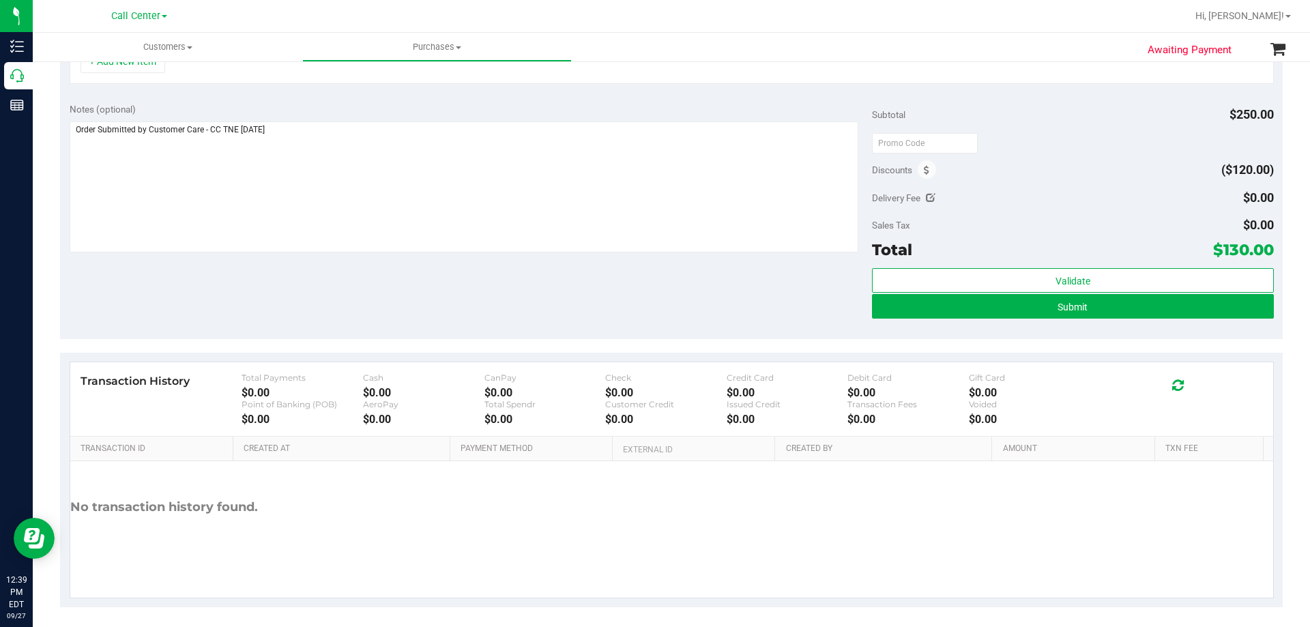
click at [480, 268] on div "Notes (optional) Subtotal $250.00 Discounts ($120.00) Delivery Fee $0.00 Sales …" at bounding box center [671, 217] width 1223 height 246
click at [489, 296] on div "Notes (optional) Subtotal $250.00 Discounts ($120.00) Delivery Fee $0.00 Sales …" at bounding box center [671, 217] width 1223 height 246
click at [489, 299] on div "Notes (optional) Subtotal $250.00 Discounts ($120.00) Delivery Fee $0.00 Sales …" at bounding box center [671, 217] width 1223 height 246
click at [468, 299] on div "Notes (optional) Subtotal $250.00 Discounts ($120.00) Delivery Fee $0.00 Sales …" at bounding box center [671, 217] width 1223 height 246
click at [1005, 311] on button "Submit" at bounding box center [1072, 306] width 401 height 25
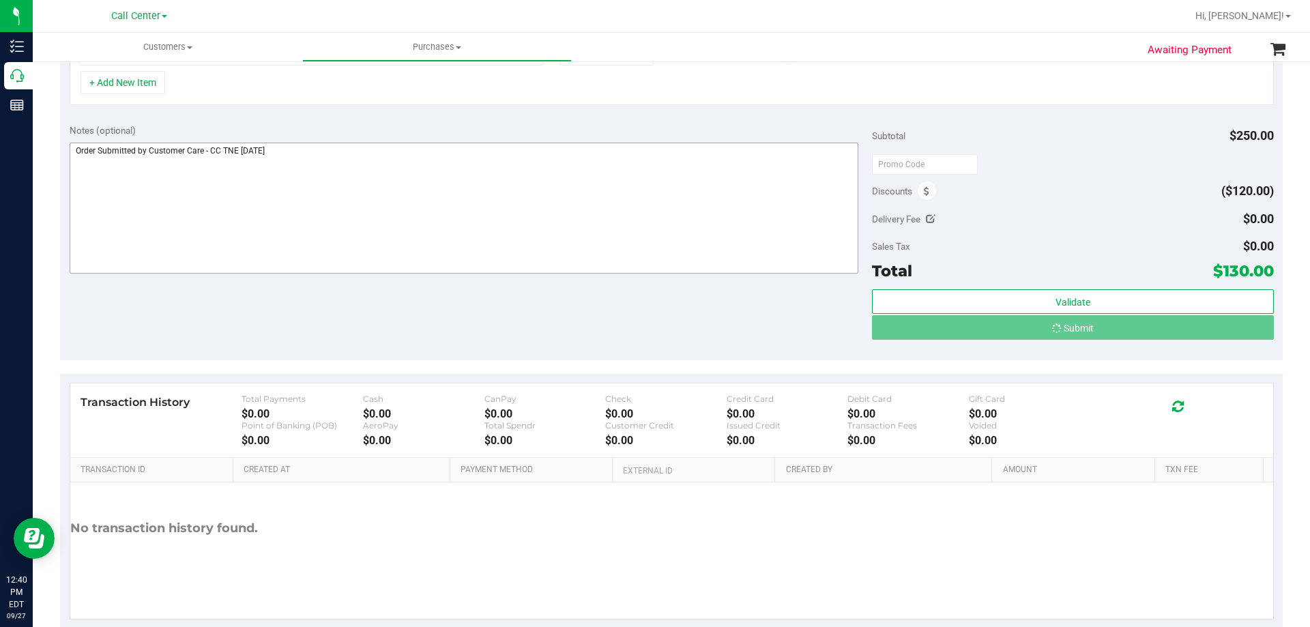
scroll to position [435, 0]
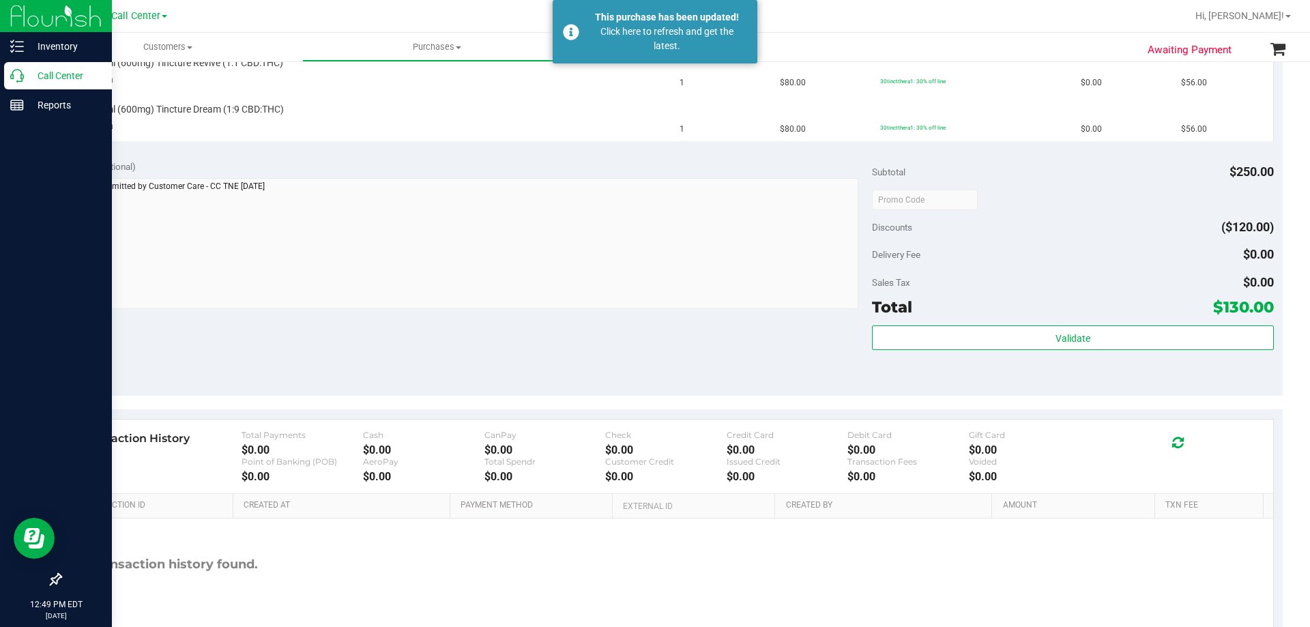
click at [35, 72] on p "Call Center" at bounding box center [65, 76] width 82 height 16
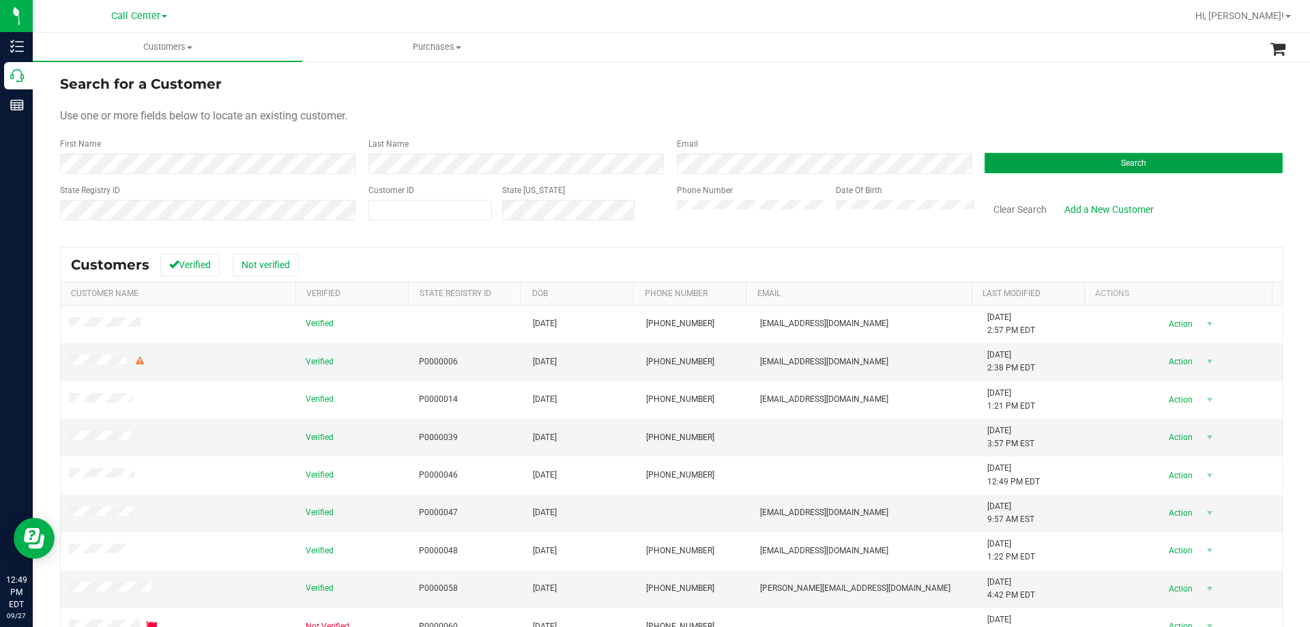
click at [1031, 153] on button "Search" at bounding box center [1134, 163] width 298 height 20
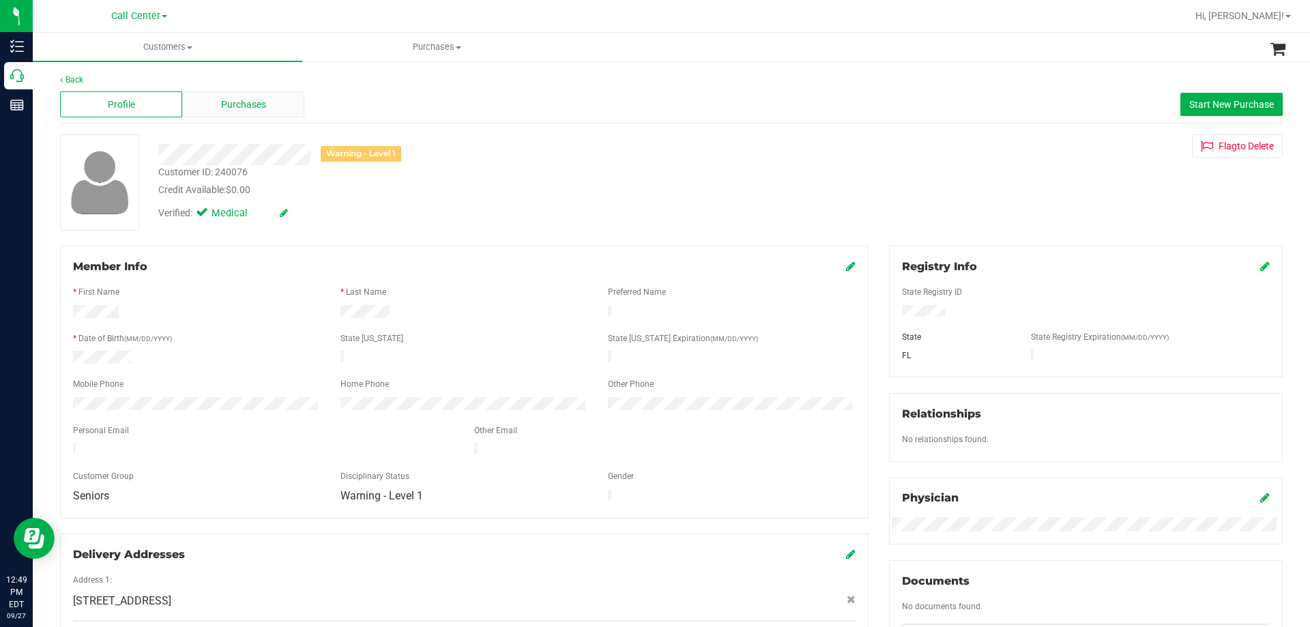
click at [246, 113] on div "Purchases" at bounding box center [243, 104] width 122 height 26
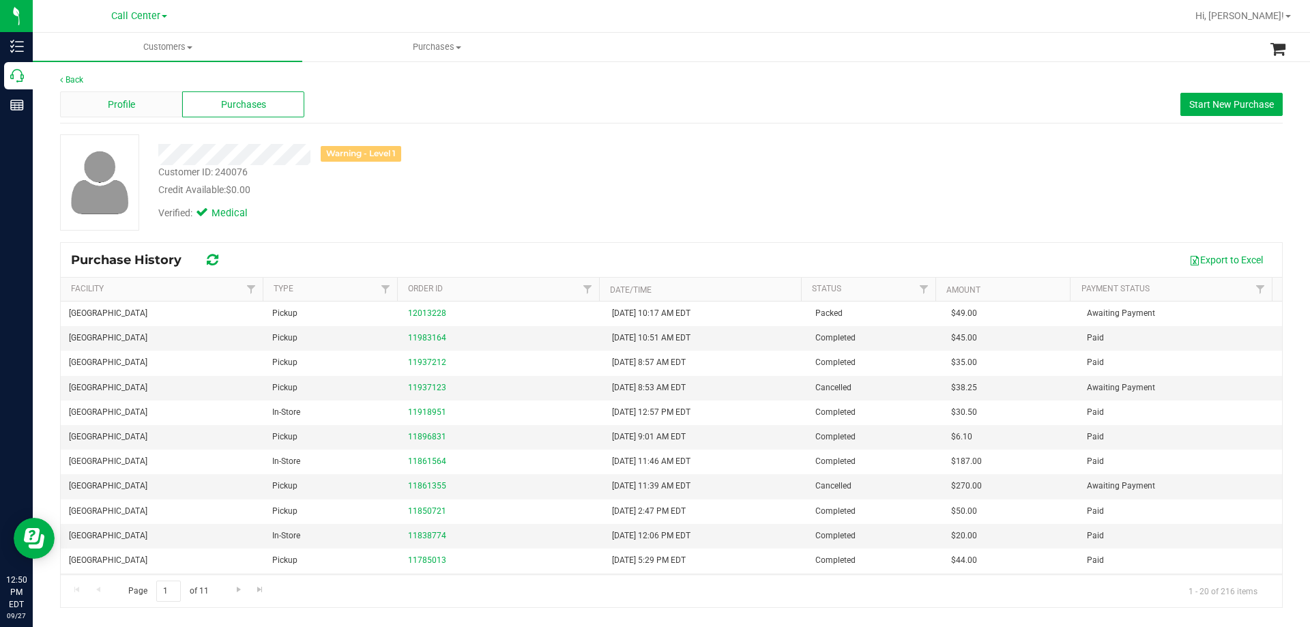
click at [95, 98] on div "Profile" at bounding box center [121, 104] width 122 height 26
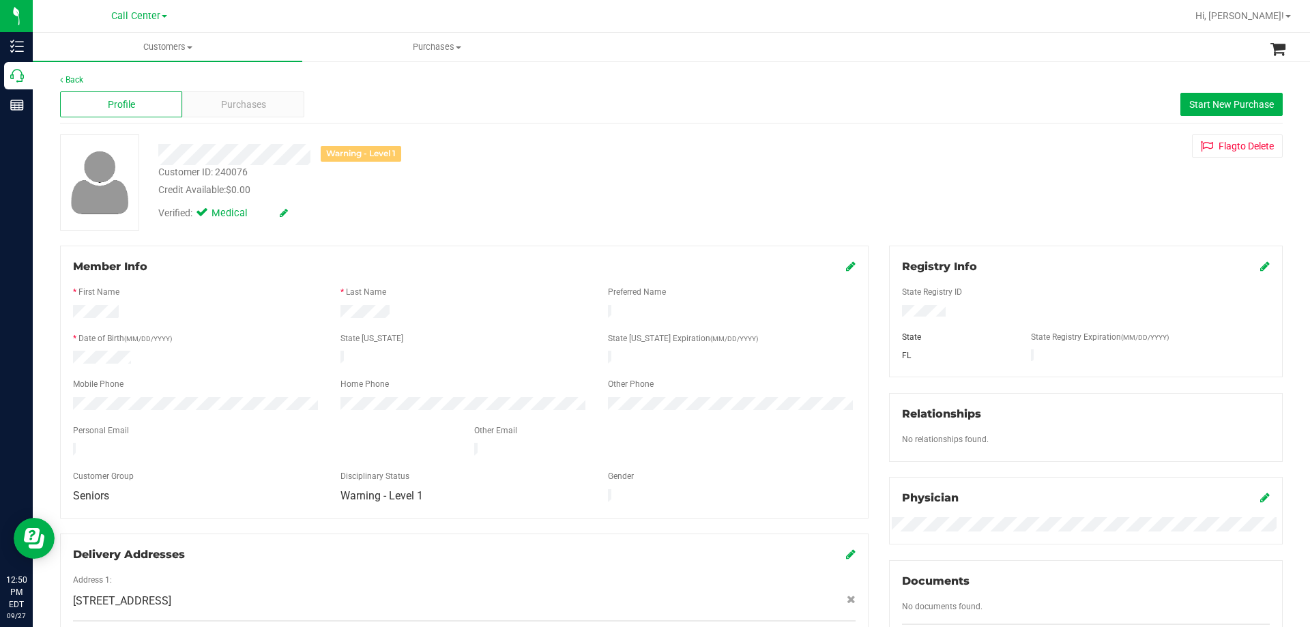
click at [192, 172] on div "Customer ID: 240076" at bounding box center [202, 172] width 89 height 14
drag, startPoint x: 358, startPoint y: 197, endPoint x: 304, endPoint y: 170, distance: 61.0
click at [356, 197] on div "Verified: Medical" at bounding box center [459, 212] width 622 height 30
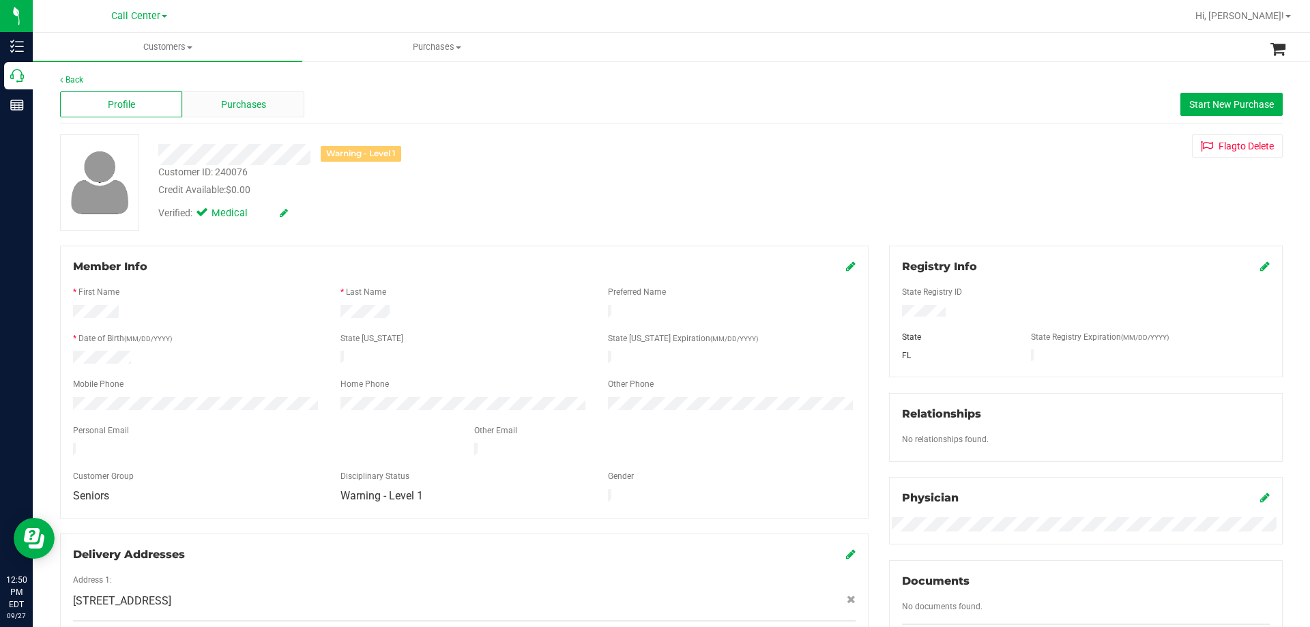
click at [240, 109] on span "Purchases" at bounding box center [243, 105] width 45 height 14
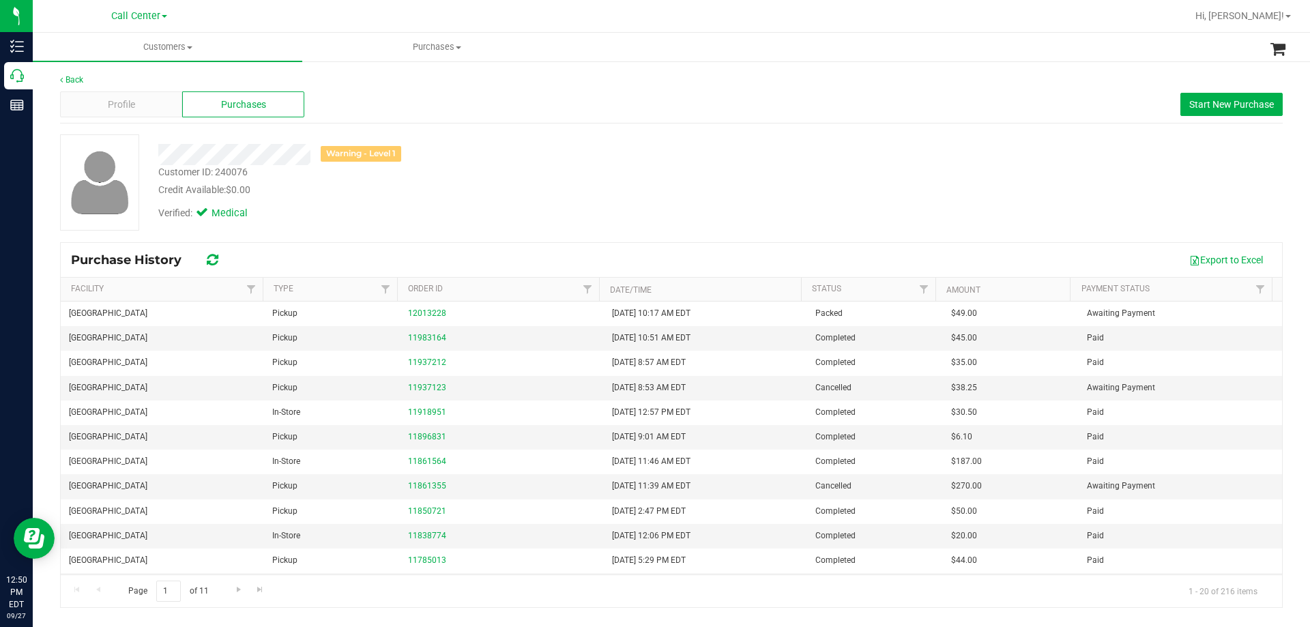
click at [585, 177] on div "Customer ID: 240076 Credit Available: $0.00" at bounding box center [459, 181] width 622 height 32
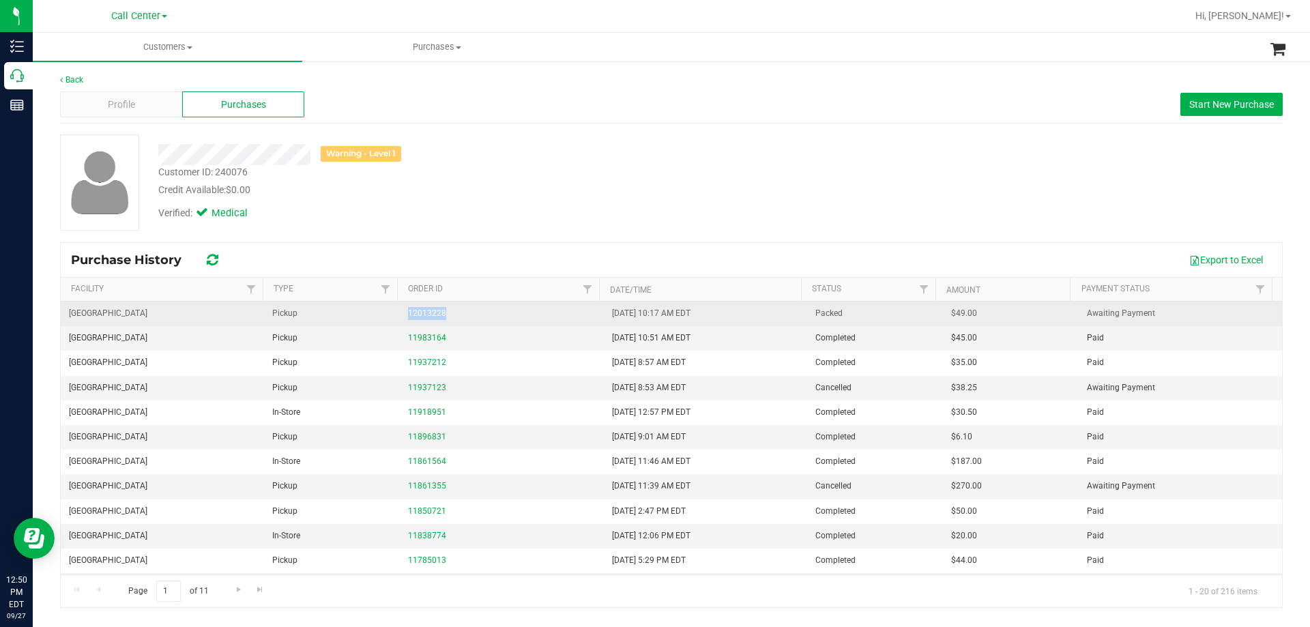
drag, startPoint x: 459, startPoint y: 309, endPoint x: 364, endPoint y: 320, distance: 95.5
click at [364, 320] on tr "Delray Beach WC Pickup 12013228 9/27/2025 10:17 AM EDT Packed $49.00 Awaiting P…" at bounding box center [672, 314] width 1222 height 25
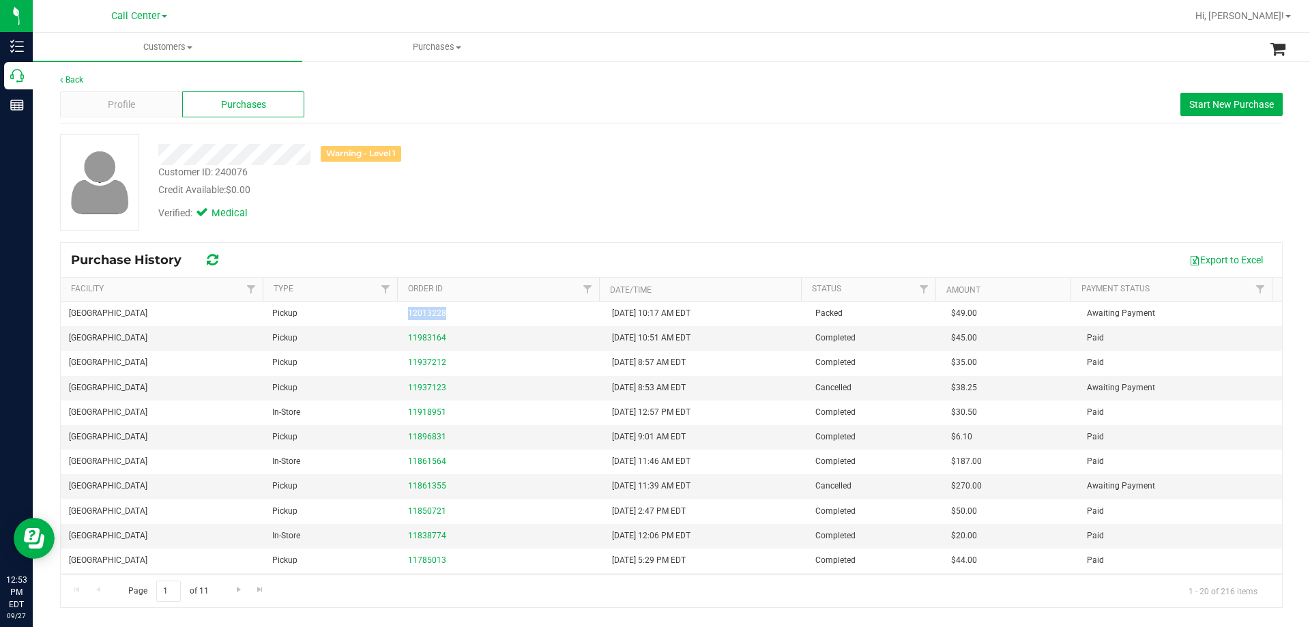
click at [447, 214] on div "Verified: Medical" at bounding box center [459, 212] width 622 height 30
click at [135, 23] on div "Call Center Bonita Springs WC Boynton Beach WC Bradenton WC Brandon WC Brooksvi…" at bounding box center [139, 16] width 56 height 16
click at [138, 17] on span "Call Center" at bounding box center [135, 16] width 49 height 12
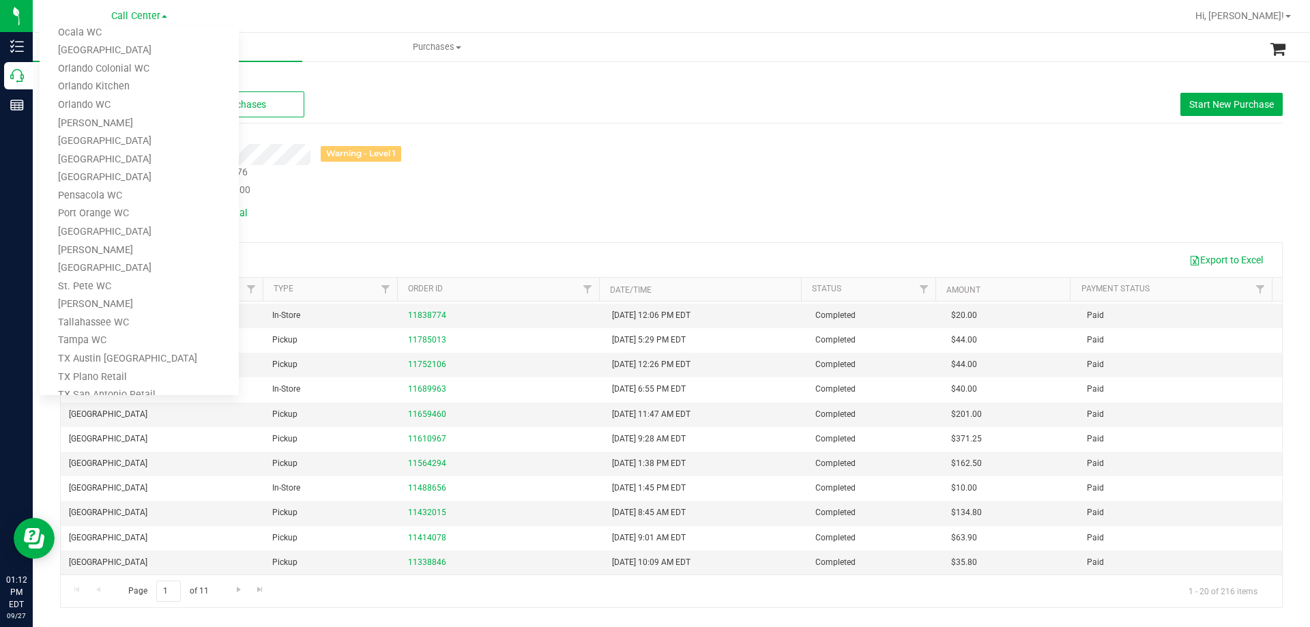
scroll to position [599, 0]
click at [130, 257] on link "TX Austin [GEOGRAPHIC_DATA]" at bounding box center [139, 265] width 199 height 18
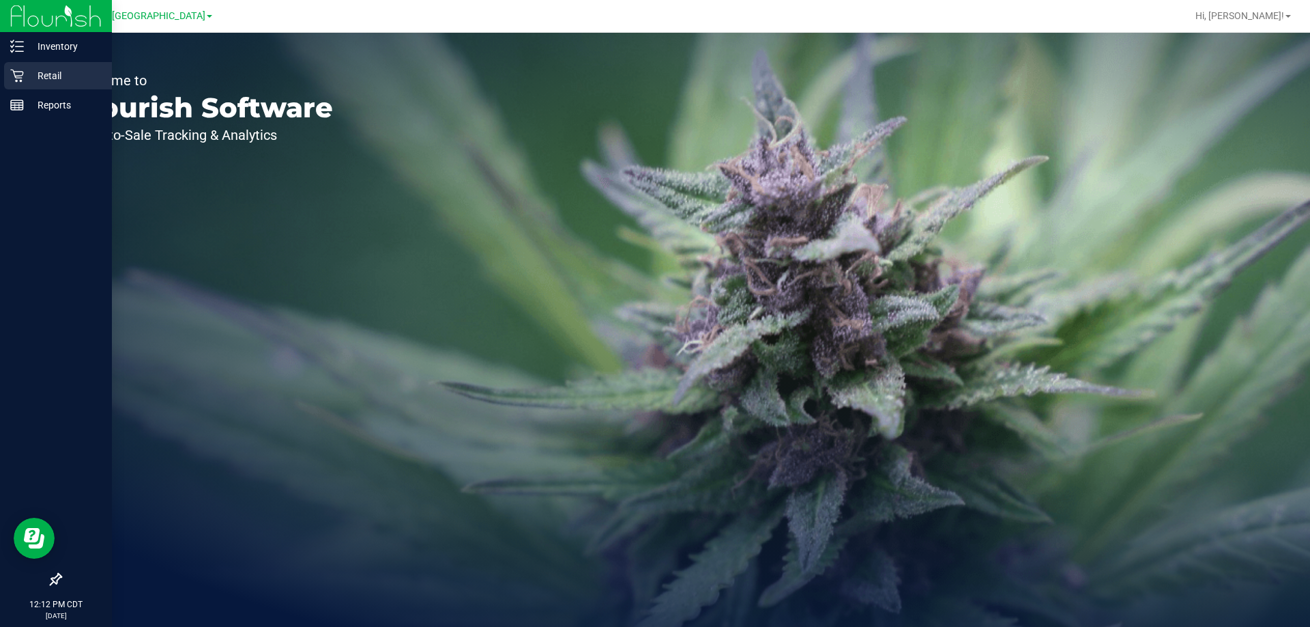
click at [23, 70] on icon at bounding box center [17, 76] width 14 height 14
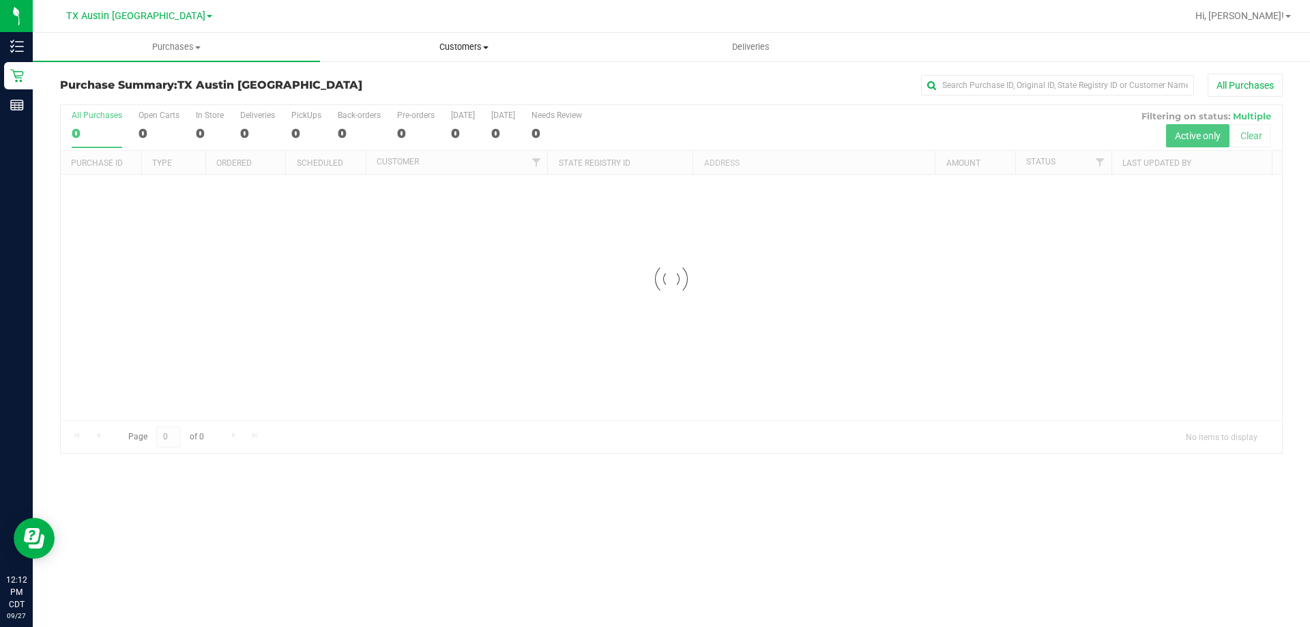
click at [466, 50] on span "Customers" at bounding box center [464, 47] width 286 height 12
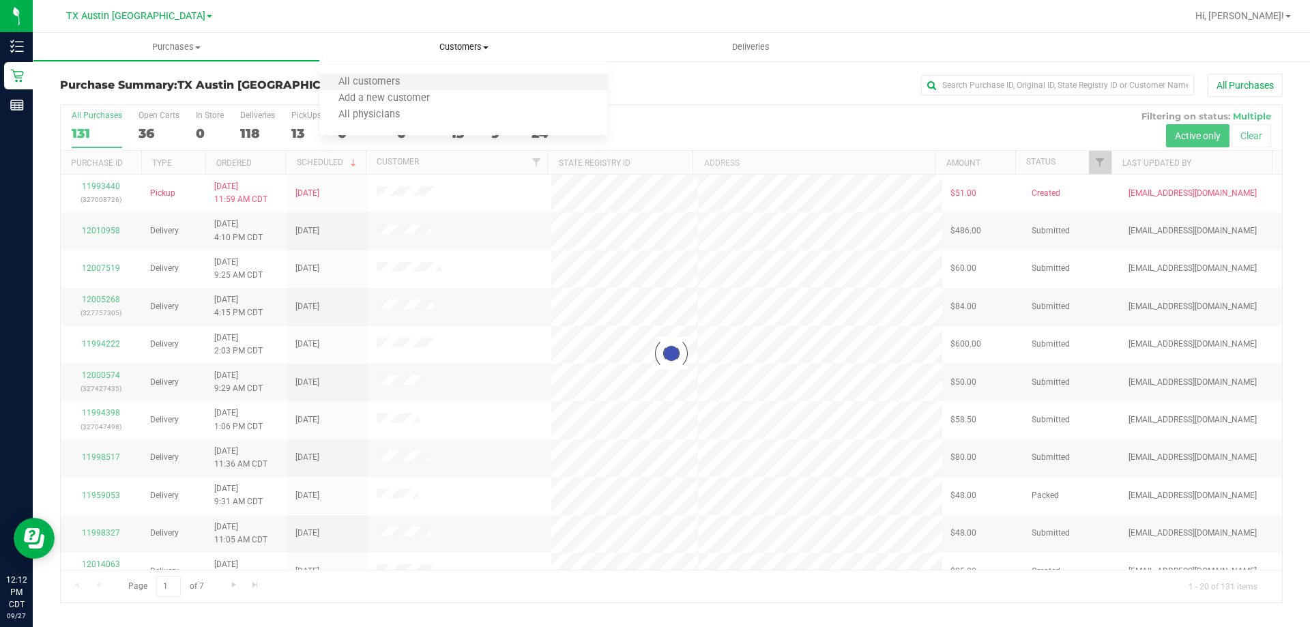
click at [425, 79] on li "All customers" at bounding box center [463, 82] width 287 height 16
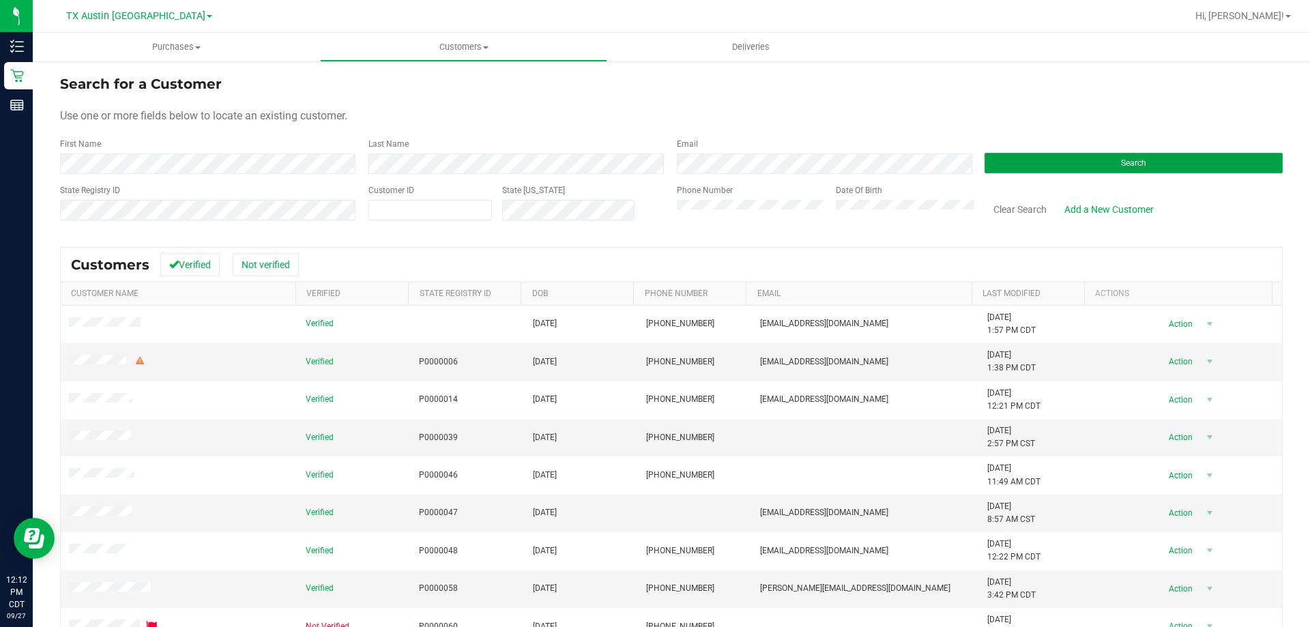
click at [1030, 171] on button "Search" at bounding box center [1134, 163] width 298 height 20
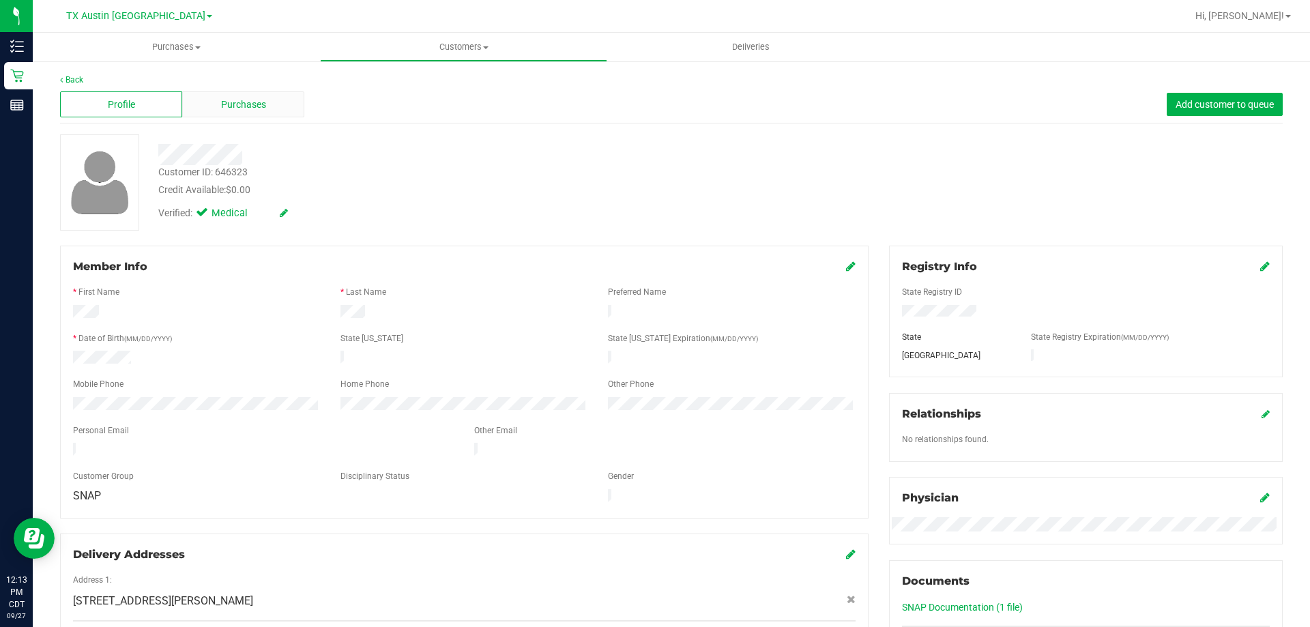
click at [258, 100] on span "Purchases" at bounding box center [243, 105] width 45 height 14
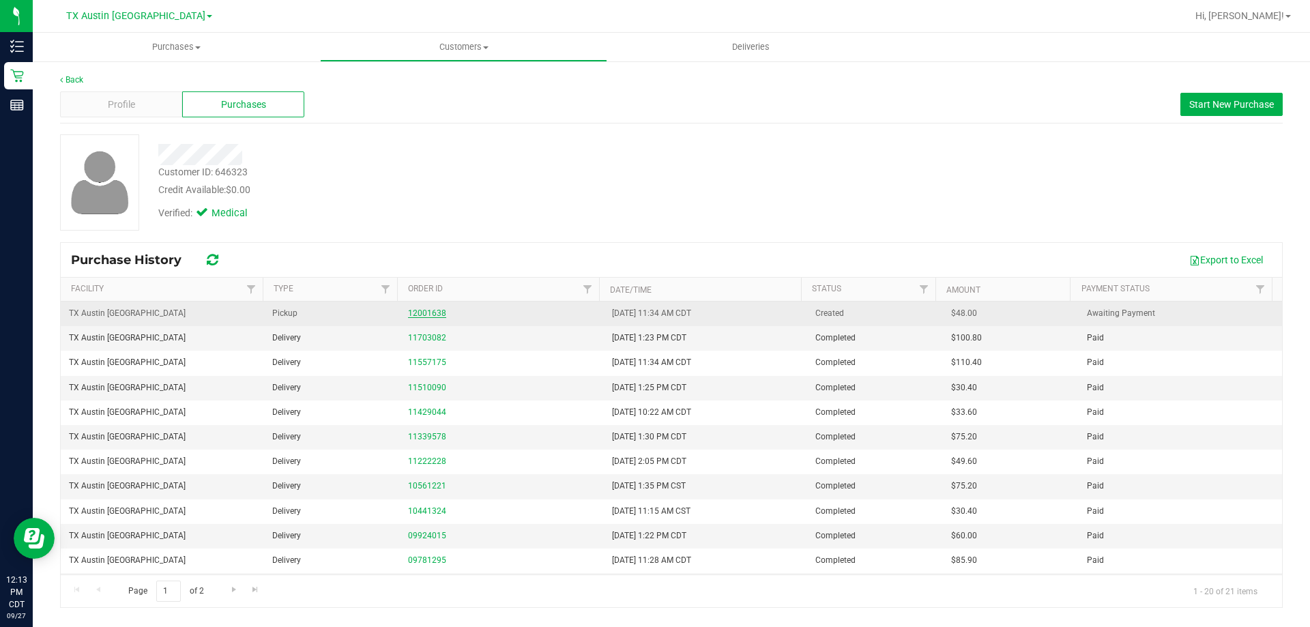
click at [408, 317] on link "12001638" at bounding box center [427, 313] width 38 height 10
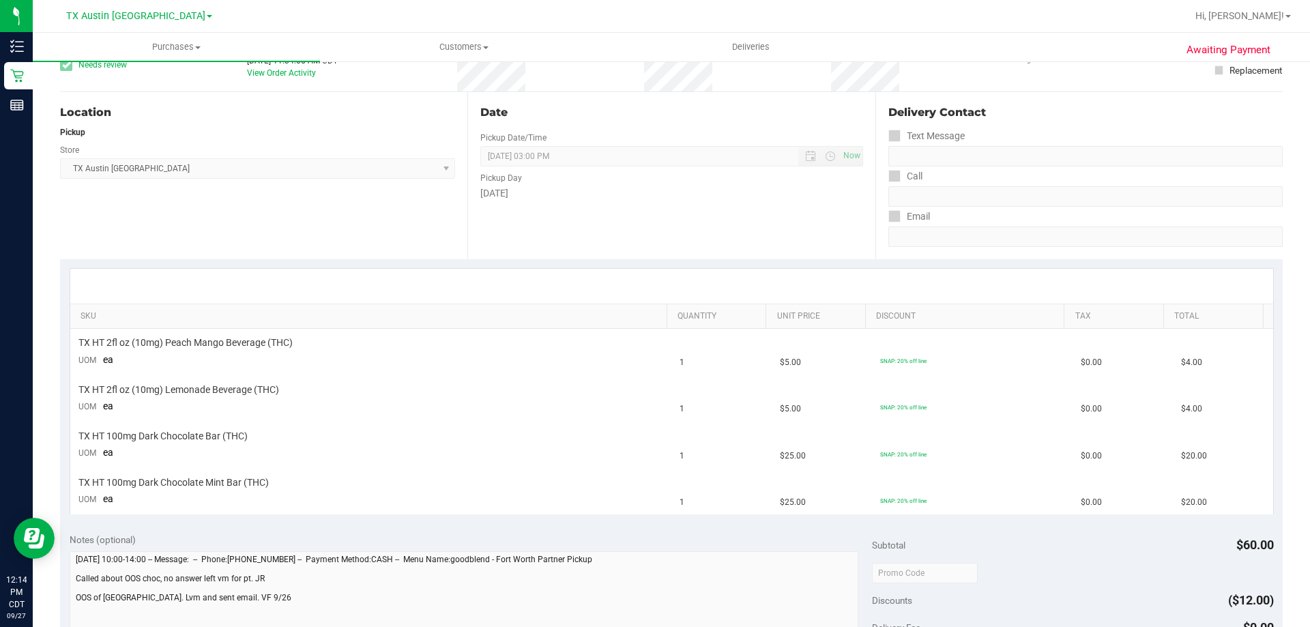
scroll to position [137, 0]
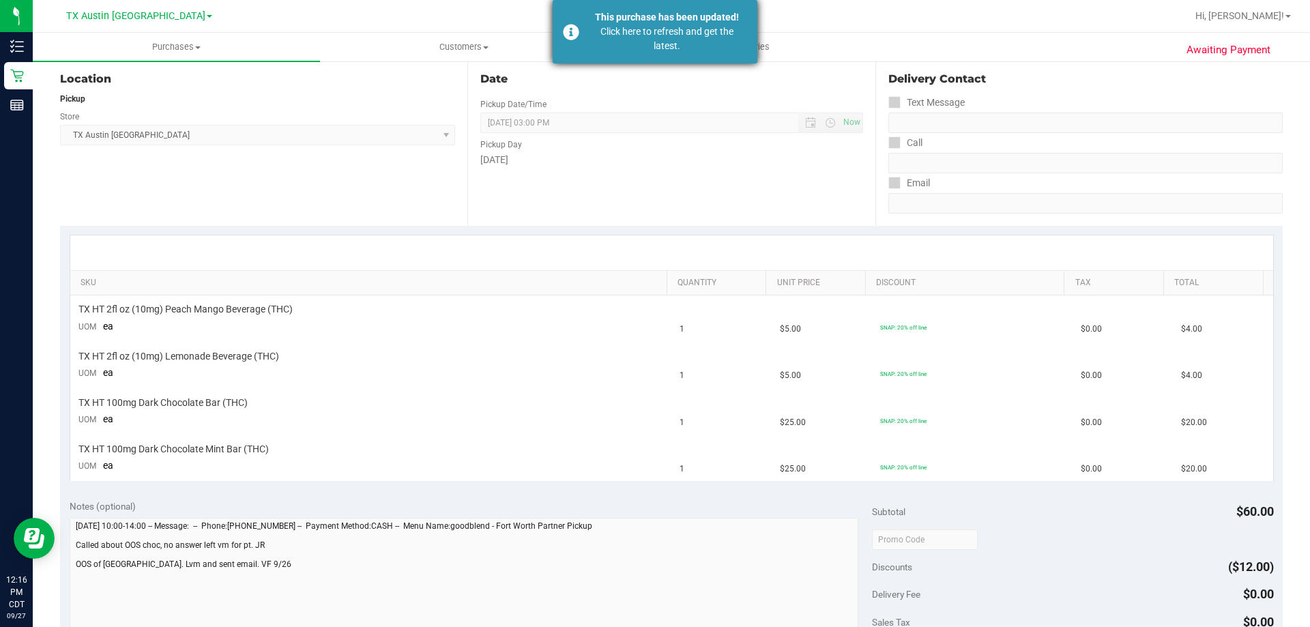
click at [687, 37] on div "Click here to refresh and get the latest." at bounding box center [667, 39] width 160 height 29
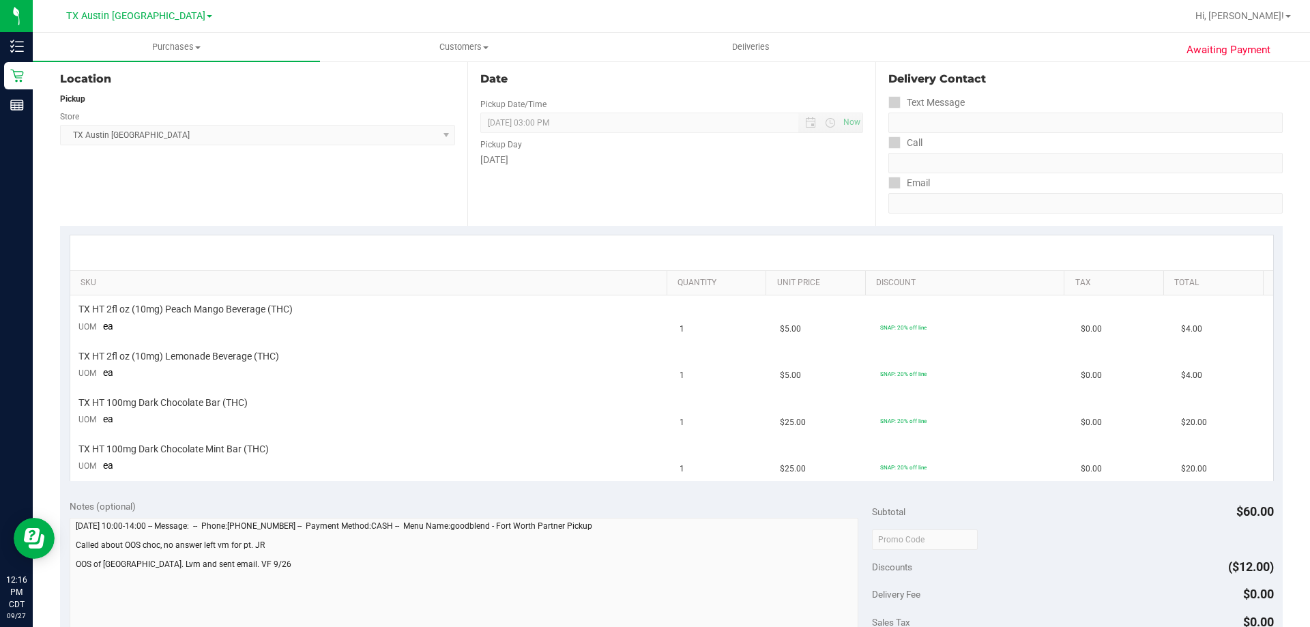
type textarea "Monday 09/29/2025 10:00-14:00 -- Message: -- Phone:6824596772 -- Payment Method…"
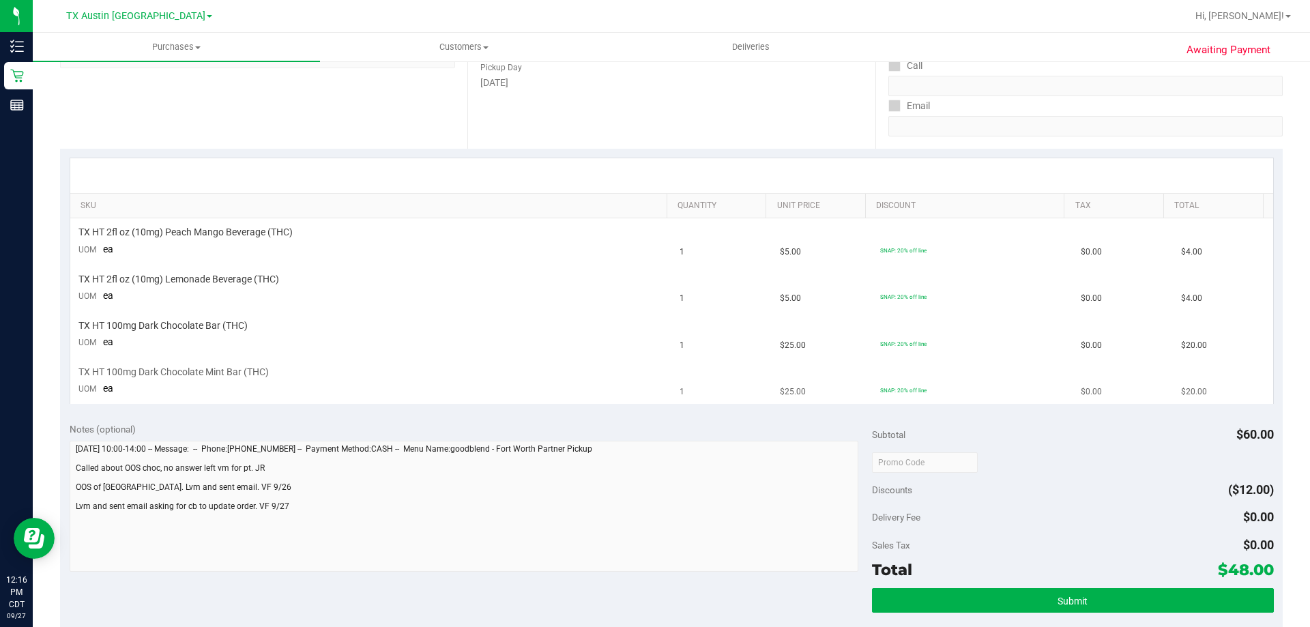
scroll to position [273, 0]
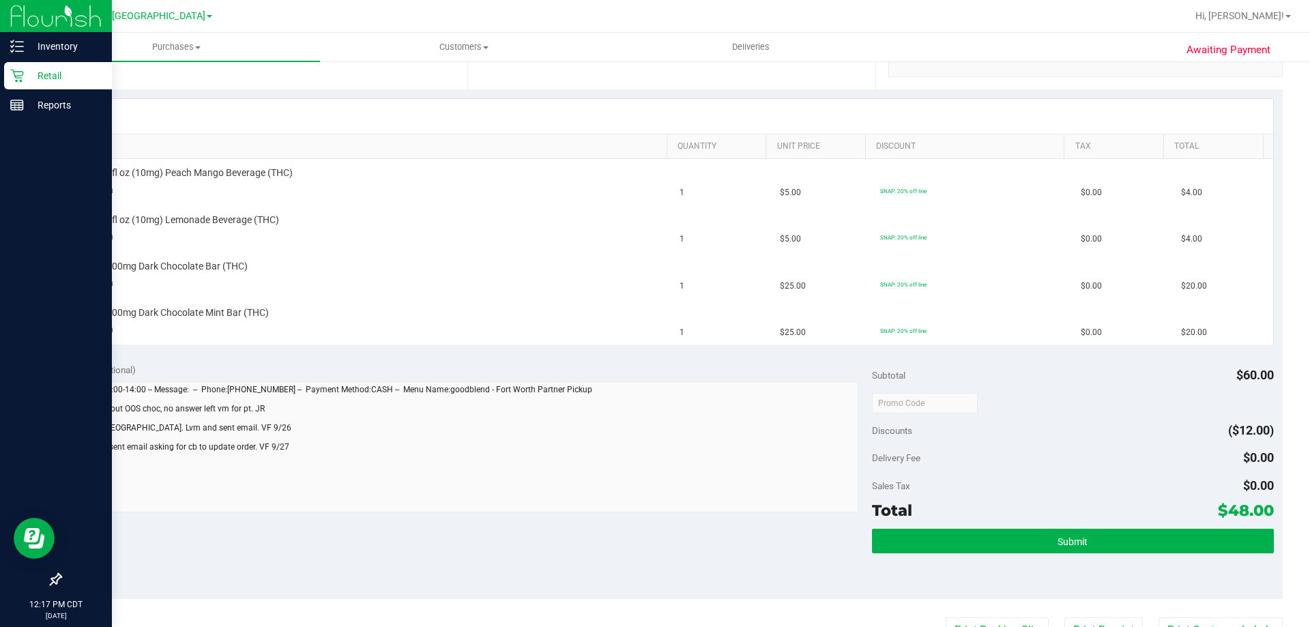
click at [77, 70] on p "Retail" at bounding box center [65, 76] width 82 height 16
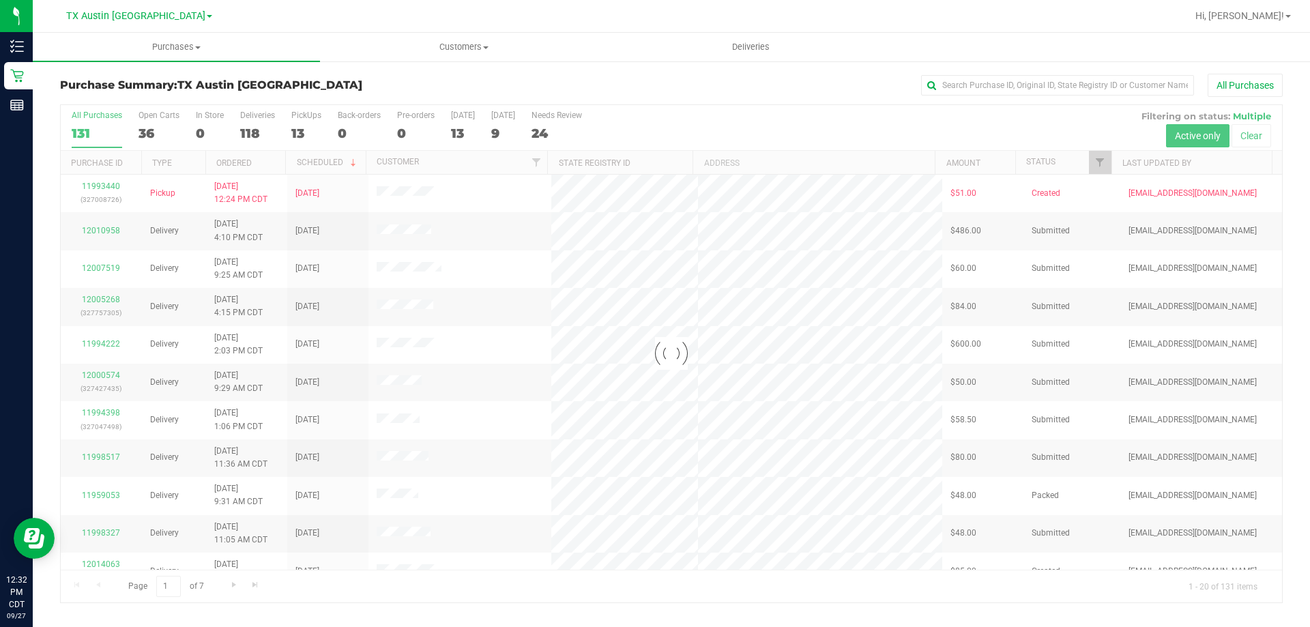
click at [100, 16] on div "TX Austin DC Bonita Springs WC Boynton Beach WC Bradenton WC Brandon WC Brooksv…" at bounding box center [139, 15] width 199 height 21
click at [121, 17] on span "TX Austin [GEOGRAPHIC_DATA]" at bounding box center [135, 16] width 139 height 12
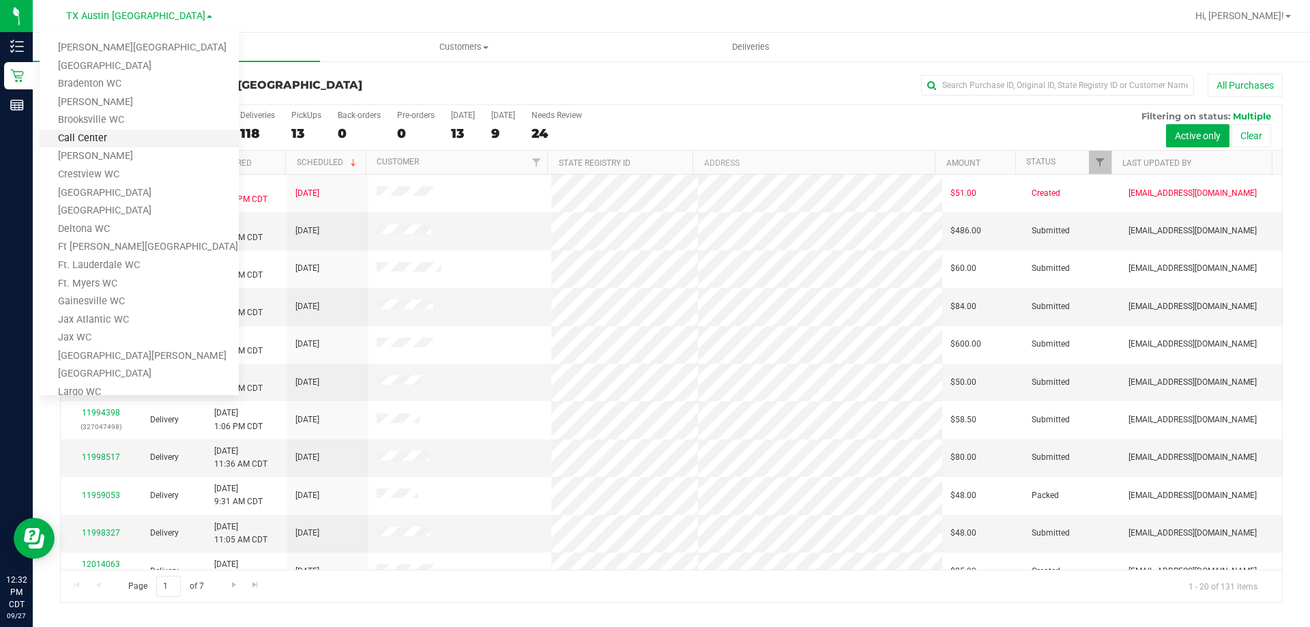
click at [113, 135] on link "Call Center" at bounding box center [139, 139] width 199 height 18
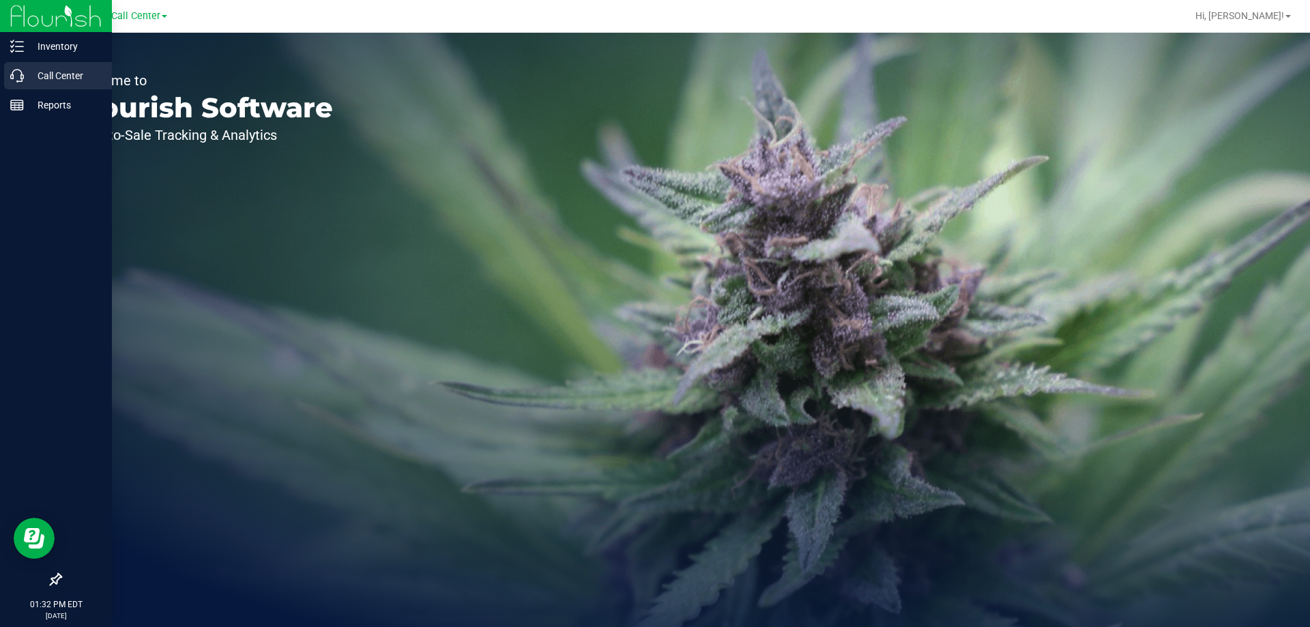
click at [25, 70] on p "Call Center" at bounding box center [65, 76] width 82 height 16
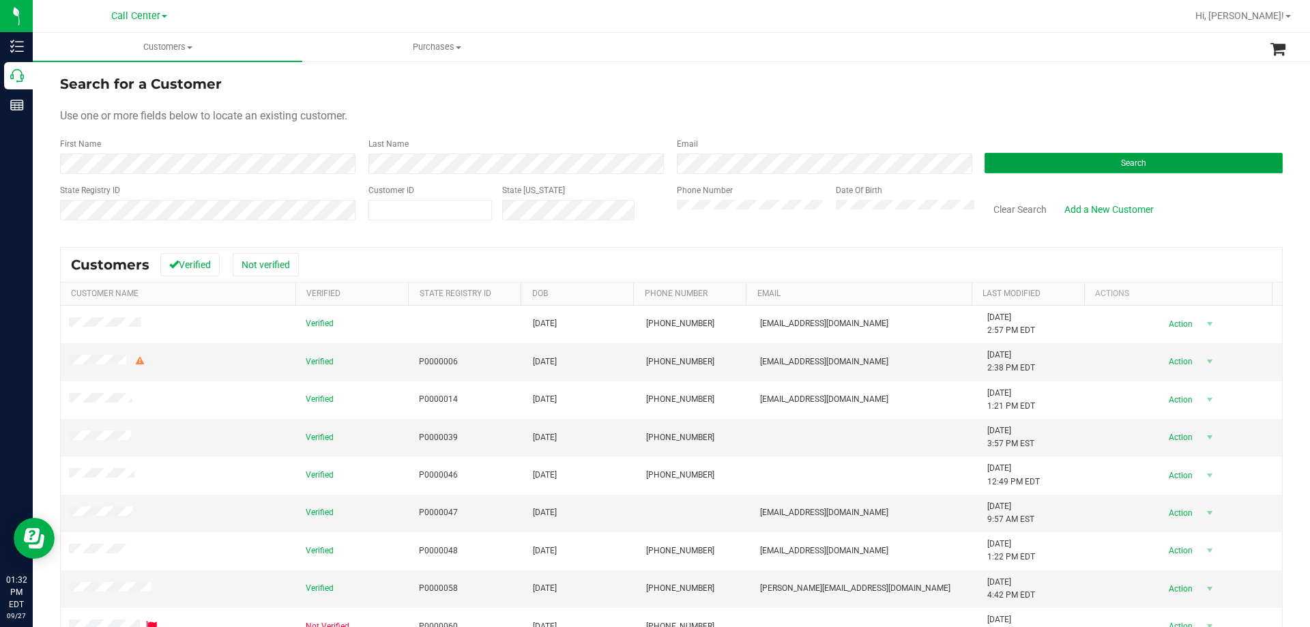
click at [1055, 160] on button "Search" at bounding box center [1134, 163] width 298 height 20
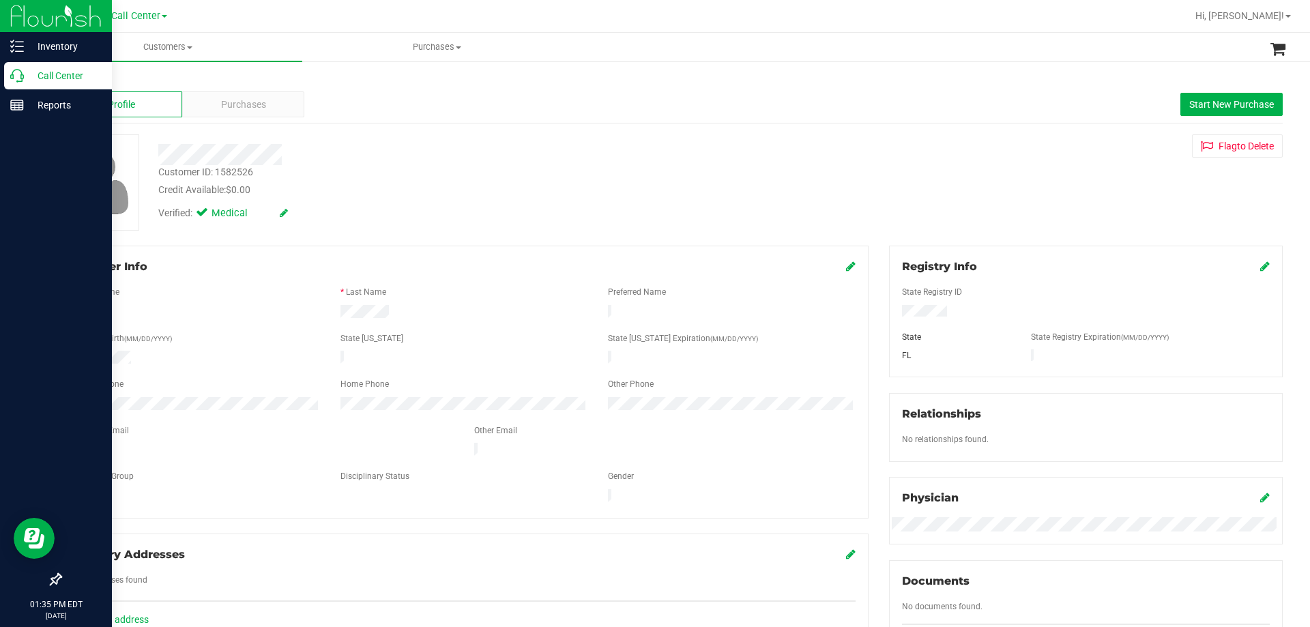
click at [64, 76] on p "Call Center" at bounding box center [65, 76] width 82 height 16
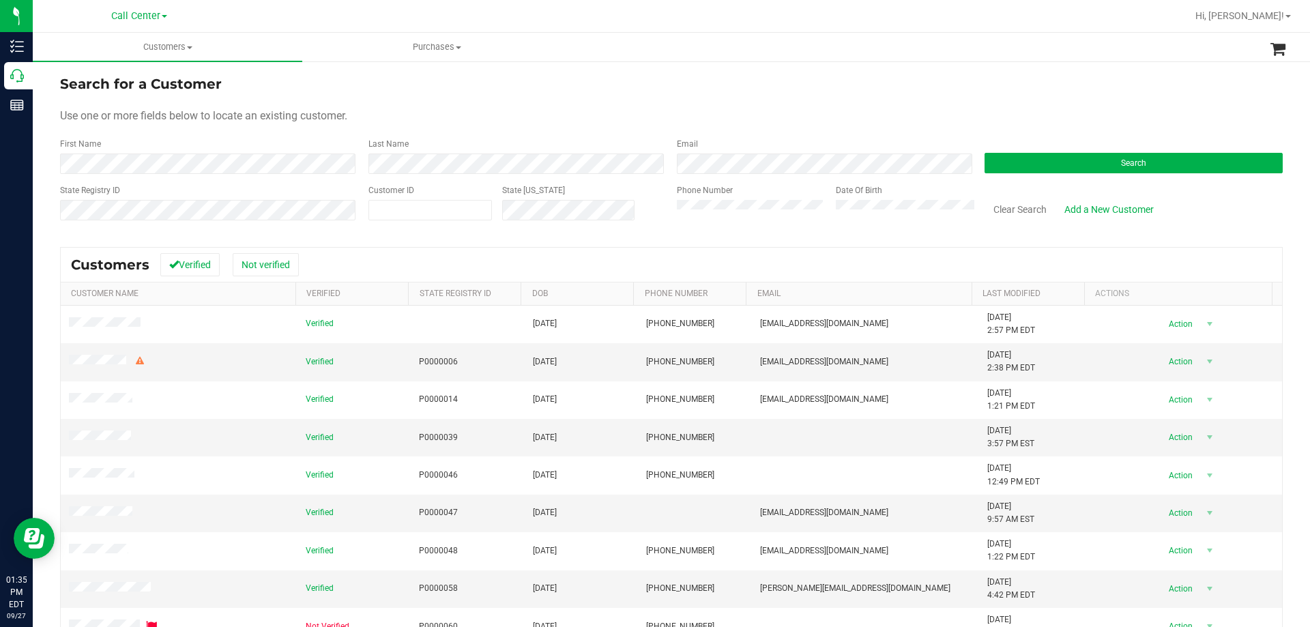
click at [715, 198] on div "Phone Number" at bounding box center [751, 208] width 149 height 48
click at [1151, 165] on button "Search" at bounding box center [1134, 163] width 298 height 20
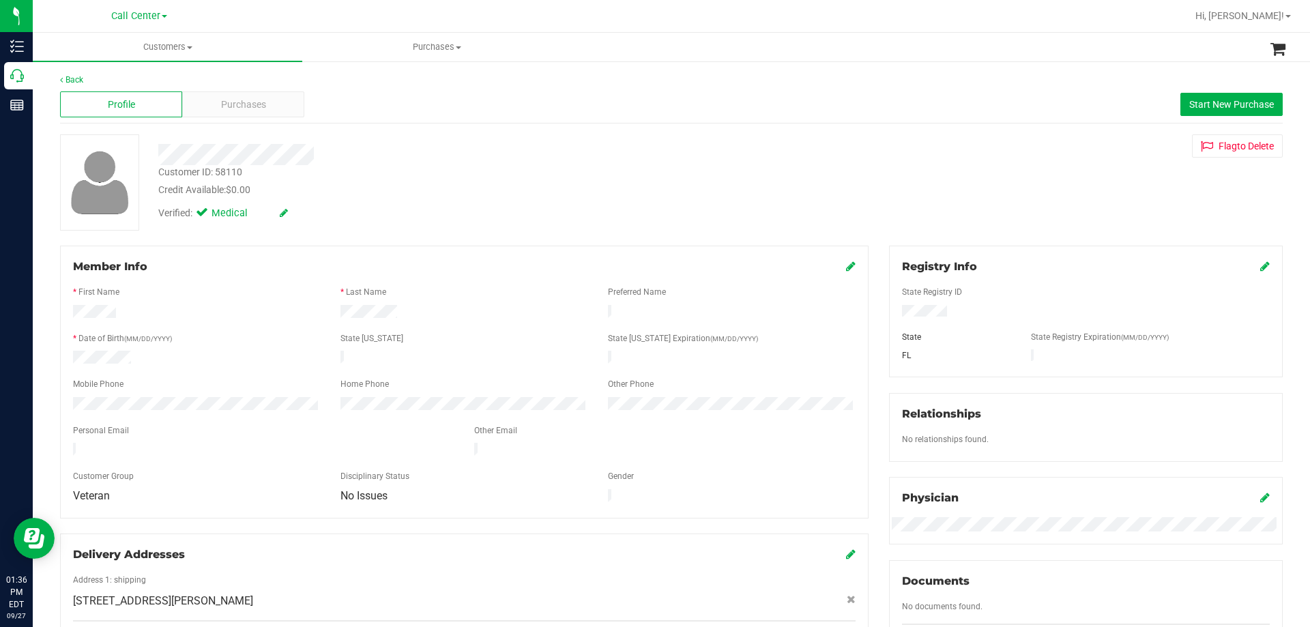
click at [259, 66] on div "Back Profile Purchases Start New Purchase Customer ID: 58110 Credit Available: …" at bounding box center [672, 549] width 1278 height 979
click at [252, 100] on span "Purchases" at bounding box center [243, 105] width 45 height 14
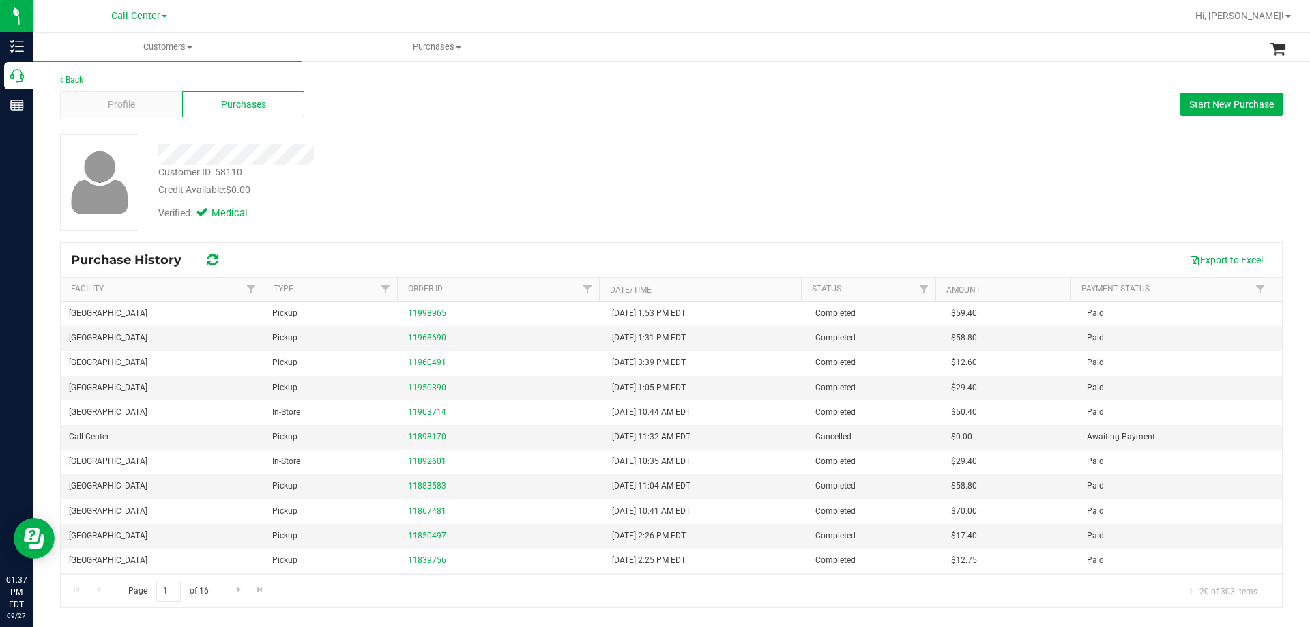
click at [271, 227] on div "Customer ID: 58110 Credit Available: $0.00 Verified: Medical" at bounding box center [672, 182] width 1244 height 96
click at [134, 111] on span "Profile" at bounding box center [121, 105] width 27 height 14
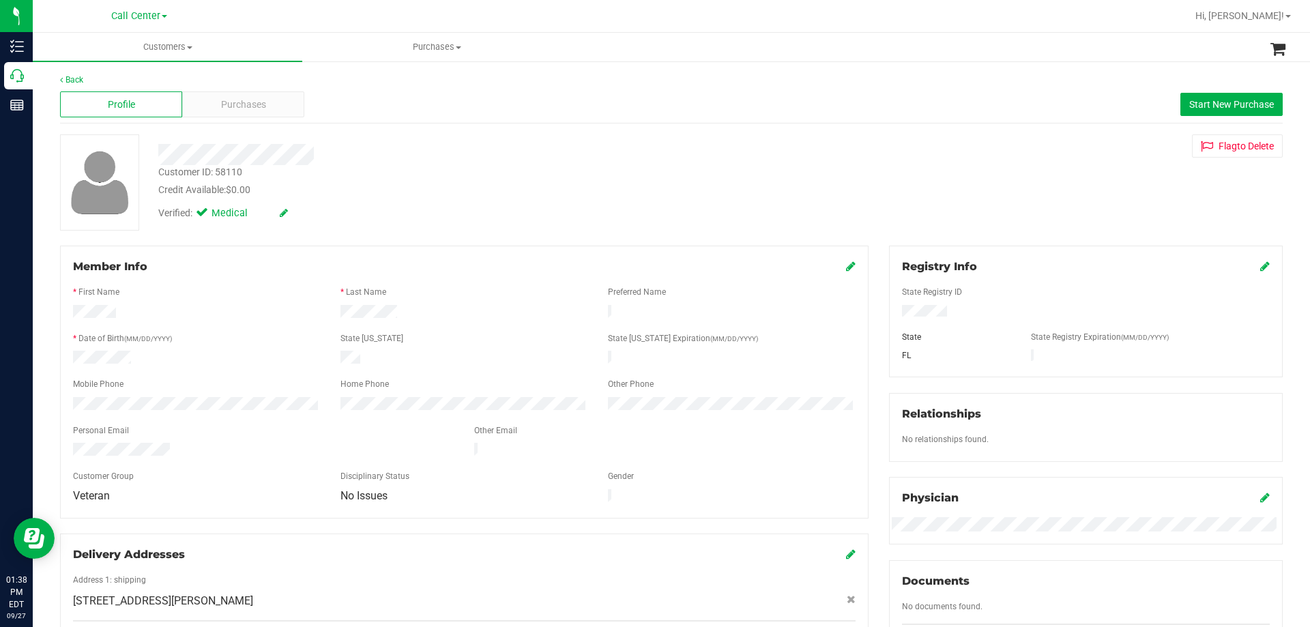
click at [272, 355] on div at bounding box center [197, 359] width 268 height 16
click at [275, 102] on div "Purchases" at bounding box center [243, 104] width 122 height 26
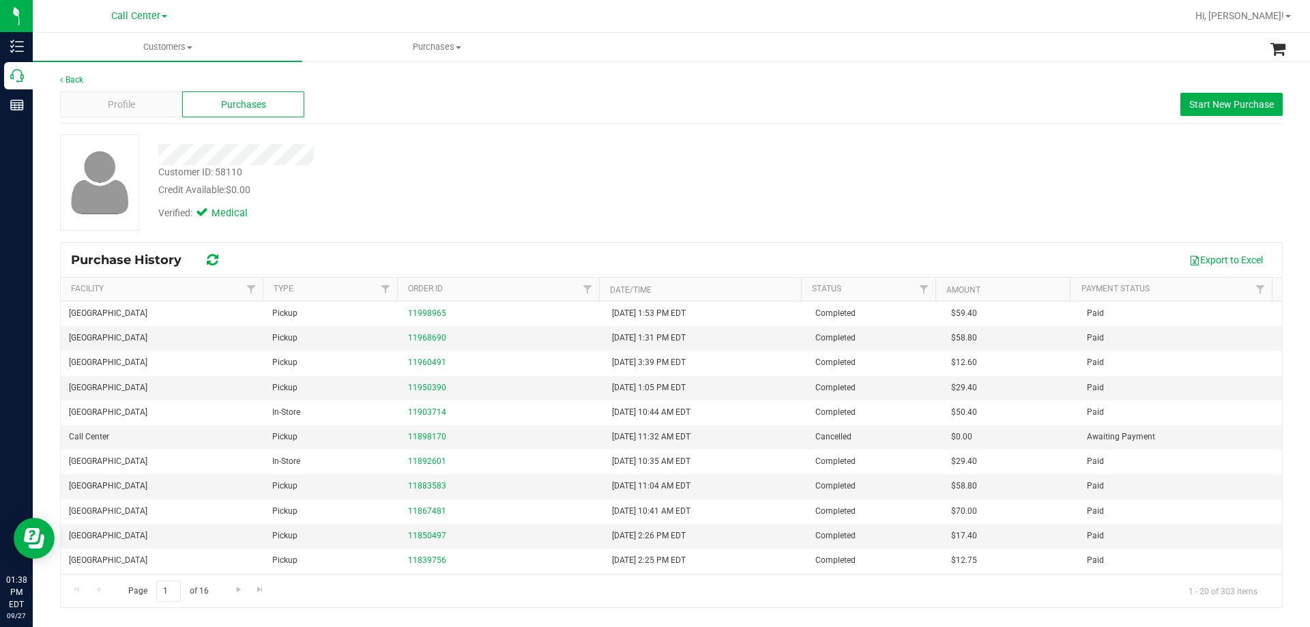
click at [517, 198] on div "Verified: Medical" at bounding box center [459, 212] width 622 height 30
click at [1216, 107] on span "Start New Purchase" at bounding box center [1232, 104] width 85 height 11
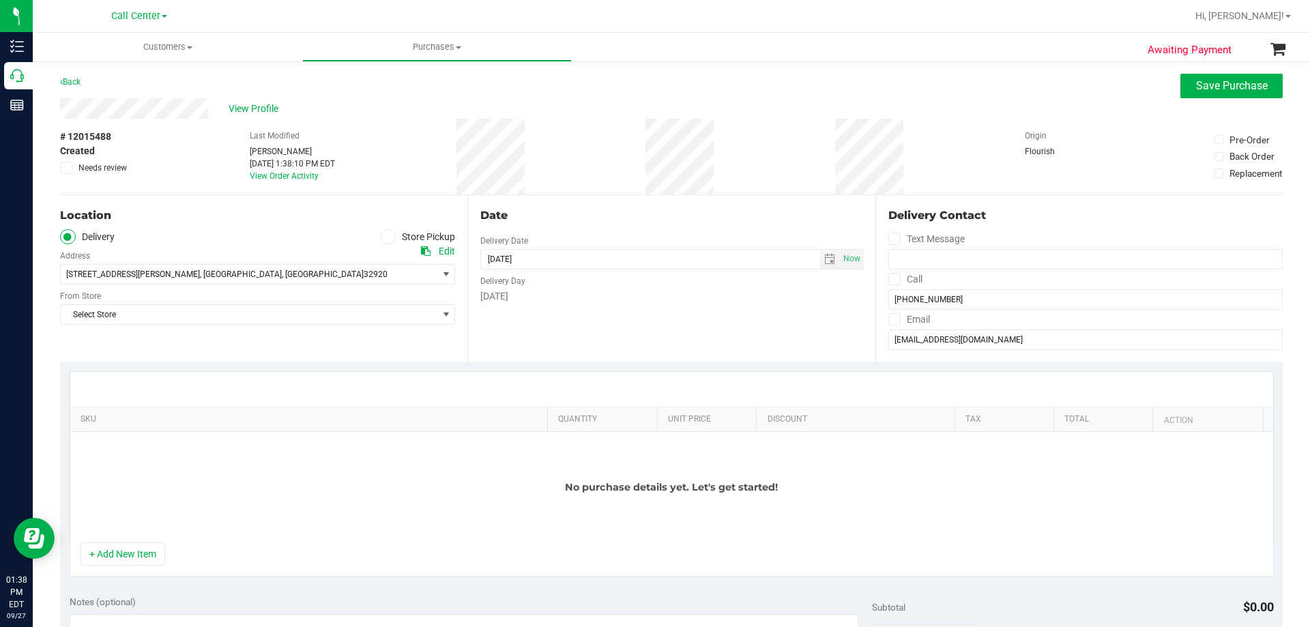
click at [384, 237] on icon at bounding box center [388, 237] width 8 height 0
click at [0, 0] on input "Store Pickup" at bounding box center [0, 0] width 0 height 0
click at [257, 276] on span "Select Store" at bounding box center [249, 274] width 377 height 19
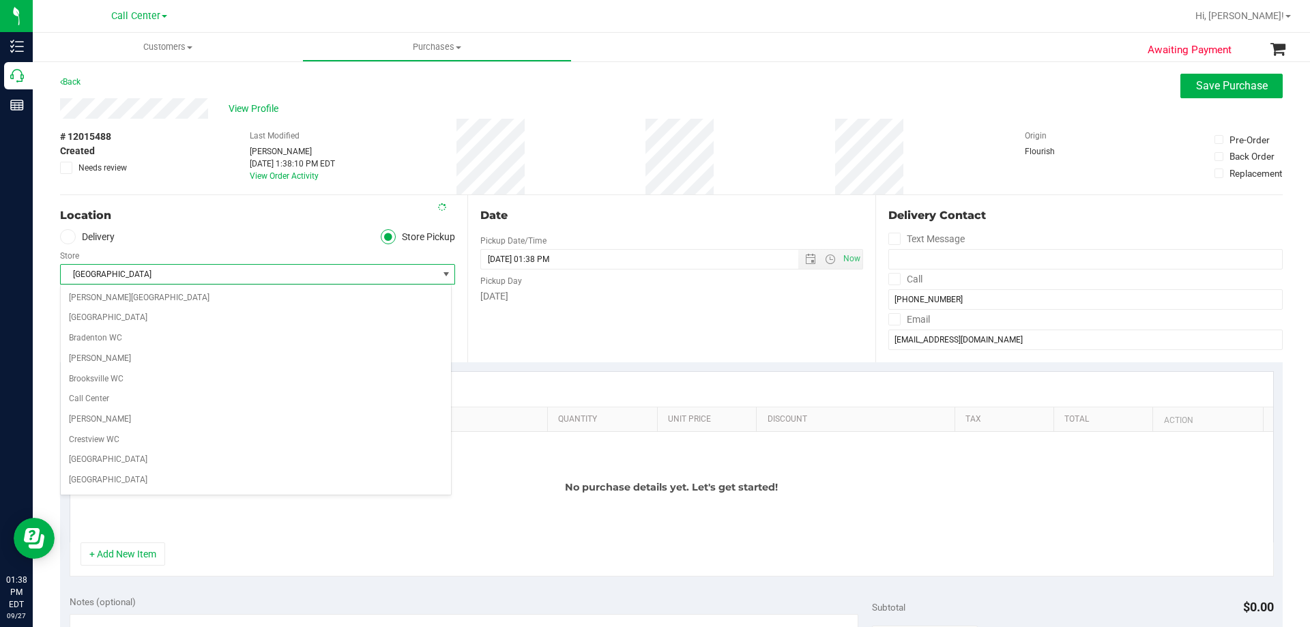
scroll to position [546, 0]
click at [294, 188] on div "Last Modified Terese Estes Sep 27, 2025 1:38:10 PM EDT View Order Activity" at bounding box center [292, 157] width 85 height 76
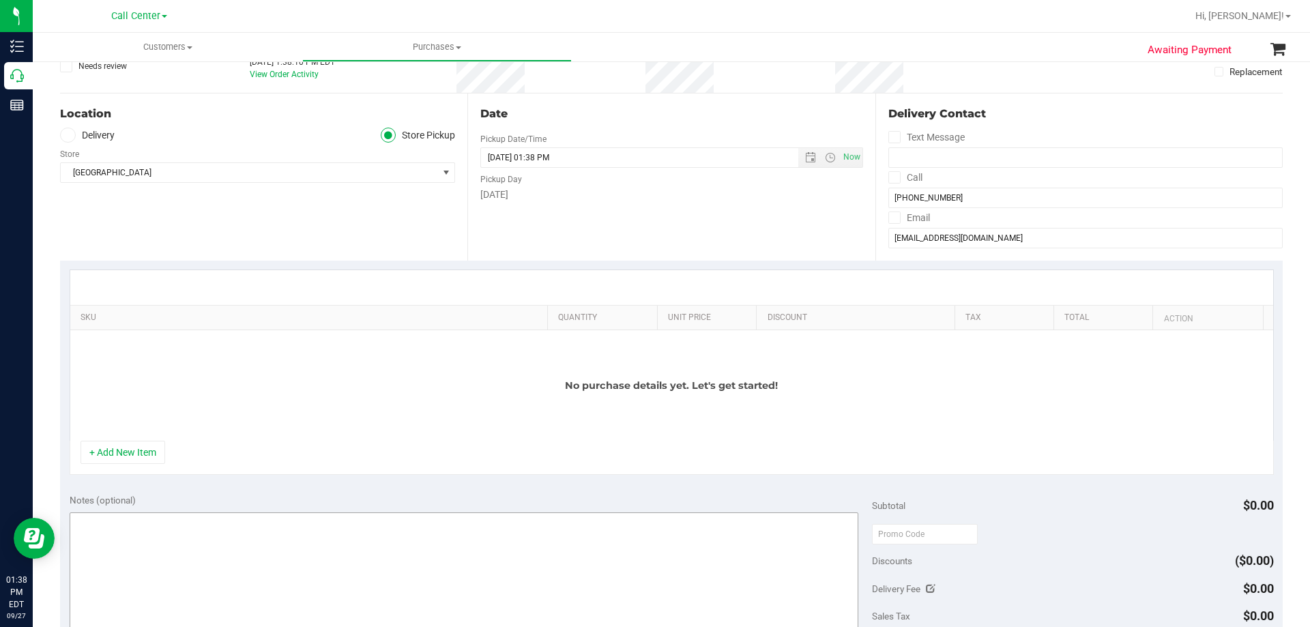
scroll to position [205, 0]
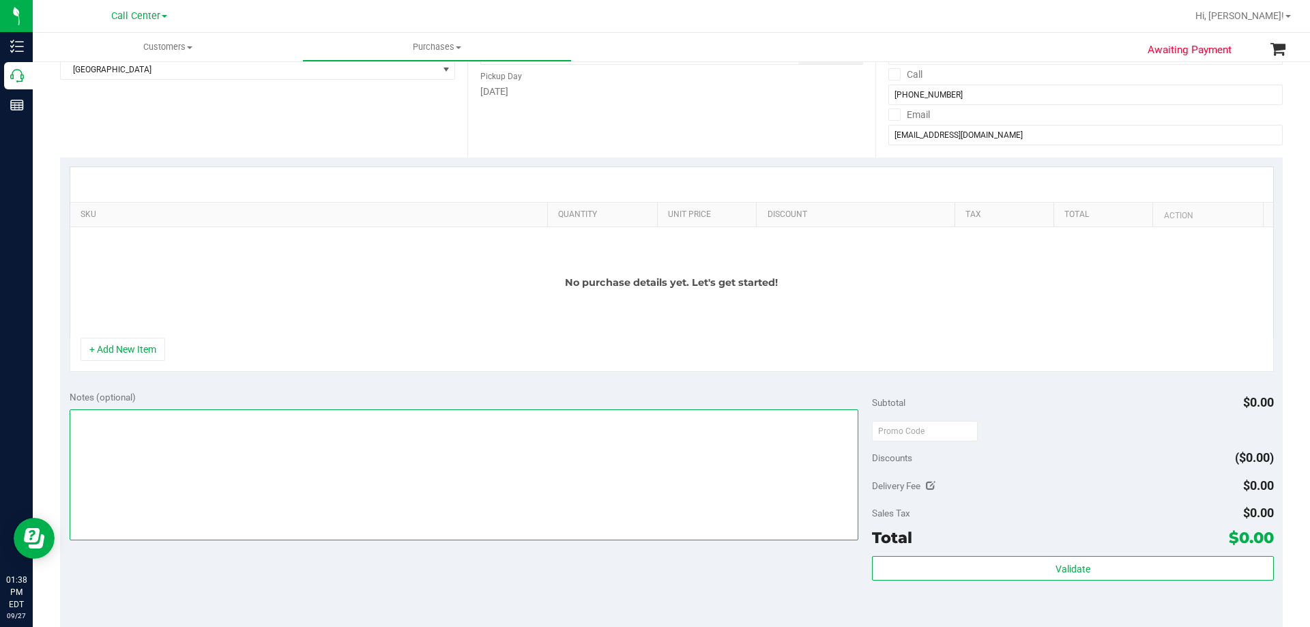
click at [249, 468] on textarea at bounding box center [465, 475] width 790 height 131
paste textarea "Order Submitted by Customer Care - CC TNE 09/27/2025"
type textarea "Order Submitted by Customer Care - CC TNE 09/27/2025"
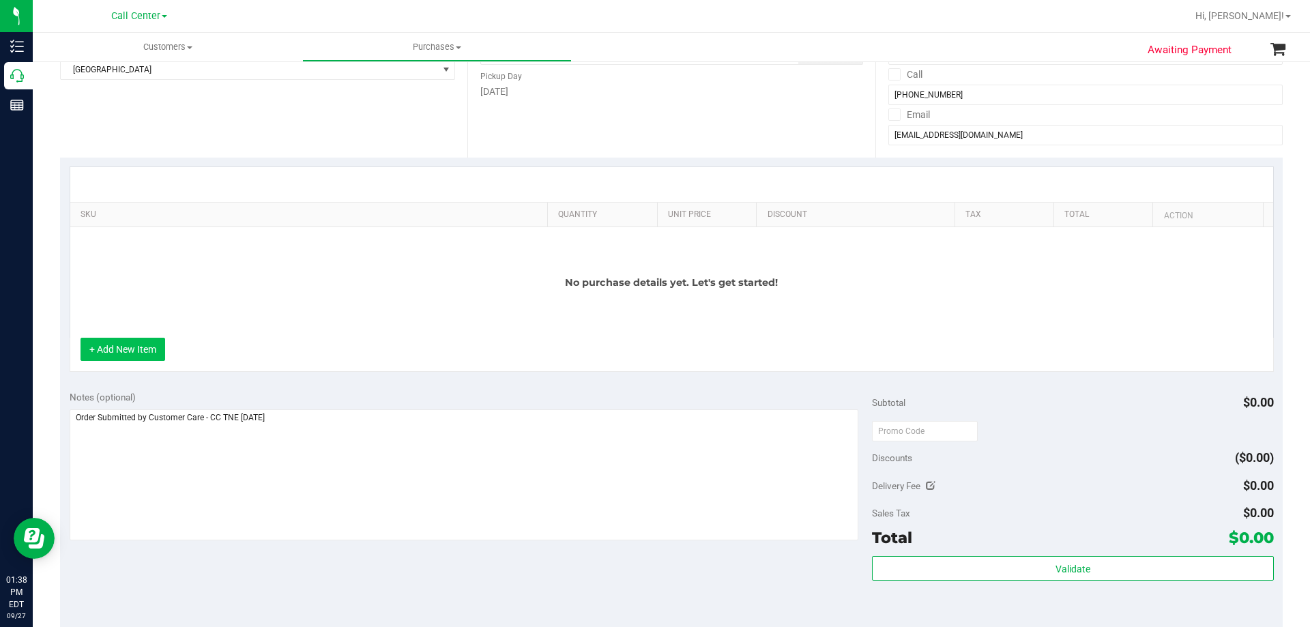
click at [149, 341] on button "+ Add New Item" at bounding box center [123, 349] width 85 height 23
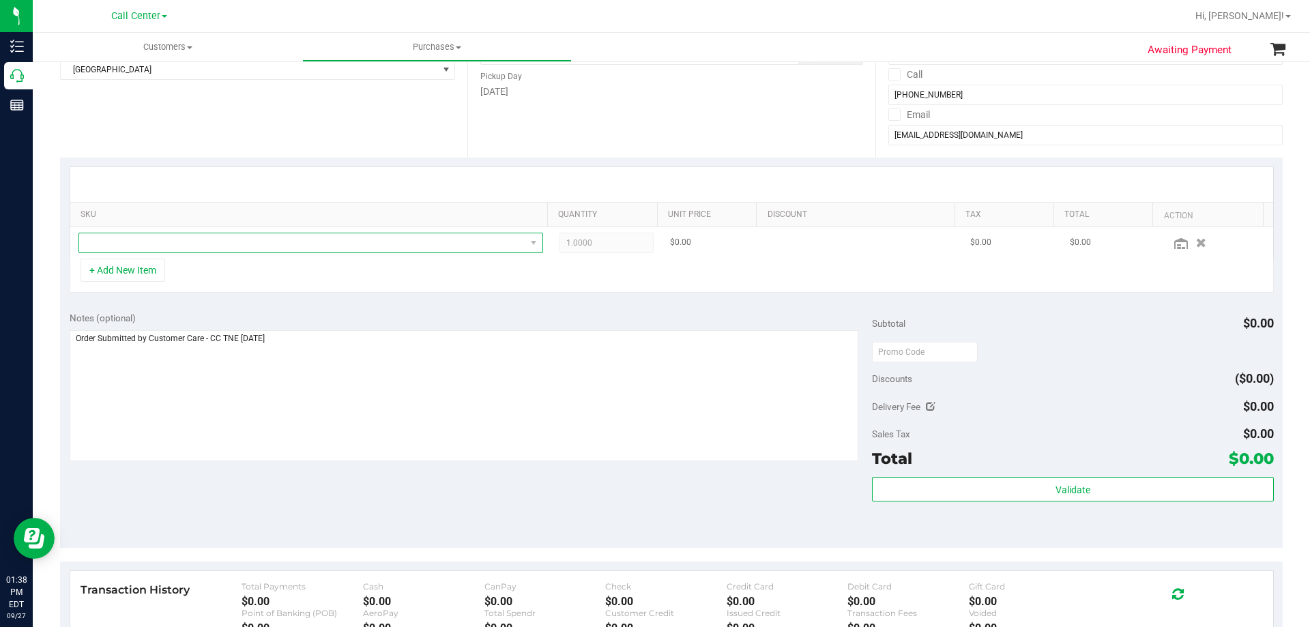
click at [181, 238] on span "NO DATA FOUND" at bounding box center [302, 242] width 446 height 19
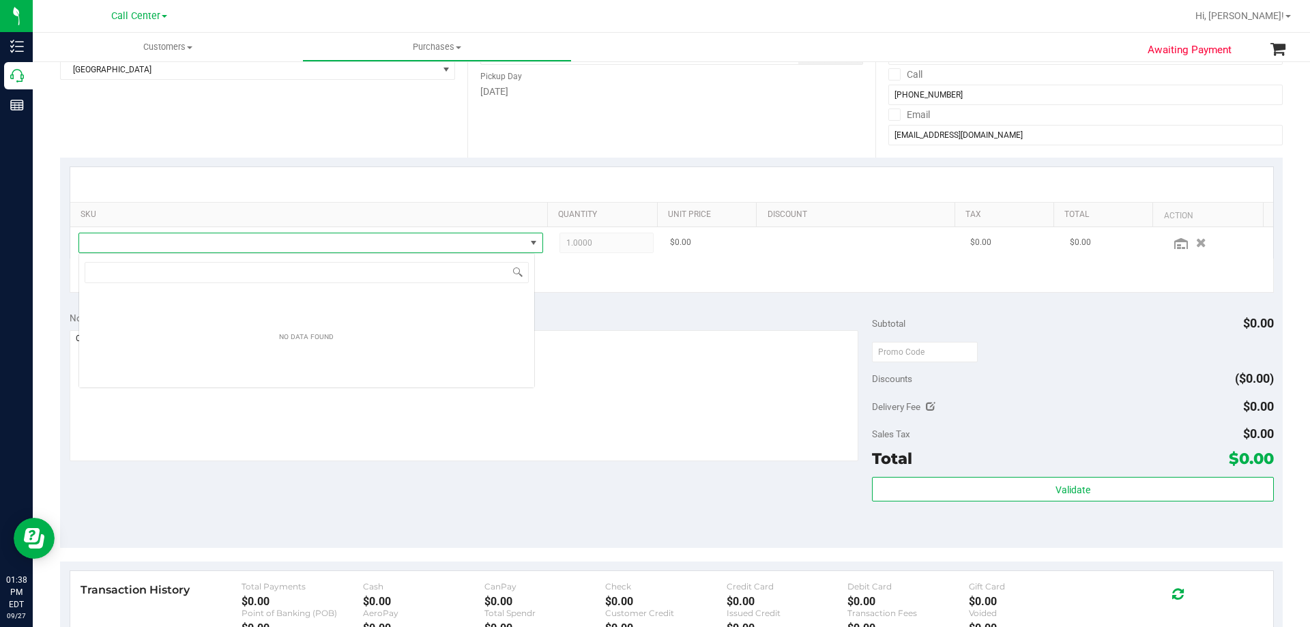
scroll to position [20, 457]
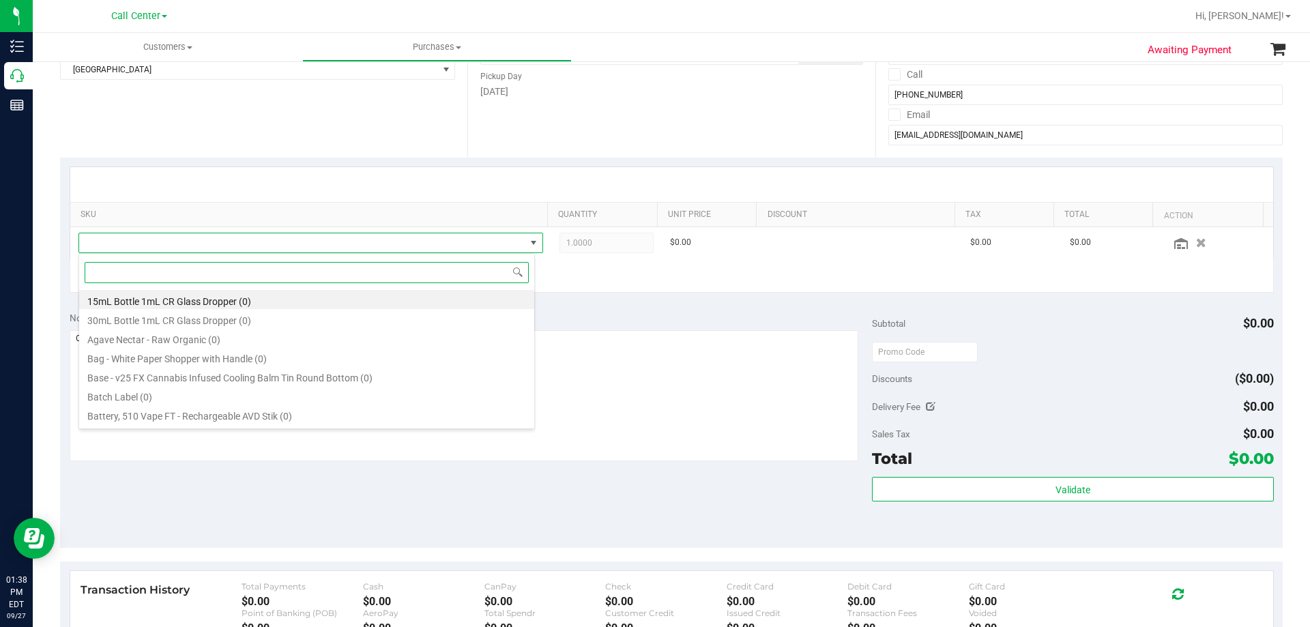
click at [203, 272] on input at bounding box center [307, 272] width 444 height 21
type input "distillate dream"
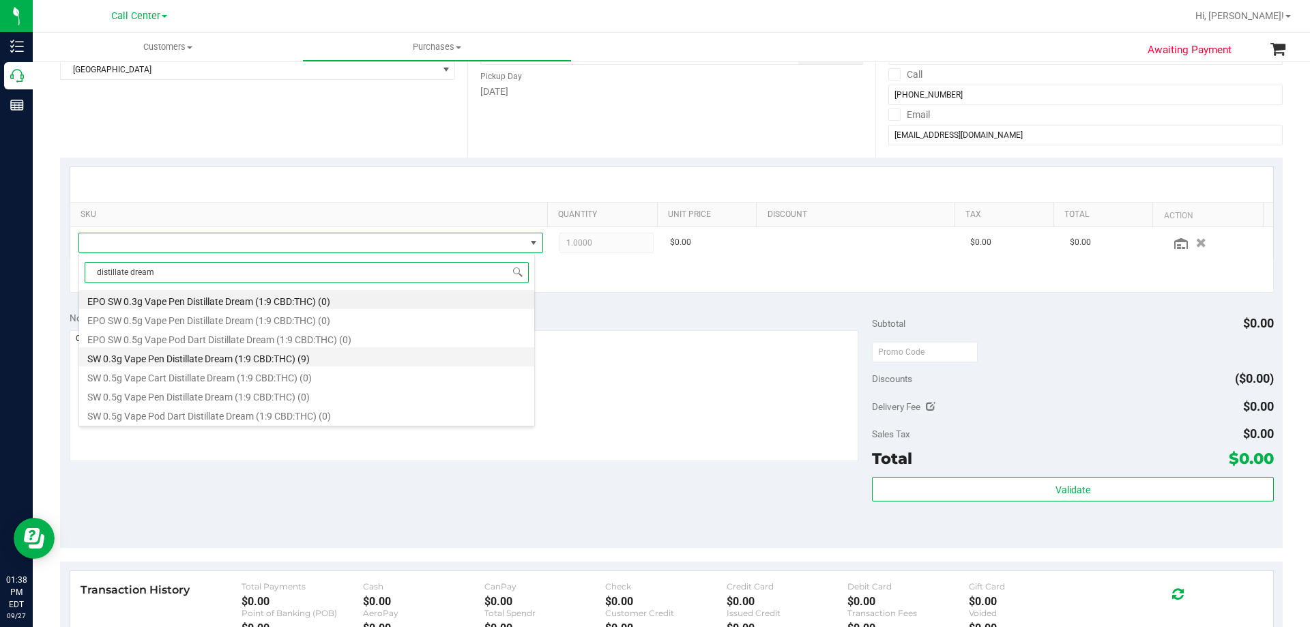
click at [367, 354] on li "SW 0.3g Vape Pen Distillate Dream (1:9 CBD:THC) (9)" at bounding box center [306, 356] width 455 height 19
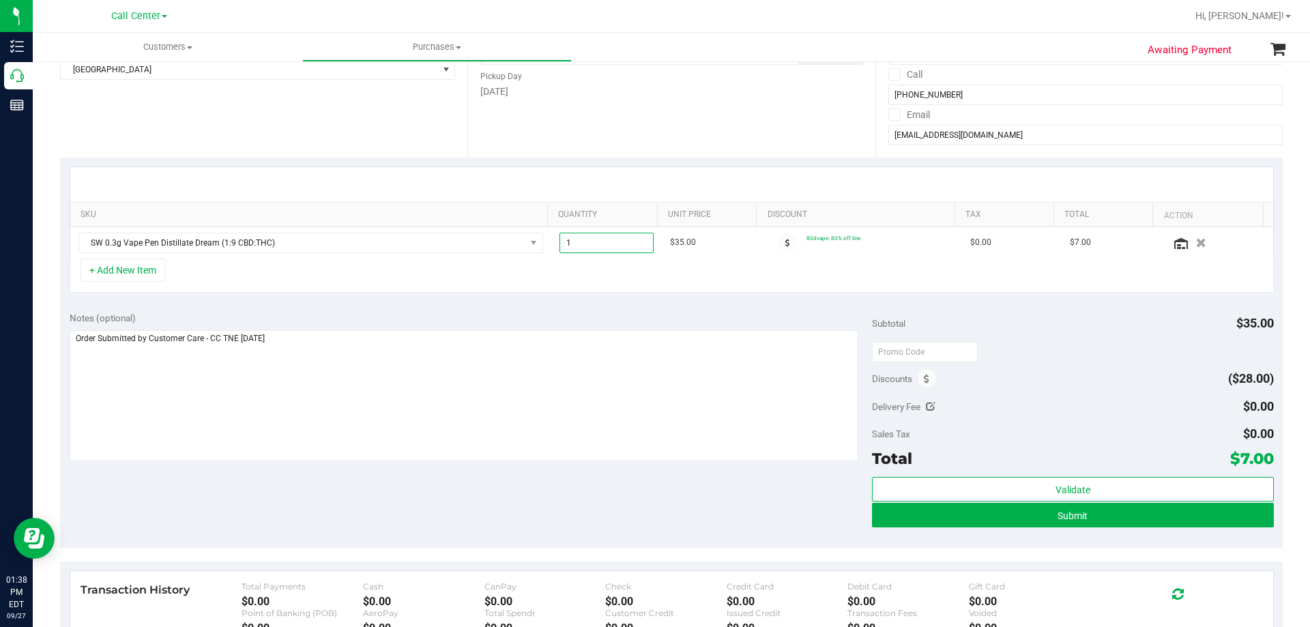
drag, startPoint x: 613, startPoint y: 239, endPoint x: 472, endPoint y: 266, distance: 143.9
click at [472, 262] on div "SKU Quantity Unit Price Discount Tax Total Action SW 0.3g Vape Pen Distillate D…" at bounding box center [672, 230] width 1205 height 126
type input "2"
type input "2.00"
click at [564, 306] on div "Notes (optional) Subtotal $35.00 Discounts ($28.00) Delivery Fee $0.00 Sales Ta…" at bounding box center [671, 425] width 1223 height 246
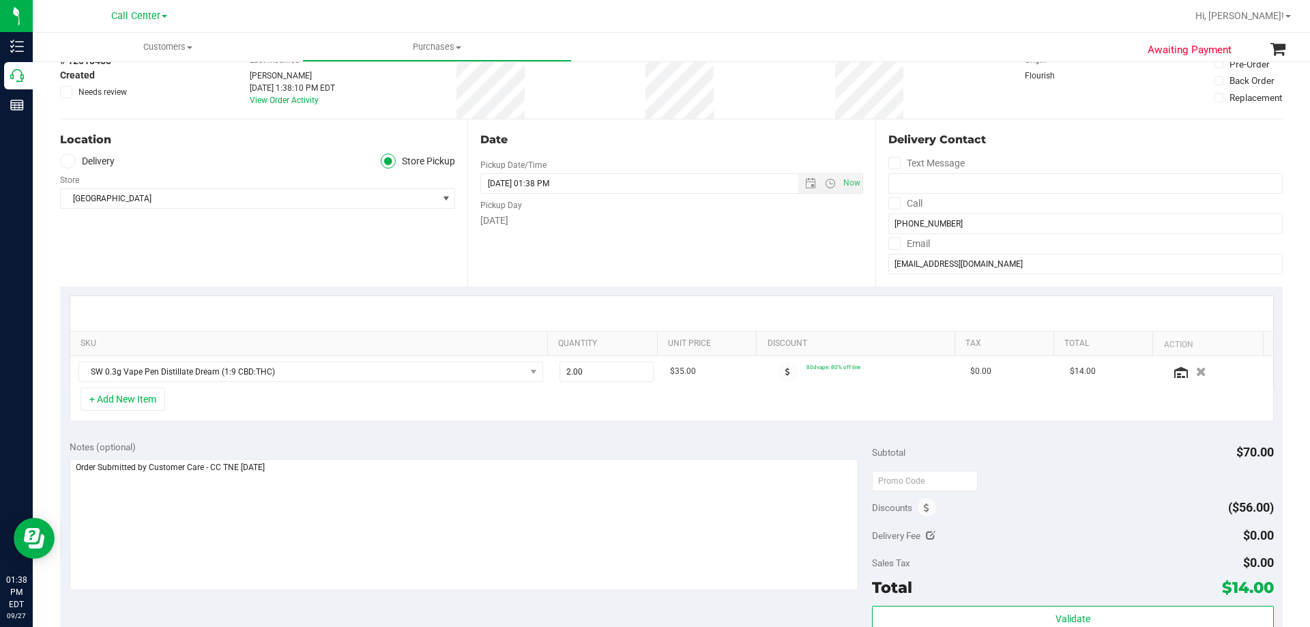
scroll to position [0, 0]
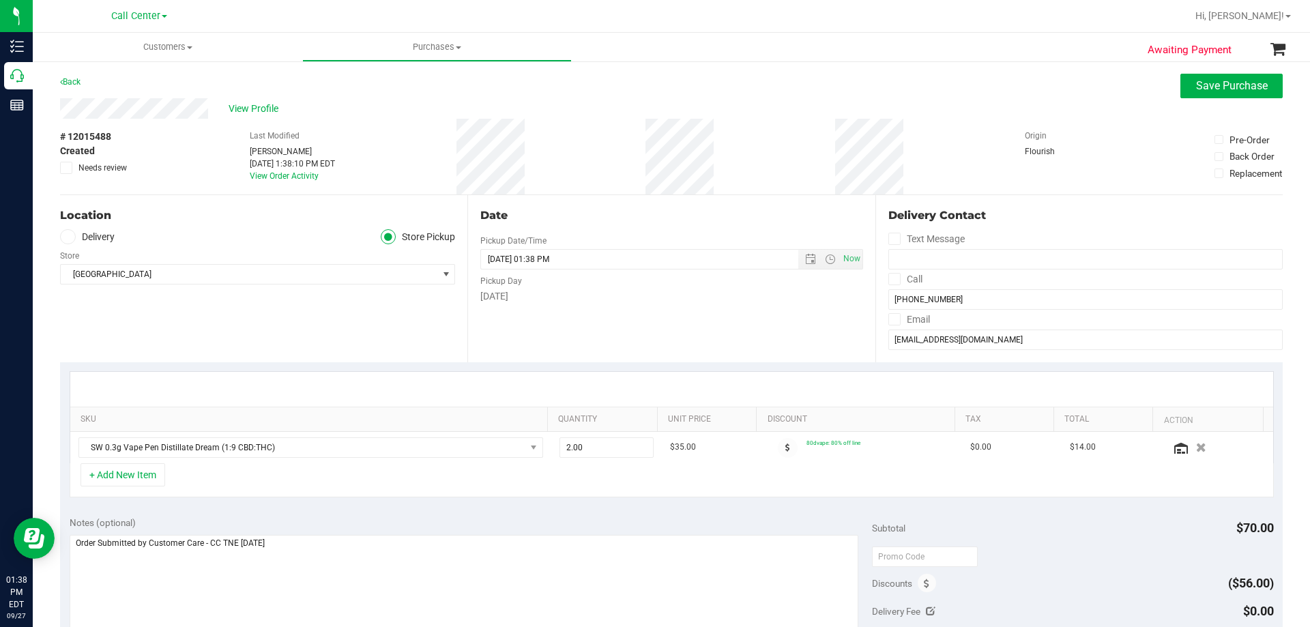
click at [359, 327] on div "Location Delivery Store Pickup Store Palm Bay WC Select Store Bonita Springs WC…" at bounding box center [263, 278] width 407 height 167
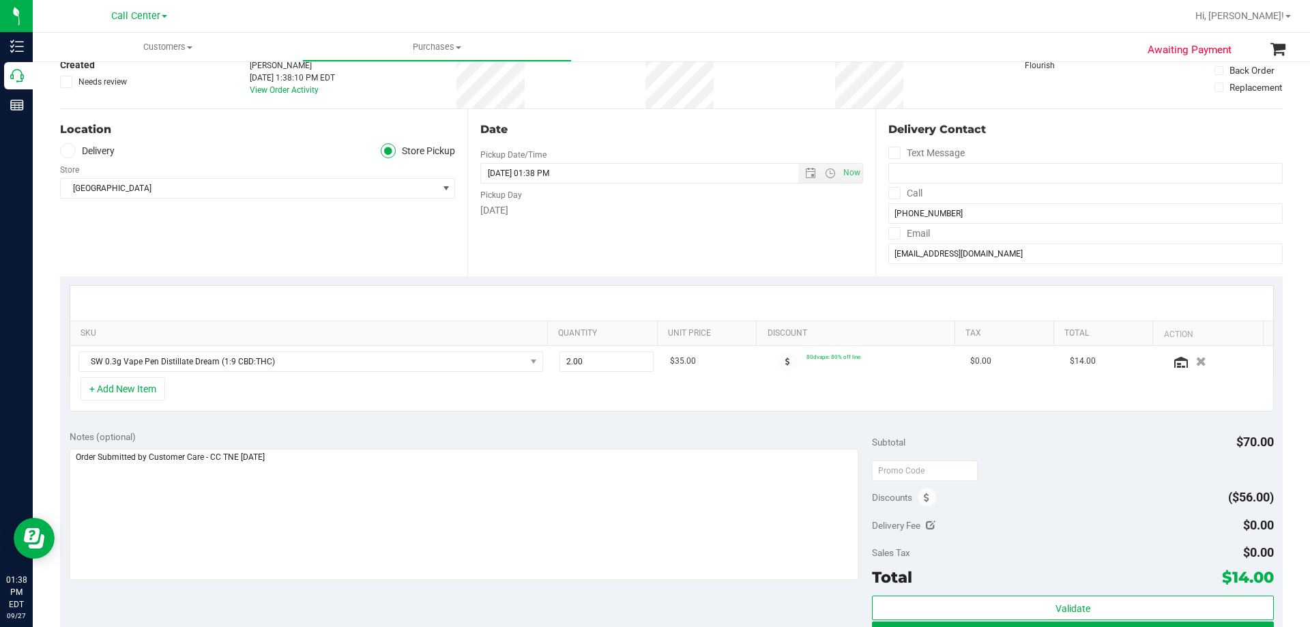
scroll to position [137, 0]
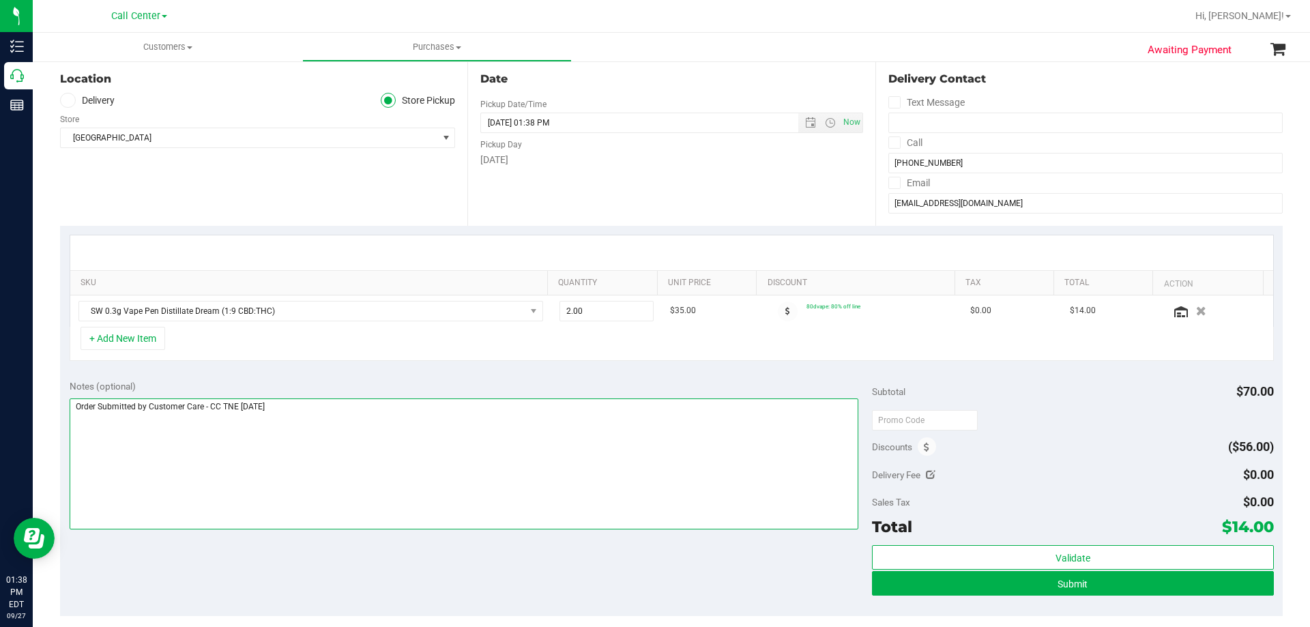
click at [397, 419] on textarea at bounding box center [465, 464] width 790 height 131
click at [450, 571] on div "Notes (optional) Subtotal $70.00 Discounts ($56.00) Delivery Fee $0.00 Sales Ta…" at bounding box center [671, 494] width 1223 height 246
click at [444, 446] on textarea at bounding box center [465, 464] width 790 height 131
click at [461, 575] on div "Notes (optional) Subtotal $70.00 Discounts ($56.00) Delivery Fee $0.00 Sales Ta…" at bounding box center [671, 494] width 1223 height 246
click at [443, 457] on textarea at bounding box center [465, 464] width 790 height 131
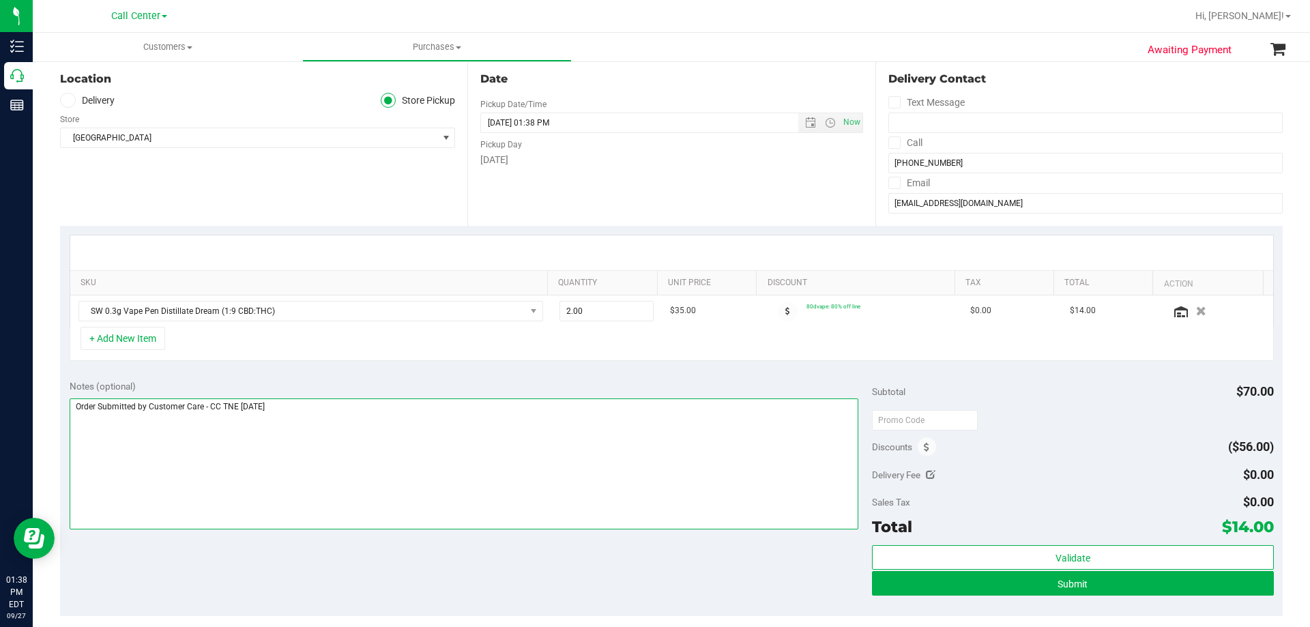
scroll to position [273, 0]
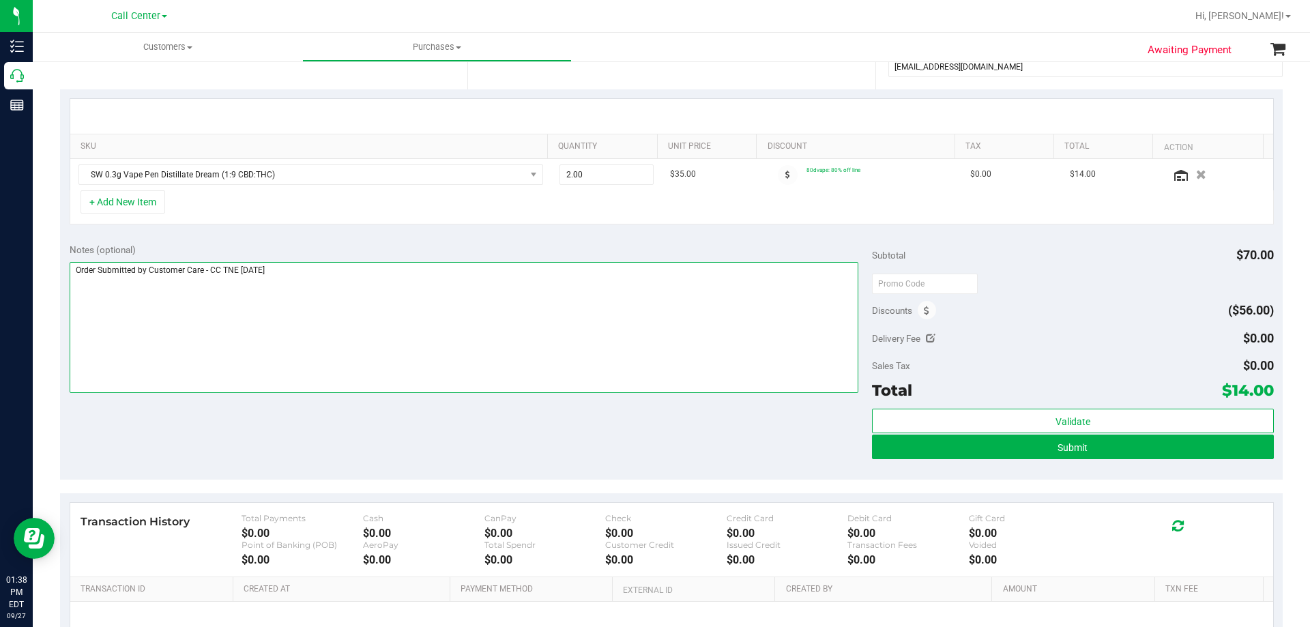
click at [401, 324] on textarea at bounding box center [465, 327] width 790 height 131
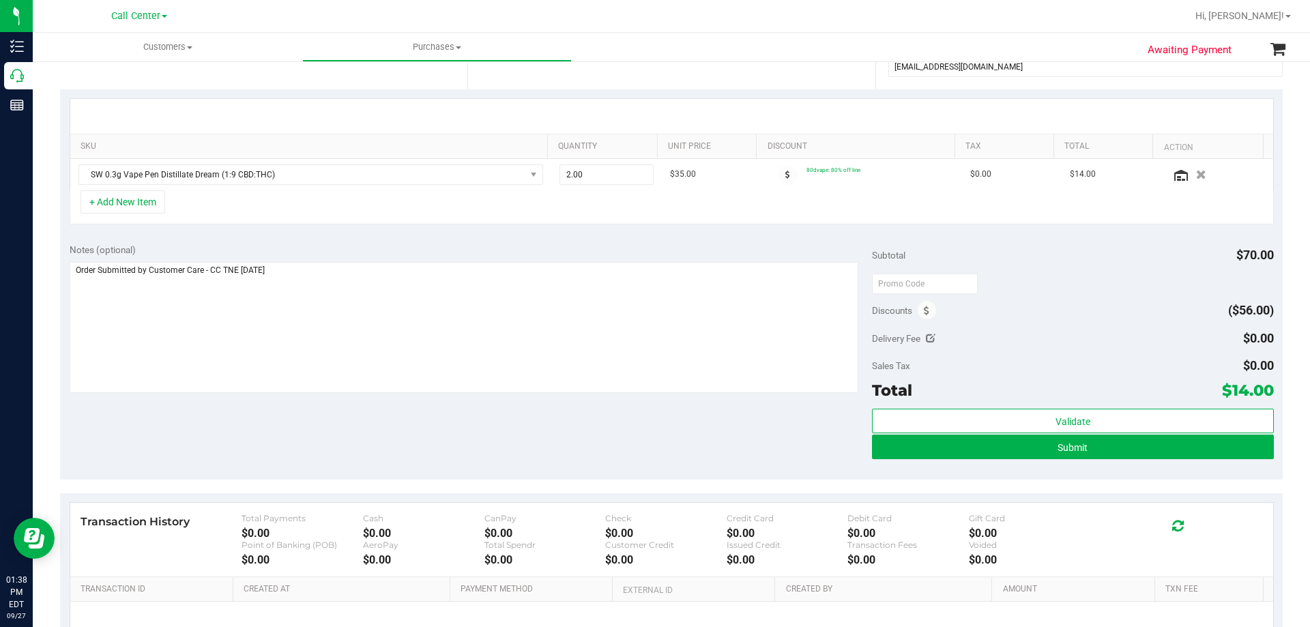
drag, startPoint x: 465, startPoint y: 445, endPoint x: 478, endPoint y: 442, distance: 13.4
click at [466, 444] on div "Notes (optional) Subtotal $70.00 Discounts ($56.00) Delivery Fee $0.00 Sales Ta…" at bounding box center [671, 357] width 1223 height 246
click at [154, 209] on button "+ Add New Item" at bounding box center [123, 201] width 85 height 23
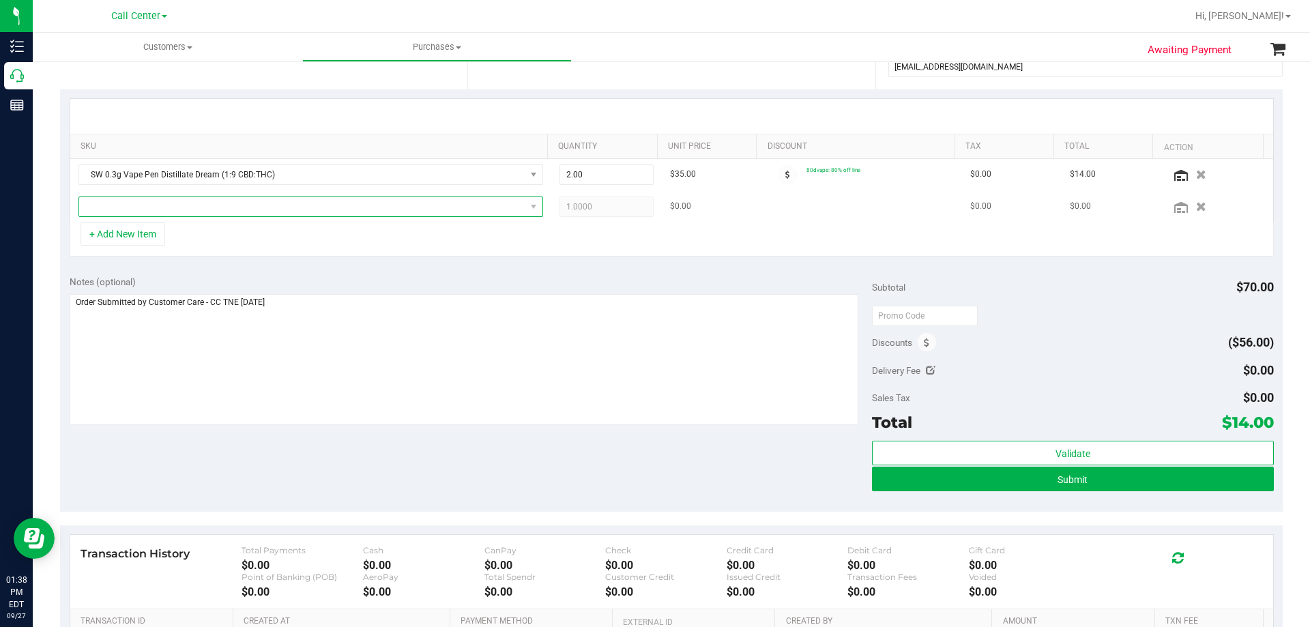
click at [311, 209] on span "NO DATA FOUND" at bounding box center [302, 206] width 446 height 19
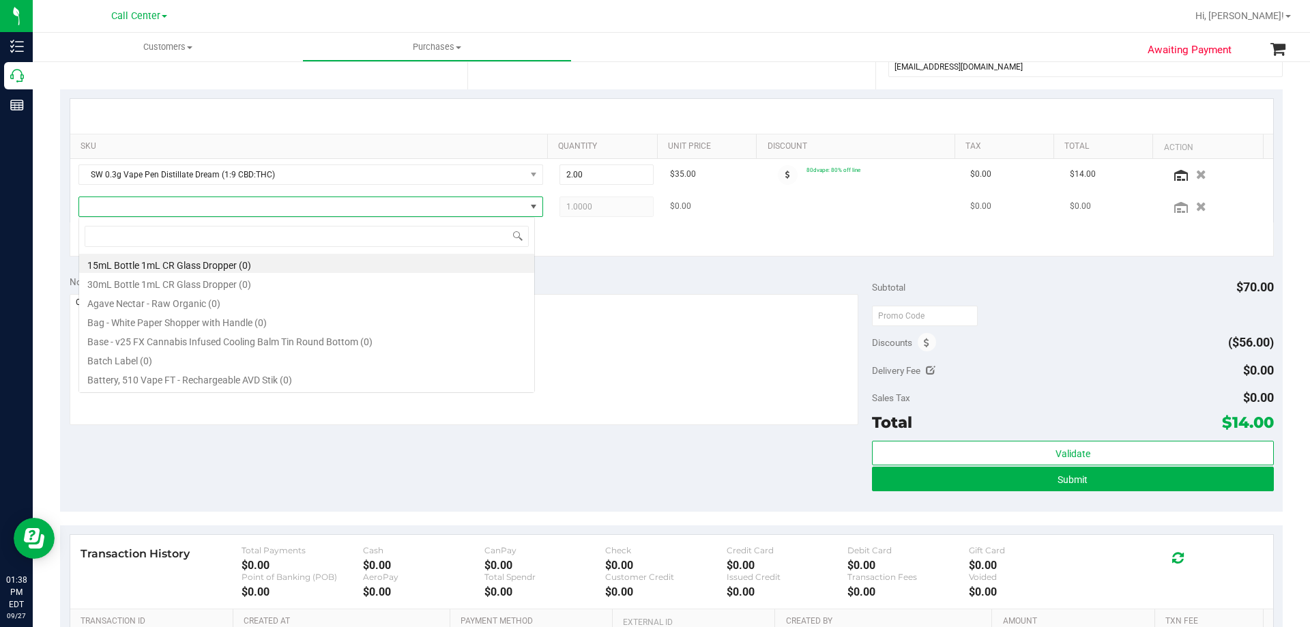
scroll to position [20, 457]
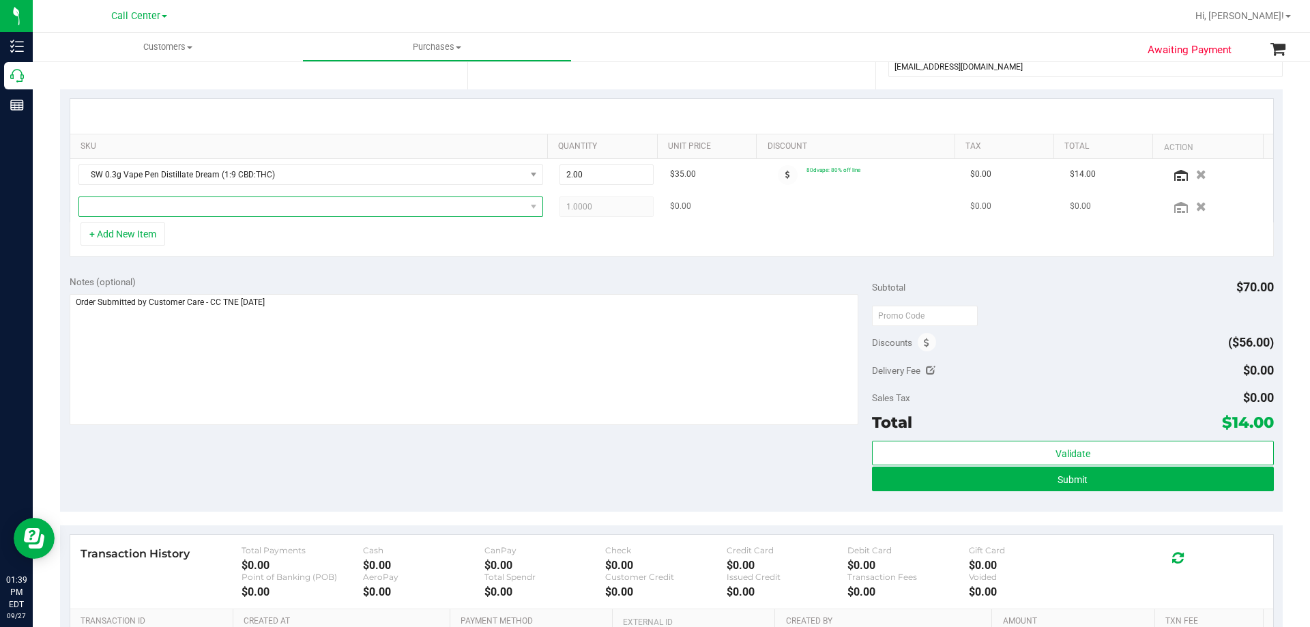
click at [215, 203] on span "NO DATA FOUND" at bounding box center [302, 206] width 446 height 19
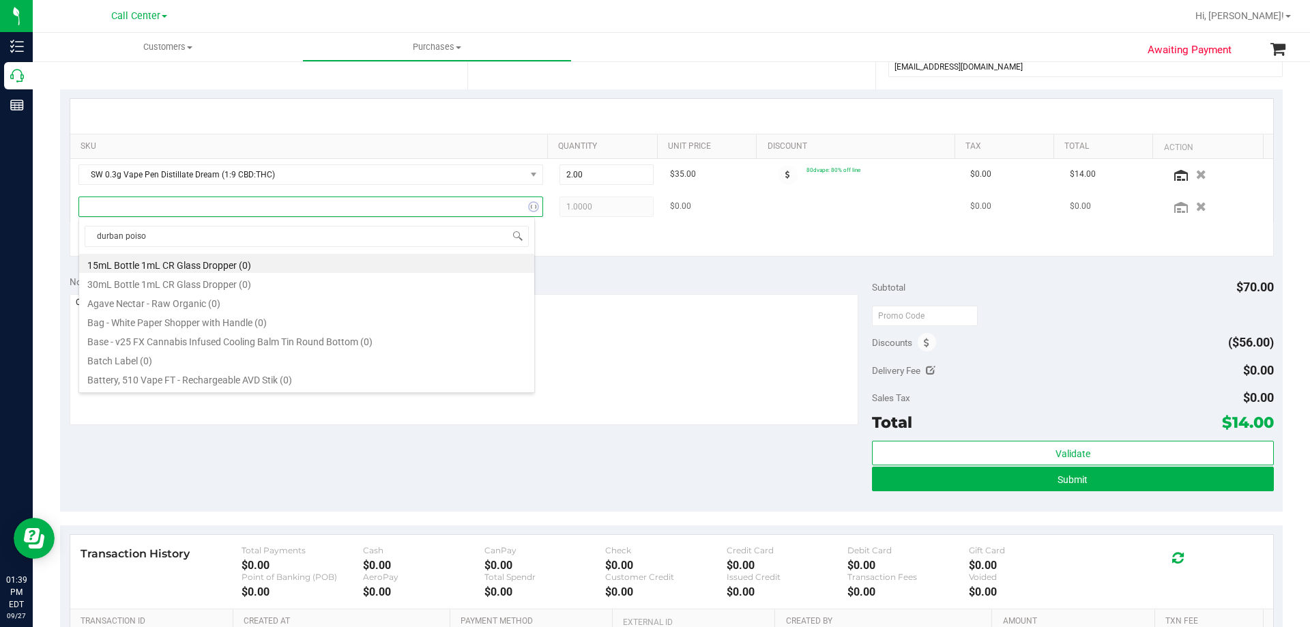
type input "durban poison"
click at [376, 263] on li "FT 0.5g Vape Cart Distillate Durban Poison (Sativa) (5)" at bounding box center [306, 263] width 455 height 19
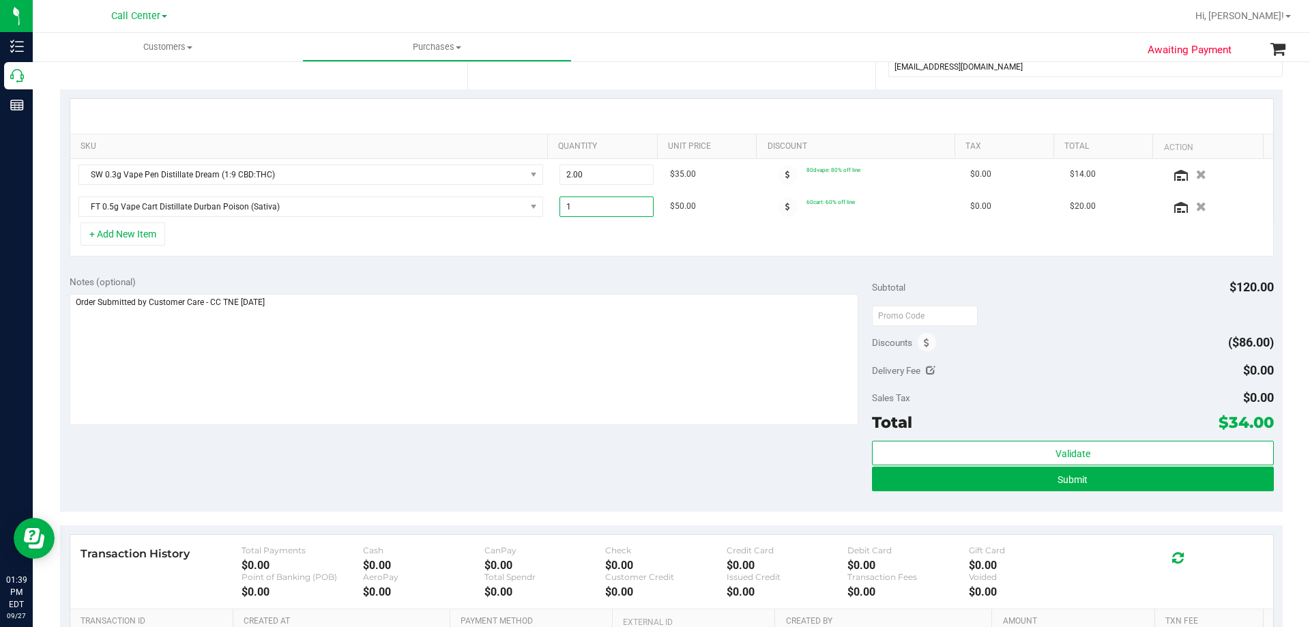
drag, startPoint x: 618, startPoint y: 203, endPoint x: 513, endPoint y: 255, distance: 116.9
click at [534, 232] on div "SKU Quantity Unit Price Discount Tax Total Action SW 0.3g Vape Pen Distillate D…" at bounding box center [672, 177] width 1205 height 158
type input "2"
type input "2.00"
click at [560, 255] on div "+ Add New Item" at bounding box center [672, 239] width 1205 height 34
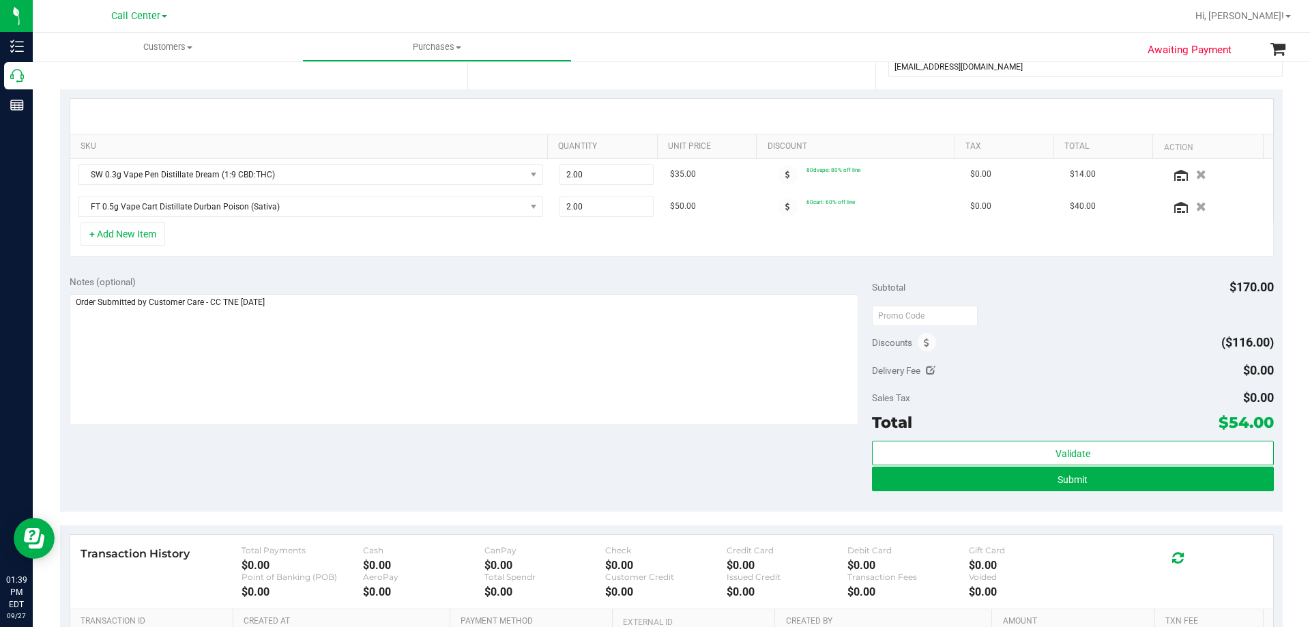
click at [384, 242] on div "+ Add New Item" at bounding box center [672, 239] width 1205 height 34
click at [112, 240] on button "+ Add New Item" at bounding box center [123, 233] width 85 height 23
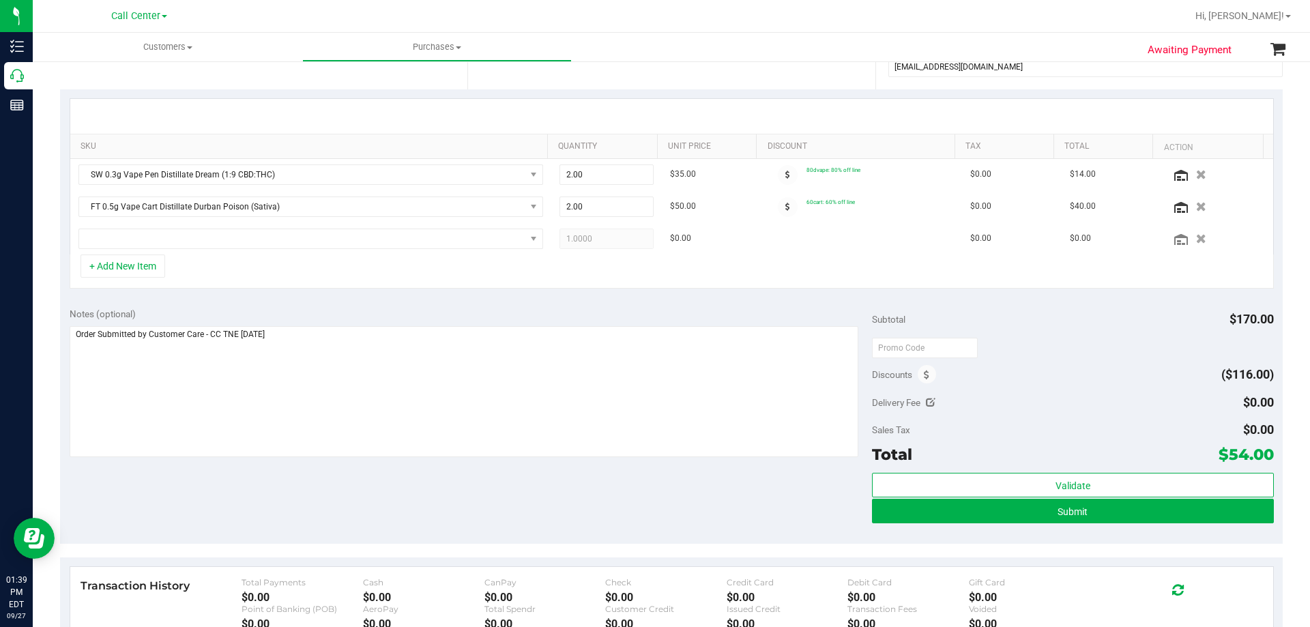
click at [537, 281] on div "+ Add New Item" at bounding box center [672, 272] width 1205 height 34
click at [295, 237] on span "NO DATA FOUND" at bounding box center [302, 238] width 446 height 19
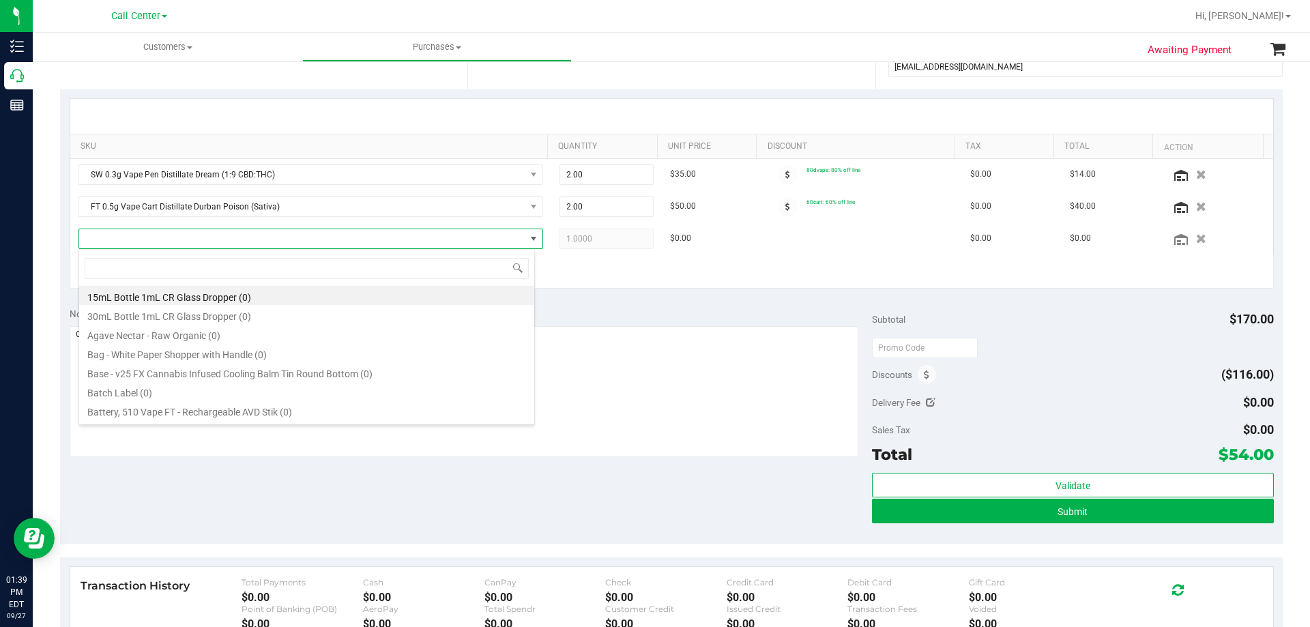
click at [597, 266] on div "+ Add New Item" at bounding box center [672, 272] width 1205 height 34
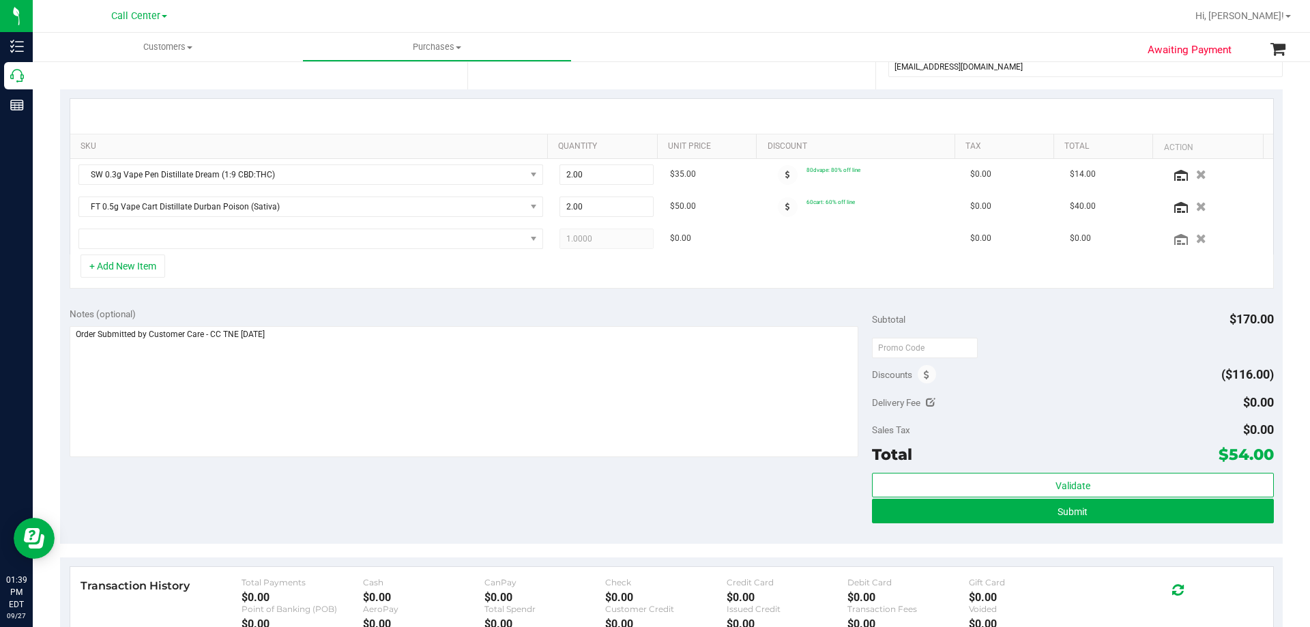
click at [353, 276] on div "+ Add New Item" at bounding box center [672, 272] width 1205 height 34
click at [341, 234] on span "NO DATA FOUND" at bounding box center [302, 238] width 446 height 19
click at [626, 268] on div "+ Add New Item" at bounding box center [672, 272] width 1205 height 34
click at [425, 237] on span "NO DATA FOUND" at bounding box center [302, 238] width 446 height 19
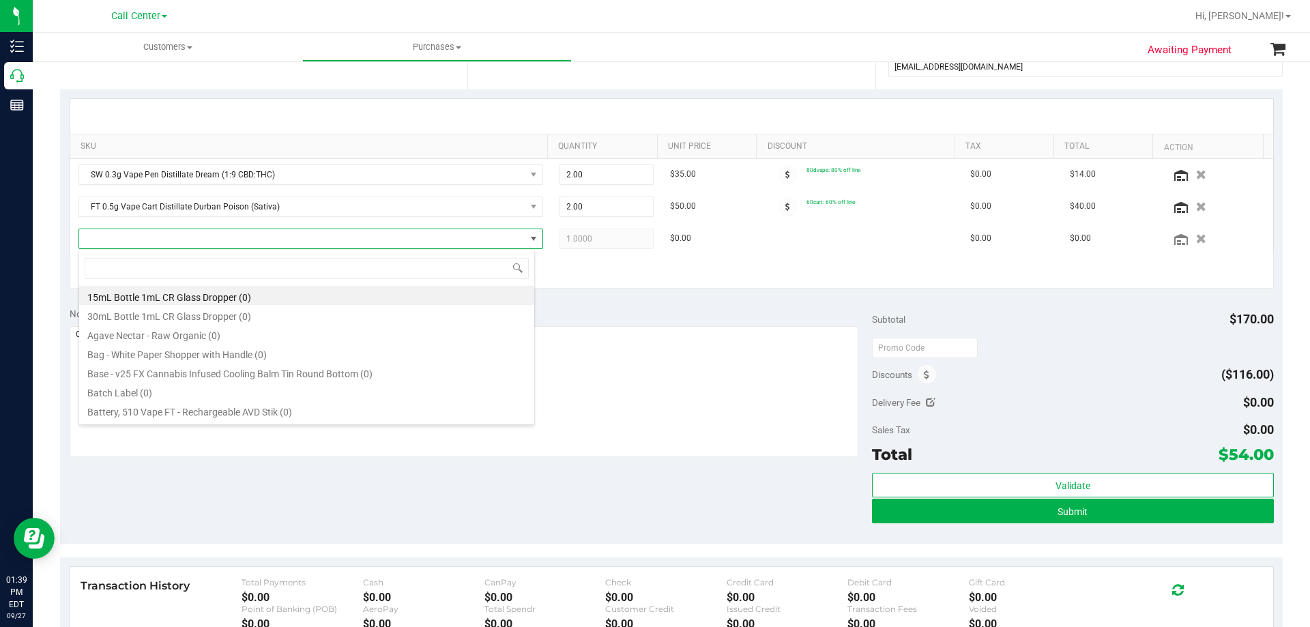
click at [563, 265] on div "+ Add New Item" at bounding box center [672, 272] width 1205 height 34
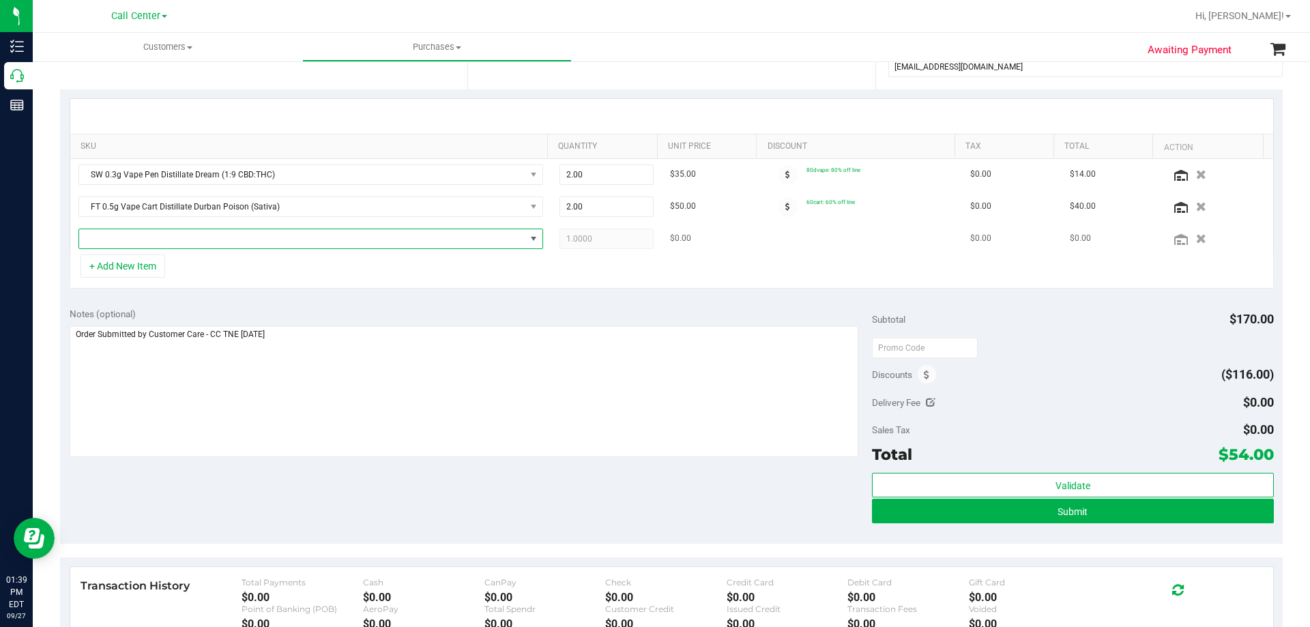
click at [386, 235] on span "NO DATA FOUND" at bounding box center [302, 238] width 446 height 19
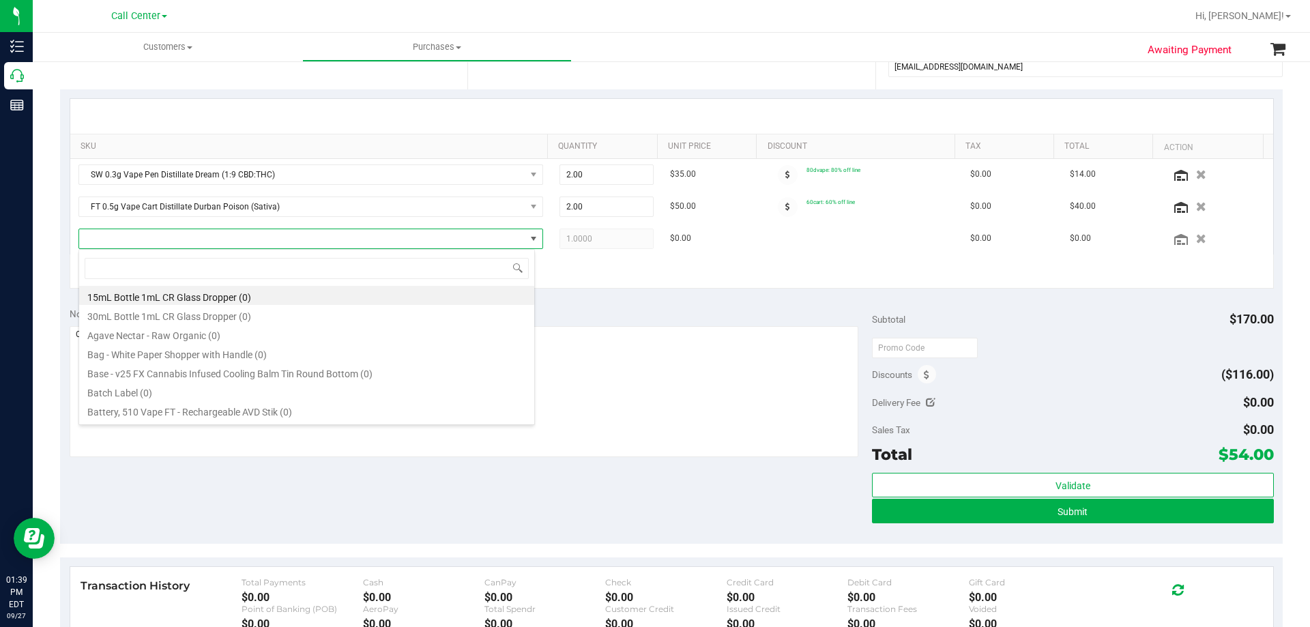
click at [584, 266] on div "+ Add New Item" at bounding box center [672, 272] width 1205 height 34
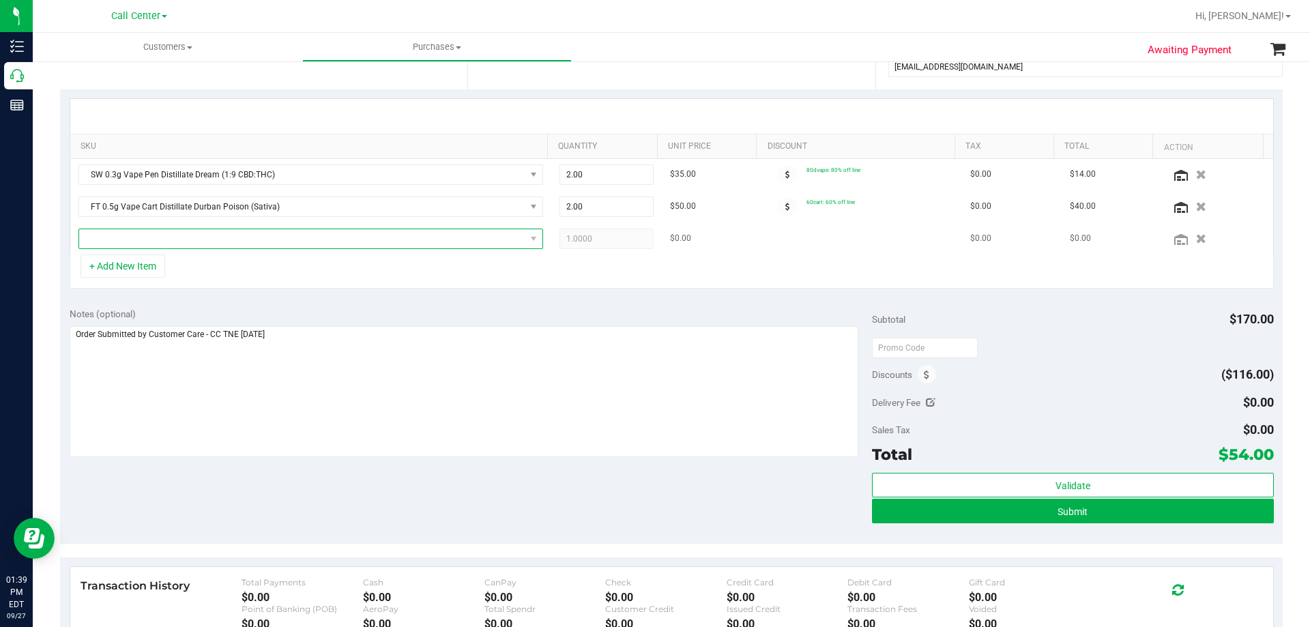
click at [364, 243] on span "NO DATA FOUND" at bounding box center [302, 238] width 446 height 19
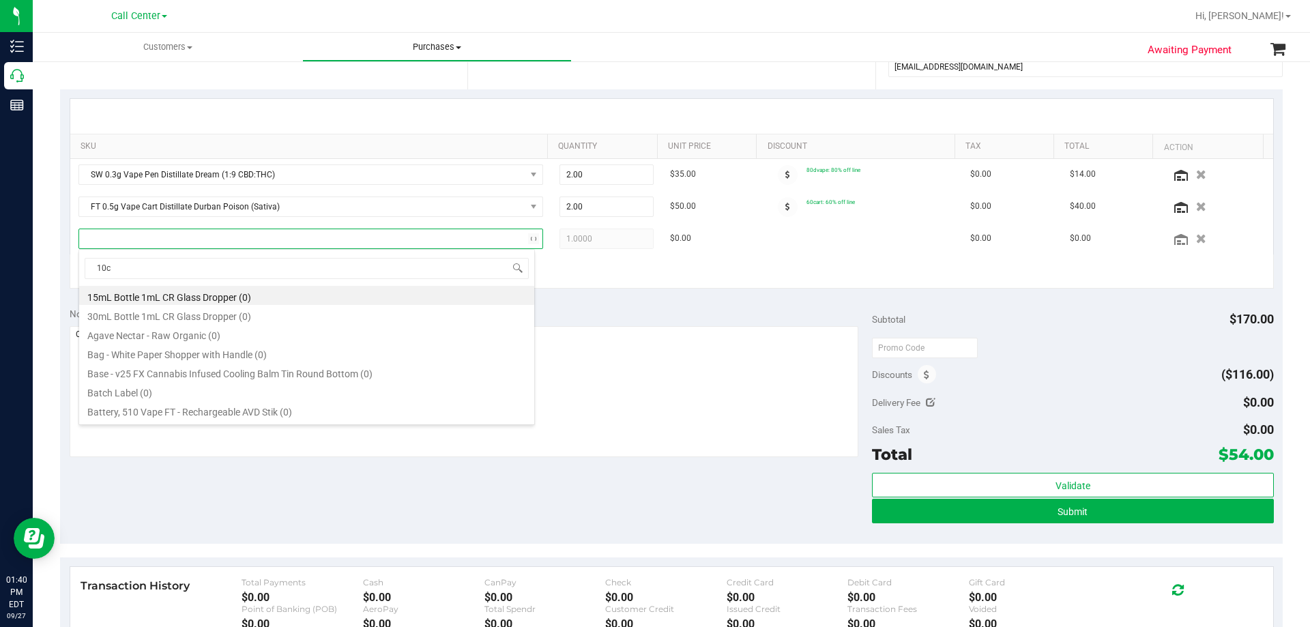
type input "10ct"
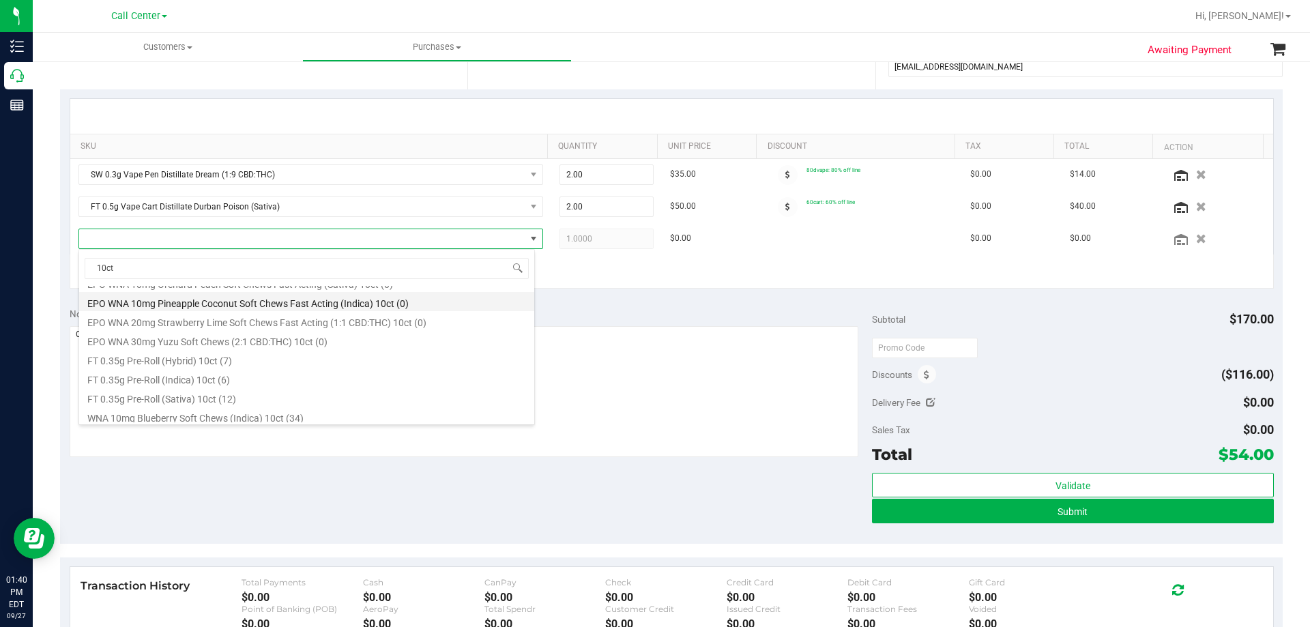
scroll to position [205, 0]
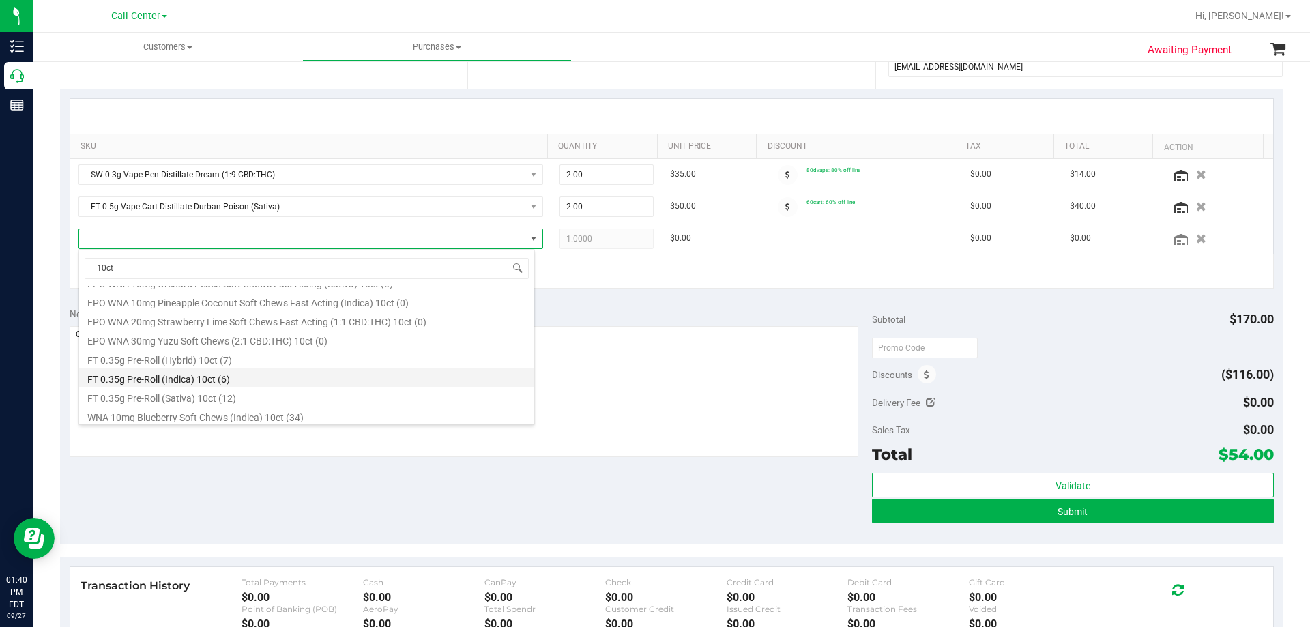
click at [241, 386] on li "FT 0.35g Pre-Roll (Indica) 10ct (6)" at bounding box center [306, 377] width 455 height 19
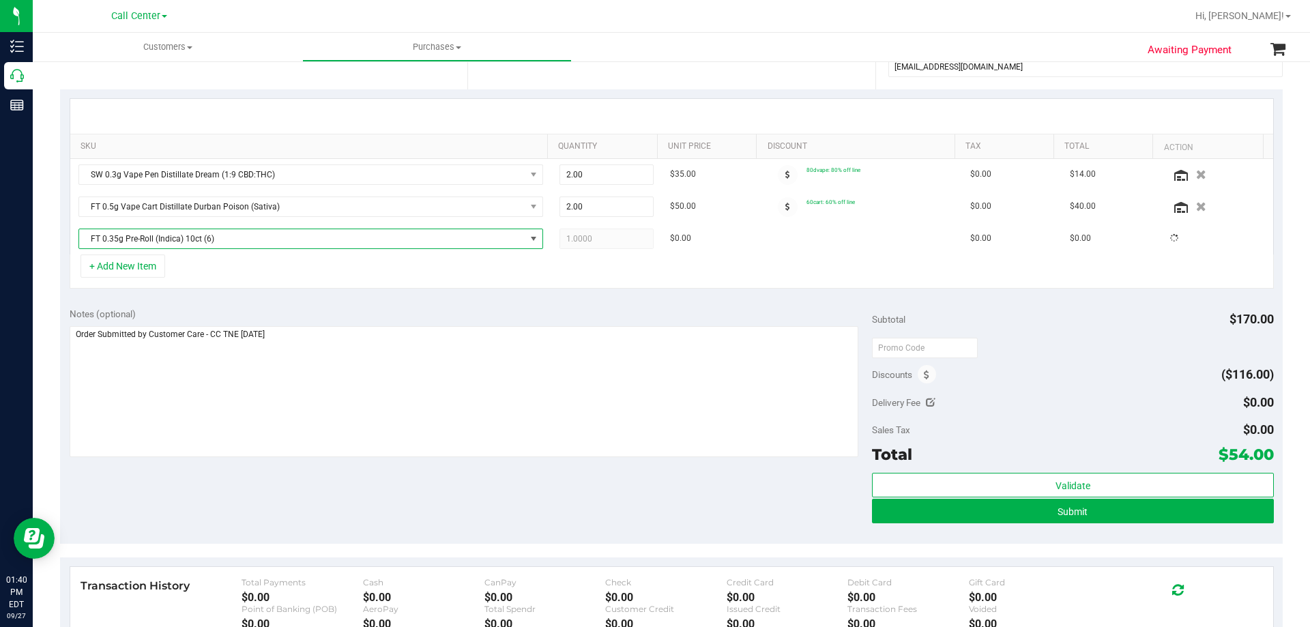
click at [248, 259] on div "+ Add New Item" at bounding box center [672, 272] width 1205 height 34
click at [274, 268] on div "+ Add New Item" at bounding box center [672, 272] width 1205 height 34
click at [257, 274] on div "+ Add New Item" at bounding box center [672, 272] width 1205 height 34
click at [331, 273] on div "+ Add New Item" at bounding box center [672, 272] width 1205 height 34
drag, startPoint x: 1220, startPoint y: 450, endPoint x: 1259, endPoint y: 455, distance: 39.8
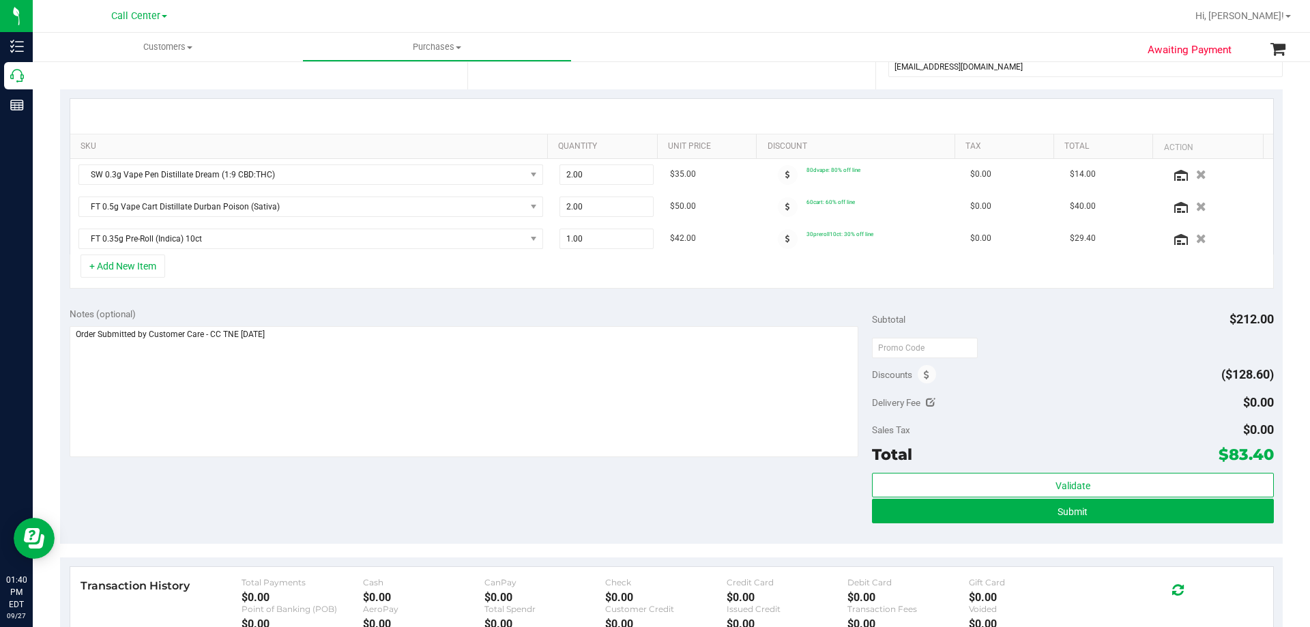
click at [1259, 455] on span "$83.40" at bounding box center [1246, 454] width 55 height 19
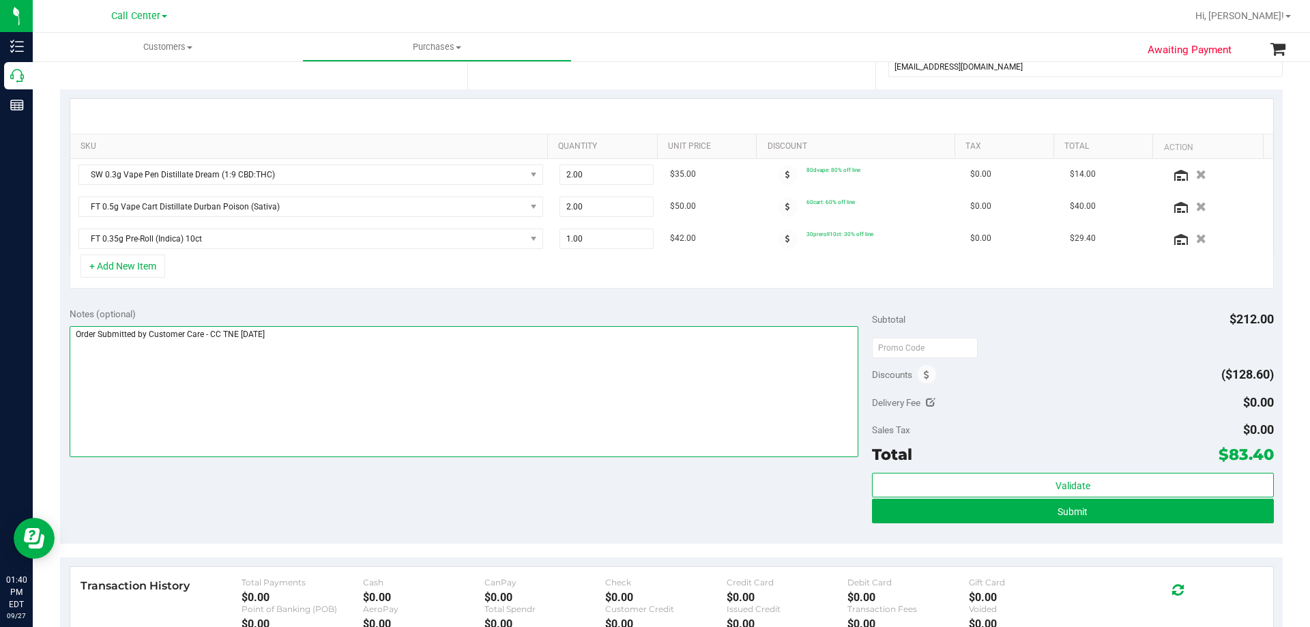
click at [573, 382] on textarea at bounding box center [465, 391] width 790 height 131
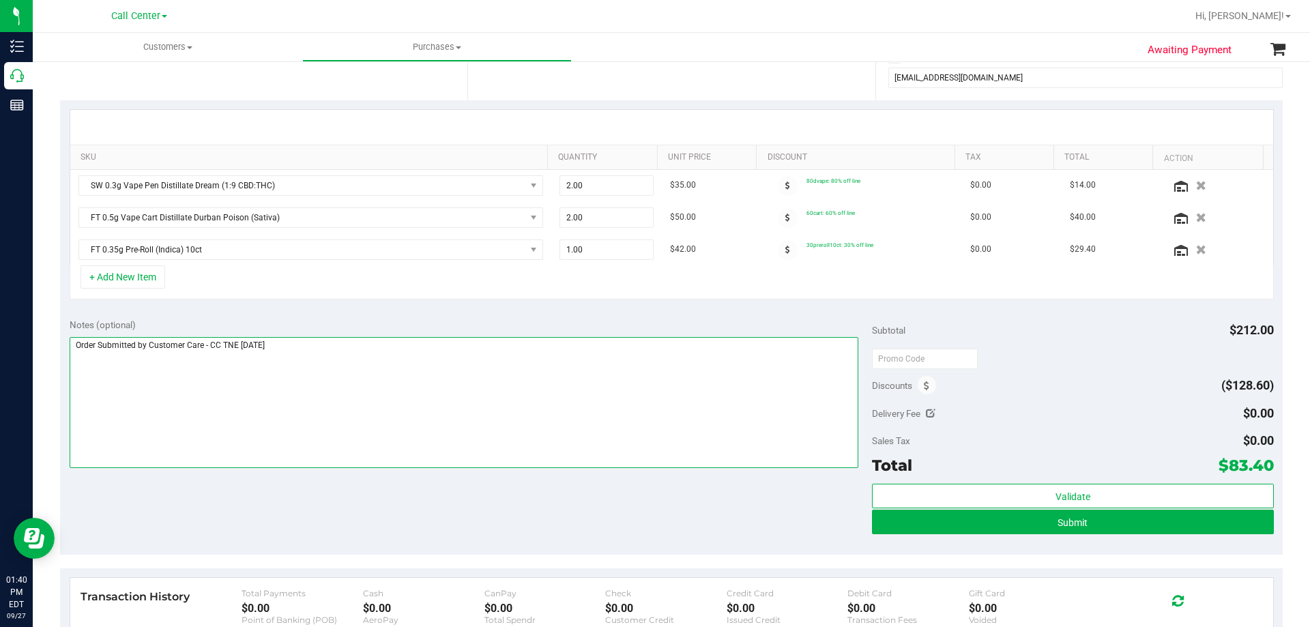
scroll to position [341, 0]
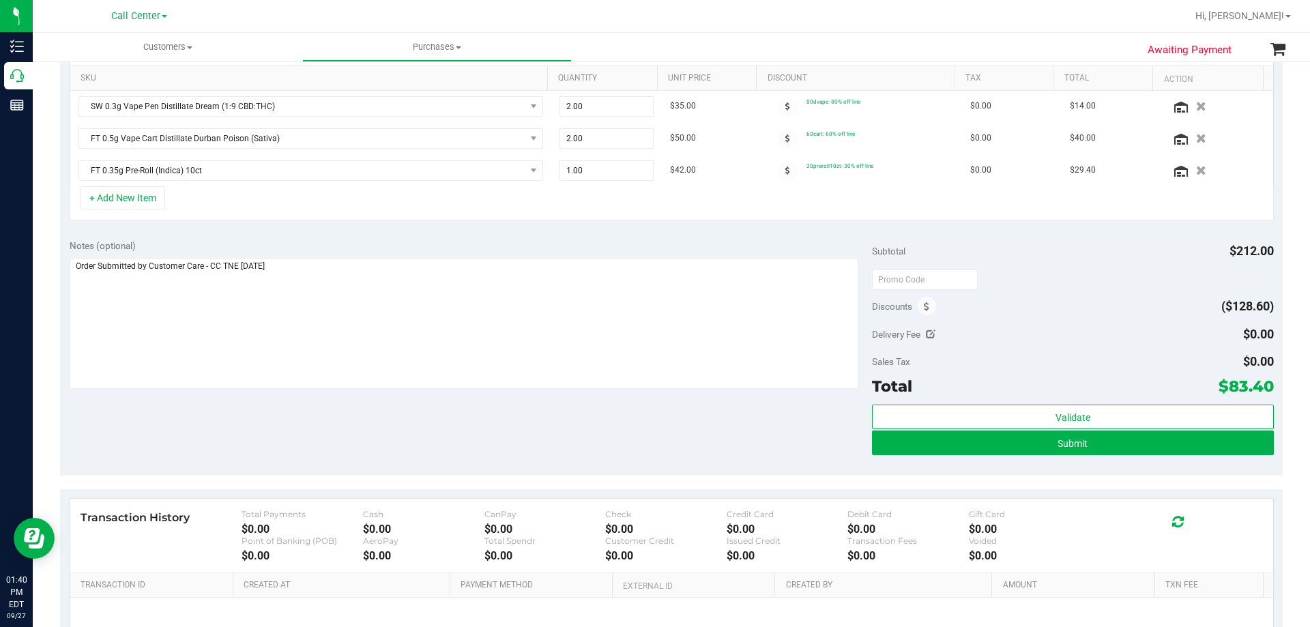
click at [473, 448] on div "Notes (optional) Subtotal $212.00 Discounts ($128.60) Delivery Fee $0.00 Sales …" at bounding box center [671, 353] width 1223 height 246
click at [1014, 450] on button "Submit" at bounding box center [1072, 443] width 401 height 25
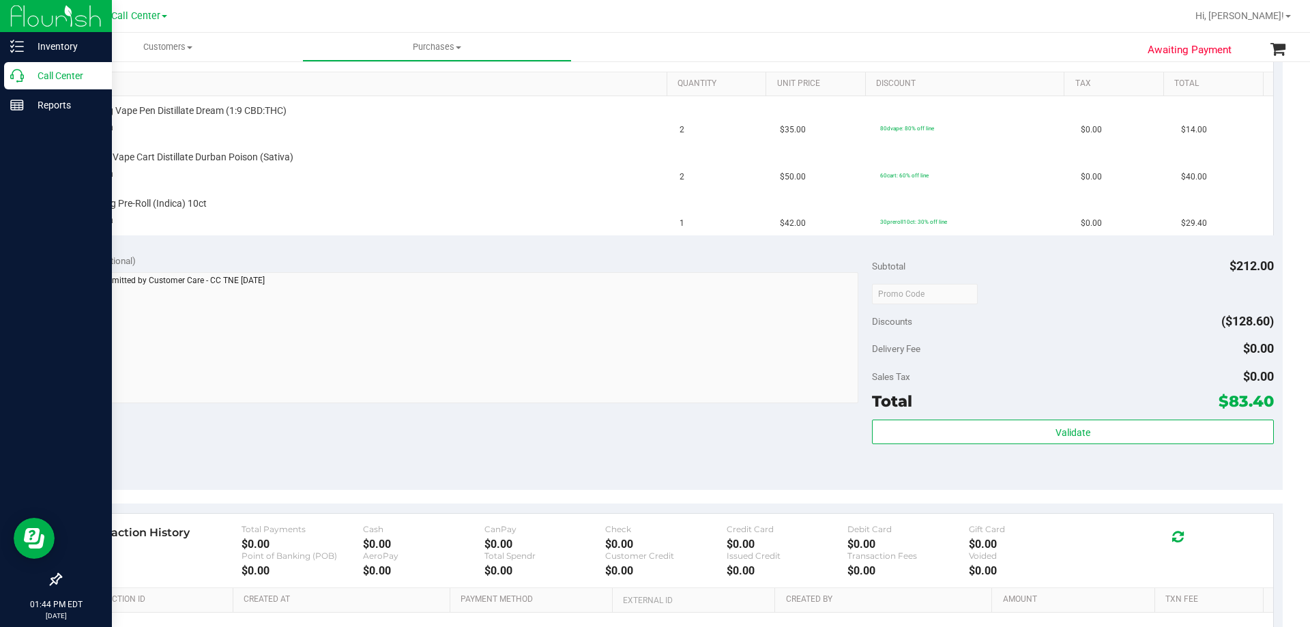
click at [51, 76] on p "Call Center" at bounding box center [65, 76] width 82 height 16
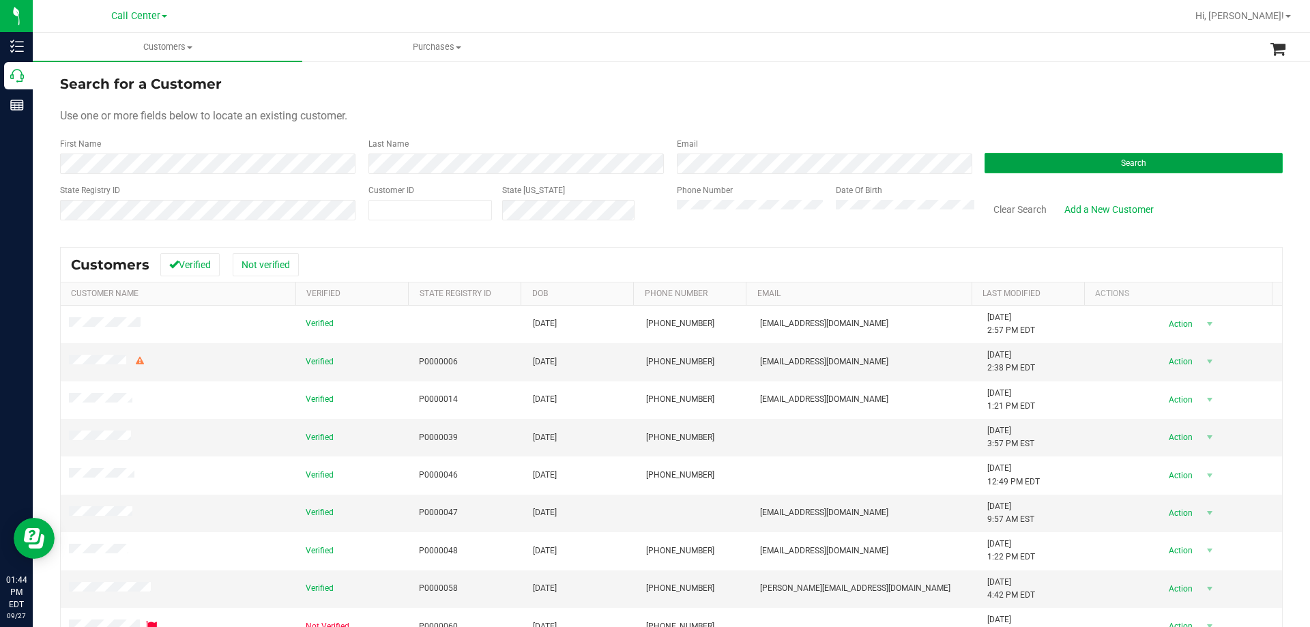
click at [1053, 160] on button "Search" at bounding box center [1134, 163] width 298 height 20
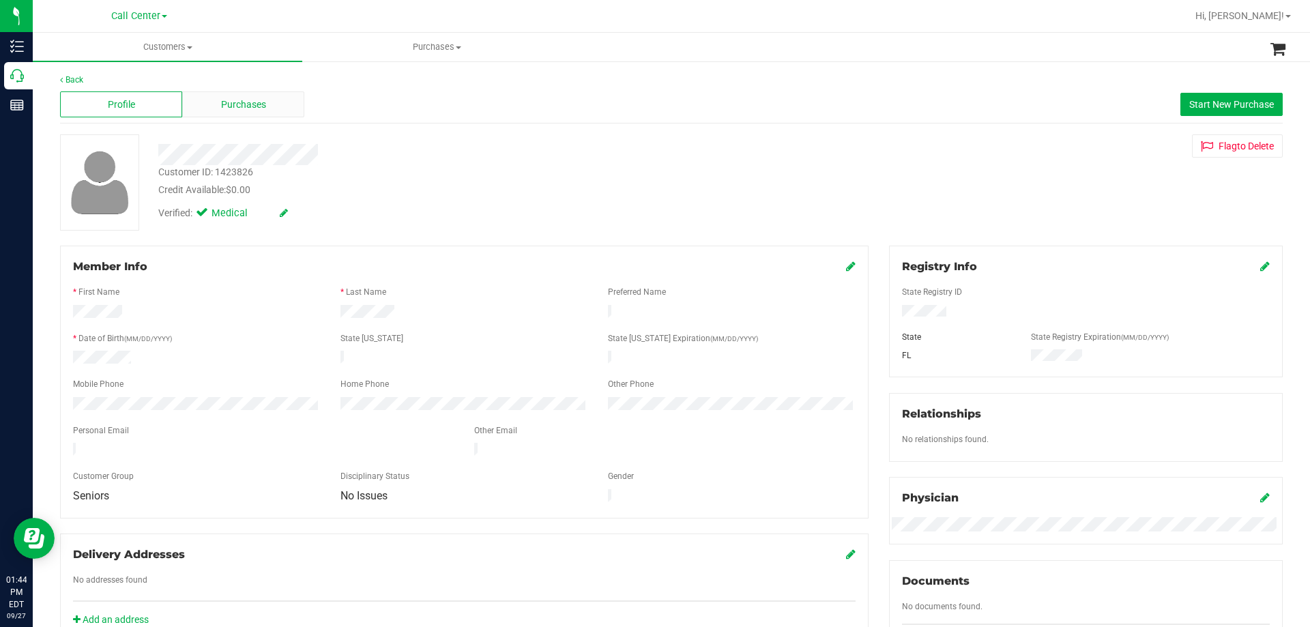
click at [271, 110] on div "Purchases" at bounding box center [243, 104] width 122 height 26
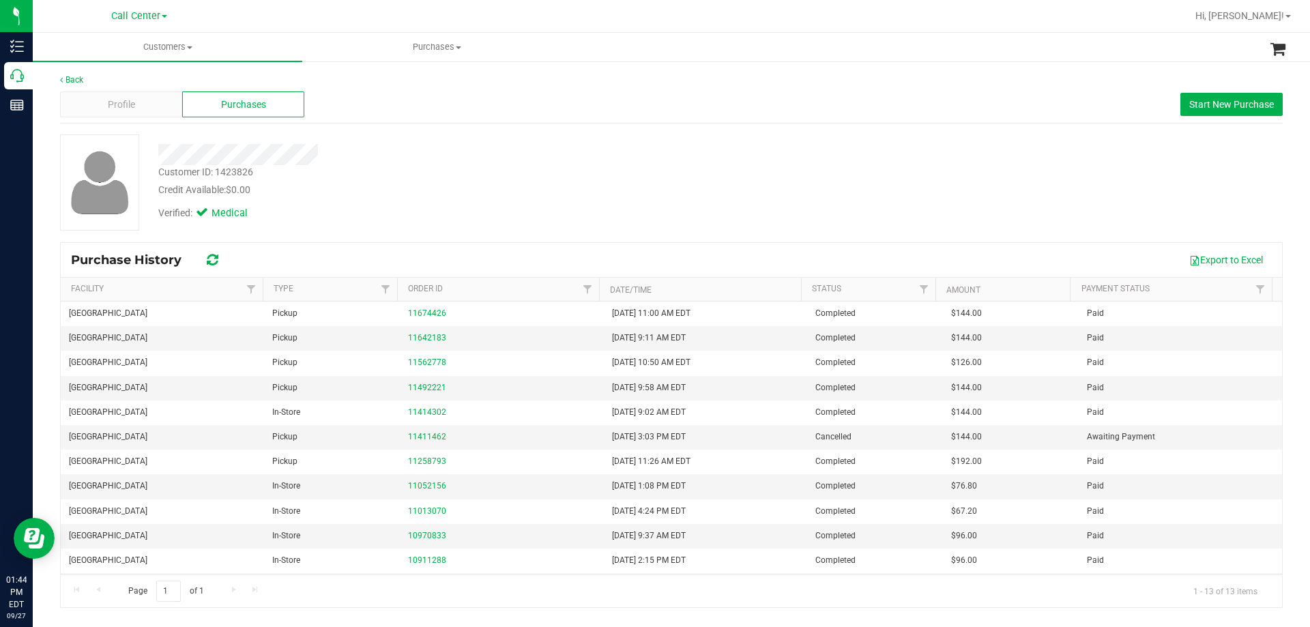
click at [403, 205] on div "Verified: Medical" at bounding box center [459, 212] width 622 height 30
click at [139, 114] on div "Profile" at bounding box center [121, 104] width 122 height 26
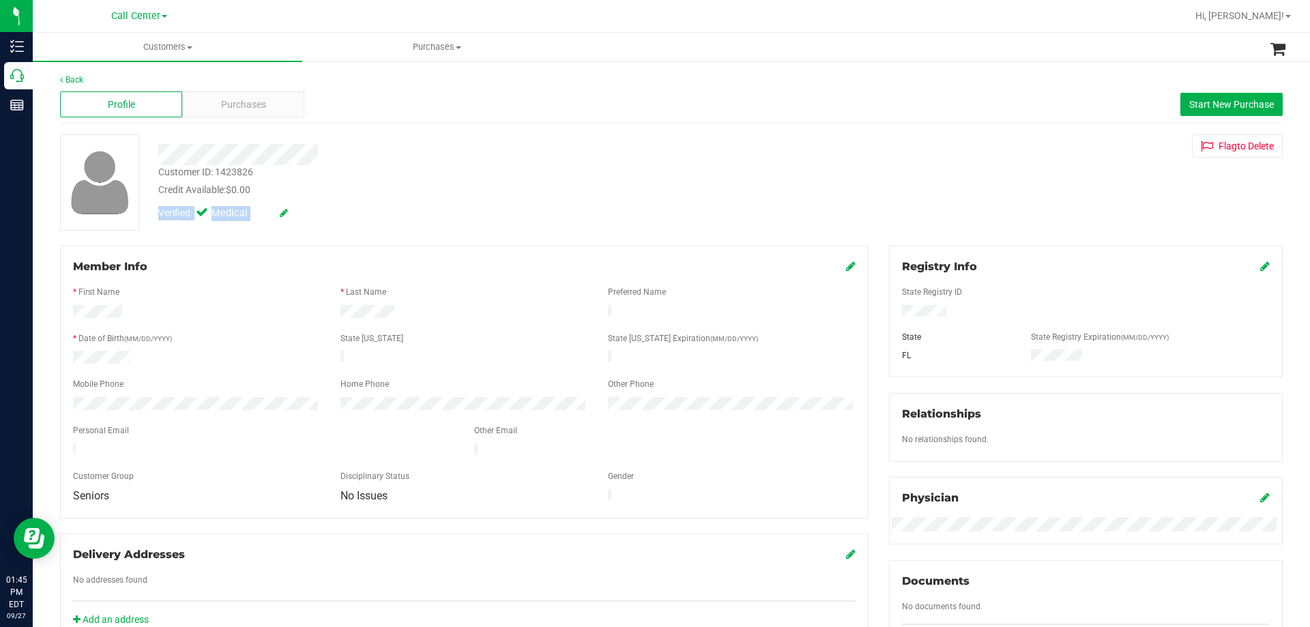
click at [422, 197] on div "Customer ID: 1423826 Credit Available: $0.00 Verified: Medical" at bounding box center [459, 180] width 622 height 93
click at [460, 210] on div "Verified: Medical" at bounding box center [459, 212] width 622 height 30
click at [273, 96] on div "Purchases" at bounding box center [243, 104] width 122 height 26
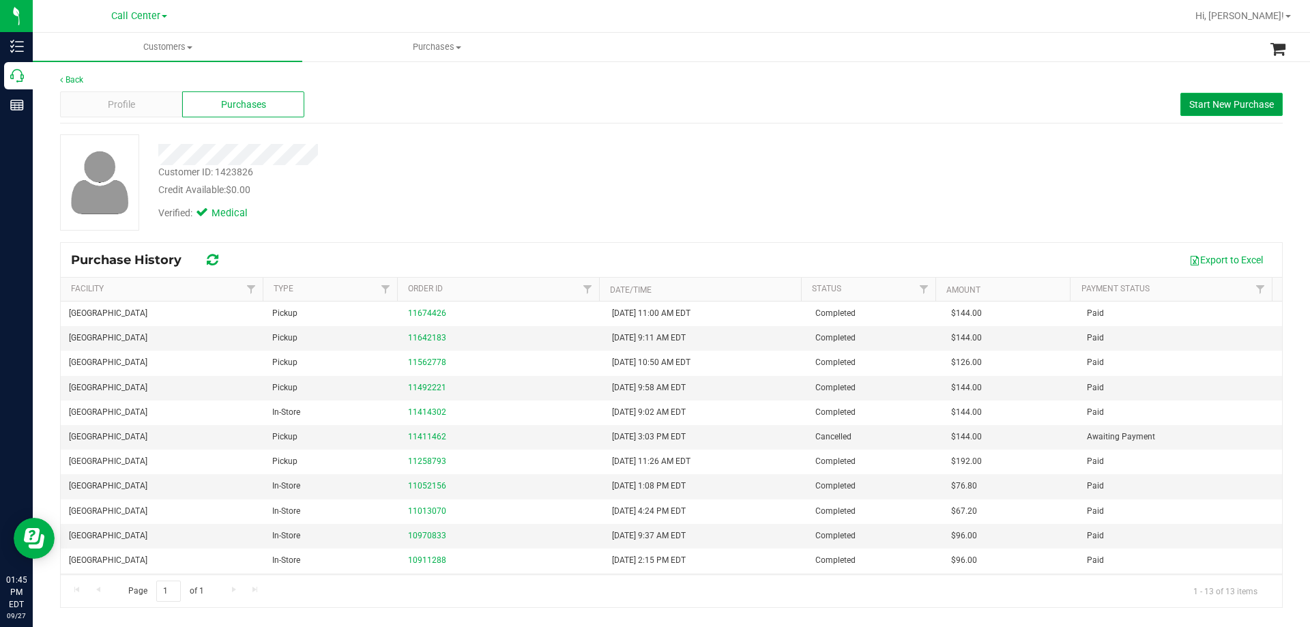
click at [1197, 96] on button "Start New Purchase" at bounding box center [1232, 104] width 102 height 23
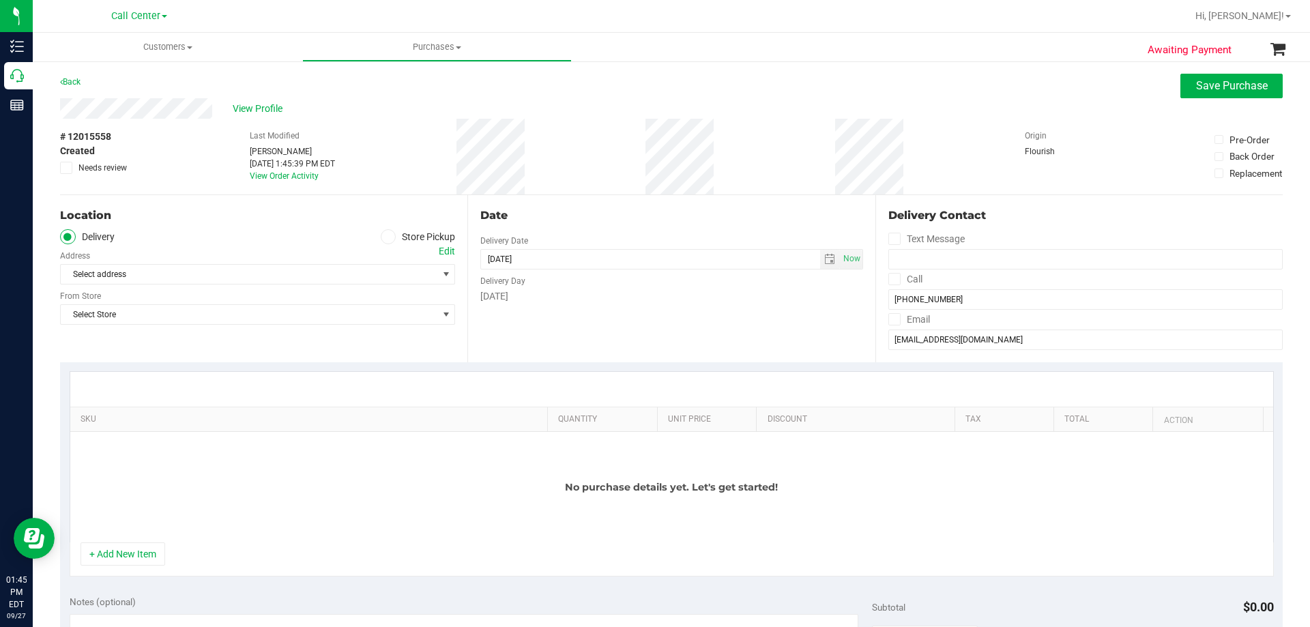
click at [384, 246] on div "Select address Select address" at bounding box center [257, 264] width 395 height 40
click at [382, 231] on span at bounding box center [389, 237] width 16 height 16
click at [0, 0] on input "Store Pickup" at bounding box center [0, 0] width 0 height 0
click at [300, 270] on span "Select Store" at bounding box center [249, 274] width 377 height 19
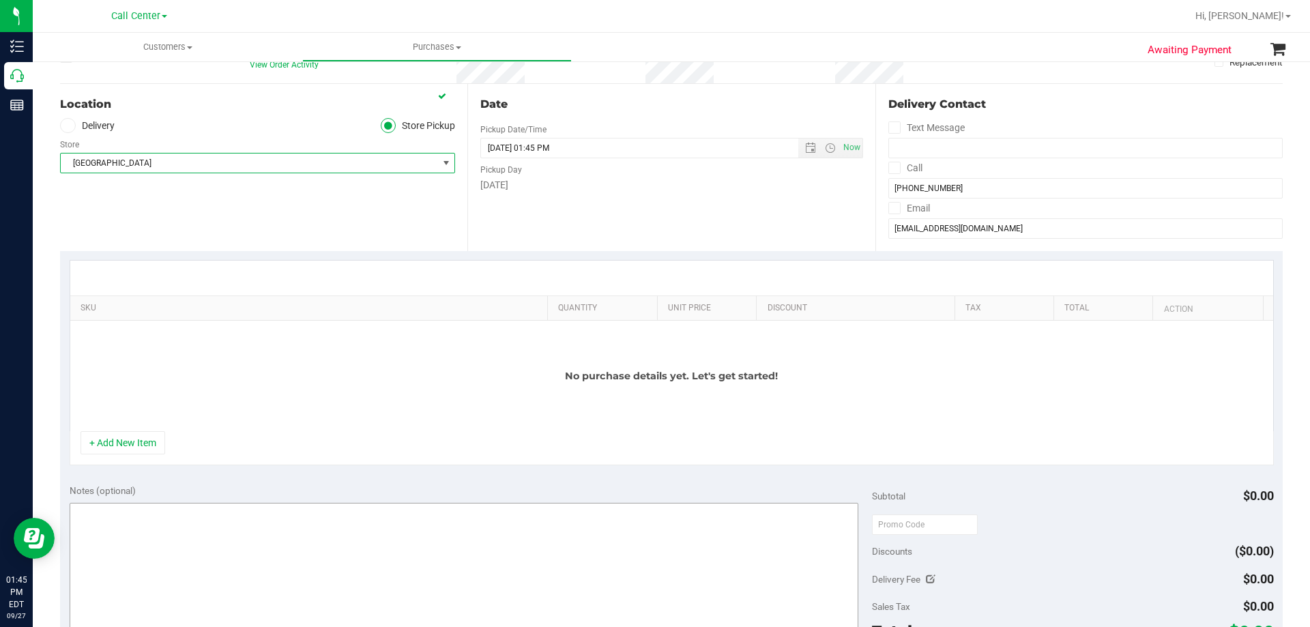
scroll to position [205, 0]
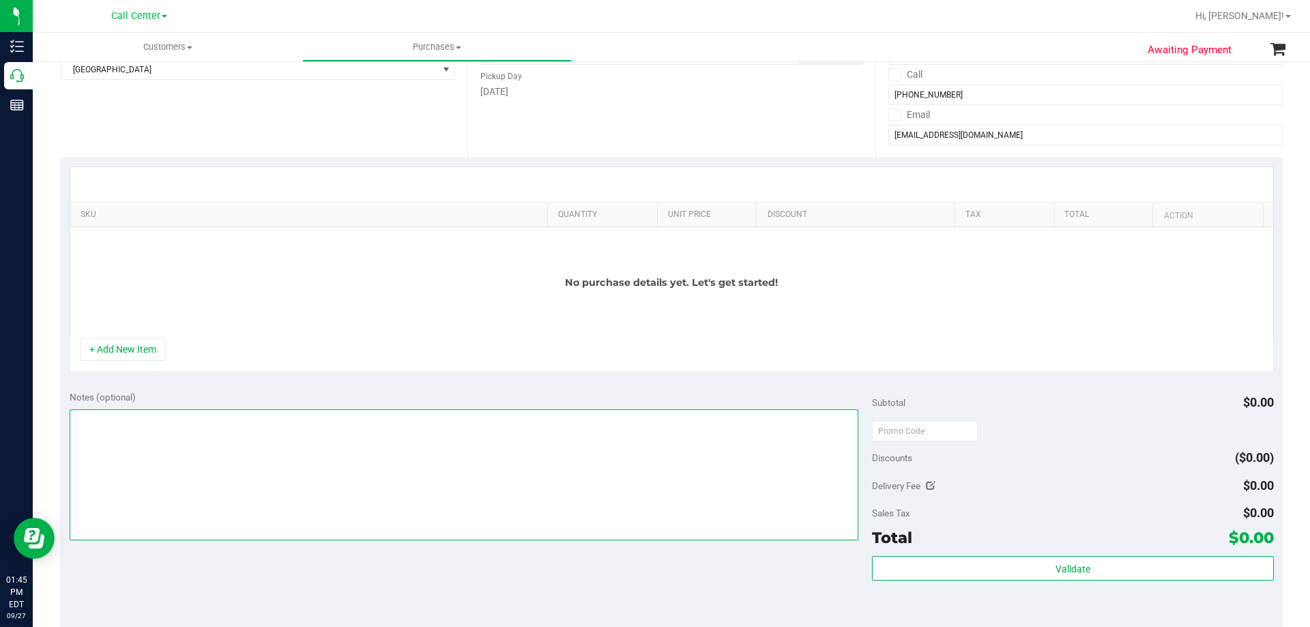
click at [177, 480] on textarea at bounding box center [465, 475] width 790 height 131
drag, startPoint x: 263, startPoint y: 504, endPoint x: 220, endPoint y: 429, distance: 86.9
click at [263, 504] on textarea at bounding box center [465, 475] width 790 height 131
paste textarea "Order Submitted by Customer Care - CC TNE 09/27/2025"
type textarea "Order Submitted by Customer Care - CC TNE 09/27/2025"
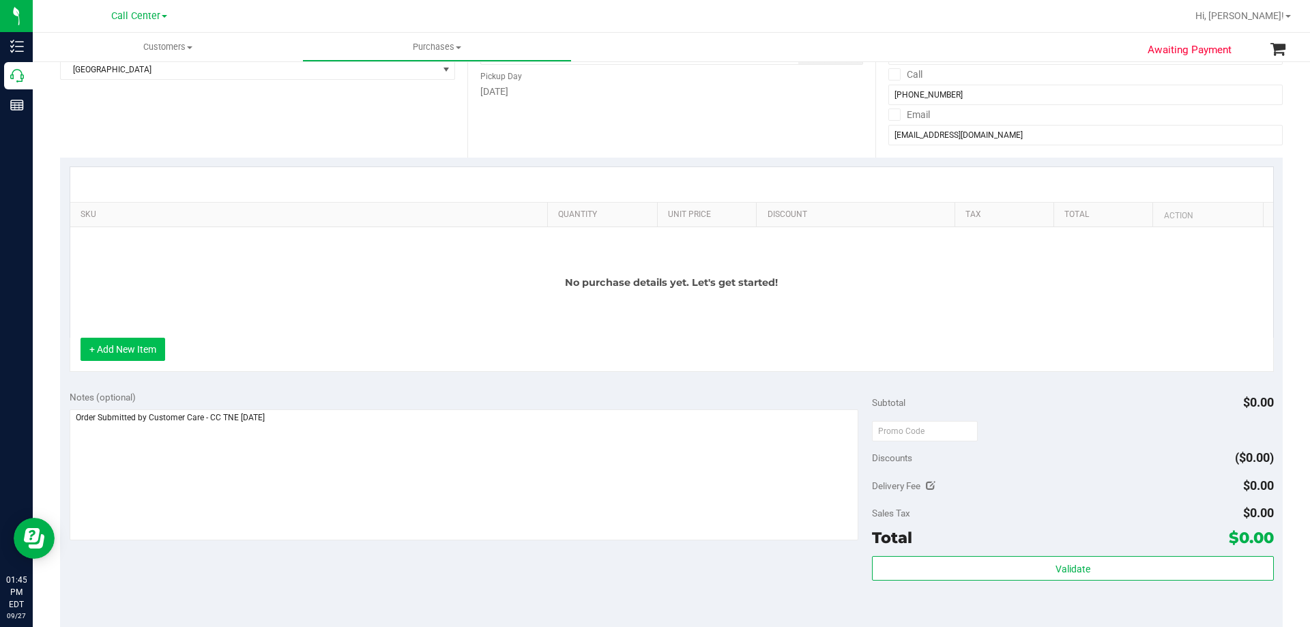
click at [142, 347] on button "+ Add New Item" at bounding box center [123, 349] width 85 height 23
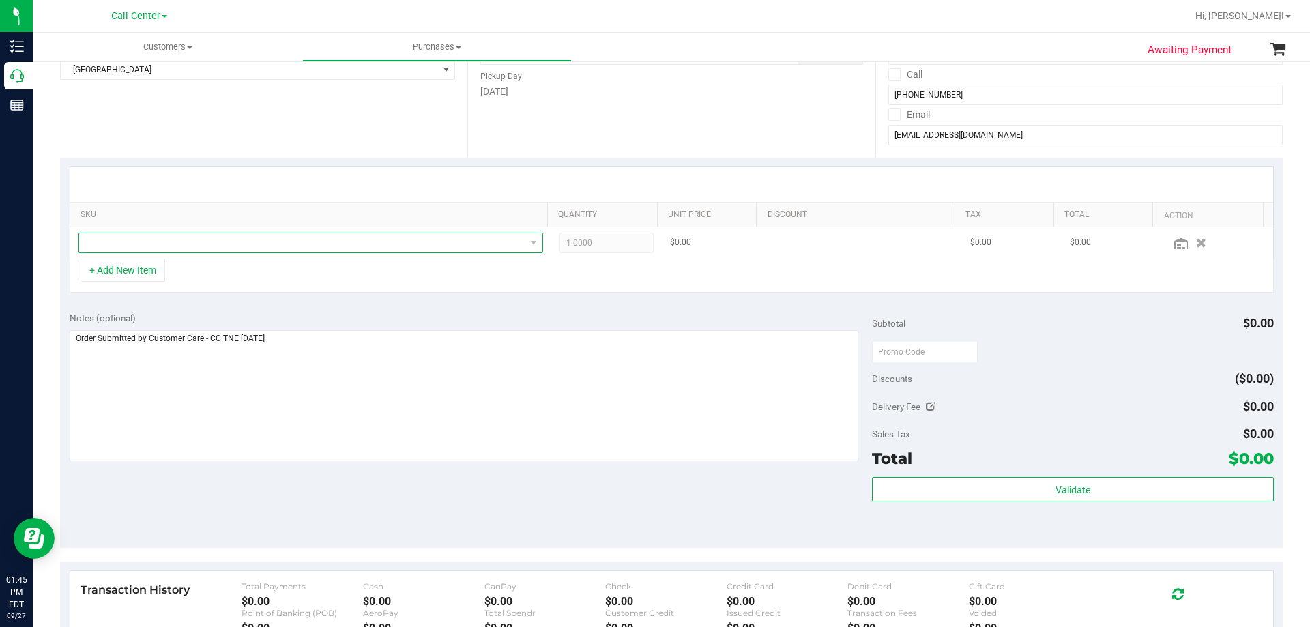
click at [228, 244] on span "NO DATA FOUND" at bounding box center [302, 242] width 446 height 19
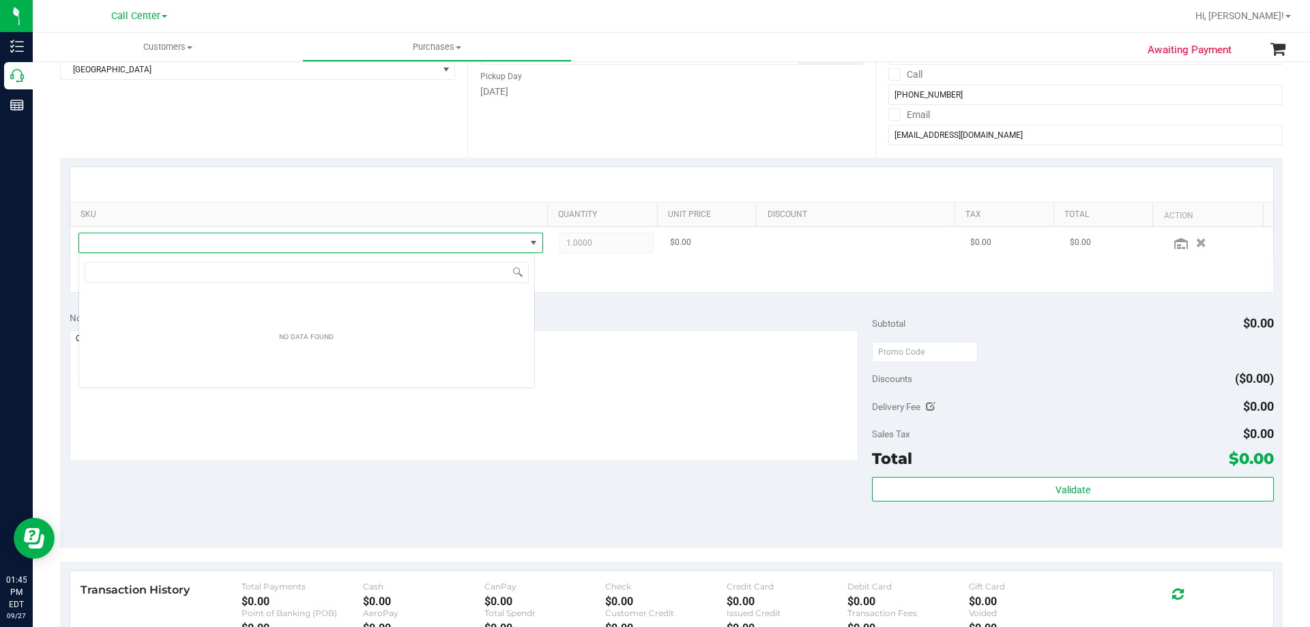
scroll to position [20, 457]
click at [156, 269] on input "patches soothe" at bounding box center [307, 272] width 444 height 21
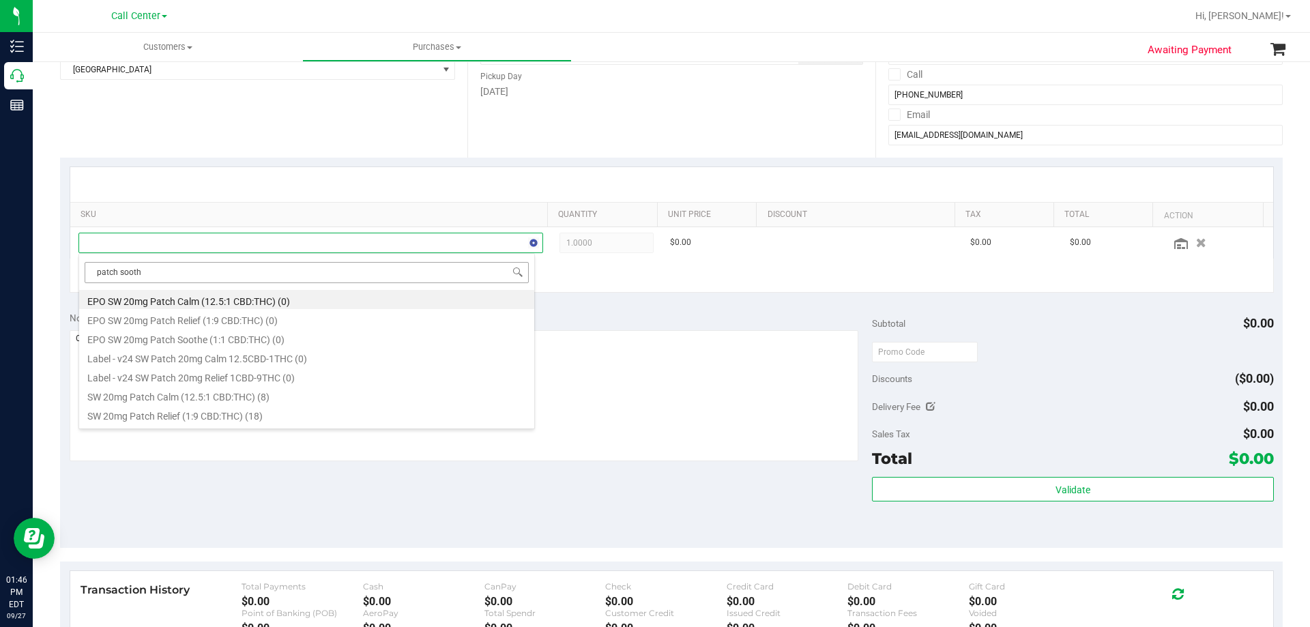
type input "patch soothe"
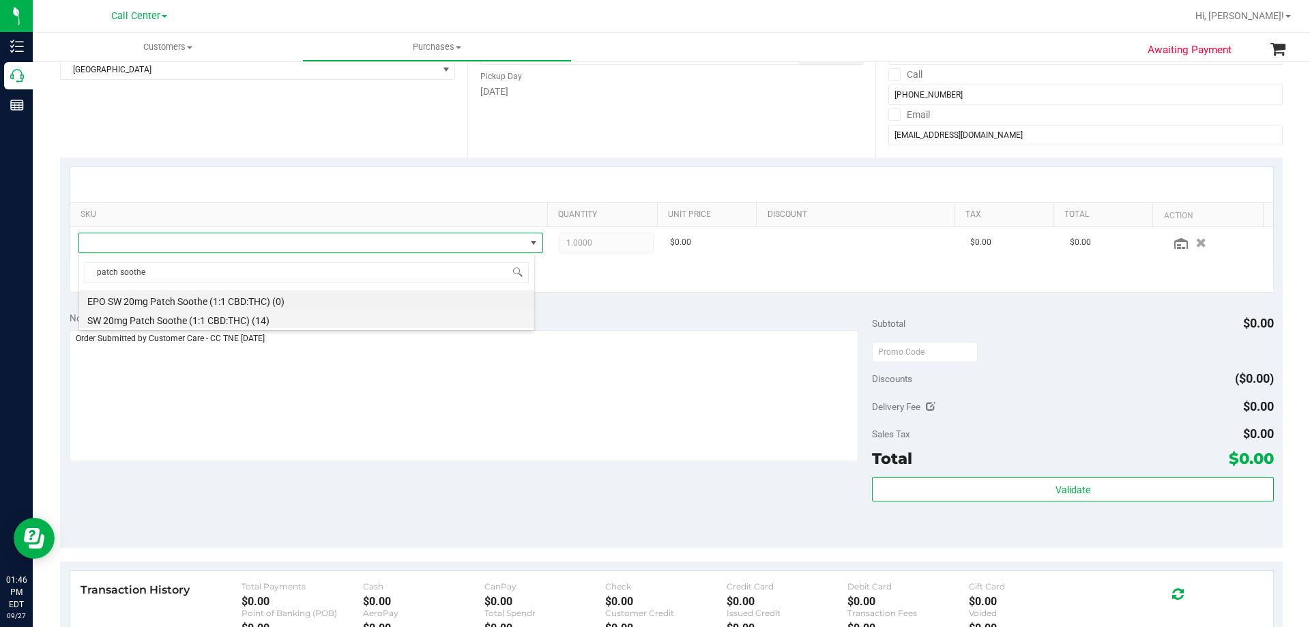
click at [337, 316] on li "SW 20mg Patch Soothe (1:1 CBD:THC) (14)" at bounding box center [306, 318] width 455 height 19
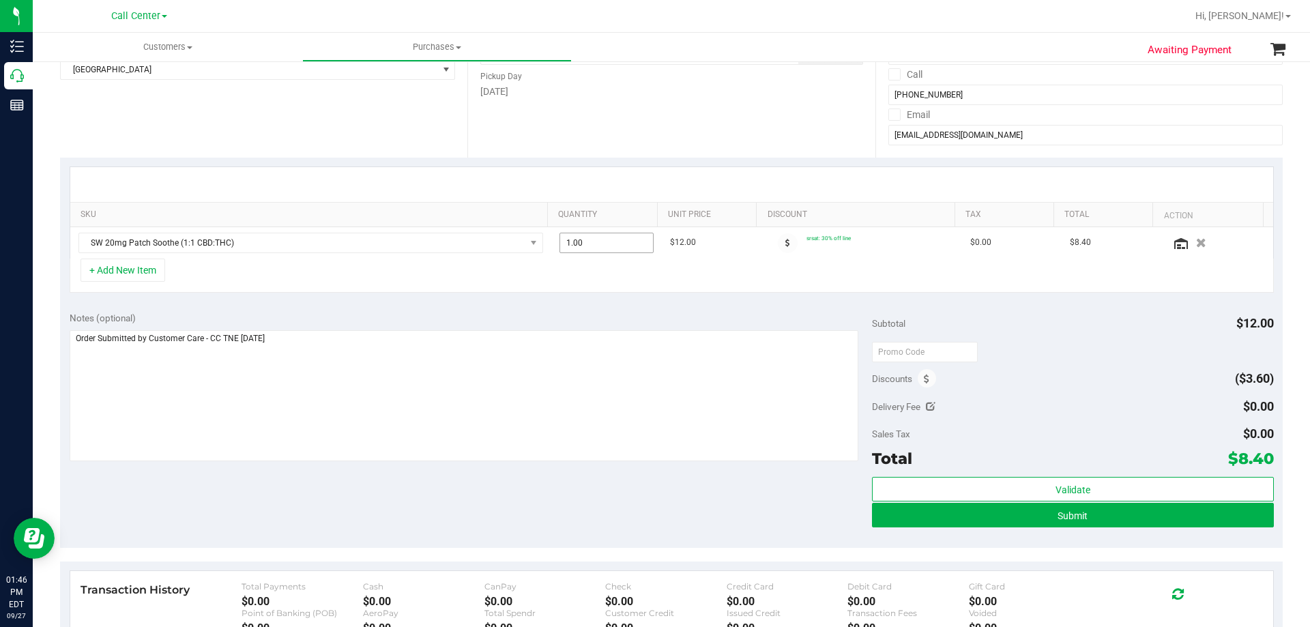
drag, startPoint x: 485, startPoint y: 261, endPoint x: 474, endPoint y: 278, distance: 20.3
click at [483, 262] on div "SKU Quantity Unit Price Discount Tax Total Action SW 20mg Patch Soothe (1:1 CBD…" at bounding box center [672, 230] width 1205 height 126
type input "14"
type input "14.00"
click at [543, 308] on div "Notes (optional) Subtotal $12.00 Discounts ($3.60) Delivery Fee $0.00 Sales Tax…" at bounding box center [671, 425] width 1223 height 246
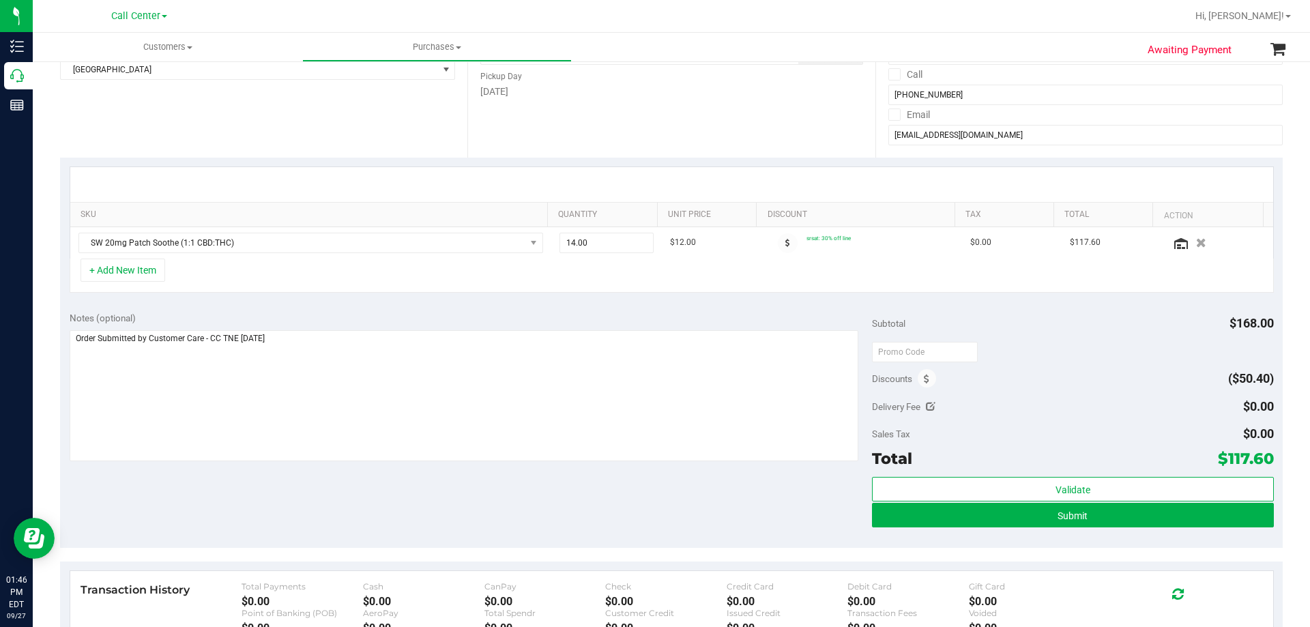
click at [356, 499] on div "Notes (optional) Subtotal $168.00 Discounts ($50.40) Delivery Fee $0.00 Sales T…" at bounding box center [671, 425] width 1223 height 246
click at [368, 358] on textarea at bounding box center [465, 395] width 790 height 131
click at [376, 481] on div "Notes (optional) Subtotal $168.00 Discounts ($50.40) Delivery Fee $0.00 Sales T…" at bounding box center [671, 425] width 1223 height 246
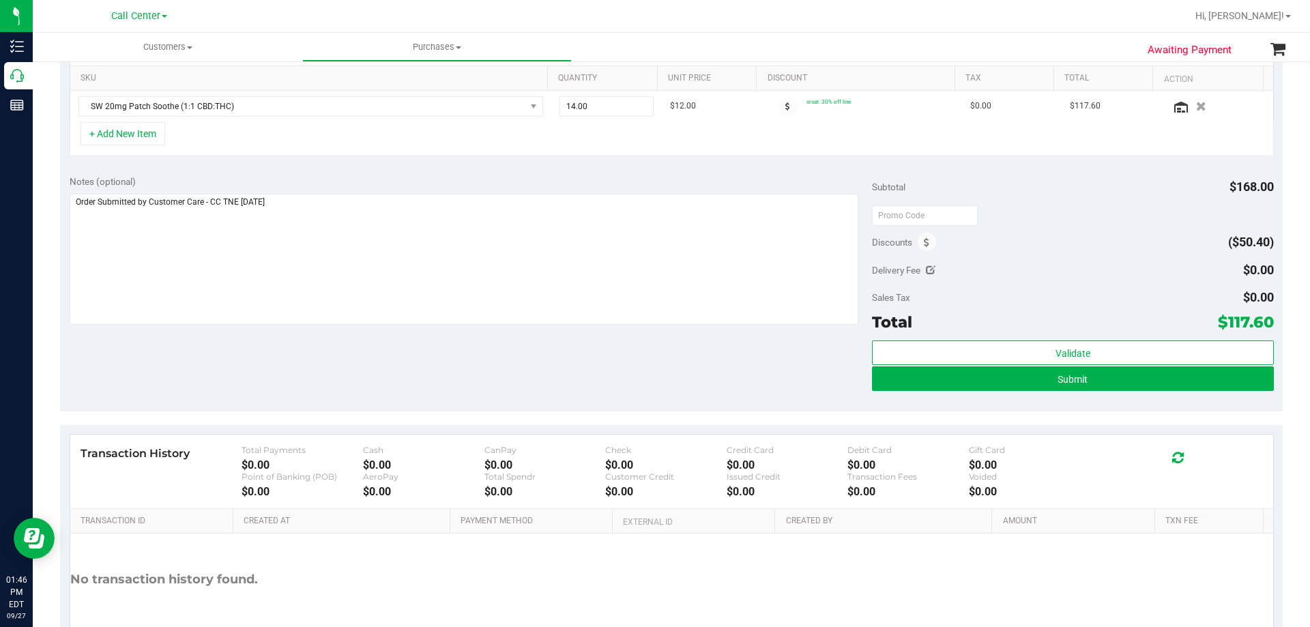
click at [345, 348] on div "Notes (optional) Subtotal $168.00 Discounts ($50.40) Delivery Fee $0.00 Sales T…" at bounding box center [671, 289] width 1223 height 246
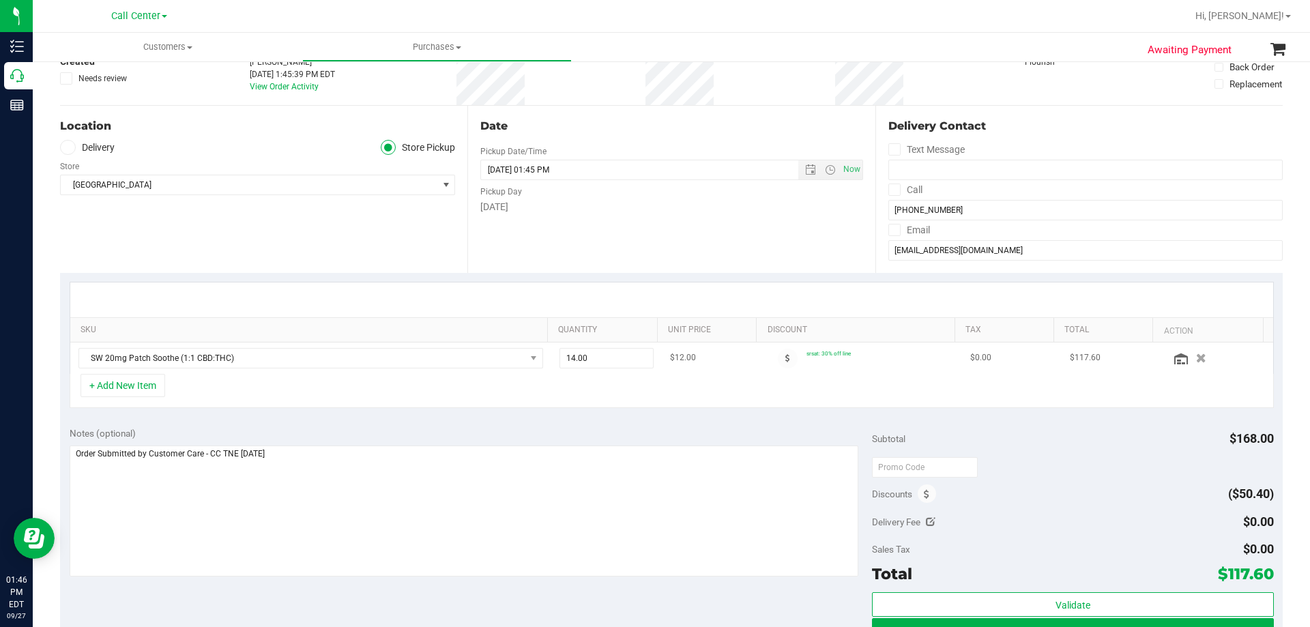
scroll to position [68, 0]
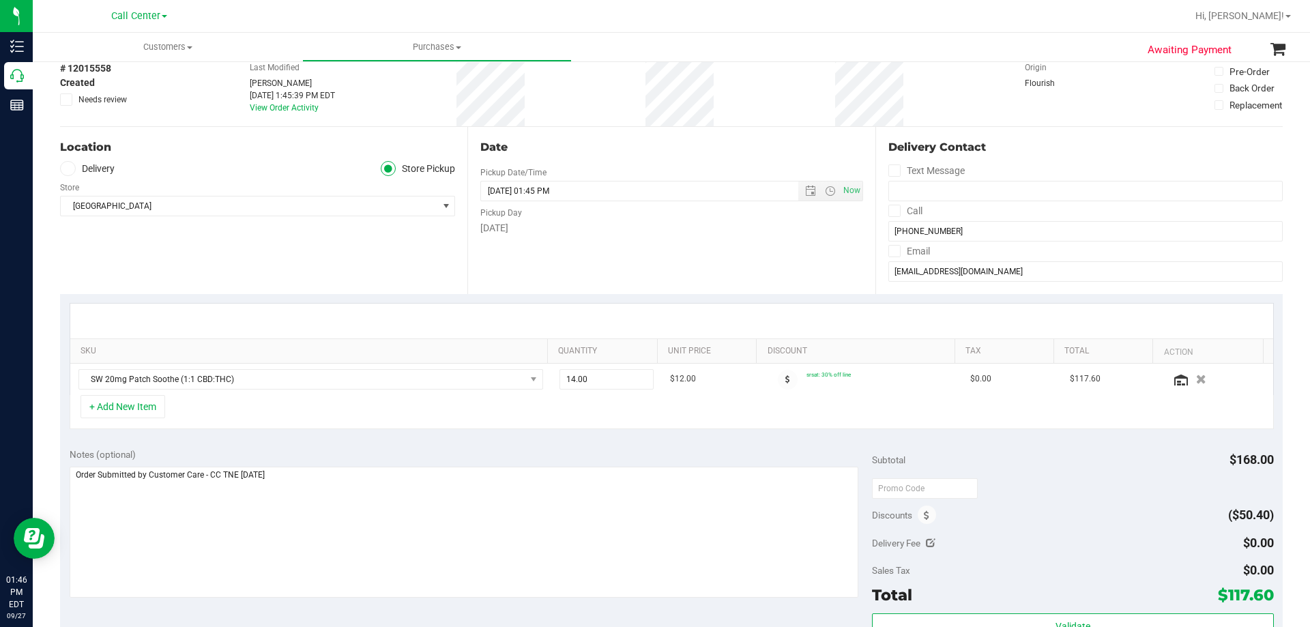
click at [426, 442] on div "Notes (optional) Subtotal $168.00 Discounts ($50.40) Delivery Fee $0.00 Sales T…" at bounding box center [671, 562] width 1223 height 246
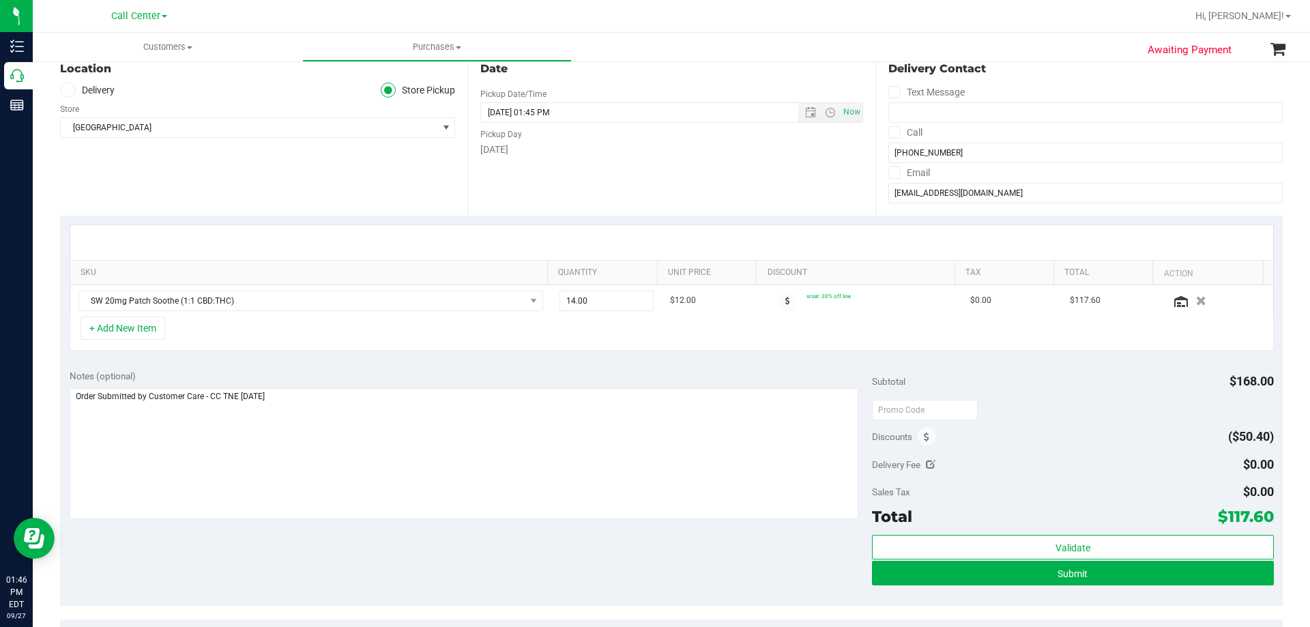
scroll to position [205, 0]
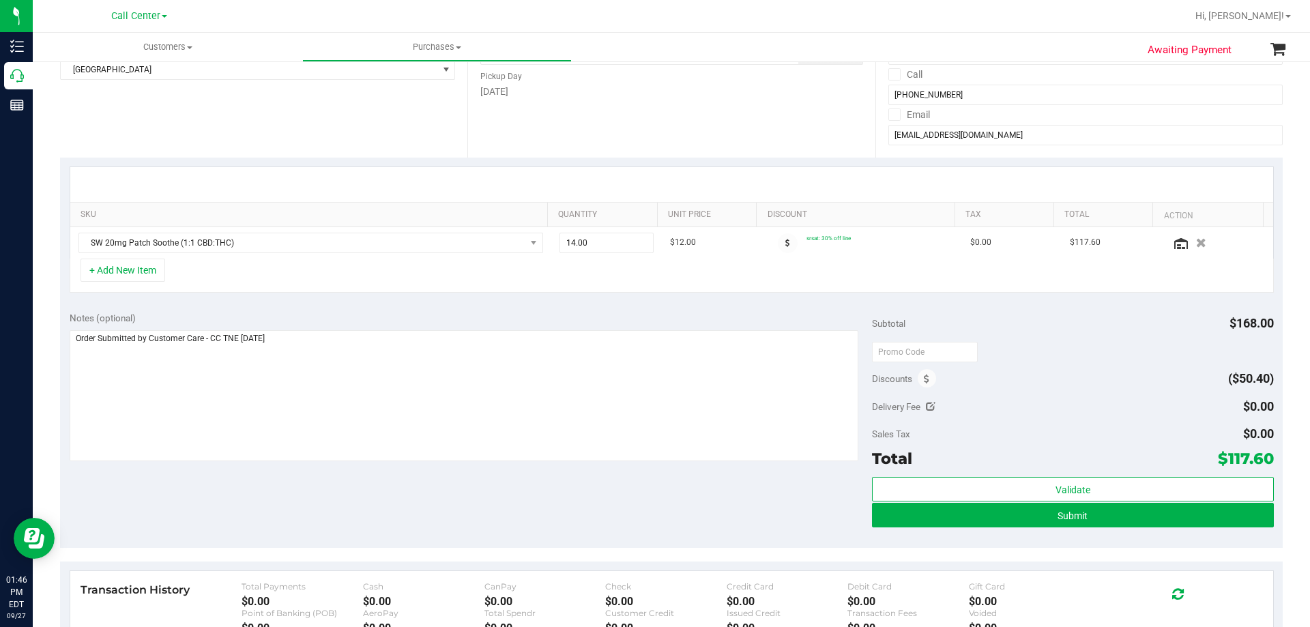
click at [392, 491] on div "Notes (optional) Subtotal $168.00 Discounts ($50.40) Delivery Fee $0.00 Sales T…" at bounding box center [671, 425] width 1223 height 246
click at [358, 306] on div "Notes (optional) Subtotal $168.00 Discounts ($50.40) Delivery Fee $0.00 Sales T…" at bounding box center [671, 425] width 1223 height 246
click at [384, 511] on div "Notes (optional) Subtotal $168.00 Discounts ($50.40) Delivery Fee $0.00 Sales T…" at bounding box center [671, 425] width 1223 height 246
click at [442, 296] on div "SKU Quantity Unit Price Discount Tax Total Action SW 20mg Patch Soothe (1:1 CBD…" at bounding box center [671, 230] width 1223 height 145
click at [441, 309] on div "Notes (optional) Subtotal $168.00 Discounts ($50.40) Delivery Fee $0.00 Sales T…" at bounding box center [671, 425] width 1223 height 246
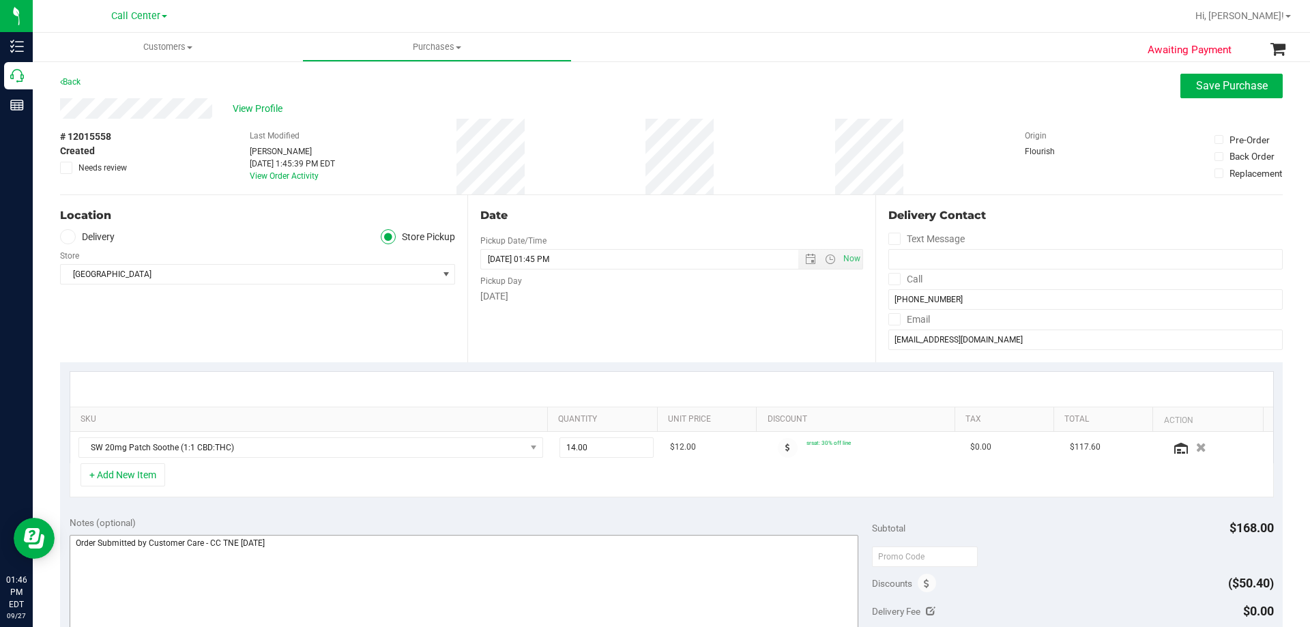
scroll to position [273, 0]
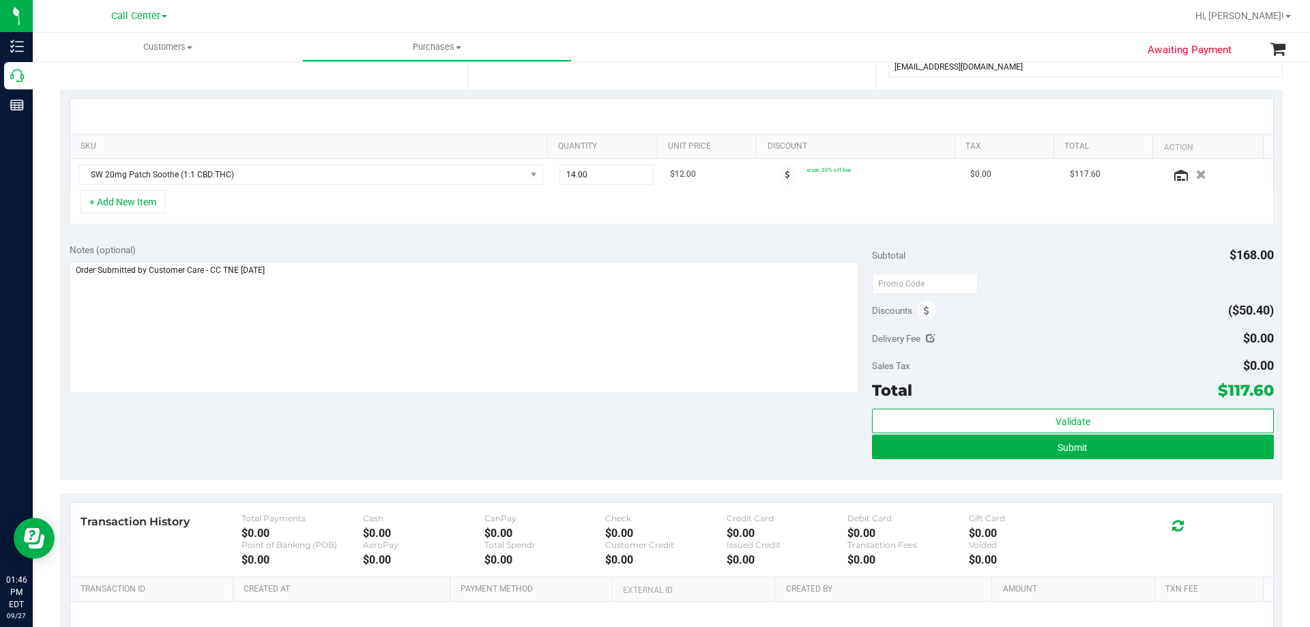
click at [601, 237] on div "Notes (optional) Subtotal $168.00 Discounts ($50.40) Delivery Fee $0.00 Sales T…" at bounding box center [671, 357] width 1223 height 246
click at [599, 435] on div "Notes (optional) Subtotal $168.00 Discounts ($50.40) Delivery Fee $0.00 Sales T…" at bounding box center [671, 357] width 1223 height 246
drag, startPoint x: 1216, startPoint y: 391, endPoint x: 1261, endPoint y: 392, distance: 45.1
click at [1261, 392] on span "$117.60" at bounding box center [1246, 390] width 56 height 19
click at [671, 425] on div "Notes (optional) Subtotal $168.00 Discounts ($50.40) Delivery Fee $0.00 Sales T…" at bounding box center [671, 357] width 1223 height 246
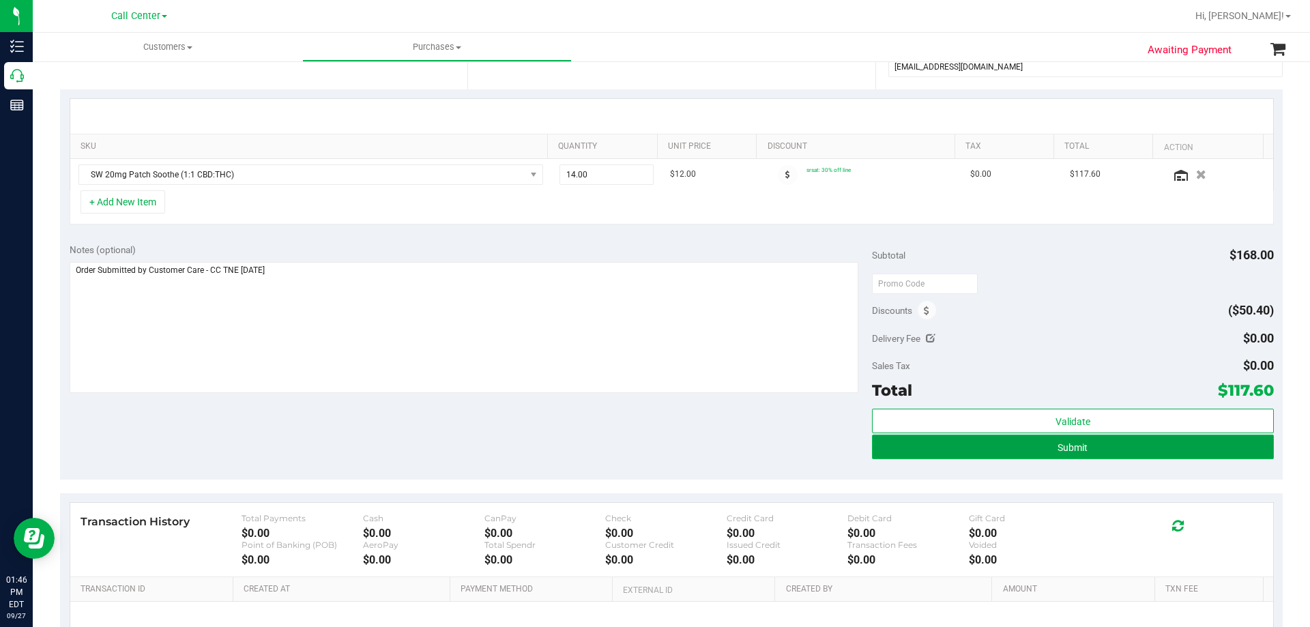
click at [1030, 457] on button "Submit" at bounding box center [1072, 447] width 401 height 25
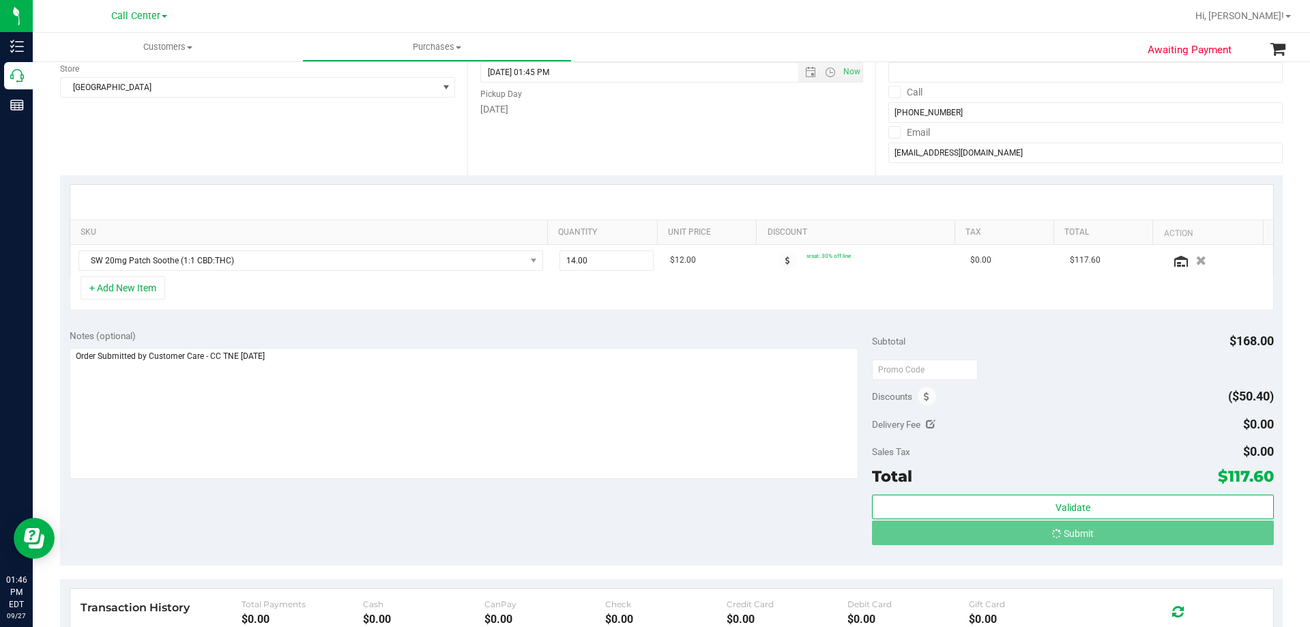
scroll to position [137, 0]
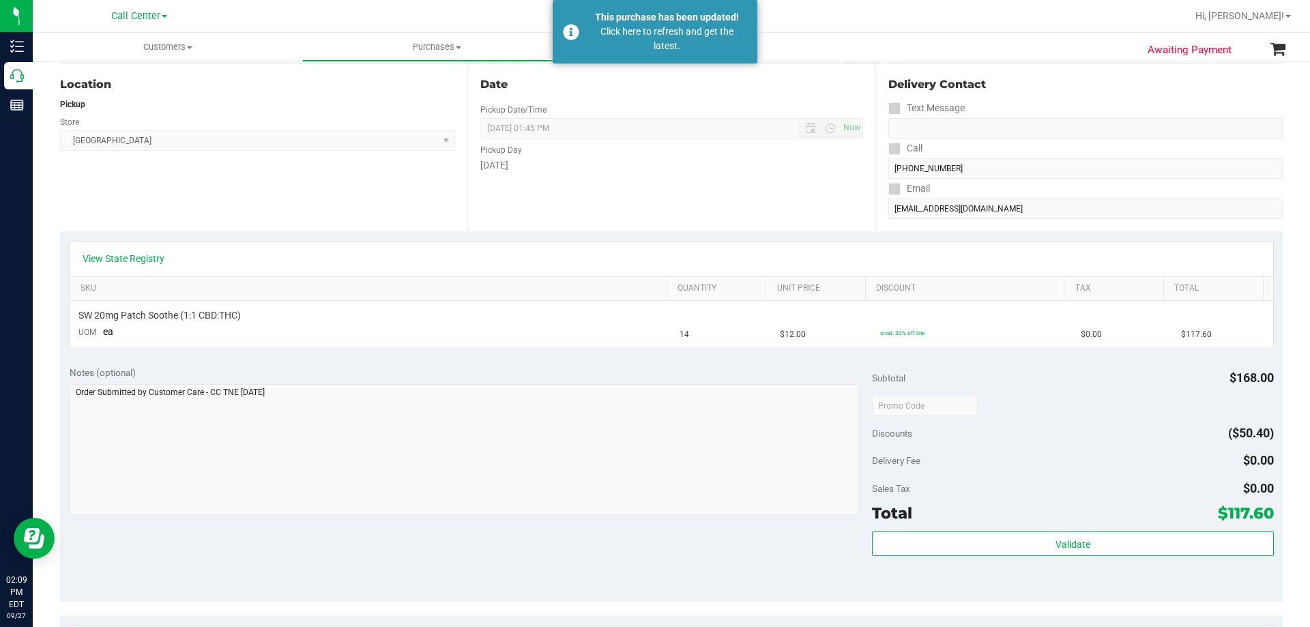
click at [147, 9] on link "Call Center" at bounding box center [139, 15] width 56 height 13
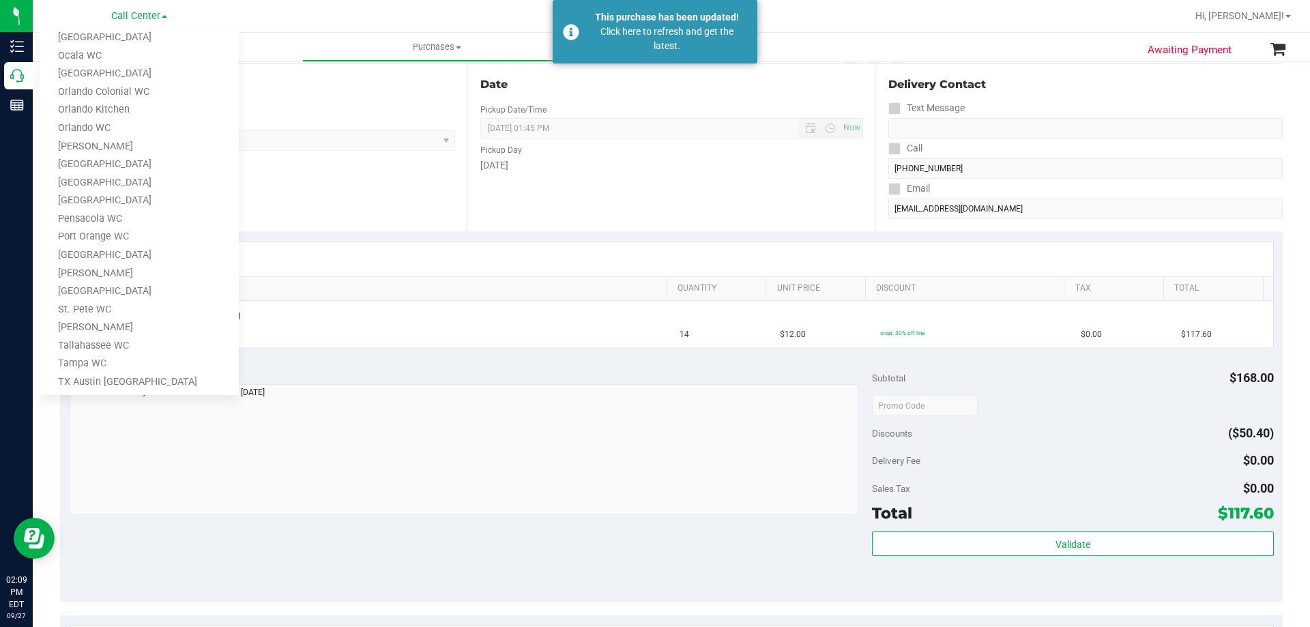
scroll to position [599, 0]
click at [124, 268] on link "TX Austin [GEOGRAPHIC_DATA]" at bounding box center [139, 265] width 199 height 18
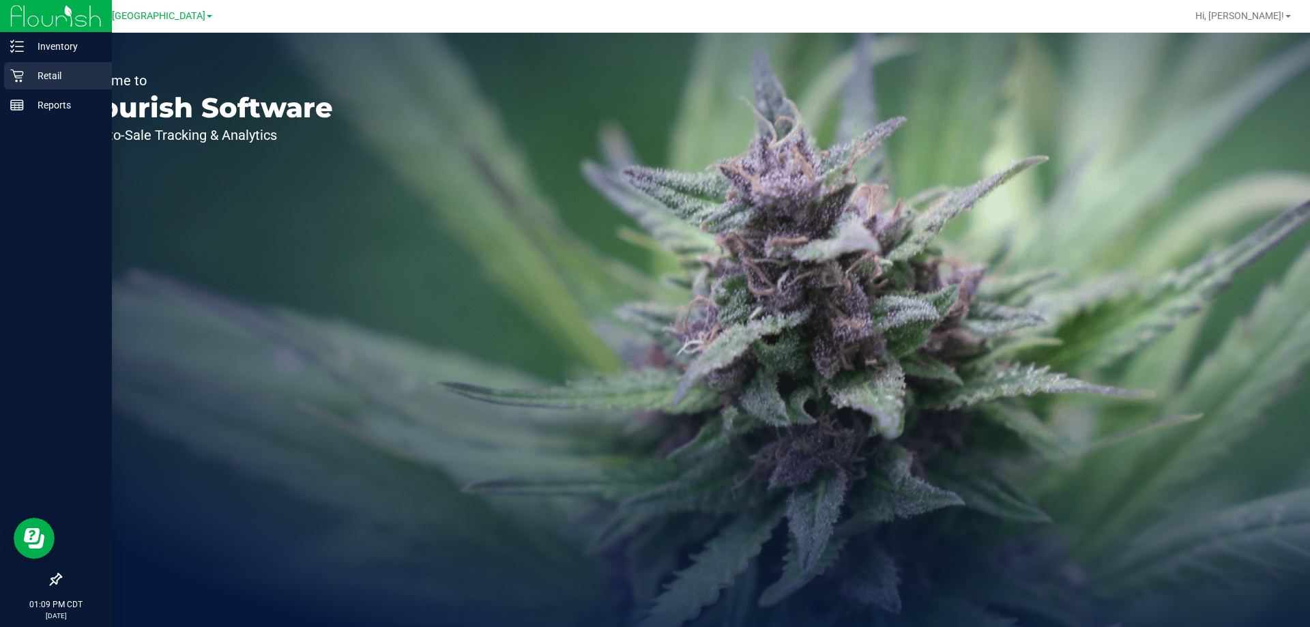
click at [63, 74] on p "Retail" at bounding box center [65, 76] width 82 height 16
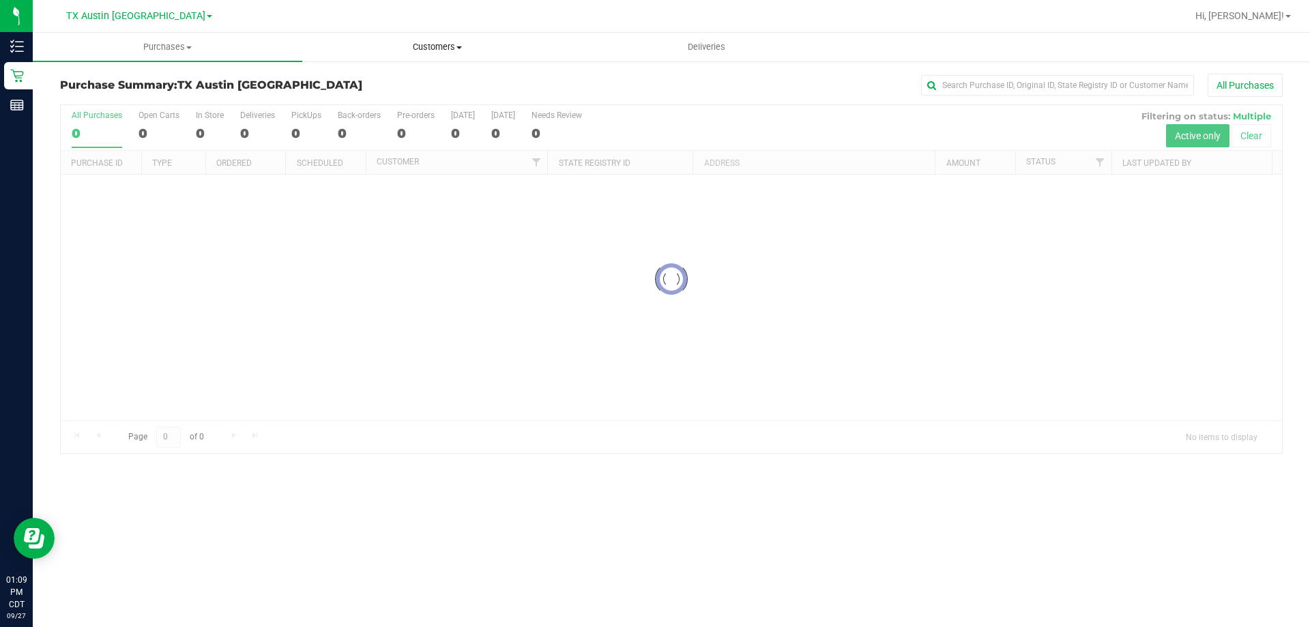
click at [459, 46] on span at bounding box center [459, 47] width 5 height 3
click at [369, 87] on span "All customers" at bounding box center [351, 82] width 98 height 12
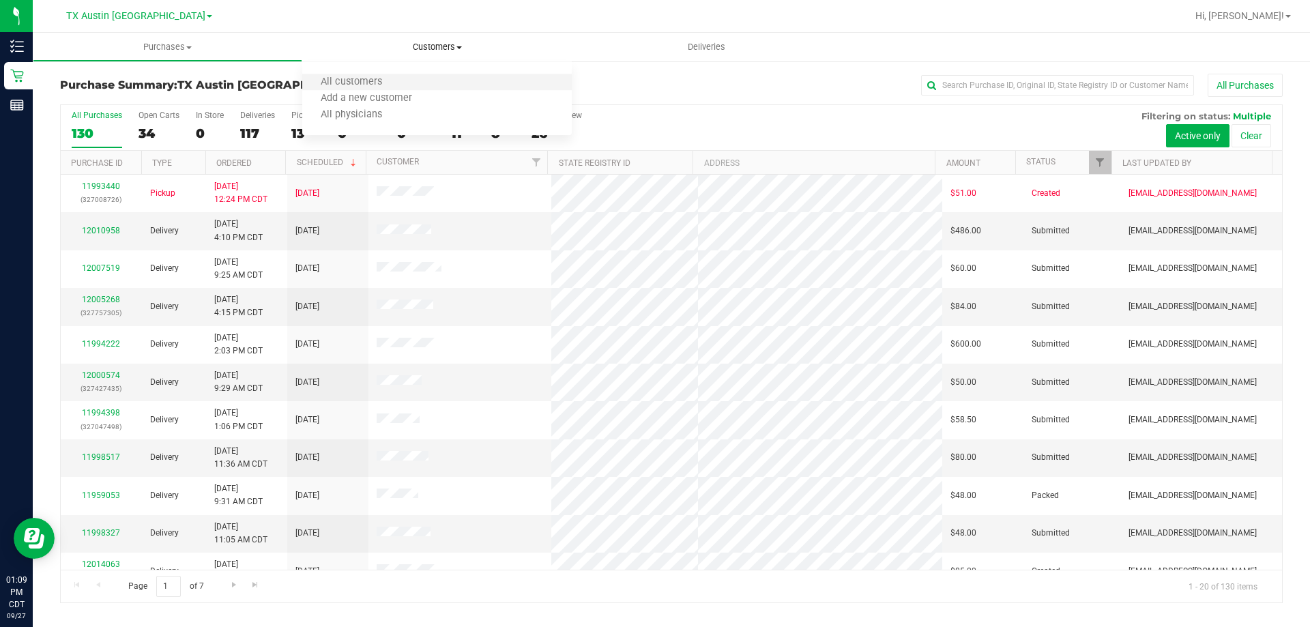
click at [398, 89] on li "All customers" at bounding box center [437, 82] width 270 height 16
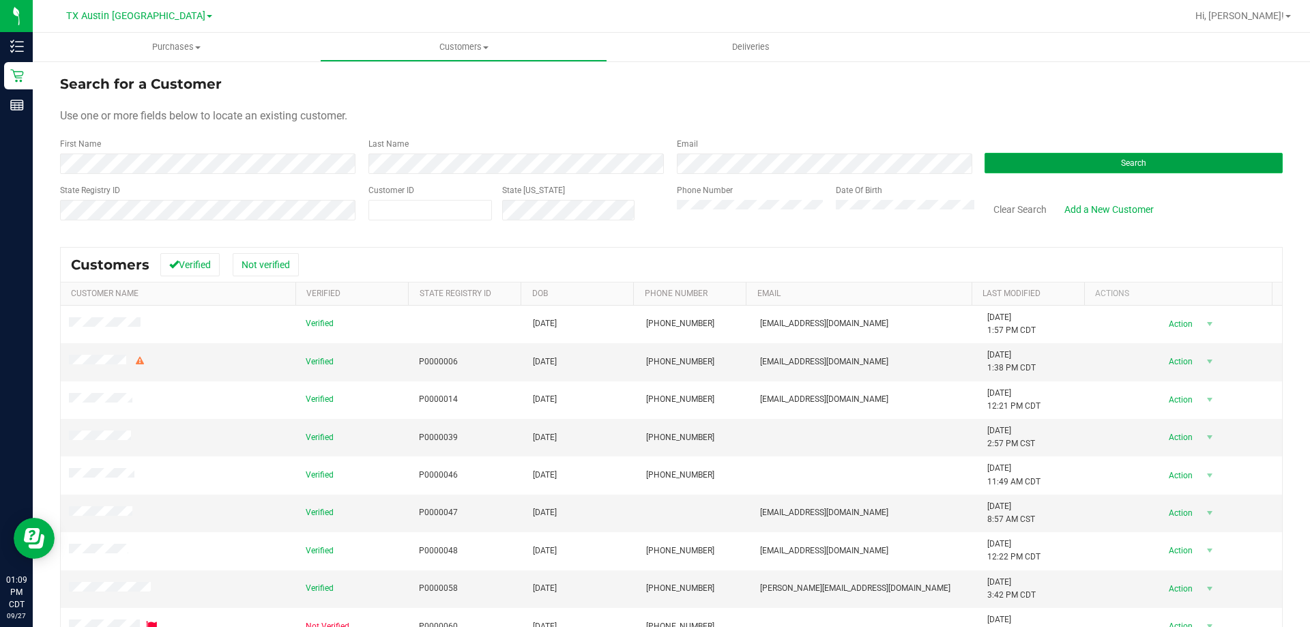
click at [1023, 164] on button "Search" at bounding box center [1134, 163] width 298 height 20
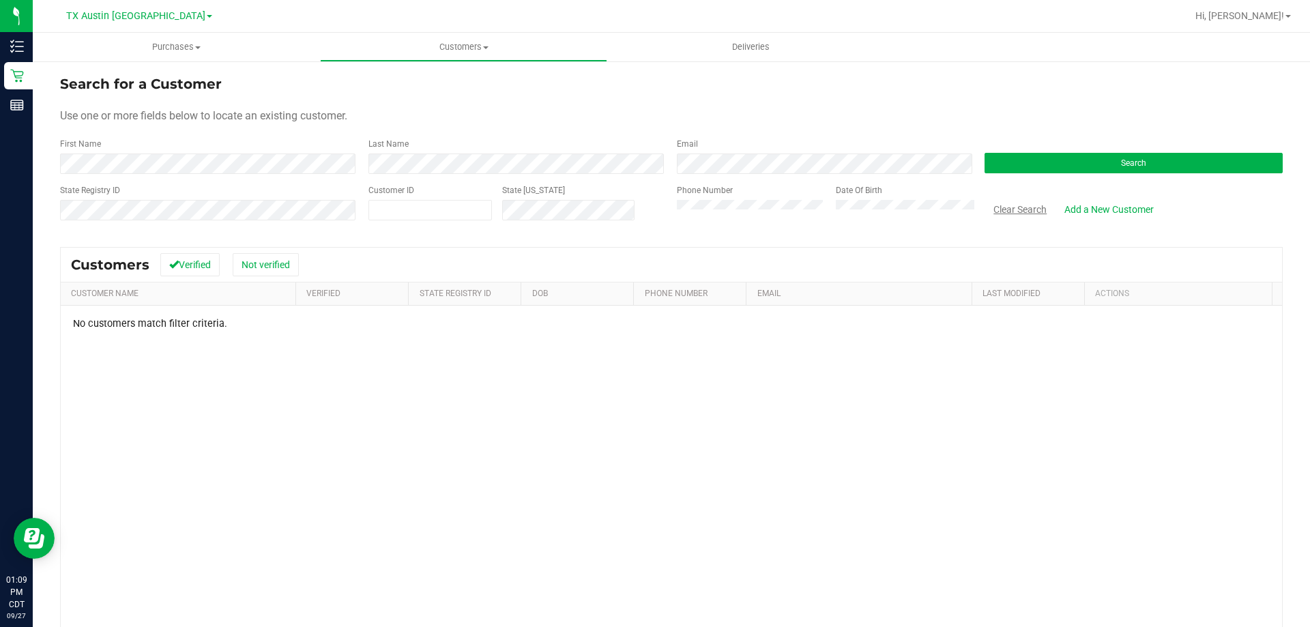
click at [1005, 210] on button "Clear Search" at bounding box center [1020, 209] width 71 height 23
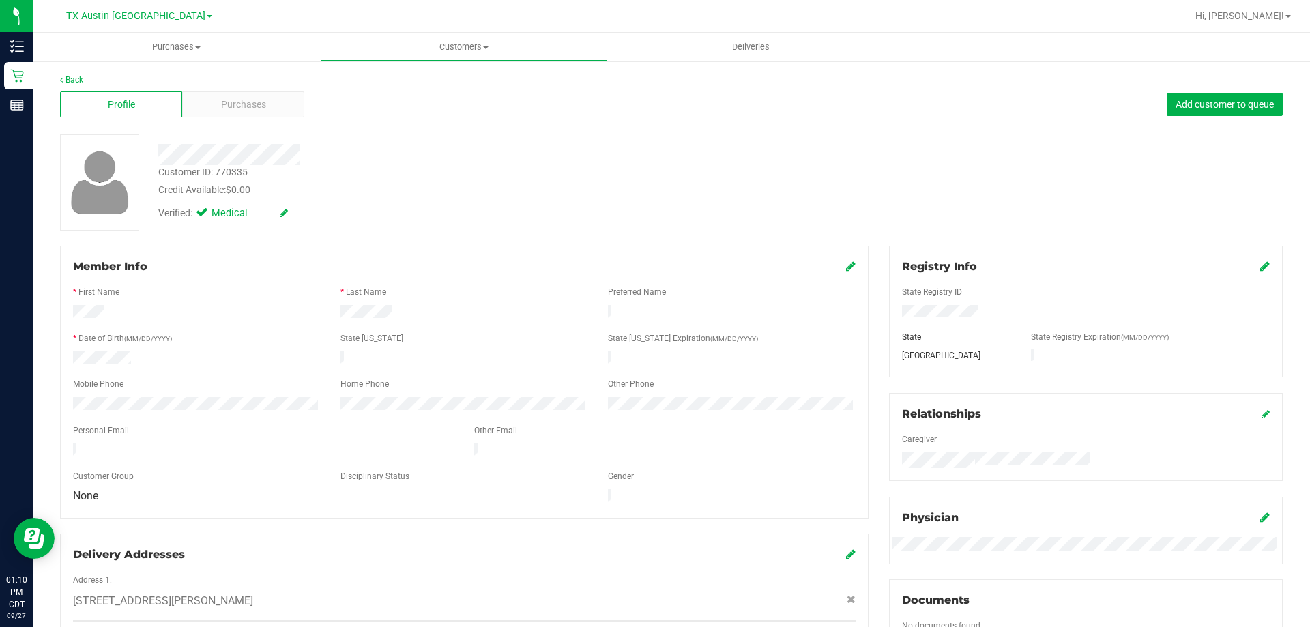
click at [442, 416] on div at bounding box center [464, 419] width 783 height 11
drag, startPoint x: 399, startPoint y: 169, endPoint x: 299, endPoint y: 98, distance: 123.3
click at [399, 169] on div "Customer ID: 770335 Credit Available: $0.00" at bounding box center [459, 181] width 622 height 32
click at [269, 77] on div "Back" at bounding box center [671, 80] width 1223 height 12
click at [268, 99] on div "Purchases" at bounding box center [243, 104] width 122 height 26
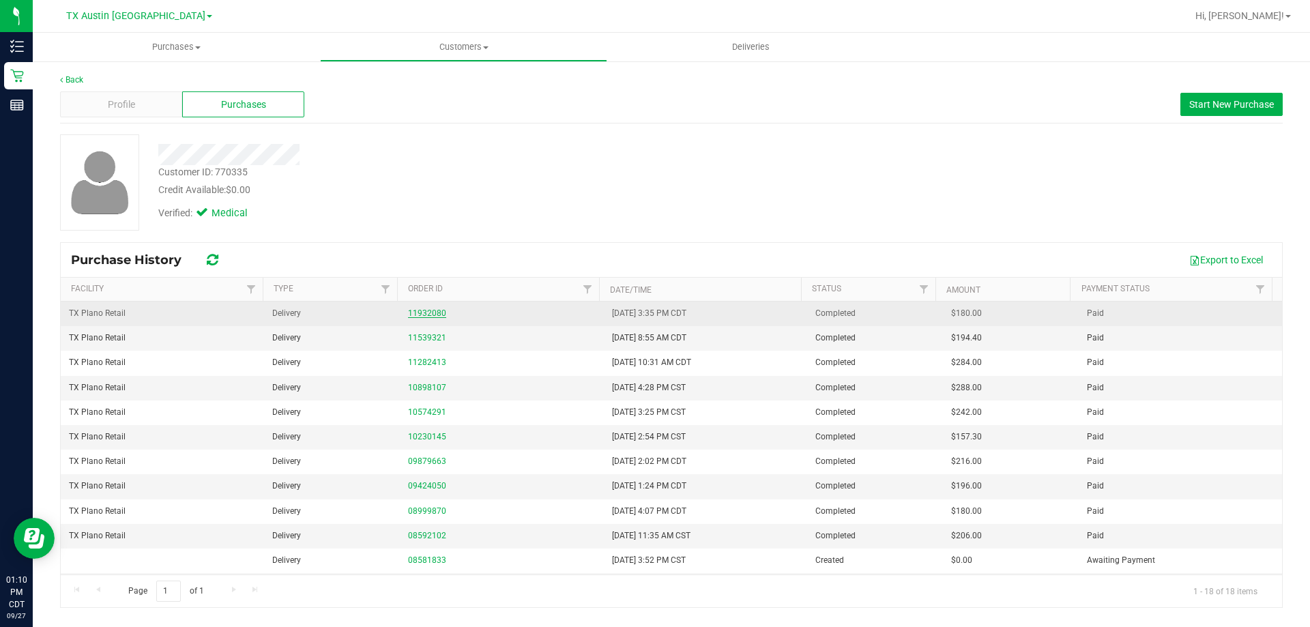
drag, startPoint x: 416, startPoint y: 319, endPoint x: 421, endPoint y: 314, distance: 7.7
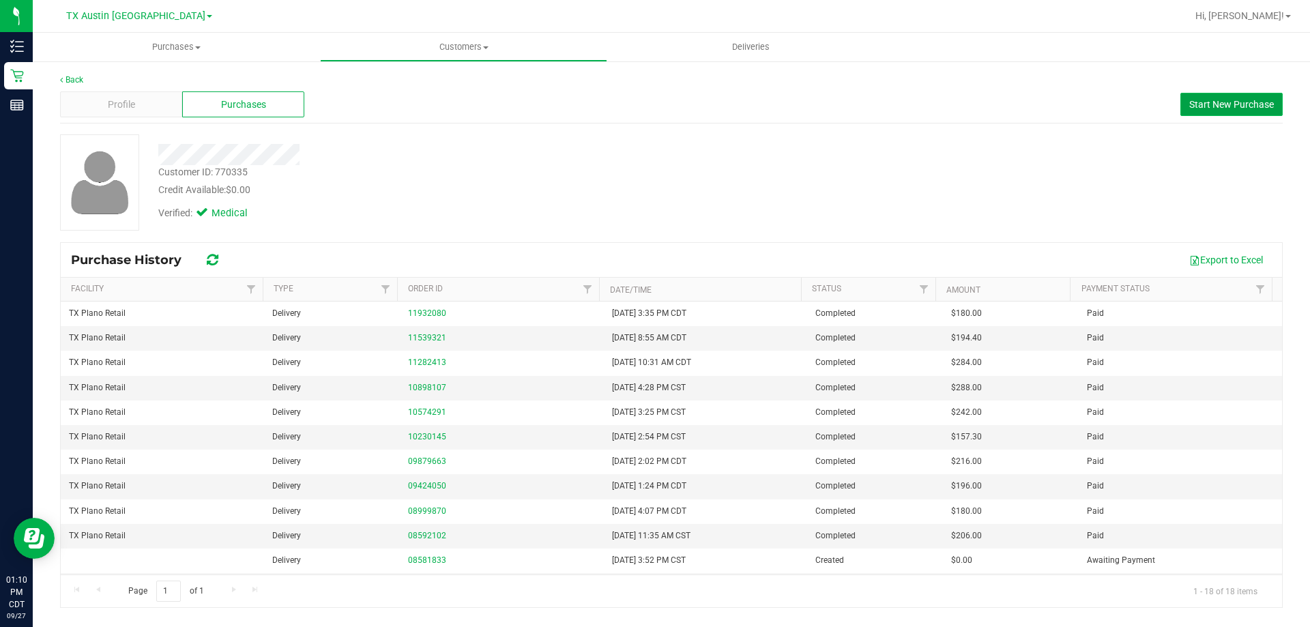
click at [1214, 102] on span "Start New Purchase" at bounding box center [1232, 104] width 85 height 11
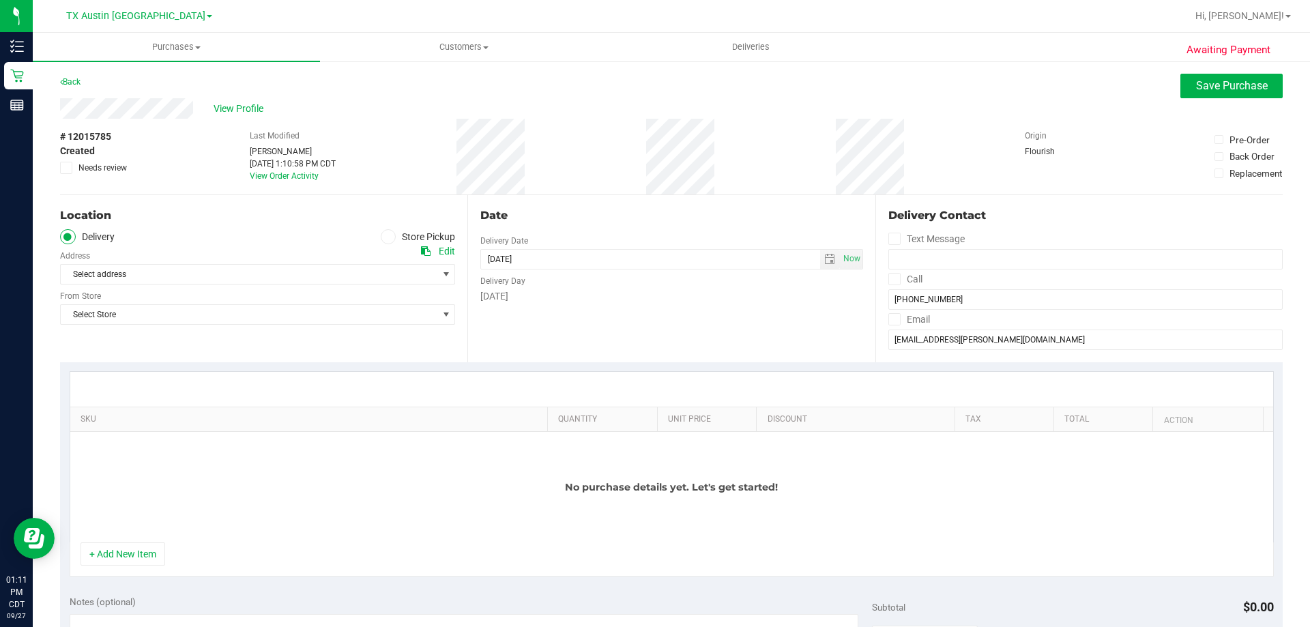
click at [381, 232] on label "Store Pickup" at bounding box center [418, 237] width 75 height 16
click at [0, 0] on input "Store Pickup" at bounding box center [0, 0] width 0 height 0
click at [288, 275] on span "Select Store" at bounding box center [249, 274] width 377 height 19
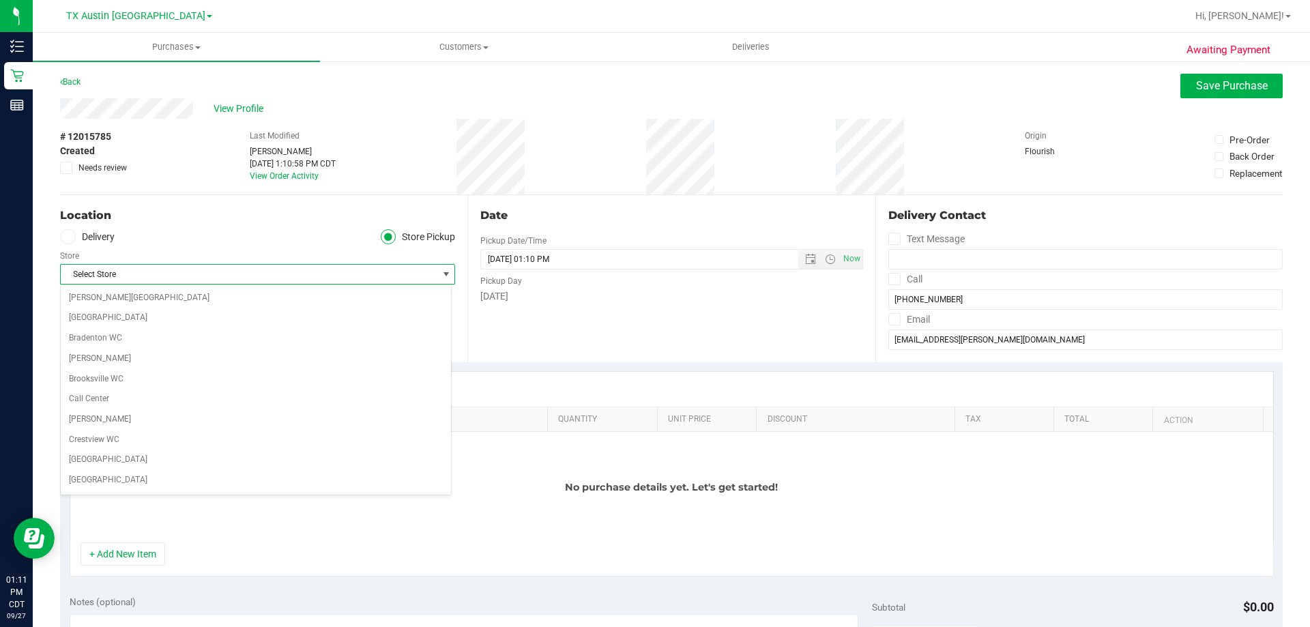
click at [66, 237] on icon at bounding box center [67, 237] width 8 height 0
click at [0, 0] on input "Delivery" at bounding box center [0, 0] width 0 height 0
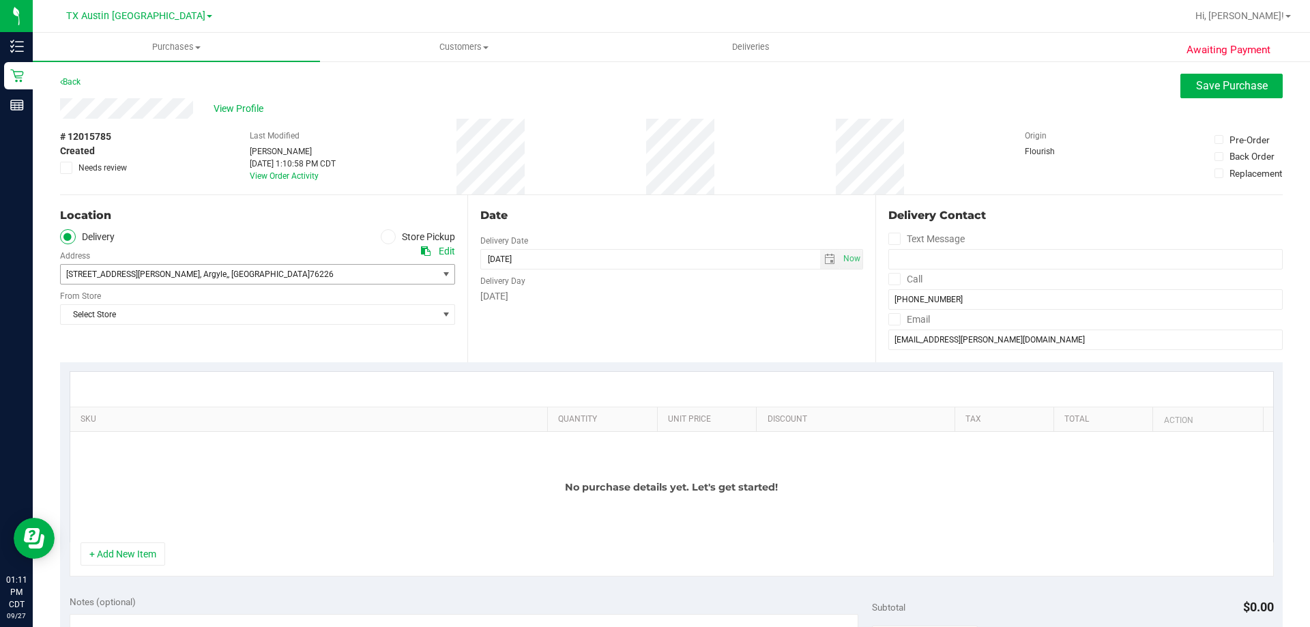
click at [162, 268] on span "2260 Britt Dr , Argyle, , TX 76226" at bounding box center [240, 274] width 358 height 19
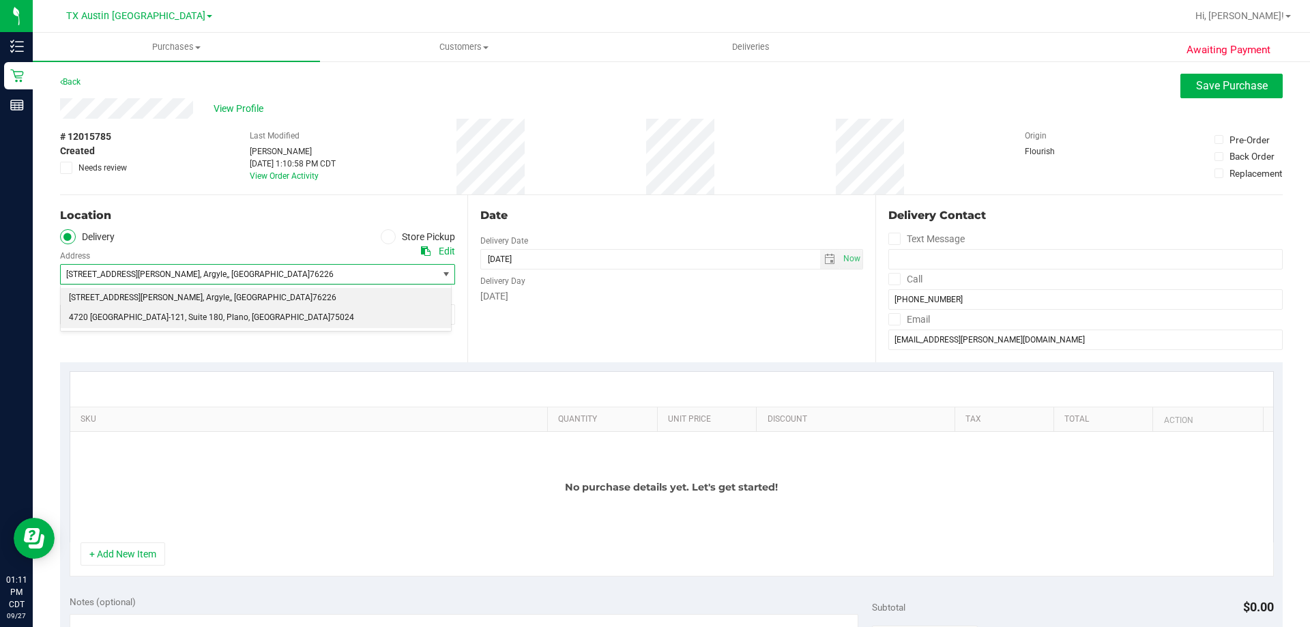
click at [223, 313] on span ", Plano" at bounding box center [235, 318] width 25 height 18
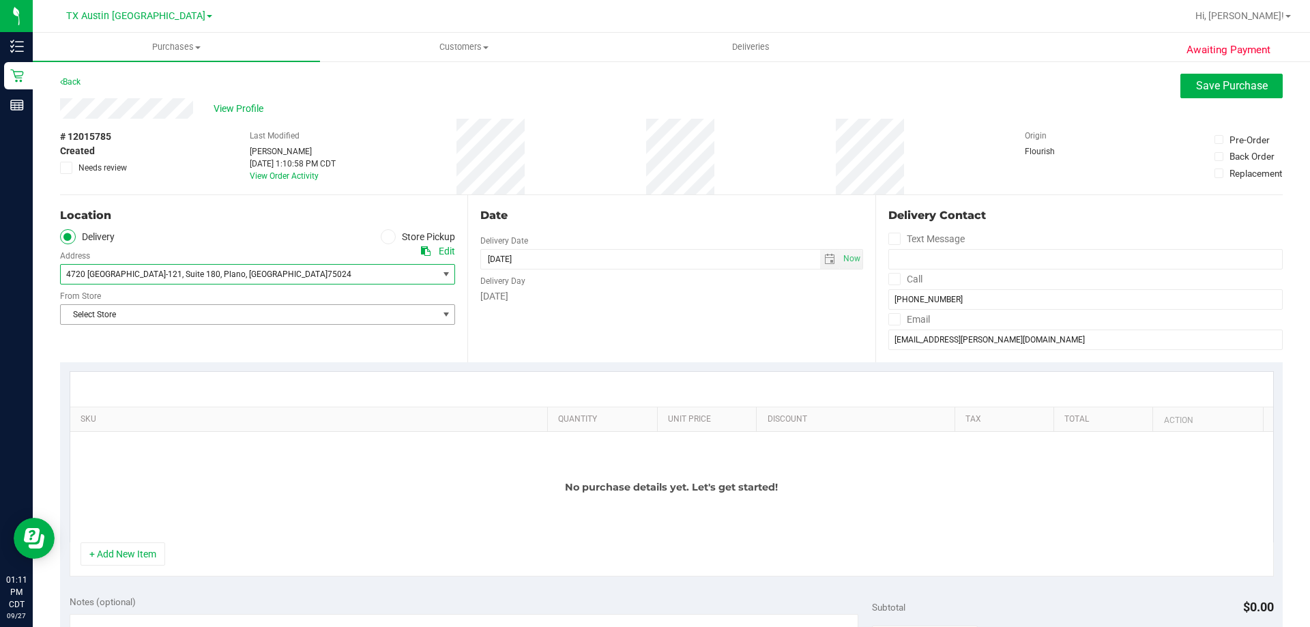
click at [154, 306] on span "Select Store" at bounding box center [249, 314] width 377 height 19
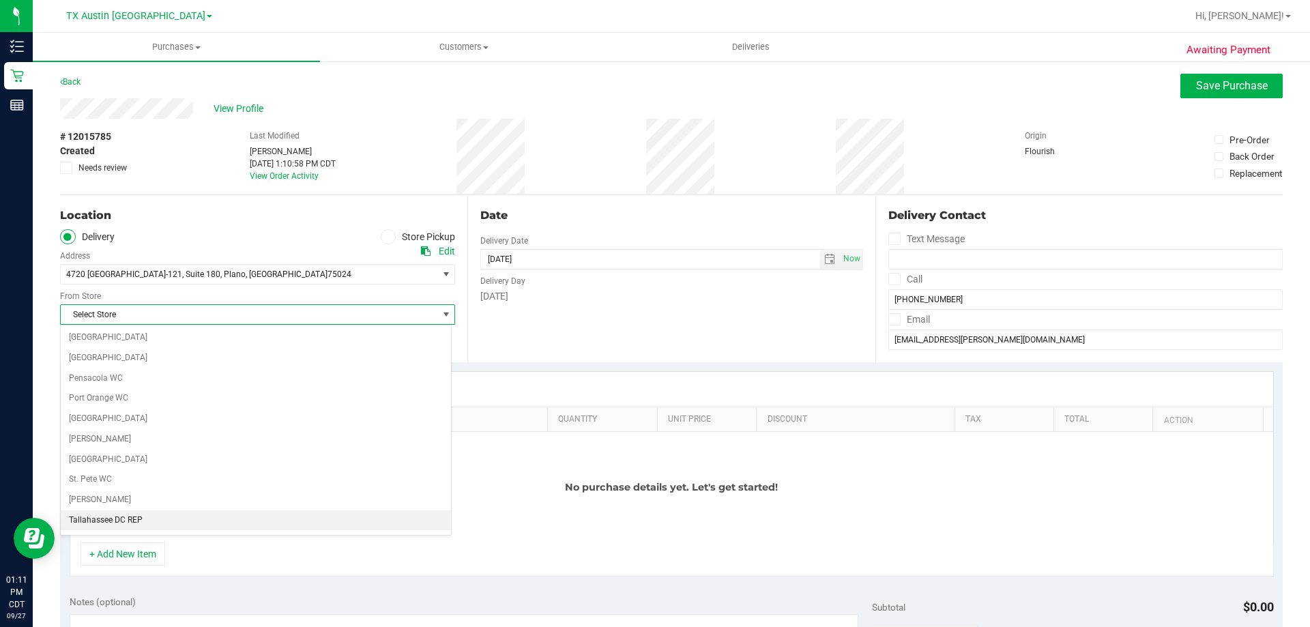
scroll to position [992, 0]
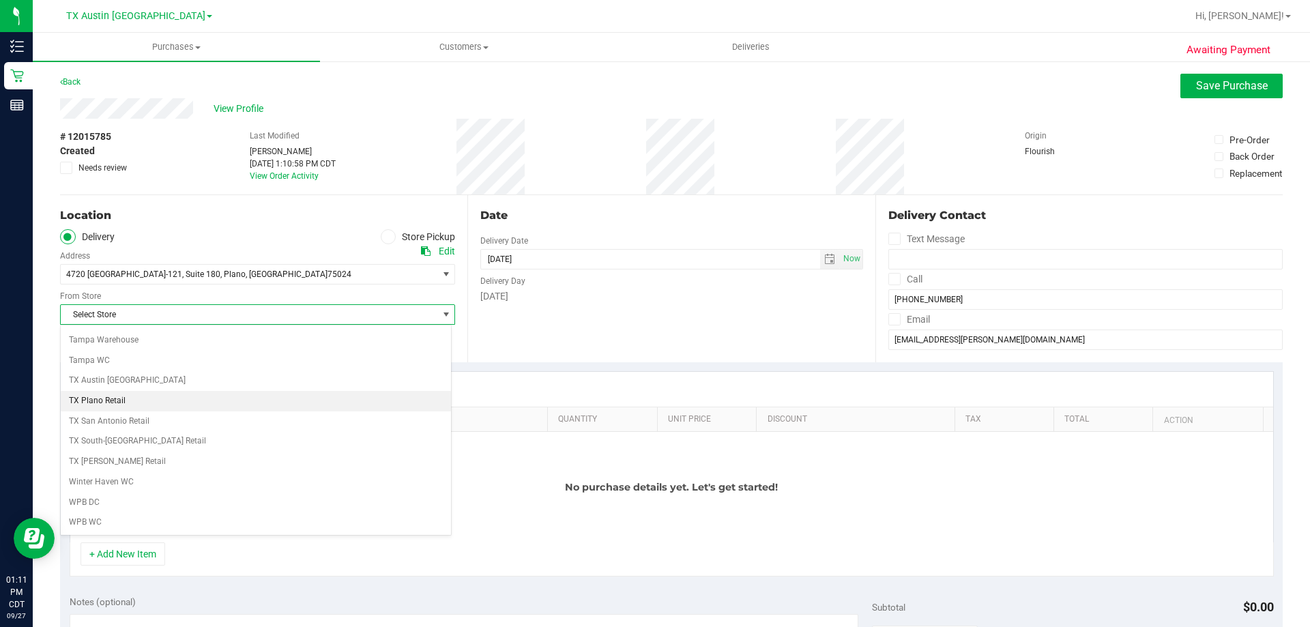
click at [143, 403] on li "TX Plano Retail" at bounding box center [256, 401] width 390 height 20
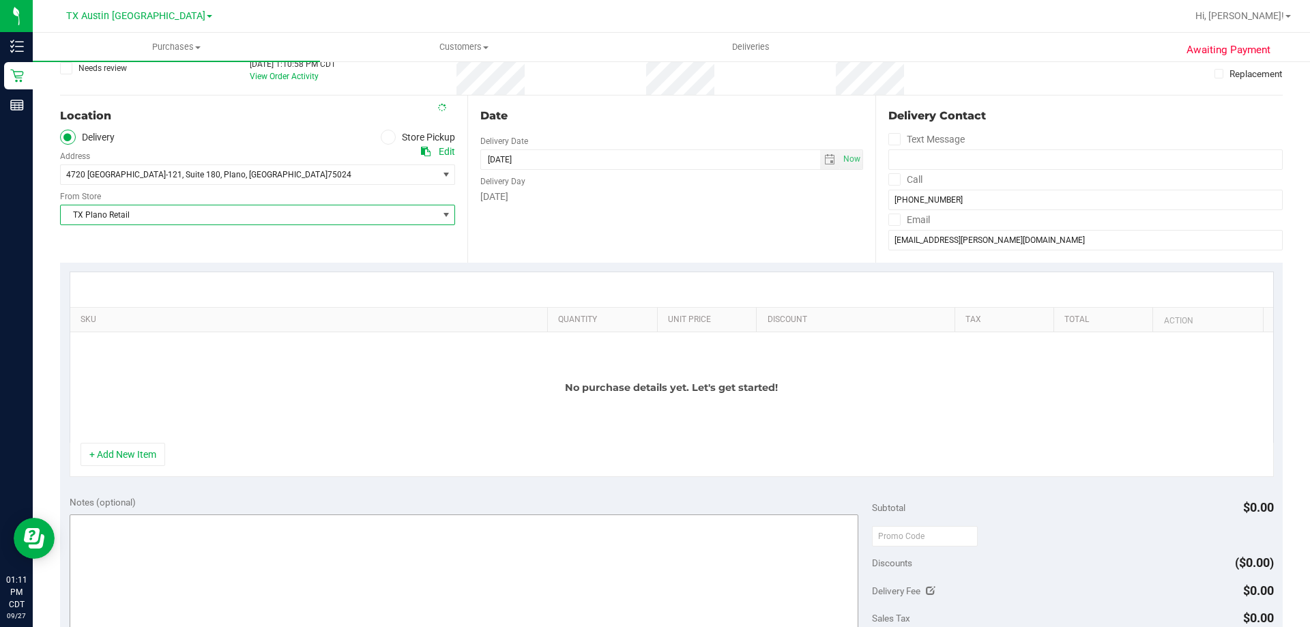
scroll to position [205, 0]
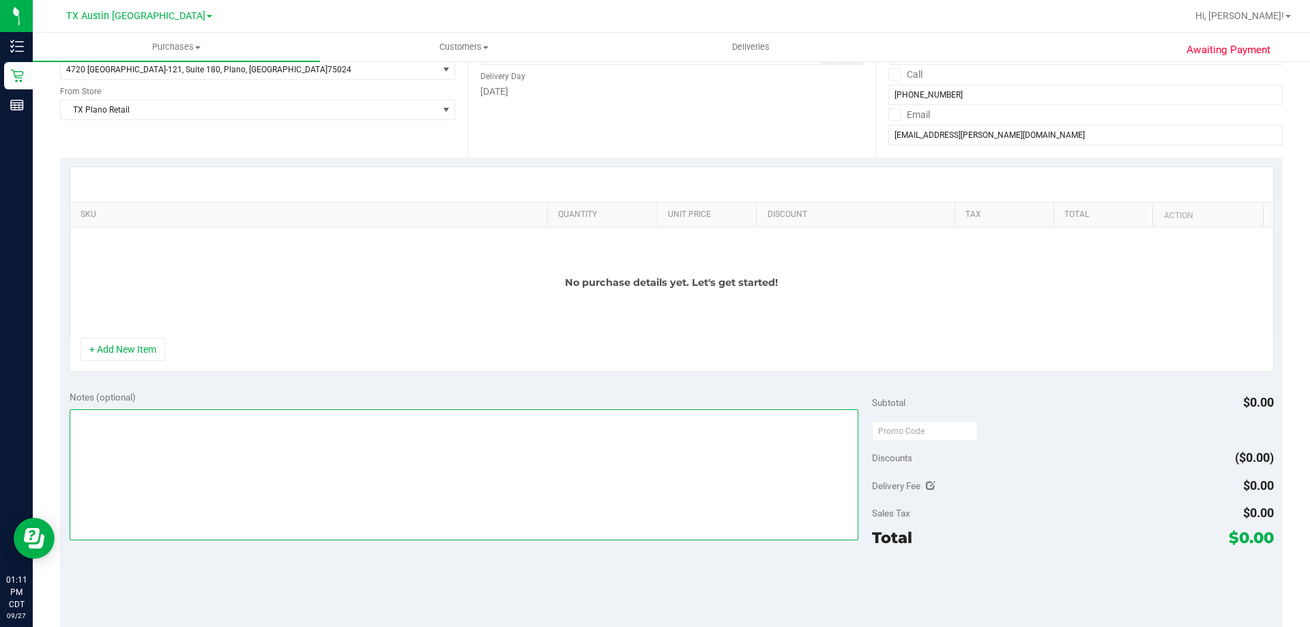
click at [304, 486] on textarea at bounding box center [465, 475] width 790 height 131
type textarea "PLANO PICKUP CONFIRMED 9/28/2025 - CC TNE 09/27/2025"
click at [368, 425] on textarea at bounding box center [465, 475] width 790 height 131
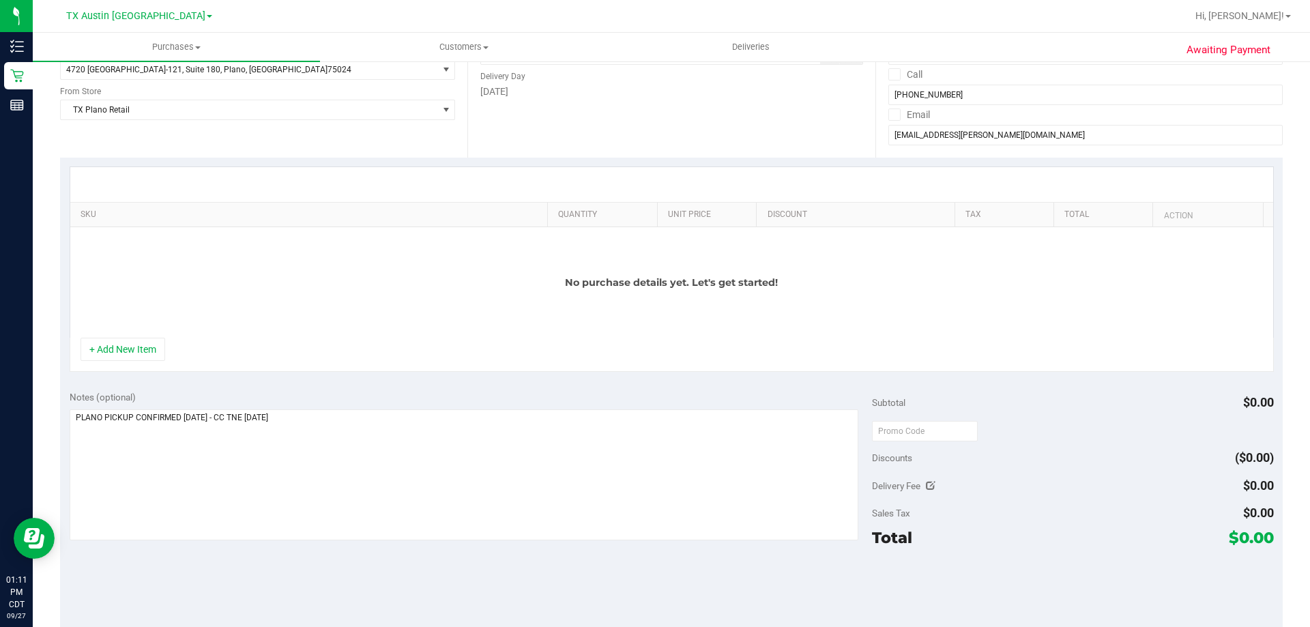
click at [121, 338] on div "No purchase details yet. Let's get started!" at bounding box center [671, 282] width 1203 height 111
click at [129, 356] on button "+ Add New Item" at bounding box center [123, 349] width 85 height 23
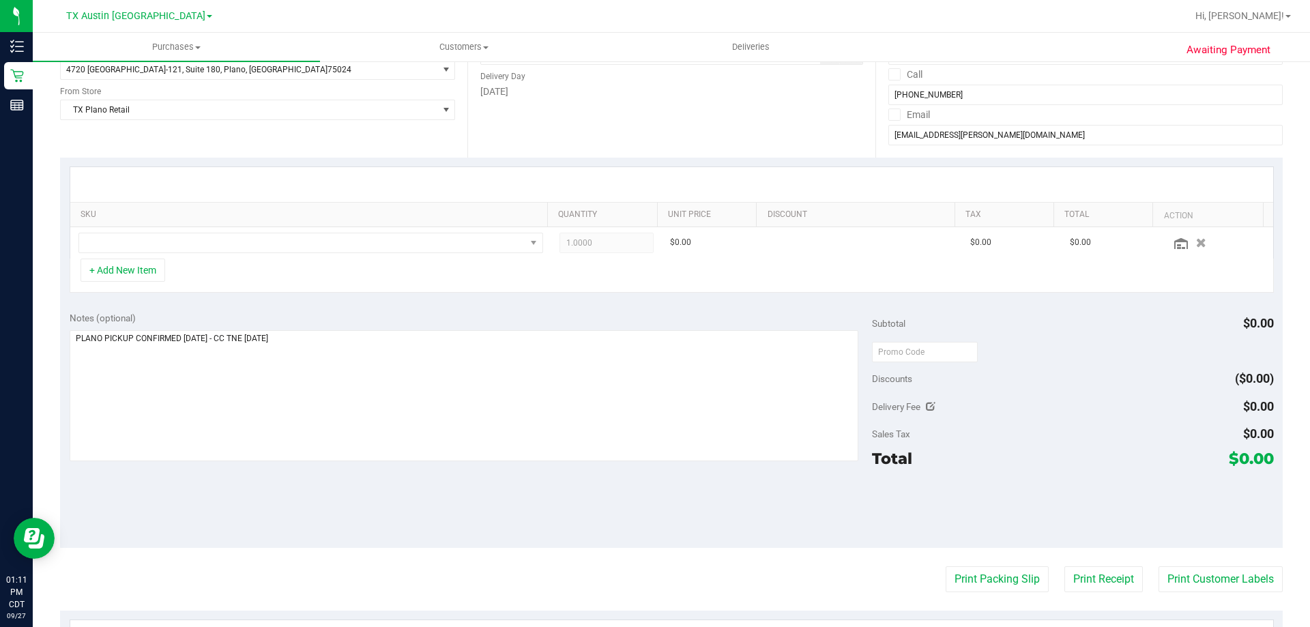
scroll to position [68, 0]
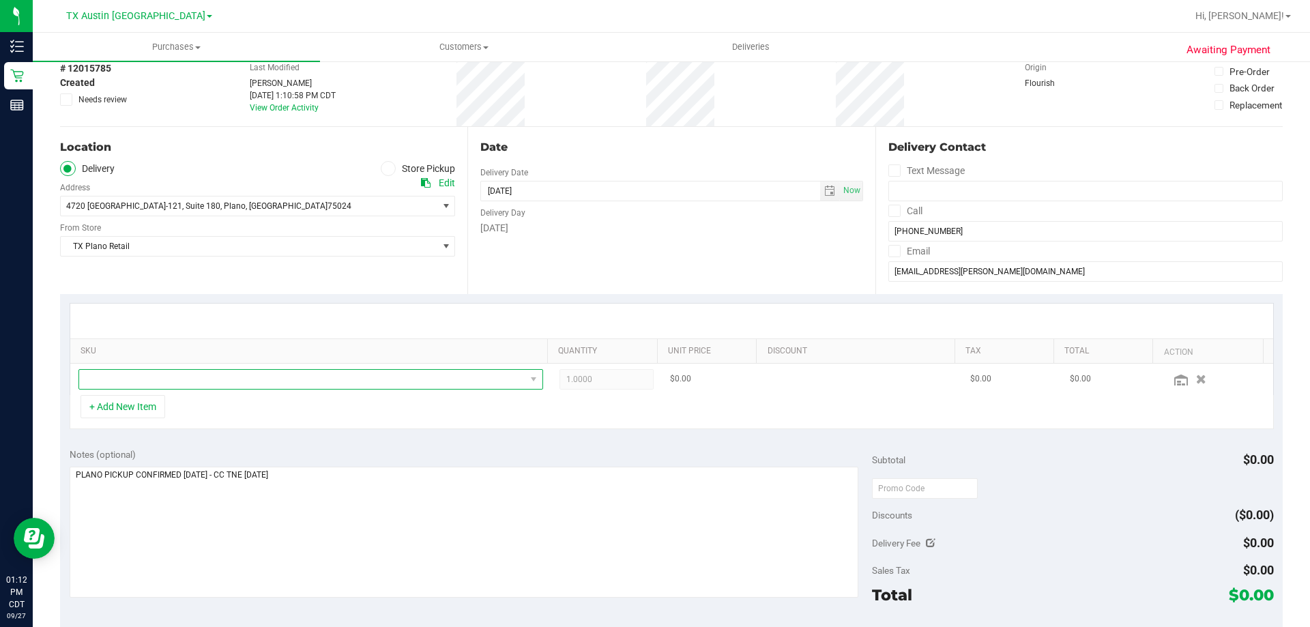
click at [251, 380] on span "NO DATA FOUND" at bounding box center [302, 379] width 446 height 19
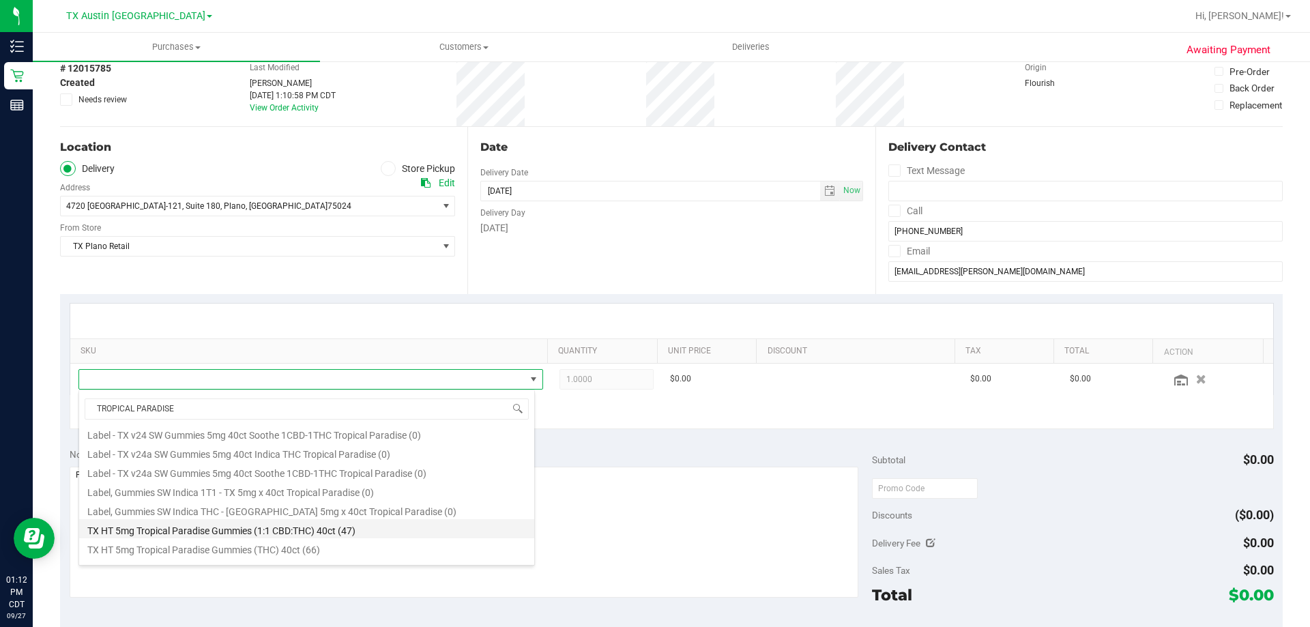
scroll to position [205, 0]
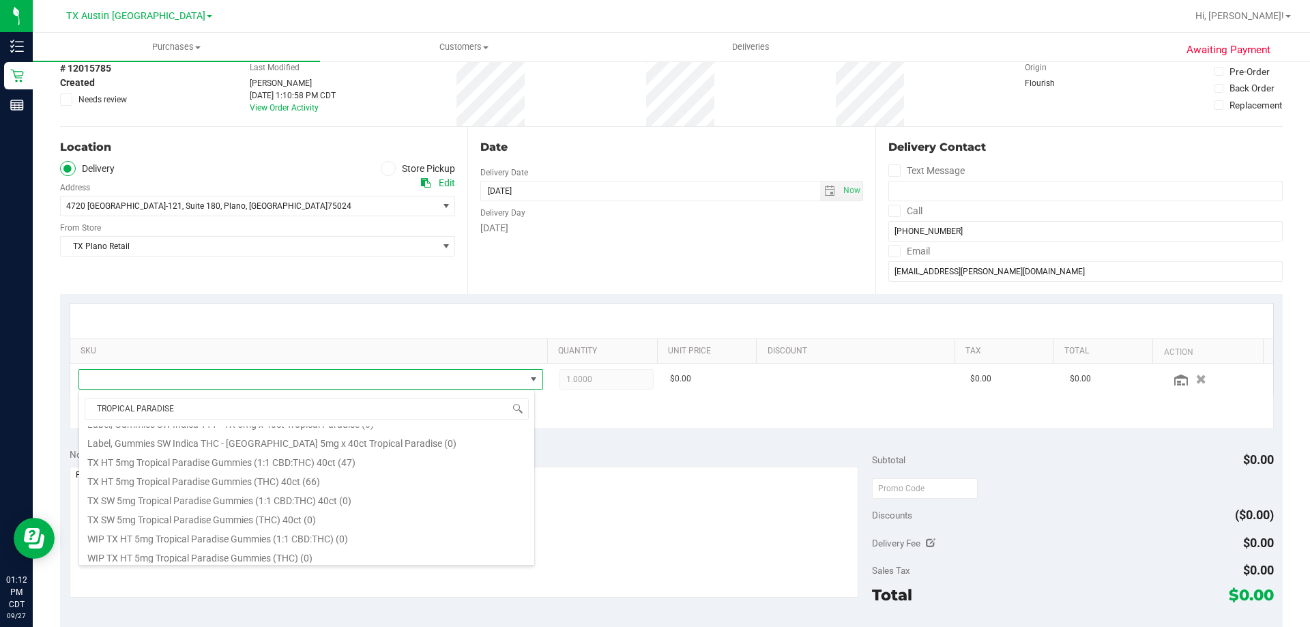
type input "TROPICAL PARADISE"
click at [633, 439] on div "Notes (optional) Subtotal $0.00 Discounts ($0.00) Delivery Fee $0.00 Sales Tax …" at bounding box center [671, 562] width 1223 height 246
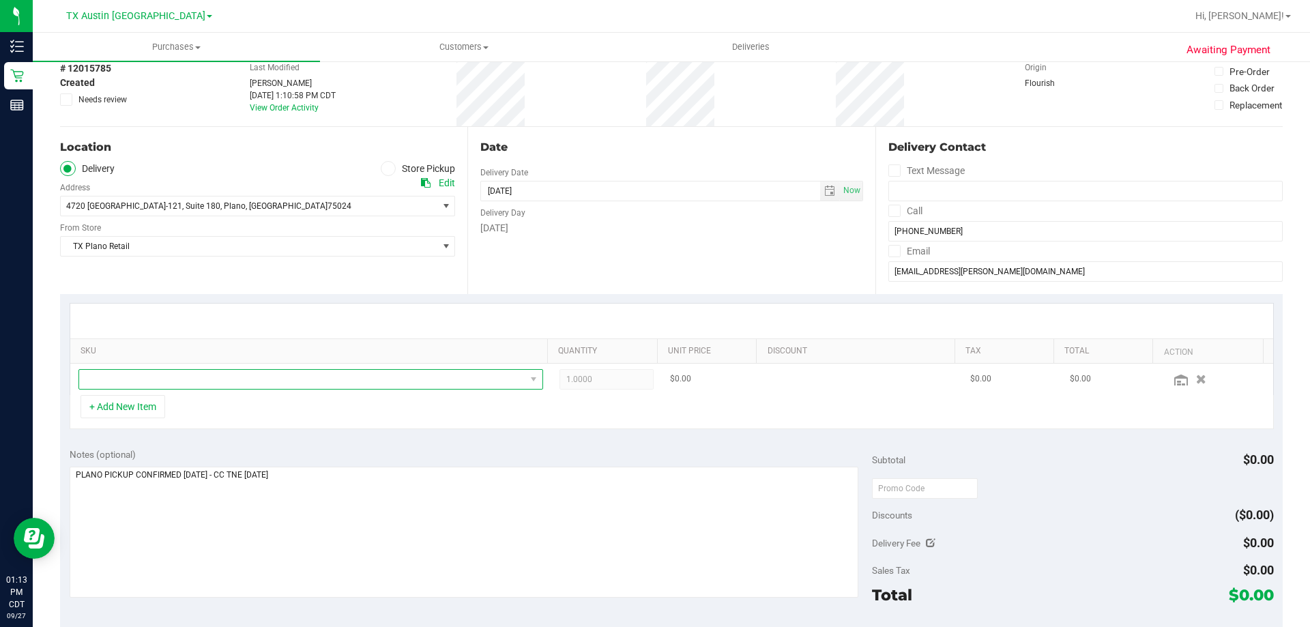
click at [192, 386] on span "NO DATA FOUND" at bounding box center [302, 379] width 446 height 19
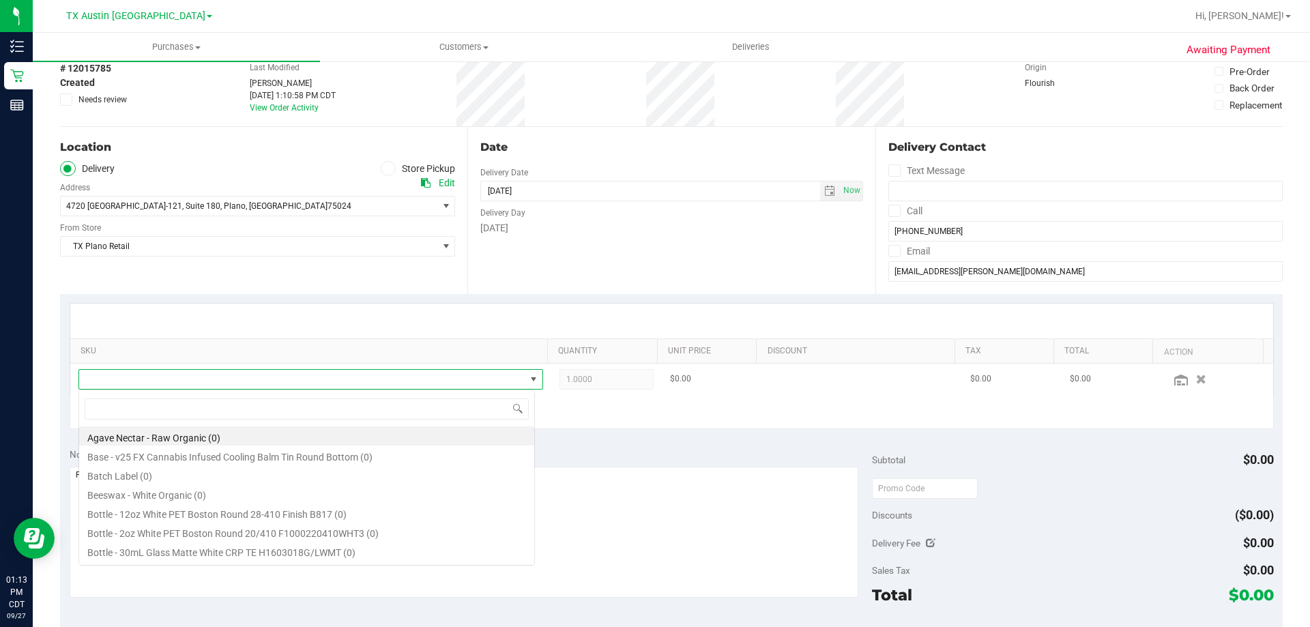
scroll to position [20, 453]
type input "TROPICAL PARADISE"
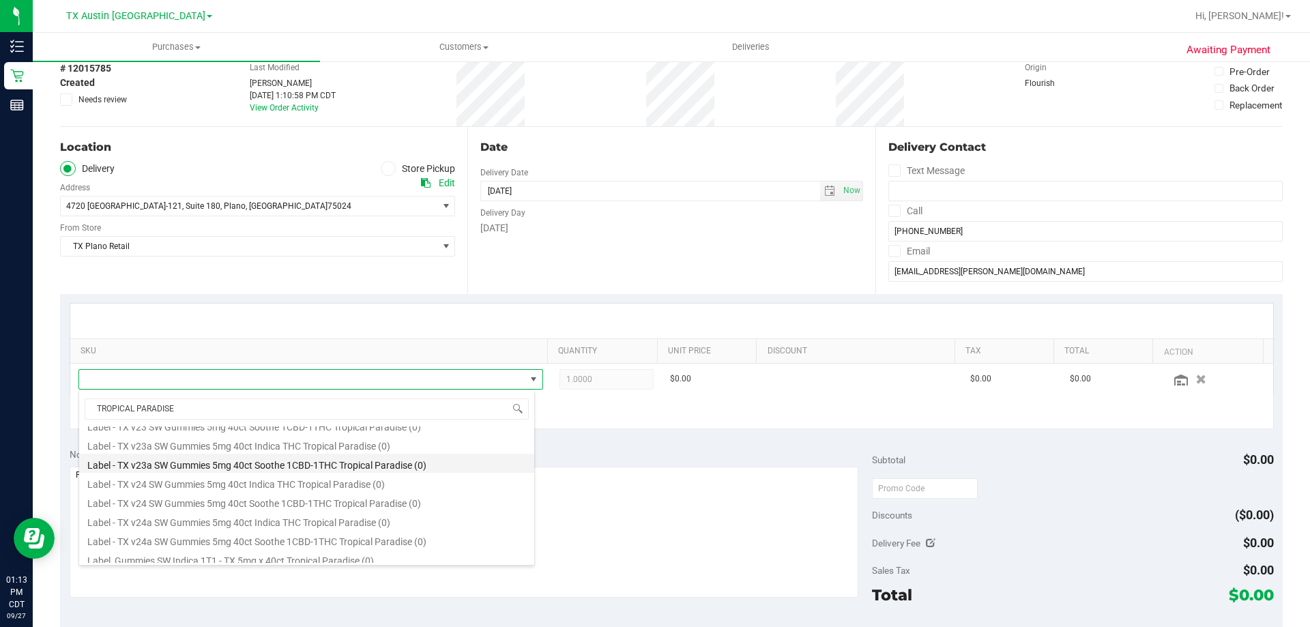
scroll to position [137, 0]
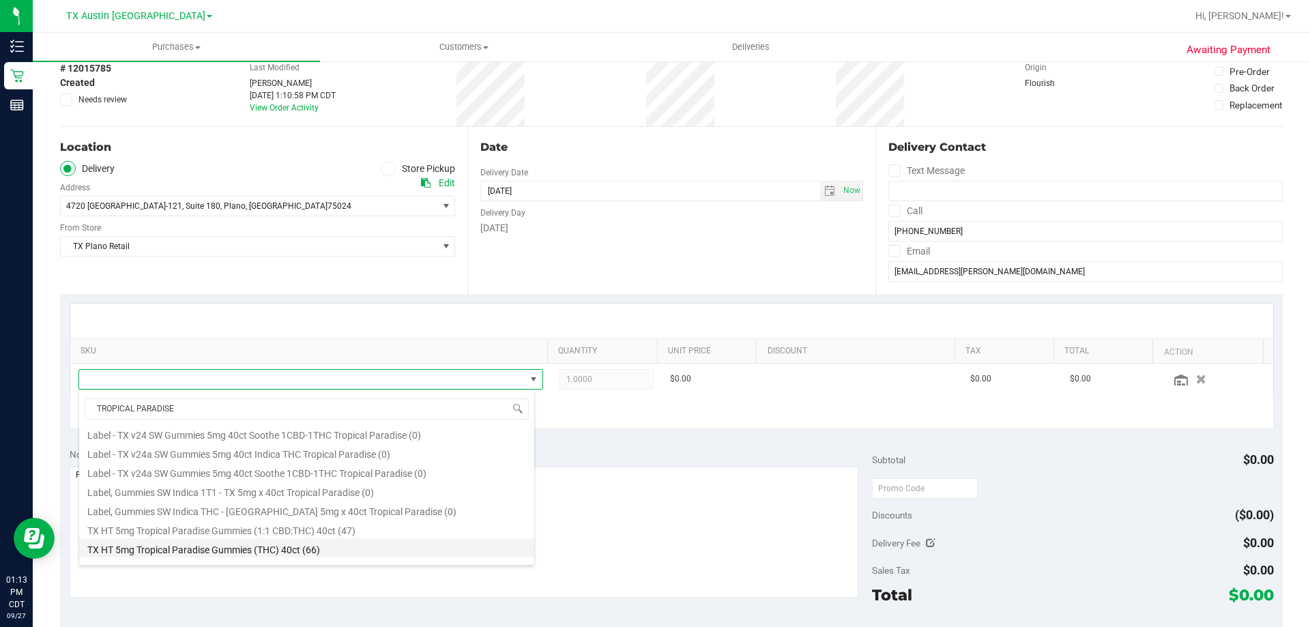
click at [311, 550] on li "TX HT 5mg Tropical Paradise Gummies (THC) 40ct (66)" at bounding box center [306, 548] width 455 height 19
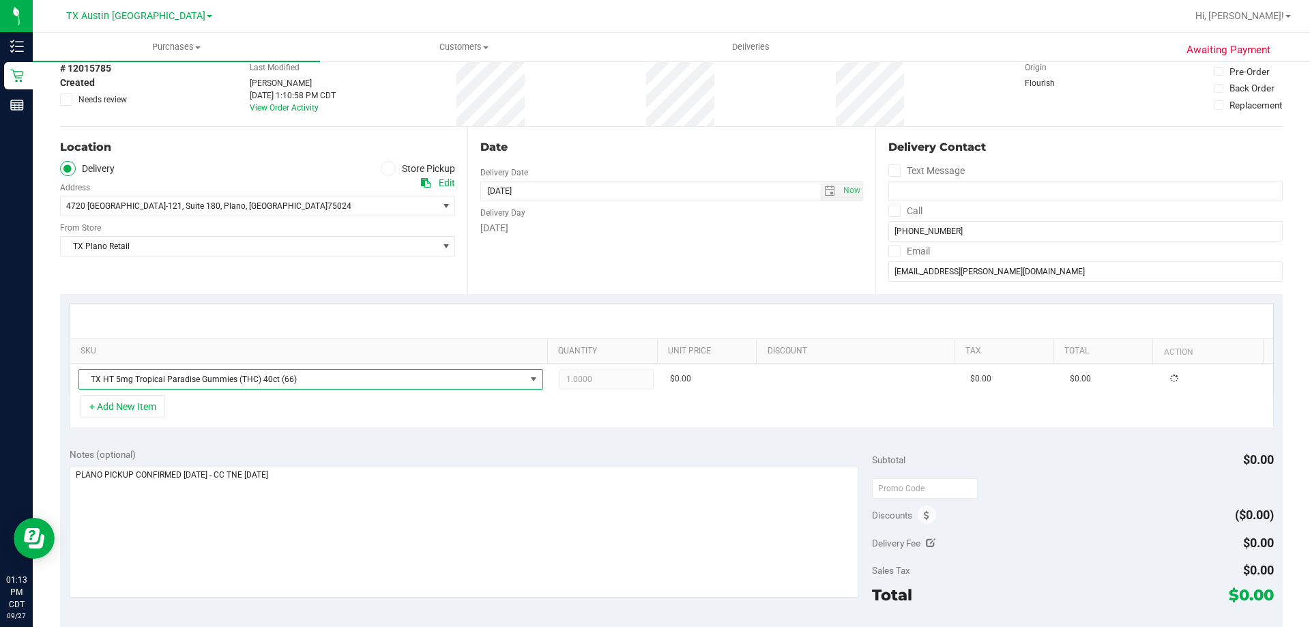
click at [336, 420] on div "+ Add New Item" at bounding box center [672, 412] width 1205 height 34
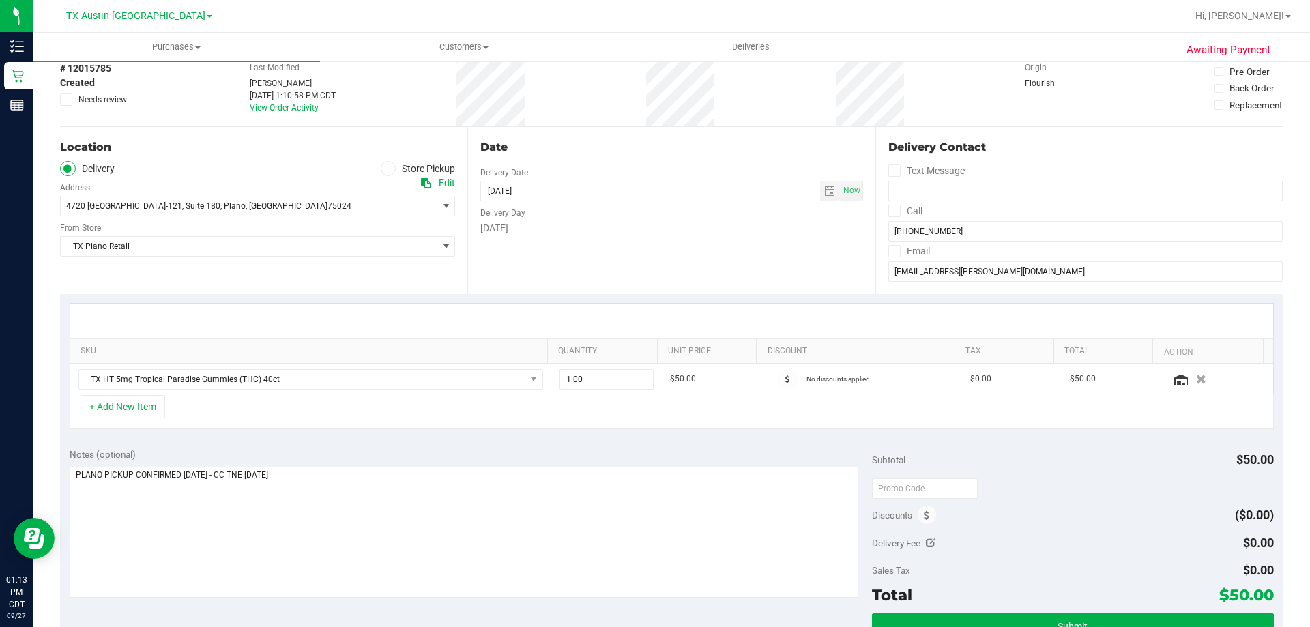
click at [582, 415] on div "+ Add New Item" at bounding box center [672, 412] width 1205 height 34
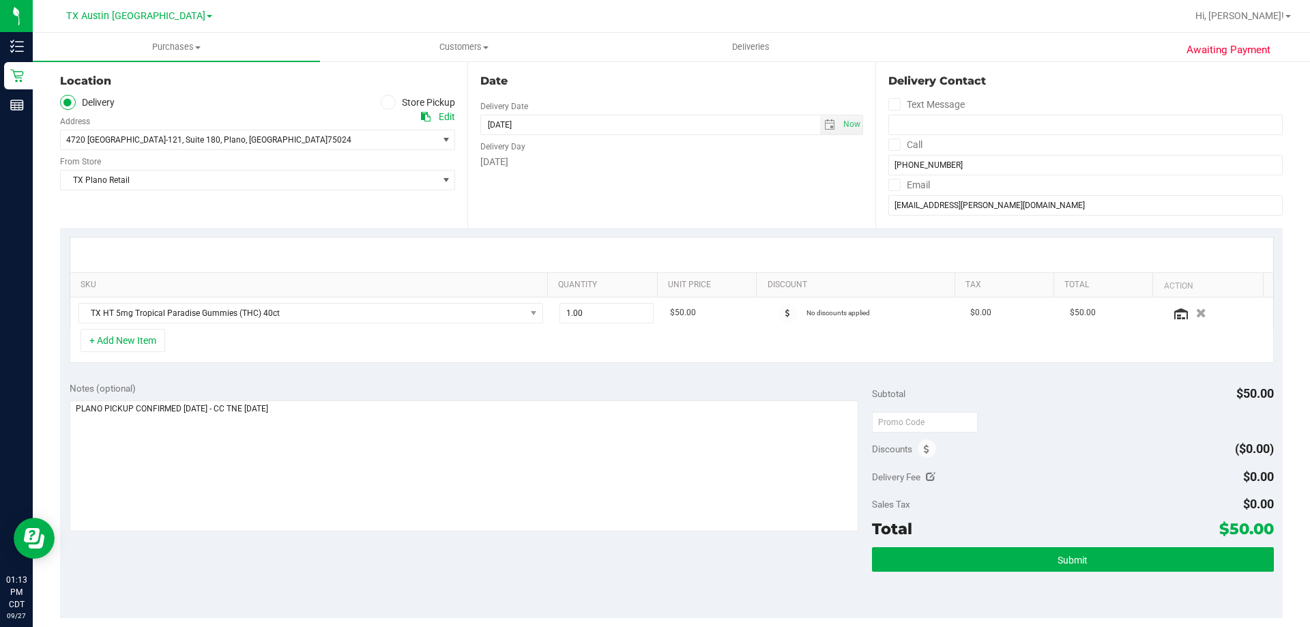
scroll to position [205, 0]
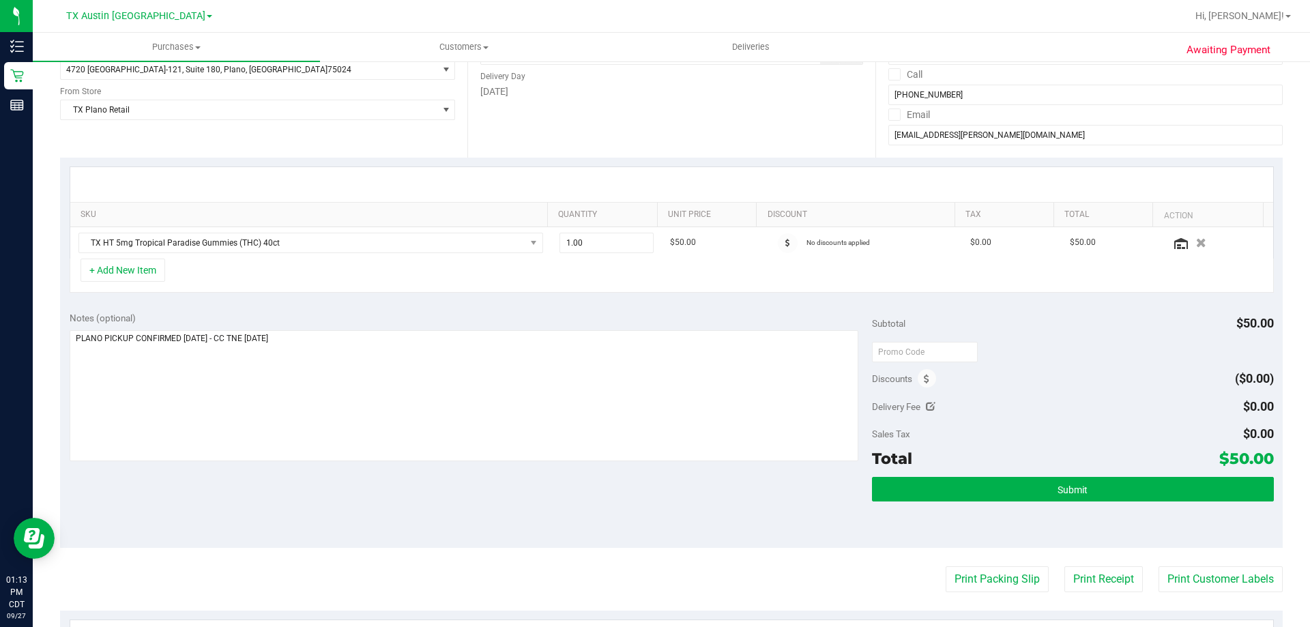
click at [354, 501] on div "Notes (optional) Subtotal $50.00 Discounts ($0.00) Delivery Fee $0.00 Sales Tax…" at bounding box center [671, 425] width 1223 height 246
click at [386, 276] on div "+ Add New Item" at bounding box center [672, 276] width 1205 height 34
click at [375, 350] on textarea at bounding box center [465, 395] width 790 height 131
click at [427, 482] on div "Notes (optional) Subtotal $50.00 Discounts ($0.00) Delivery Fee $0.00 Sales Tax…" at bounding box center [671, 425] width 1223 height 246
click at [435, 387] on textarea at bounding box center [465, 395] width 790 height 131
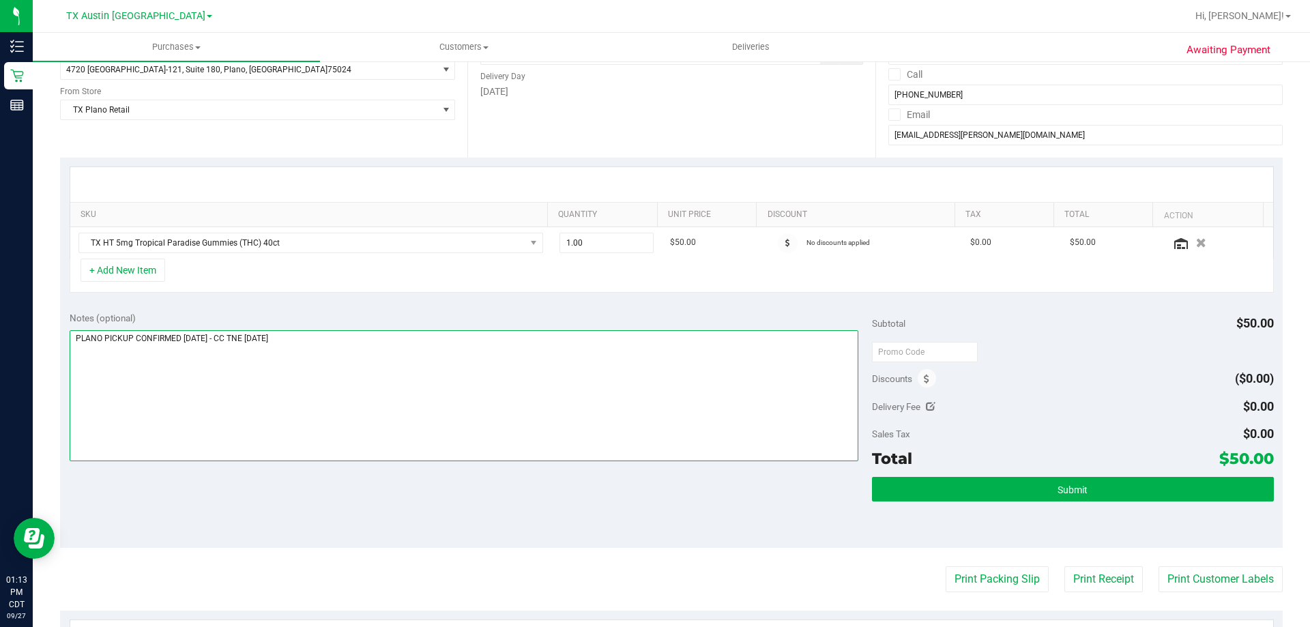
click at [435, 387] on textarea at bounding box center [465, 395] width 790 height 131
click at [373, 476] on div "Notes (optional) Subtotal $50.00 Discounts ($0.00) Delivery Fee $0.00 Sales Tax…" at bounding box center [671, 425] width 1223 height 246
click at [390, 351] on textarea at bounding box center [465, 395] width 790 height 131
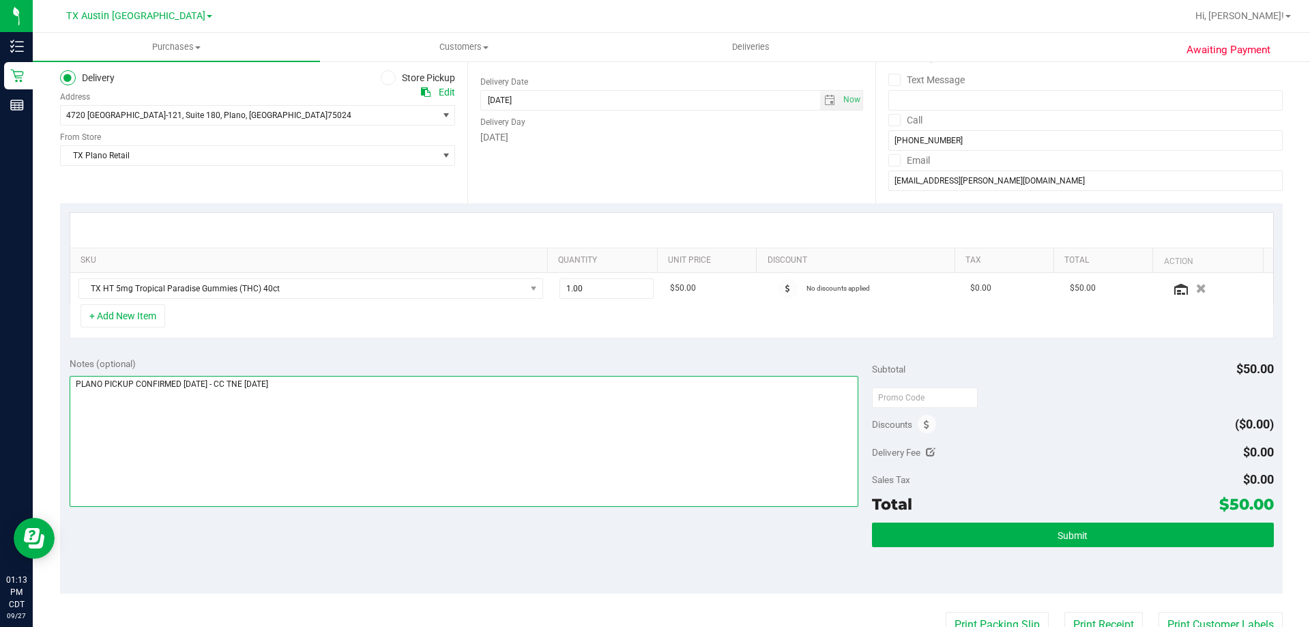
scroll to position [137, 0]
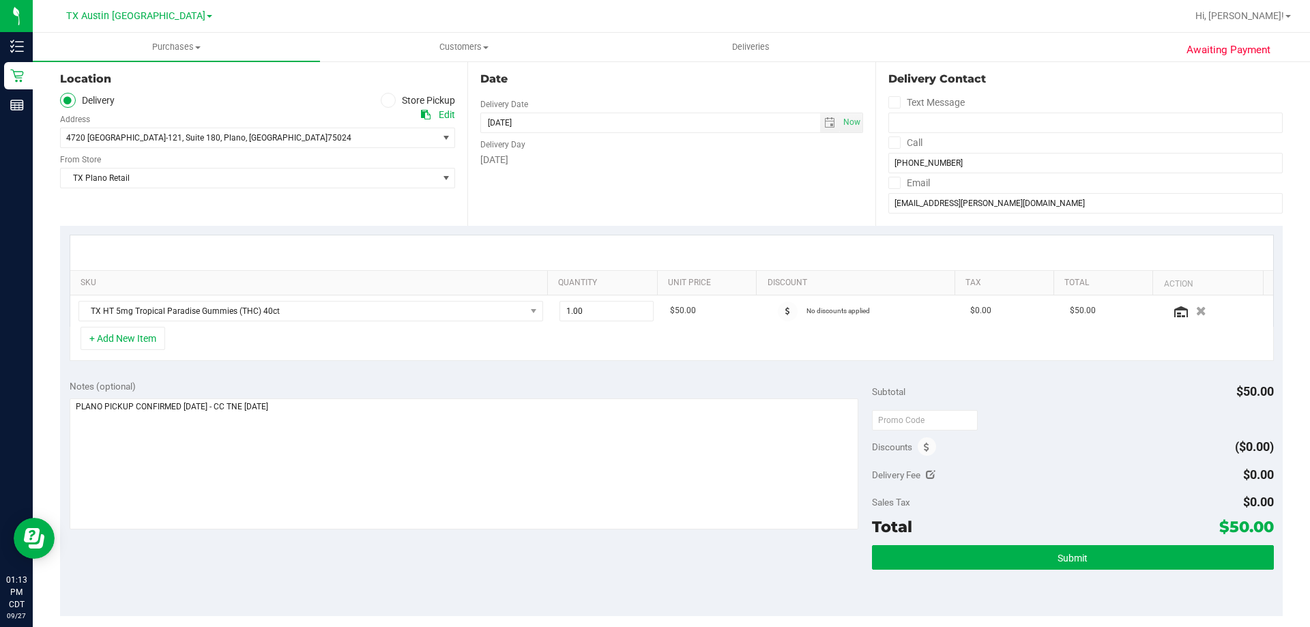
click at [407, 568] on div "Notes (optional) Subtotal $50.00 Discounts ($0.00) Delivery Fee $0.00 Sales Tax…" at bounding box center [671, 494] width 1223 height 246
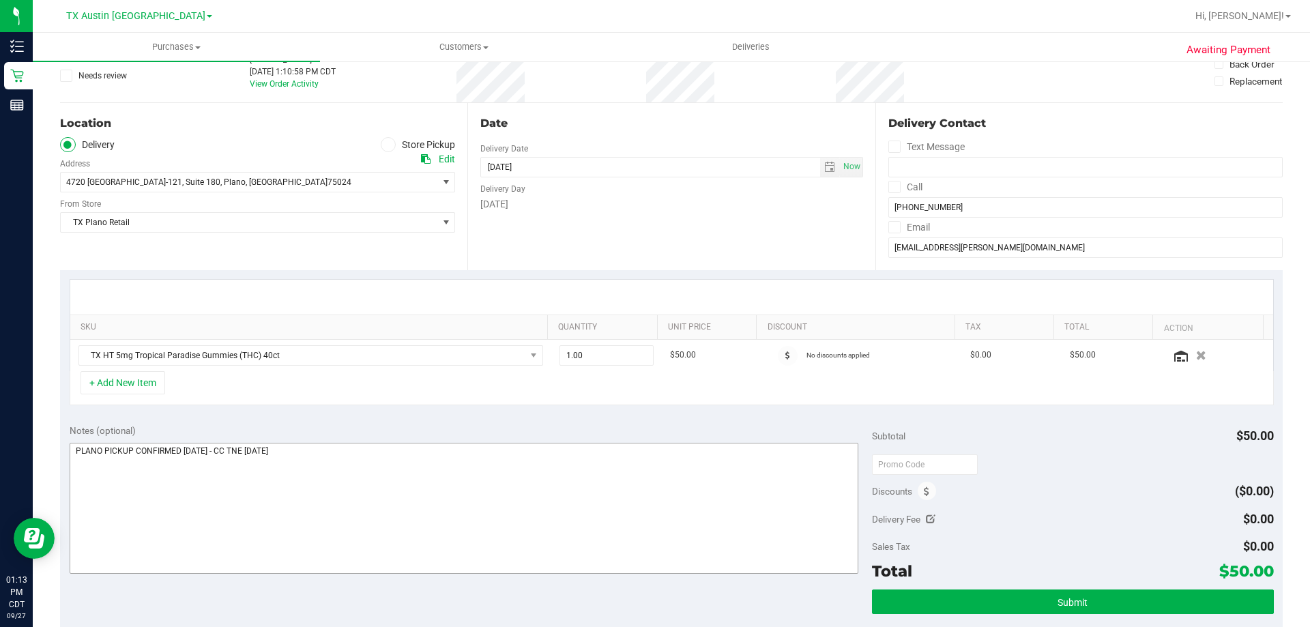
scroll to position [68, 0]
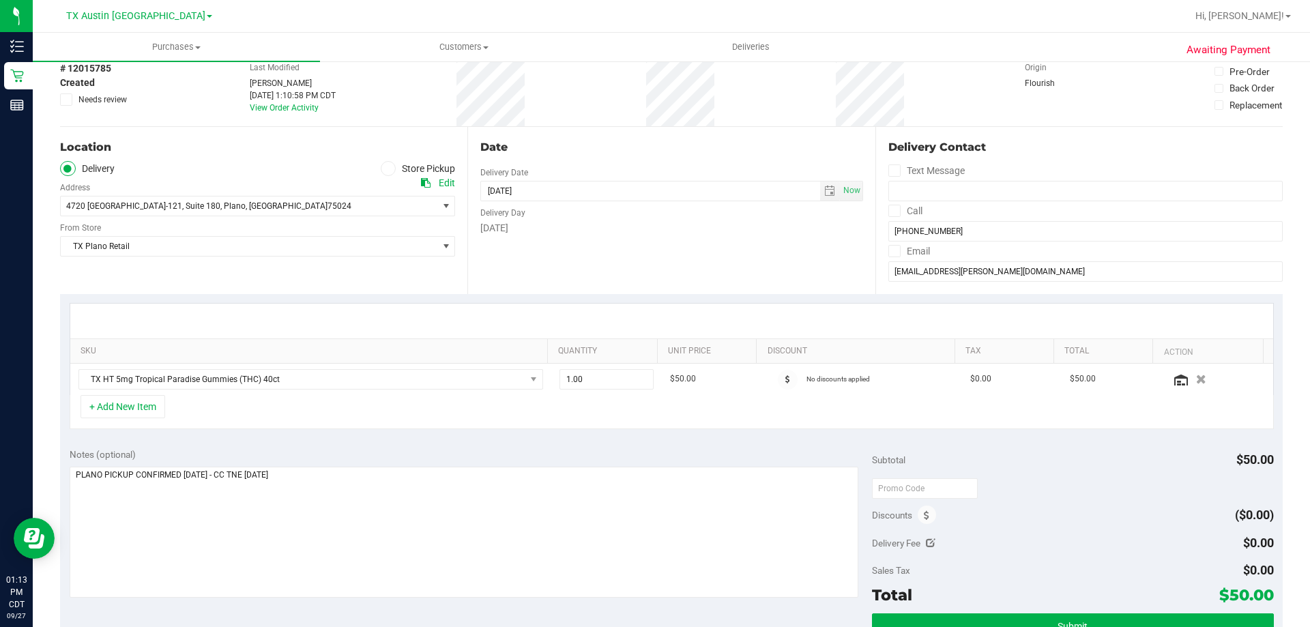
click at [347, 412] on div "+ Add New Item" at bounding box center [672, 412] width 1205 height 34
click at [350, 416] on div "+ Add New Item" at bounding box center [672, 412] width 1205 height 34
click at [342, 423] on div "+ Add New Item" at bounding box center [672, 412] width 1205 height 34
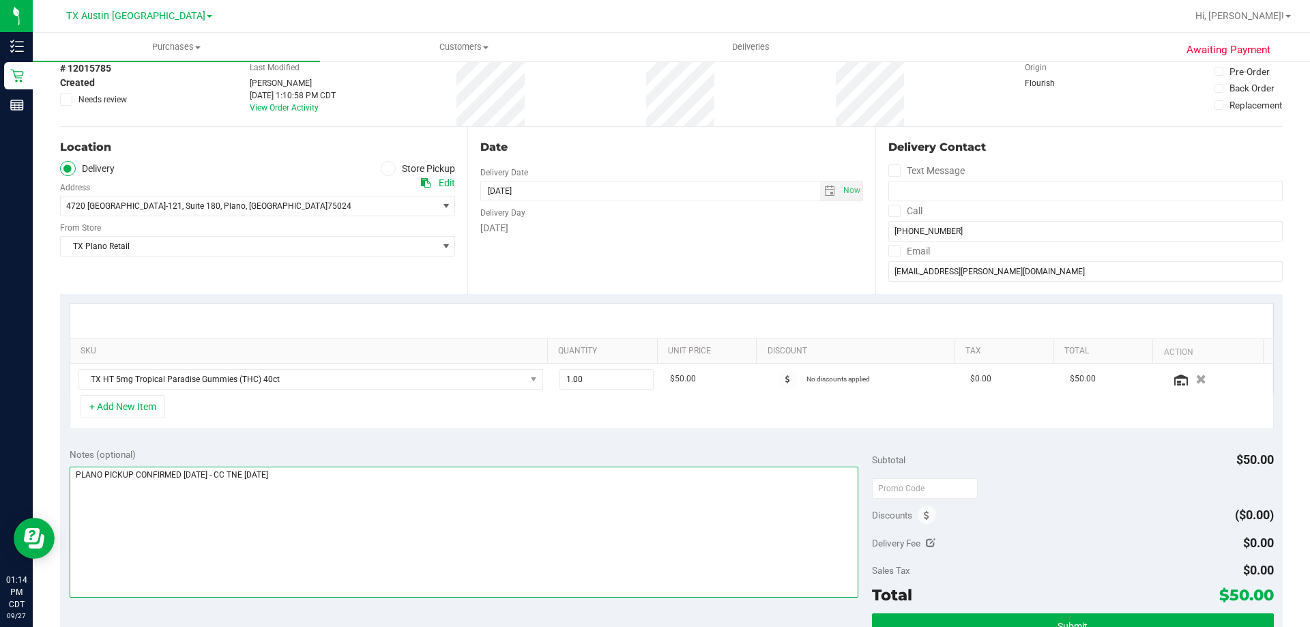
click at [357, 470] on textarea at bounding box center [465, 532] width 790 height 131
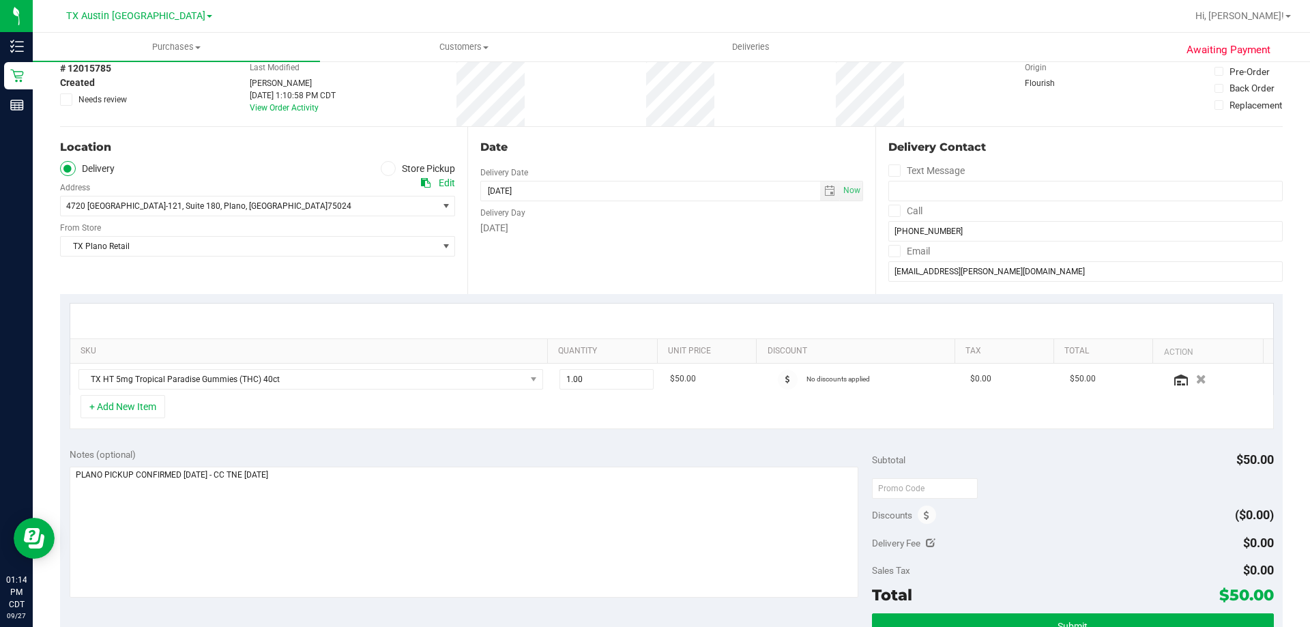
click at [367, 441] on div "Notes (optional) Subtotal $50.00 Discounts ($0.00) Delivery Fee $0.00 Sales Tax…" at bounding box center [671, 562] width 1223 height 246
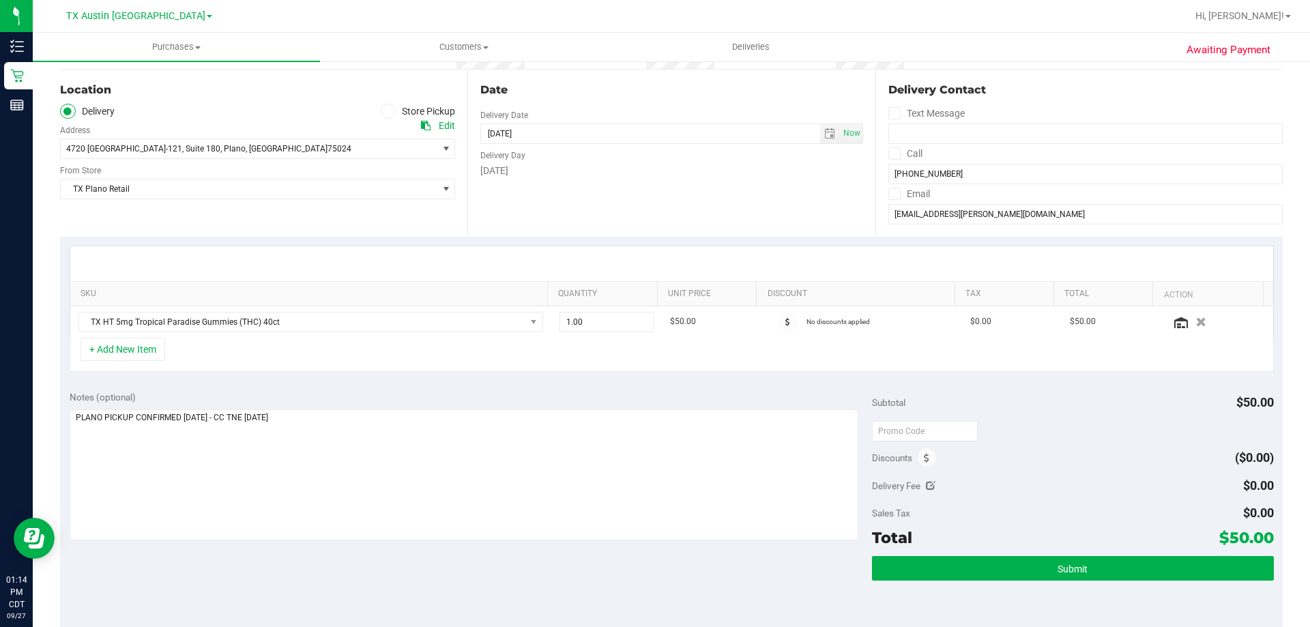
scroll to position [205, 0]
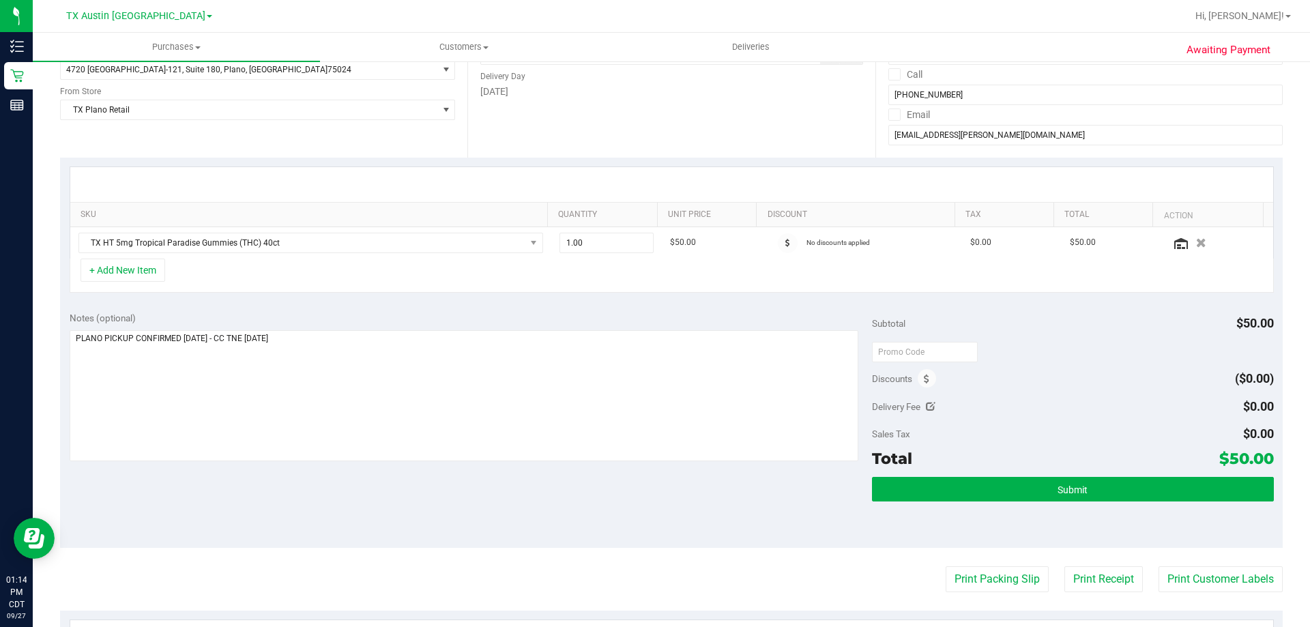
click at [355, 541] on div "Notes (optional) Subtotal $50.00 Discounts ($0.00) Delivery Fee $0.00 Sales Tax…" at bounding box center [671, 425] width 1223 height 246
click at [351, 518] on div "Notes (optional) Subtotal $50.00 Discounts ($0.00) Delivery Fee $0.00 Sales Tax…" at bounding box center [671, 425] width 1223 height 246
click at [372, 308] on div "Notes (optional) Subtotal $50.00 Discounts ($0.00) Delivery Fee $0.00 Sales Tax…" at bounding box center [671, 425] width 1223 height 246
click at [367, 347] on textarea at bounding box center [465, 395] width 790 height 131
click at [369, 487] on div "Notes (optional) Subtotal $50.00 Discounts ($0.00) Delivery Fee $0.00 Sales Tax…" at bounding box center [671, 425] width 1223 height 246
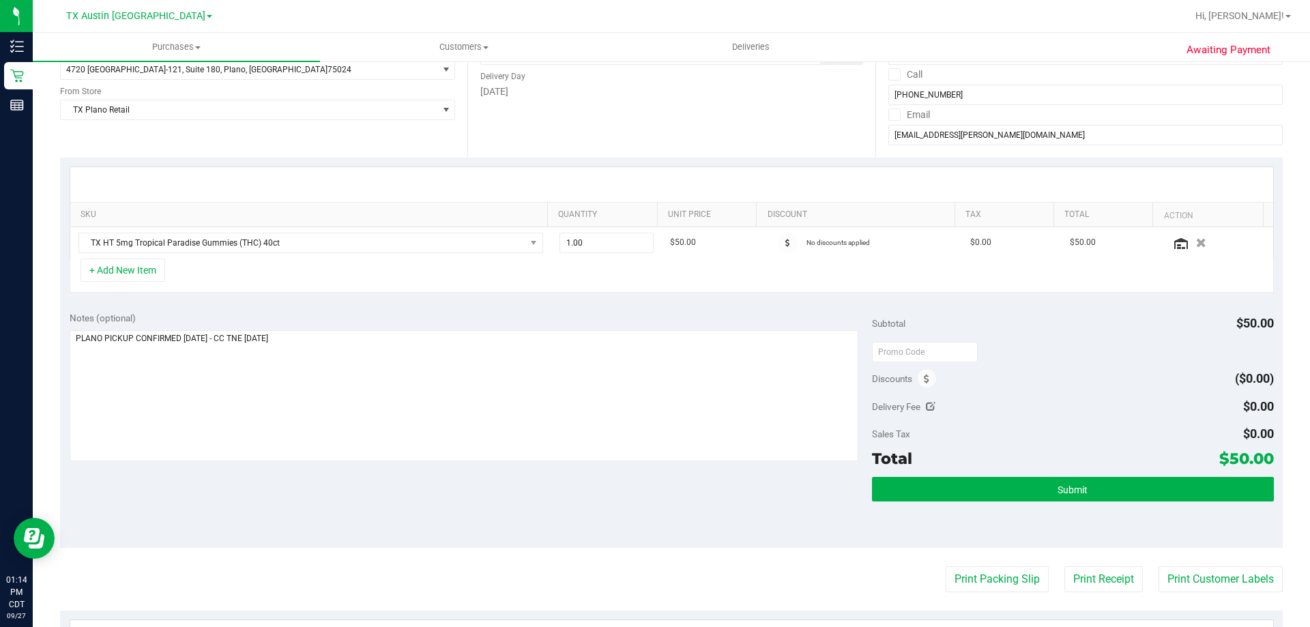
click at [336, 316] on div "Notes (optional)" at bounding box center [471, 318] width 803 height 14
click at [307, 485] on div "Notes (optional) Subtotal $50.00 Discounts ($0.00) Delivery Fee $0.00 Sales Tax…" at bounding box center [671, 425] width 1223 height 246
click at [347, 301] on div "SKU Quantity Unit Price Discount Tax Total Action TX HT 5mg Tropical Paradise G…" at bounding box center [671, 230] width 1223 height 145
drag, startPoint x: 623, startPoint y: 239, endPoint x: 442, endPoint y: 262, distance: 183.0
click at [442, 262] on div "SKU Quantity Unit Price Discount Tax Total Action TX HT 5mg Tropical Paradise G…" at bounding box center [672, 230] width 1205 height 126
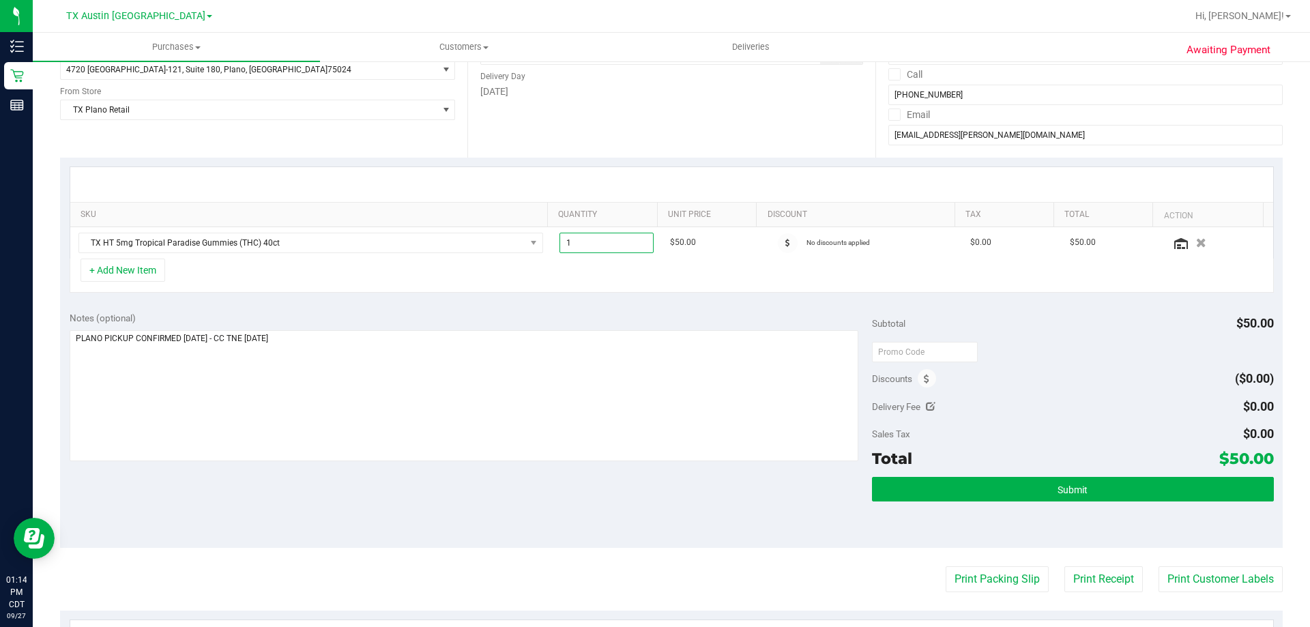
type input "2"
type input "2.00"
click at [581, 311] on div "Notes (optional) Subtotal $50.00 Discounts ($0.00) Delivery Fee $0.00 Sales Tax…" at bounding box center [671, 425] width 1223 height 246
click at [427, 490] on div "Notes (optional) Subtotal $100.00 Discounts ($0.00) Delivery Fee $0.00 Sales Ta…" at bounding box center [671, 425] width 1223 height 246
click at [433, 401] on textarea at bounding box center [465, 395] width 790 height 131
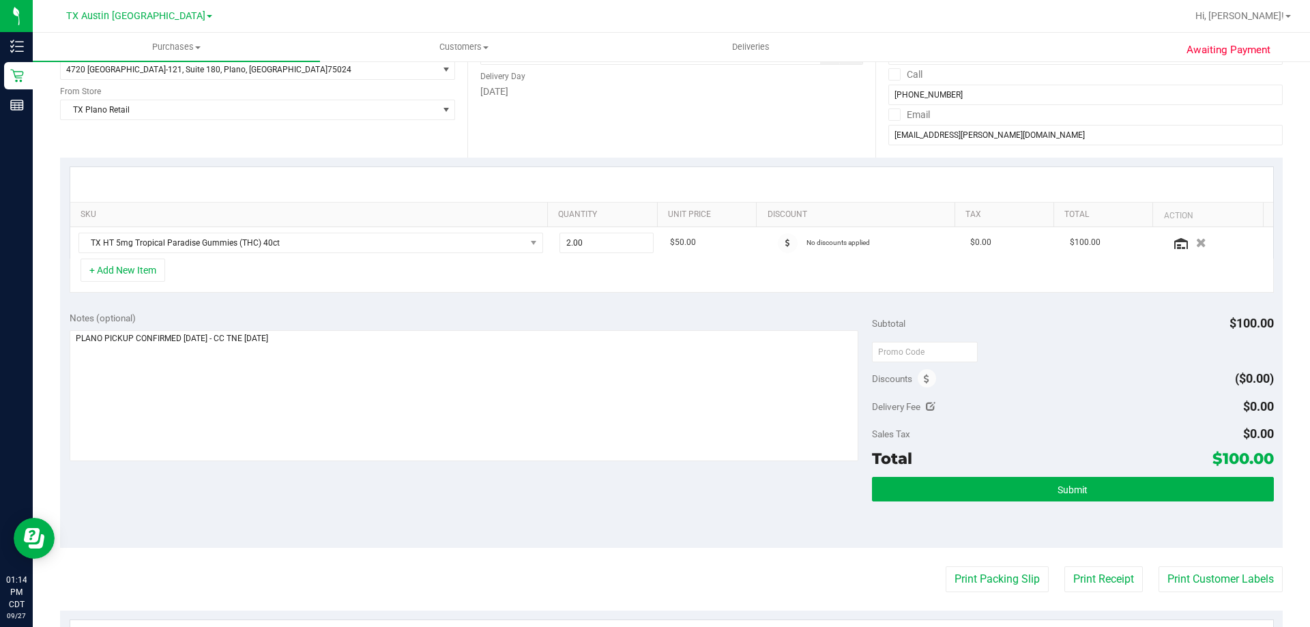
click at [435, 484] on div "Notes (optional) Subtotal $100.00 Discounts ($0.00) Delivery Fee $0.00 Sales Ta…" at bounding box center [671, 425] width 1223 height 246
drag, startPoint x: 600, startPoint y: 235, endPoint x: 486, endPoint y: 246, distance: 114.5
click at [486, 246] on tr "TX HT 5mg Tropical Paradise Gummies (THC) 40ct 2.00 2 $50.00 No discounts appli…" at bounding box center [671, 242] width 1203 height 31
click at [586, 298] on div "SKU Quantity Unit Price Discount Tax Total Action TX HT 5mg Tropical Paradise G…" at bounding box center [671, 230] width 1223 height 145
click at [554, 312] on div "Notes (optional)" at bounding box center [471, 318] width 803 height 14
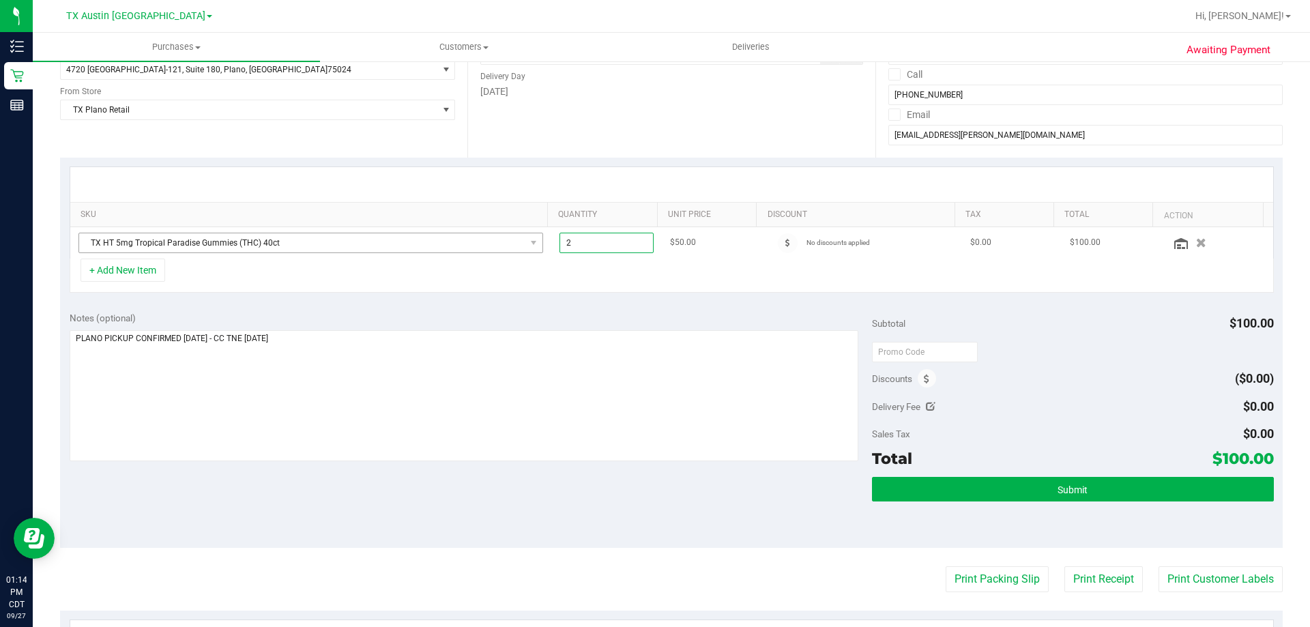
drag, startPoint x: 599, startPoint y: 240, endPoint x: 430, endPoint y: 250, distance: 168.9
click at [430, 250] on tr "TX HT 5mg Tropical Paradise Gummies (THC) 40ct 2.00 2 $50.00 No discounts appli…" at bounding box center [671, 242] width 1203 height 31
type input "4"
type input "4.00"
click at [550, 309] on div "Notes (optional) Subtotal $100.00 Discounts ($0.00) Delivery Fee $0.00 Sales Ta…" at bounding box center [671, 425] width 1223 height 246
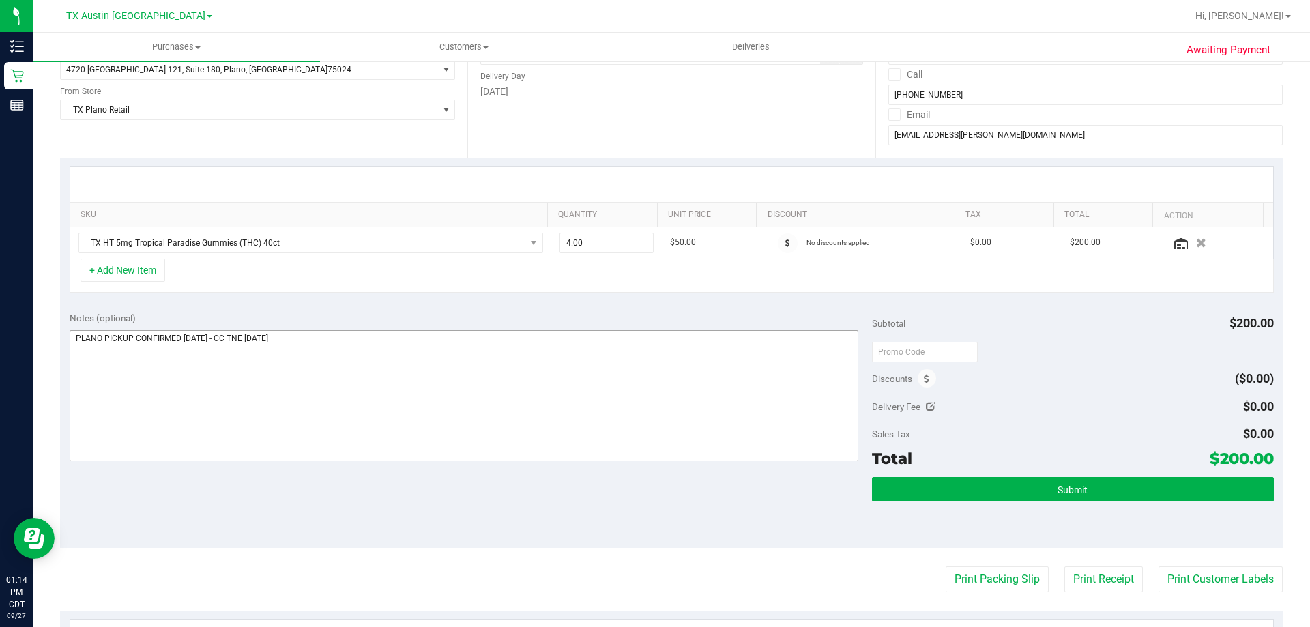
scroll to position [0, 0]
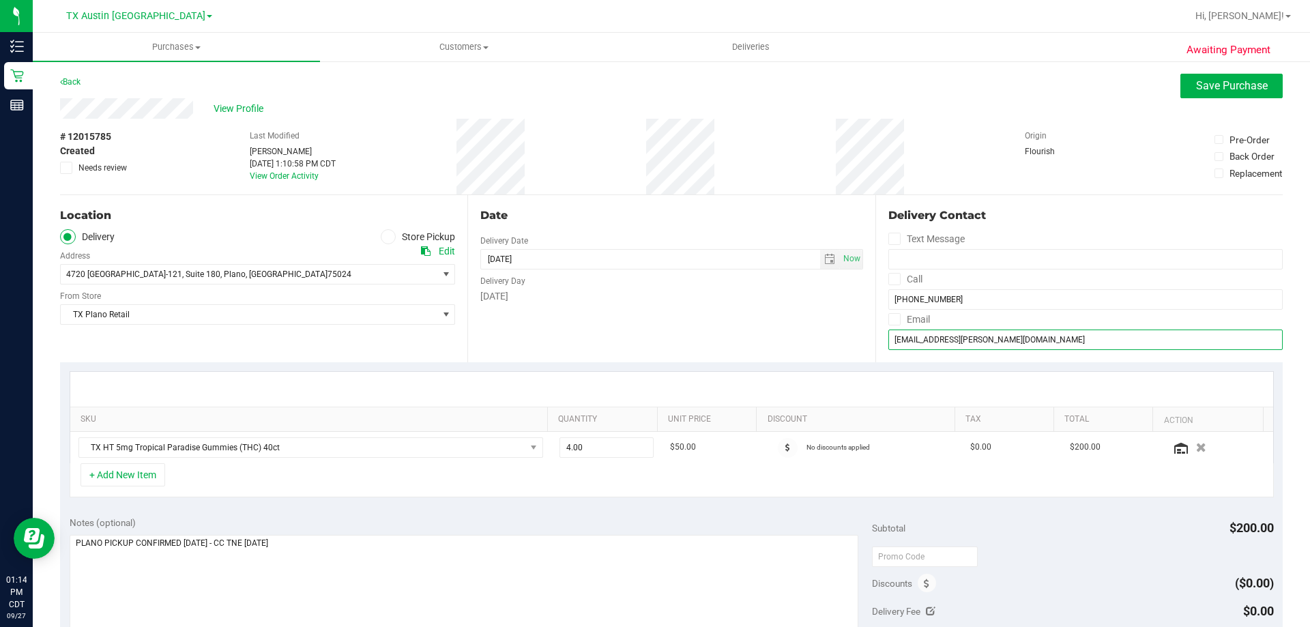
click at [925, 338] on input "[EMAIL_ADDRESS][PERSON_NAME][DOMAIN_NAME]" at bounding box center [1086, 340] width 394 height 20
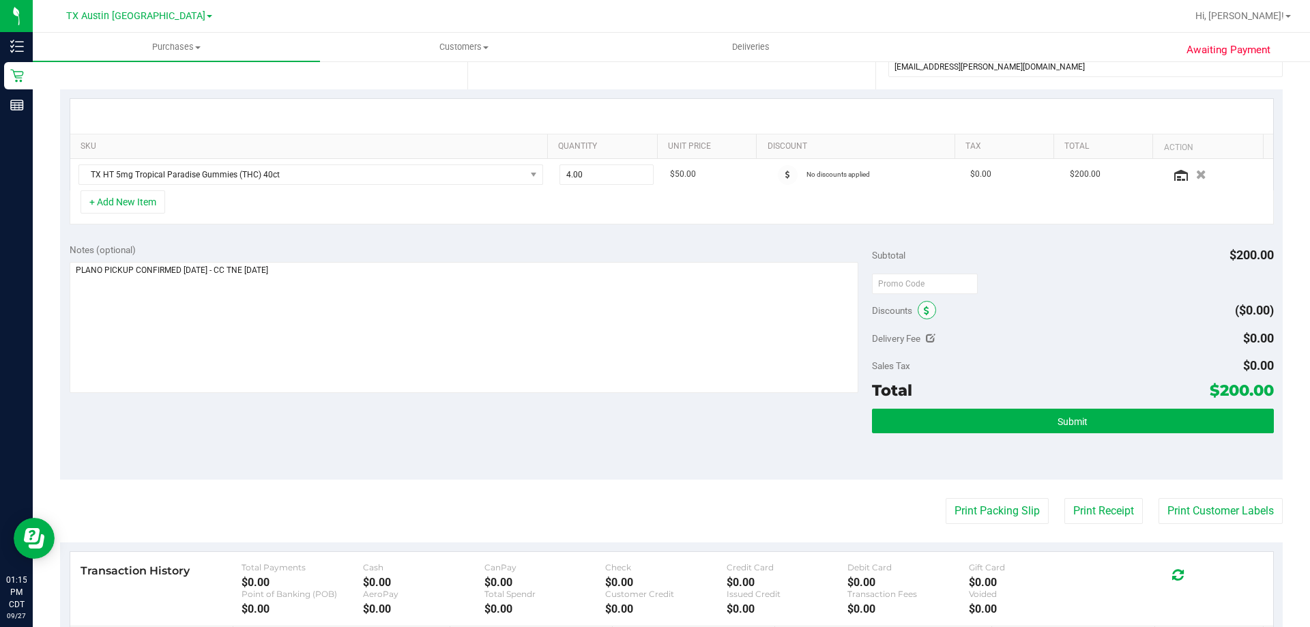
click at [924, 311] on icon at bounding box center [926, 311] width 5 height 10
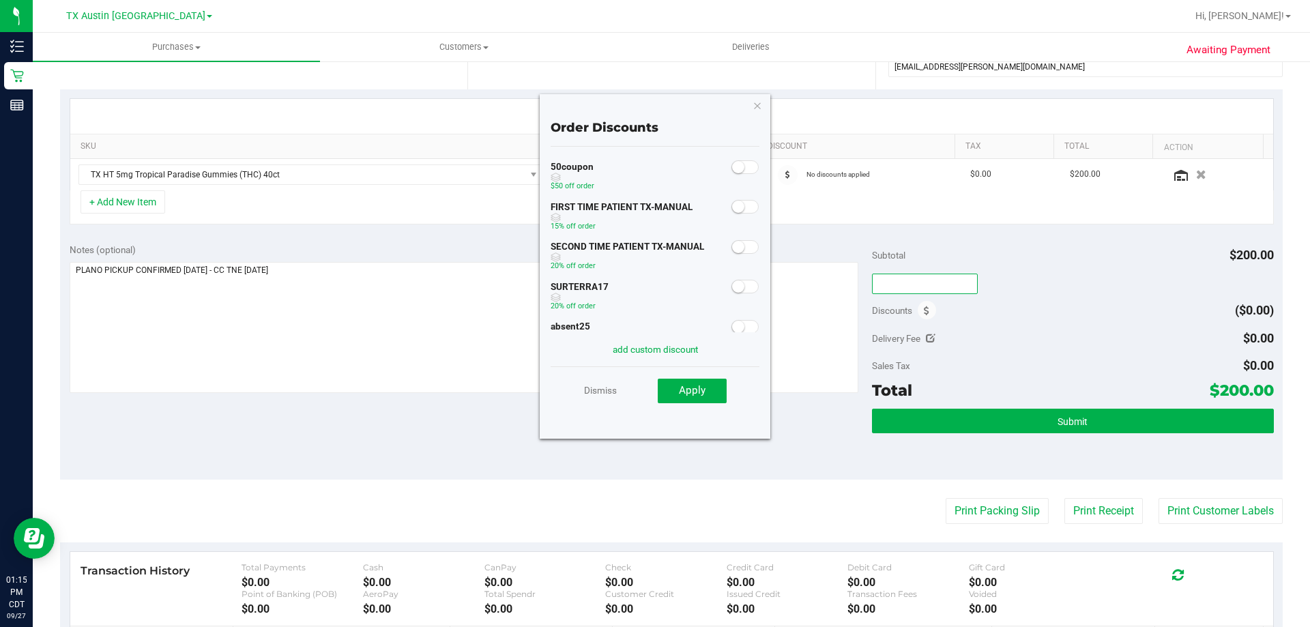
click at [925, 289] on input "text" at bounding box center [925, 284] width 106 height 20
type input "TXAIQ10"
click at [1022, 257] on div "Subtotal $200.00" at bounding box center [1072, 255] width 401 height 25
click at [753, 109] on icon "button" at bounding box center [758, 105] width 10 height 16
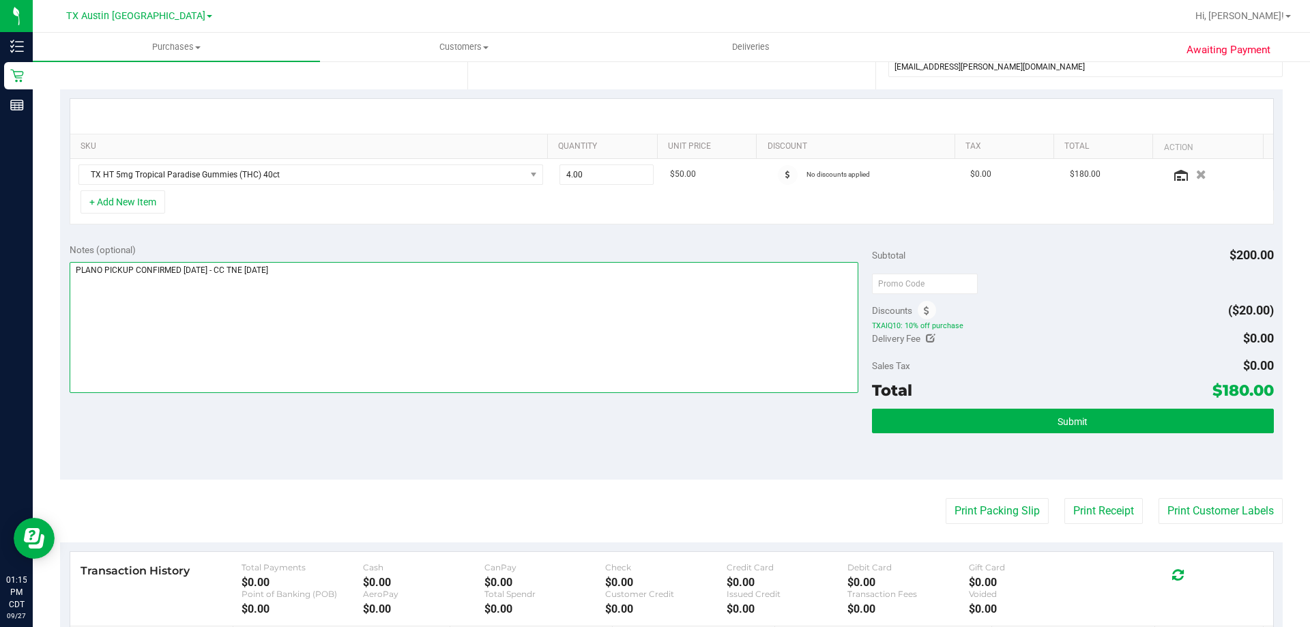
click at [459, 276] on textarea at bounding box center [465, 327] width 790 height 131
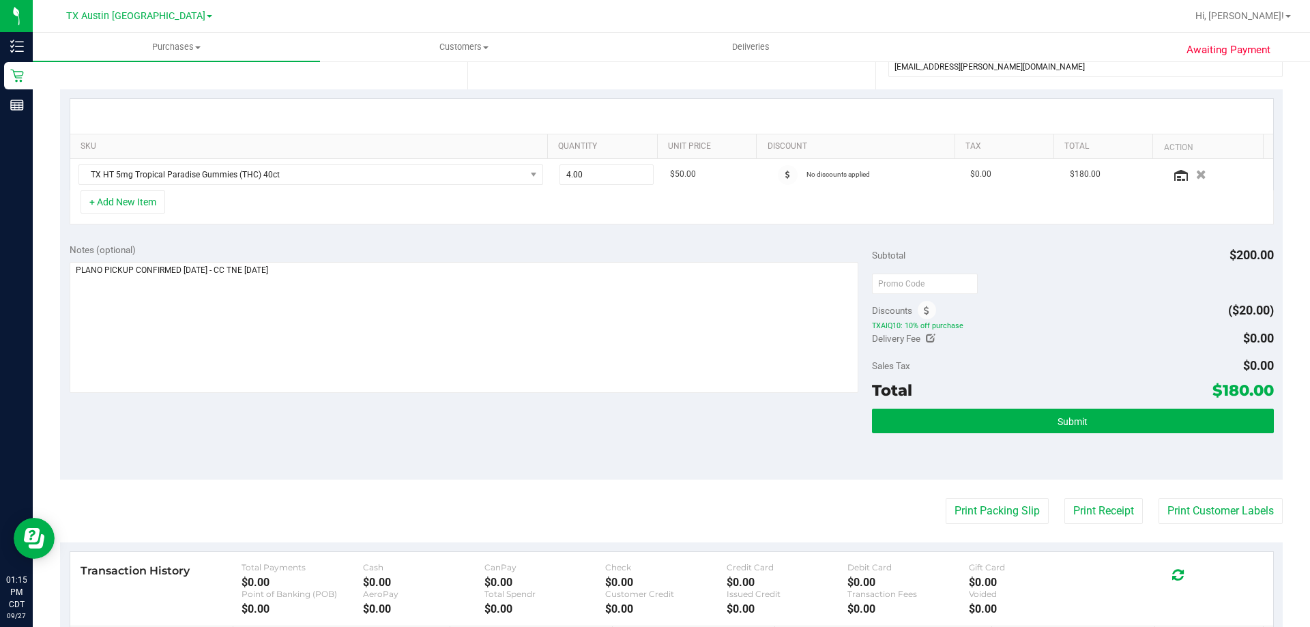
click at [436, 444] on div "Notes (optional) Subtotal $200.00 Discounts ($20.00) TXAIQ10: 10% off purchase …" at bounding box center [671, 357] width 1223 height 246
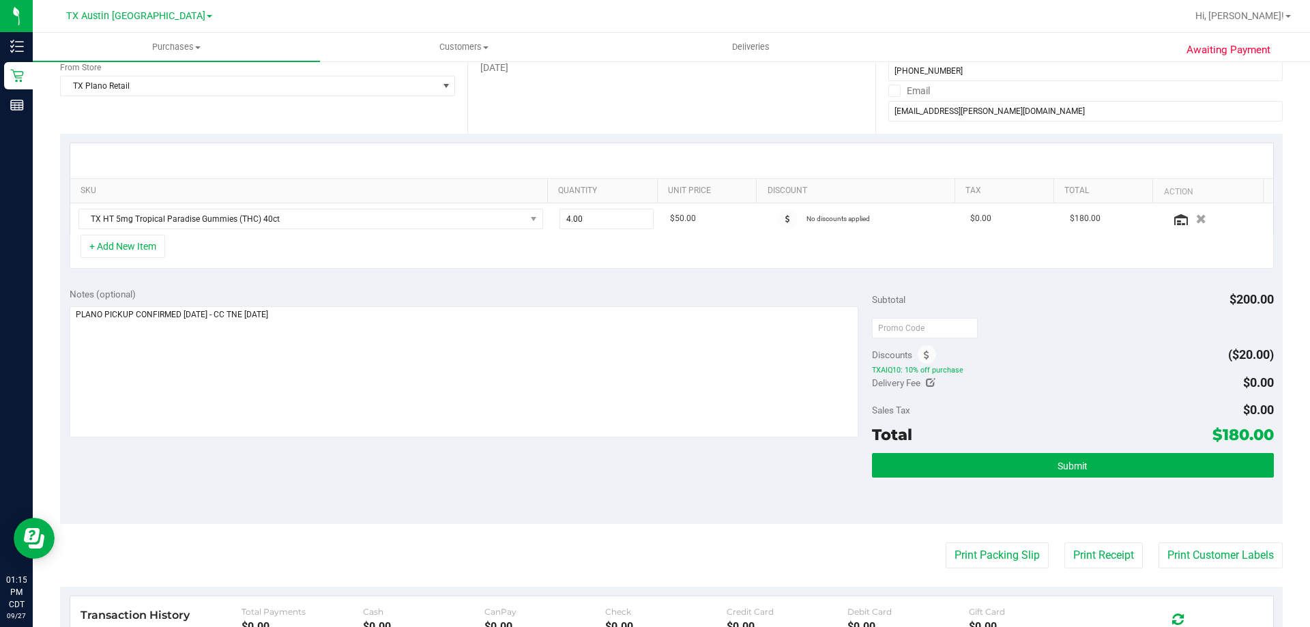
scroll to position [205, 0]
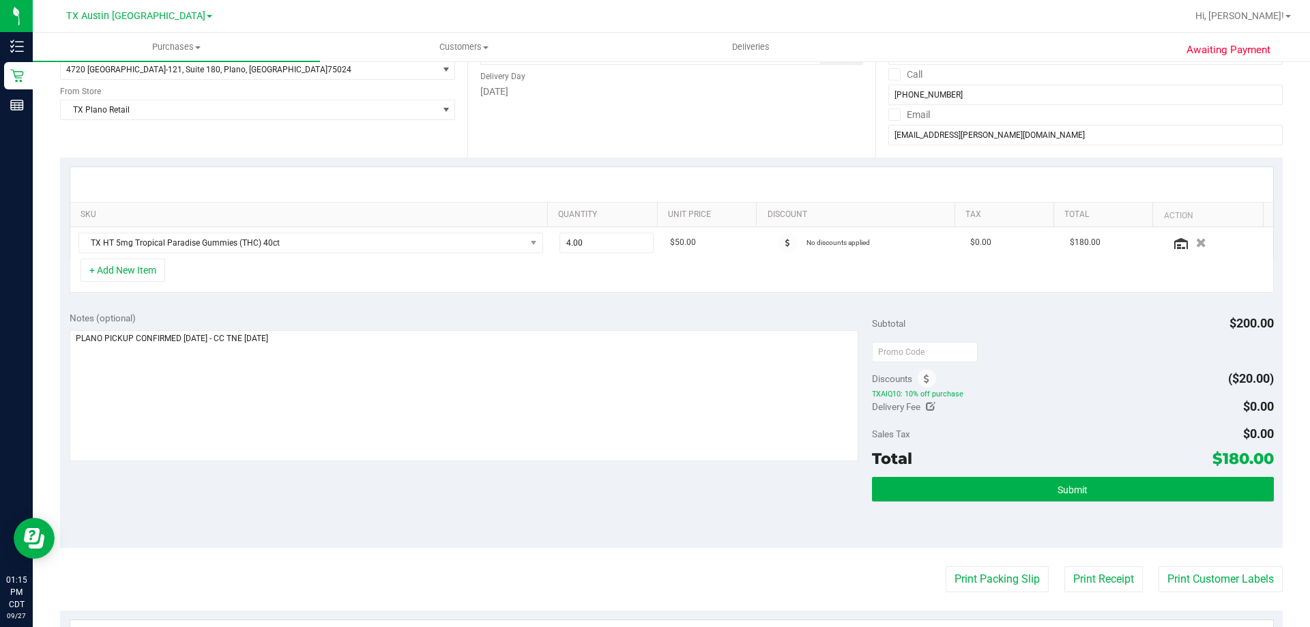
click at [395, 487] on div "Notes (optional) Subtotal $200.00 Discounts ($20.00) TXAIQ10: 10% off purchase …" at bounding box center [671, 425] width 1223 height 246
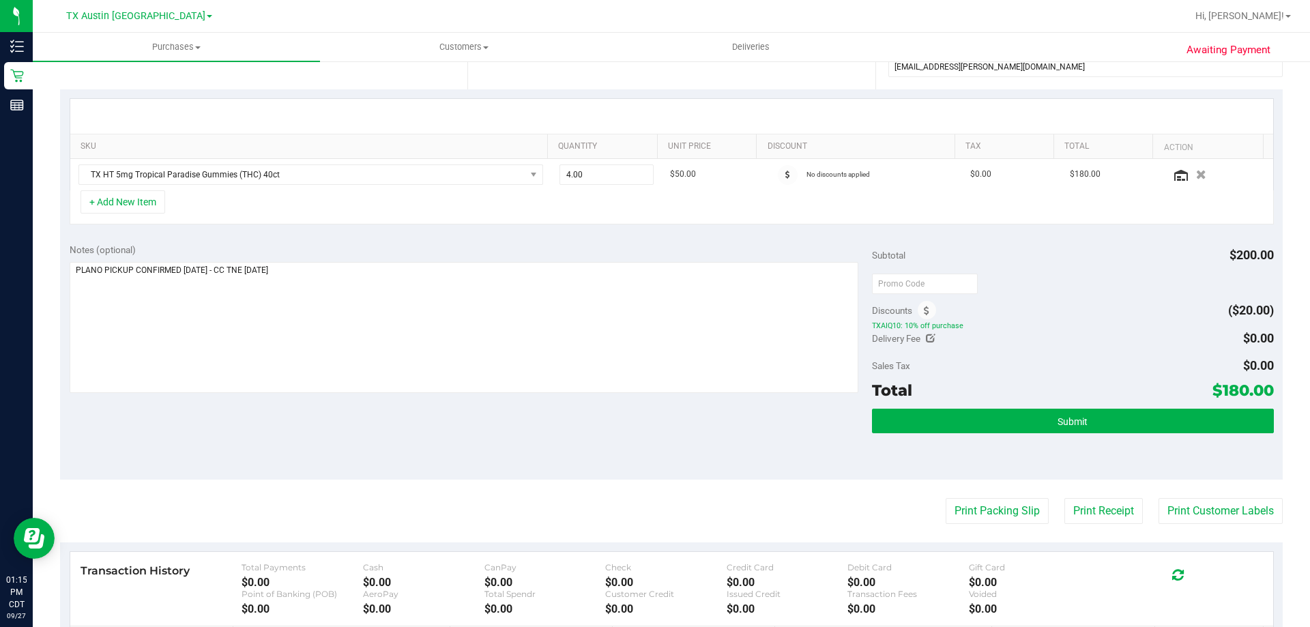
click at [386, 411] on div "Notes (optional) Subtotal $200.00 Discounts ($20.00) TXAIQ10: 10% off purchase …" at bounding box center [671, 357] width 1223 height 246
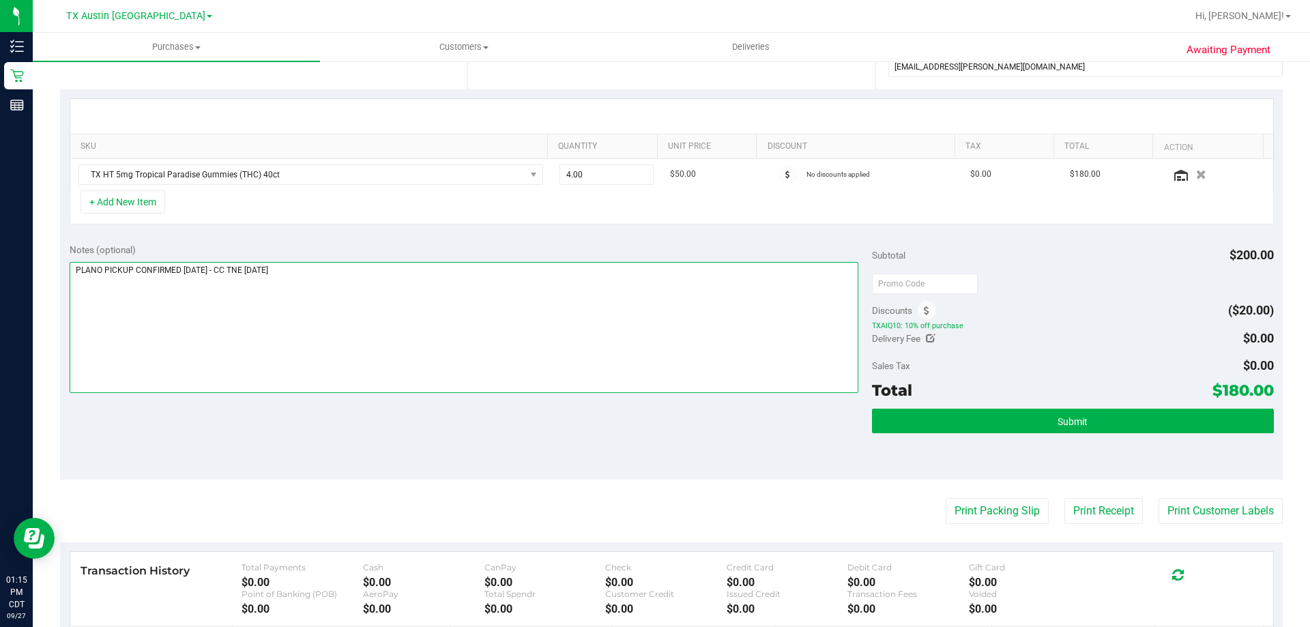
click at [394, 268] on textarea at bounding box center [465, 327] width 790 height 131
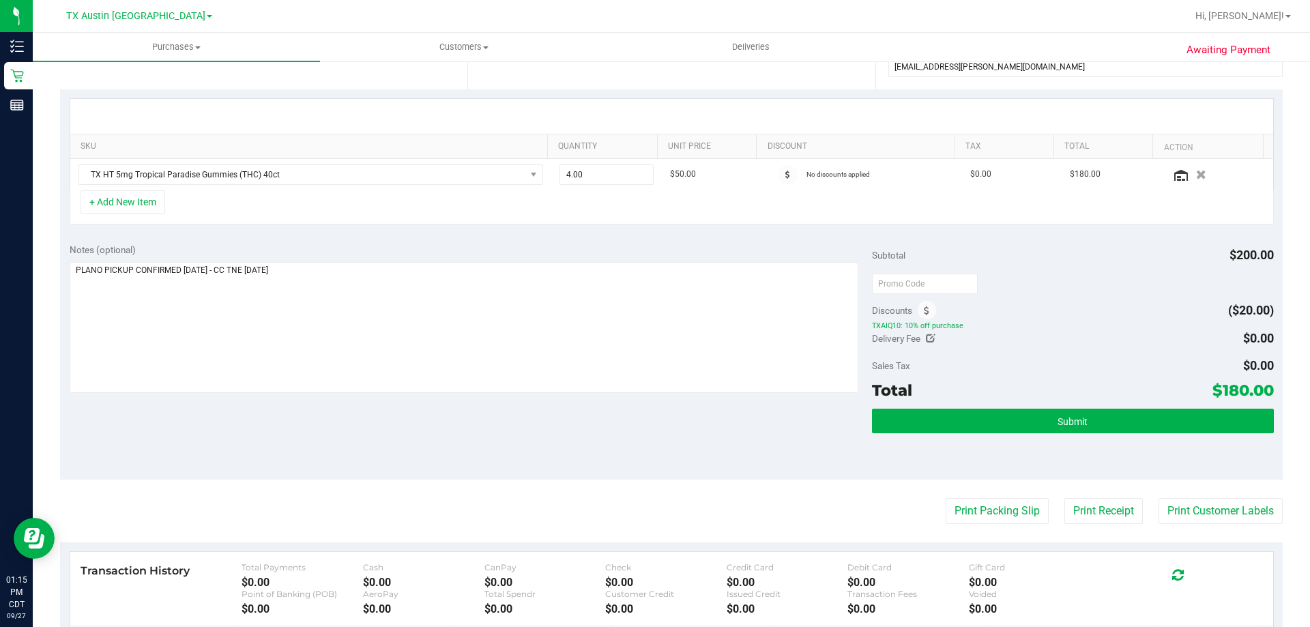
click at [396, 244] on div "Notes (optional)" at bounding box center [471, 250] width 803 height 14
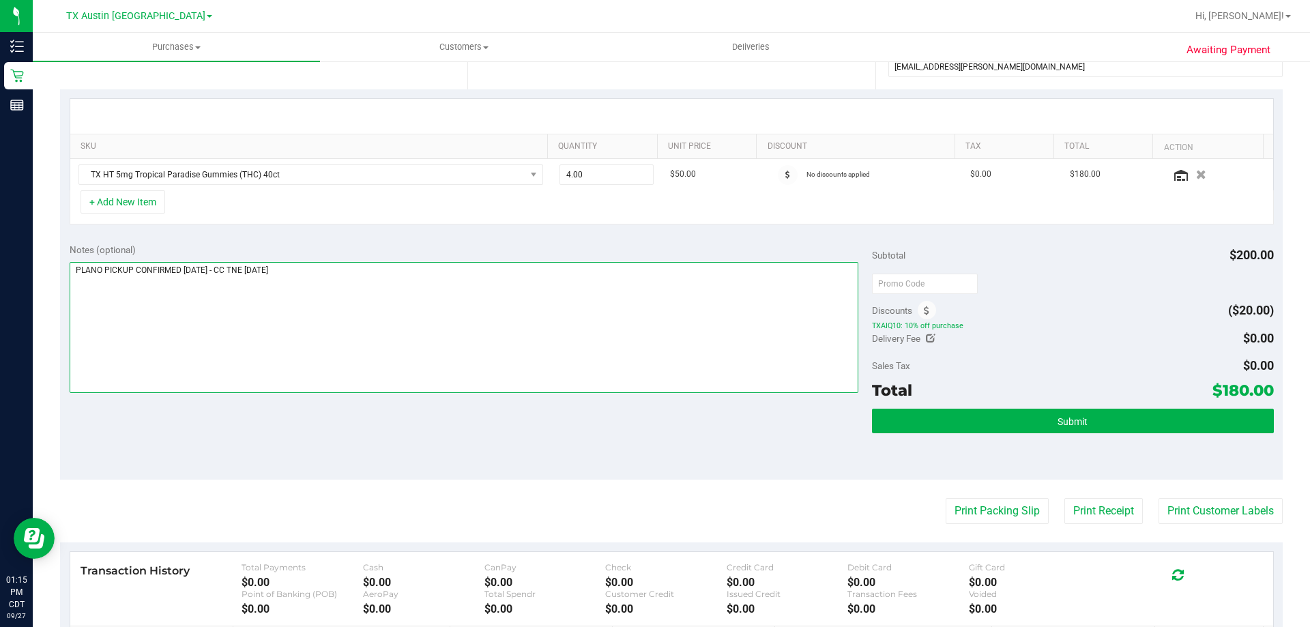
click at [390, 276] on textarea at bounding box center [465, 327] width 790 height 131
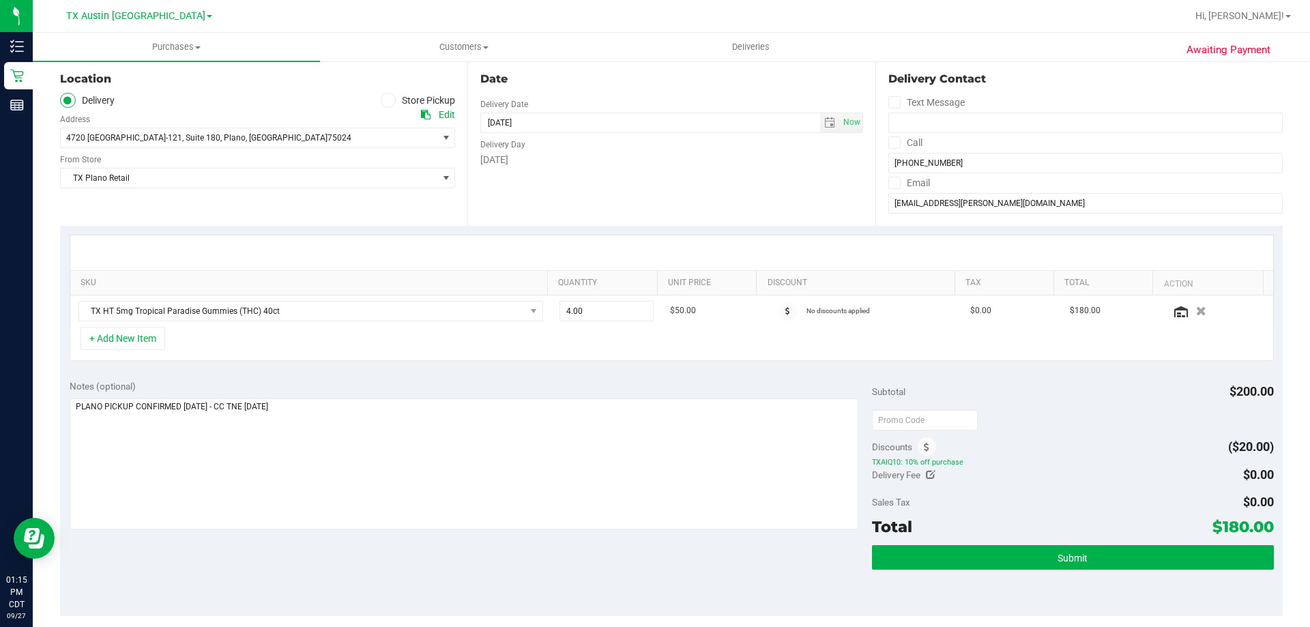
click at [356, 385] on div "Notes (optional)" at bounding box center [471, 386] width 803 height 14
drag, startPoint x: 348, startPoint y: 555, endPoint x: 349, endPoint y: 489, distance: 65.5
click at [349, 554] on div "Notes (optional) Subtotal $200.00 Discounts ($20.00) TXAIQ10: 10% off purchase …" at bounding box center [671, 494] width 1223 height 246
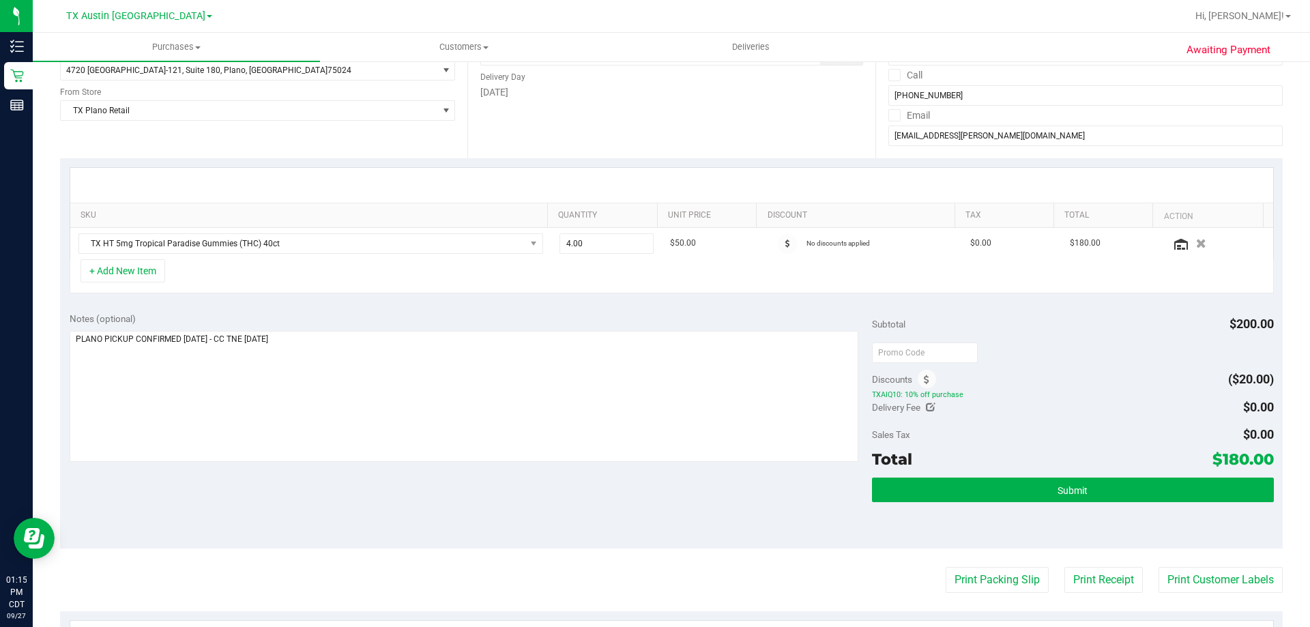
scroll to position [205, 0]
click at [320, 481] on div "Notes (optional) Subtotal $200.00 Discounts ($20.00) TXAIQ10: 10% off purchase …" at bounding box center [671, 425] width 1223 height 246
click at [361, 315] on div "Notes (optional)" at bounding box center [471, 318] width 803 height 14
click at [347, 344] on textarea at bounding box center [465, 395] width 790 height 131
click at [385, 500] on div "Notes (optional) Subtotal $200.00 Discounts ($20.00) TXAIQ10: 10% off purchase …" at bounding box center [671, 425] width 1223 height 246
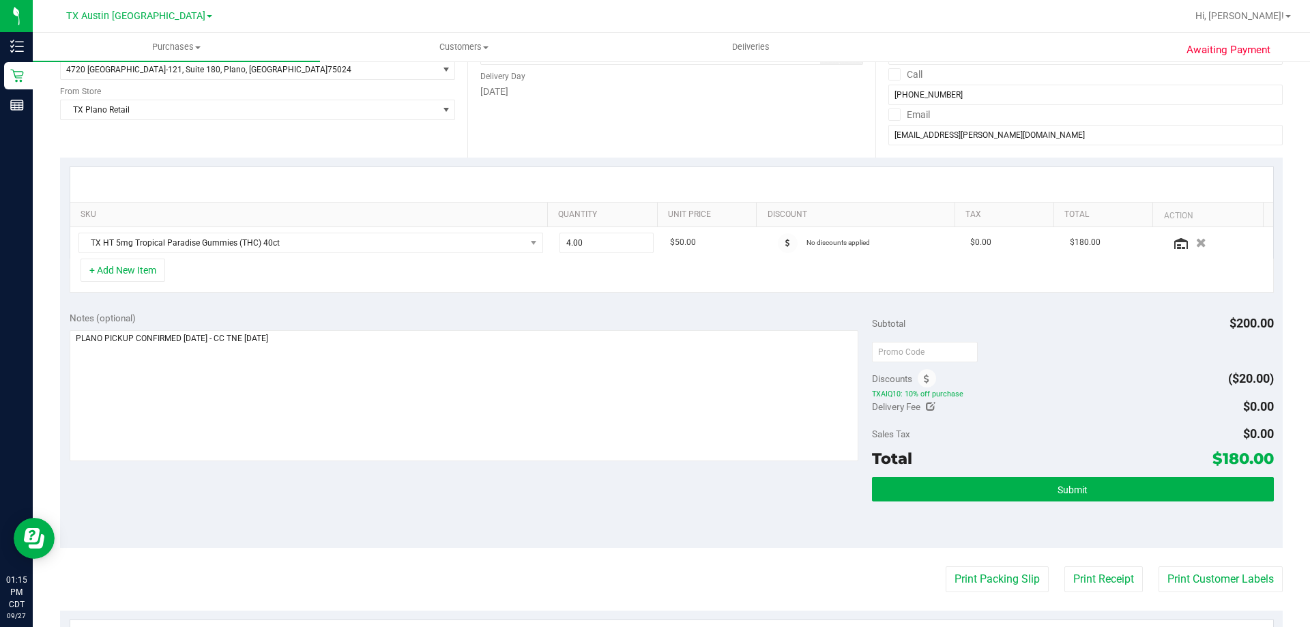
click at [369, 302] on div "Notes (optional) Subtotal $200.00 Discounts ($20.00) TXAIQ10: 10% off purchase …" at bounding box center [671, 425] width 1223 height 246
click at [369, 345] on textarea at bounding box center [465, 395] width 790 height 131
click at [395, 298] on div "SKU Quantity Unit Price Discount Tax Total Action TX HT 5mg Tropical Paradise G…" at bounding box center [671, 230] width 1223 height 145
click at [365, 343] on textarea at bounding box center [465, 395] width 790 height 131
click at [376, 305] on div "Notes (optional) Subtotal $200.00 Discounts ($20.00) TXAIQ10: 10% off purchase …" at bounding box center [671, 425] width 1223 height 246
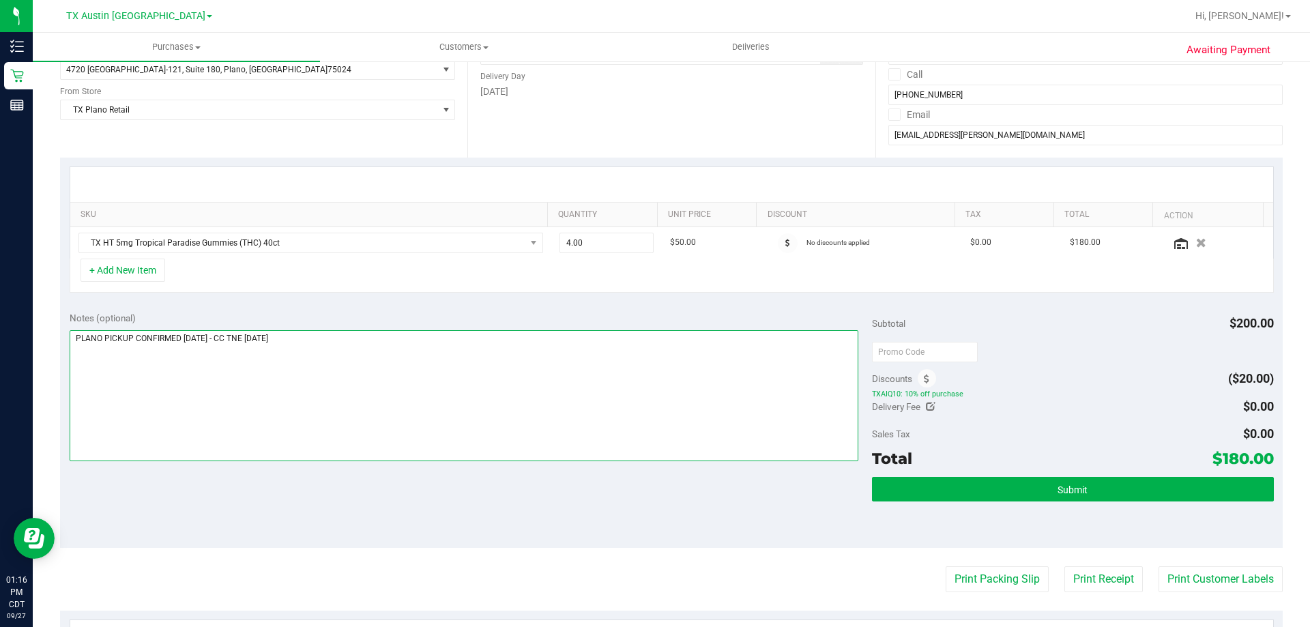
click at [349, 347] on textarea at bounding box center [465, 395] width 790 height 131
click at [351, 308] on div "Notes (optional) Subtotal $200.00 Discounts ($20.00) TXAIQ10: 10% off purchase …" at bounding box center [671, 425] width 1223 height 246
click at [371, 340] on textarea at bounding box center [465, 395] width 790 height 131
click at [363, 315] on div "Notes (optional)" at bounding box center [471, 318] width 803 height 14
click at [362, 341] on textarea at bounding box center [465, 395] width 790 height 131
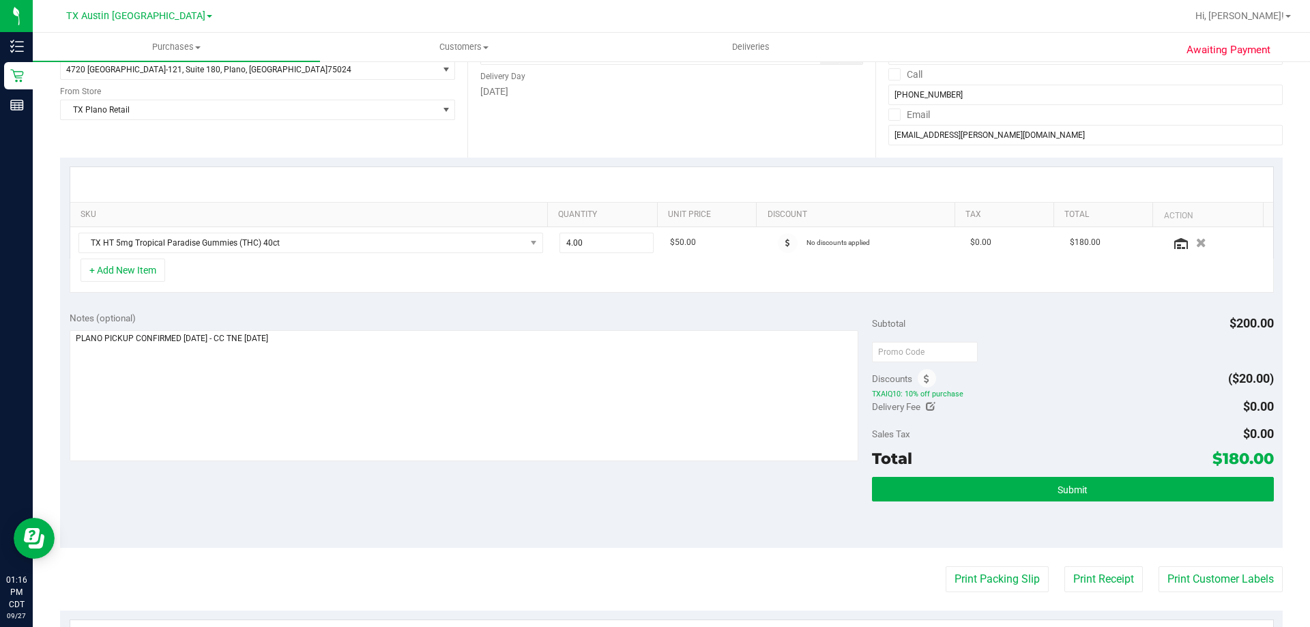
click at [366, 319] on div "Notes (optional)" at bounding box center [471, 318] width 803 height 14
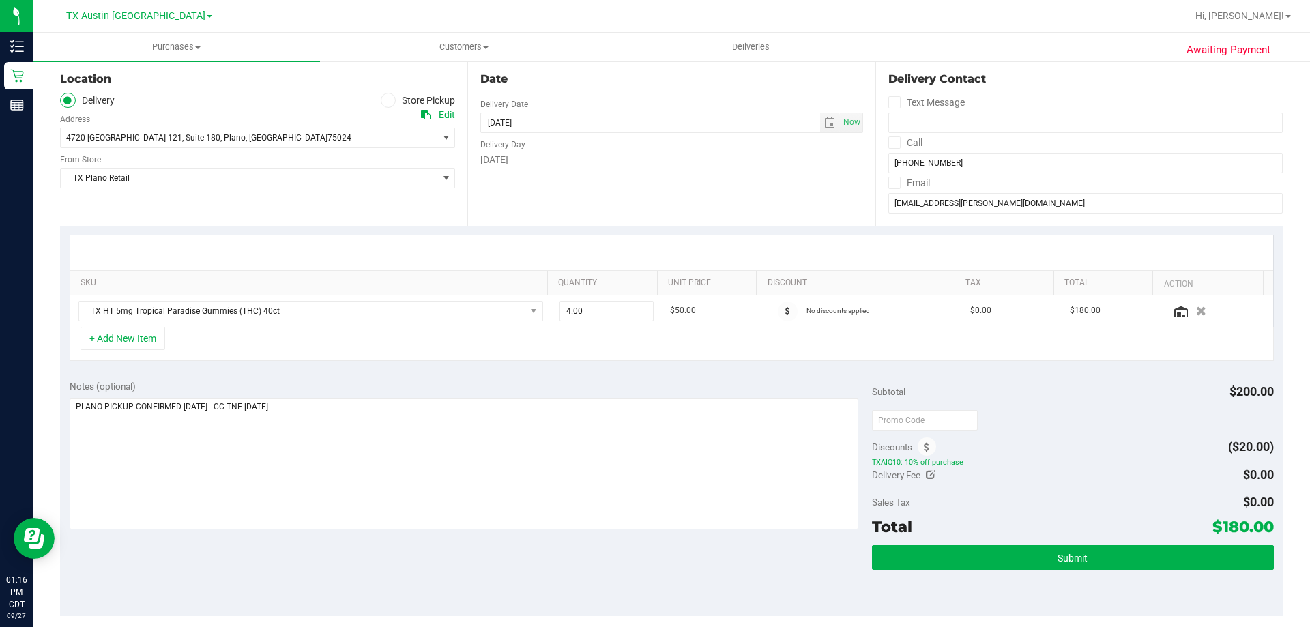
click at [370, 364] on div "SKU Quantity Unit Price Discount Tax Total Action TX HT 5mg Tropical Paradise G…" at bounding box center [671, 298] width 1223 height 145
click at [390, 404] on textarea at bounding box center [465, 464] width 790 height 131
click at [371, 547] on div "Notes (optional) Subtotal $200.00 Discounts ($20.00) TXAIQ10: 10% off purchase …" at bounding box center [671, 494] width 1223 height 246
click at [376, 441] on textarea at bounding box center [465, 464] width 790 height 131
click at [396, 557] on div "Notes (optional) Subtotal $200.00 Discounts ($20.00) TXAIQ10: 10% off purchase …" at bounding box center [671, 494] width 1223 height 246
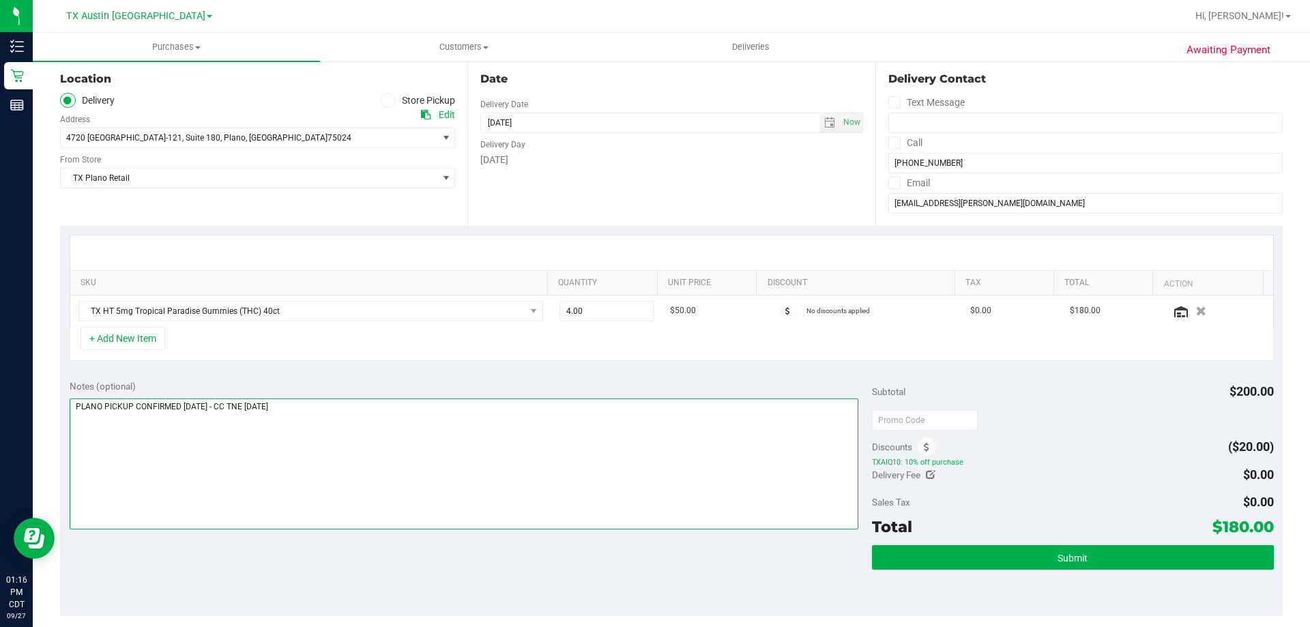
click at [380, 432] on textarea at bounding box center [465, 464] width 790 height 131
click at [420, 560] on div "Notes (optional) Subtotal $200.00 Discounts ($20.00) TXAIQ10: 10% off purchase …" at bounding box center [671, 494] width 1223 height 246
click at [387, 418] on textarea at bounding box center [465, 464] width 790 height 131
click at [403, 584] on div "Notes (optional) Subtotal $200.00 Discounts ($20.00) TXAIQ10: 10% off purchase …" at bounding box center [671, 494] width 1223 height 246
click at [394, 436] on textarea at bounding box center [465, 464] width 790 height 131
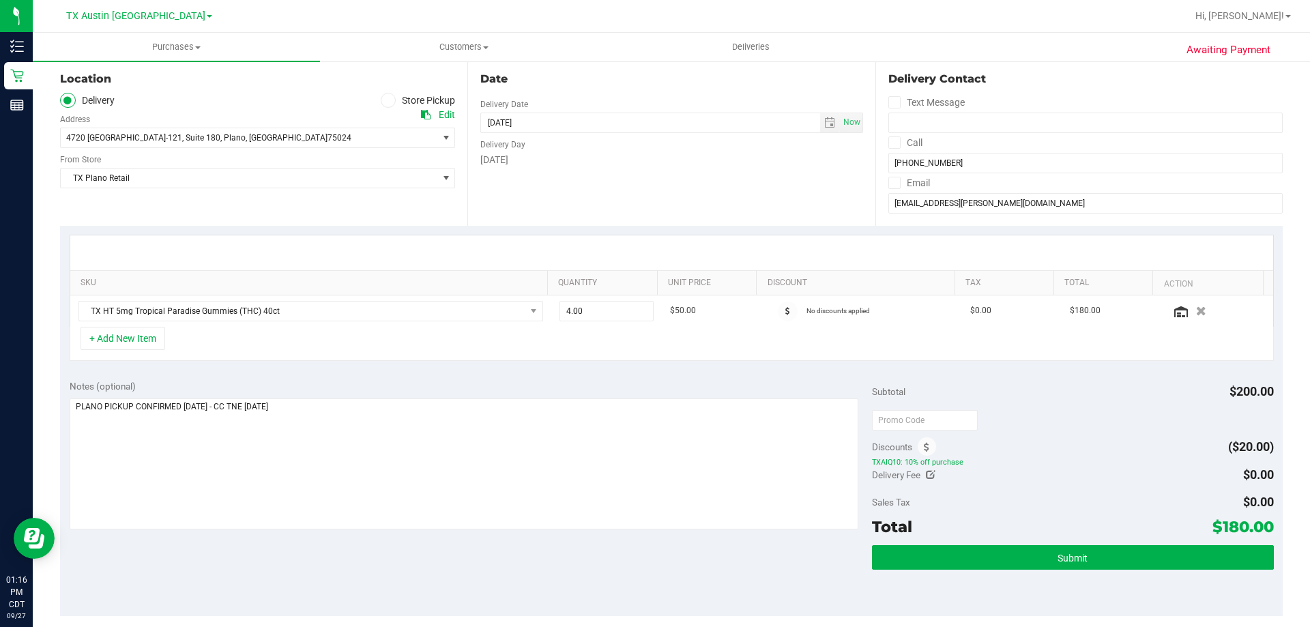
click at [401, 564] on div "Notes (optional) Subtotal $200.00 Discounts ($20.00) TXAIQ10: 10% off purchase …" at bounding box center [671, 494] width 1223 height 246
click at [409, 429] on textarea at bounding box center [465, 464] width 790 height 131
click at [412, 574] on div "Notes (optional) Subtotal $200.00 Discounts ($20.00) TXAIQ10: 10% off purchase …" at bounding box center [671, 494] width 1223 height 246
click at [413, 446] on textarea at bounding box center [465, 464] width 790 height 131
click at [430, 554] on div "Notes (optional) Subtotal $200.00 Discounts ($20.00) TXAIQ10: 10% off purchase …" at bounding box center [671, 494] width 1223 height 246
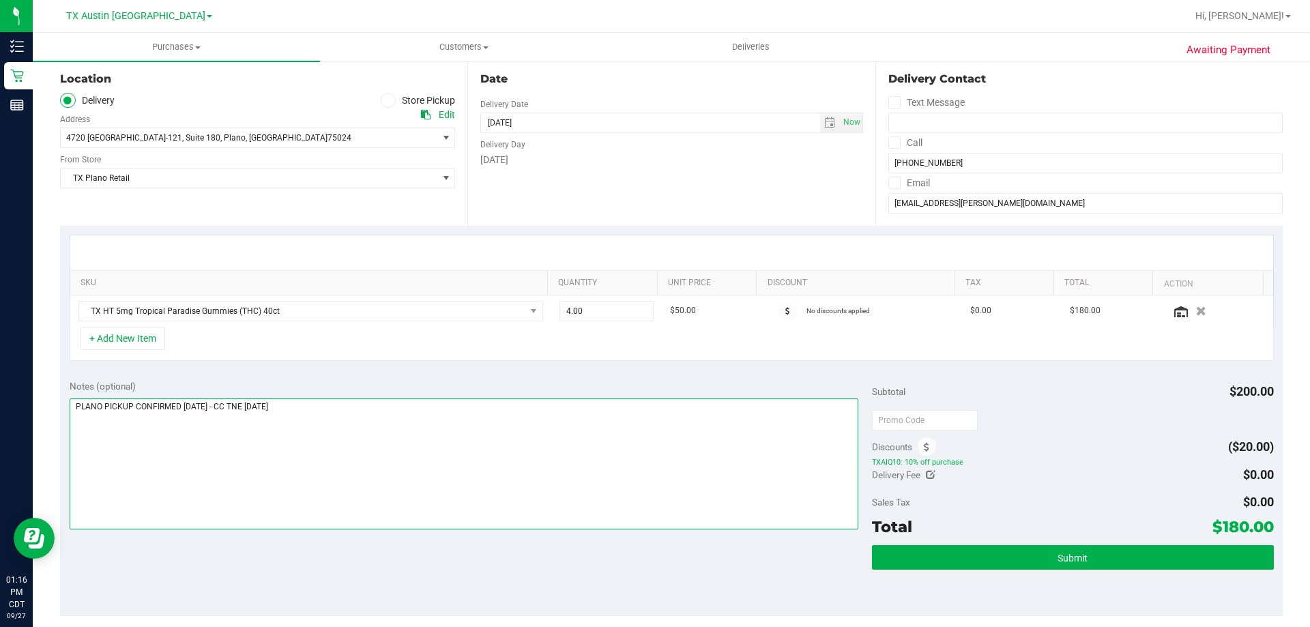
click at [429, 463] on textarea at bounding box center [465, 464] width 790 height 131
click at [431, 559] on div "Notes (optional) Subtotal $200.00 Discounts ($20.00) TXAIQ10: 10% off purchase …" at bounding box center [671, 494] width 1223 height 246
click at [422, 427] on textarea at bounding box center [465, 464] width 790 height 131
click at [425, 536] on div "Notes (optional) Subtotal $200.00 Discounts ($20.00) TXAIQ10: 10% off purchase …" at bounding box center [671, 494] width 1223 height 246
click at [427, 405] on textarea at bounding box center [465, 464] width 790 height 131
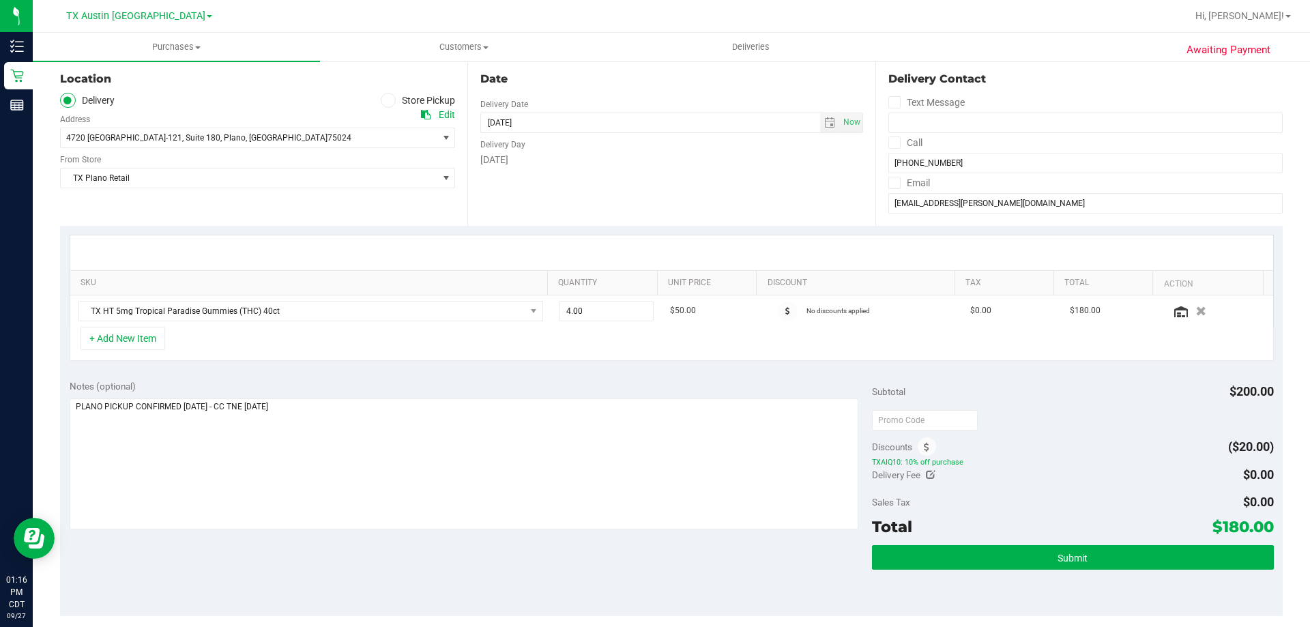
click at [428, 584] on div "Notes (optional) Subtotal $200.00 Discounts ($20.00) TXAIQ10: 10% off purchase …" at bounding box center [671, 494] width 1223 height 246
click at [429, 439] on textarea at bounding box center [465, 464] width 790 height 131
click at [450, 565] on div "Notes (optional) Subtotal $200.00 Discounts ($20.00) TXAIQ10: 10% off purchase …" at bounding box center [671, 494] width 1223 height 246
click at [450, 450] on textarea at bounding box center [465, 464] width 790 height 131
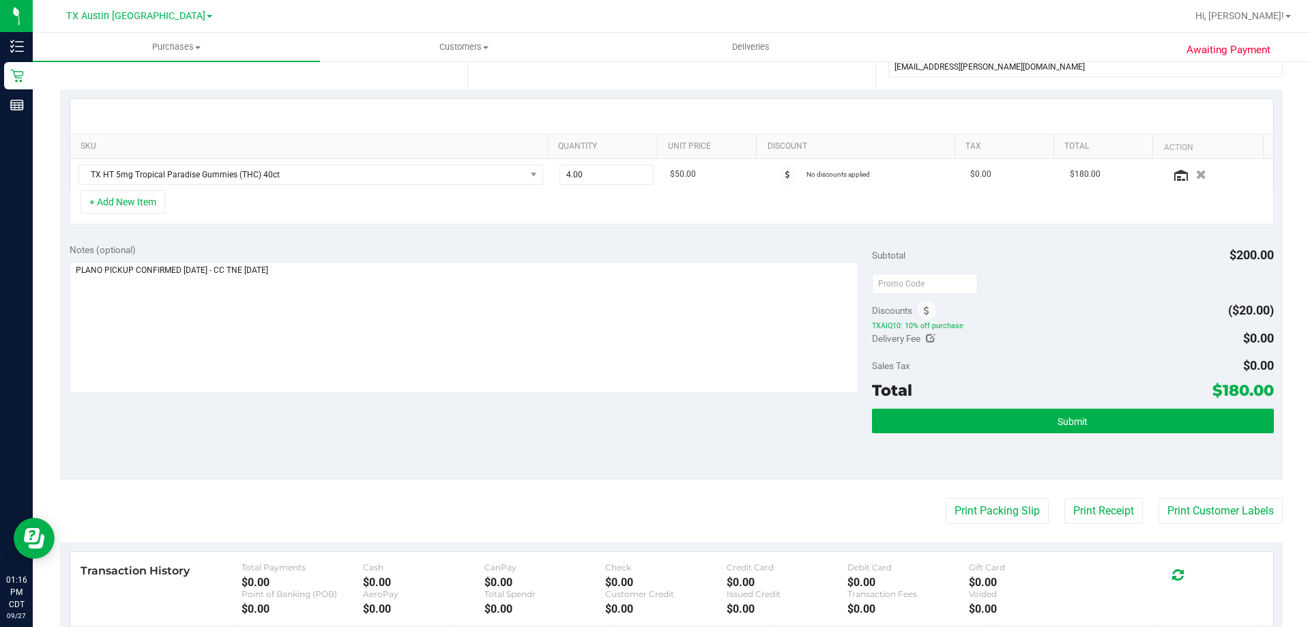
click at [412, 437] on div "Notes (optional) Subtotal $200.00 Discounts ($20.00) TXAIQ10: 10% off purchase …" at bounding box center [671, 357] width 1223 height 246
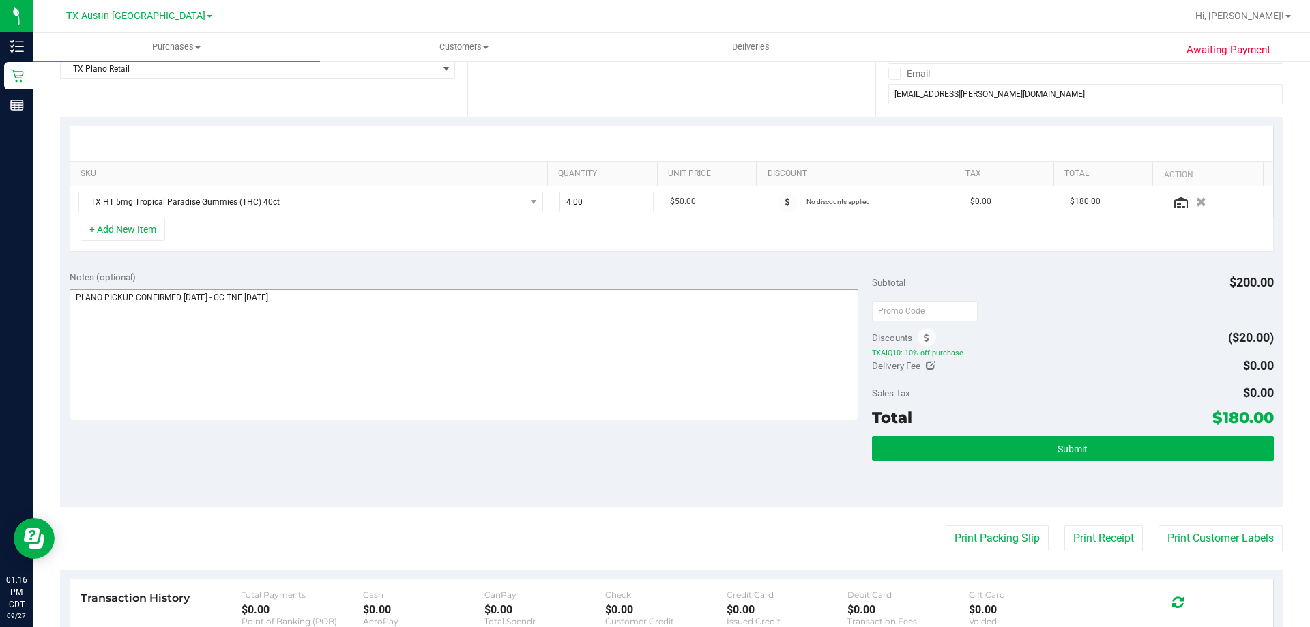
scroll to position [205, 0]
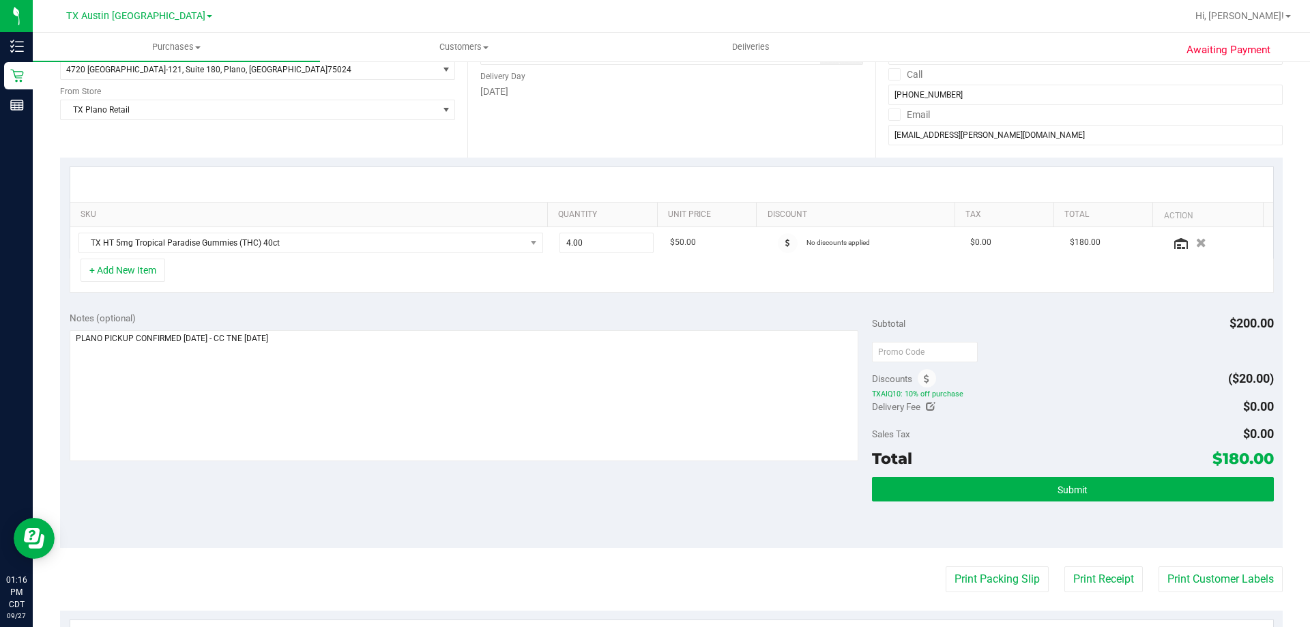
click at [376, 318] on div "Notes (optional)" at bounding box center [471, 318] width 803 height 14
click at [362, 344] on textarea at bounding box center [465, 395] width 790 height 131
click at [416, 482] on div "Notes (optional) Subtotal $200.00 Discounts ($20.00) TXAIQ10: 10% off purchase …" at bounding box center [671, 425] width 1223 height 246
click at [379, 349] on textarea at bounding box center [465, 395] width 790 height 131
click at [387, 485] on div "Notes (optional) Subtotal $200.00 Discounts ($20.00) TXAIQ10: 10% off purchase …" at bounding box center [671, 425] width 1223 height 246
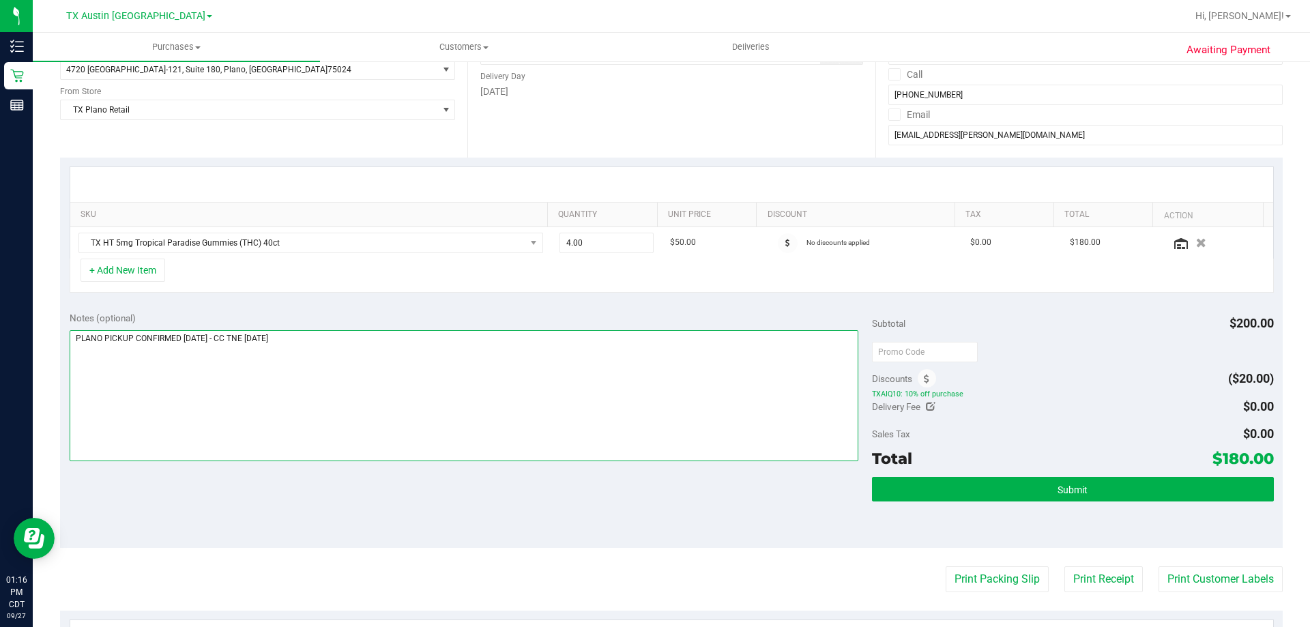
click at [386, 346] on textarea at bounding box center [465, 395] width 790 height 131
click at [390, 506] on div "Notes (optional) Subtotal $200.00 Discounts ($20.00) TXAIQ10: 10% off purchase …" at bounding box center [671, 425] width 1223 height 246
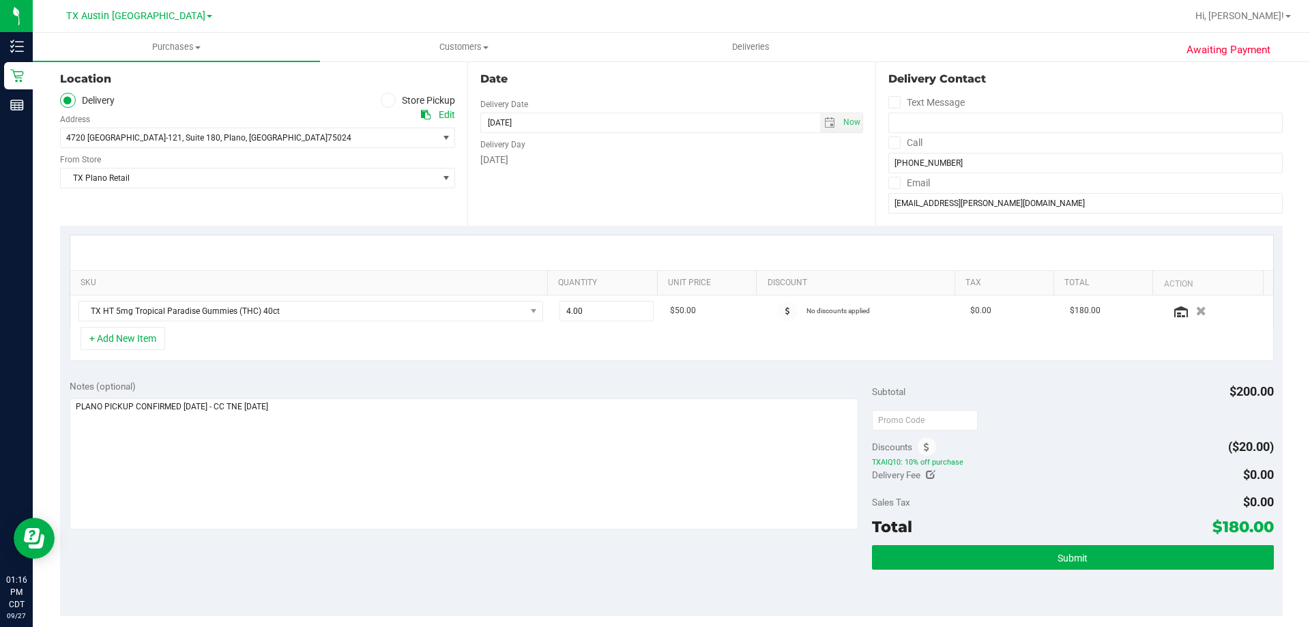
click at [384, 384] on div "Notes (optional)" at bounding box center [471, 386] width 803 height 14
click at [369, 425] on textarea at bounding box center [465, 464] width 790 height 131
click at [370, 368] on div "SKU Quantity Unit Price Discount Tax Total Action TX HT 5mg Tropical Paradise G…" at bounding box center [671, 298] width 1223 height 145
click at [329, 423] on textarea at bounding box center [465, 464] width 790 height 131
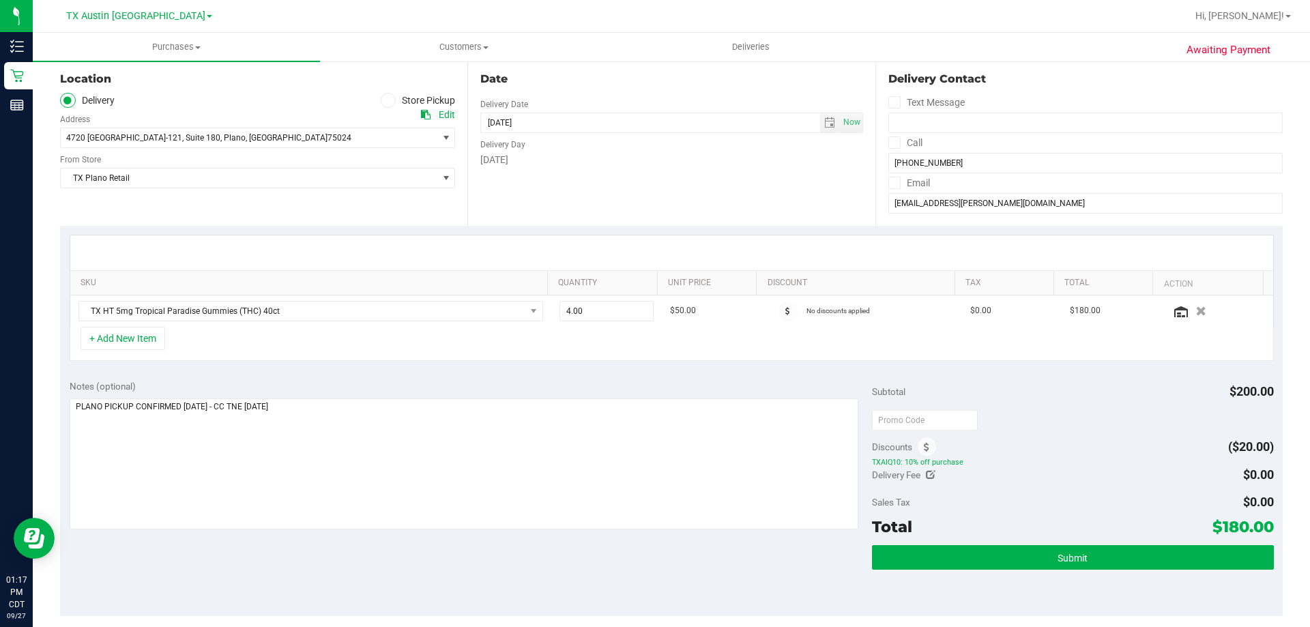
click at [348, 372] on div "Notes (optional) Subtotal $200.00 Discounts ($20.00) TXAIQ10: 10% off purchase …" at bounding box center [671, 494] width 1223 height 246
click at [342, 407] on textarea at bounding box center [465, 464] width 790 height 131
click at [360, 371] on div "Notes (optional) Subtotal $200.00 Discounts ($20.00) TXAIQ10: 10% off purchase …" at bounding box center [671, 494] width 1223 height 246
click at [343, 417] on textarea at bounding box center [465, 464] width 790 height 131
click at [353, 378] on div "Notes (optional) Subtotal $200.00 Discounts ($20.00) TXAIQ10: 10% off purchase …" at bounding box center [671, 494] width 1223 height 246
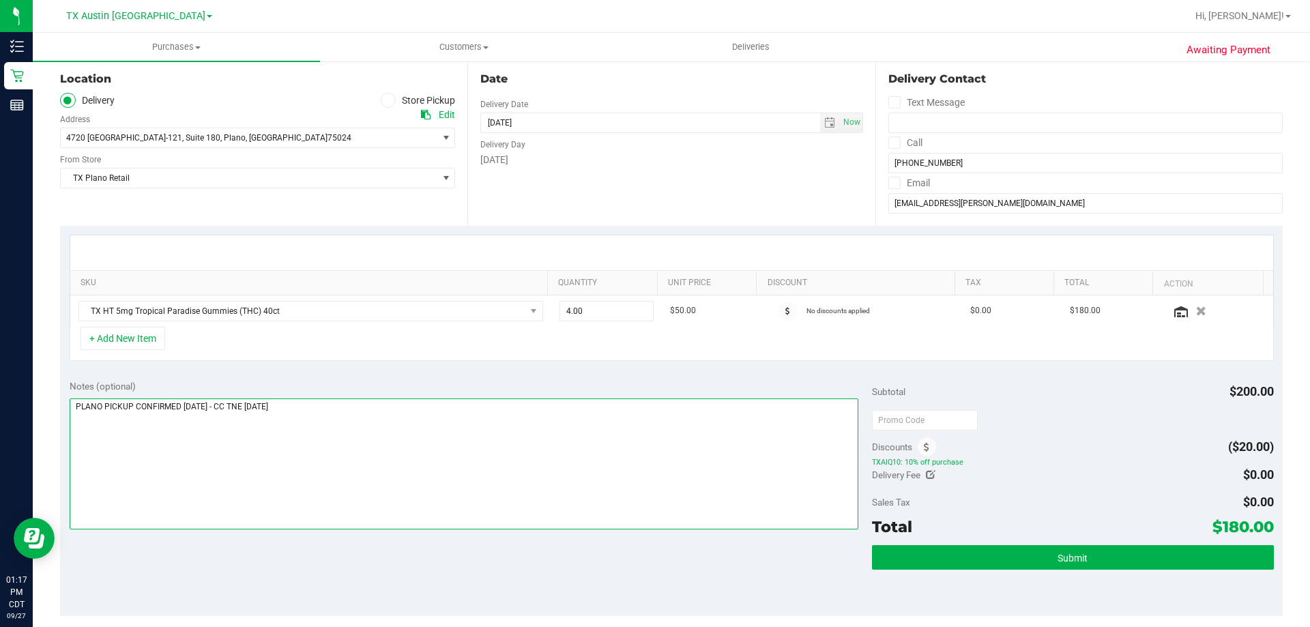
click at [337, 412] on textarea at bounding box center [465, 464] width 790 height 131
click at [357, 368] on div "SKU Quantity Unit Price Discount Tax Total Action TX HT 5mg Tropical Paradise G…" at bounding box center [671, 298] width 1223 height 145
drag, startPoint x: 345, startPoint y: 405, endPoint x: 349, endPoint y: 392, distance: 14.1
click at [345, 405] on textarea at bounding box center [465, 464] width 790 height 131
click at [359, 370] on div "SKU Quantity Unit Price Discount Tax Total Action TX HT 5mg Tropical Paradise G…" at bounding box center [671, 298] width 1223 height 145
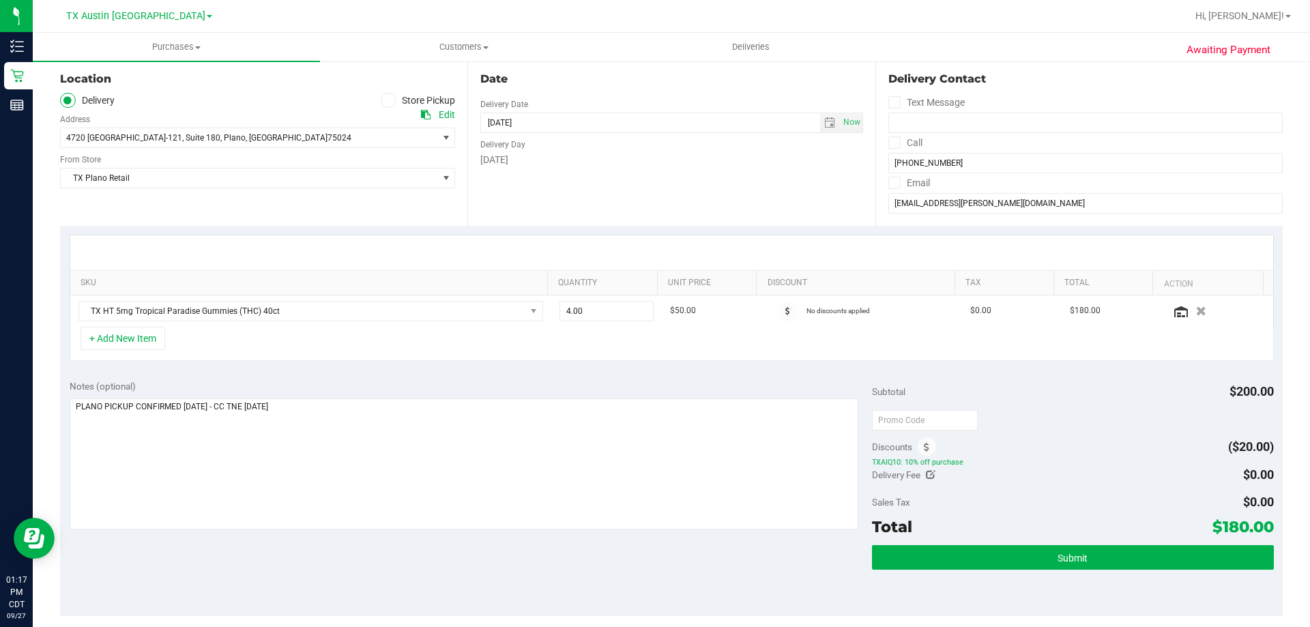
click at [283, 365] on div "SKU Quantity Unit Price Discount Tax Total Action TX HT 5mg Tropical Paradise G…" at bounding box center [671, 298] width 1223 height 145
click at [288, 379] on div "Notes (optional) Subtotal $200.00 Discounts ($20.00) TXAIQ10: 10% off purchase …" at bounding box center [671, 494] width 1223 height 246
click at [325, 413] on textarea at bounding box center [465, 464] width 790 height 131
click at [334, 374] on div "Notes (optional) Subtotal $200.00 Discounts ($20.00) TXAIQ10: 10% off purchase …" at bounding box center [671, 494] width 1223 height 246
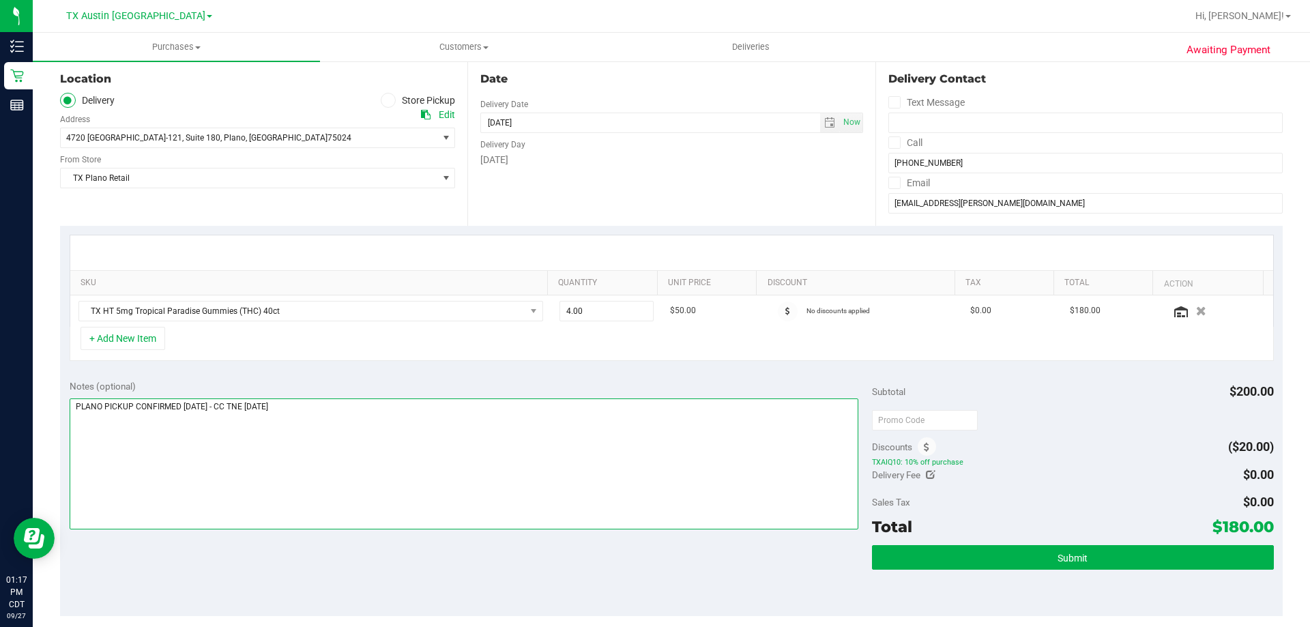
click at [346, 407] on textarea at bounding box center [465, 464] width 790 height 131
click at [341, 378] on div "Notes (optional) Subtotal $200.00 Discounts ($20.00) TXAIQ10: 10% off purchase …" at bounding box center [671, 494] width 1223 height 246
click at [365, 420] on textarea at bounding box center [465, 464] width 790 height 131
click at [356, 373] on div "Notes (optional) Subtotal $200.00 Discounts ($20.00) TXAIQ10: 10% off purchase …" at bounding box center [671, 494] width 1223 height 246
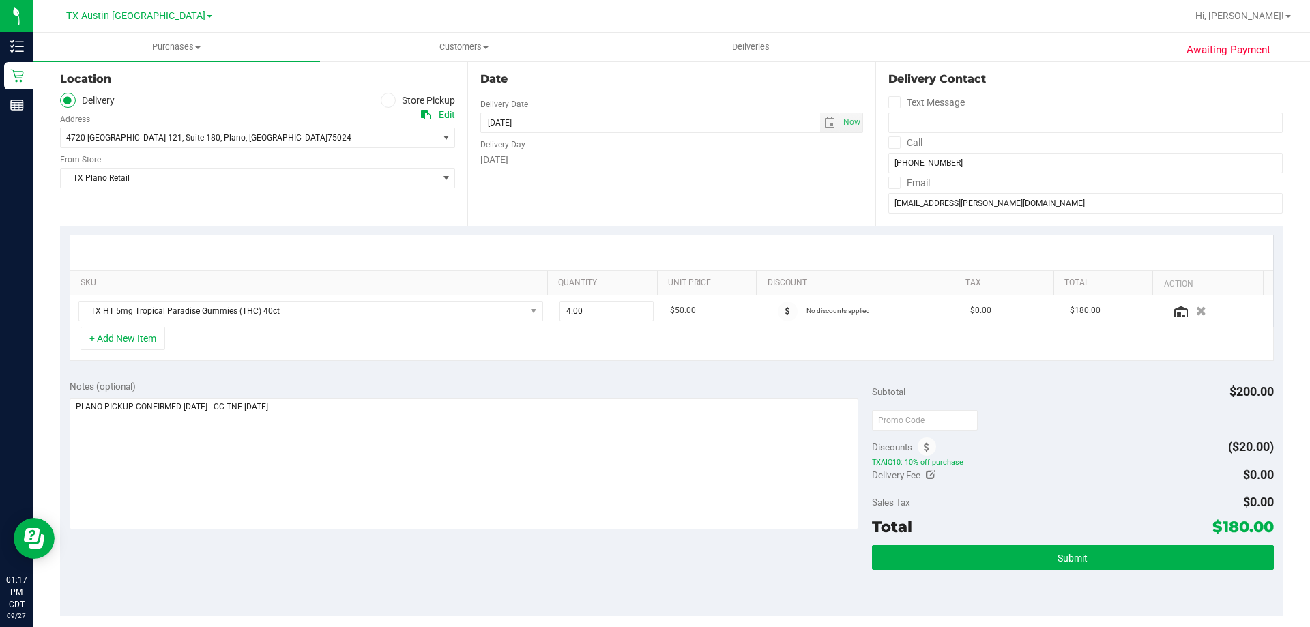
click at [356, 373] on div "Notes (optional) Subtotal $200.00 Discounts ($20.00) TXAIQ10: 10% off purchase …" at bounding box center [671, 494] width 1223 height 246
click at [343, 405] on textarea at bounding box center [465, 464] width 790 height 131
click at [357, 369] on div "SKU Quantity Unit Price Discount Tax Total Action TX HT 5mg Tropical Paradise G…" at bounding box center [671, 298] width 1223 height 145
click at [344, 379] on div "Notes (optional) Subtotal $200.00 Discounts ($20.00) TXAIQ10: 10% off purchase …" at bounding box center [671, 494] width 1223 height 246
click at [337, 408] on textarea at bounding box center [465, 464] width 790 height 131
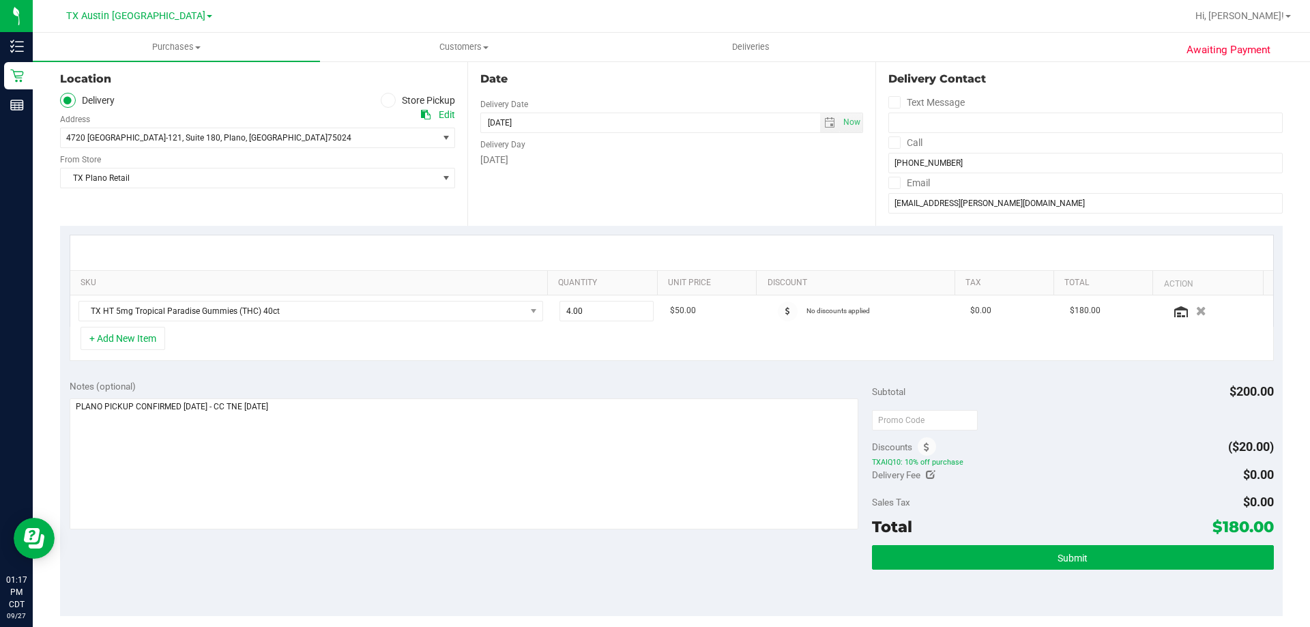
click at [358, 377] on div "Notes (optional) Subtotal $200.00 Discounts ($20.00) TXAIQ10: 10% off purchase …" at bounding box center [671, 494] width 1223 height 246
click at [342, 411] on textarea at bounding box center [465, 464] width 790 height 131
click at [353, 371] on div "Notes (optional) Subtotal $200.00 Discounts ($20.00) TXAIQ10: 10% off purchase …" at bounding box center [671, 494] width 1223 height 246
click at [317, 560] on div "Notes (optional) Subtotal $200.00 Discounts ($20.00) TXAIQ10: 10% off purchase …" at bounding box center [671, 494] width 1223 height 246
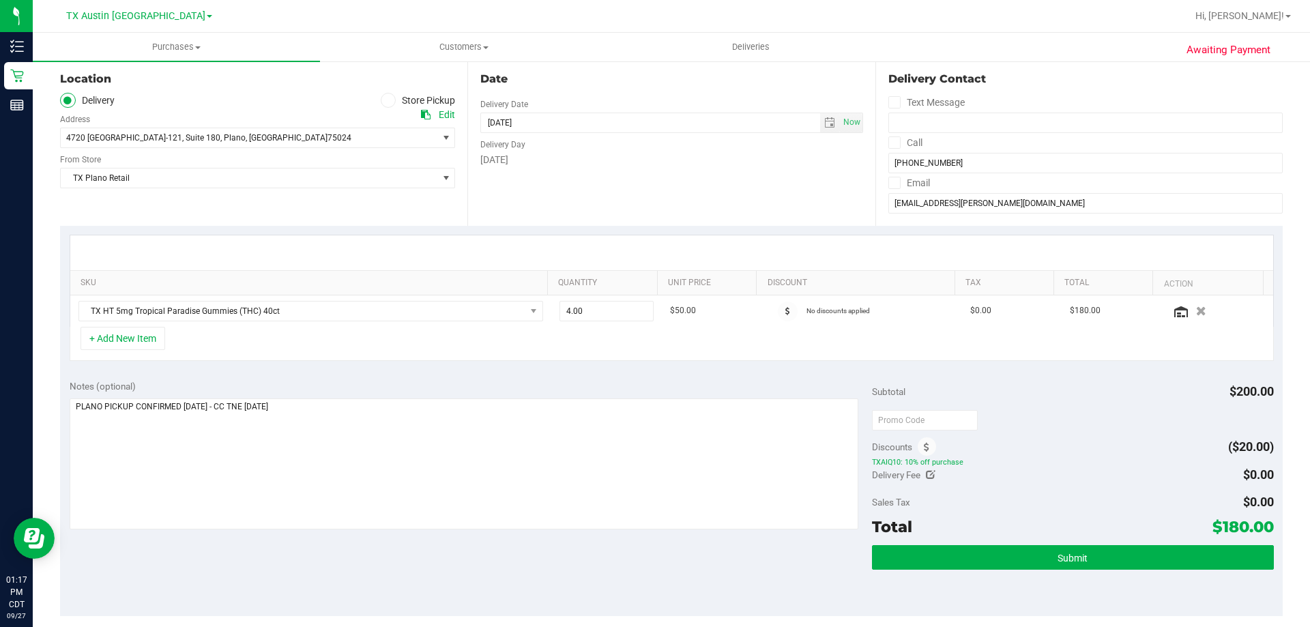
click at [349, 392] on div "Notes (optional)" at bounding box center [471, 386] width 803 height 14
click at [349, 407] on textarea at bounding box center [465, 464] width 790 height 131
click at [343, 548] on div "Notes (optional) Subtotal $200.00 Discounts ($20.00) TXAIQ10: 10% off purchase …" at bounding box center [671, 494] width 1223 height 246
click at [353, 410] on textarea at bounding box center [465, 464] width 790 height 131
click at [354, 373] on div "Notes (optional) Subtotal $200.00 Discounts ($20.00) TXAIQ10: 10% off purchase …" at bounding box center [671, 494] width 1223 height 246
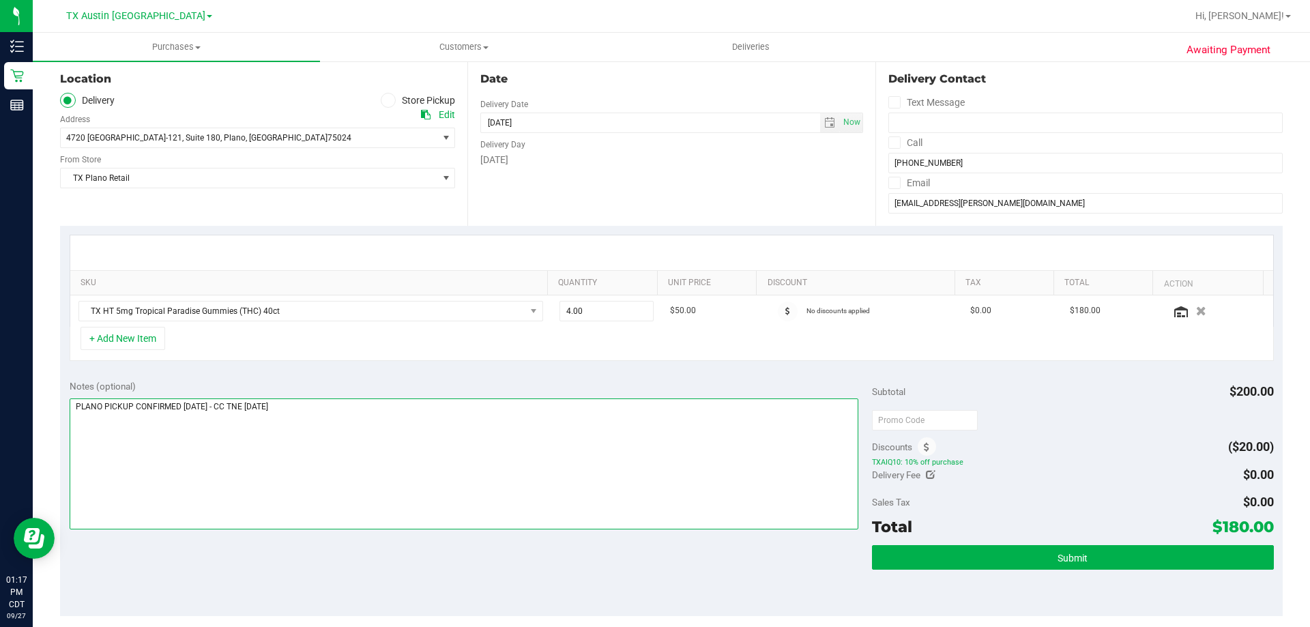
click at [359, 401] on textarea at bounding box center [465, 464] width 790 height 131
click at [358, 375] on div "Notes (optional) Subtotal $200.00 Discounts ($20.00) TXAIQ10: 10% off purchase …" at bounding box center [671, 494] width 1223 height 246
click at [352, 409] on textarea at bounding box center [465, 464] width 790 height 131
click at [355, 366] on div "SKU Quantity Unit Price Discount Tax Total Action TX HT 5mg Tropical Paradise G…" at bounding box center [671, 298] width 1223 height 145
click at [352, 410] on textarea at bounding box center [465, 464] width 790 height 131
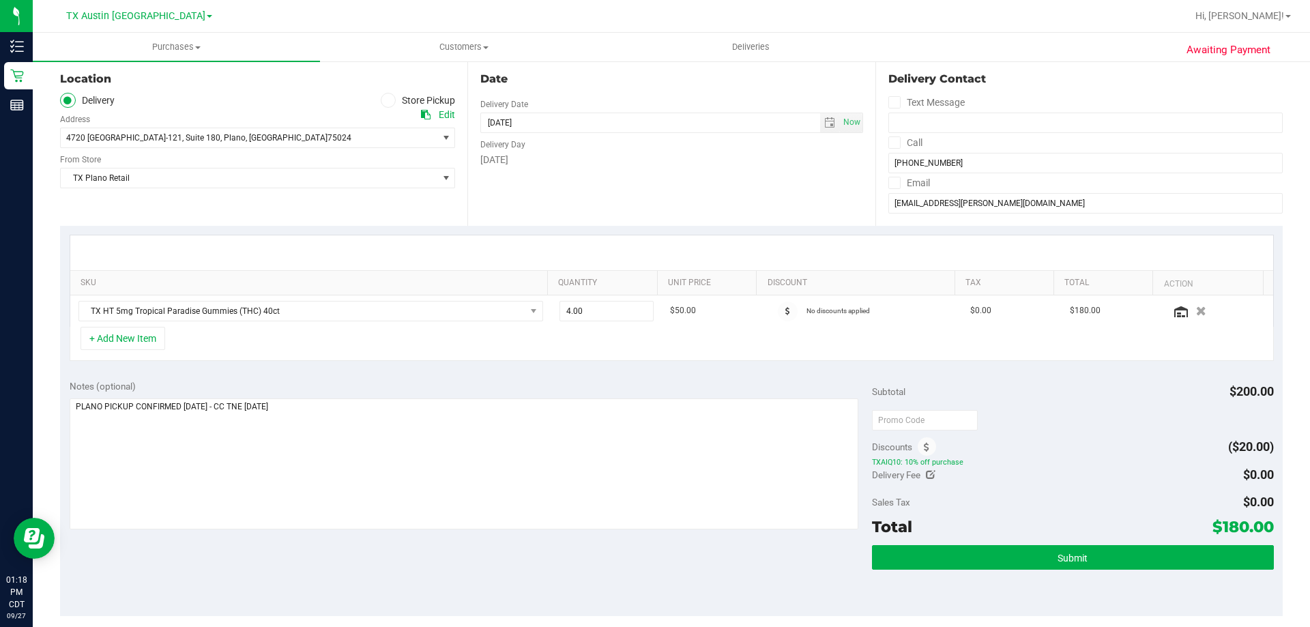
click at [367, 374] on div "Notes (optional) Subtotal $200.00 Discounts ($20.00) TXAIQ10: 10% off purchase …" at bounding box center [671, 494] width 1223 height 246
click at [368, 414] on textarea at bounding box center [465, 464] width 790 height 131
click at [363, 375] on div "Notes (optional) Subtotal $200.00 Discounts ($20.00) TXAIQ10: 10% off purchase …" at bounding box center [671, 494] width 1223 height 246
click at [360, 408] on textarea at bounding box center [465, 464] width 790 height 131
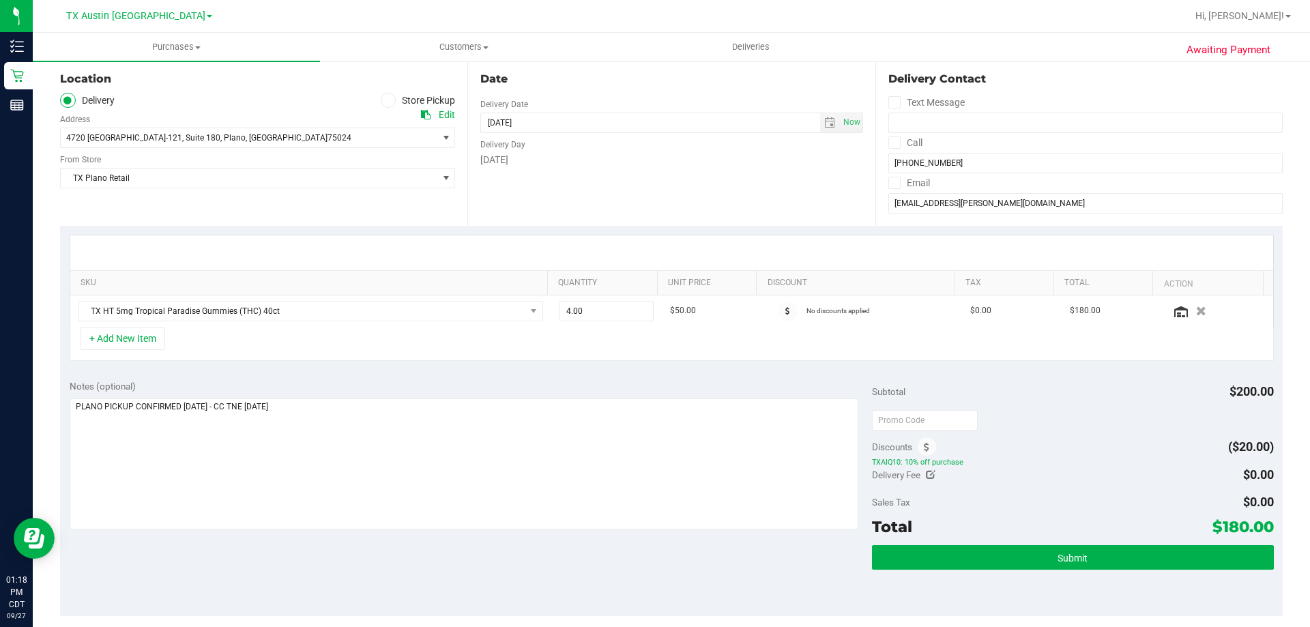
click at [375, 371] on div "Notes (optional) Subtotal $200.00 Discounts ($20.00) TXAIQ10: 10% off purchase …" at bounding box center [671, 494] width 1223 height 246
drag, startPoint x: 424, startPoint y: 548, endPoint x: 434, endPoint y: 435, distance: 113.8
click at [424, 547] on div "Notes (optional) Subtotal $200.00 Discounts ($20.00) TXAIQ10: 10% off purchase …" at bounding box center [671, 494] width 1223 height 246
click at [434, 435] on textarea at bounding box center [465, 464] width 790 height 131
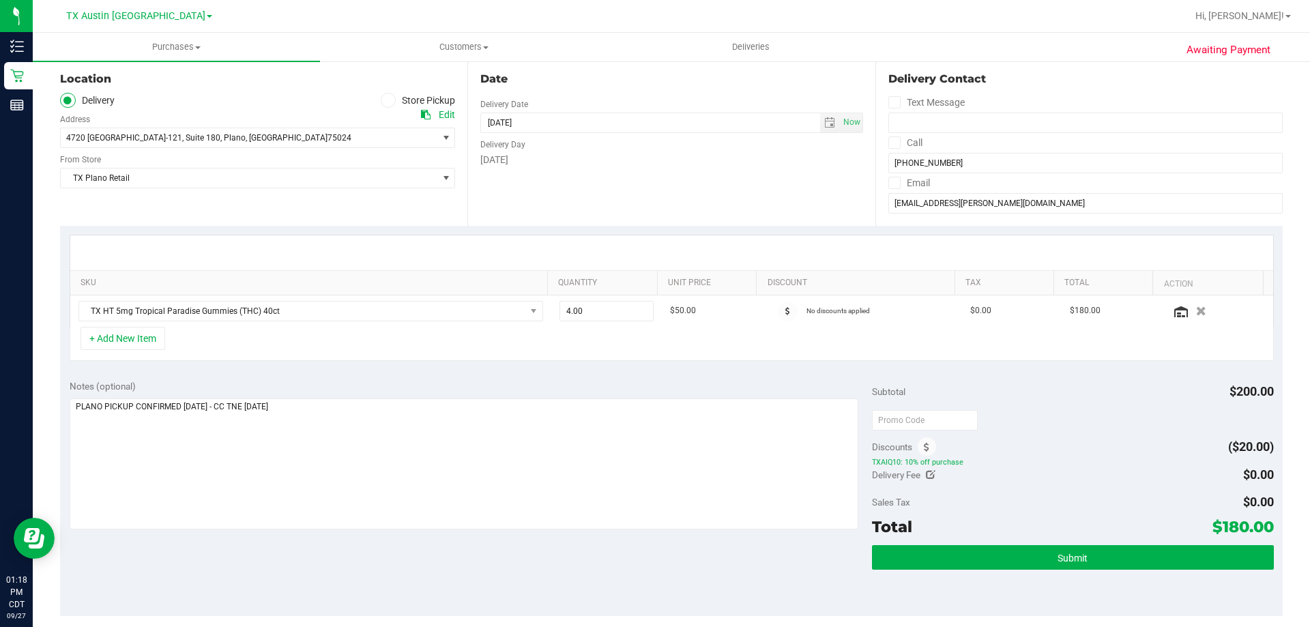
click at [437, 371] on div "Notes (optional) Subtotal $200.00 Discounts ($20.00) TXAIQ10: 10% off purchase …" at bounding box center [671, 494] width 1223 height 246
click at [377, 401] on textarea at bounding box center [465, 464] width 790 height 131
click at [374, 374] on div "Notes (optional) Subtotal $200.00 Discounts ($20.00) TXAIQ10: 10% off purchase …" at bounding box center [671, 494] width 1223 height 246
click at [355, 420] on textarea at bounding box center [465, 464] width 790 height 131
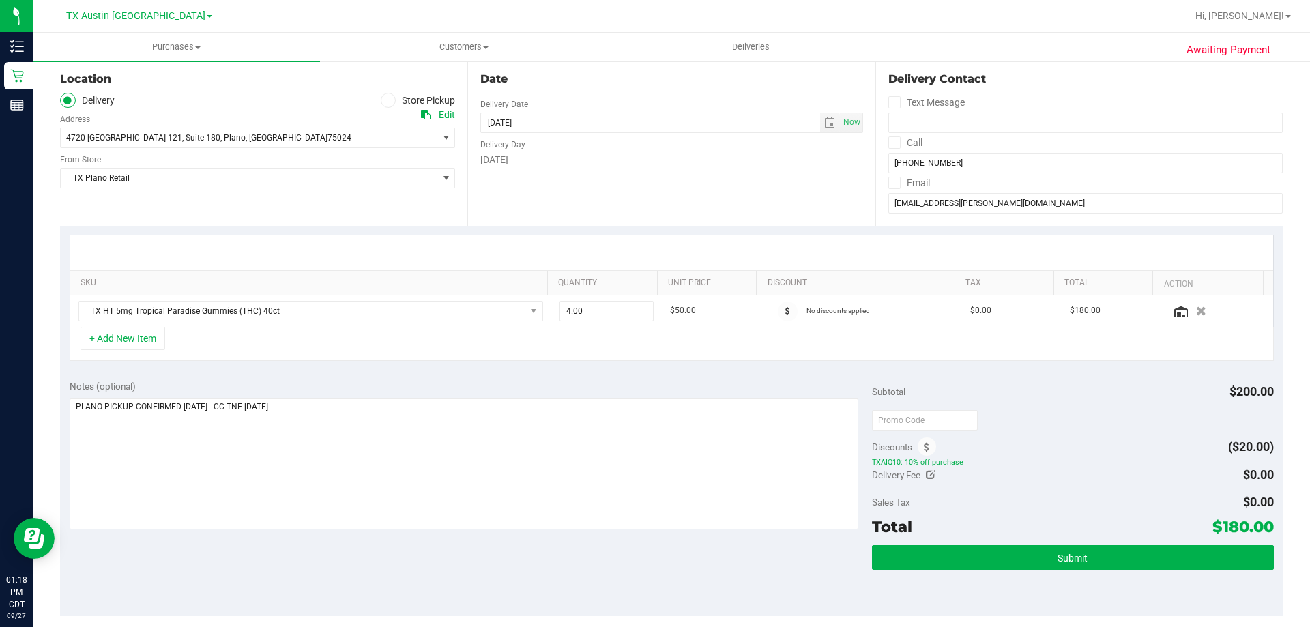
click at [330, 547] on div "Notes (optional) Subtotal $200.00 Discounts ($20.00) TXAIQ10: 10% off purchase …" at bounding box center [671, 494] width 1223 height 246
click at [392, 570] on div "Notes (optional) Subtotal $200.00 Discounts ($20.00) TXAIQ10: 10% off purchase …" at bounding box center [671, 494] width 1223 height 246
click at [368, 415] on textarea at bounding box center [465, 464] width 790 height 131
click at [364, 546] on div "Notes (optional) Subtotal $200.00 Discounts ($20.00) TXAIQ10: 10% off purchase …" at bounding box center [671, 494] width 1223 height 246
click at [377, 378] on div "Notes (optional) Subtotal $200.00 Discounts ($20.00) TXAIQ10: 10% off purchase …" at bounding box center [671, 494] width 1223 height 246
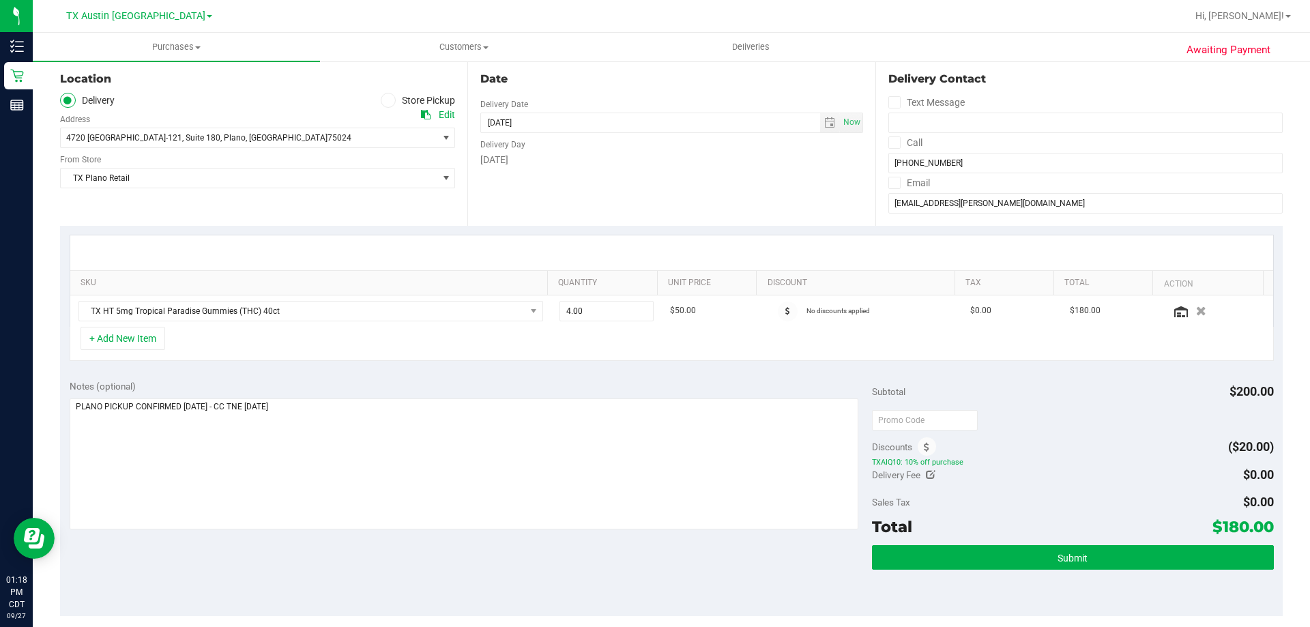
click at [334, 556] on div "Notes (optional) Subtotal $200.00 Discounts ($20.00) TXAIQ10: 10% off purchase …" at bounding box center [671, 494] width 1223 height 246
click at [369, 407] on textarea at bounding box center [465, 464] width 790 height 131
click at [367, 375] on div "Notes (optional) Subtotal $200.00 Discounts ($20.00) TXAIQ10: 10% off purchase …" at bounding box center [671, 494] width 1223 height 246
click at [356, 407] on textarea at bounding box center [465, 464] width 790 height 131
click at [360, 372] on div "Notes (optional) Subtotal $200.00 Discounts ($20.00) TXAIQ10: 10% off purchase …" at bounding box center [671, 494] width 1223 height 246
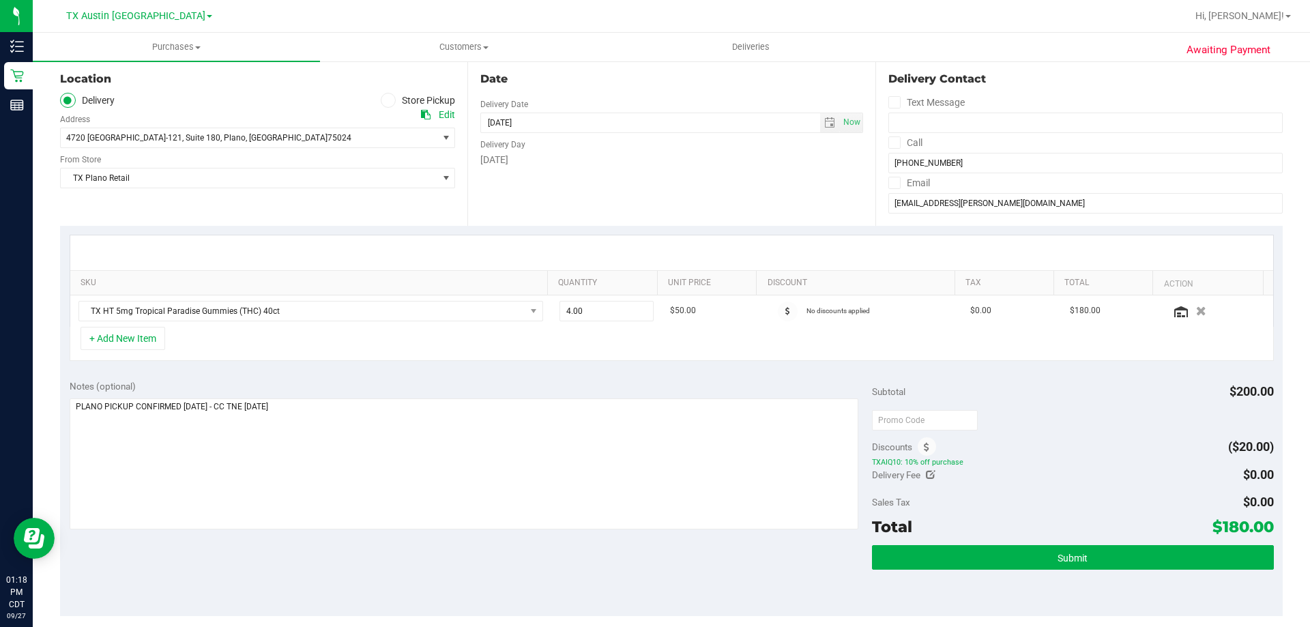
click at [370, 562] on div "Notes (optional) Subtotal $200.00 Discounts ($20.00) TXAIQ10: 10% off purchase …" at bounding box center [671, 494] width 1223 height 246
click at [368, 411] on textarea at bounding box center [465, 464] width 790 height 131
click at [368, 376] on div "Notes (optional) Subtotal $200.00 Discounts ($20.00) TXAIQ10: 10% off purchase …" at bounding box center [671, 494] width 1223 height 246
drag, startPoint x: 369, startPoint y: 577, endPoint x: 369, endPoint y: 562, distance: 14.3
click at [369, 576] on div "Notes (optional) Subtotal $200.00 Discounts ($20.00) TXAIQ10: 10% off purchase …" at bounding box center [671, 494] width 1223 height 246
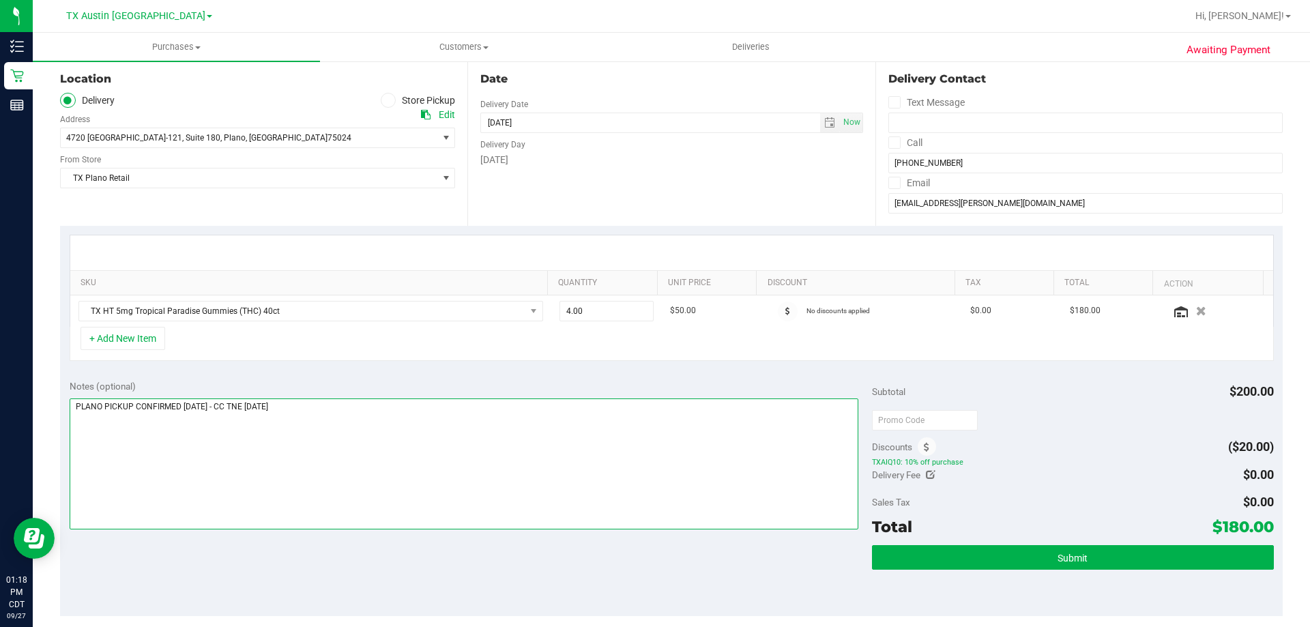
click at [371, 415] on textarea at bounding box center [465, 464] width 790 height 131
click at [404, 575] on div "Notes (optional) Subtotal $200.00 Discounts ($20.00) TXAIQ10: 10% off purchase …" at bounding box center [671, 494] width 1223 height 246
click at [380, 557] on div "Notes (optional) Subtotal $200.00 Discounts ($20.00) TXAIQ10: 10% off purchase …" at bounding box center [671, 494] width 1223 height 246
click at [404, 439] on textarea at bounding box center [465, 464] width 790 height 131
drag, startPoint x: 1212, startPoint y: 524, endPoint x: 1261, endPoint y: 528, distance: 48.6
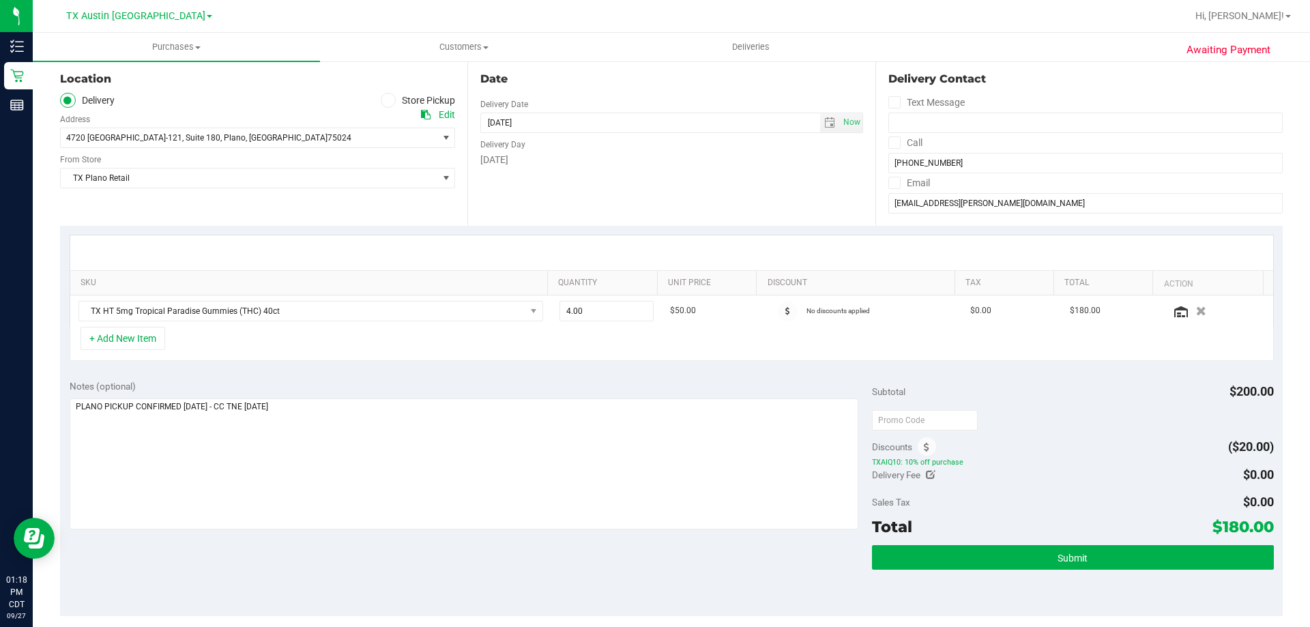
click at [1261, 528] on span "$180.00" at bounding box center [1243, 526] width 61 height 19
click at [1116, 465] on span "TXAIQ10: 10% off purchase" at bounding box center [1072, 462] width 401 height 10
click at [1103, 553] on button "Submit" at bounding box center [1072, 557] width 401 height 25
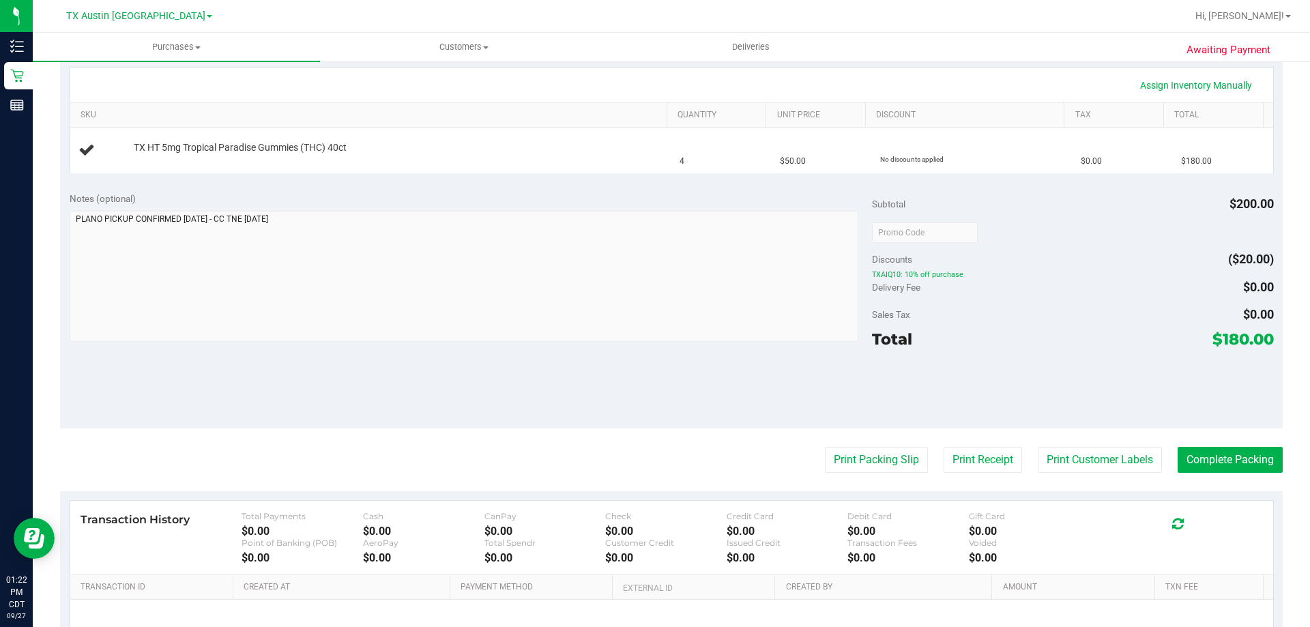
scroll to position [341, 0]
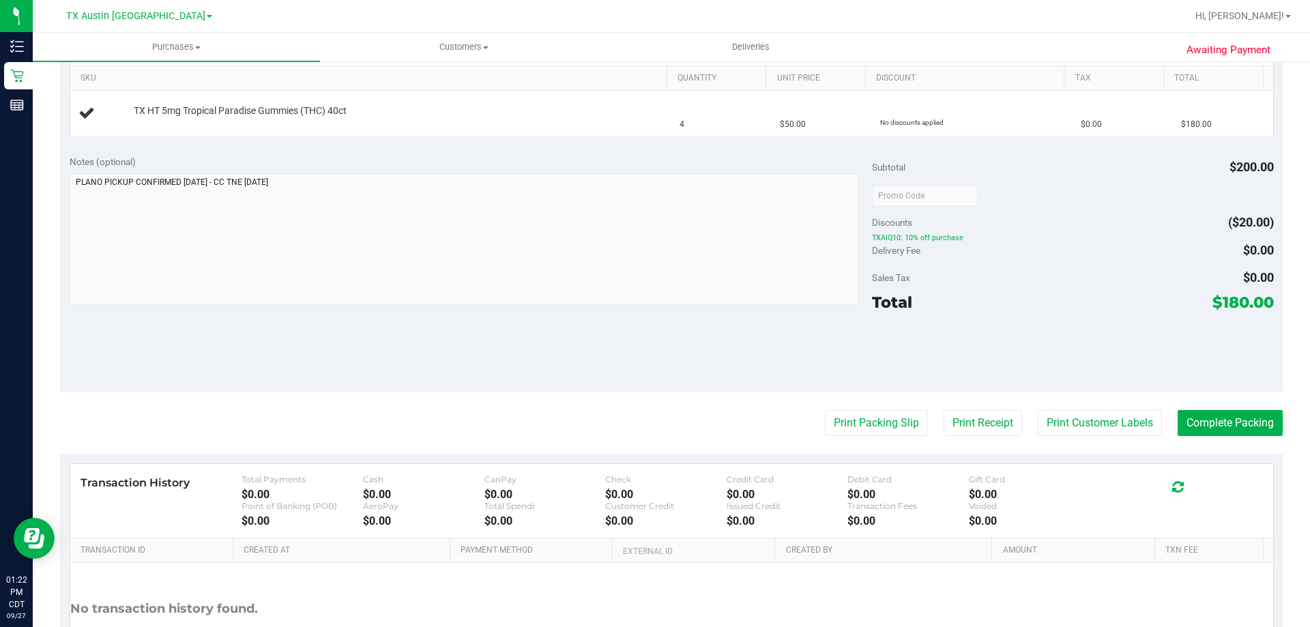
drag, startPoint x: 1214, startPoint y: 306, endPoint x: 1259, endPoint y: 310, distance: 45.2
click at [1259, 310] on span "$180.00" at bounding box center [1243, 302] width 61 height 19
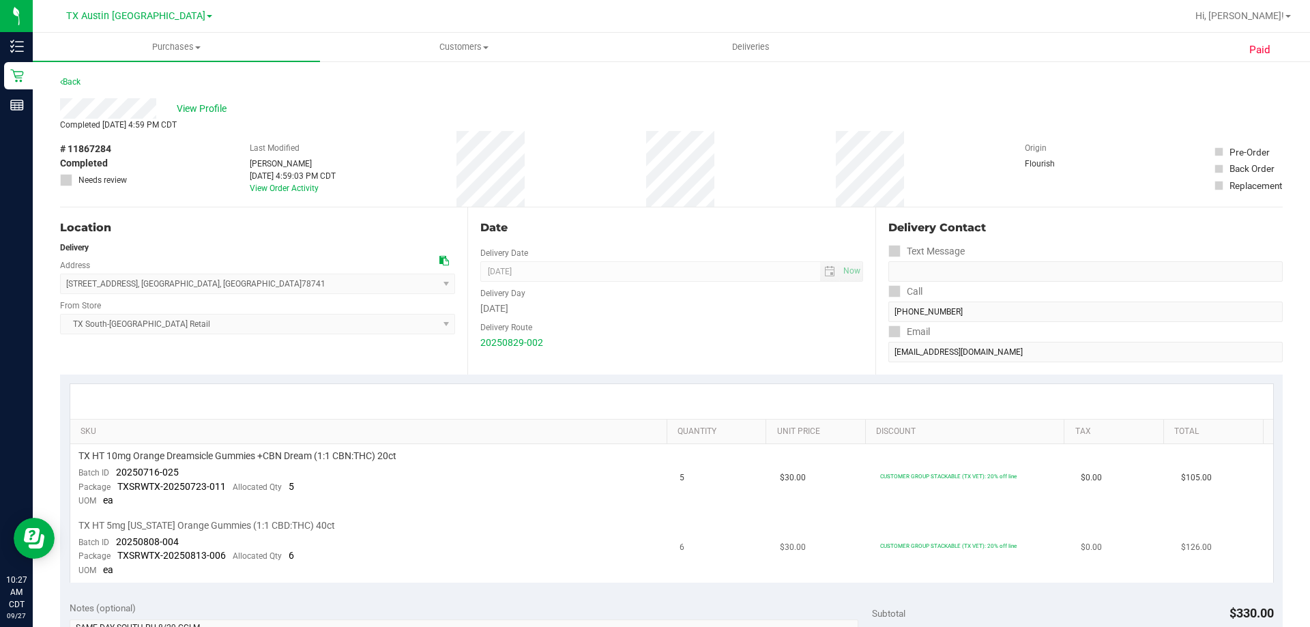
click at [246, 526] on span "TX HT 5mg [US_STATE] Orange Gummies (1:1 CBD:THC) 40ct" at bounding box center [206, 525] width 257 height 13
copy div "TX HT 5mg [US_STATE] Orange Gummies (1:1 CBD:THC) 40ct"
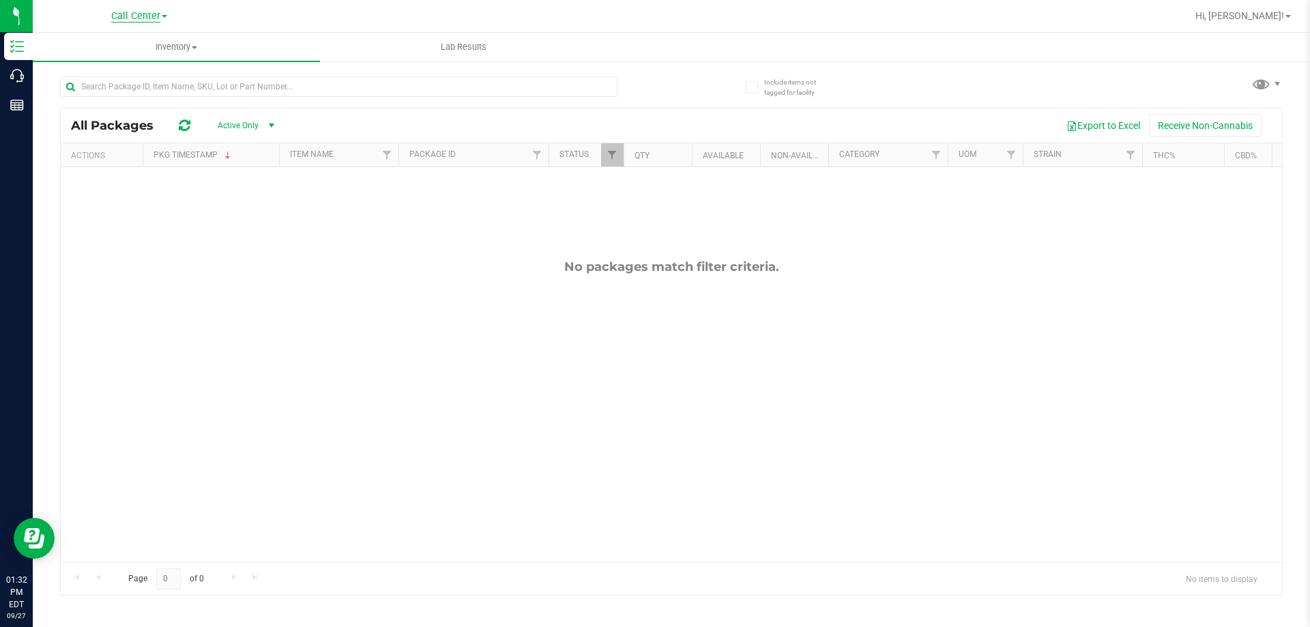
click at [134, 19] on span "Call Center" at bounding box center [135, 16] width 49 height 12
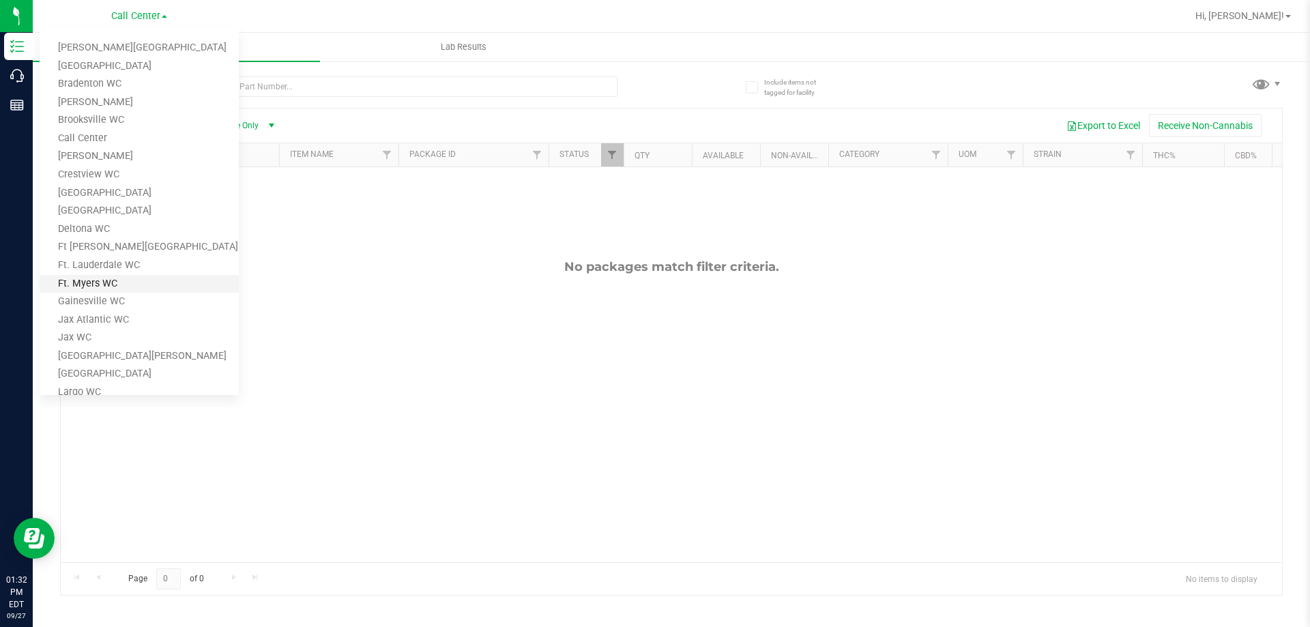
scroll to position [205, 0]
click at [168, 281] on link "New Port [PERSON_NAME]" at bounding box center [139, 279] width 199 height 18
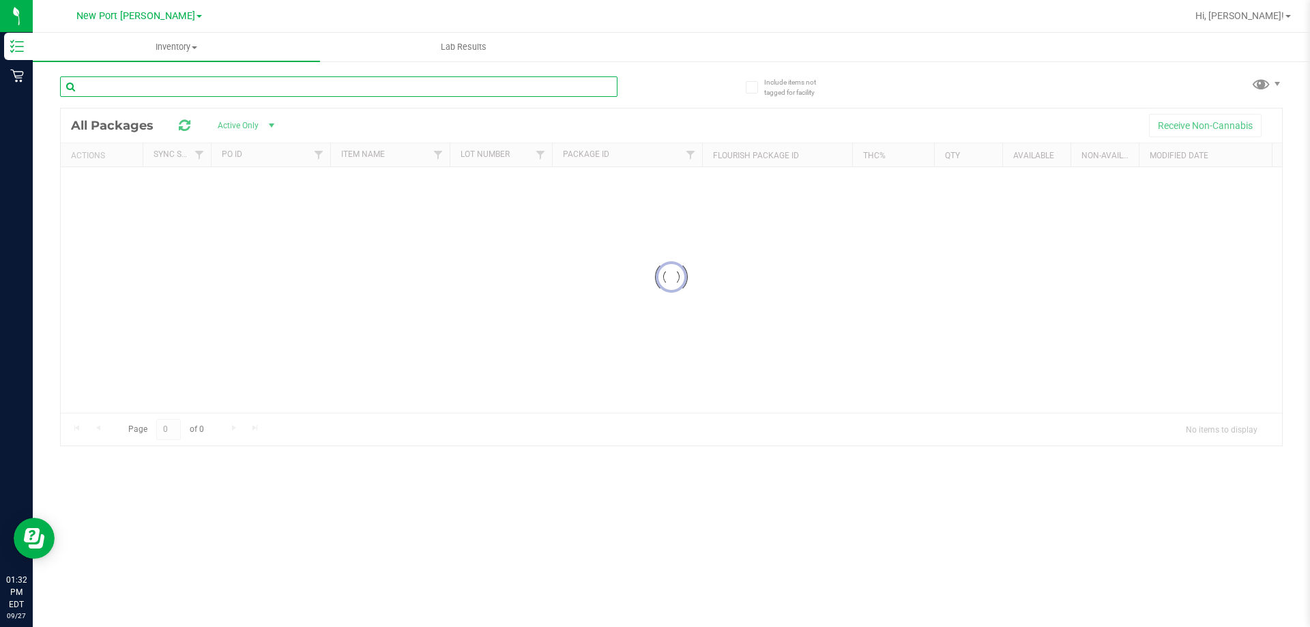
click at [167, 87] on input "text" at bounding box center [339, 86] width 558 height 20
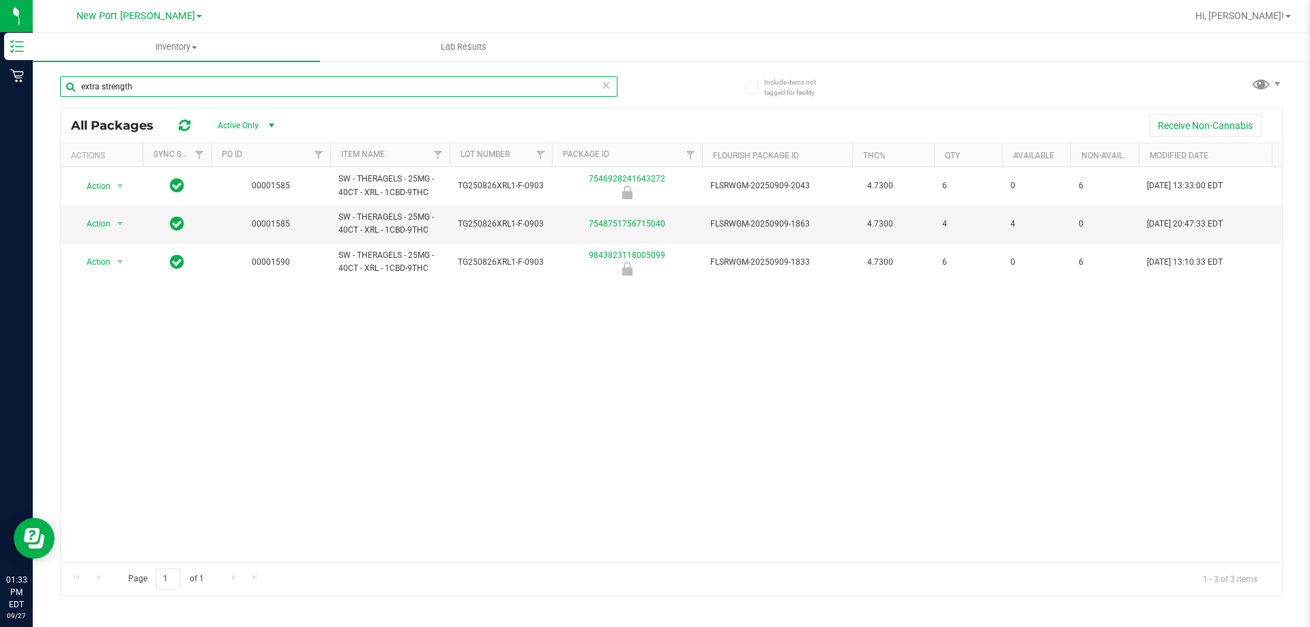
type input "extra strength"
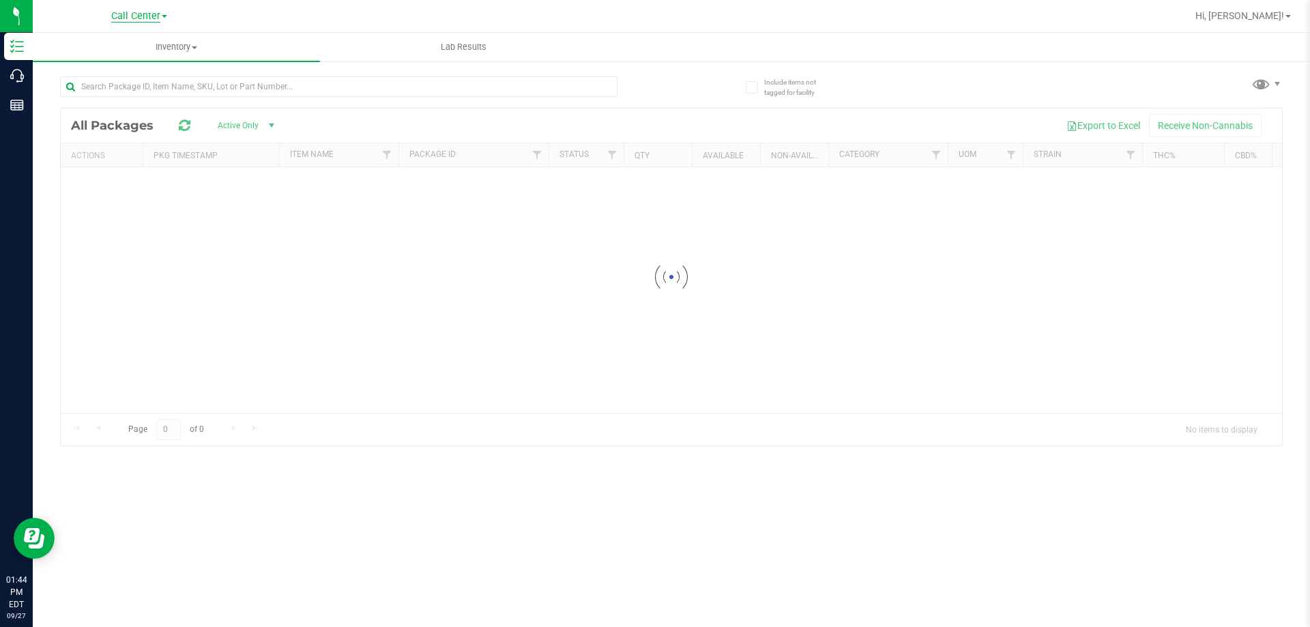
click at [146, 17] on span "Call Center" at bounding box center [135, 16] width 49 height 12
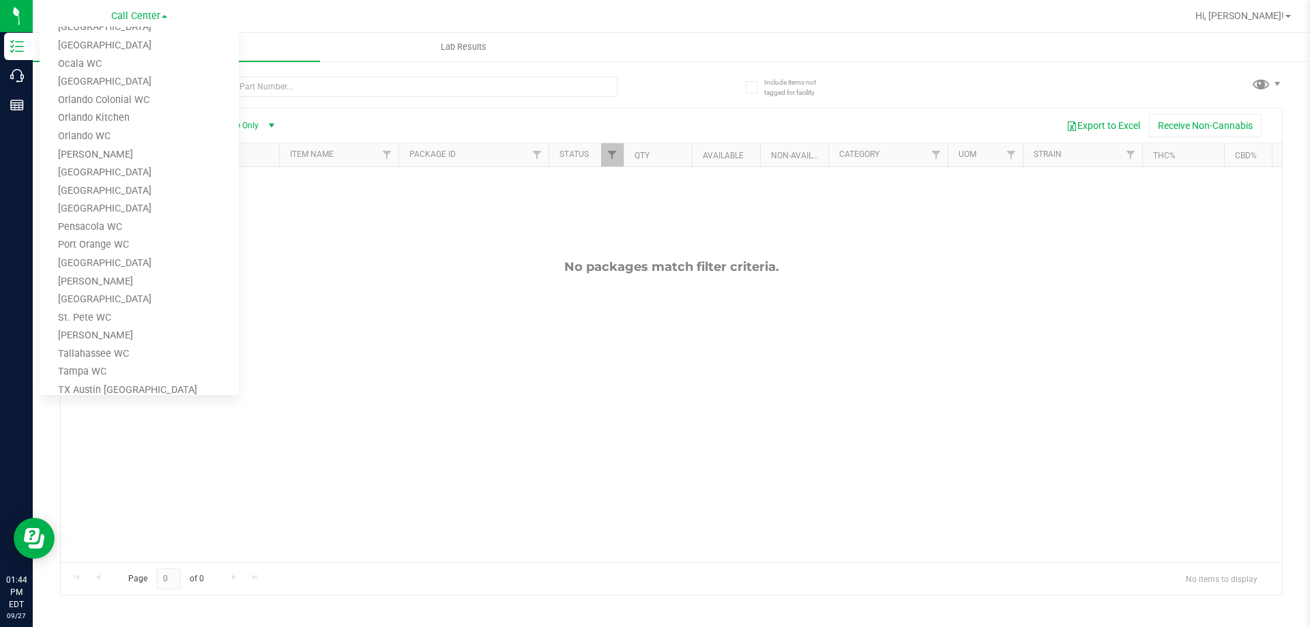
scroll to position [599, 0]
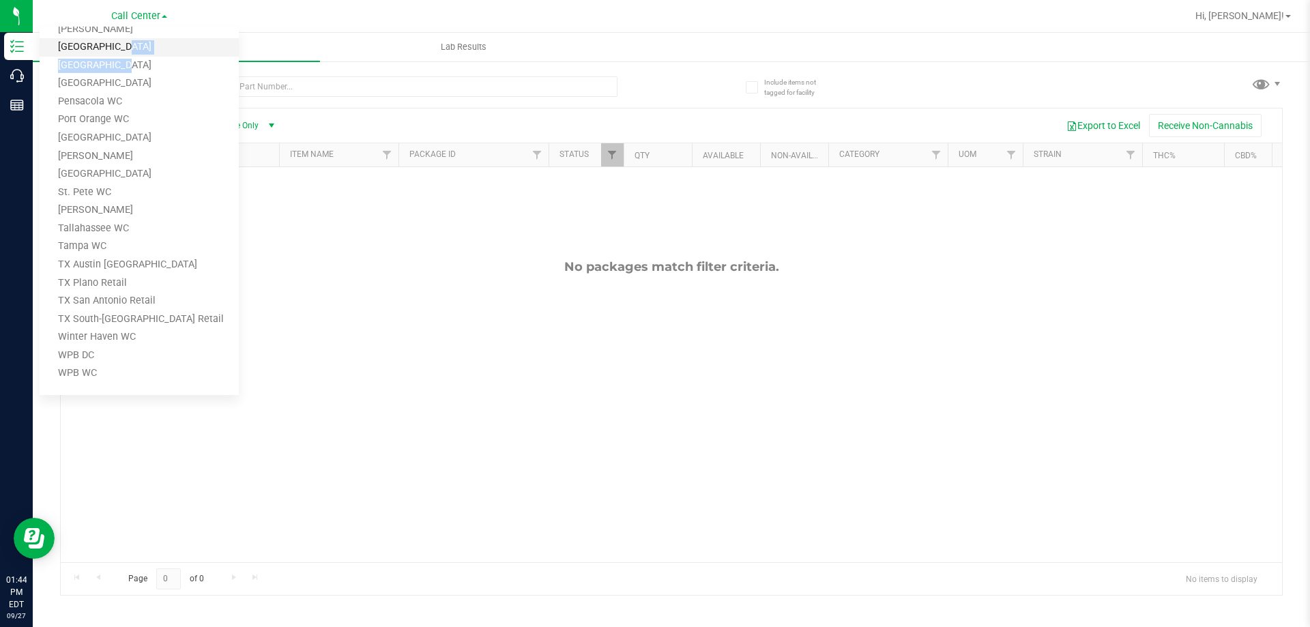
drag, startPoint x: 117, startPoint y: 63, endPoint x: 121, endPoint y: 47, distance: 16.2
click at [121, 47] on ul "Bonita Springs WC Boynton Beach WC Bradenton WC Brandon WC Brooksville WC Call …" at bounding box center [139, 211] width 199 height 369
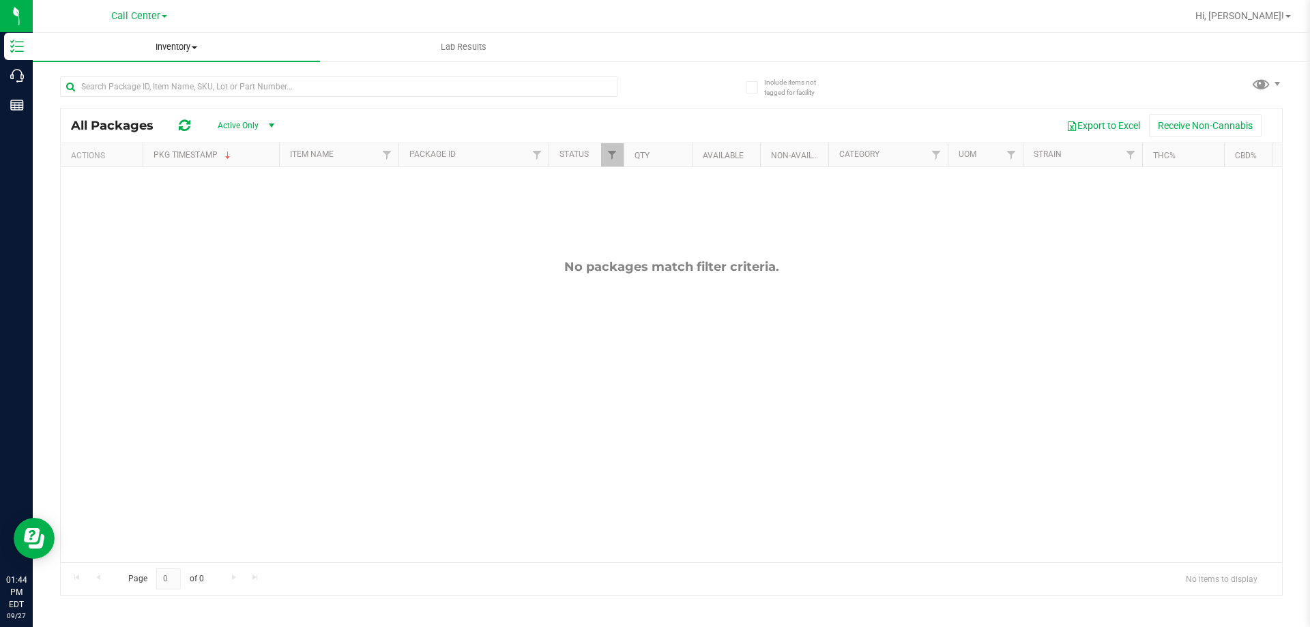
click at [121, 47] on span "Inventory" at bounding box center [176, 47] width 287 height 12
click at [149, 8] on div "Call Center Bonita Springs WC Boynton Beach WC Bradenton WC Brandon WC Brooksvi…" at bounding box center [139, 16] width 56 height 16
click at [148, 12] on span "Call Center" at bounding box center [135, 16] width 49 height 12
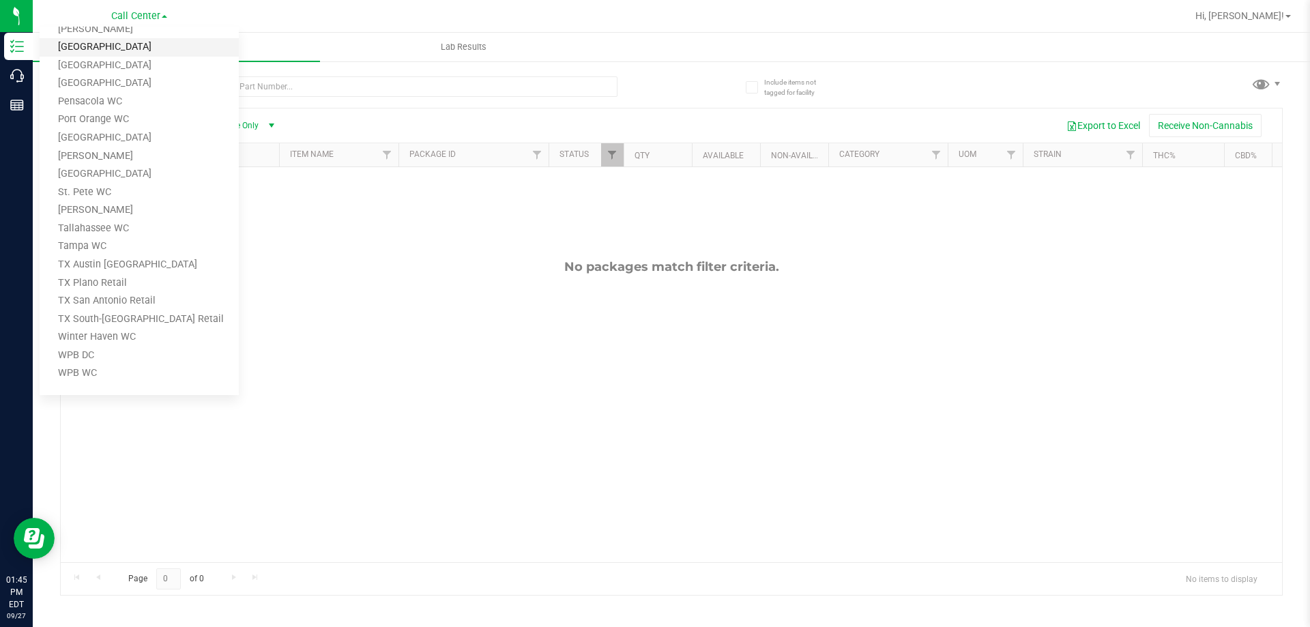
click at [120, 48] on link "[GEOGRAPHIC_DATA]" at bounding box center [139, 47] width 199 height 18
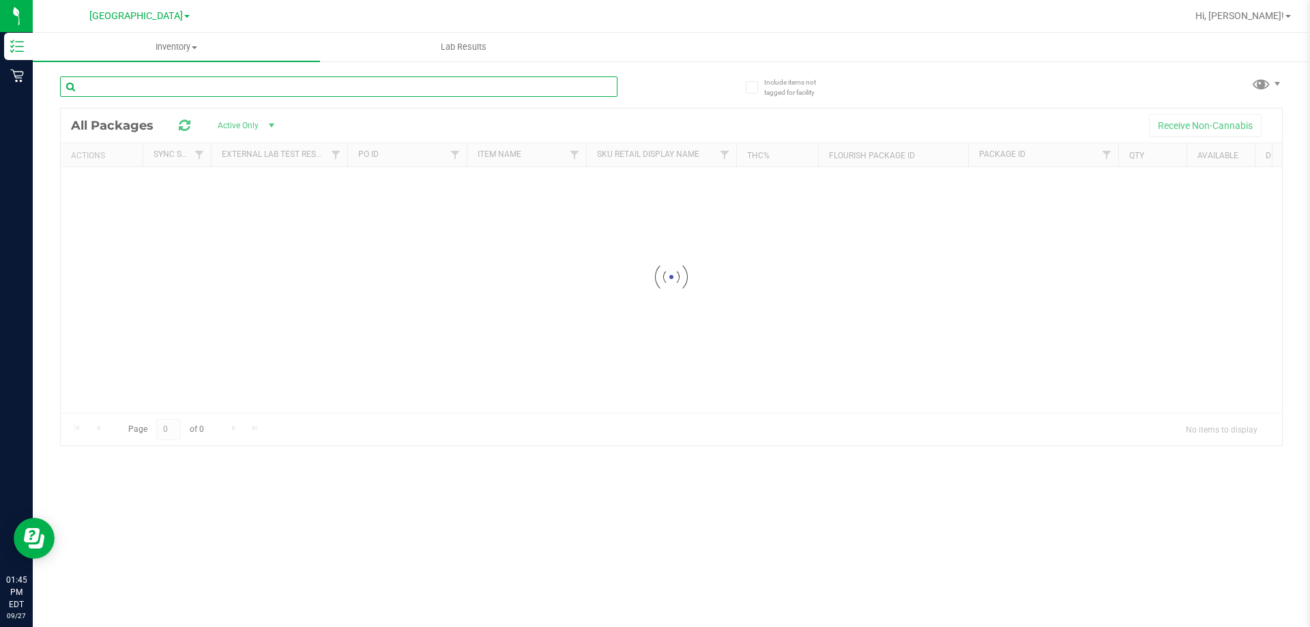
click at [184, 86] on input "text" at bounding box center [339, 86] width 558 height 20
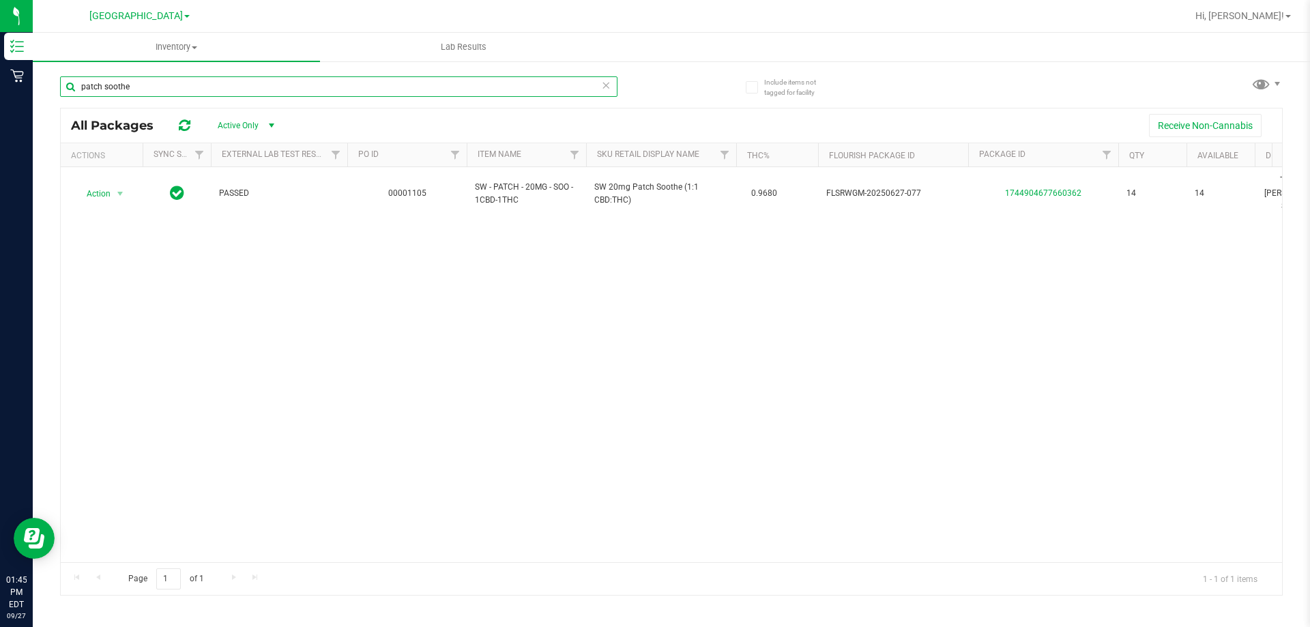
type input "patch soothe"
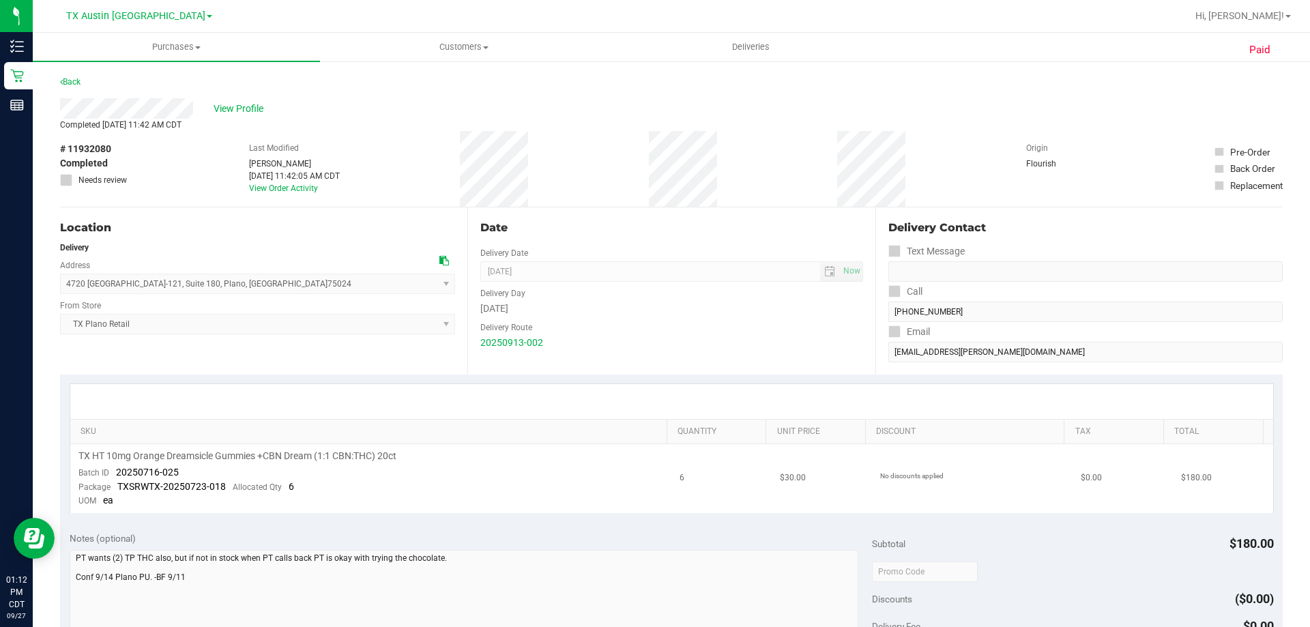
click at [326, 450] on span "TX HT 10mg Orange Dreamsicle Gummies +CBN Dream (1:1 CBN:THC) 20ct" at bounding box center [237, 456] width 318 height 13
copy div "TX HT 10mg Orange Dreamsicle Gummies +CBN Dream (1:1 CBN:THC) 20ct"
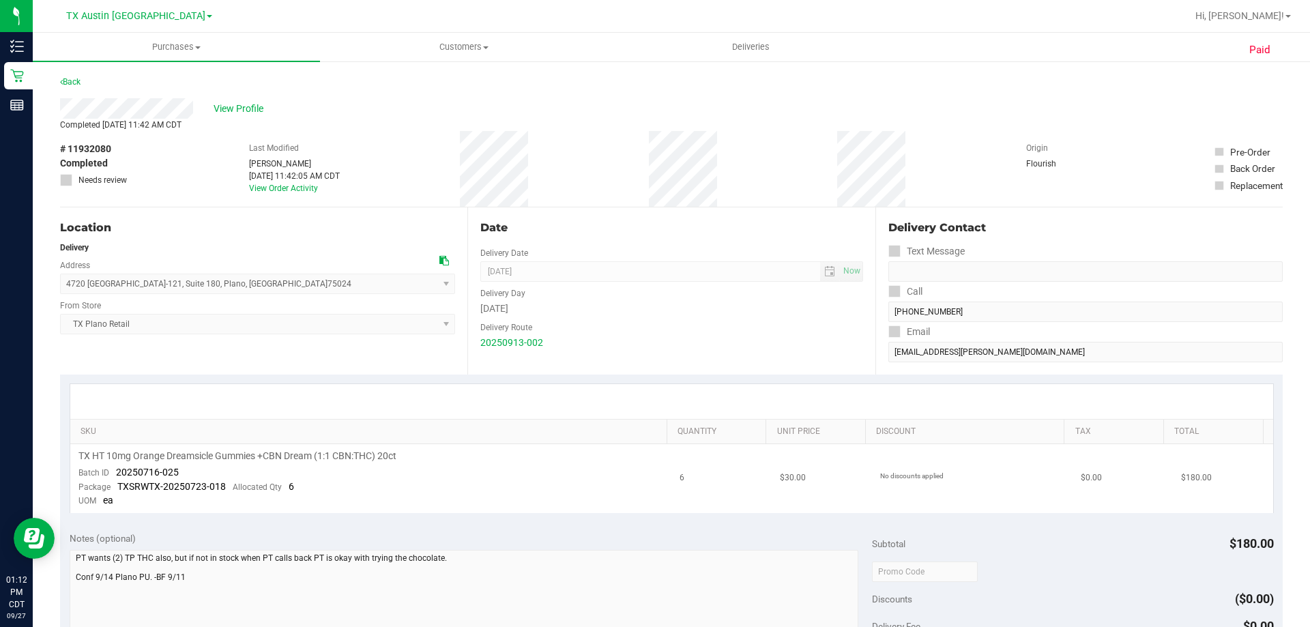
click at [276, 464] on td "TX HT 10mg Orange Dreamsicle Gummies +CBN Dream (1:1 CBN:THC) 20ct Batch ID 202…" at bounding box center [371, 478] width 602 height 69
drag, startPoint x: 81, startPoint y: 452, endPoint x: 448, endPoint y: 467, distance: 367.5
click at [448, 467] on td "TX HT 10mg Orange Dreamsicle Gummies +CBN Dream (1:1 CBN:THC) 20ct Batch ID 202…" at bounding box center [371, 478] width 602 height 69
click at [242, 110] on span "View Profile" at bounding box center [241, 109] width 55 height 14
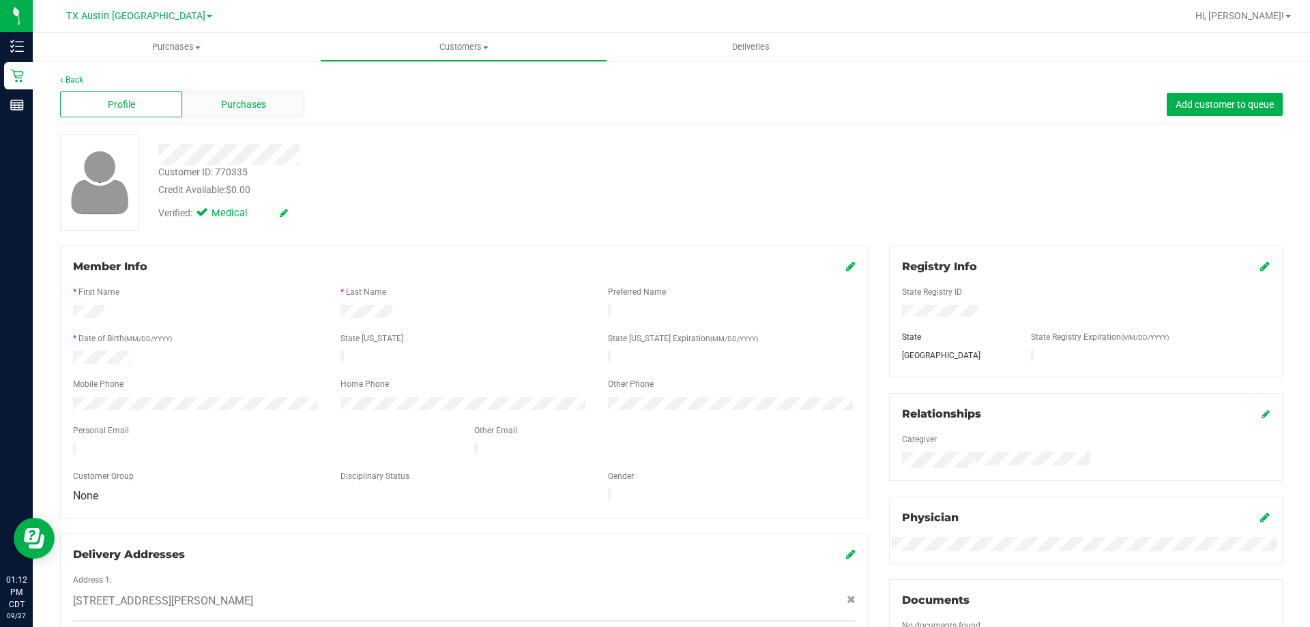
click at [268, 104] on div "Purchases" at bounding box center [243, 104] width 122 height 26
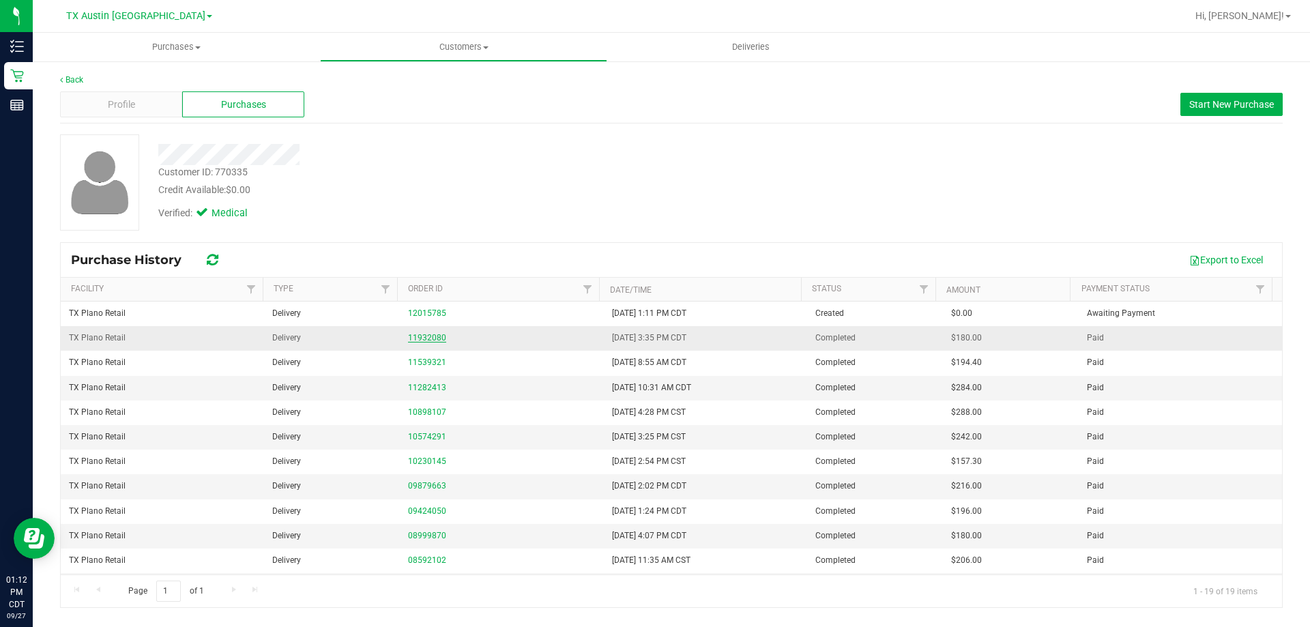
click at [439, 336] on link "11932080" at bounding box center [427, 338] width 38 height 10
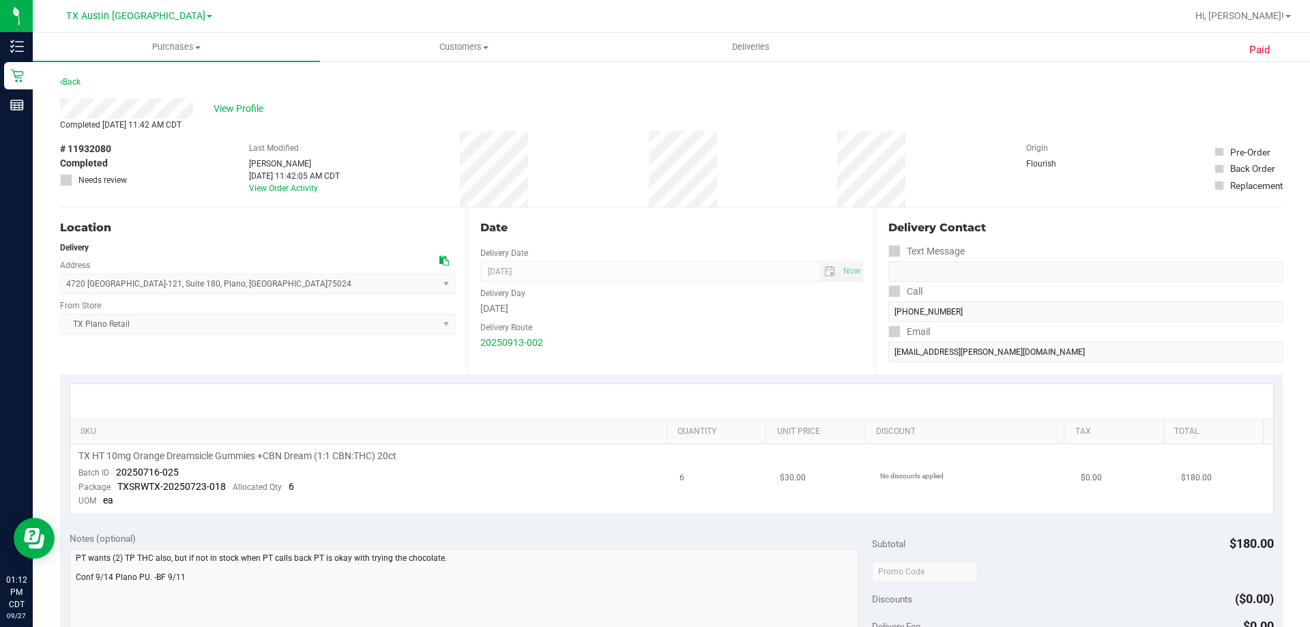
click at [267, 456] on span "TX HT 10mg Orange Dreamsicle Gummies +CBN Dream (1:1 CBN:THC) 20ct" at bounding box center [237, 456] width 318 height 13
copy div "TX HT 10mg Orange Dreamsicle Gummies +CBN Dream (1:1 CBN:THC) 20ct"
click at [444, 482] on td "TX HT 10mg Orange Dreamsicle Gummies +CBN Dream (1:1 CBN:THC) 20ct Batch ID 202…" at bounding box center [371, 478] width 602 height 69
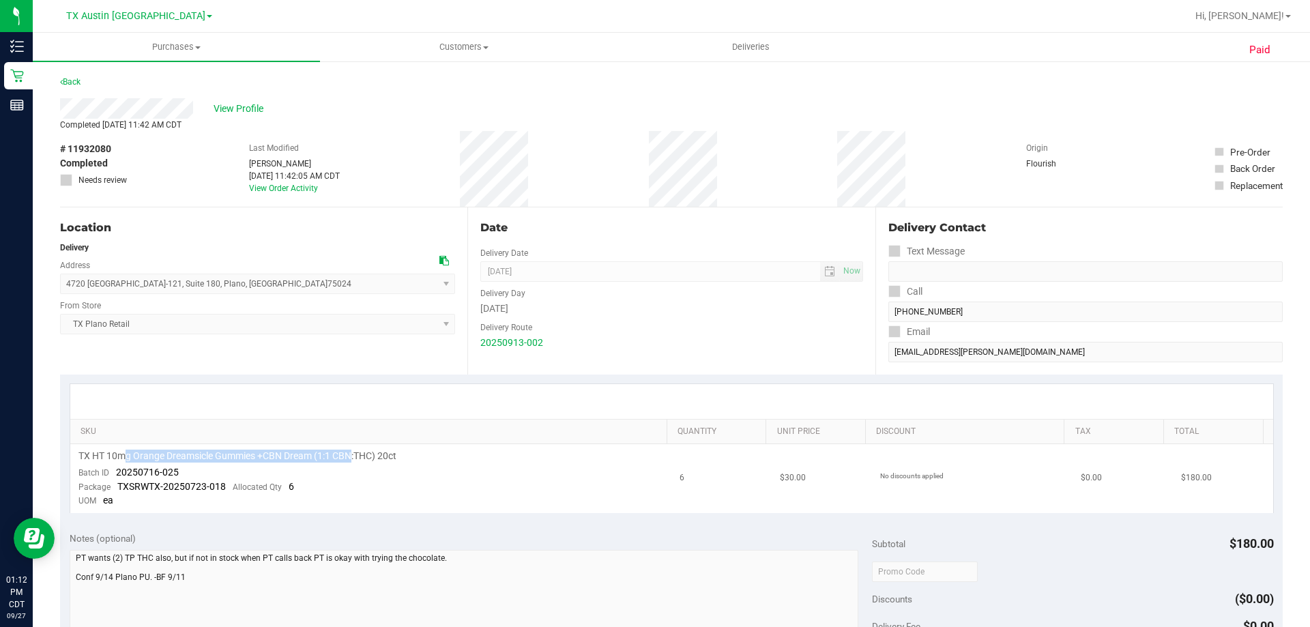
drag, startPoint x: 124, startPoint y: 459, endPoint x: 355, endPoint y: 457, distance: 231.4
click at [355, 457] on span "TX HT 10mg Orange Dreamsicle Gummies +CBN Dream (1:1 CBN:THC) 20ct" at bounding box center [237, 456] width 318 height 13
click at [357, 457] on span "TX HT 10mg Orange Dreamsicle Gummies +CBN Dream (1:1 CBN:THC) 20ct" at bounding box center [237, 456] width 318 height 13
click at [240, 457] on span "TX HT 10mg Orange Dreamsicle Gummies +CBN Dream (1:1 CBN:THC) 20ct" at bounding box center [237, 456] width 318 height 13
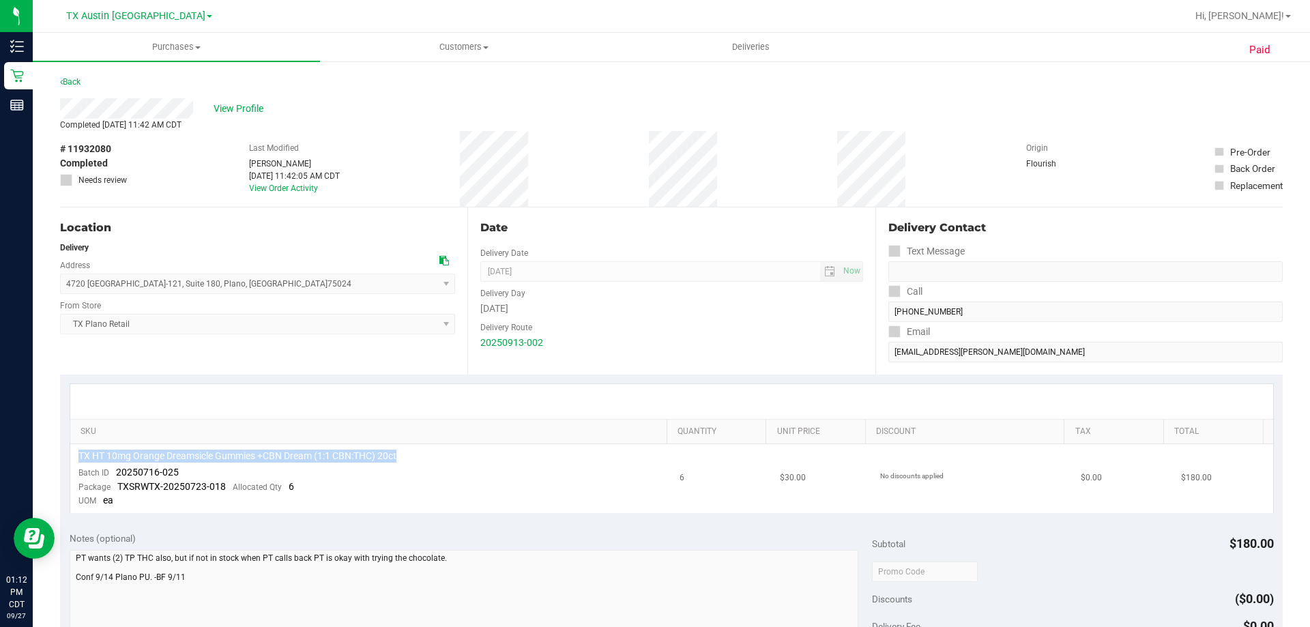
click at [240, 457] on span "TX HT 10mg Orange Dreamsicle Gummies +CBN Dream (1:1 CBN:THC) 20ct" at bounding box center [237, 456] width 318 height 13
click at [425, 476] on td "TX HT 10mg Orange Dreamsicle Gummies +CBN Dream (1:1 CBN:THC) 20ct Batch ID 202…" at bounding box center [371, 478] width 602 height 69
